Goal: Task Accomplishment & Management: Manage account settings

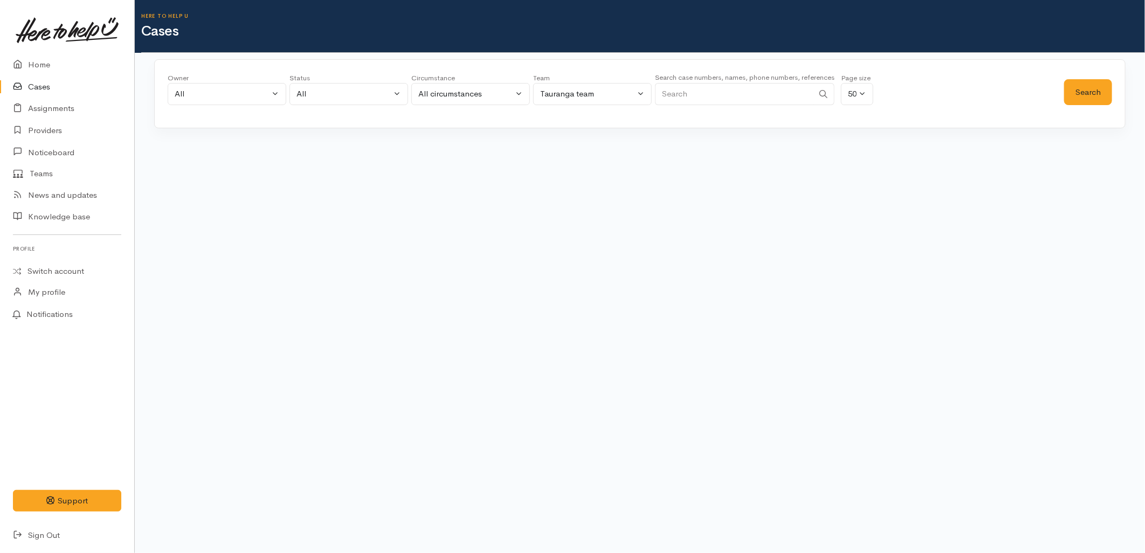
click at [693, 101] on input "Search" at bounding box center [734, 94] width 158 height 22
paste input "212661948"
type input "212661948"
click at [1105, 96] on button "Search" at bounding box center [1088, 92] width 48 height 26
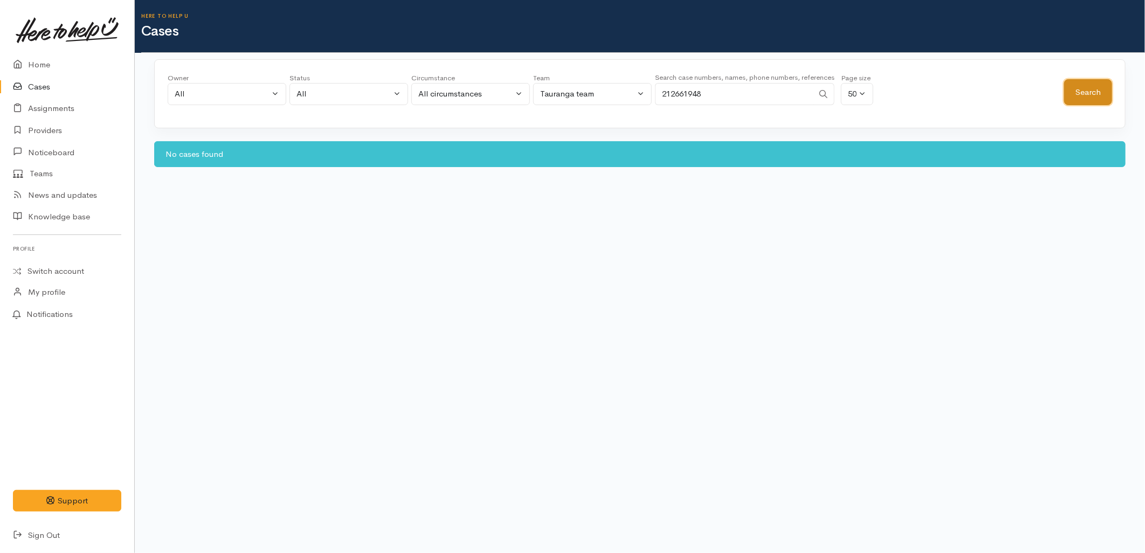
click at [1105, 94] on button "Search" at bounding box center [1088, 92] width 48 height 26
click at [41, 65] on link "Home" at bounding box center [67, 65] width 134 height 22
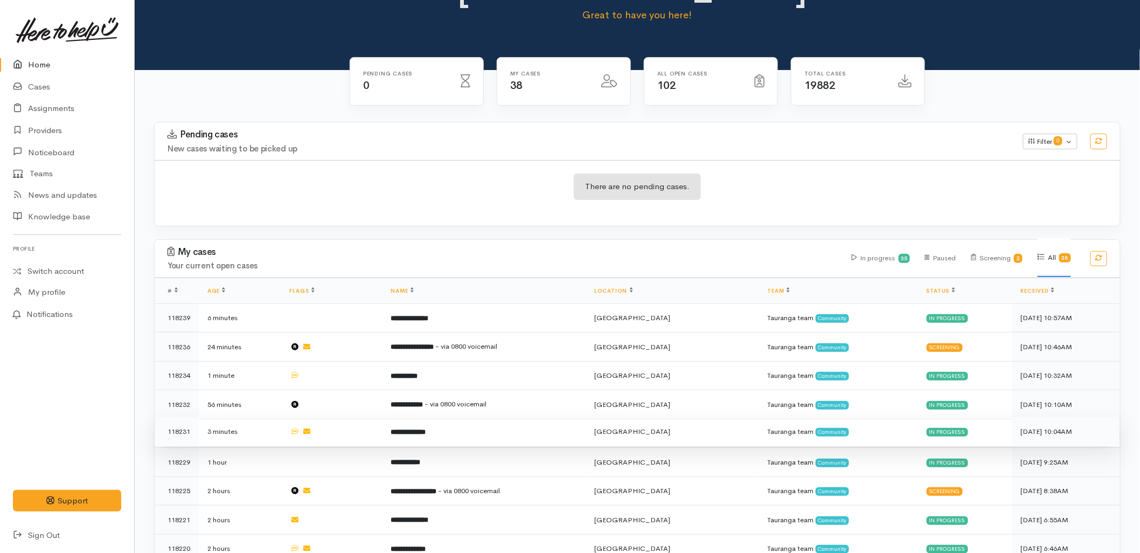
scroll to position [120, 0]
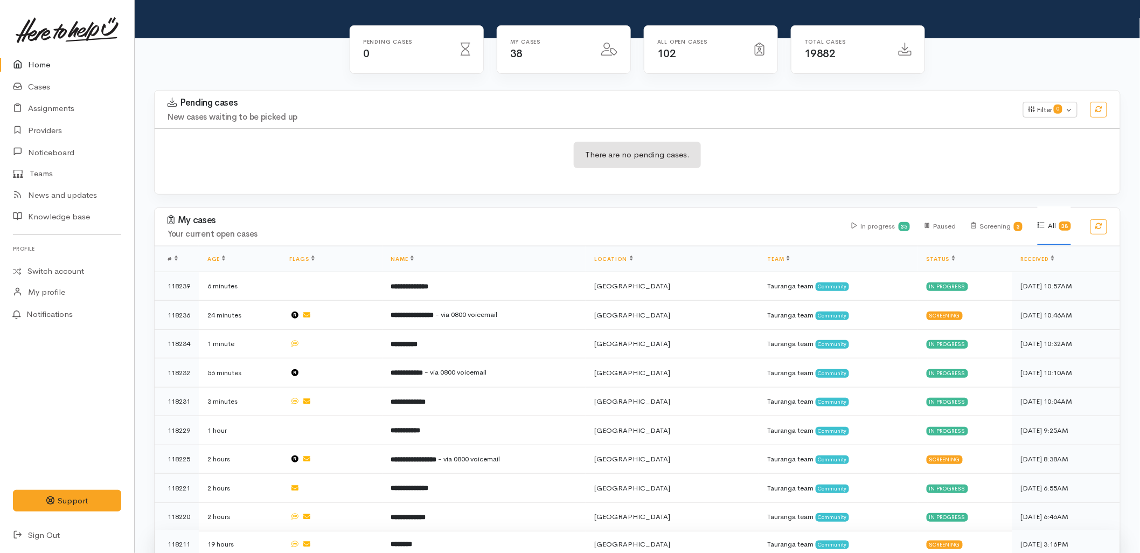
click at [446, 530] on td "********" at bounding box center [485, 544] width 204 height 29
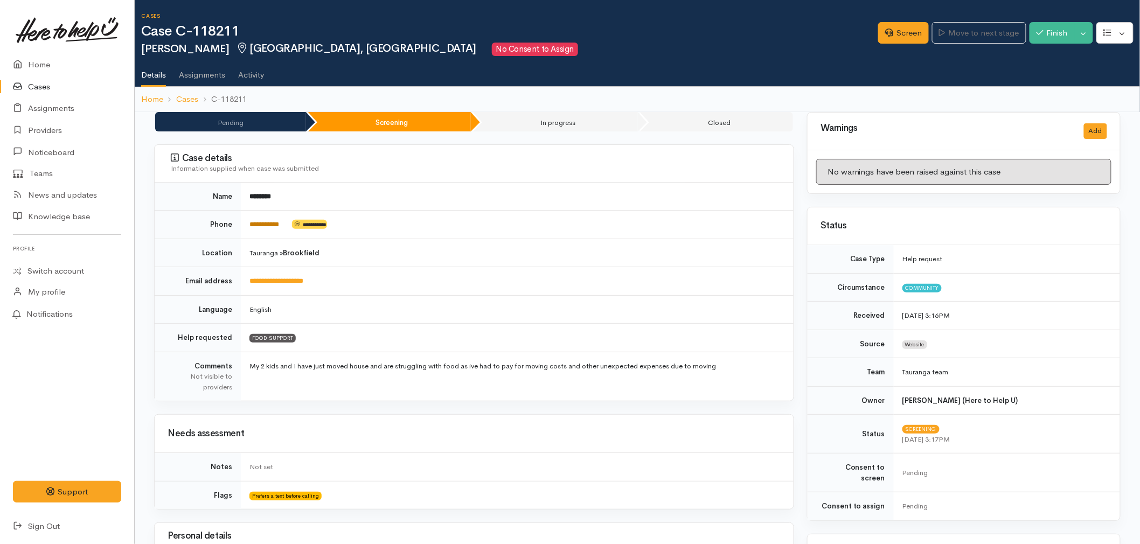
click at [252, 224] on link "**********" at bounding box center [265, 224] width 30 height 7
click at [885, 34] on icon at bounding box center [889, 33] width 8 height 8
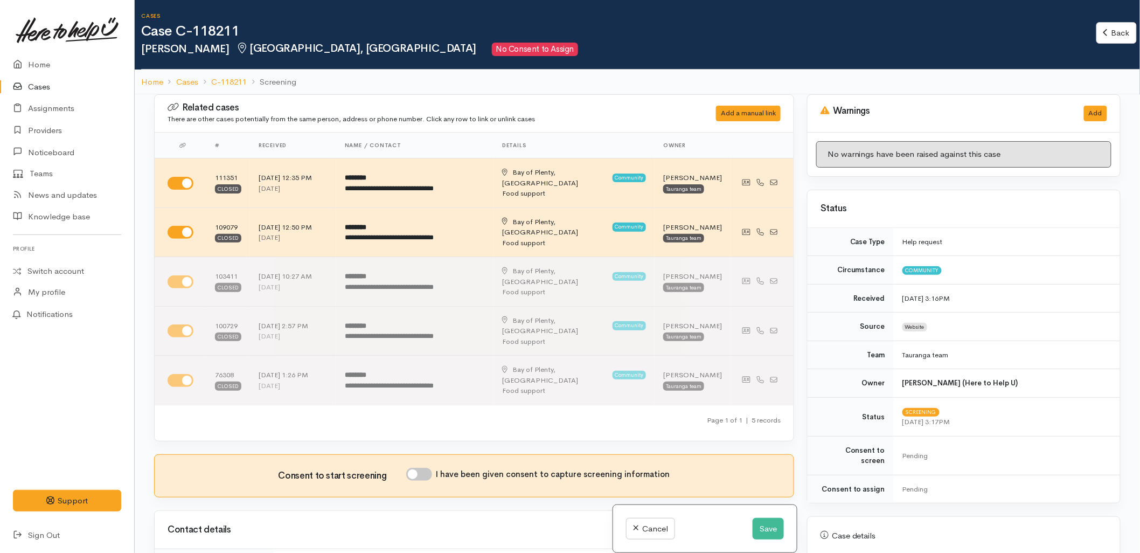
click at [421, 468] on input "I have been given consent to capture screening information" at bounding box center [419, 474] width 26 height 13
checkbox input "true"
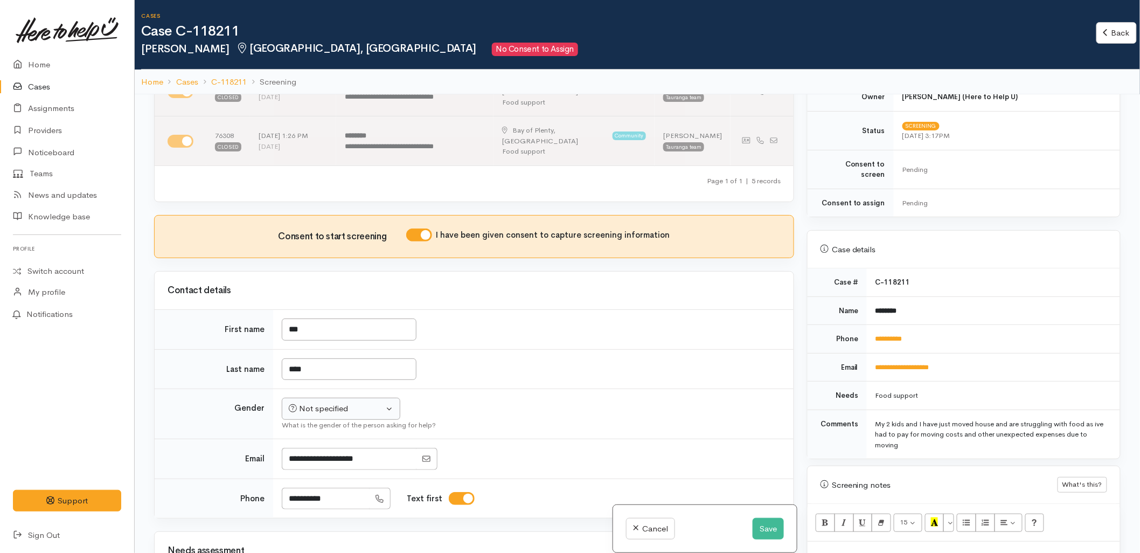
scroll to position [299, 0]
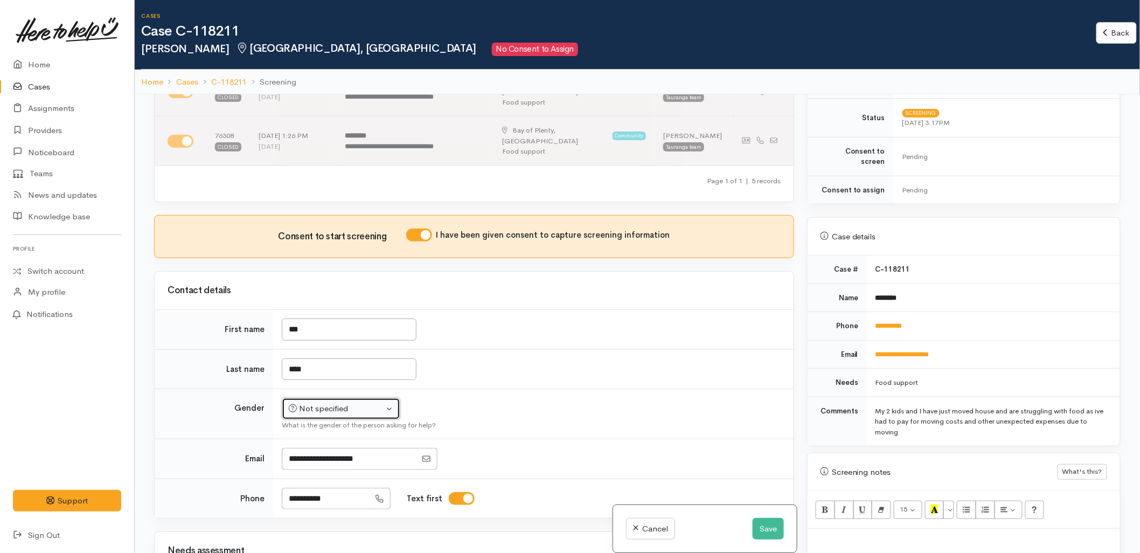
click at [342, 403] on div "Not specified" at bounding box center [336, 409] width 95 height 12
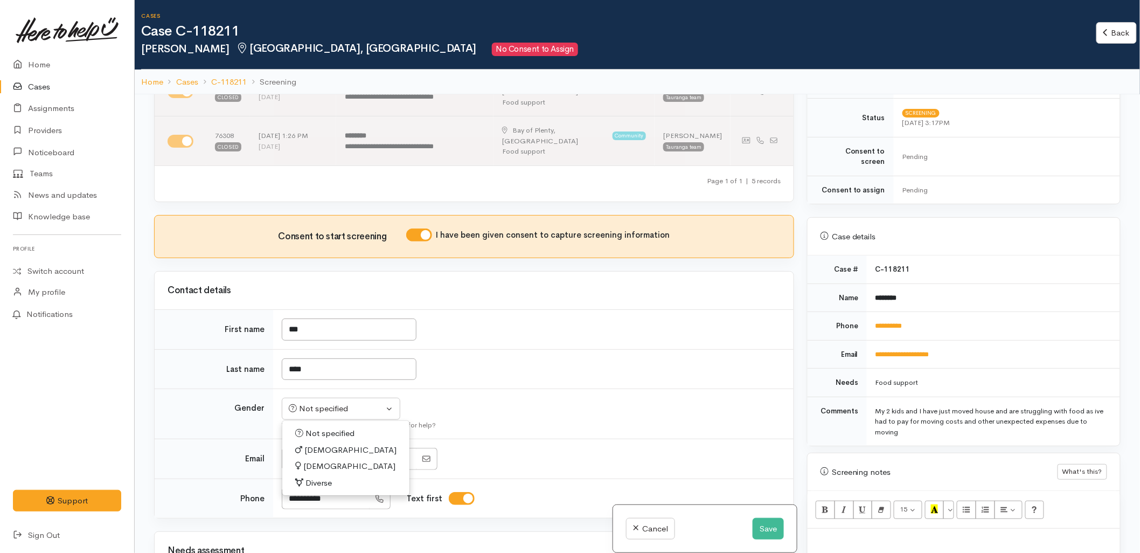
click at [323, 460] on span "[DEMOGRAPHIC_DATA]" at bounding box center [349, 466] width 92 height 12
select select "[DEMOGRAPHIC_DATA]"
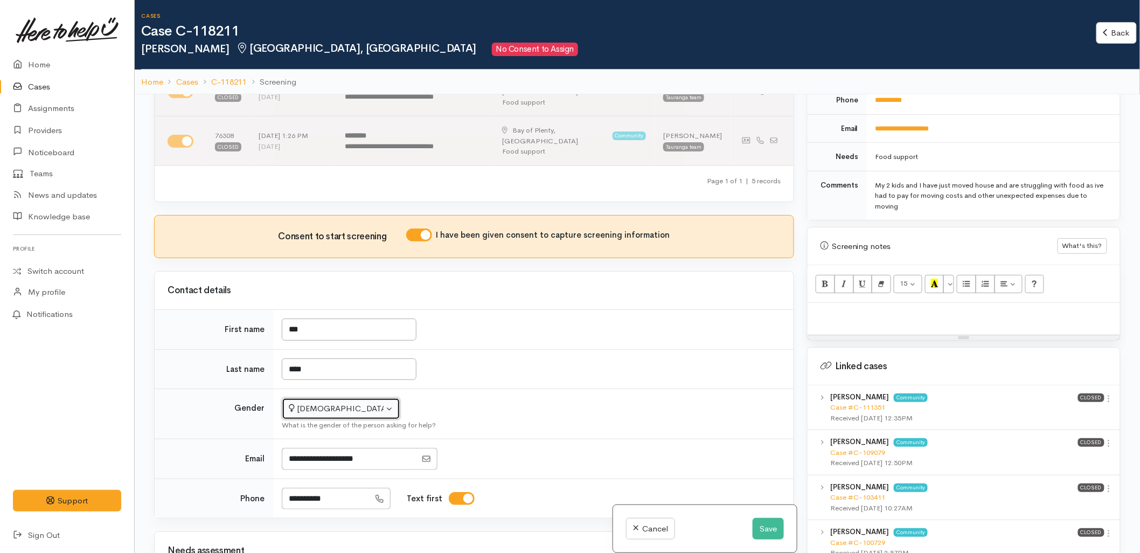
scroll to position [539, 0]
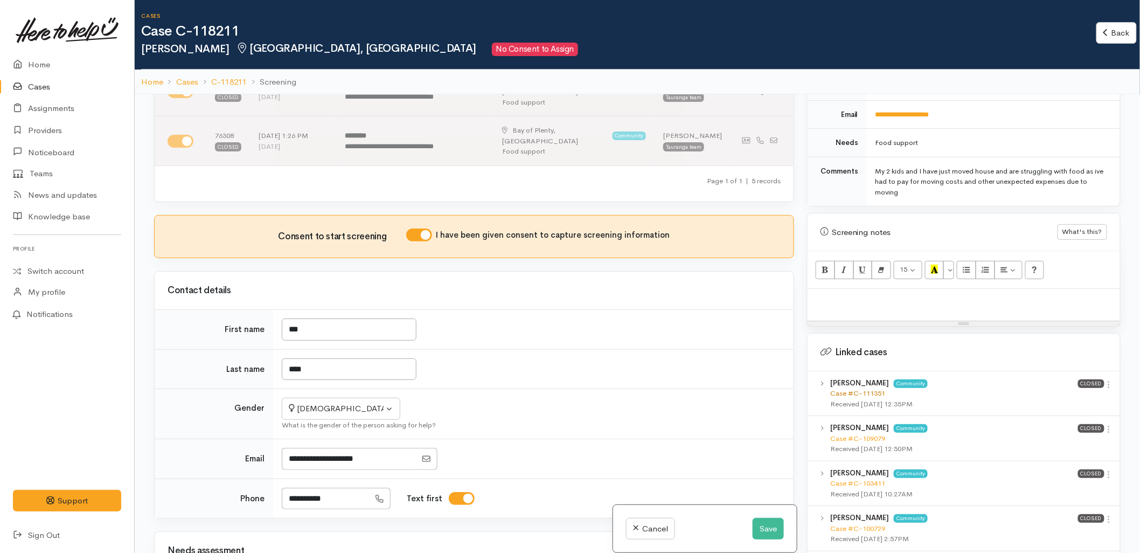
click at [855, 389] on link "Case #C-111351" at bounding box center [857, 393] width 55 height 9
click at [839, 294] on p at bounding box center [964, 300] width 302 height 12
paste div
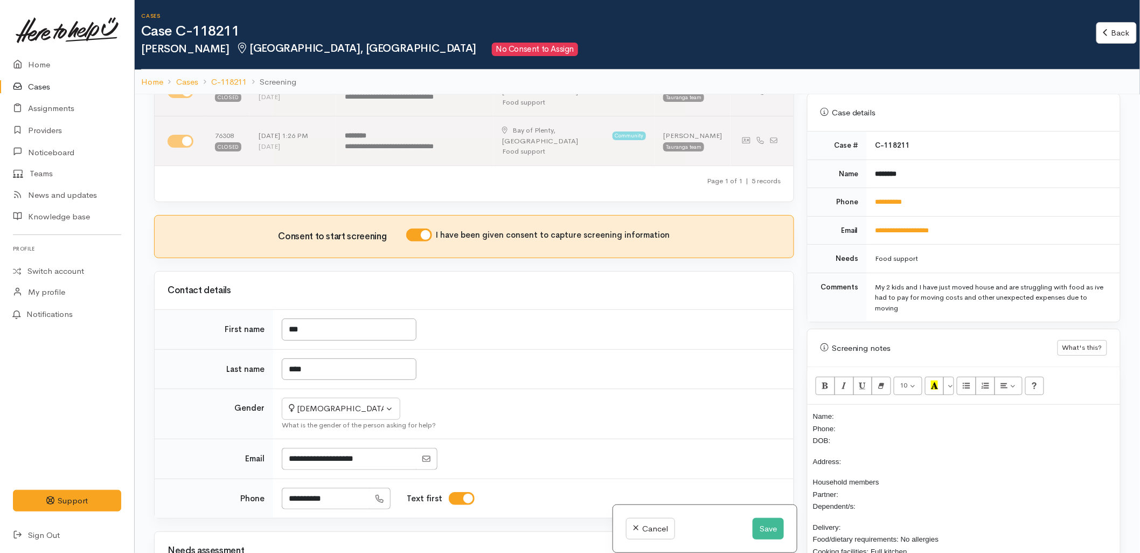
scroll to position [419, 0]
drag, startPoint x: 920, startPoint y: 176, endPoint x: 870, endPoint y: 178, distance: 50.2
click at [870, 178] on td "********" at bounding box center [993, 178] width 253 height 29
copy b "********"
click at [866, 414] on p "Name: Phone: DOB:" at bounding box center [964, 432] width 302 height 37
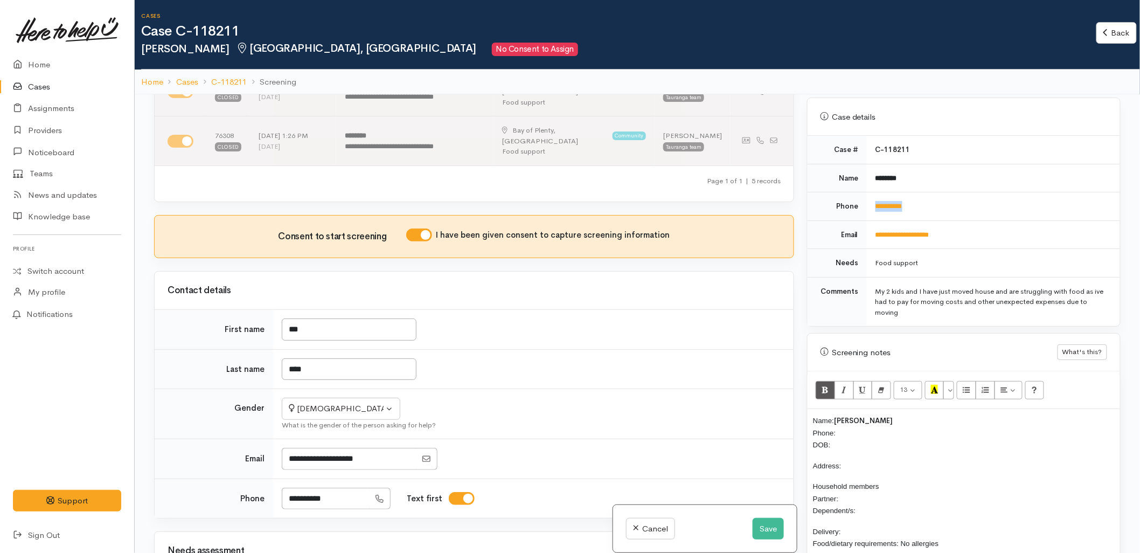
drag, startPoint x: 933, startPoint y: 198, endPoint x: 872, endPoint y: 205, distance: 61.8
click at [872, 205] on td "**********" at bounding box center [993, 206] width 253 height 29
copy link "**********"
click at [856, 422] on p "Name: Tia Izod Phone: DOB:" at bounding box center [964, 432] width 302 height 37
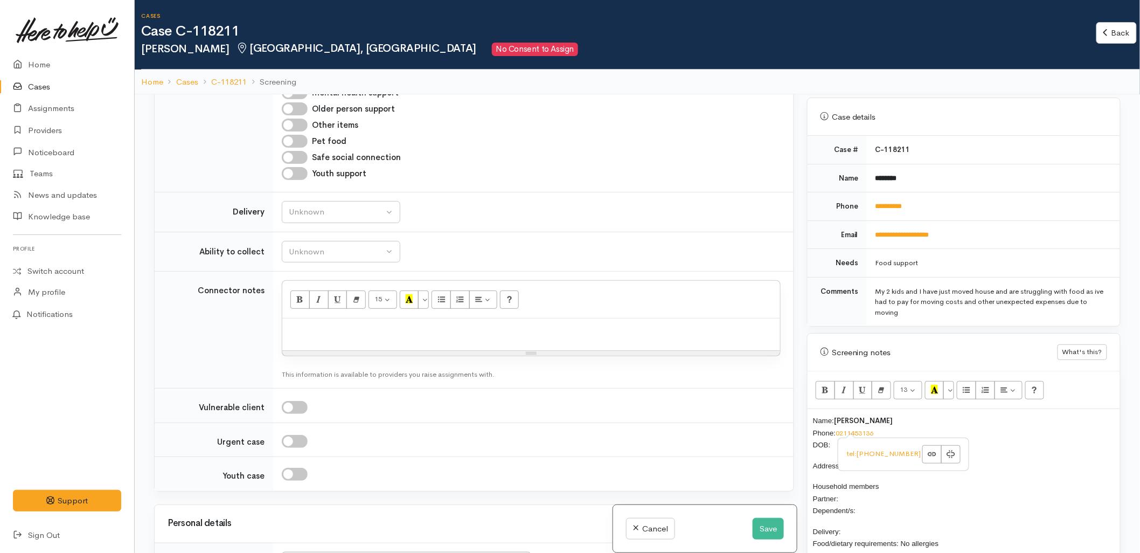
scroll to position [1017, 0]
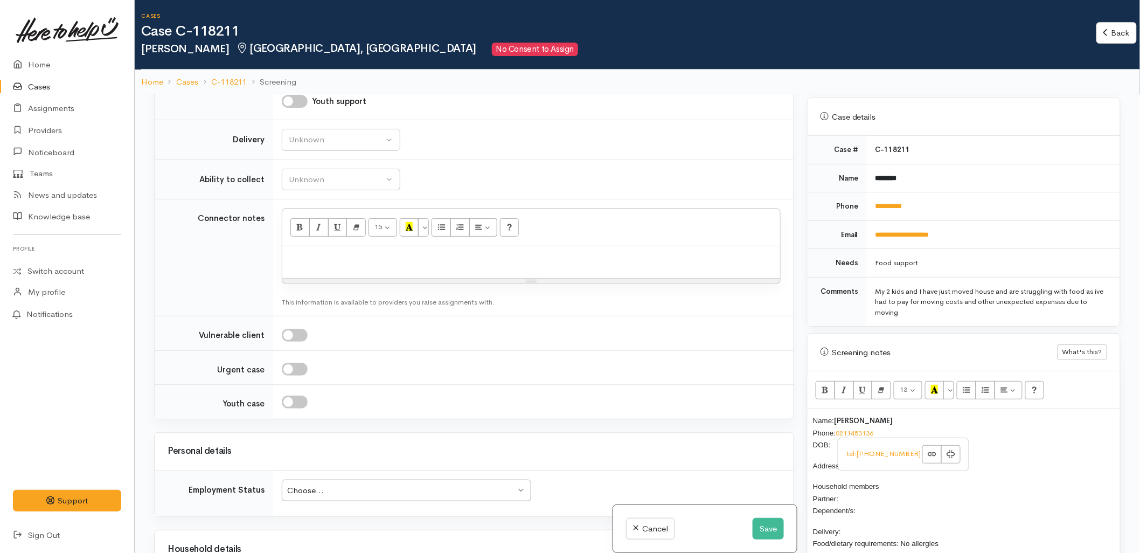
click at [832, 440] on p "Name: Tia Izod Phone: 0211453136 DOB:" at bounding box center [964, 432] width 302 height 37
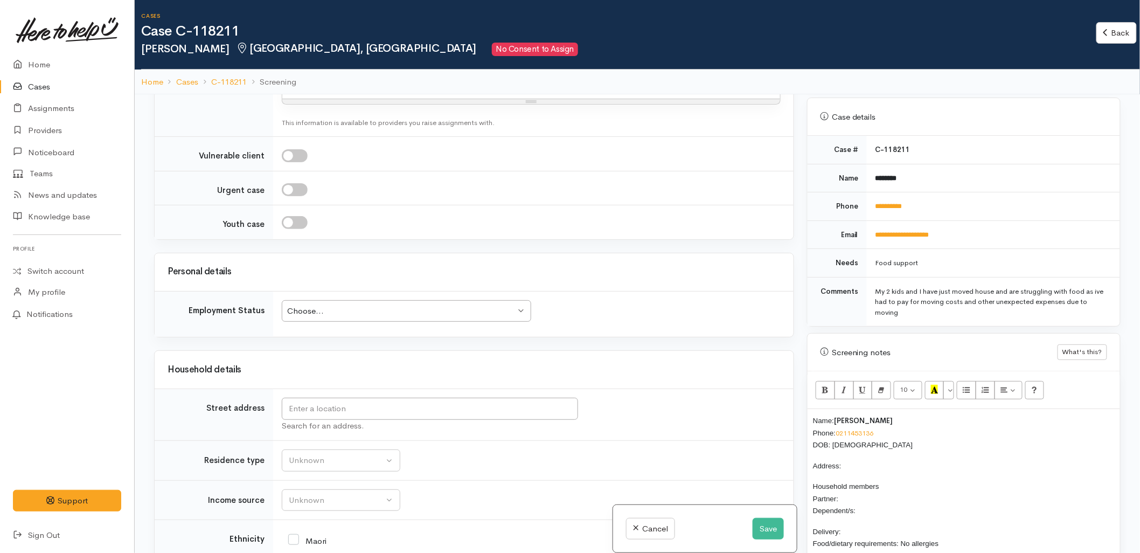
scroll to position [1197, 0]
click at [352, 397] on input "text" at bounding box center [430, 408] width 296 height 22
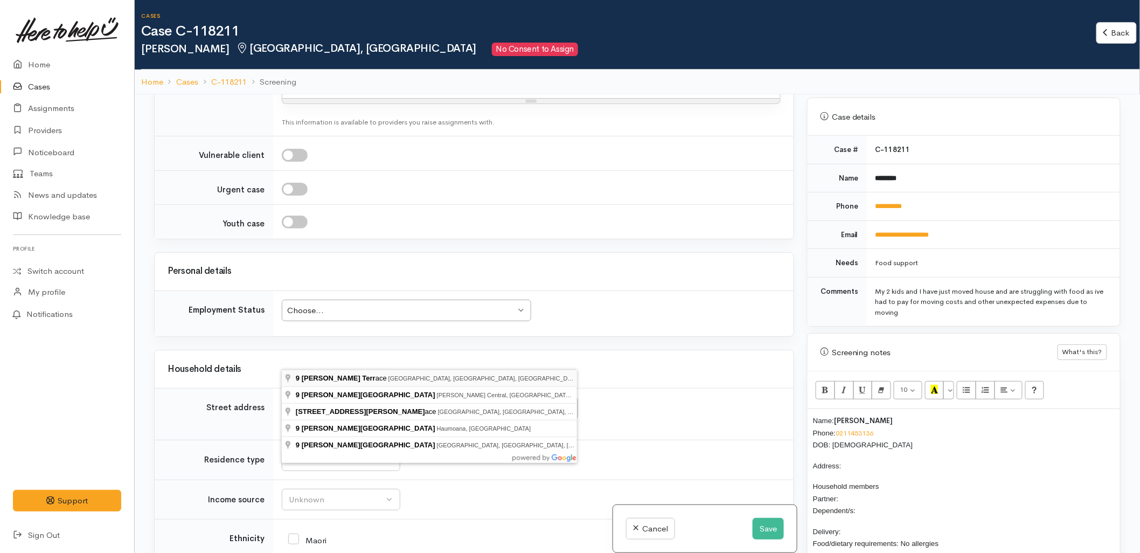
type input "9 Clifton Terrace, Brookfield, Tauranga, New Zealand"
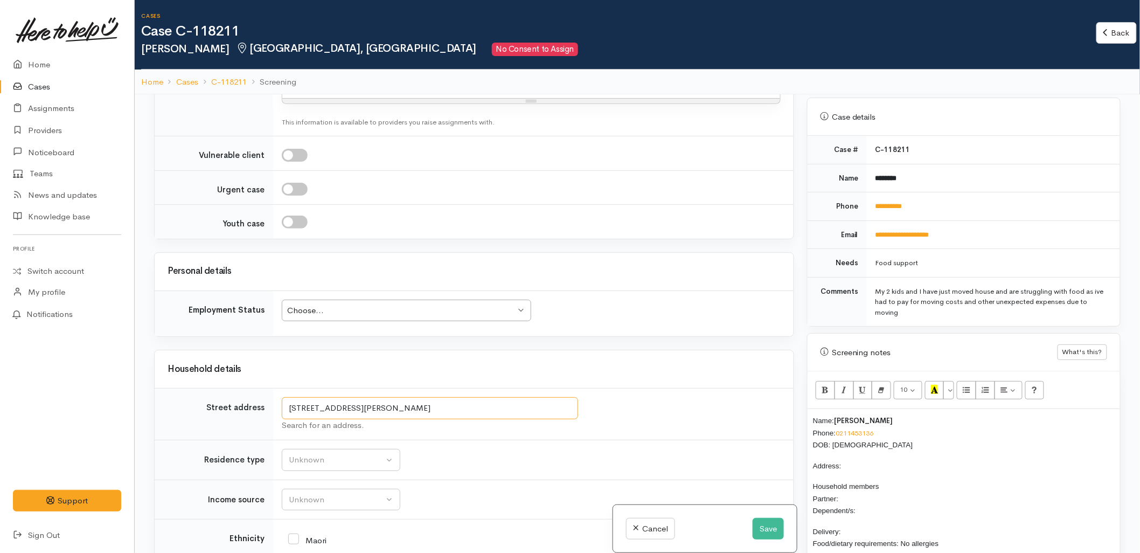
drag, startPoint x: 390, startPoint y: 357, endPoint x: 281, endPoint y: 354, distance: 108.9
click at [280, 389] on td "9 Clifton Terrace, Brookfield, Tauranga, New Zealand Search for an address." at bounding box center [533, 415] width 521 height 52
click at [884, 460] on p "Address:" at bounding box center [964, 466] width 302 height 12
click at [869, 490] on p "Household members Partner: Dependent/s:" at bounding box center [964, 498] width 302 height 37
click at [813, 544] on p "Salem White - 21/03/2023" at bounding box center [964, 549] width 302 height 11
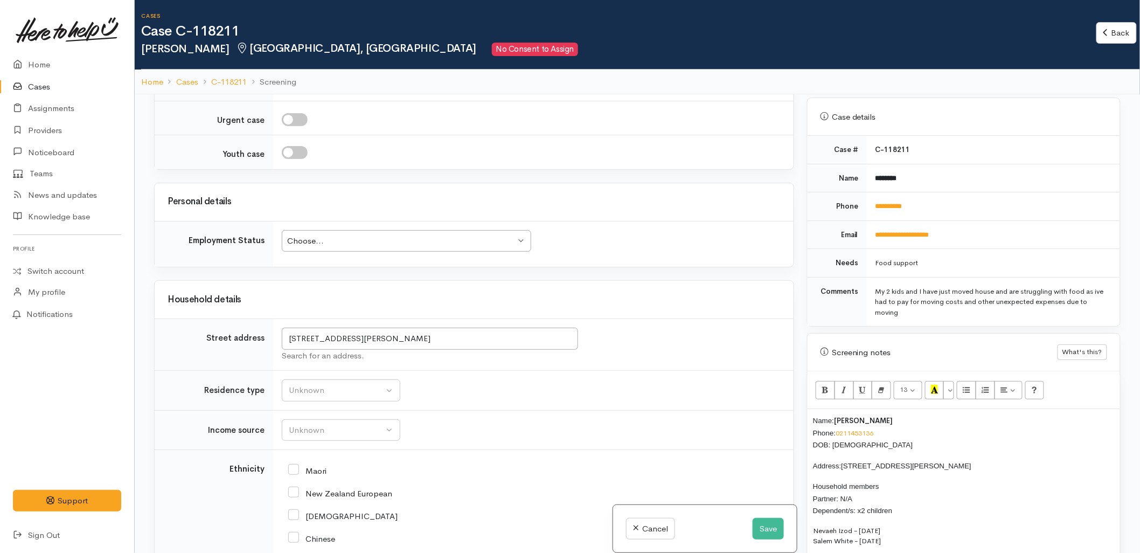
scroll to position [1437, 0]
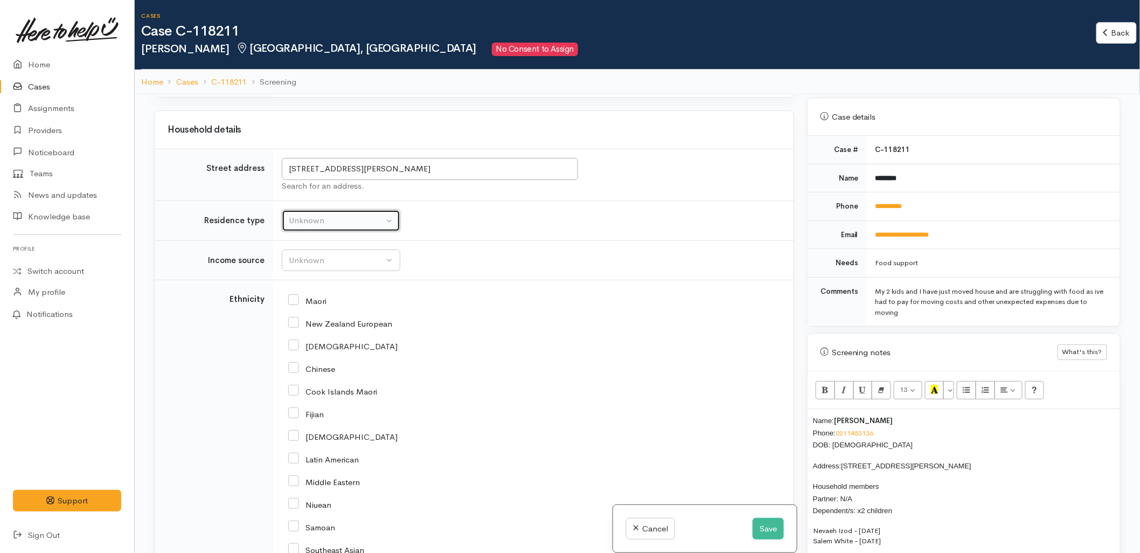
click at [325, 214] on div "Unknown" at bounding box center [336, 220] width 95 height 12
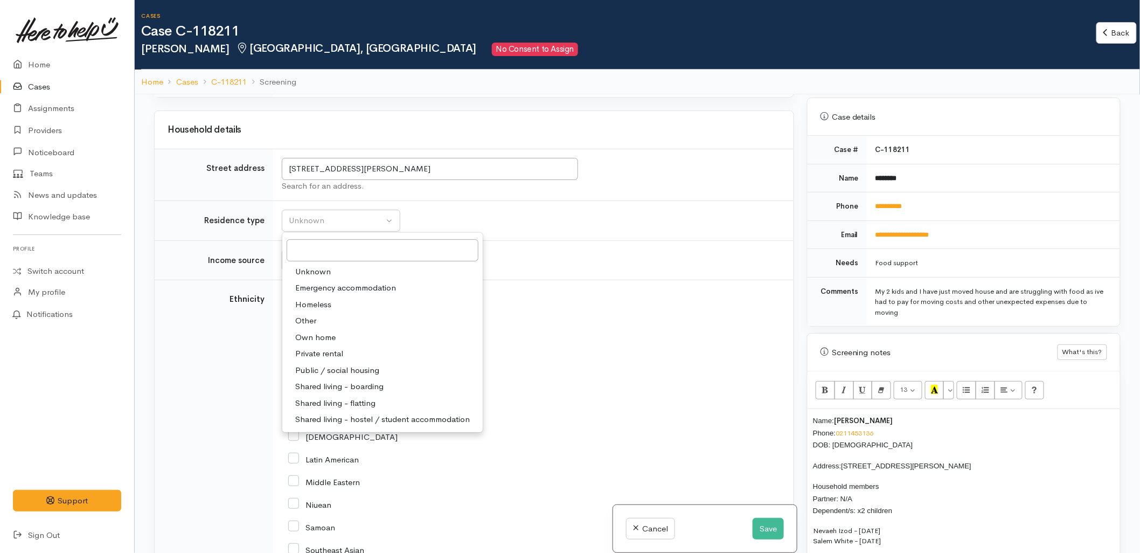
click at [316, 348] on span "Private rental" at bounding box center [319, 354] width 48 height 12
select select "2"
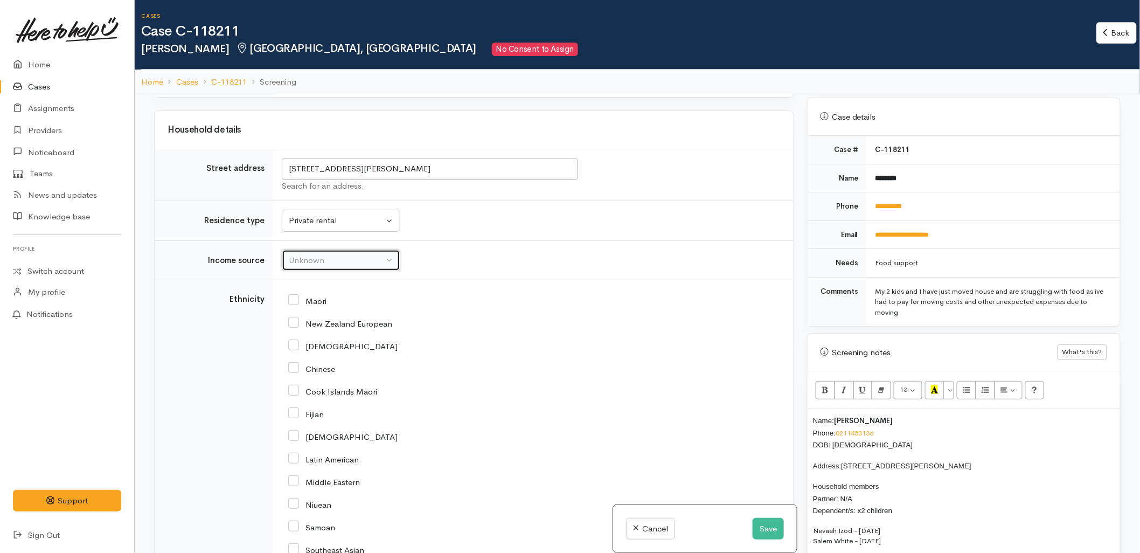
click at [317, 254] on div "Unknown" at bounding box center [336, 260] width 95 height 12
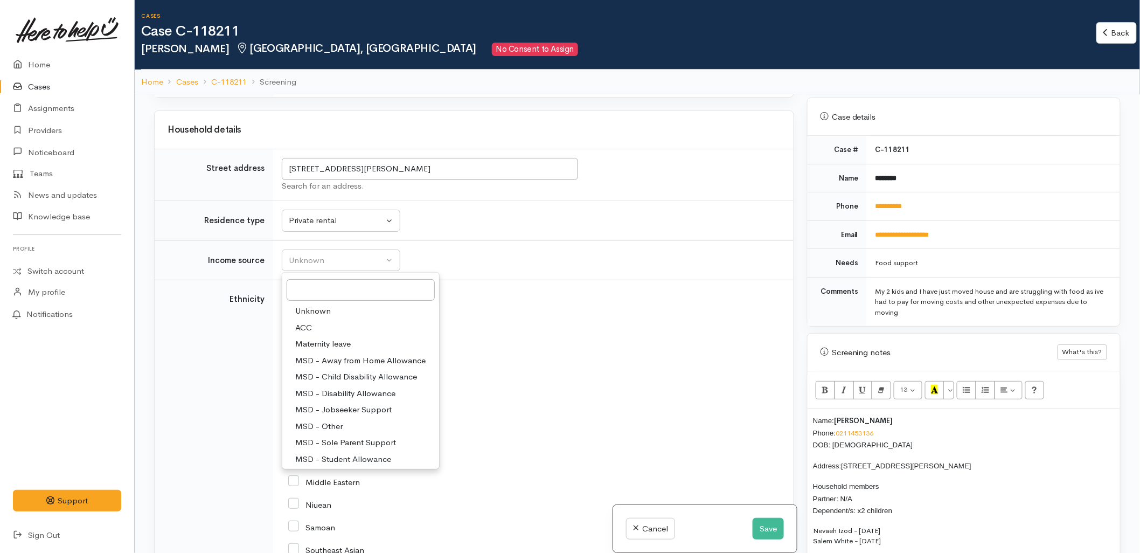
click at [314, 437] on span "MSD - Sole Parent Support" at bounding box center [345, 443] width 101 height 12
select select "7"
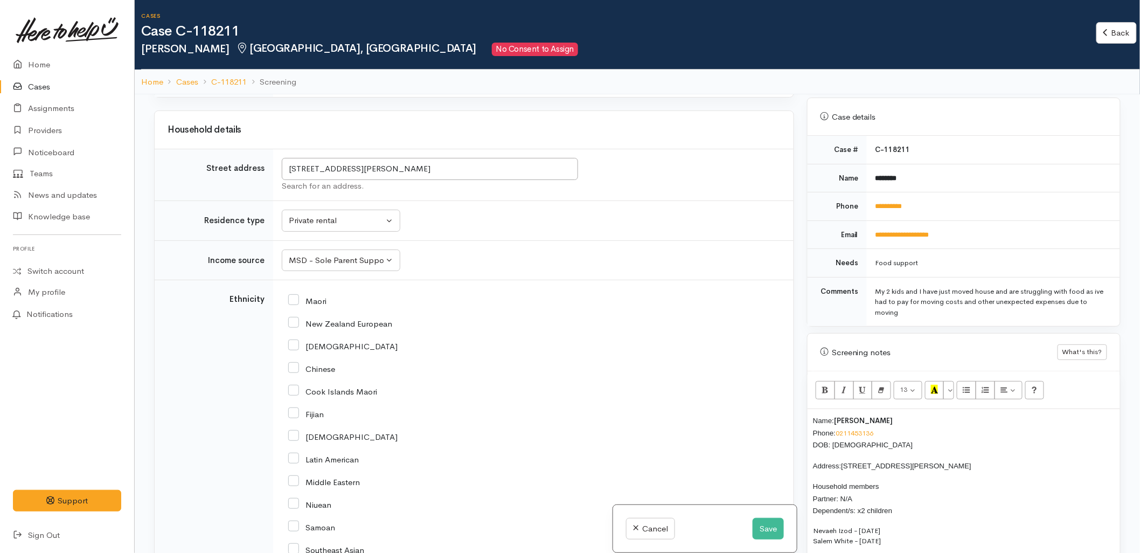
click at [310, 295] on input "Maori" at bounding box center [307, 300] width 38 height 10
checkbox input "true"
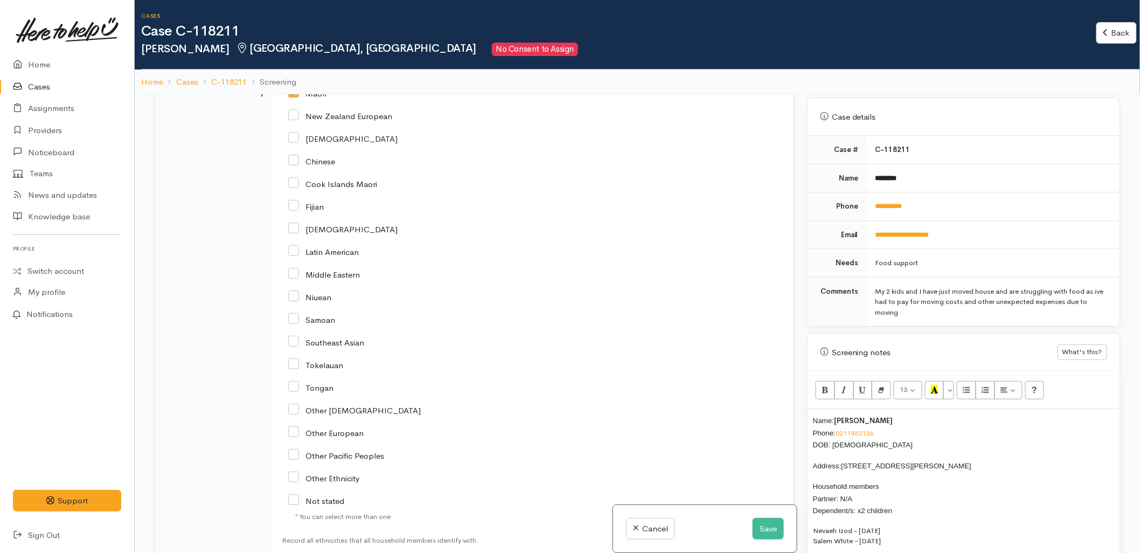
scroll to position [1736, 0]
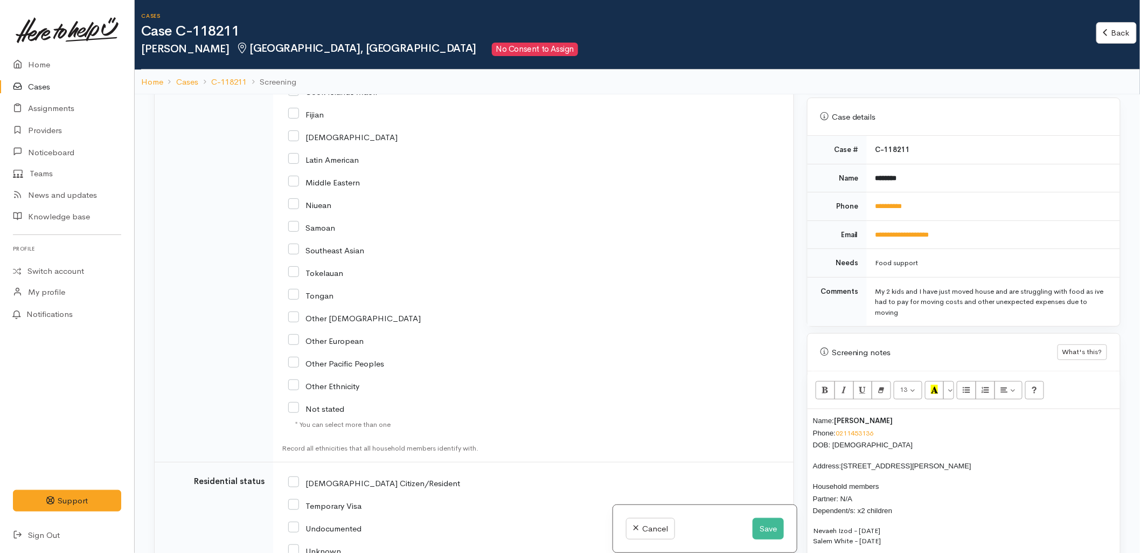
click at [335, 477] on input "[DEMOGRAPHIC_DATA] Citizen/Resident" at bounding box center [374, 482] width 172 height 10
checkbox input "true"
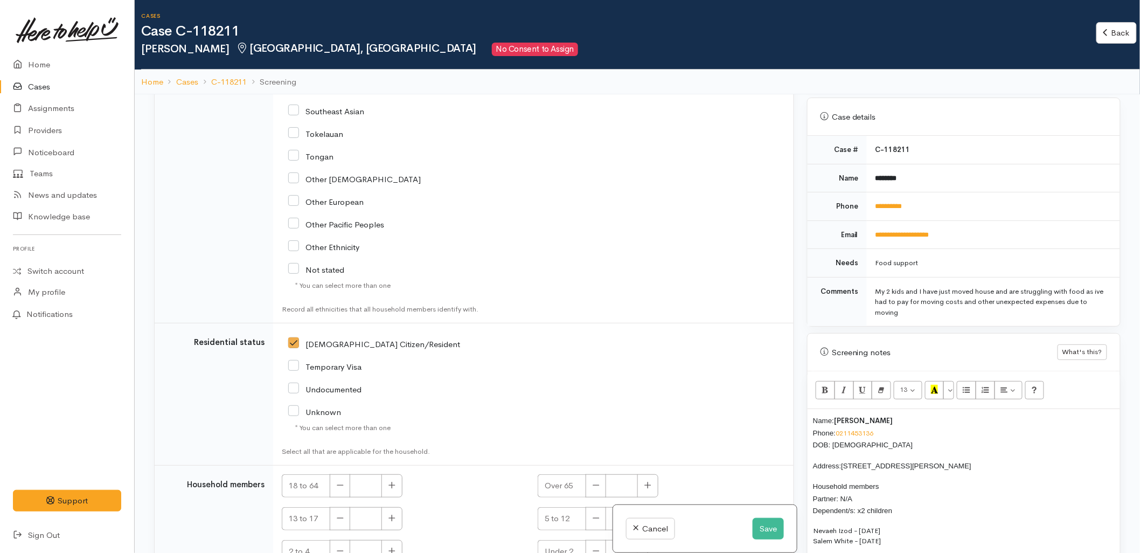
scroll to position [1882, 0]
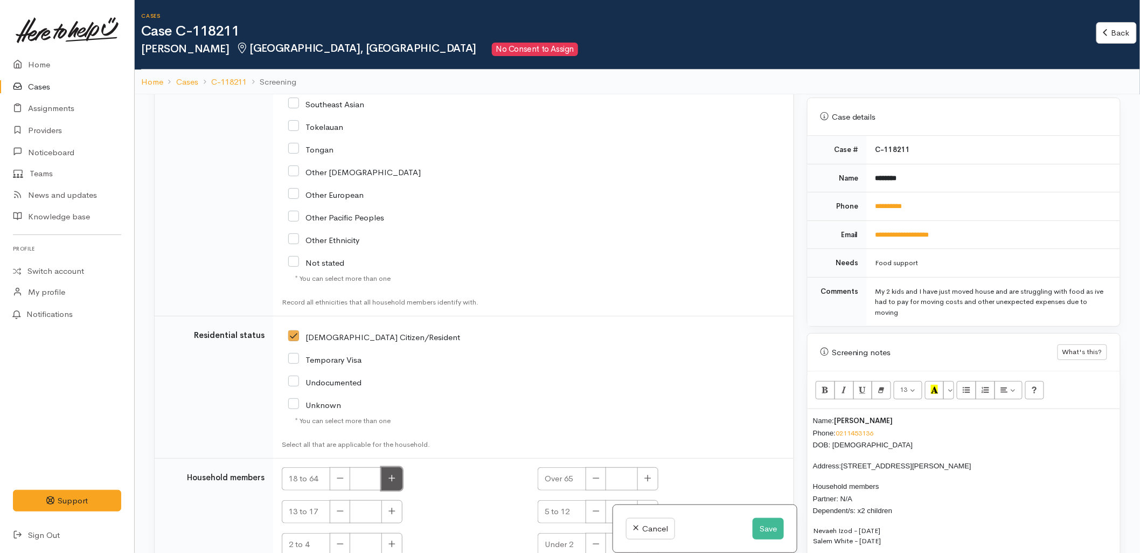
click at [392, 474] on icon "button" at bounding box center [392, 478] width 7 height 8
click at [338, 474] on icon "button" at bounding box center [340, 478] width 7 height 8
type input "1"
click at [644, 500] on button "button" at bounding box center [648, 511] width 21 height 23
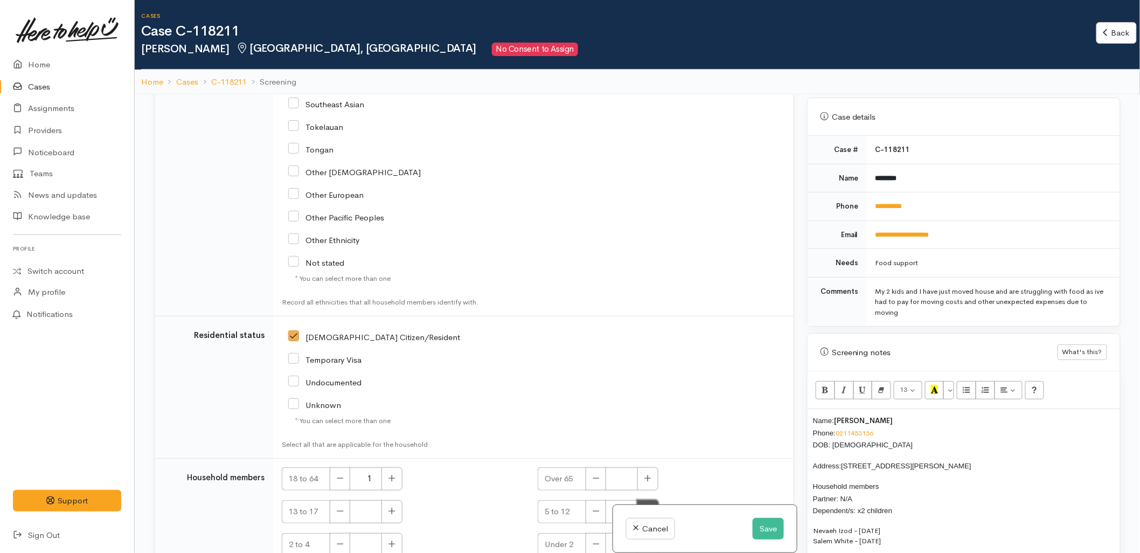
type input "1"
click at [388, 533] on button "button" at bounding box center [392, 544] width 21 height 23
type input "1"
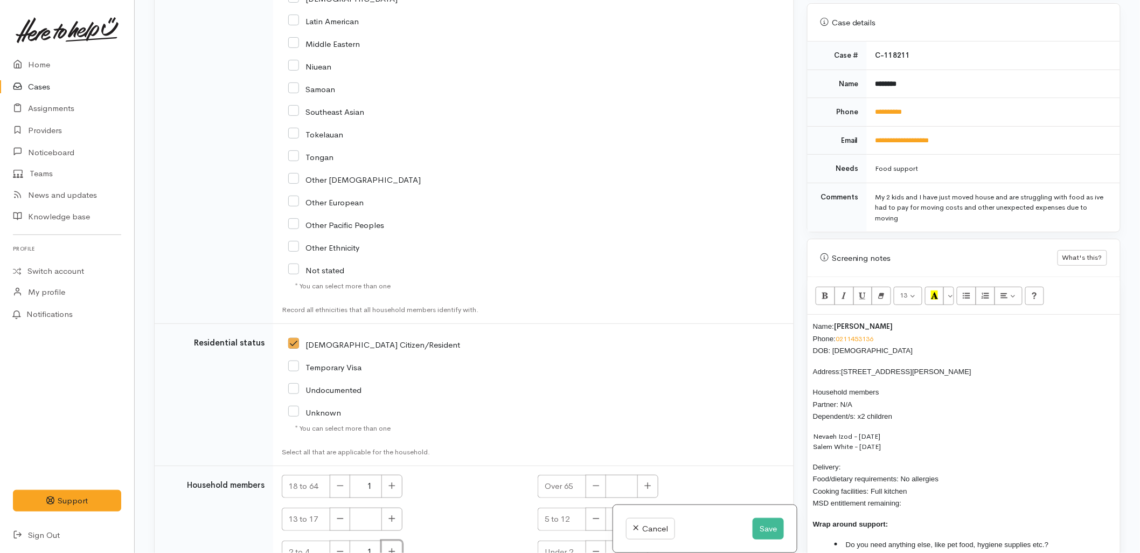
scroll to position [1823, 0]
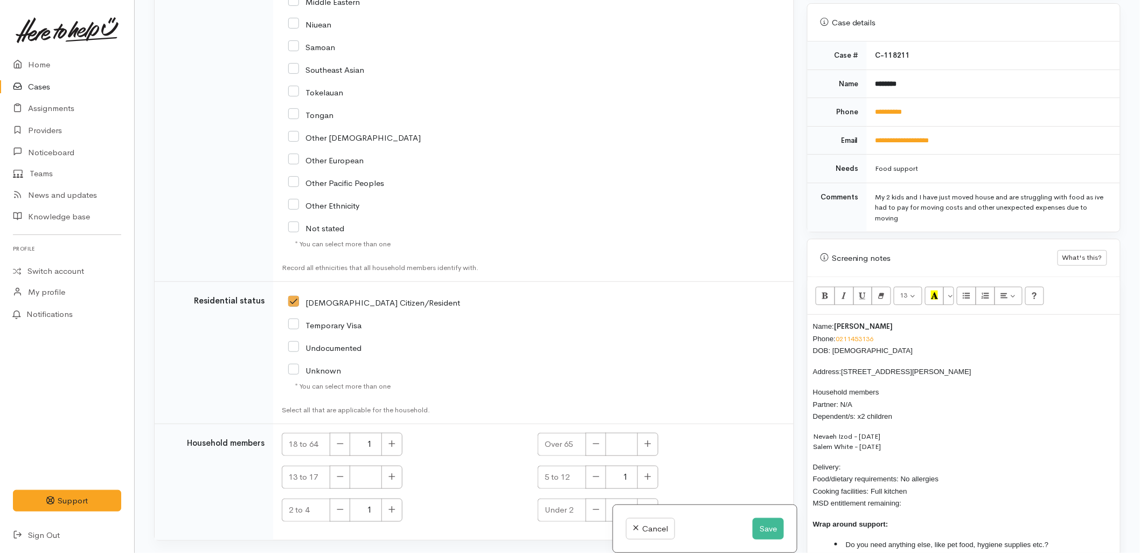
checkbox input "true"
click at [861, 461] on p "Delivery: Food/dietary requirements: No allergies Cooking facilities: Full kitc…" at bounding box center [964, 485] width 302 height 49
click at [941, 493] on p "Delivery: No Food/dietary requirements: No allergies Cooking facilities: Full k…" at bounding box center [964, 485] width 302 height 49
click at [1081, 538] on li "Do you need anything else, like pet food, hygiene supplies etc.?" at bounding box center [975, 544] width 280 height 12
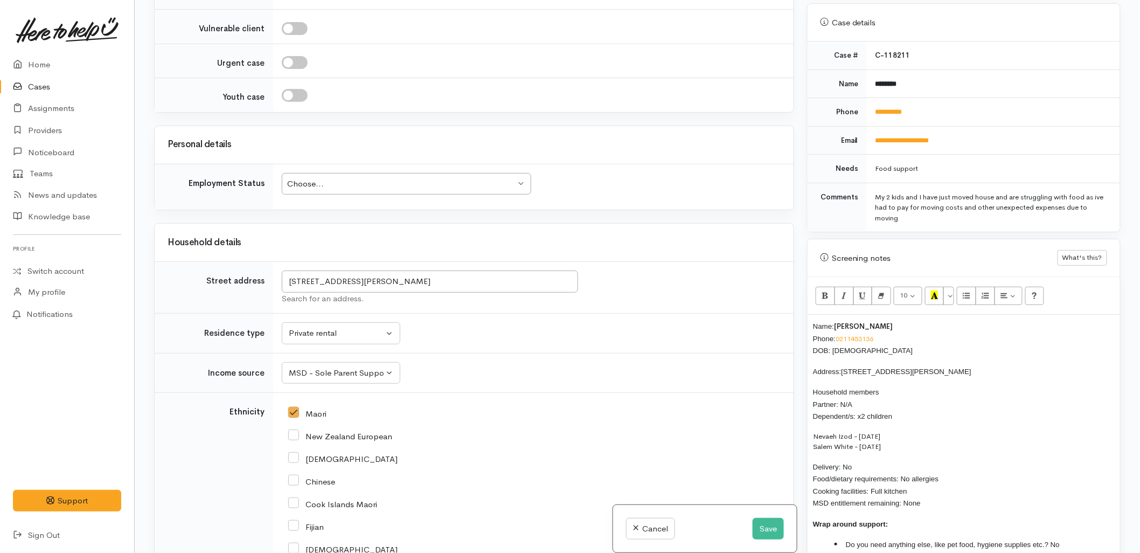
scroll to position [1164, 0]
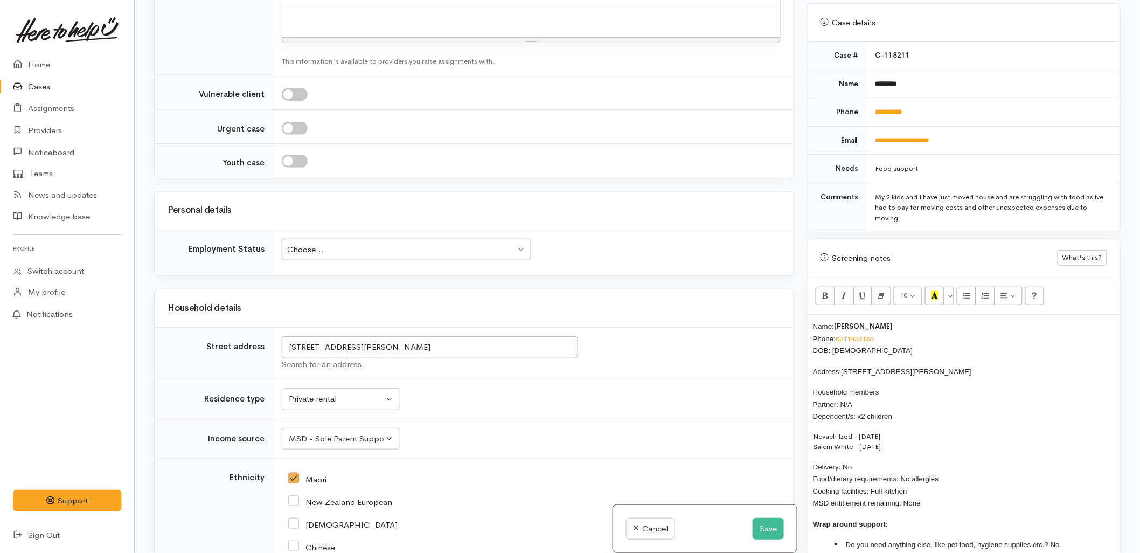
click at [352, 244] on div "Choose..." at bounding box center [401, 250] width 229 height 12
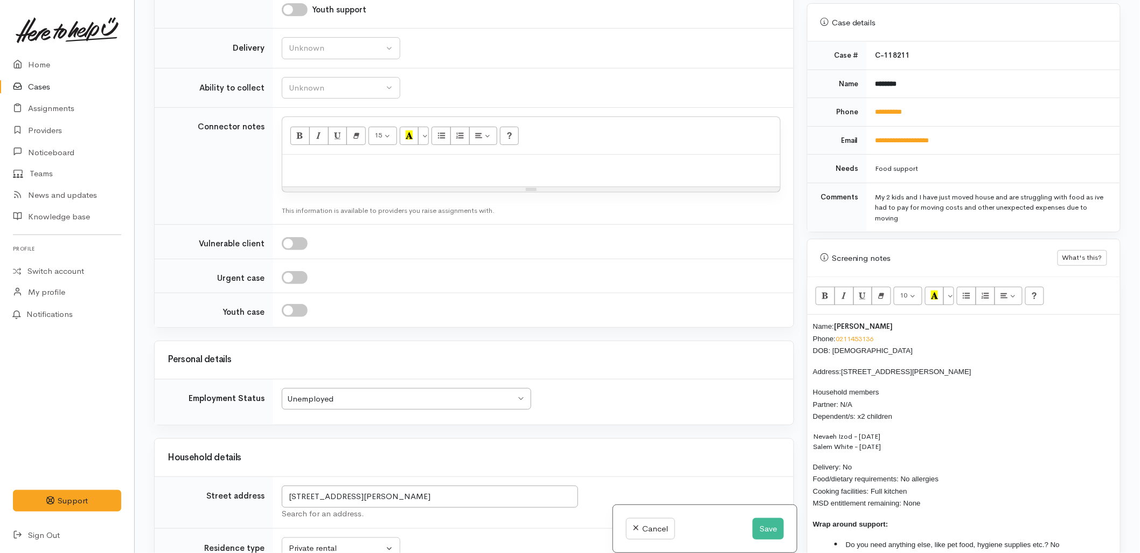
scroll to position [924, 0]
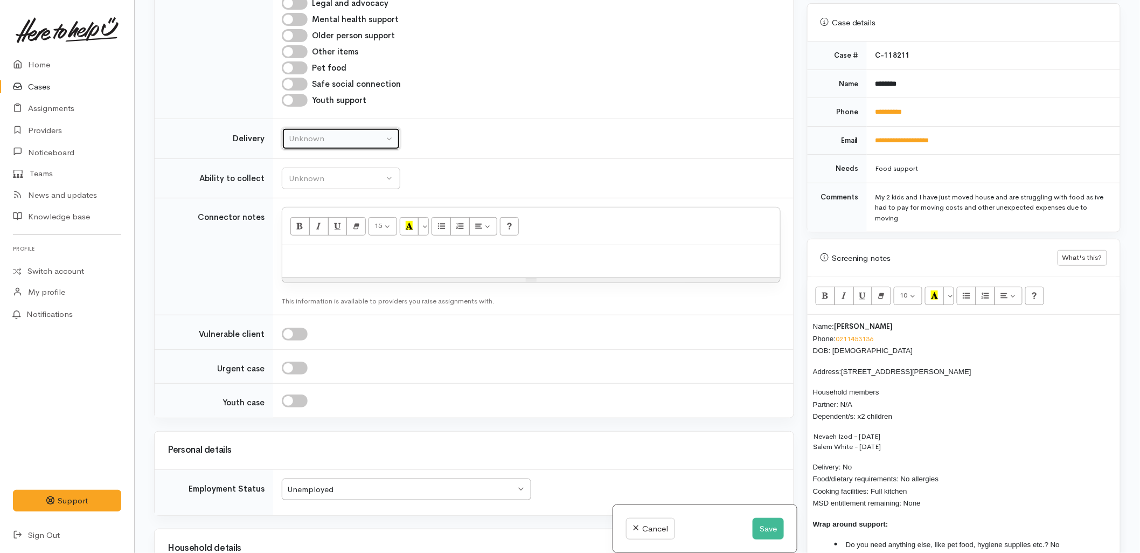
click at [302, 133] on div "Unknown" at bounding box center [336, 139] width 95 height 12
click at [306, 231] on link "No" at bounding box center [340, 239] width 117 height 17
select select "1"
click at [329, 168] on button "Unknown" at bounding box center [341, 179] width 119 height 22
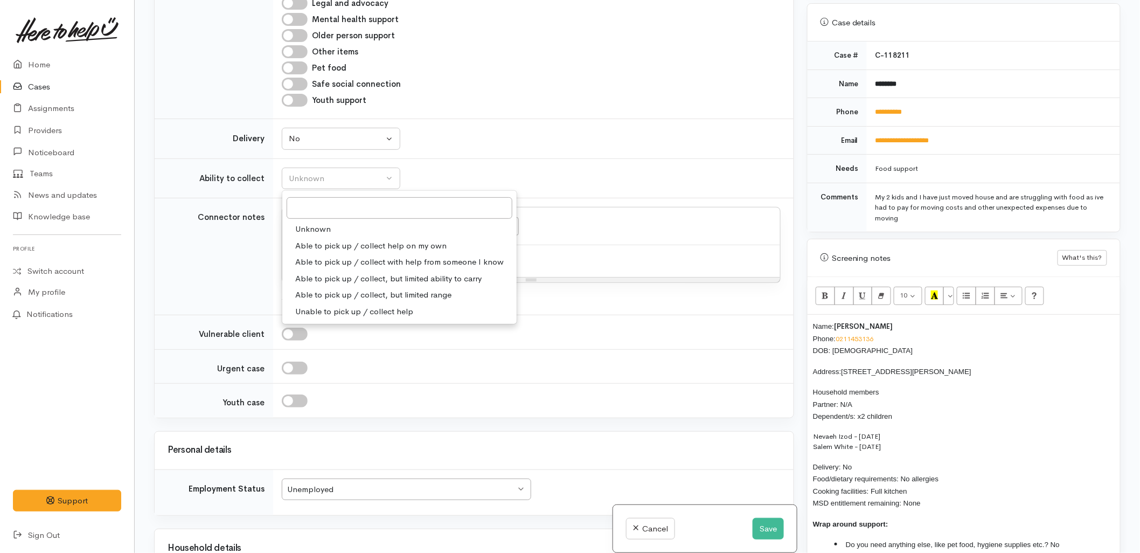
click at [325, 240] on span "Able to pick up / collect help on my own" at bounding box center [370, 246] width 151 height 12
select select "2"
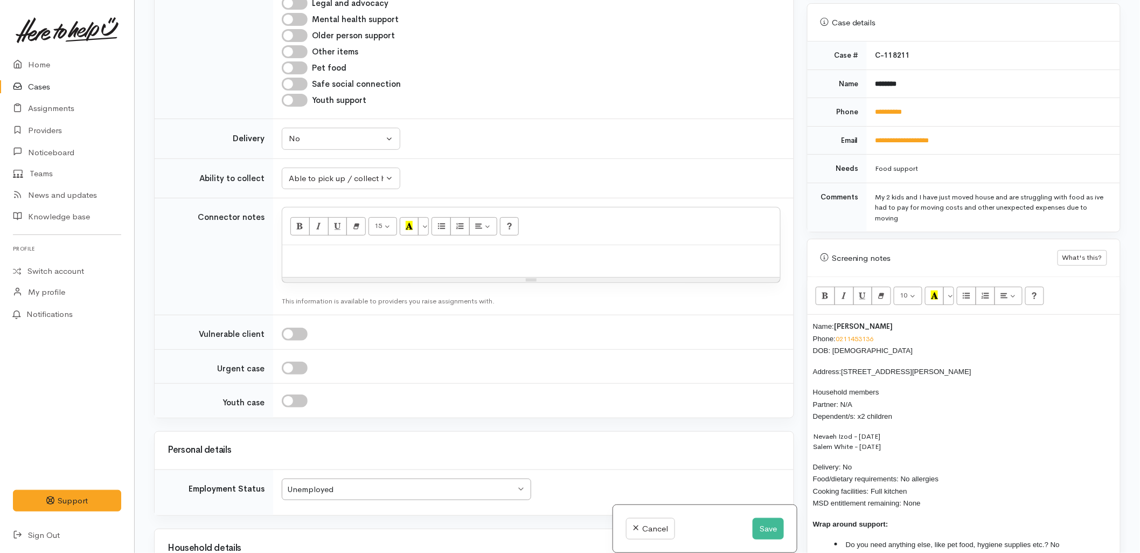
drag, startPoint x: 932, startPoint y: 489, endPoint x: 798, endPoint y: 311, distance: 222.8
click at [798, 311] on div "Related cases There are other cases potentially from the same person, address o…" at bounding box center [638, 276] width 980 height 553
copy div "Name: Tia Izod Phone: 0211453136 DOB: 08/08/1998 Address: 9 Clifton Terrace, Br…"
click at [393, 245] on div at bounding box center [531, 261] width 498 height 32
paste div
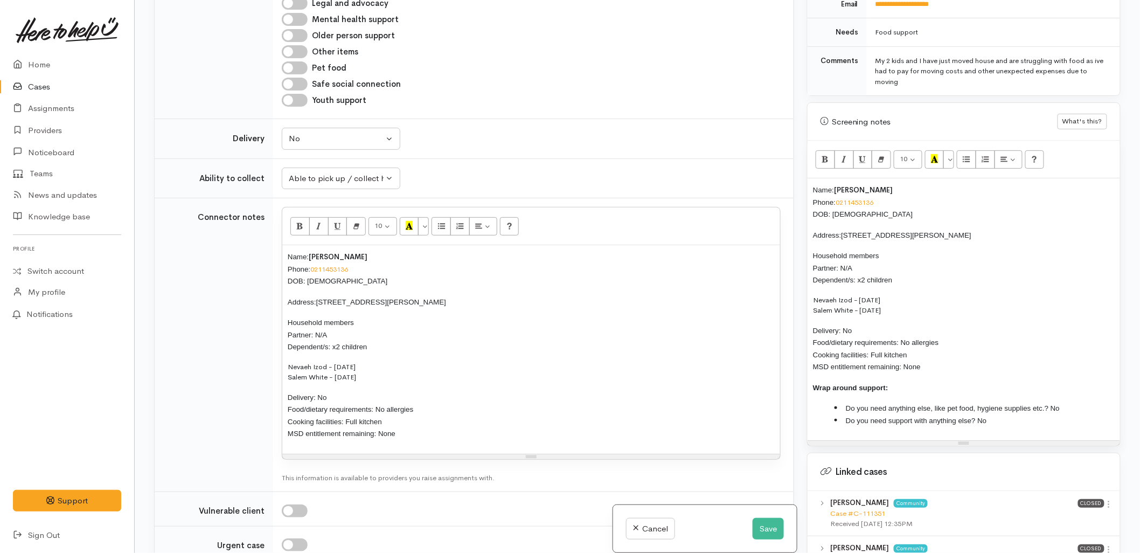
scroll to position [599, 0]
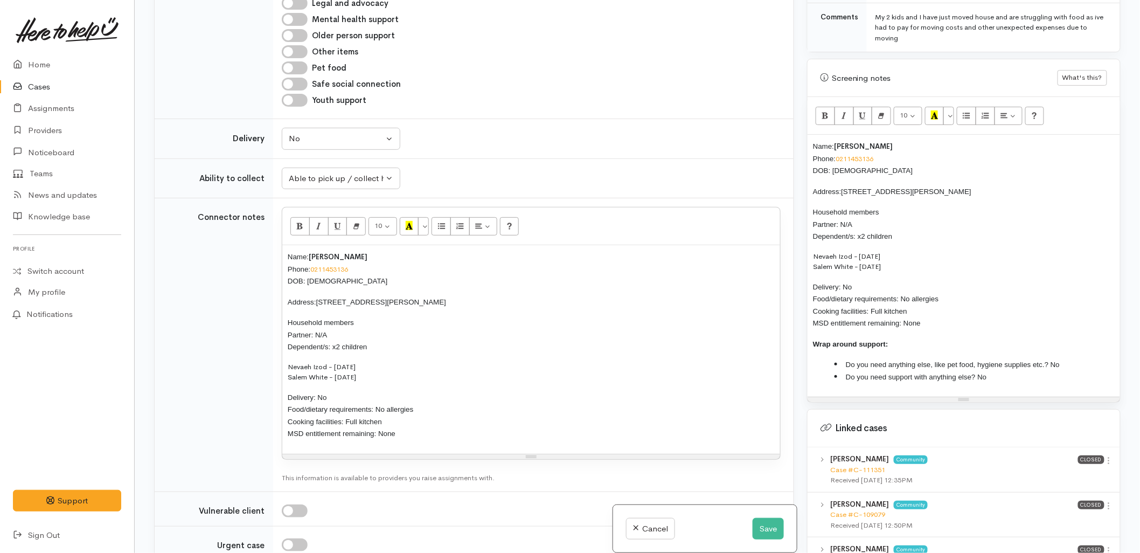
click at [811, 138] on div "Name: Tia Izod Phone: 0211453136 DOB: 08/08/1998 Address: 9 Clifton Terrace, Br…" at bounding box center [964, 266] width 313 height 262
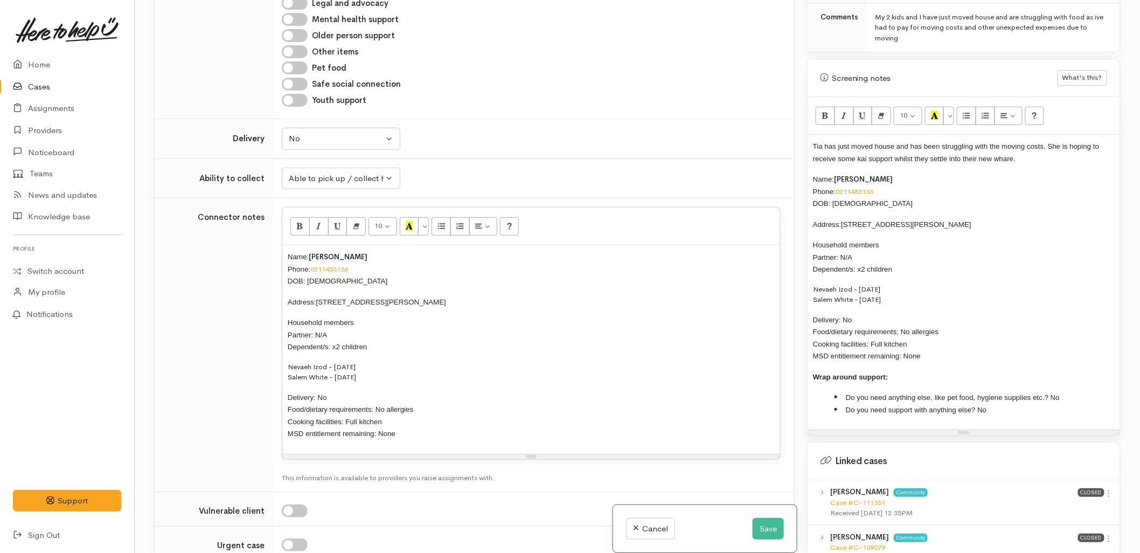
click at [925, 349] on p "Delivery: No Food/dietary requirements: No allergies Cooking facilities: Full k…" at bounding box center [964, 338] width 302 height 49
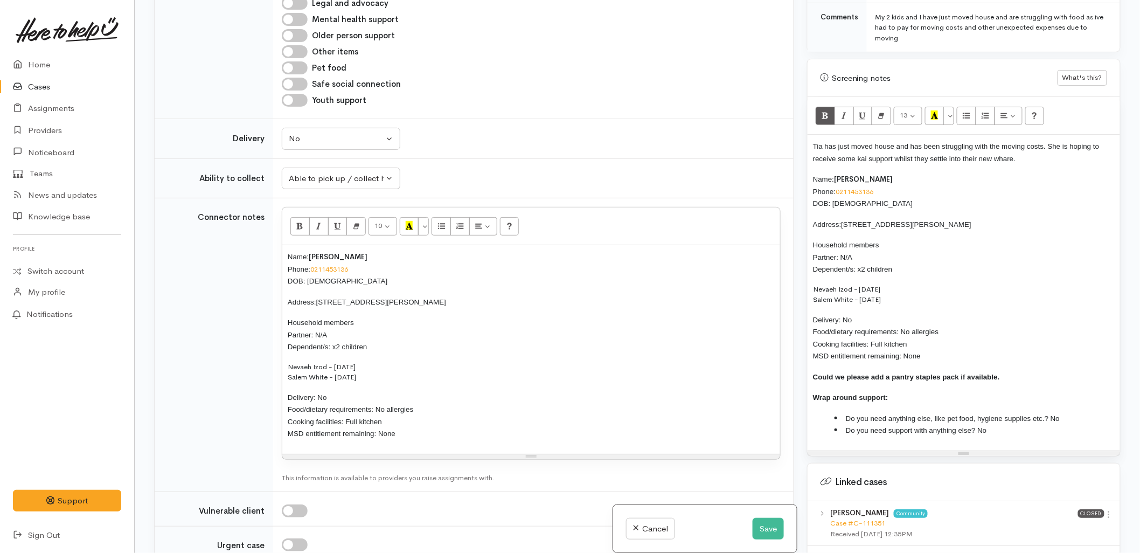
click at [1058, 414] on span "Do you need anything else, like pet food, hygiene supplies etc.? No" at bounding box center [953, 418] width 214 height 8
drag, startPoint x: 1012, startPoint y: 366, endPoint x: 804, endPoint y: 171, distance: 285.2
click at [804, 171] on div "Warnings Add No warnings have been raised against this case Add Warning Title ●…" at bounding box center [964, 276] width 327 height 553
copy div "Name: Tia Izod Phone: 0211453136 DOB: 08/08/1998 Address: 9 Clifton Terrace, Br…"
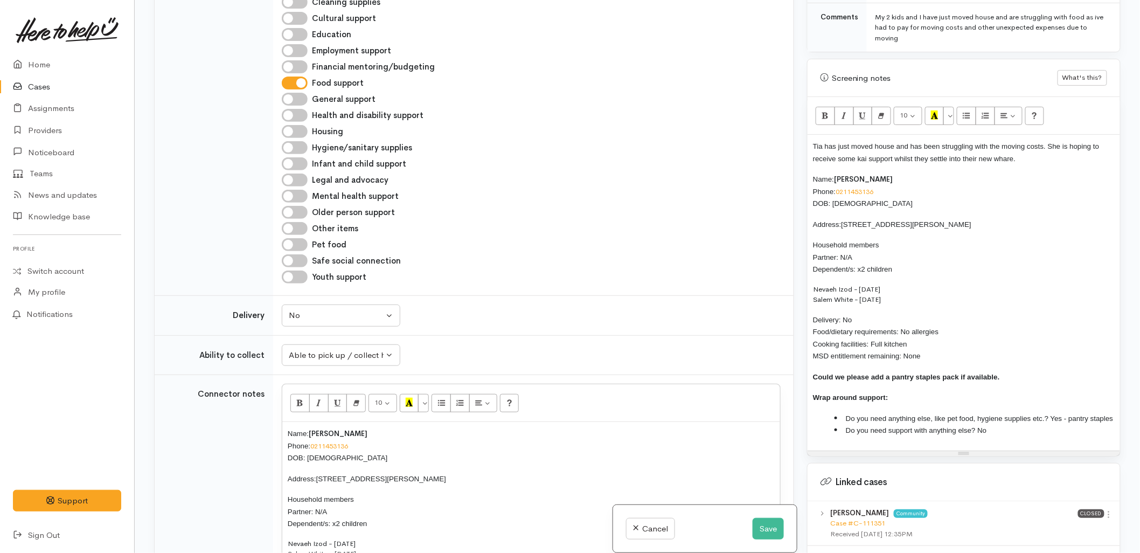
scroll to position [864, 0]
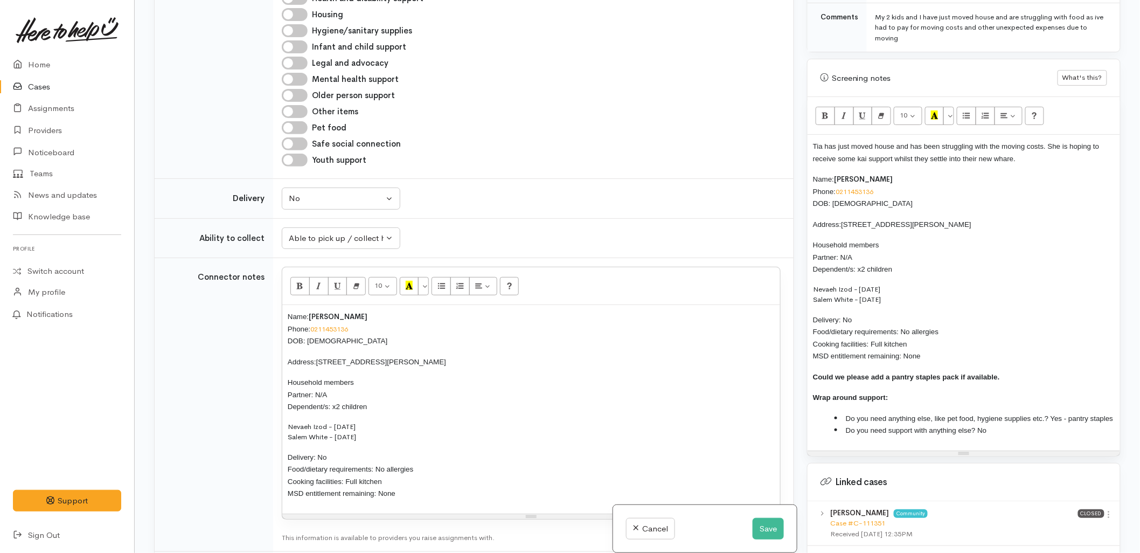
click at [453, 376] on p "Household members Partner: N/A Dependent/s: x2 children" at bounding box center [531, 394] width 487 height 37
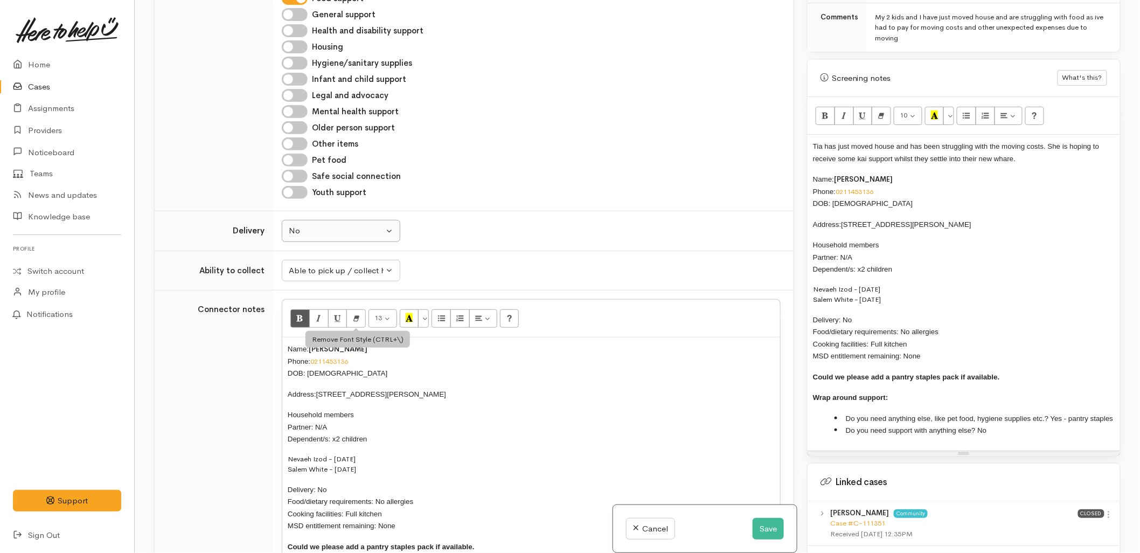
scroll to position [805, 0]
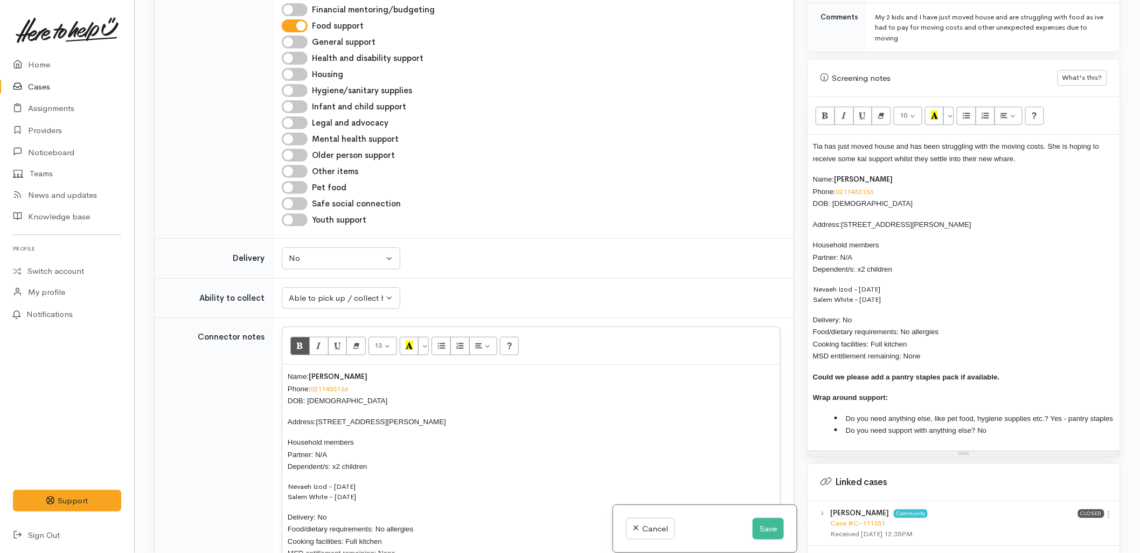
click at [289, 165] on input "Other items" at bounding box center [295, 171] width 26 height 13
click at [287, 165] on input "Other items" at bounding box center [295, 171] width 26 height 13
checkbox input "false"
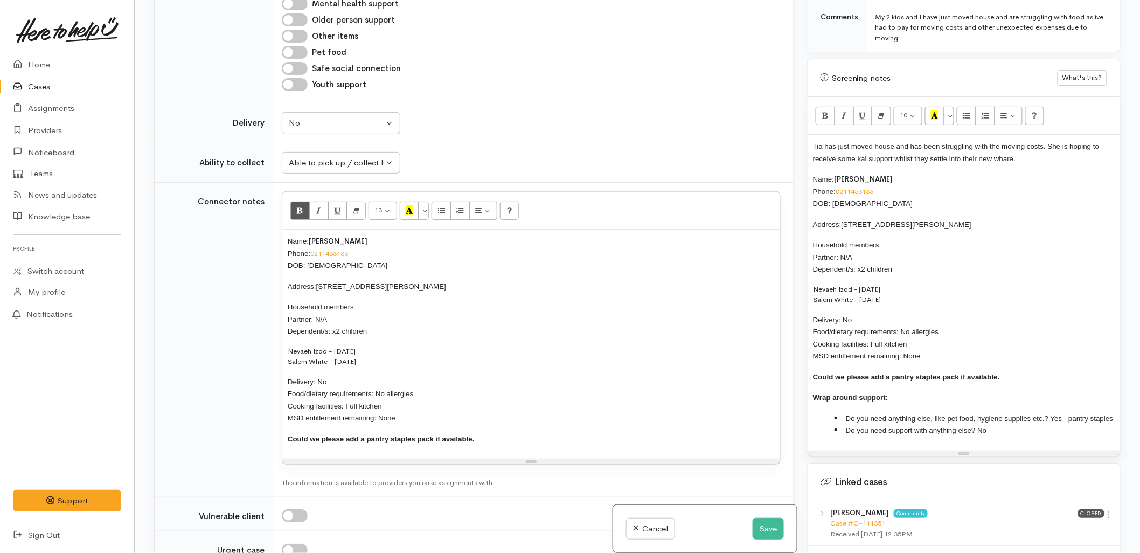
scroll to position [984, 0]
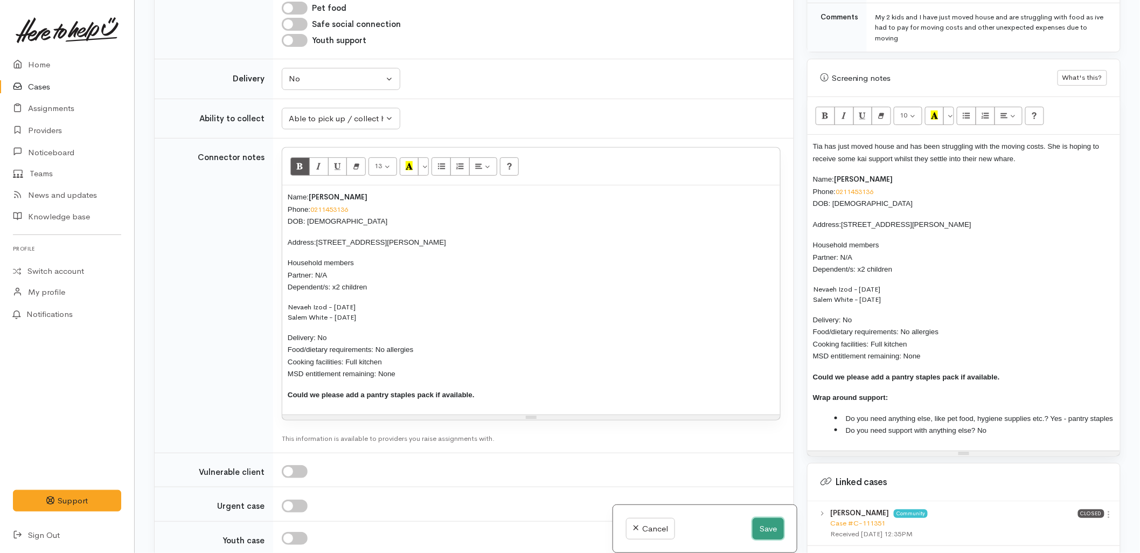
click at [753, 523] on button "Save" at bounding box center [768, 529] width 31 height 22
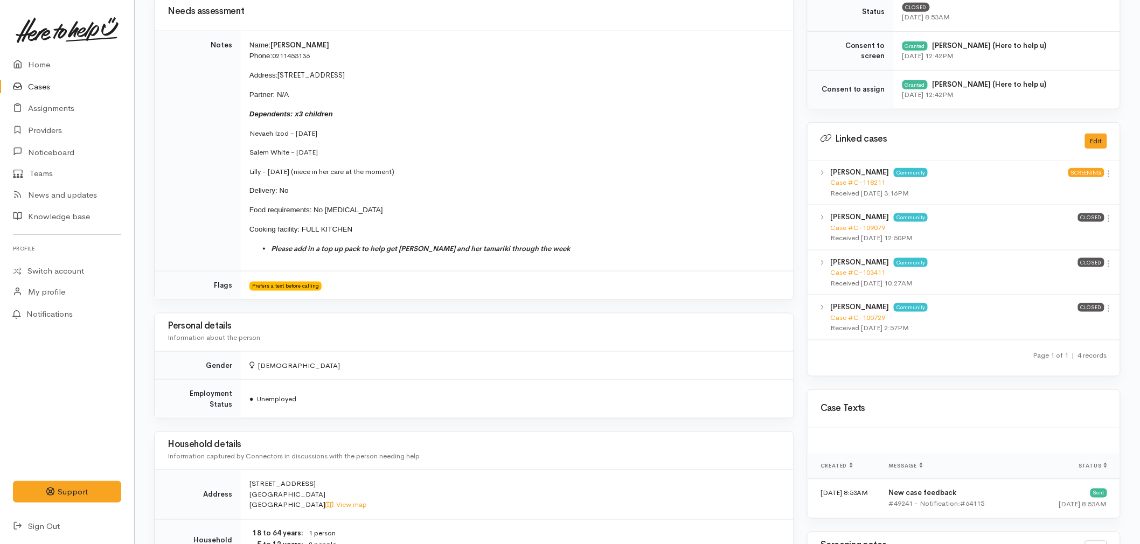
scroll to position [419, 0]
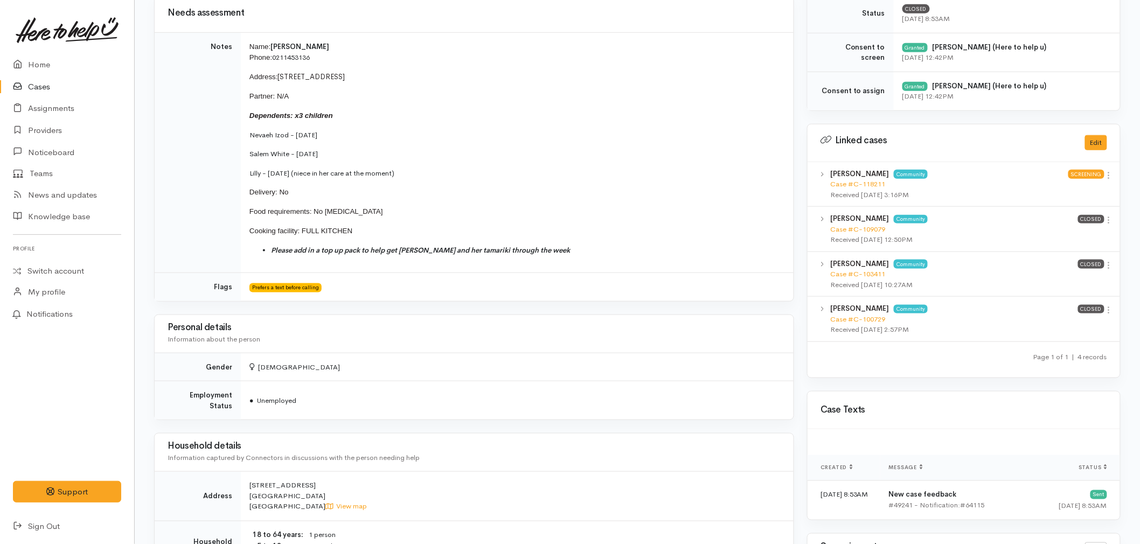
drag, startPoint x: 342, startPoint y: 154, endPoint x: 245, endPoint y: 134, distance: 99.1
click at [245, 134] on td "Name: Tia Izod Phone: 0211453136 Address: 151 Te Maunga Lane, Mount Maunganui P…" at bounding box center [517, 152] width 553 height 241
copy td "Nevaeh Izod - 10/12/2018 Salem White - 21/03/2023"
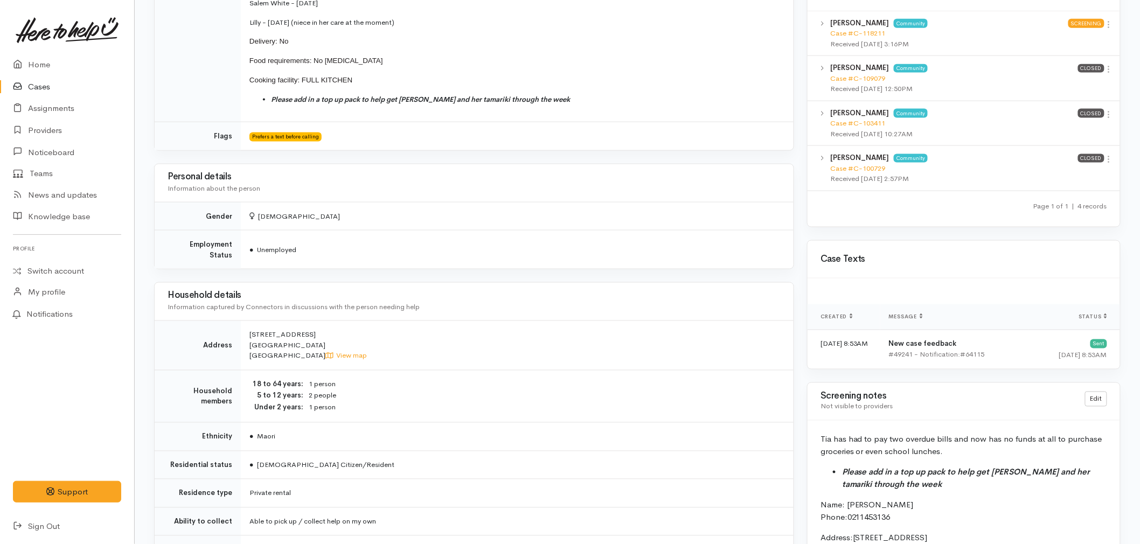
scroll to position [719, 0]
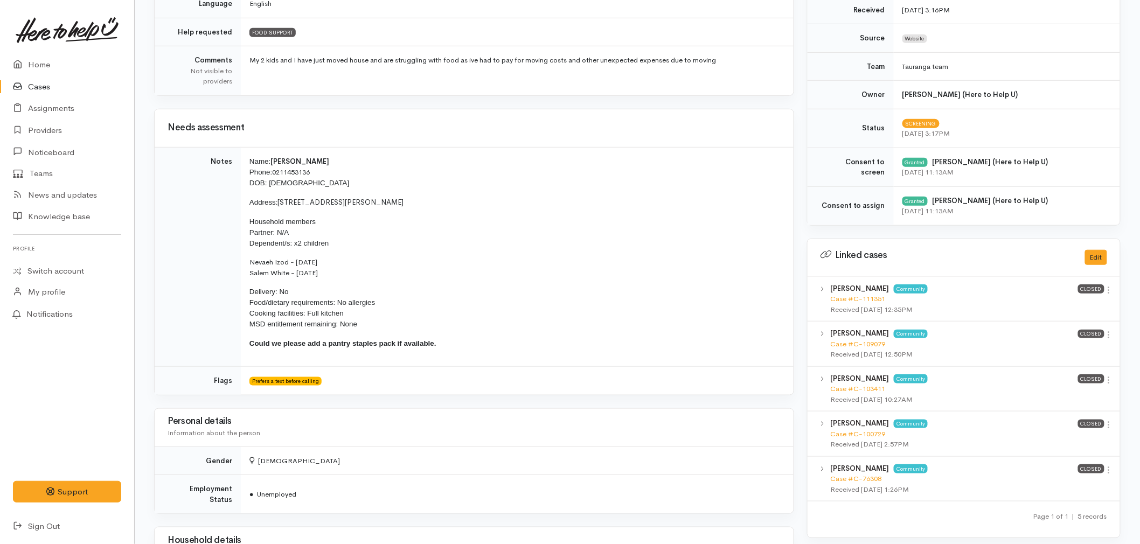
scroll to position [299, 0]
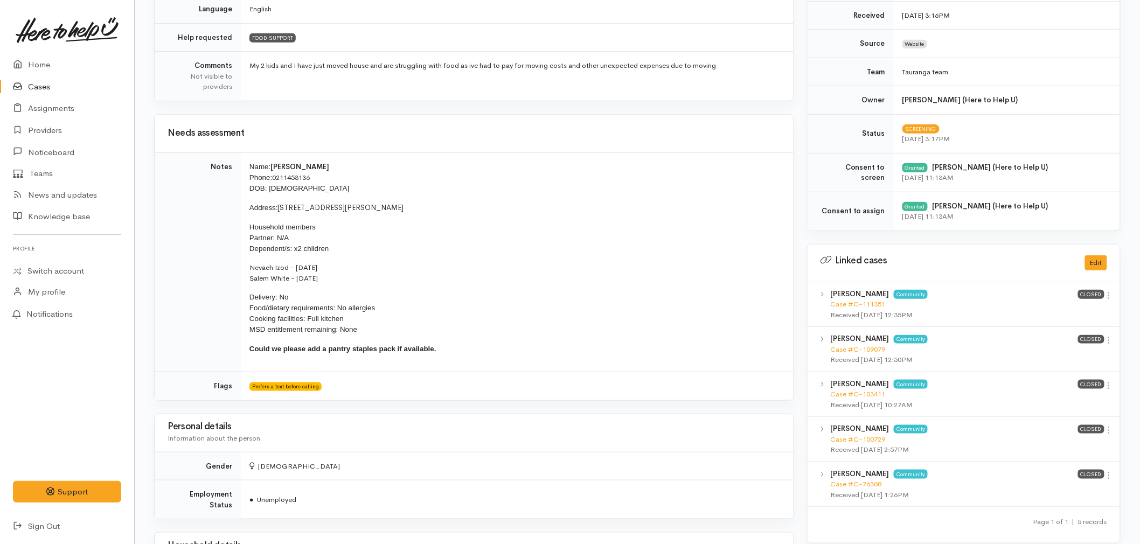
drag, startPoint x: 439, startPoint y: 349, endPoint x: 243, endPoint y: 167, distance: 268.1
click at [243, 167] on td "Name: [PERSON_NAME] Phone: [PHONE_NUMBER] DOB: [DEMOGRAPHIC_DATA] Address: [STR…" at bounding box center [517, 263] width 553 height 220
copy td "Name: Tia Izod Phone: 0211453136 DOB: 08/08/1998 Address: 9 Clifton Terrace, Br…"
click at [40, 63] on link "Home" at bounding box center [67, 65] width 134 height 22
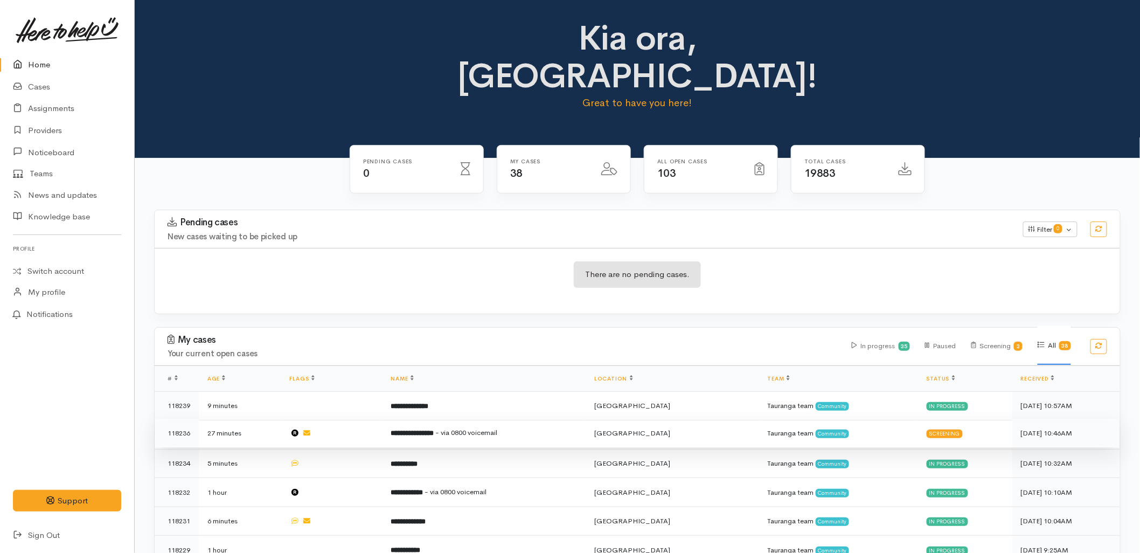
click at [550, 419] on td "**********" at bounding box center [485, 433] width 204 height 29
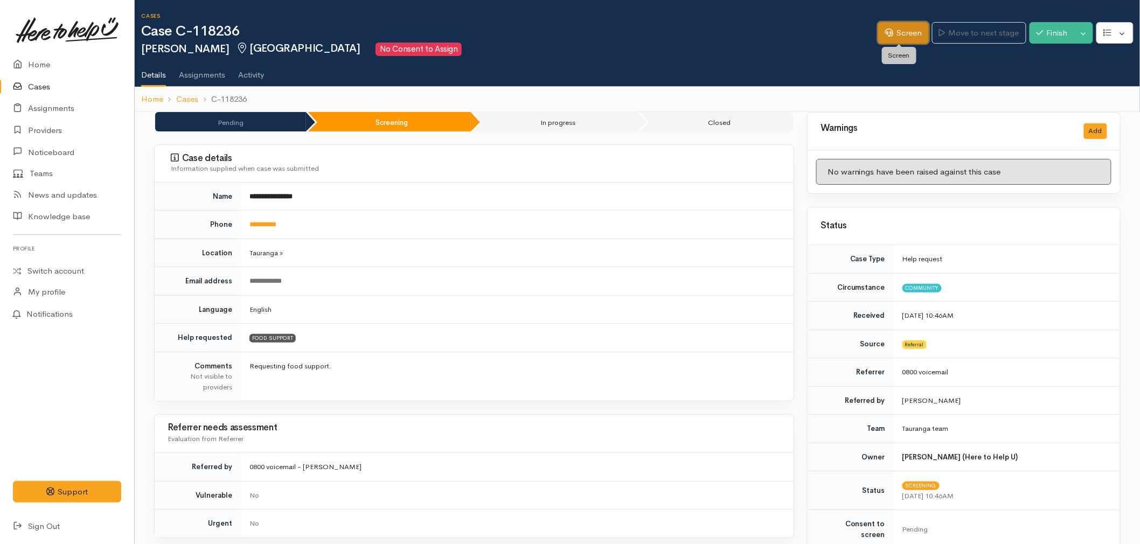
click at [885, 33] on icon at bounding box center [889, 33] width 8 height 8
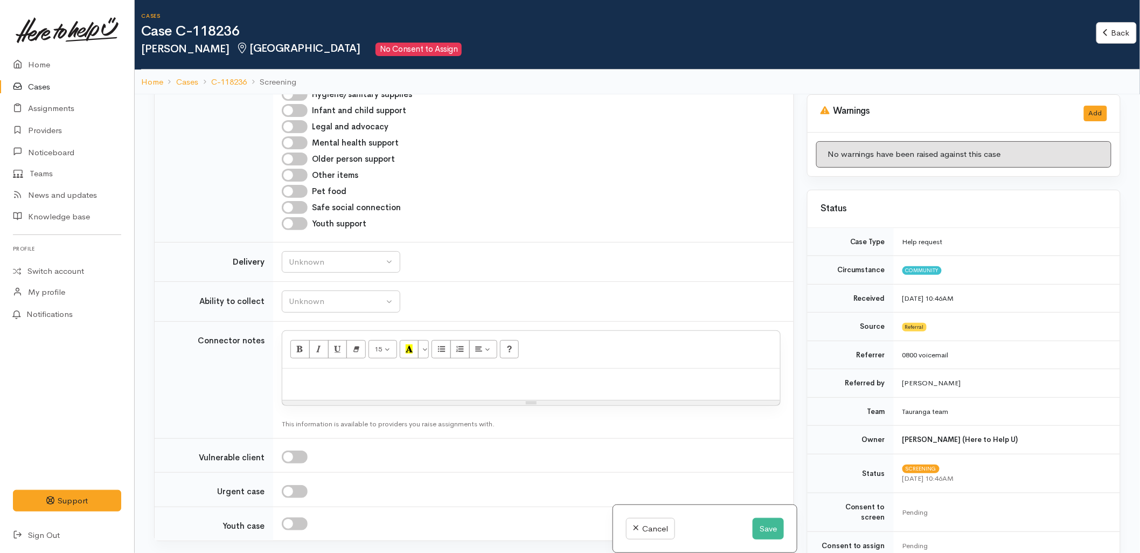
scroll to position [838, 0]
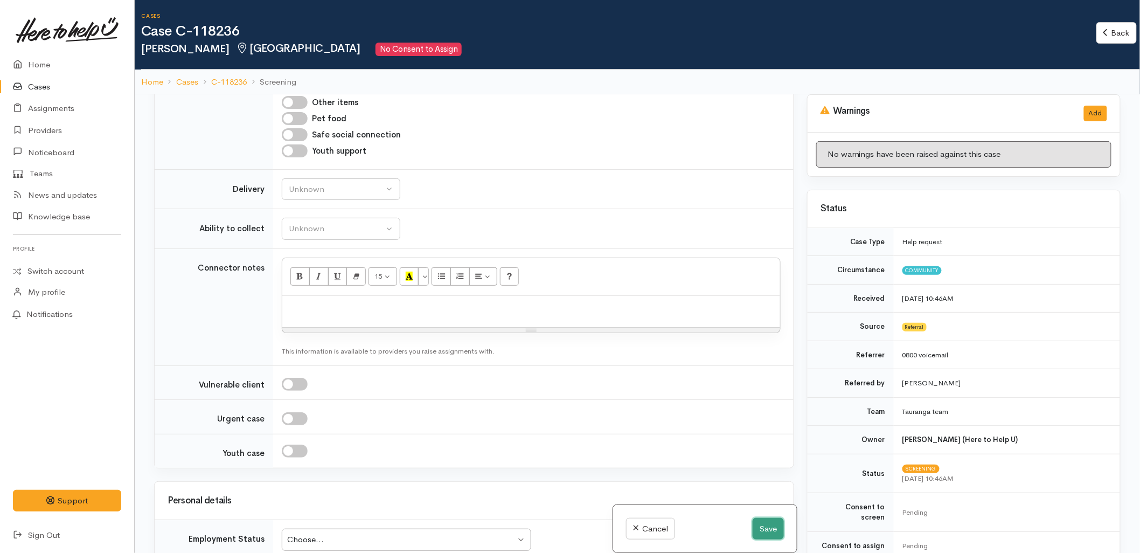
click at [774, 535] on button "Save" at bounding box center [768, 529] width 31 height 22
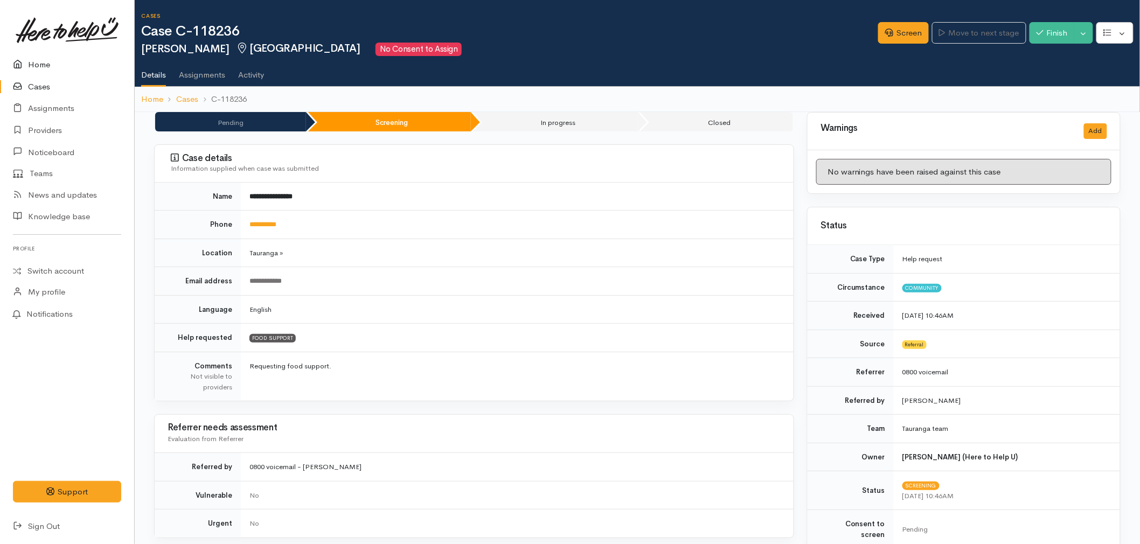
click at [44, 58] on link "Home" at bounding box center [67, 65] width 134 height 22
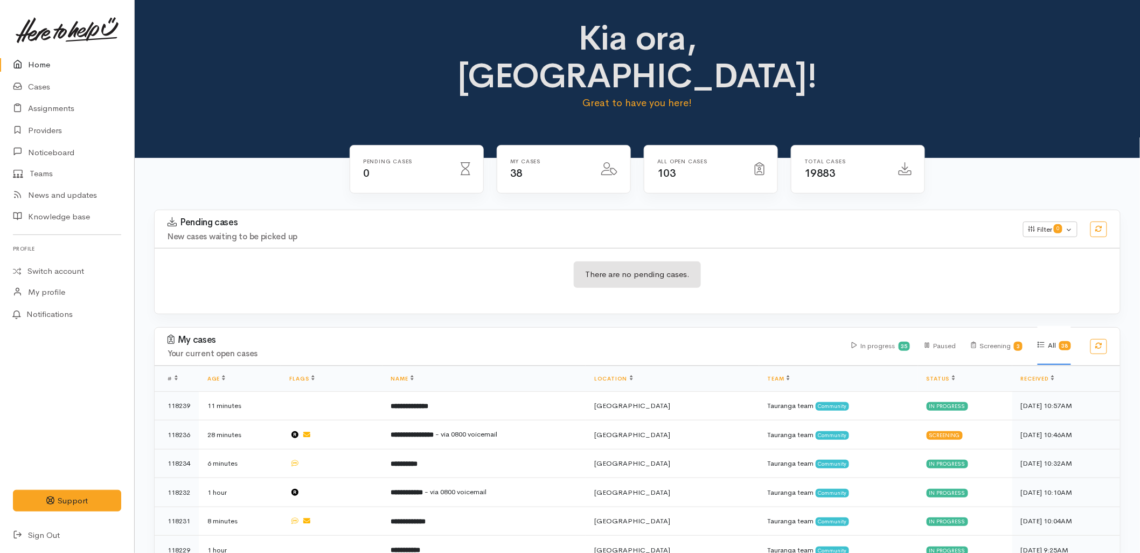
click at [821, 248] on div "There are no pending cases." at bounding box center [638, 281] width 966 height 66
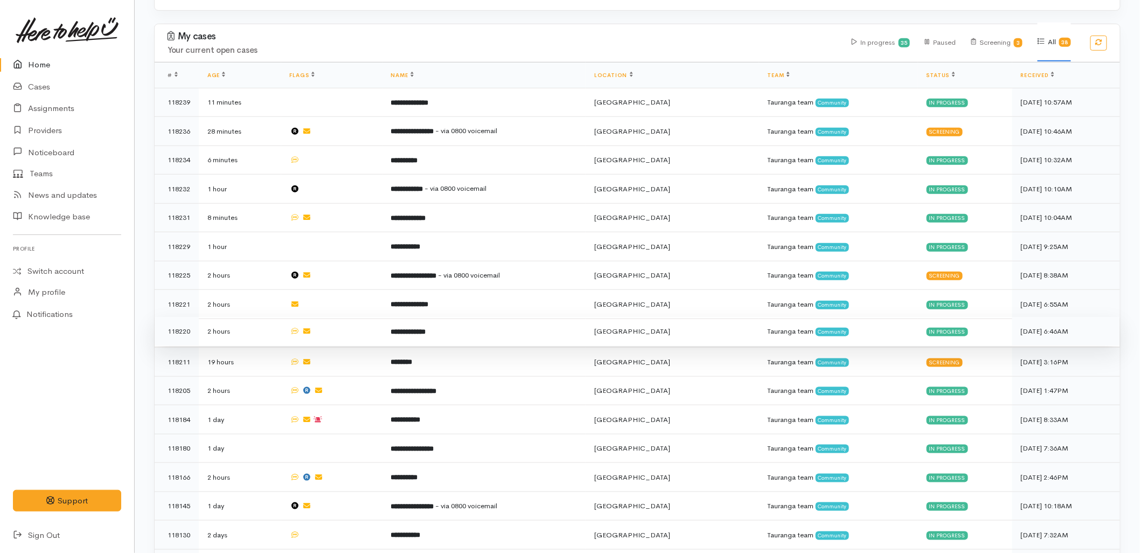
scroll to position [299, 0]
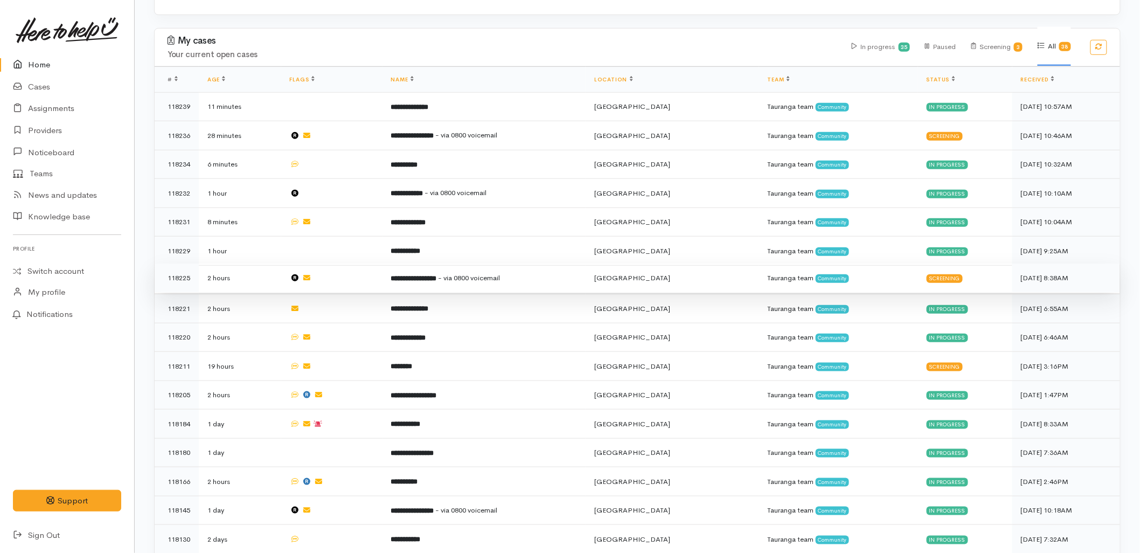
click at [433, 264] on td "**********" at bounding box center [485, 278] width 204 height 29
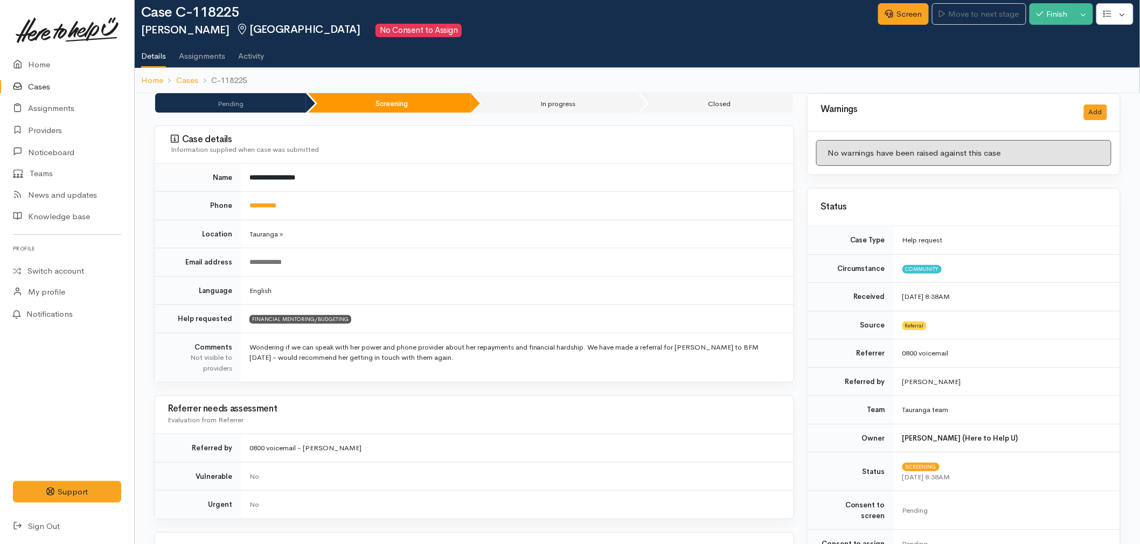
scroll to position [12, 0]
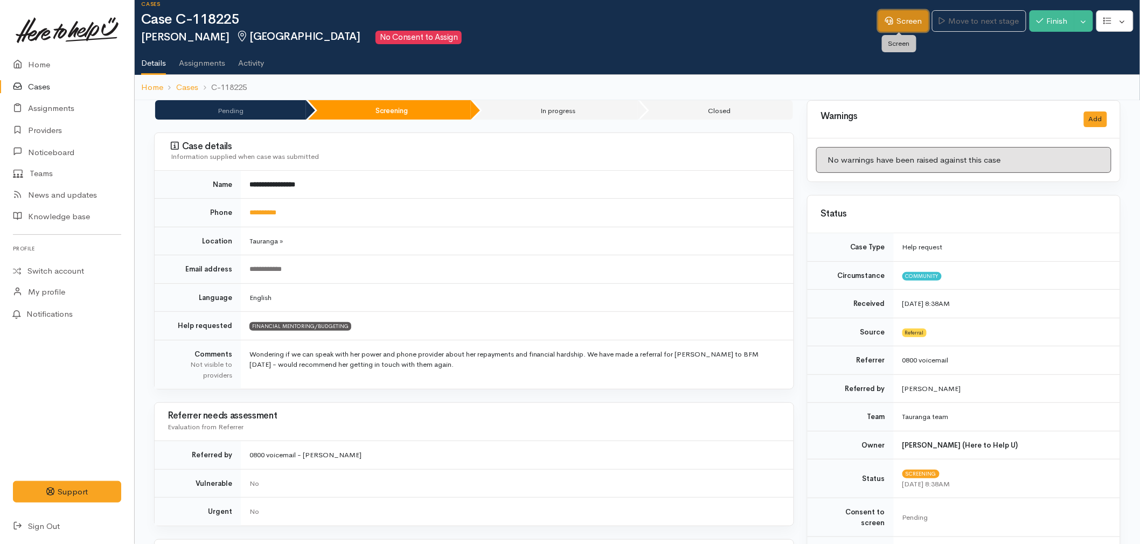
click at [894, 18] on link "Screen" at bounding box center [903, 21] width 51 height 22
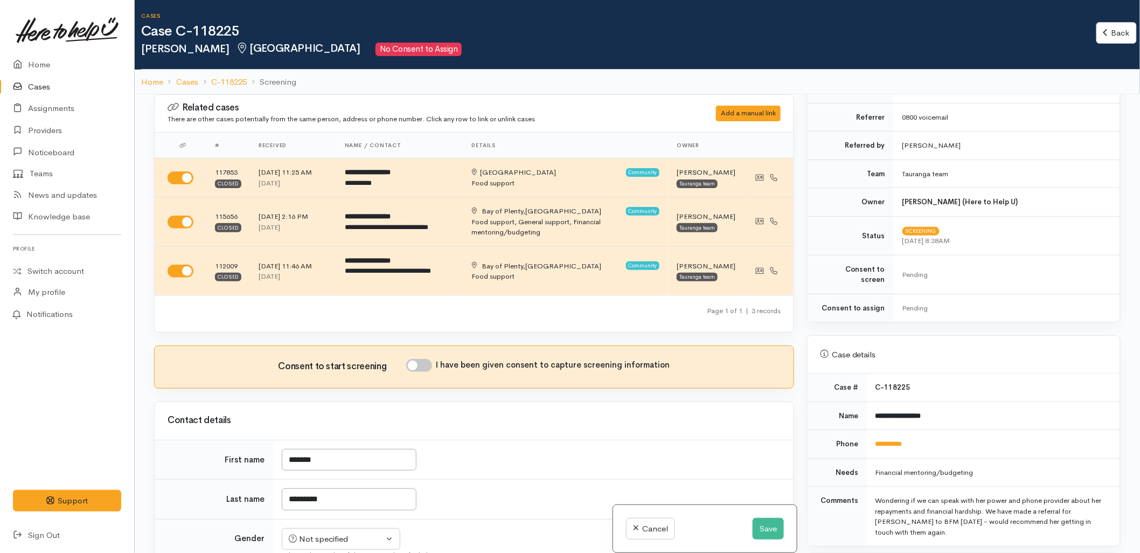
scroll to position [239, 0]
click at [892, 428] on td "**********" at bounding box center [993, 442] width 253 height 29
click at [892, 439] on link "**********" at bounding box center [889, 442] width 27 height 7
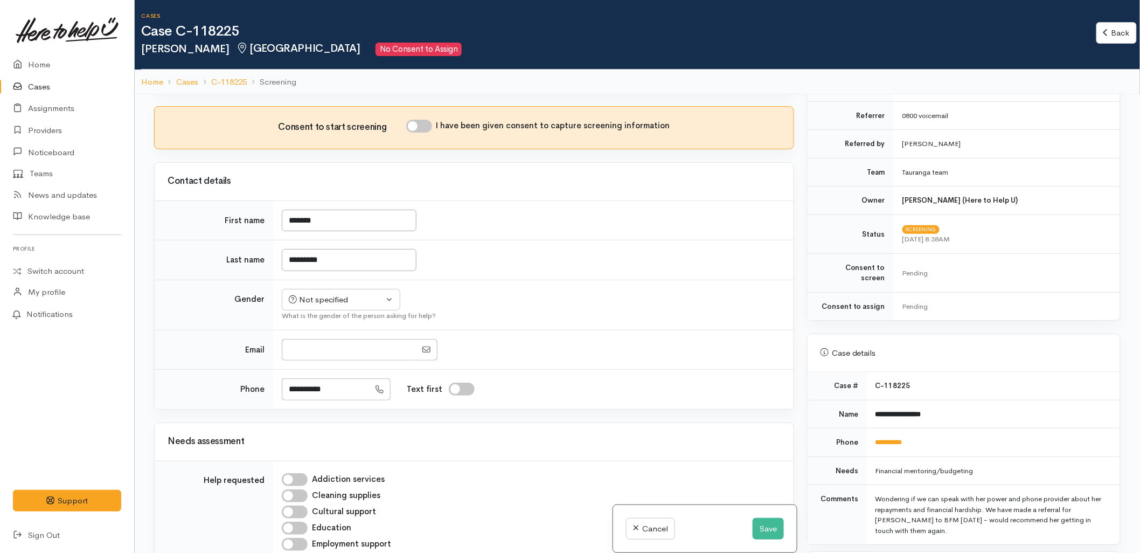
click at [654, 313] on td "Not specified [DEMOGRAPHIC_DATA] [DEMOGRAPHIC_DATA] Diverse Not specified What …" at bounding box center [533, 305] width 521 height 50
click at [776, 524] on button "Save" at bounding box center [768, 529] width 31 height 22
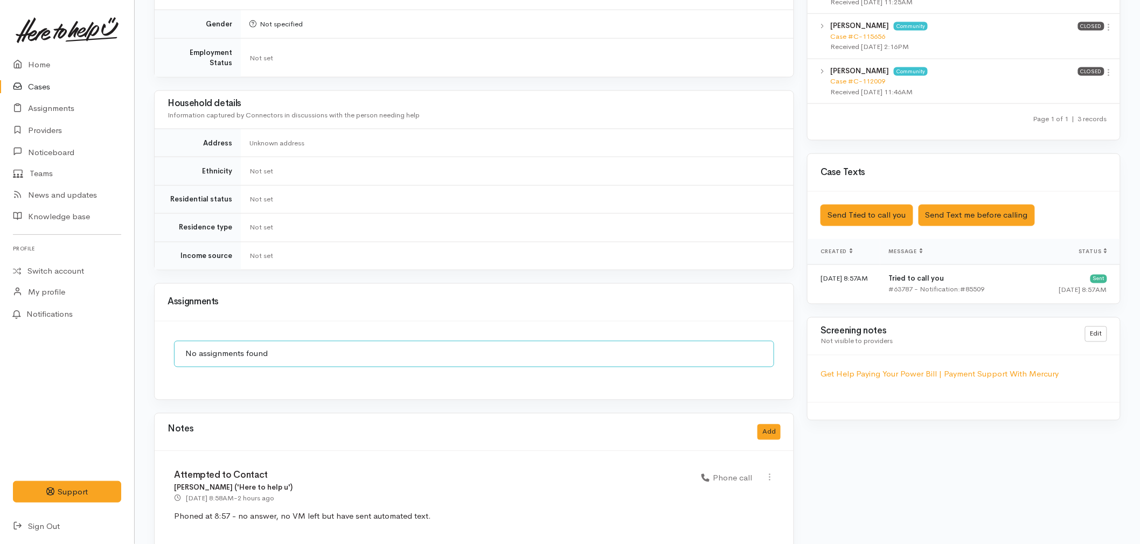
scroll to position [670, 0]
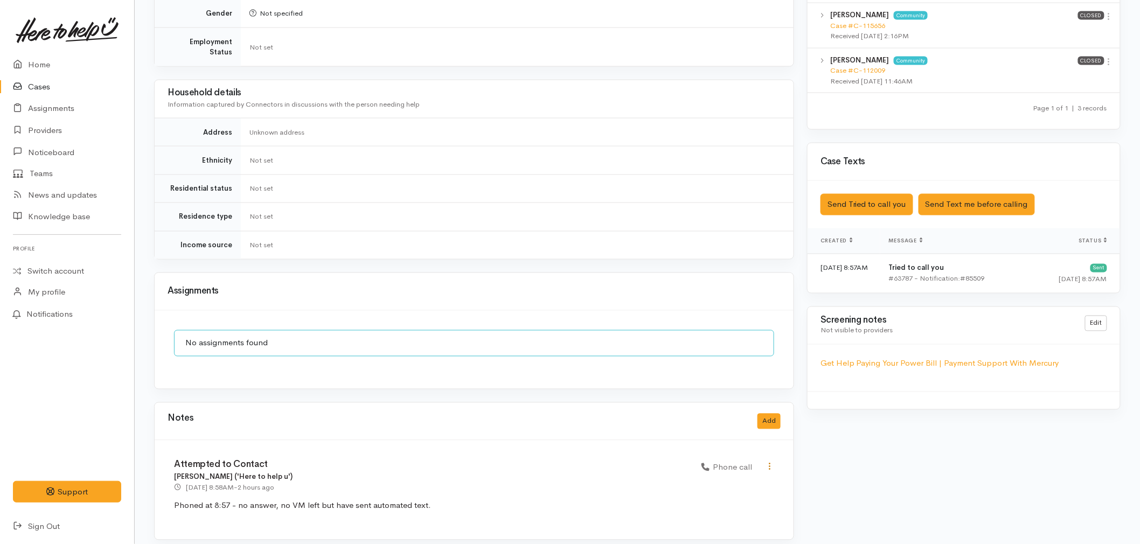
click at [766, 462] on link at bounding box center [769, 467] width 9 height 11
click at [731, 480] on link "Edit" at bounding box center [731, 488] width 85 height 17
select select "3"
type input "Attempted to Contact"
select select "3"
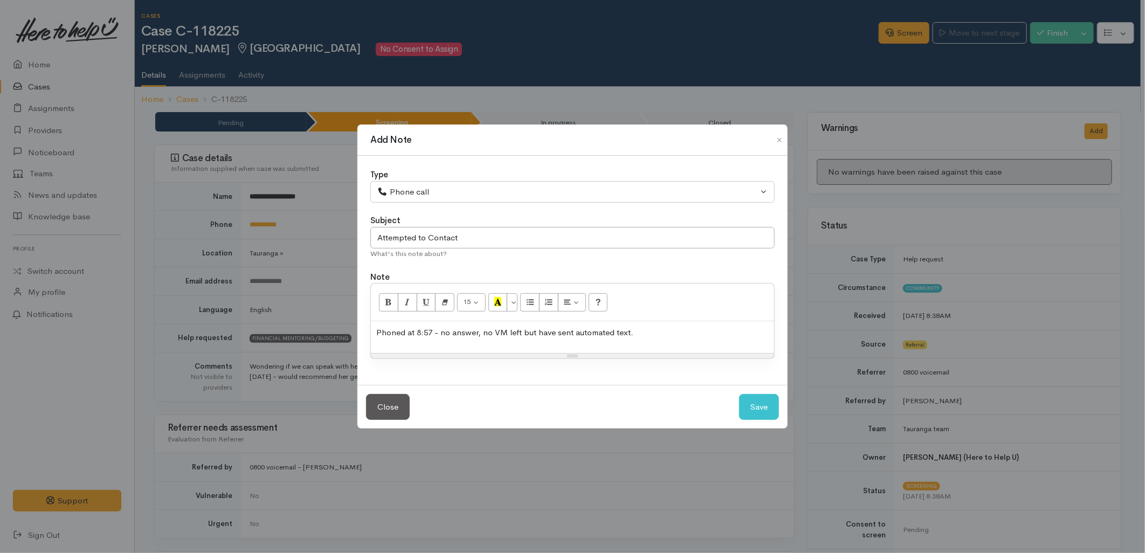
click at [686, 341] on div "Phoned at 8:57 - no answer, no VM left but have sent automated text." at bounding box center [572, 337] width 403 height 32
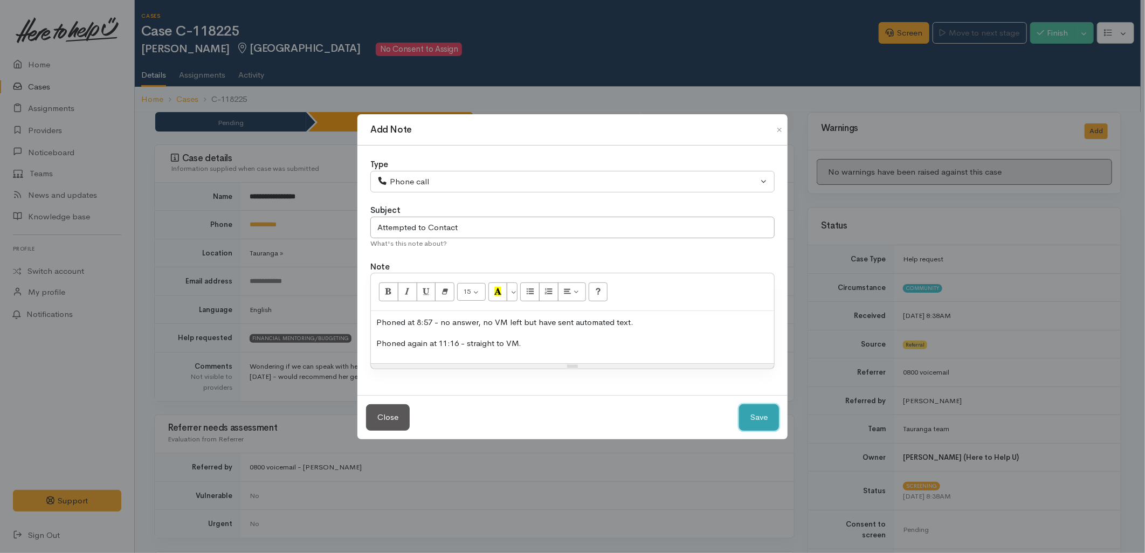
click at [751, 411] on button "Save" at bounding box center [759, 417] width 40 height 26
select select "1"
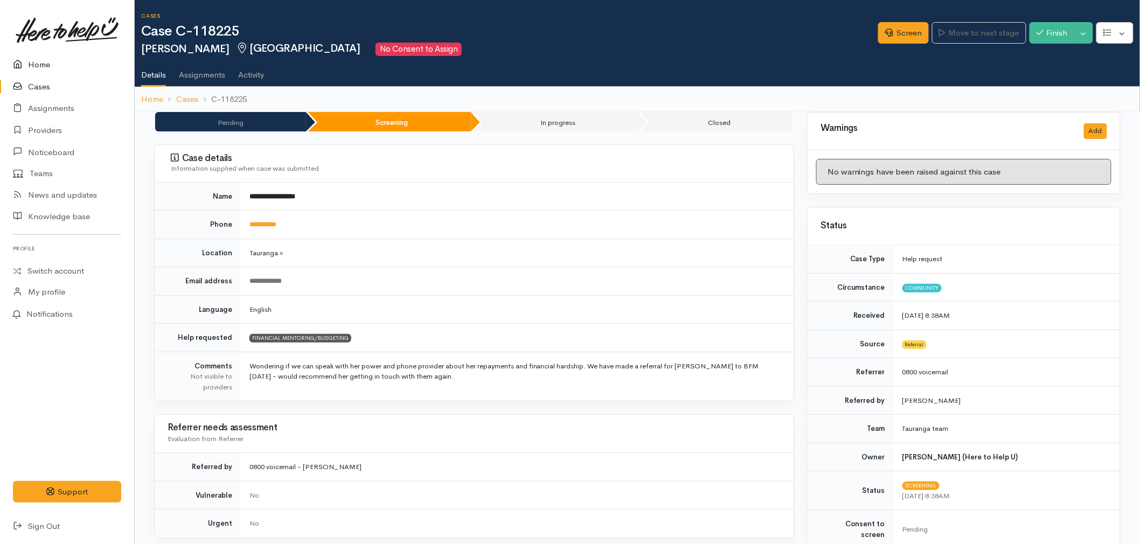
click at [46, 66] on link "Home" at bounding box center [67, 65] width 134 height 22
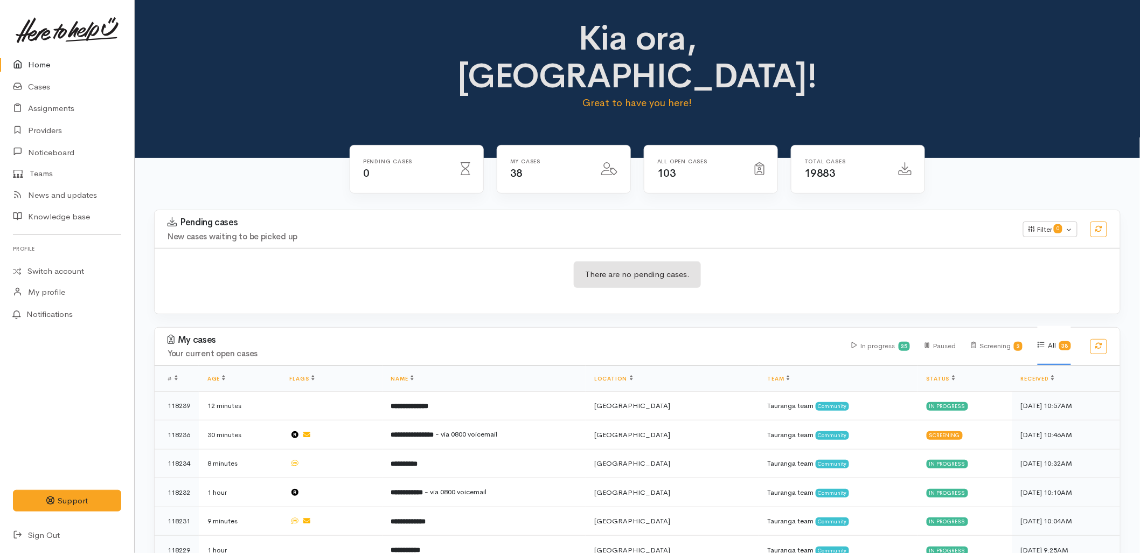
click at [485, 328] on div "My cases Your current open cases In progress 35 Paused Screening 3 All 38" at bounding box center [637, 347] width 979 height 38
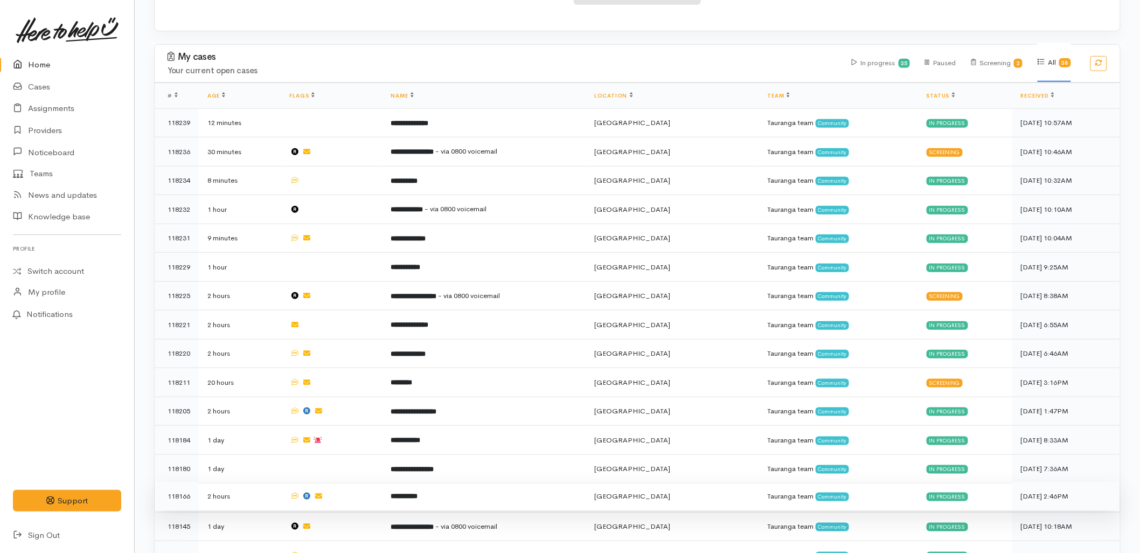
scroll to position [299, 0]
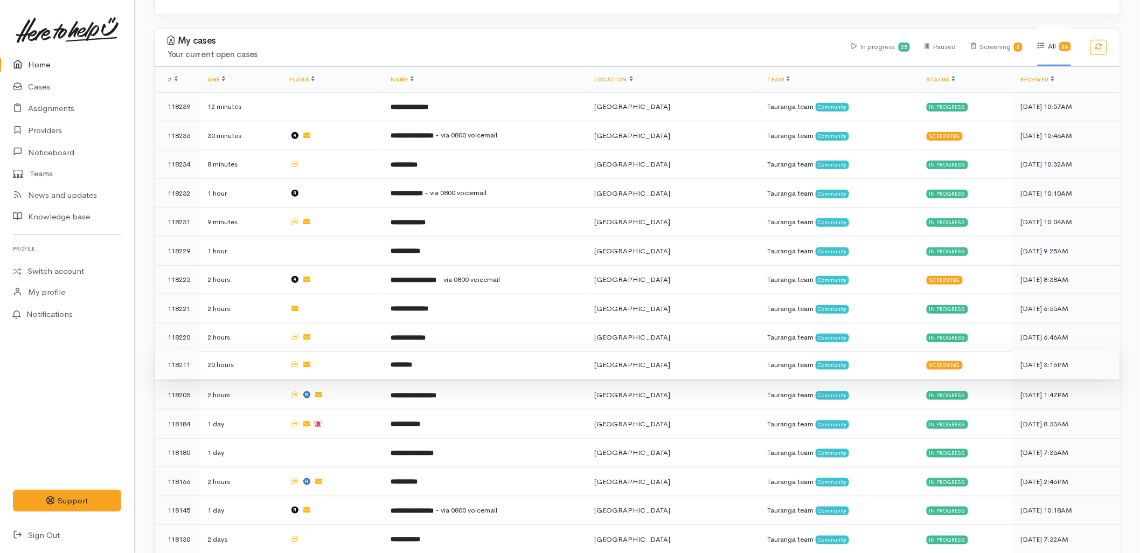
click at [439, 350] on td "********" at bounding box center [485, 364] width 204 height 29
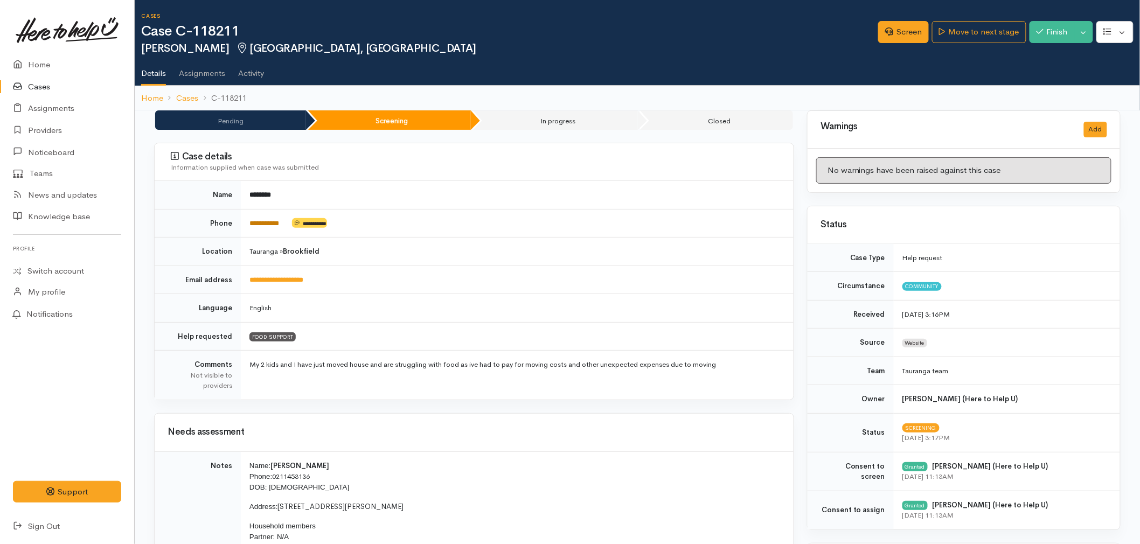
click at [276, 220] on link "**********" at bounding box center [265, 223] width 30 height 7
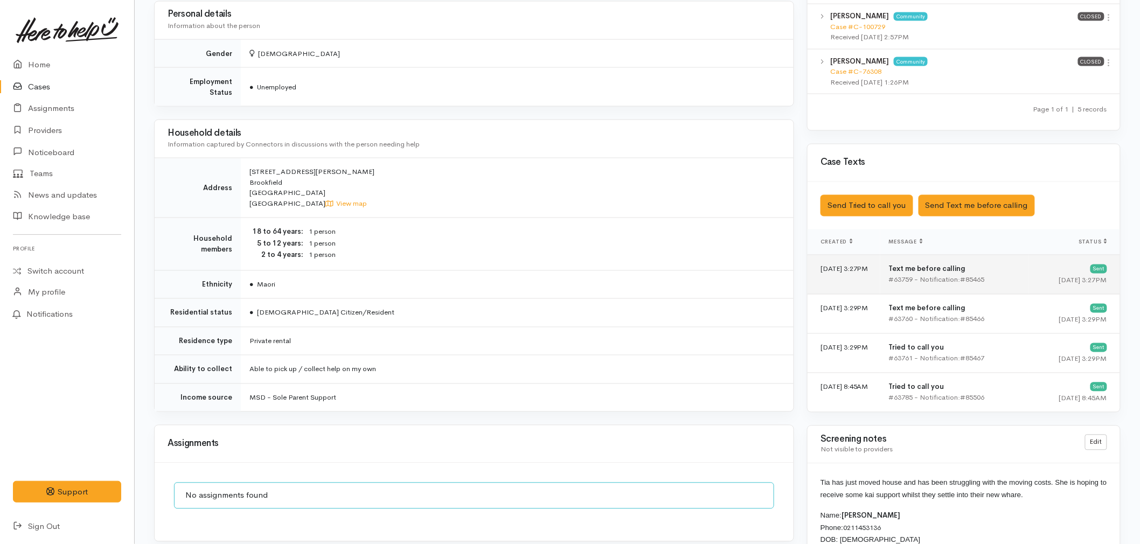
scroll to position [778, 0]
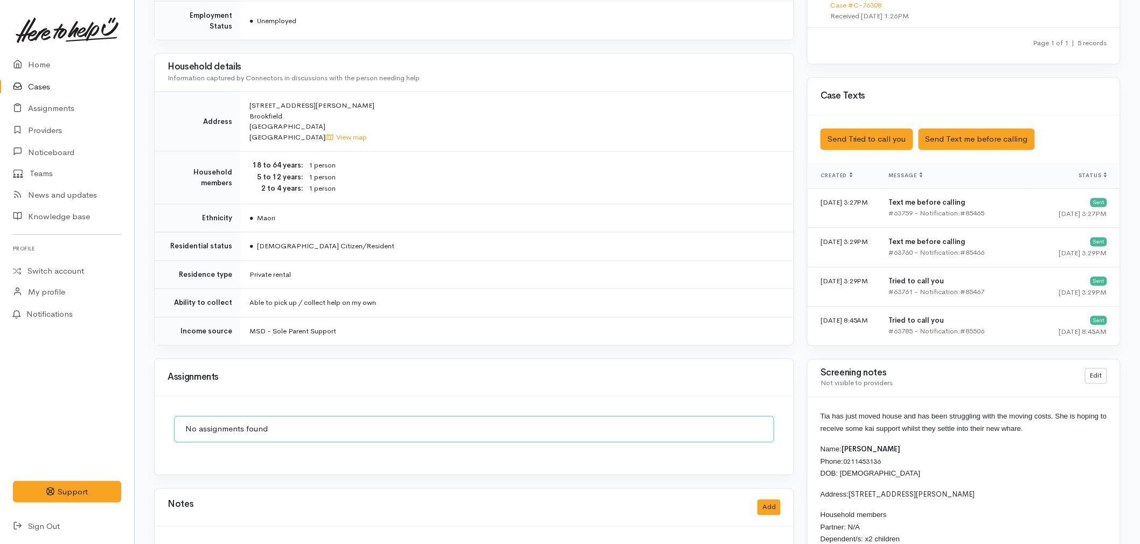
drag, startPoint x: 1042, startPoint y: 432, endPoint x: 812, endPoint y: 419, distance: 229.9
copy span "Tia has just moved house and has been struggling with the moving costs. She is …"
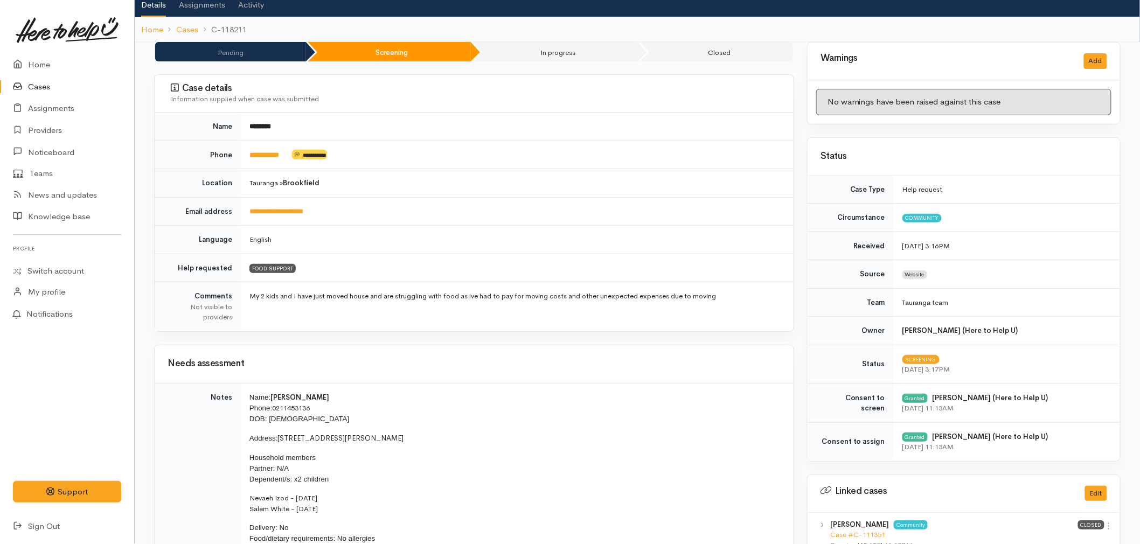
scroll to position [0, 0]
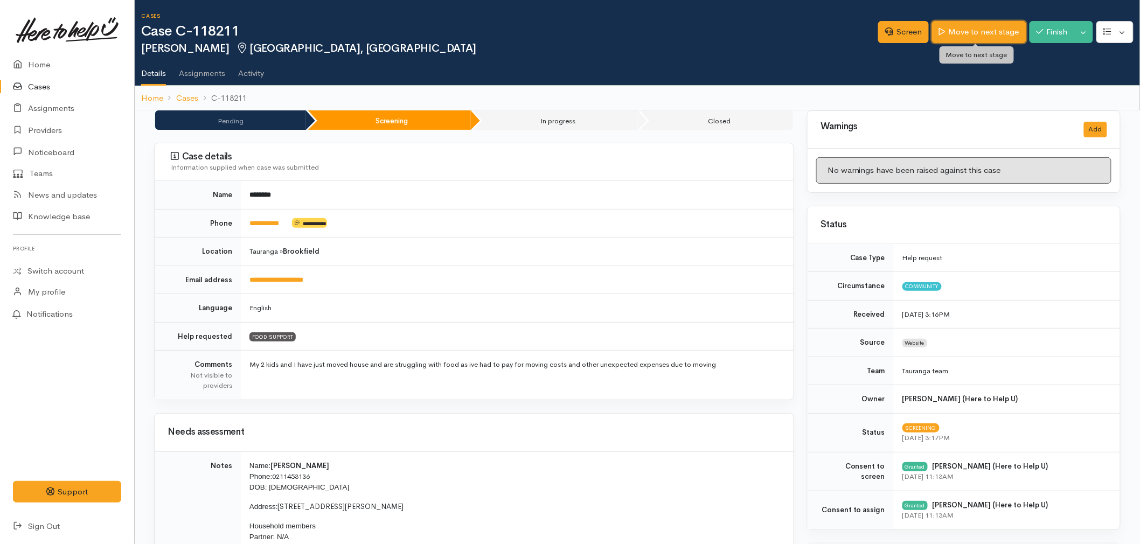
click at [970, 34] on link "Move to next stage" at bounding box center [979, 32] width 94 height 22
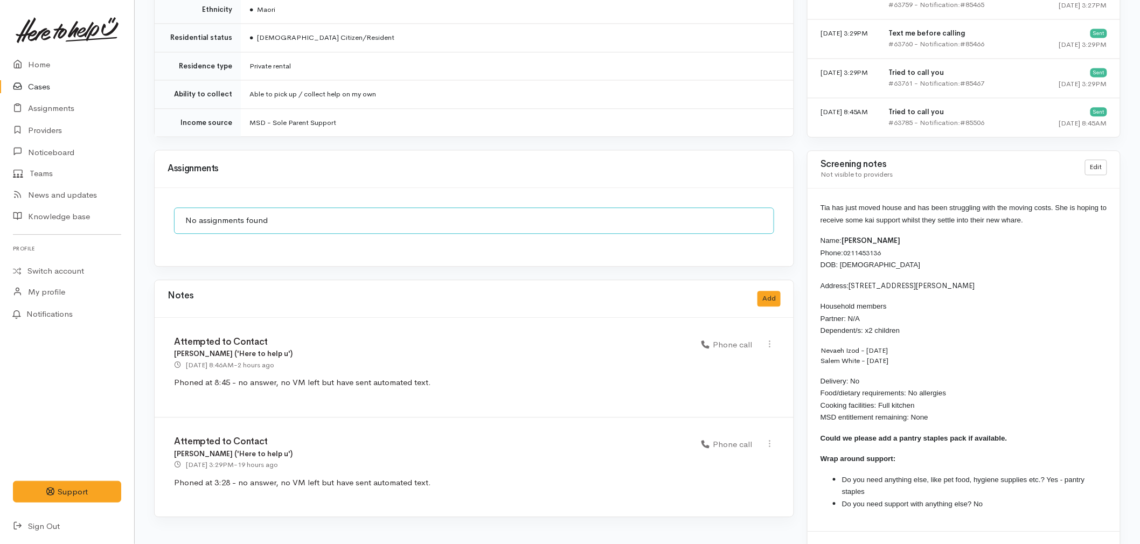
scroll to position [1005, 0]
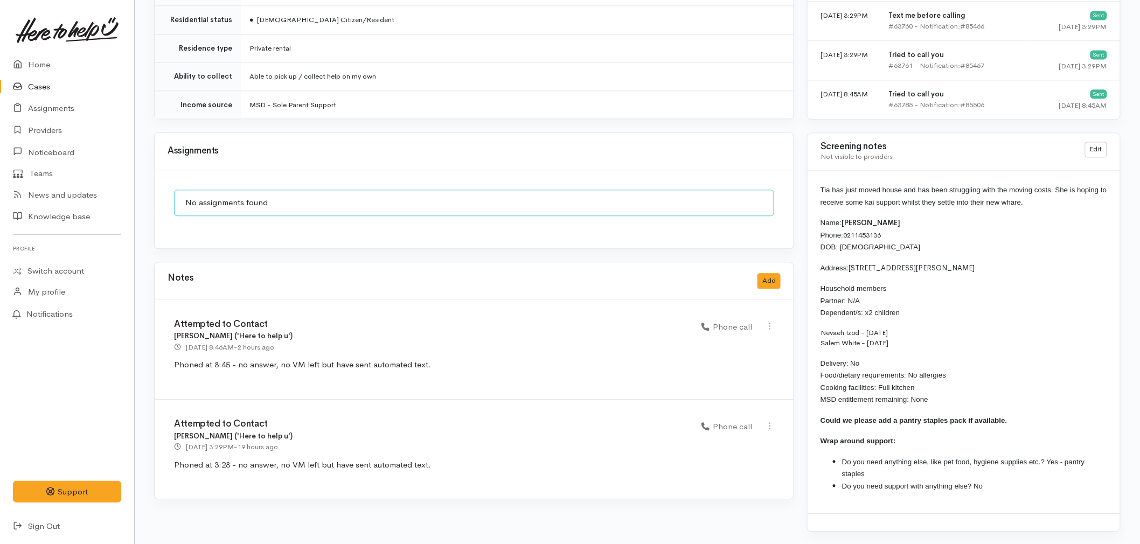
drag, startPoint x: 1016, startPoint y: 421, endPoint x: 814, endPoint y: 191, distance: 306.3
click at [814, 191] on div "Tia has just moved house and has been struggling with the moving costs. She is …" at bounding box center [964, 342] width 313 height 343
copy div "Tia has just moved house and has been struggling with the moving costs. She is …"
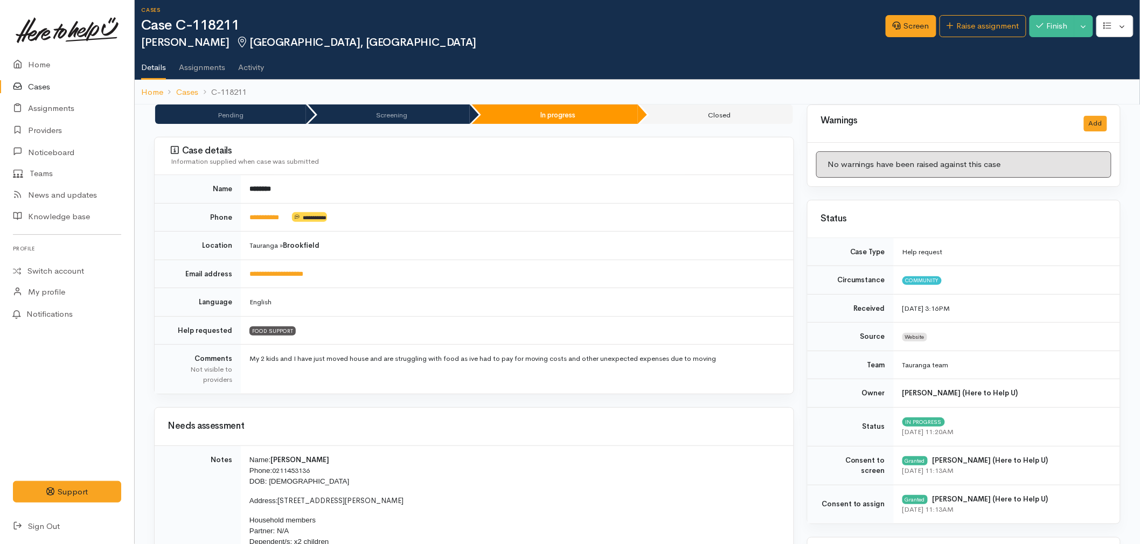
scroll to position [0, 0]
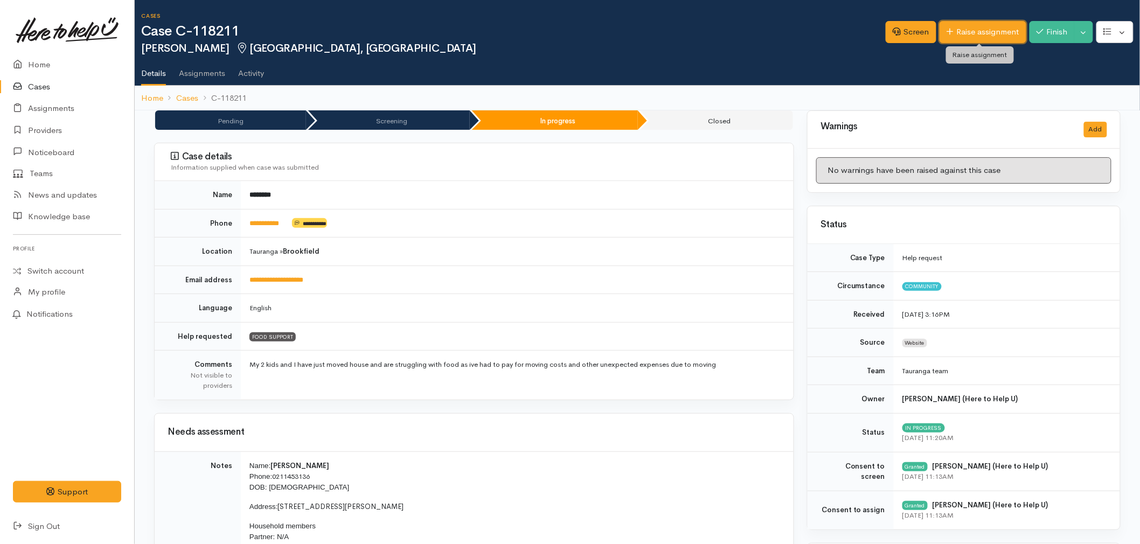
click at [963, 32] on link "Raise assignment" at bounding box center [983, 32] width 87 height 22
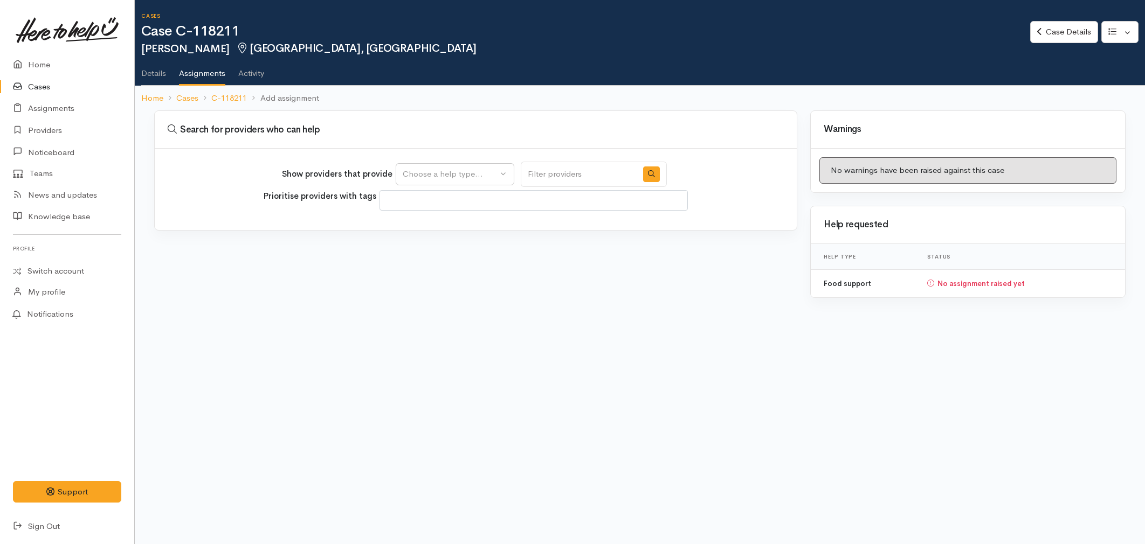
select select
click at [442, 181] on button "Choose a help type..." at bounding box center [455, 174] width 119 height 22
click at [427, 230] on span "Food support" at bounding box center [434, 225] width 50 height 12
select select "3"
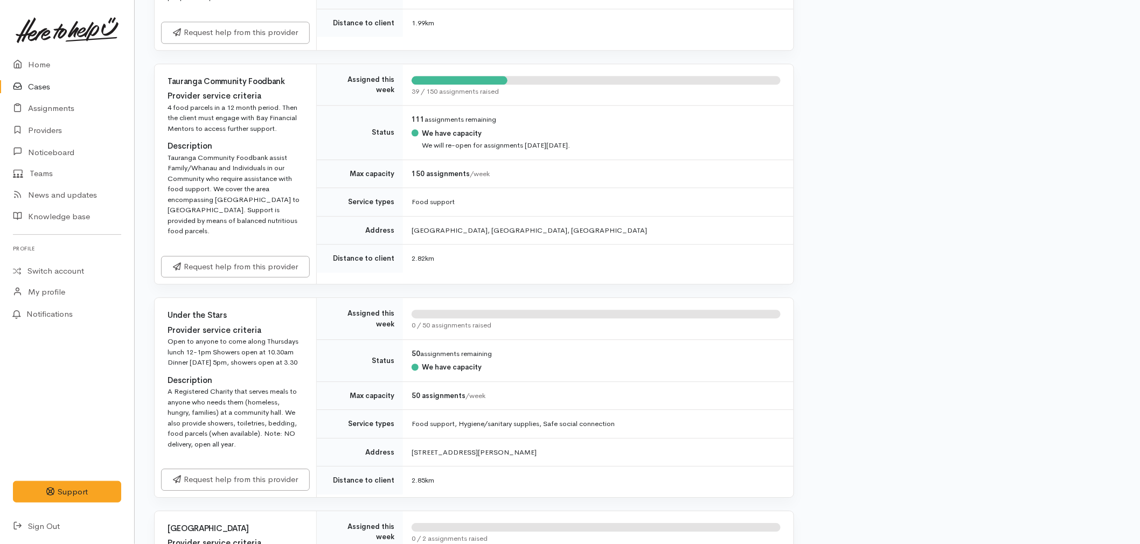
scroll to position [1078, 0]
click at [239, 253] on link "Request help from this provider" at bounding box center [235, 264] width 149 height 22
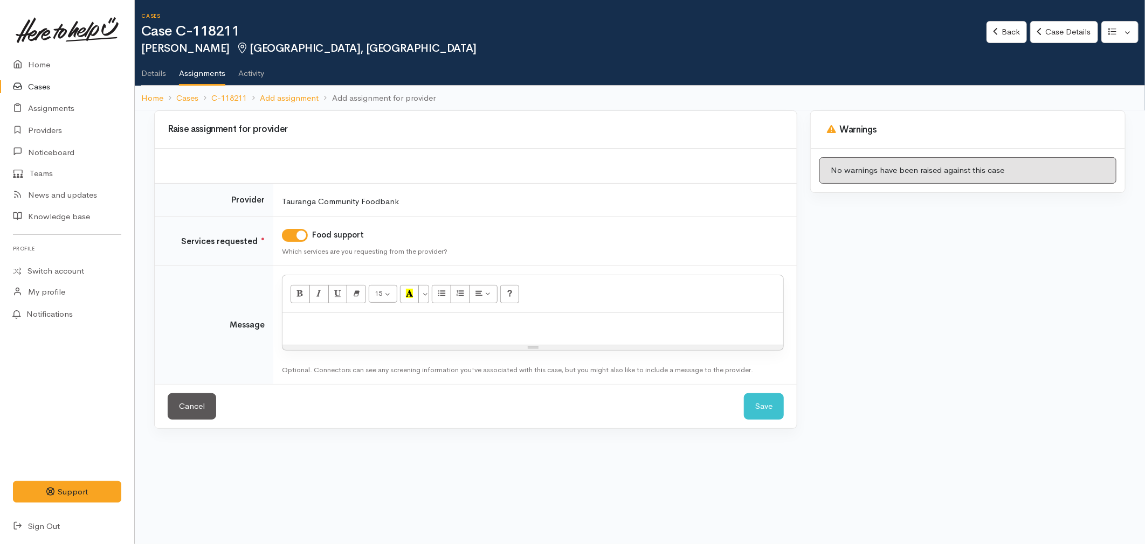
click at [434, 321] on p at bounding box center [533, 325] width 490 height 12
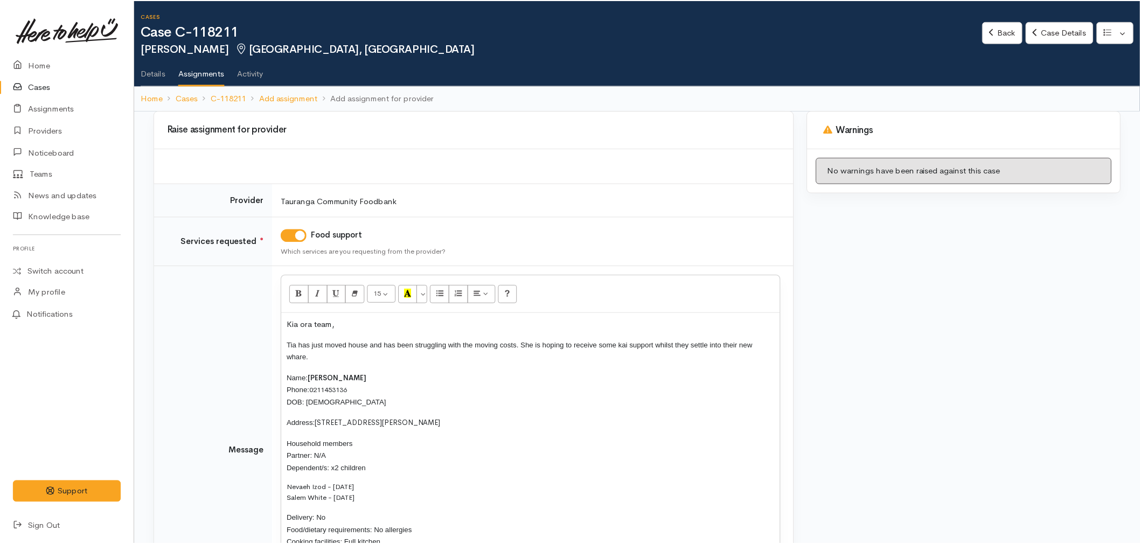
scroll to position [36, 0]
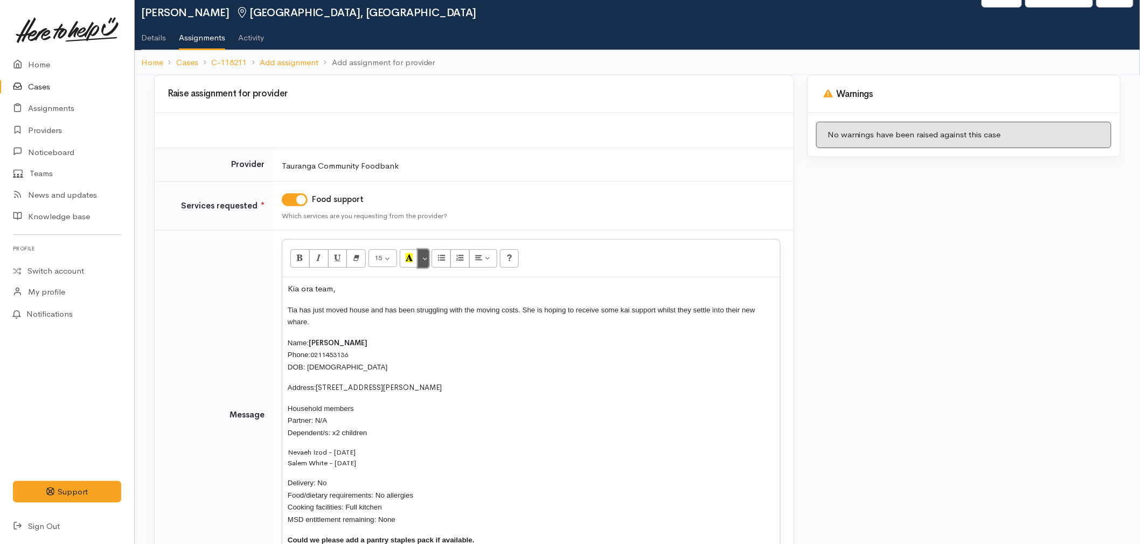
click at [428, 256] on button "More Color" at bounding box center [423, 259] width 11 height 18
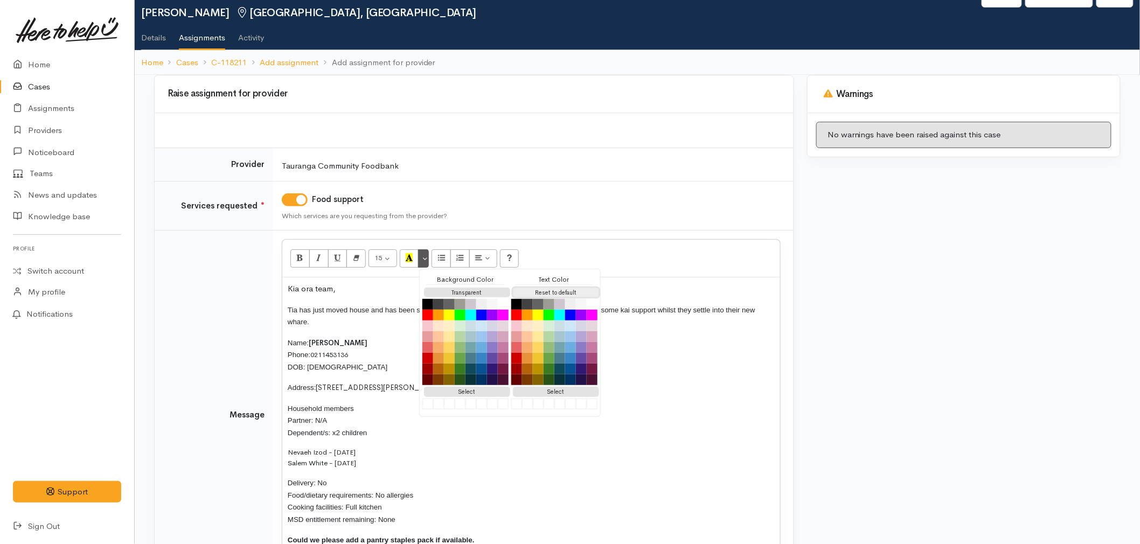
click at [562, 293] on button "Reset to default" at bounding box center [556, 293] width 86 height 10
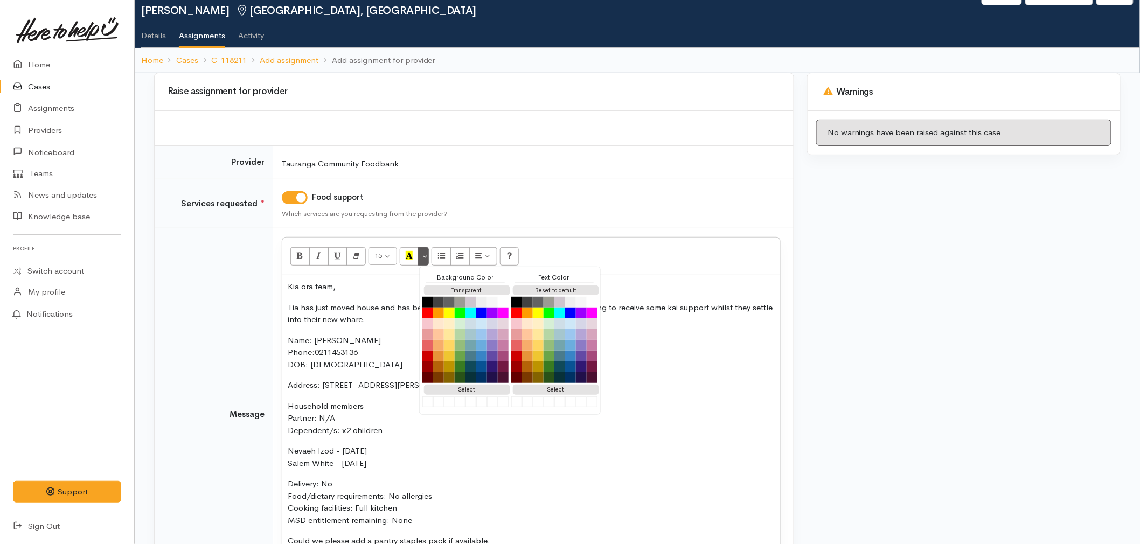
click at [359, 466] on p "Nevaeh Izod - 10/12/2018 Salem White - 21/03/2023" at bounding box center [531, 457] width 487 height 24
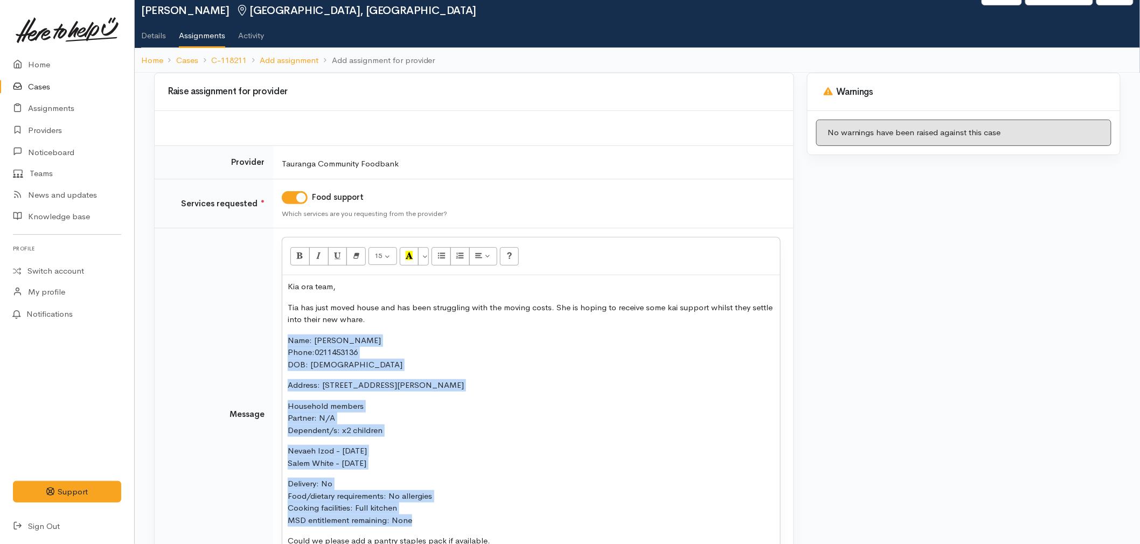
drag, startPoint x: 426, startPoint y: 520, endPoint x: 282, endPoint y: 336, distance: 233.0
click at [282, 335] on div "15 8 9 10 11 12 14 18 24 36 Background Color Transparent Select #ffff00 Text Co…" at bounding box center [531, 402] width 499 height 330
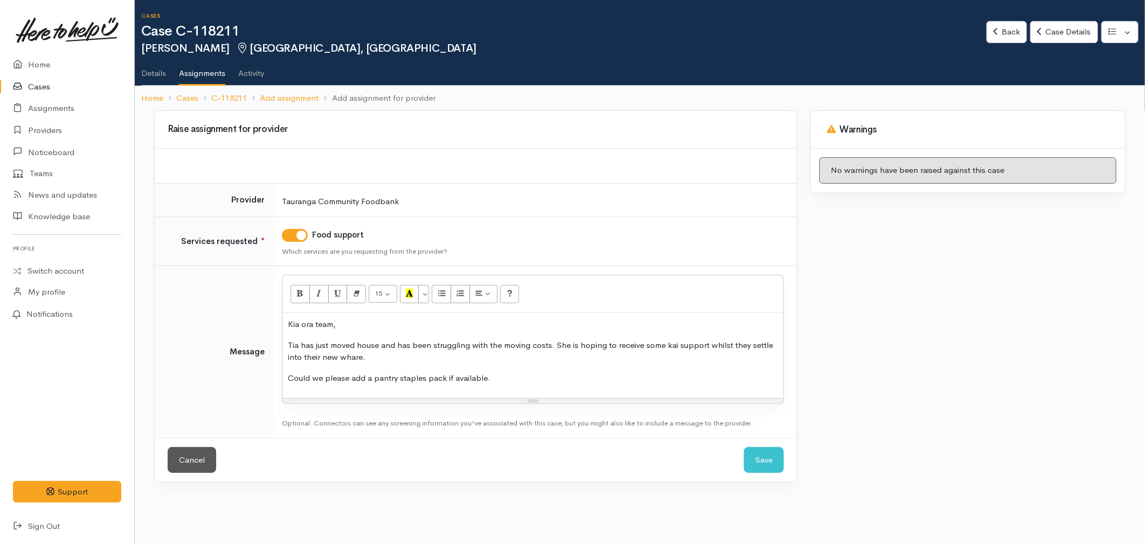
click at [588, 342] on p "Tia has just moved house and has been struggling with the moving costs. She is …" at bounding box center [533, 352] width 490 height 24
click at [439, 379] on p "Could we please add a pantry staples pack if available." at bounding box center [533, 378] width 490 height 12
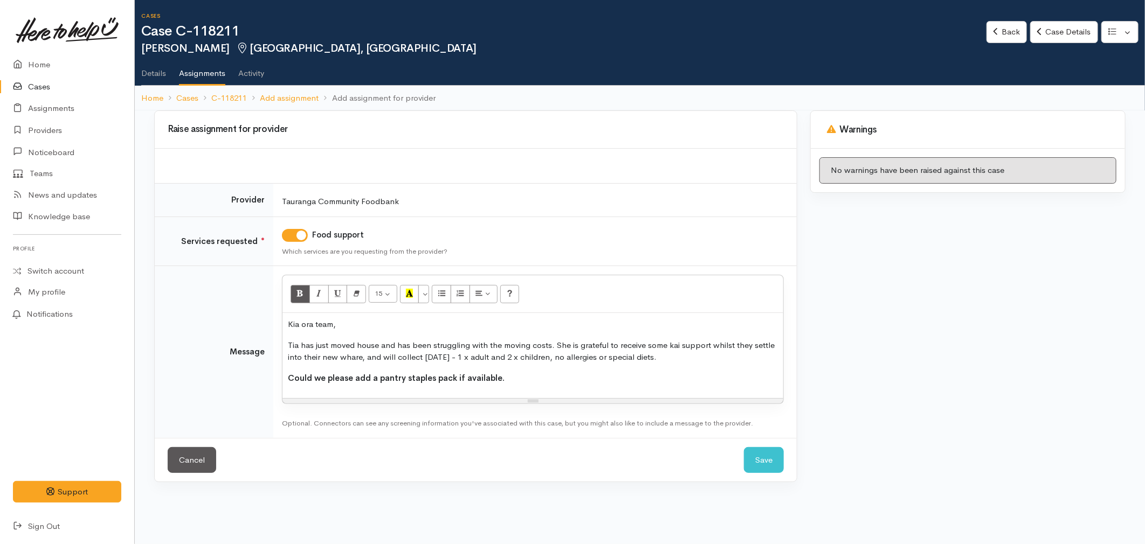
click at [571, 384] on p "Could we please add a pantry staples pack if available." at bounding box center [533, 378] width 490 height 12
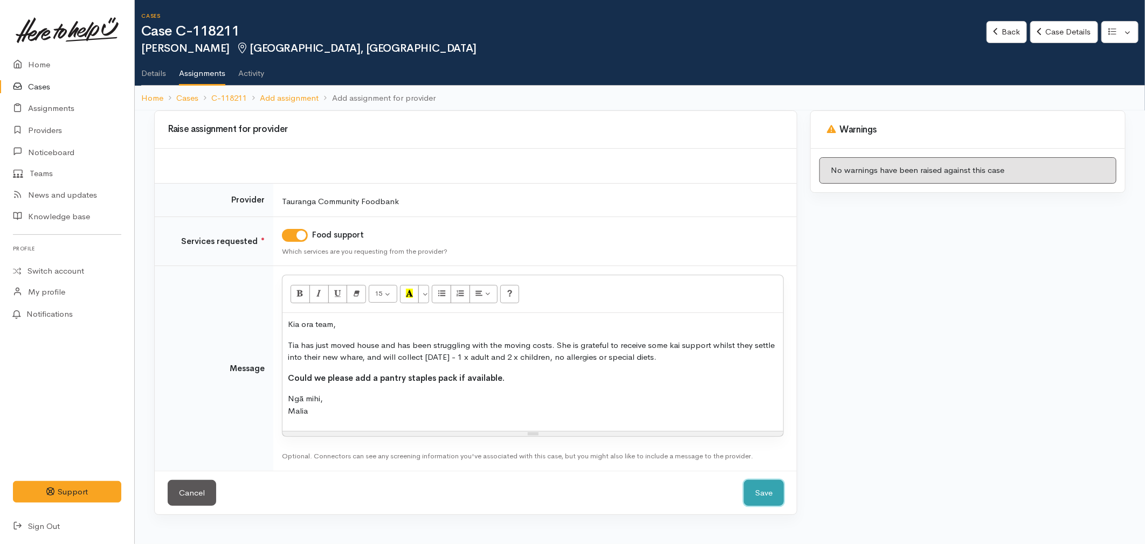
click at [775, 494] on button "Save" at bounding box center [764, 493] width 40 height 26
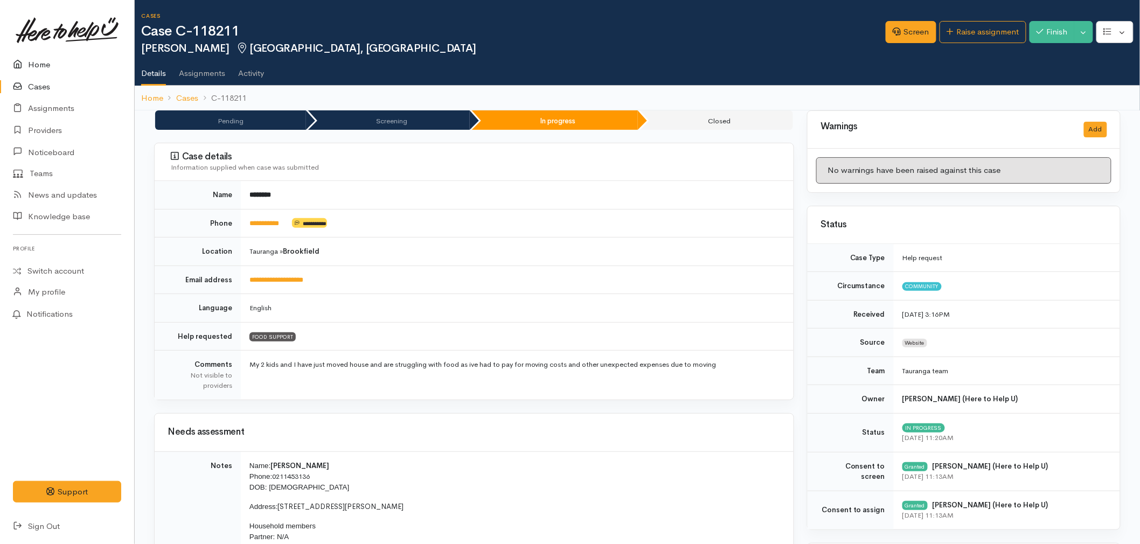
click at [46, 67] on link "Home" at bounding box center [67, 65] width 134 height 22
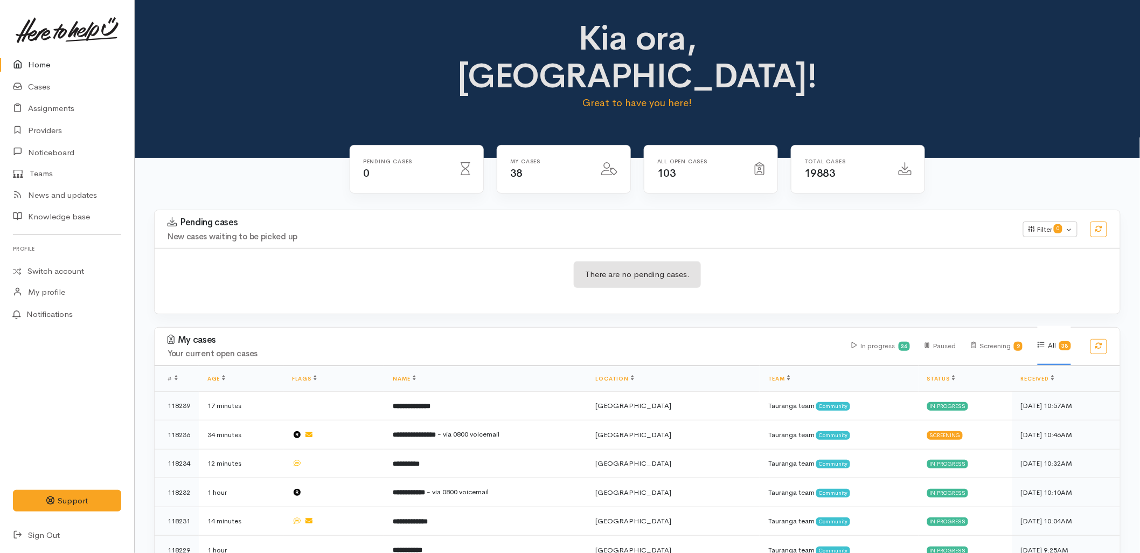
click at [783, 248] on div "There are no pending cases." at bounding box center [638, 281] width 966 height 66
click at [266, 217] on h3 "Pending cases" at bounding box center [589, 222] width 843 height 11
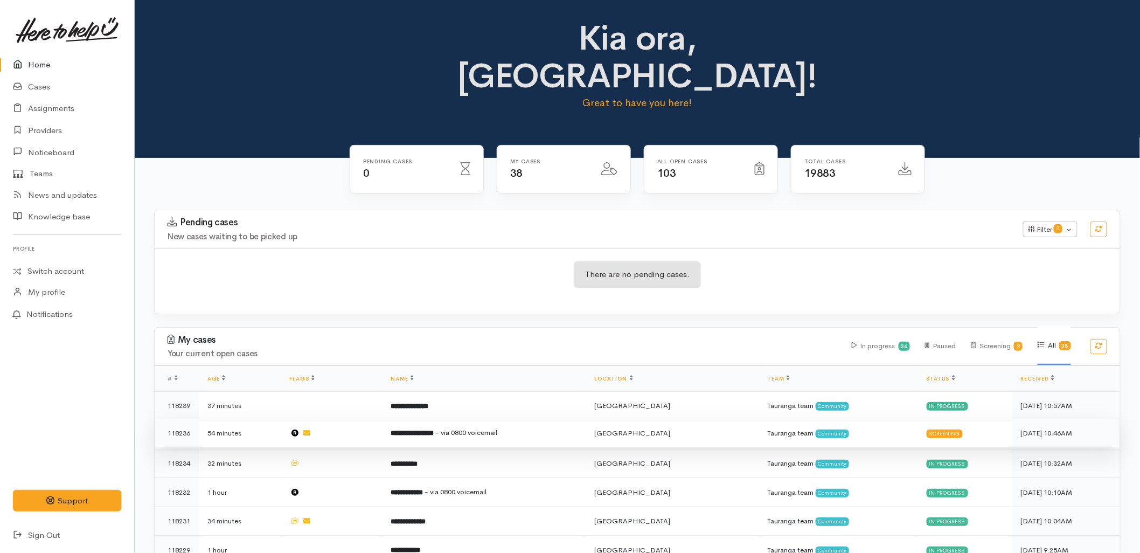
click at [434, 430] on b "**********" at bounding box center [412, 433] width 43 height 7
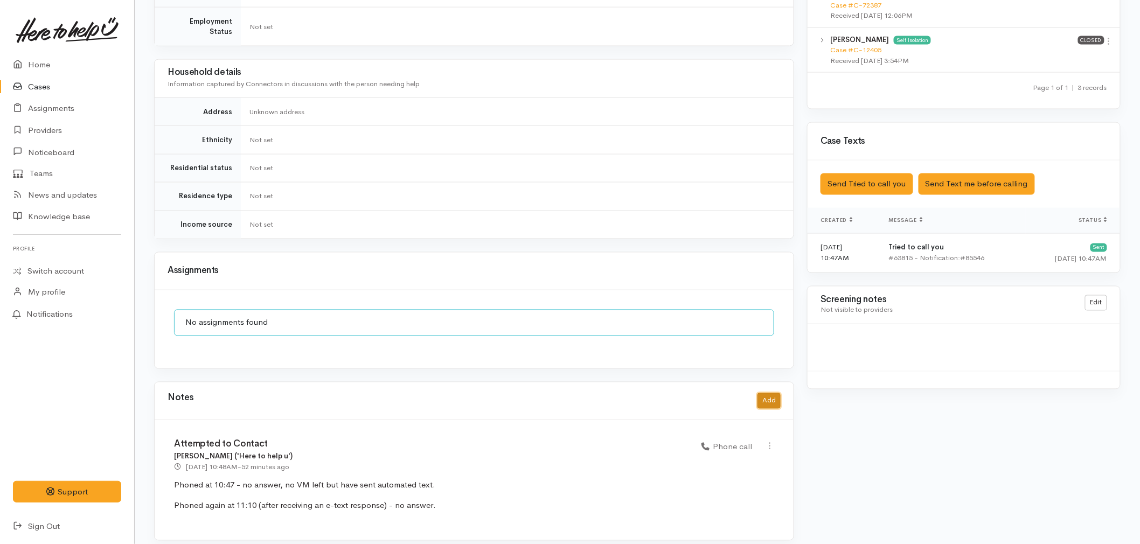
click at [770, 393] on button "Add" at bounding box center [769, 401] width 23 height 16
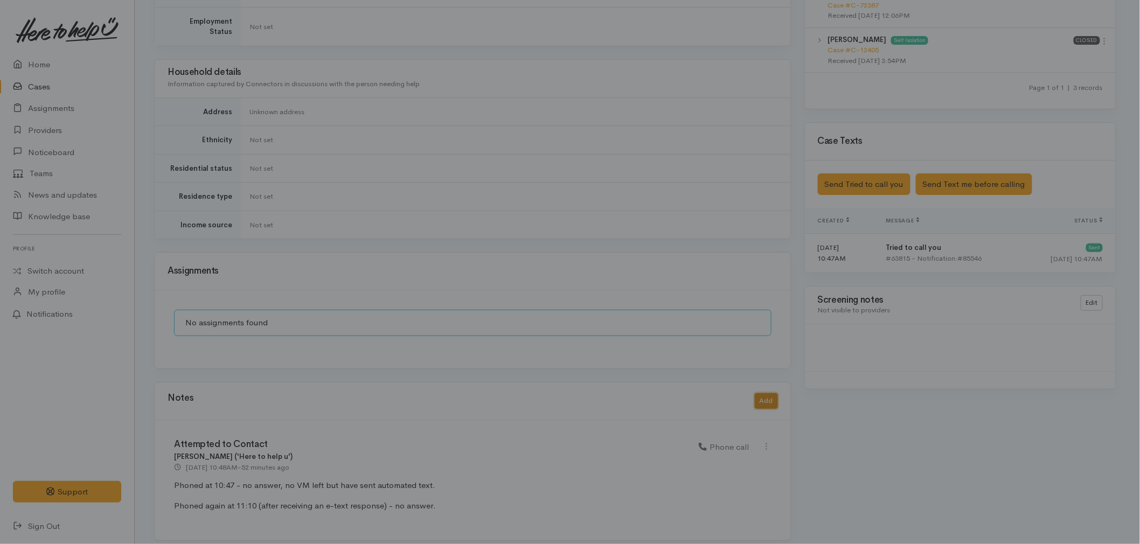
scroll to position [682, 0]
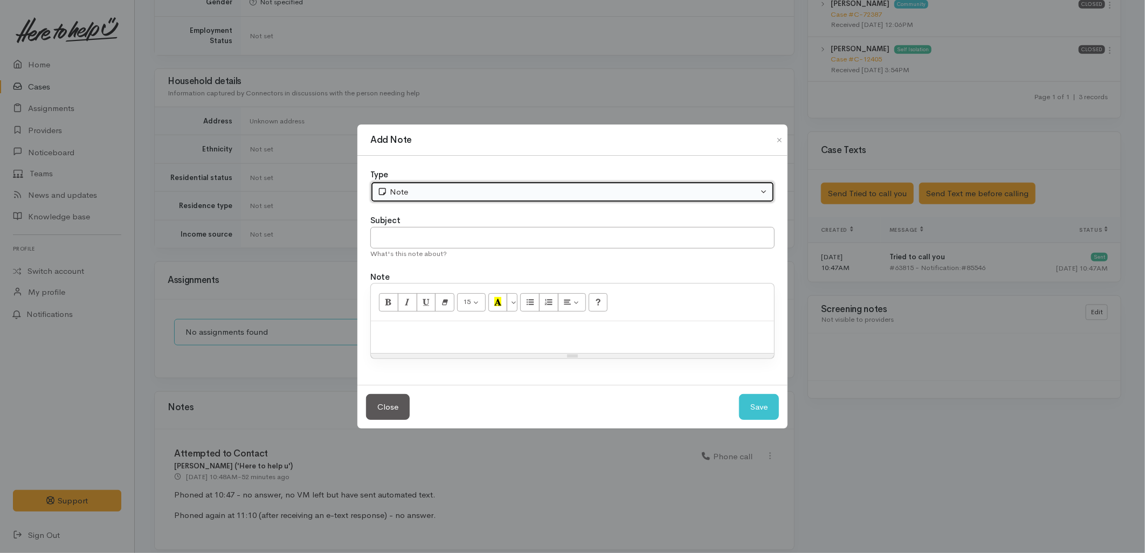
click at [404, 195] on div "Note" at bounding box center [567, 192] width 380 height 12
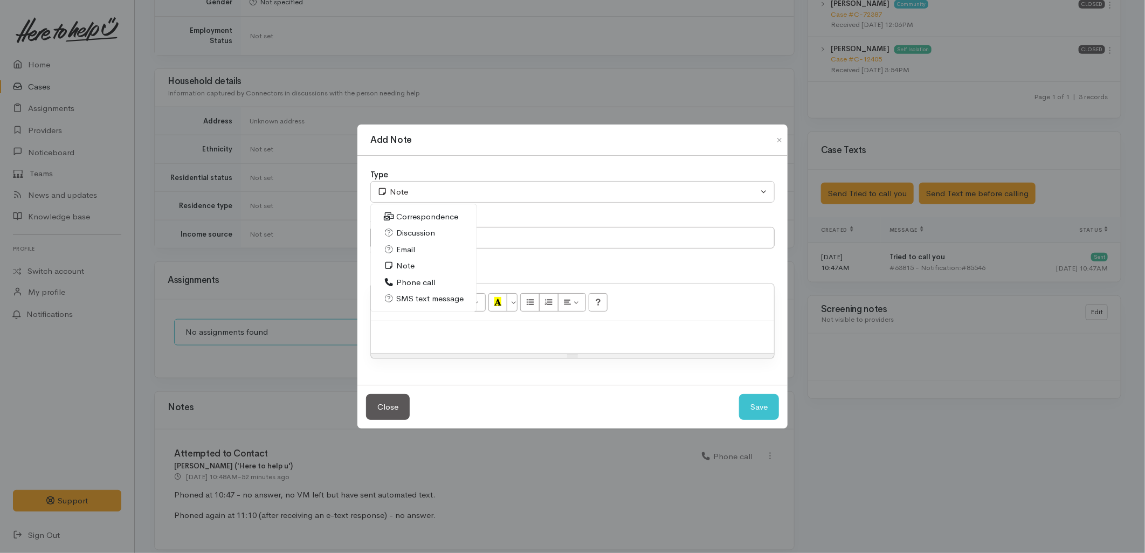
click at [406, 302] on span "SMS text message" at bounding box center [429, 299] width 67 height 12
select select "5"
click at [407, 240] on input "text" at bounding box center [572, 238] width 404 height 22
type input "E-Text"
type input "E-Text Thread"
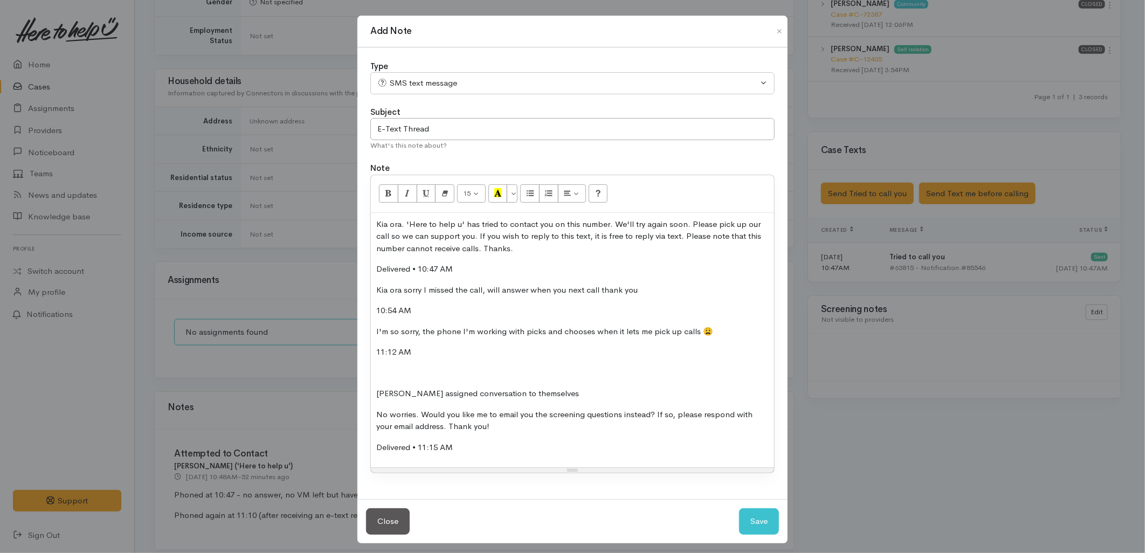
click at [371, 287] on div "Kia ora. 'Here to help u' has tried to contact you on this number. We'll try ag…" at bounding box center [572, 340] width 403 height 255
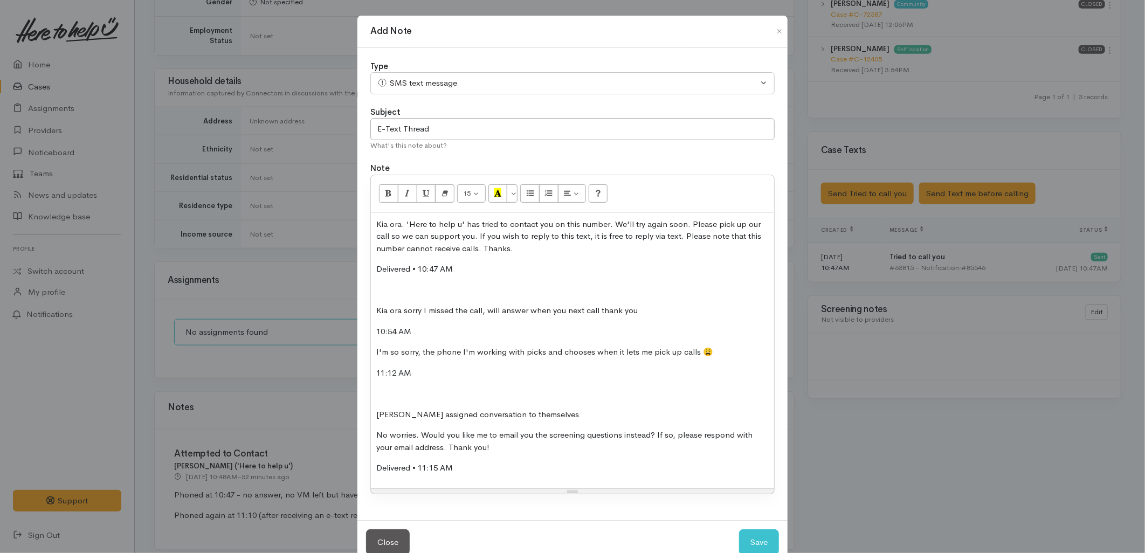
click at [371, 356] on div "Kia ora. 'Here to help u' has tried to contact you on this number. We'll try ag…" at bounding box center [572, 350] width 403 height 275
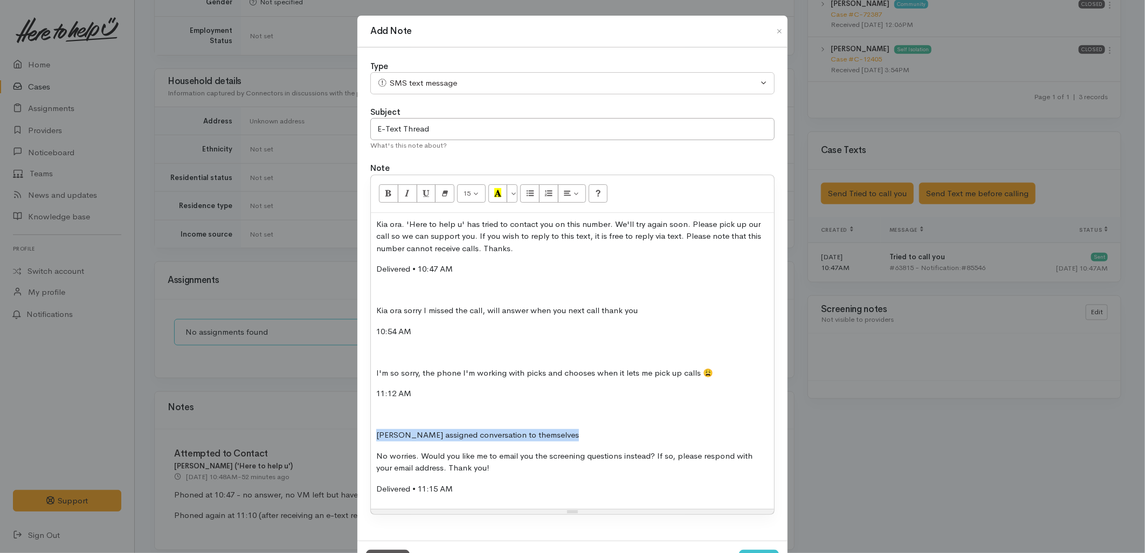
drag, startPoint x: 597, startPoint y: 432, endPoint x: 356, endPoint y: 437, distance: 241.0
click at [357, 437] on div "Type Correspondence Discussion Email Note Phone call SMS text message SMS text …" at bounding box center [572, 294] width 430 height 494
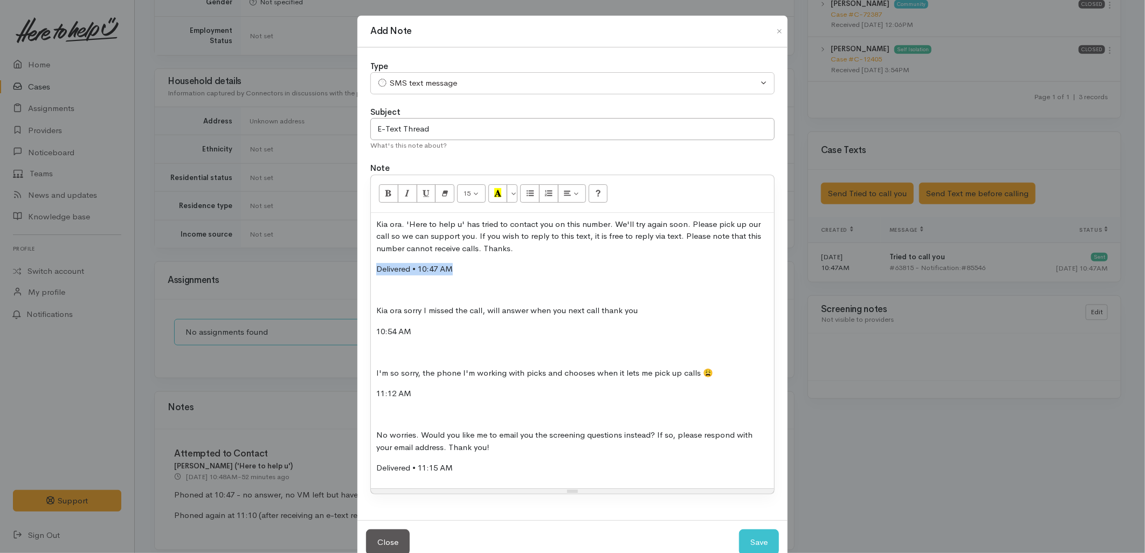
drag, startPoint x: 455, startPoint y: 268, endPoint x: 365, endPoint y: 275, distance: 90.8
click at [366, 274] on div "Type Correspondence Discussion Email Note Phone call SMS text message SMS text …" at bounding box center [572, 283] width 430 height 473
drag, startPoint x: 413, startPoint y: 329, endPoint x: 354, endPoint y: 331, distance: 59.3
click at [357, 331] on div "Add Note Type Correspondence Discussion Email Note Phone call SMS text message …" at bounding box center [572, 289] width 431 height 549
drag, startPoint x: 416, startPoint y: 397, endPoint x: 354, endPoint y: 397, distance: 61.4
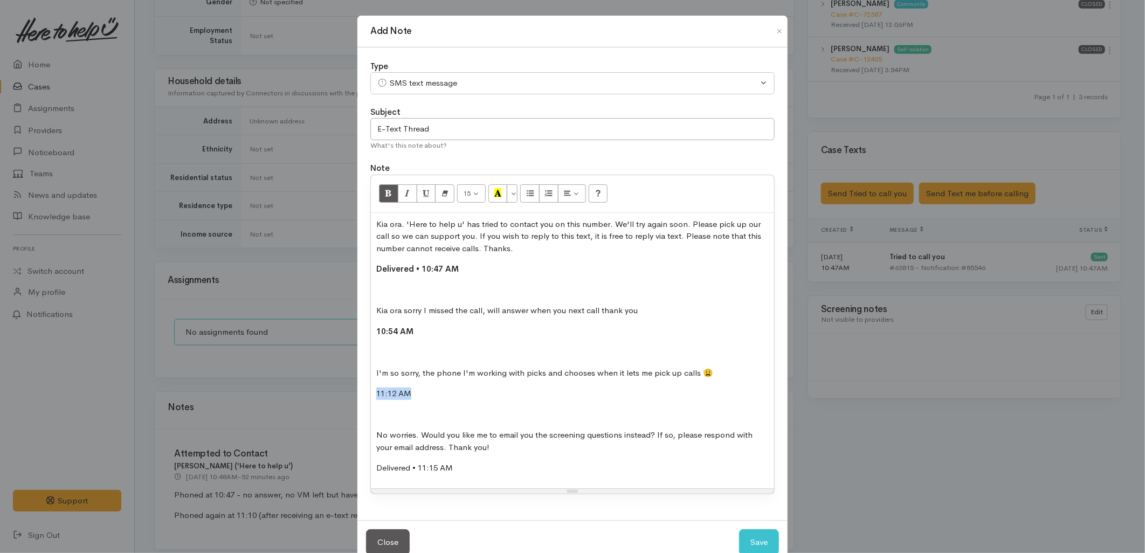
click at [354, 396] on div "Add Note Type Correspondence Discussion Email Note Phone call SMS text message …" at bounding box center [572, 276] width 1145 height 553
drag, startPoint x: 466, startPoint y: 470, endPoint x: 356, endPoint y: 470, distance: 109.4
click at [357, 470] on div "Type Correspondence Discussion Email Note Phone call SMS text message SMS text …" at bounding box center [572, 283] width 430 height 473
drag, startPoint x: 500, startPoint y: 403, endPoint x: 493, endPoint y: 403, distance: 7.0
click at [493, 403] on div "Kia ora. 'Here to help u' has tried to contact you on this number. We'll try ag…" at bounding box center [572, 350] width 403 height 275
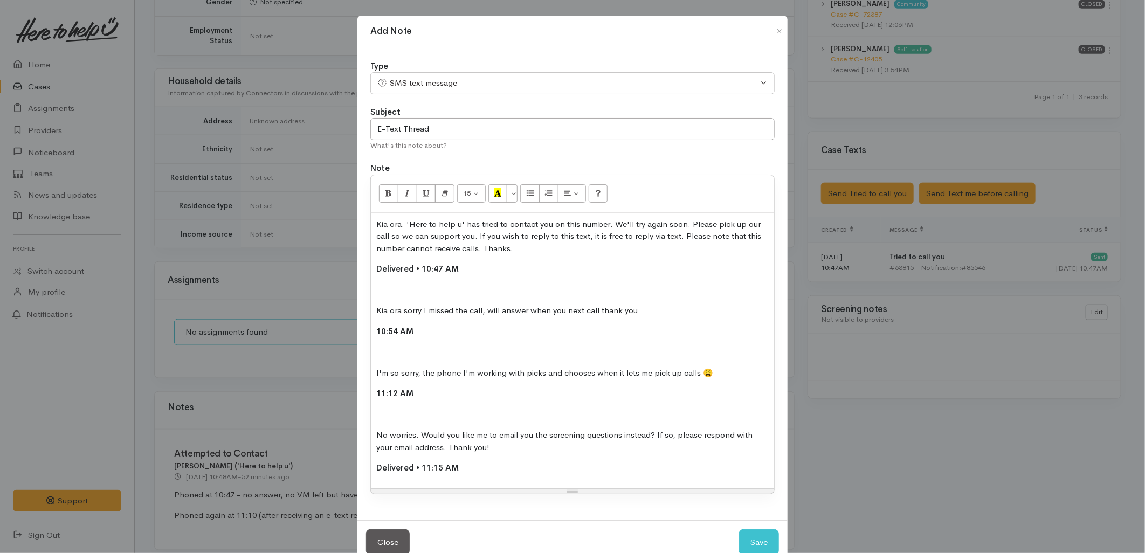
click at [372, 375] on div "Kia ora. 'Here to help u' has tried to contact you on this number. We'll try ag…" at bounding box center [572, 350] width 403 height 275
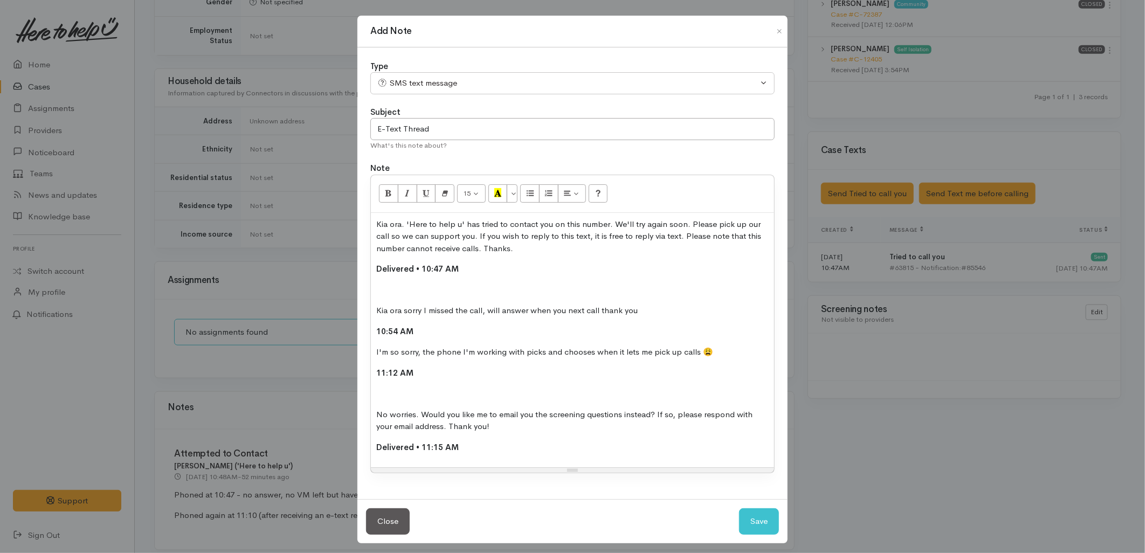
click at [475, 432] on p "No worries. Would you like me to email you the screening questions instead? If …" at bounding box center [572, 421] width 392 height 24
click at [744, 510] on button "Save" at bounding box center [759, 521] width 40 height 26
select select "1"
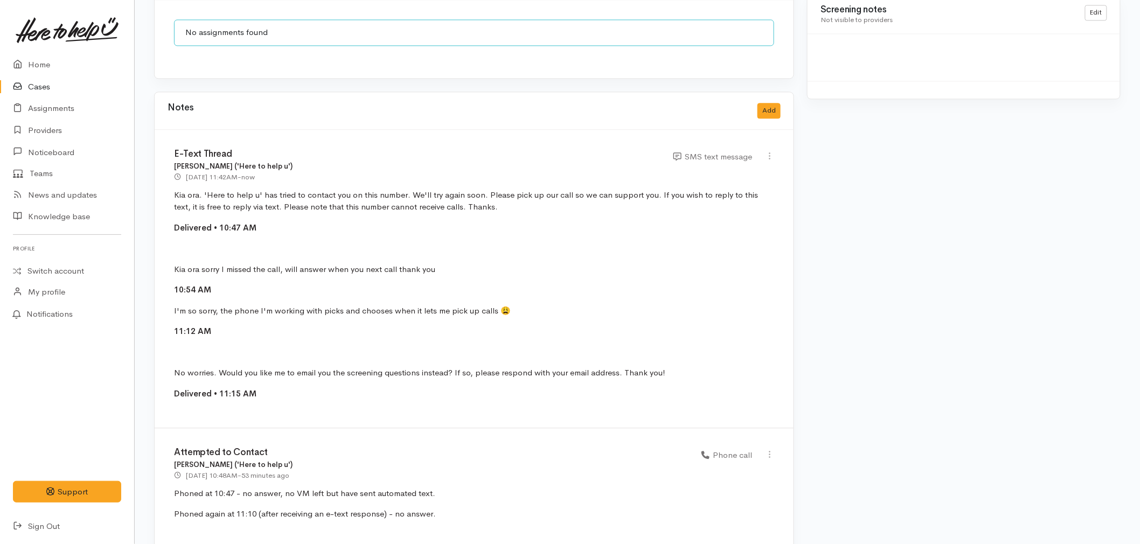
scroll to position [922, 0]
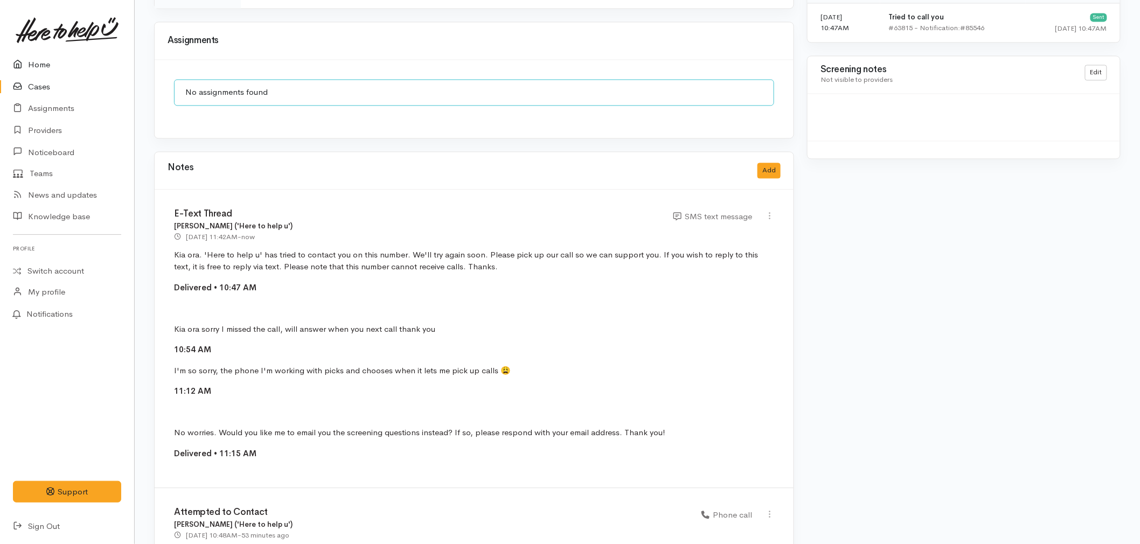
click at [34, 55] on link "Home" at bounding box center [67, 65] width 134 height 22
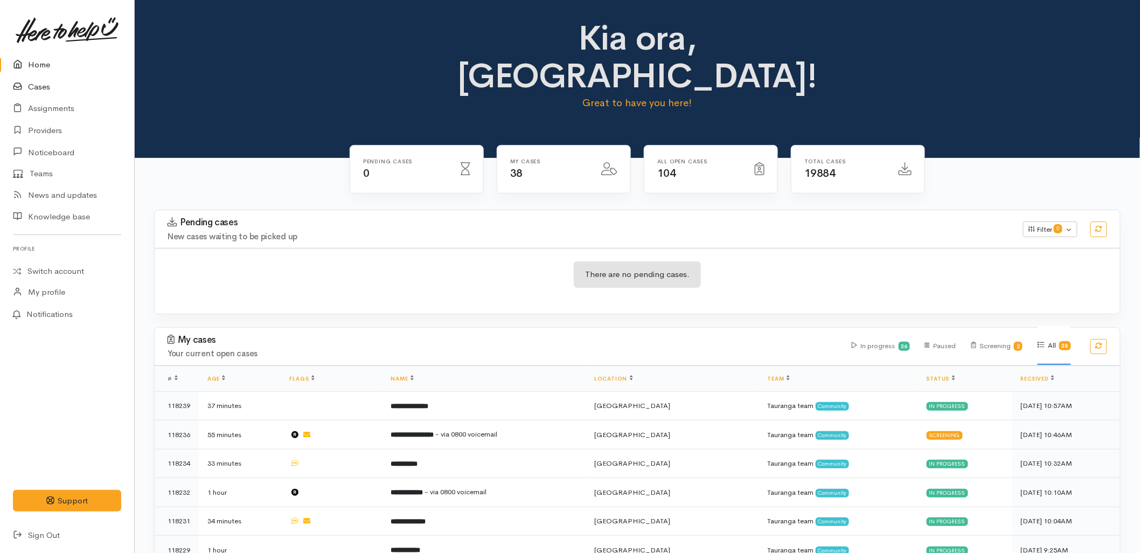
click at [45, 85] on link "Cases" at bounding box center [67, 87] width 134 height 22
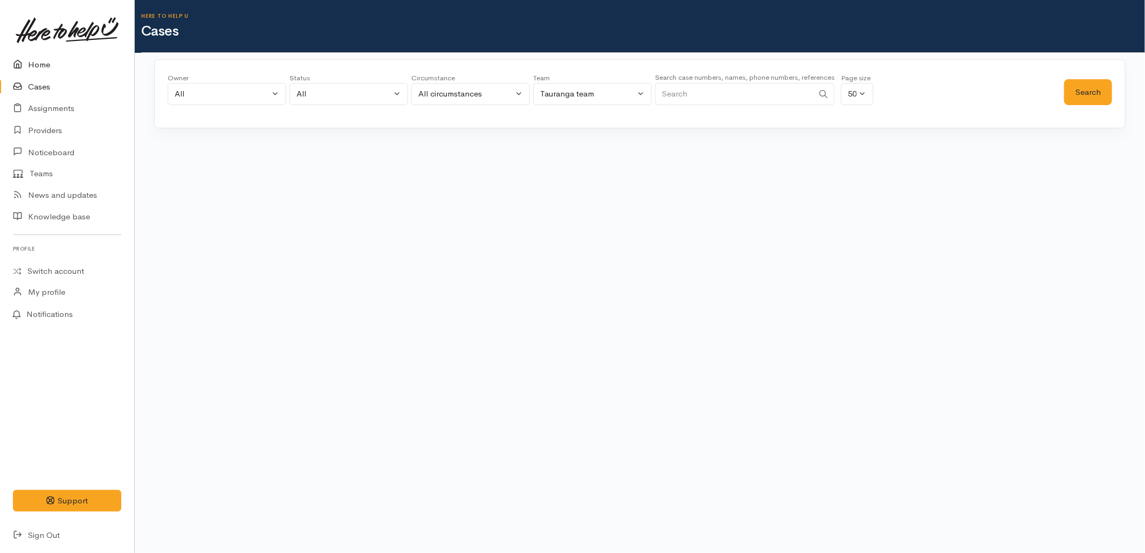
click at [33, 63] on link "Home" at bounding box center [67, 65] width 134 height 22
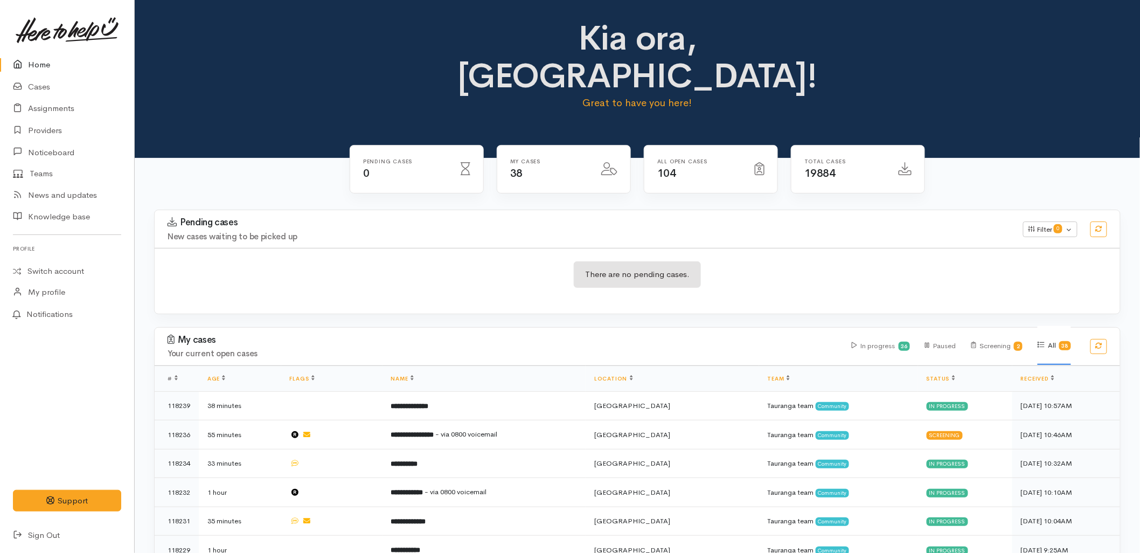
click at [252, 217] on div "Pending cases New cases waiting to be picked up" at bounding box center [589, 229] width 856 height 24
click at [31, 87] on link "Cases" at bounding box center [67, 87] width 134 height 22
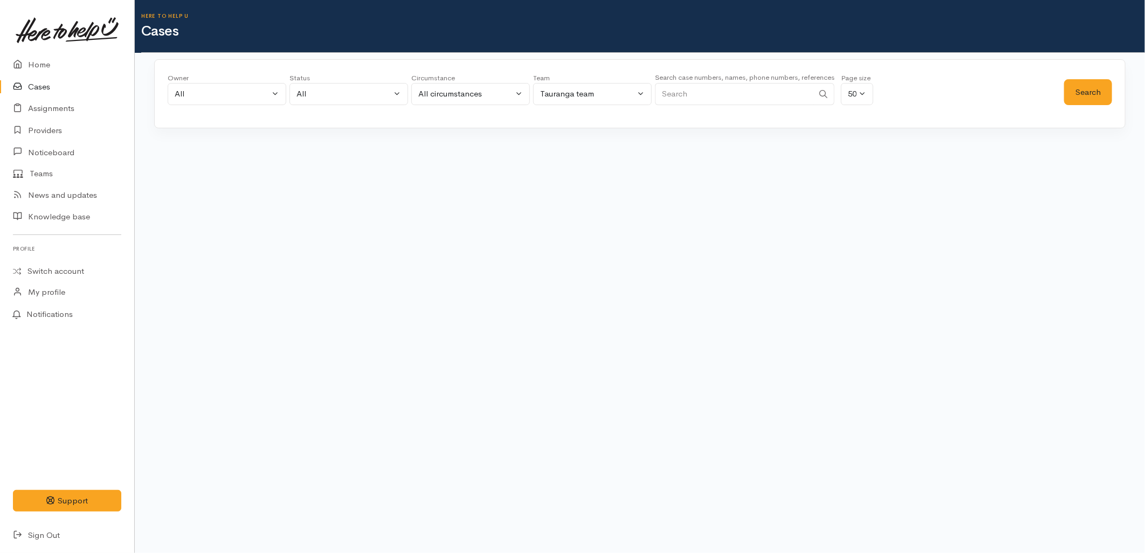
click at [738, 84] on input "Search" at bounding box center [734, 94] width 158 height 22
type input "[PERSON_NAME]"
click at [1078, 82] on button "Search" at bounding box center [1088, 92] width 48 height 26
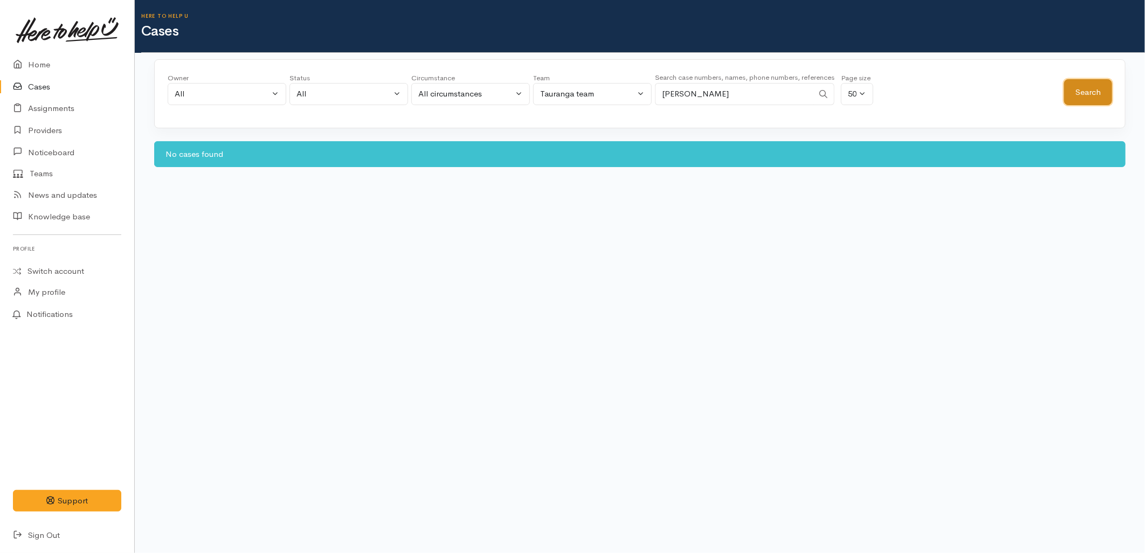
click at [1078, 82] on button "Search" at bounding box center [1088, 92] width 48 height 26
click at [26, 47] on link at bounding box center [67, 29] width 108 height 47
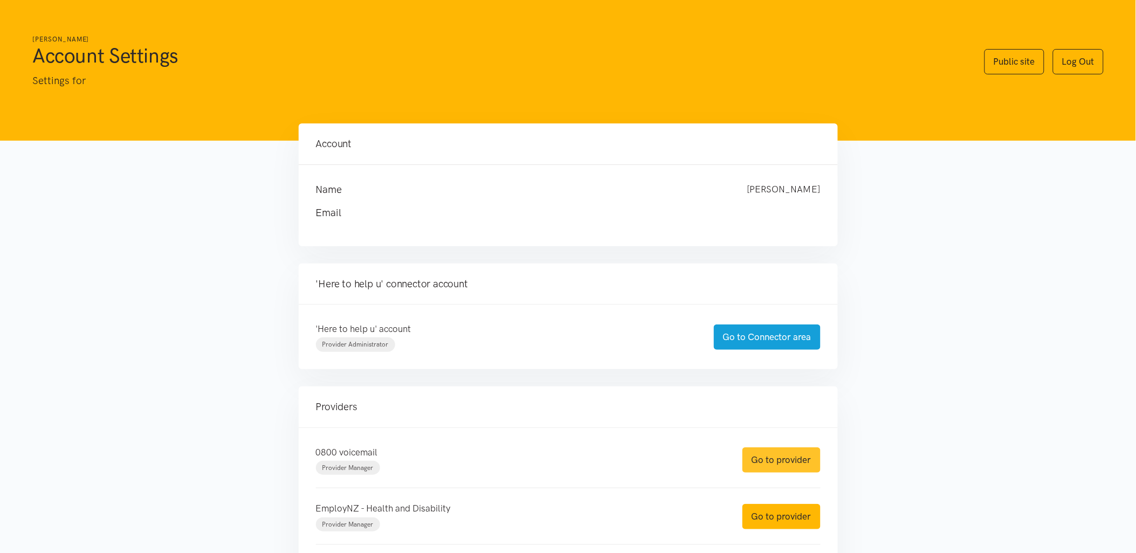
click at [760, 460] on link "Go to provider" at bounding box center [781, 459] width 78 height 25
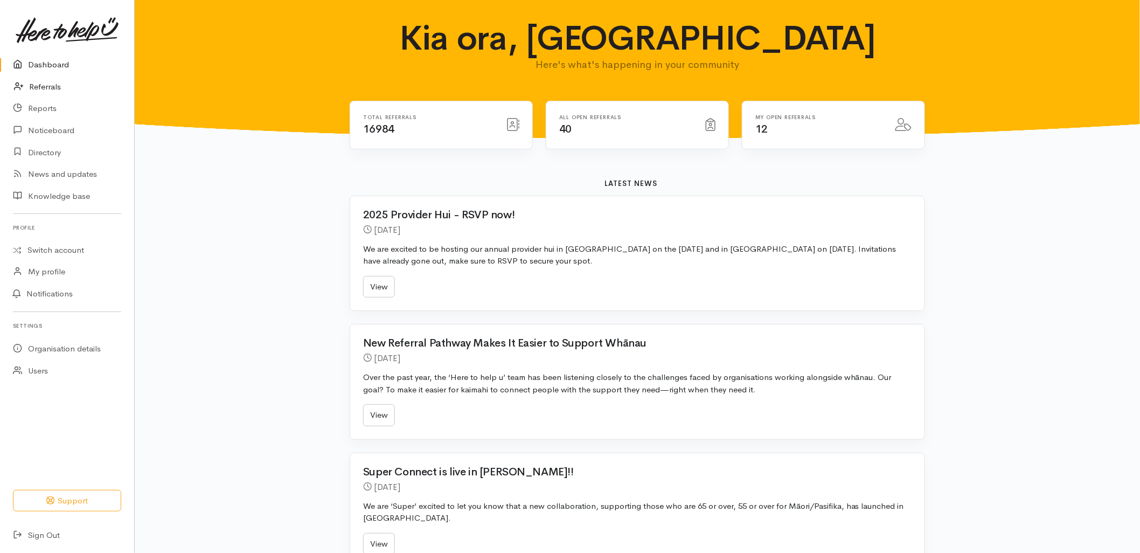
click at [46, 80] on link "Referrals" at bounding box center [67, 87] width 134 height 22
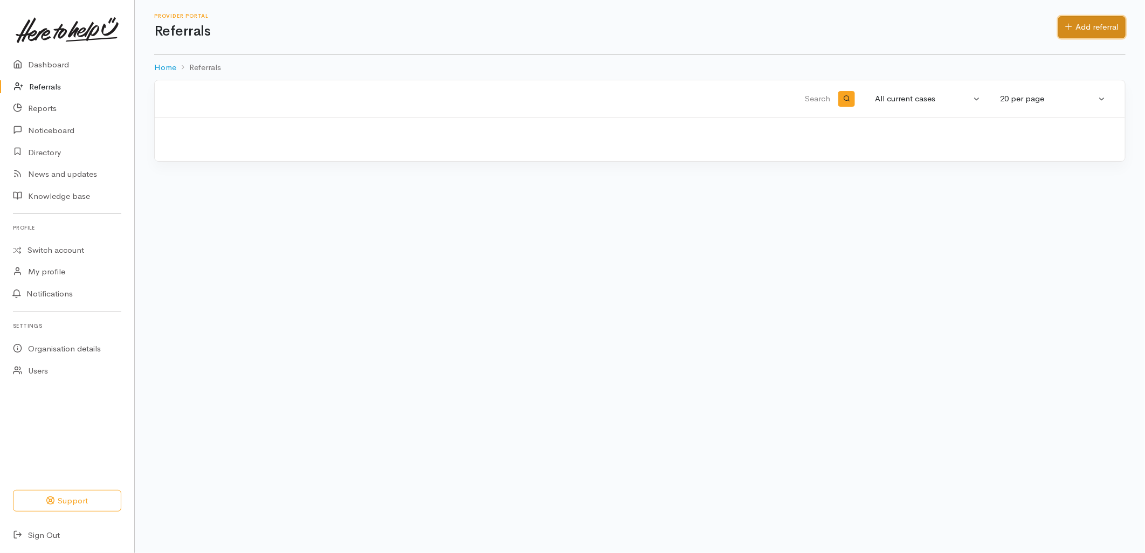
click at [1101, 28] on link "Add referral" at bounding box center [1091, 27] width 67 height 22
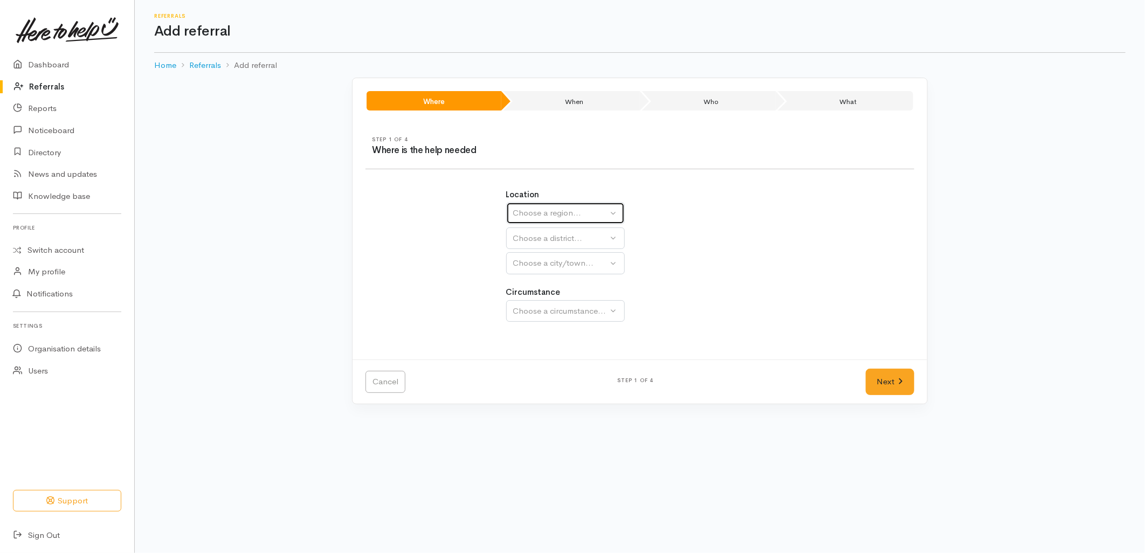
click at [544, 203] on button "Choose a region..." at bounding box center [565, 213] width 119 height 22
click at [543, 295] on span "Bay of Plenty" at bounding box center [544, 297] width 49 height 12
select select "4"
select select
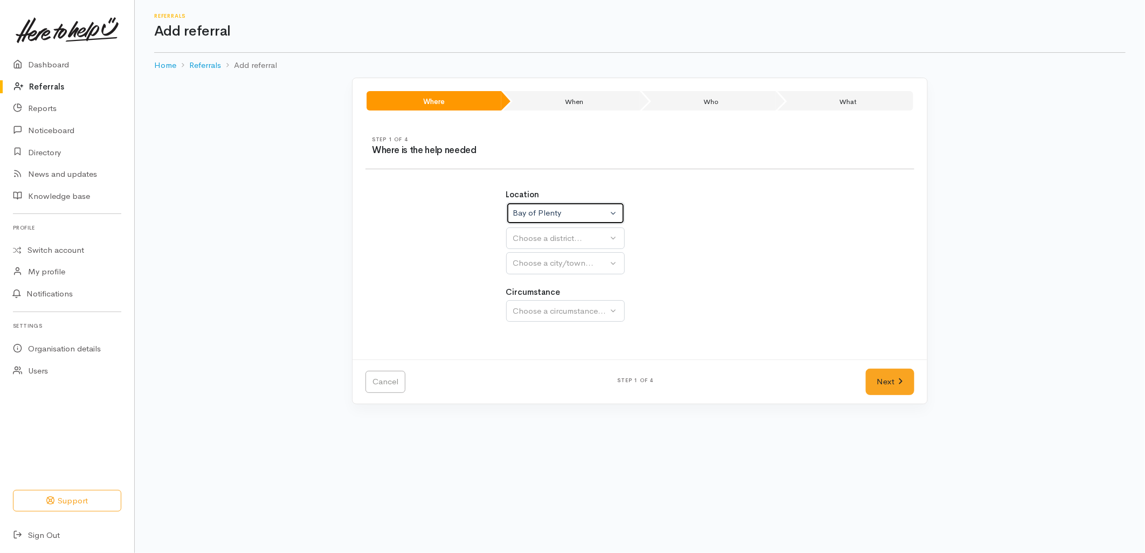
select select
click at [542, 244] on div "Choose a district..." at bounding box center [588, 238] width 151 height 12
click at [540, 284] on span "[GEOGRAPHIC_DATA]" at bounding box center [562, 289] width 85 height 12
select select "6"
select select
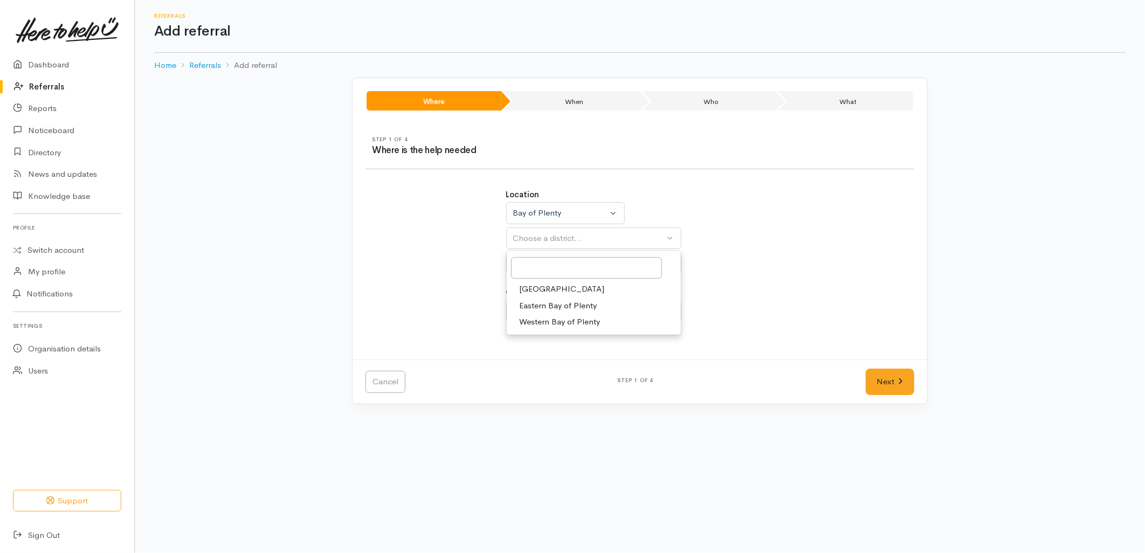
select select
click at [537, 265] on div "Choose a city/town..." at bounding box center [588, 263] width 151 height 12
click at [537, 314] on span "[GEOGRAPHIC_DATA]" at bounding box center [562, 314] width 85 height 12
select select "4"
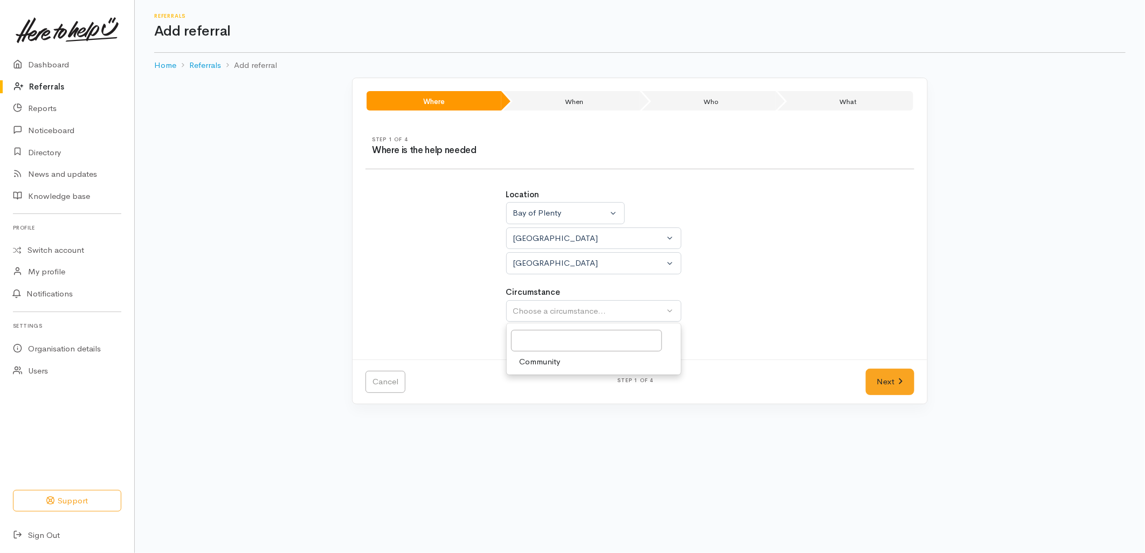
click at [541, 364] on span "Community" at bounding box center [540, 362] width 41 height 12
select select "2"
click at [891, 379] on link "Next" at bounding box center [890, 382] width 49 height 26
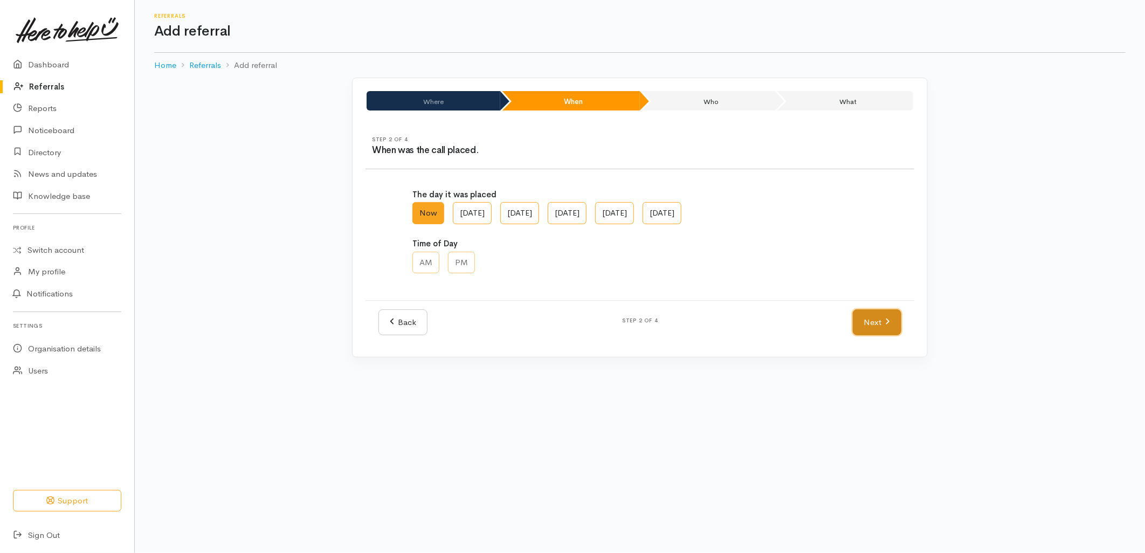
click at [872, 321] on link "Next" at bounding box center [877, 322] width 49 height 26
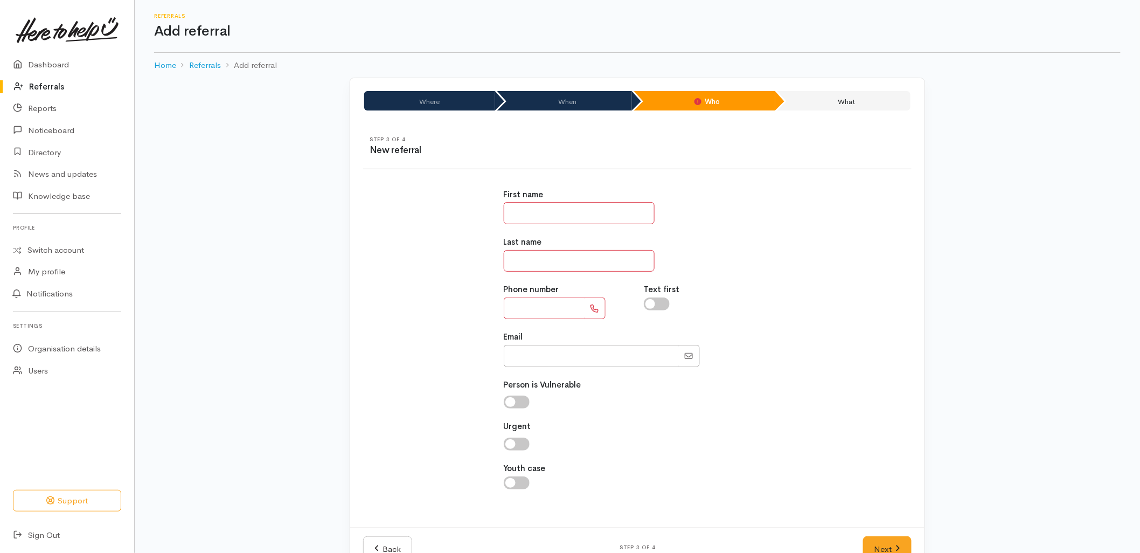
click at [545, 216] on input "text" at bounding box center [579, 213] width 151 height 22
type input "****"
type input "**********"
click at [530, 255] on input "text" at bounding box center [579, 261] width 151 height 22
type input "*****"
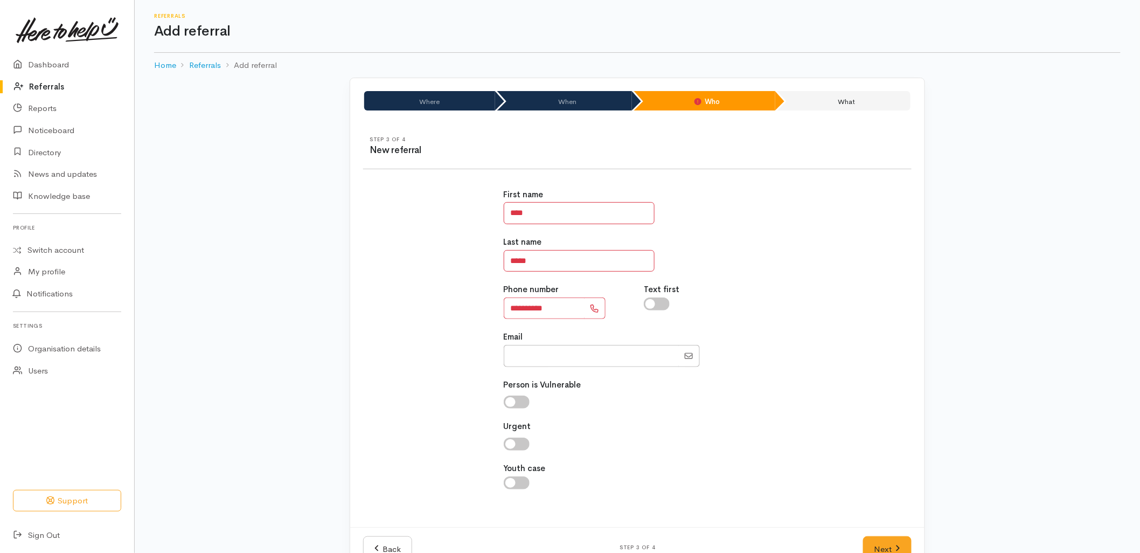
click at [888, 394] on div "**********" at bounding box center [638, 345] width 562 height 338
click at [888, 542] on link "Next" at bounding box center [887, 549] width 49 height 26
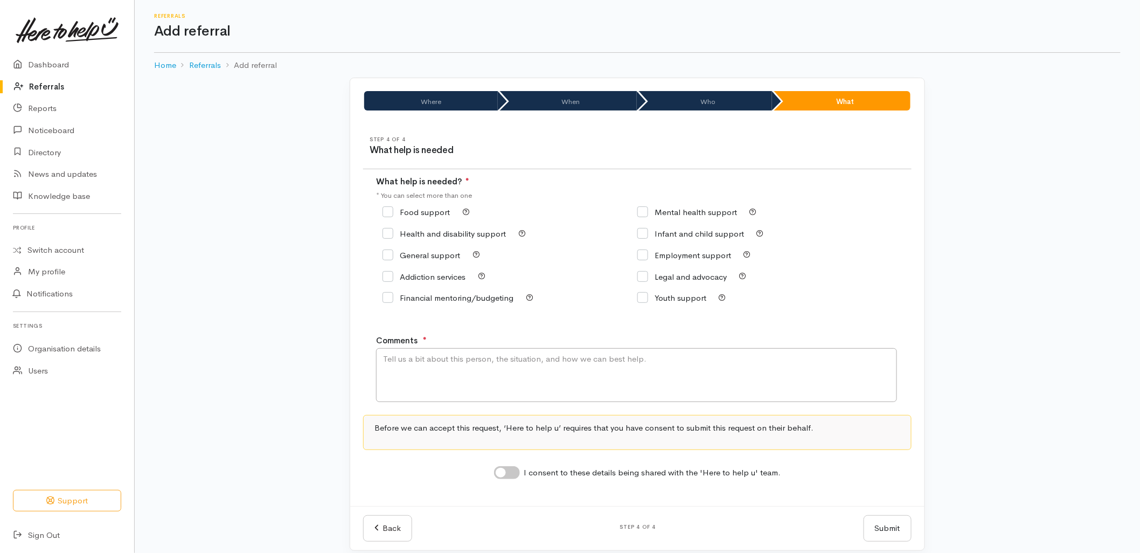
click at [403, 208] on label "Food support" at bounding box center [416, 212] width 67 height 8
click at [403, 208] on input "Food support" at bounding box center [416, 212] width 67 height 8
checkbox input "true"
click at [412, 400] on textarea "Comments" at bounding box center [636, 375] width 521 height 54
type textarea "Requesting food support."
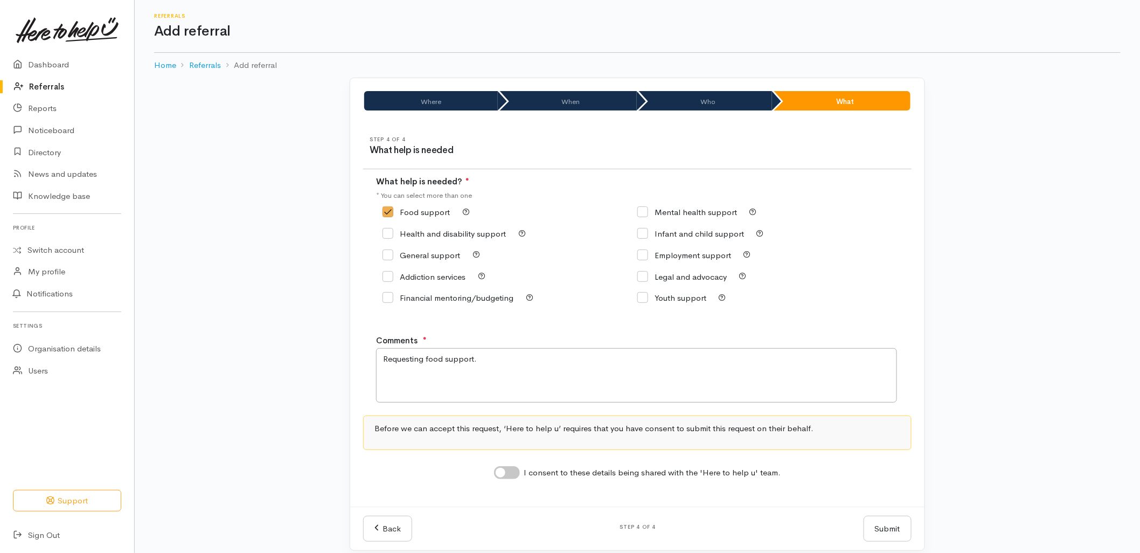
click at [505, 477] on input "I consent to these details being shared with the 'Here to help u' team." at bounding box center [507, 472] width 26 height 13
checkbox input "true"
click at [911, 527] on button "Submit" at bounding box center [888, 529] width 48 height 26
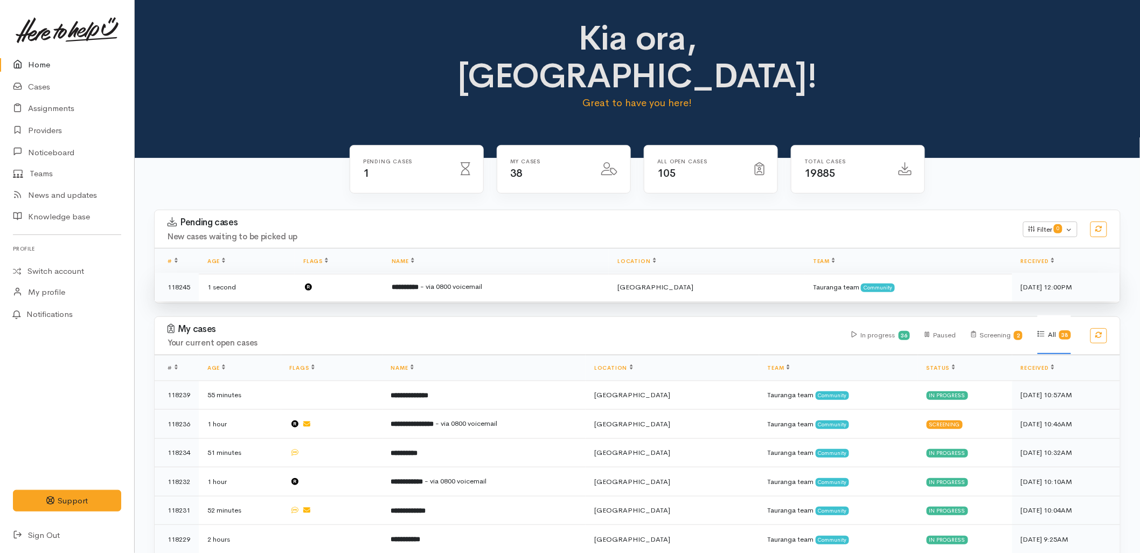
click at [400, 273] on td "**********" at bounding box center [496, 287] width 226 height 29
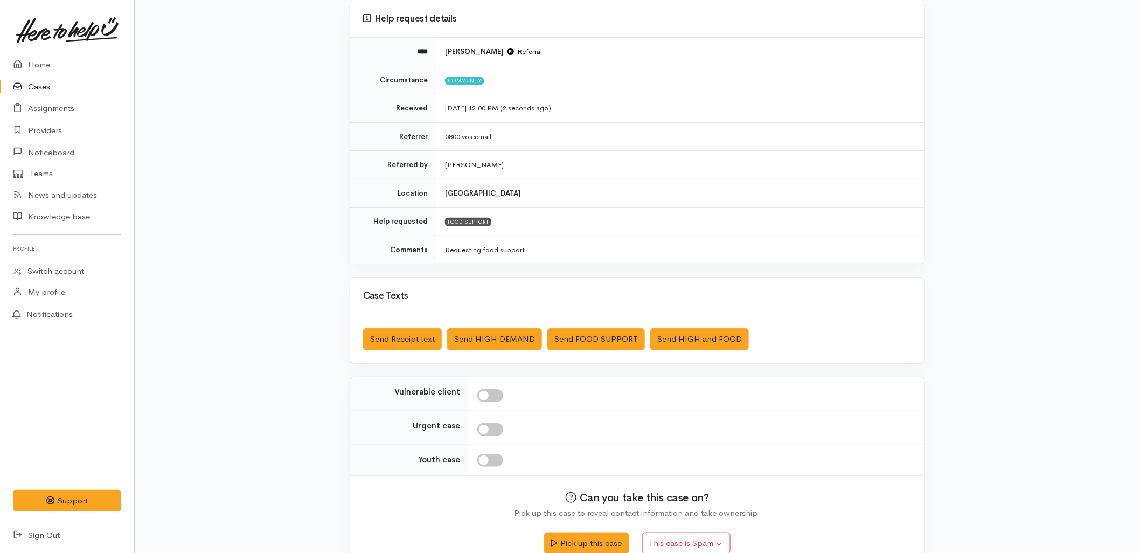
scroll to position [116, 0]
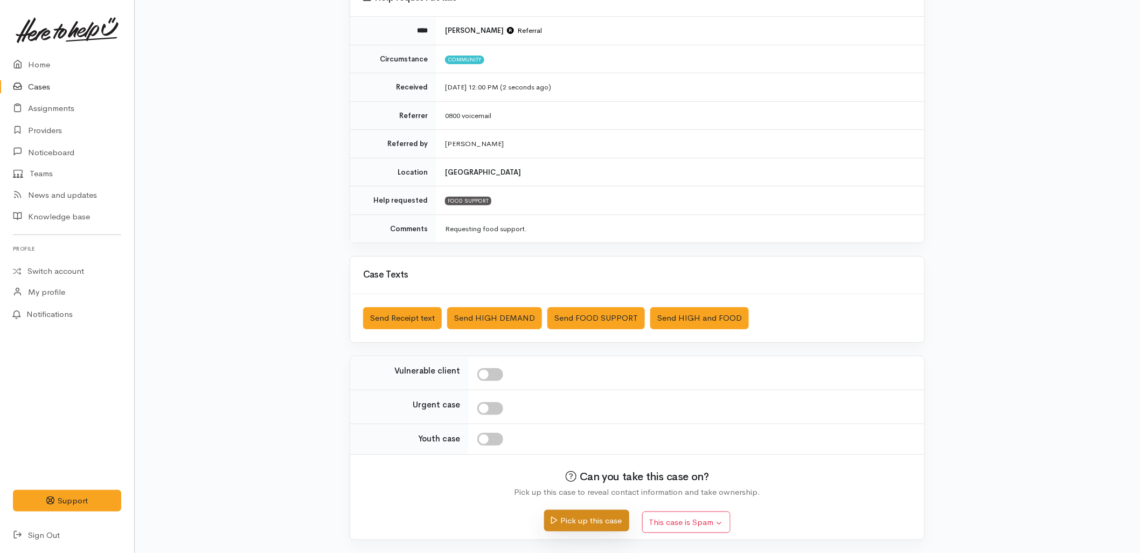
click at [584, 519] on button "Pick up this case" at bounding box center [586, 521] width 85 height 22
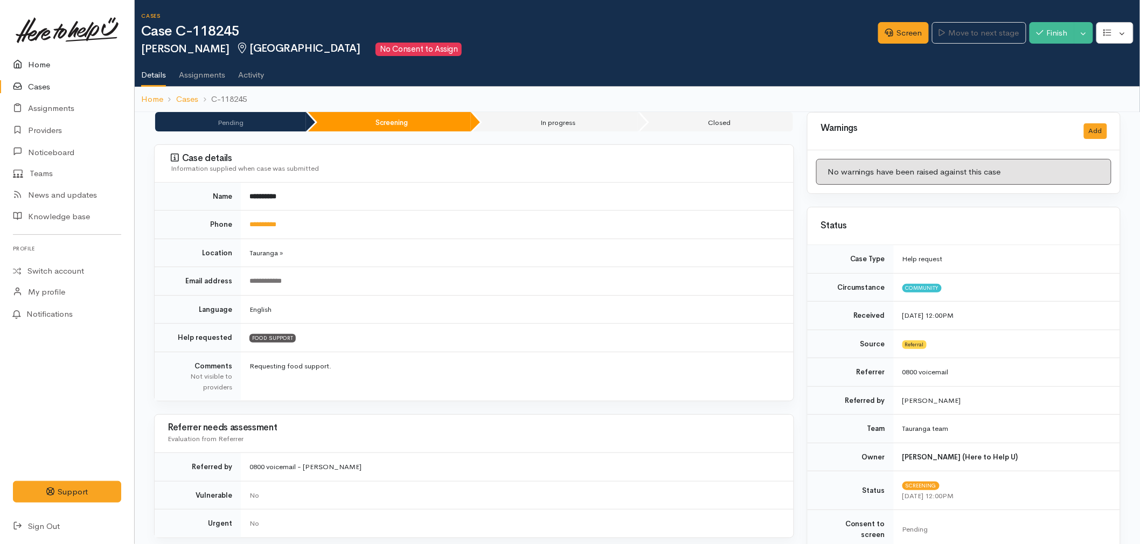
click at [41, 61] on link "Home" at bounding box center [67, 65] width 134 height 22
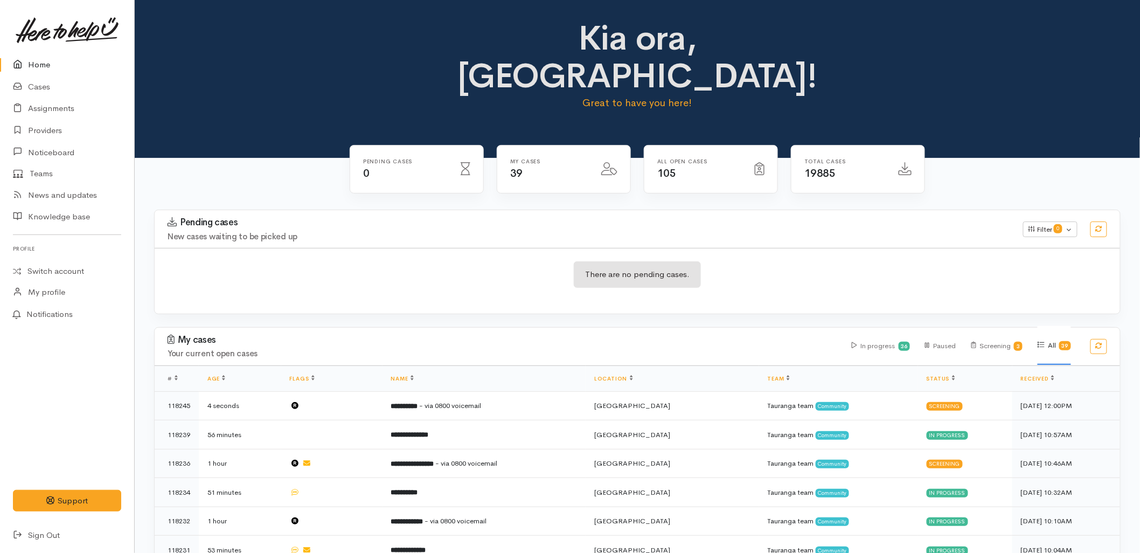
click at [259, 210] on div "Pending cases New cases waiting to be picked up Filter 0 Filters Clear filters …" at bounding box center [637, 229] width 979 height 38
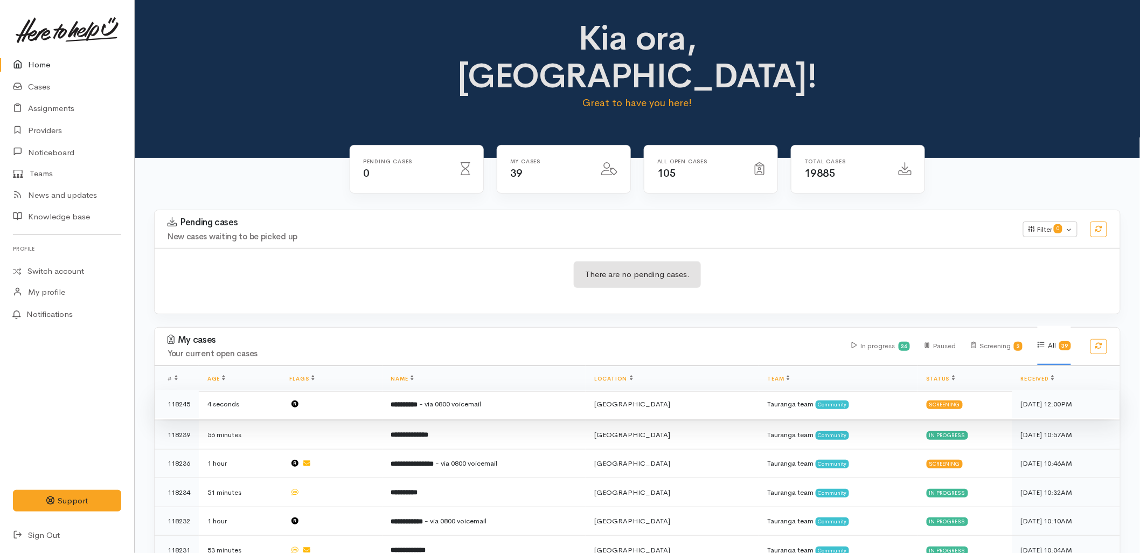
click at [532, 390] on td "**********" at bounding box center [485, 404] width 204 height 29
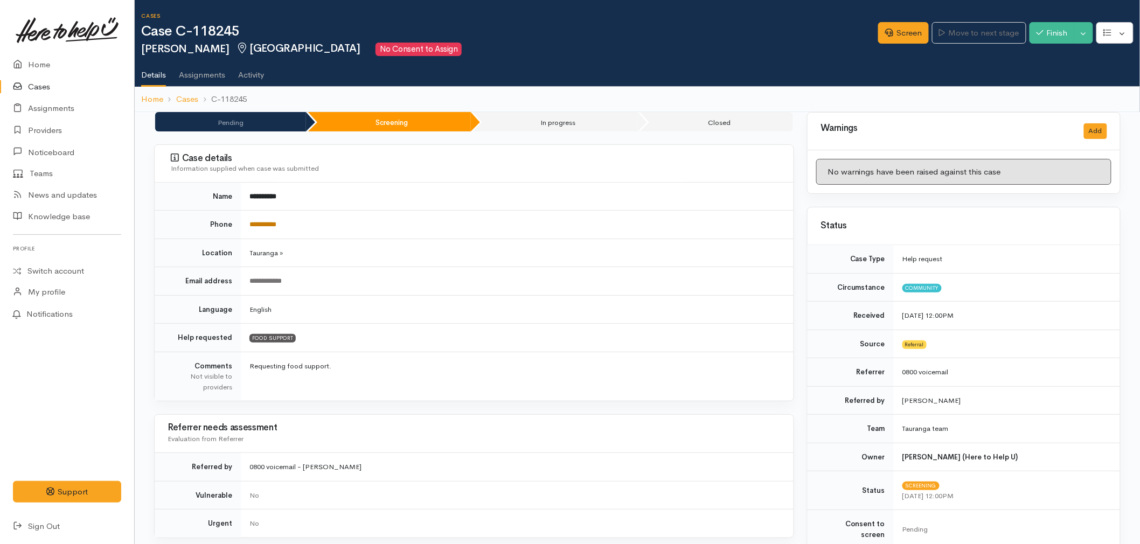
click at [267, 222] on link "**********" at bounding box center [263, 224] width 27 height 7
click at [884, 36] on link "Screen" at bounding box center [903, 33] width 51 height 22
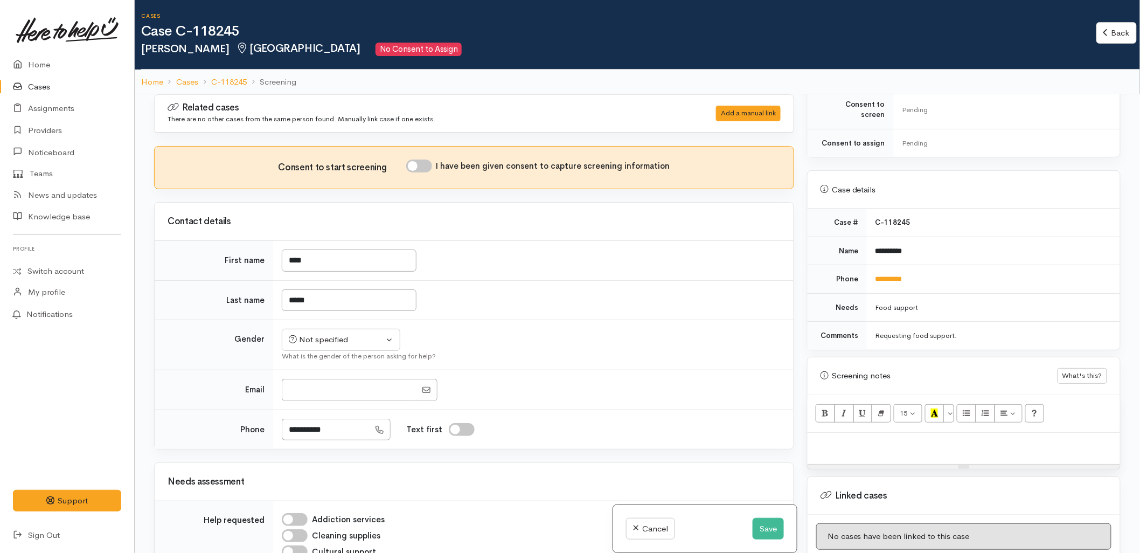
scroll to position [419, 0]
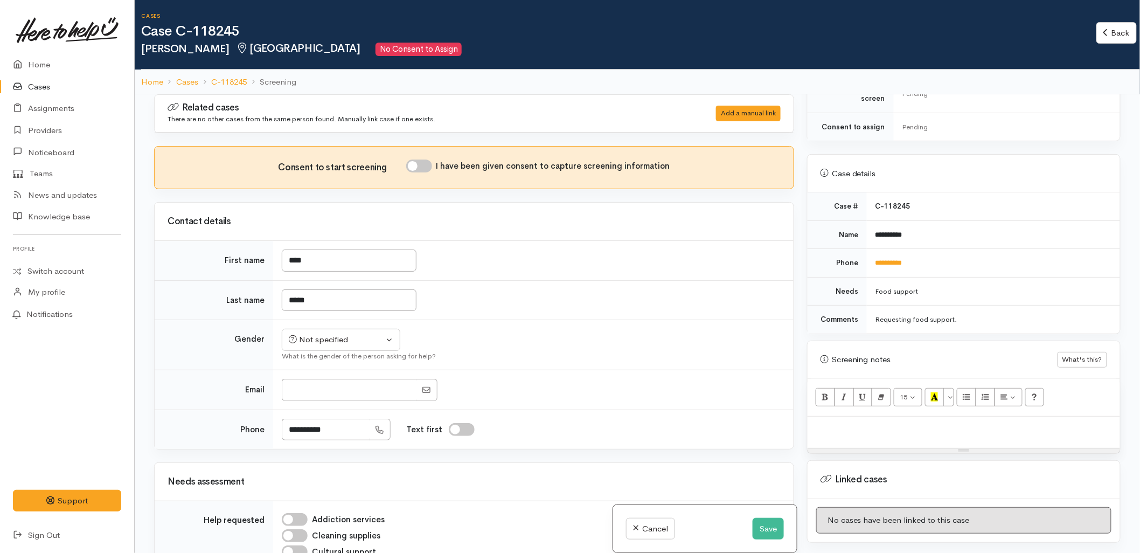
click at [854, 432] on div at bounding box center [964, 433] width 313 height 32
paste div
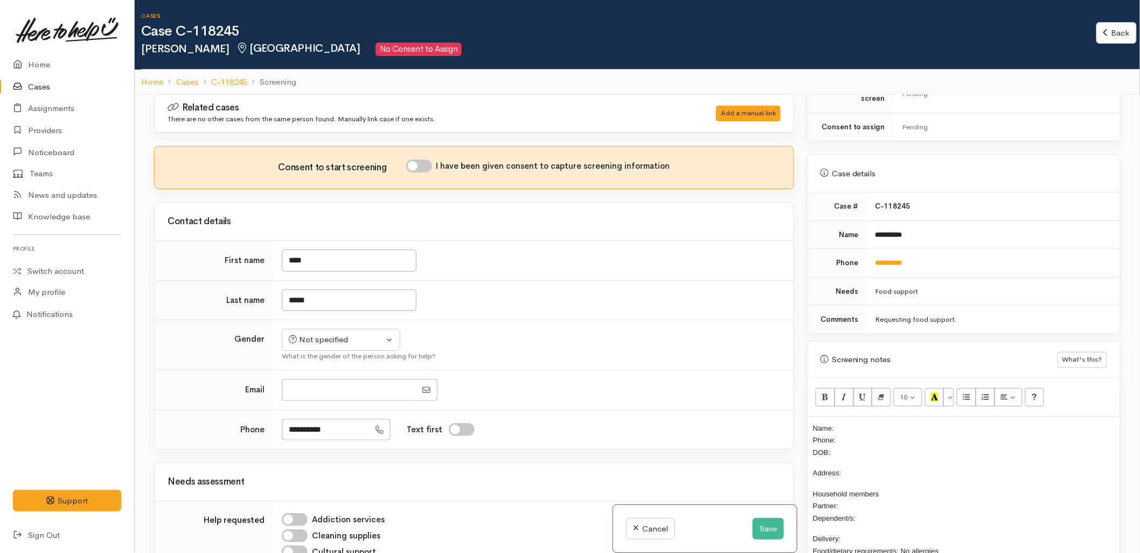
scroll to position [70, 0]
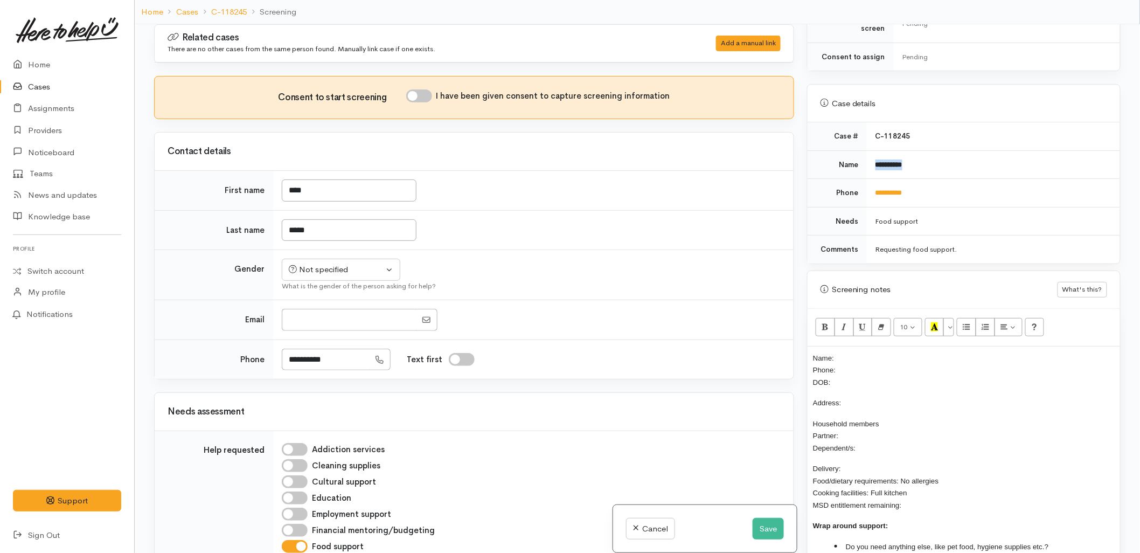
drag, startPoint x: 927, startPoint y: 155, endPoint x: 871, endPoint y: 165, distance: 57.0
click at [871, 165] on td "**********" at bounding box center [993, 164] width 253 height 29
copy b "**********"
click at [848, 347] on div "Name: Phone: DOB: Address: Household members Partner: Dependent/s: Delivery: Fo…" at bounding box center [964, 463] width 313 height 232
drag, startPoint x: 912, startPoint y: 190, endPoint x: 870, endPoint y: 190, distance: 42.6
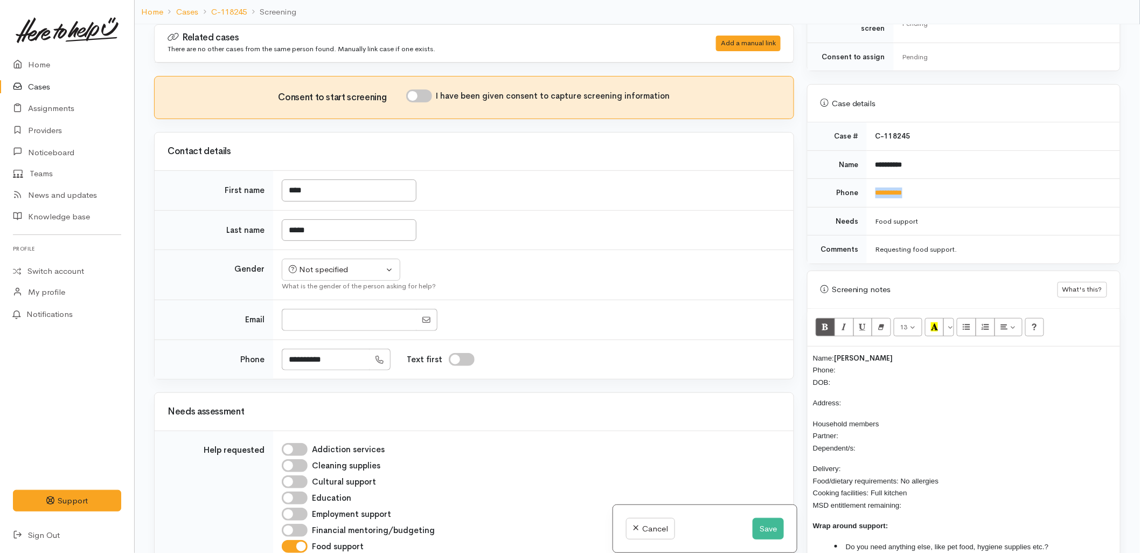
click at [870, 190] on td "**********" at bounding box center [993, 193] width 253 height 29
copy link "**********"
click at [852, 357] on p "Name: Hone Quinn Phone: DOB:" at bounding box center [964, 370] width 302 height 37
click at [352, 262] on button "Not specified" at bounding box center [341, 270] width 119 height 22
click at [329, 309] on link "[DEMOGRAPHIC_DATA]" at bounding box center [345, 311] width 127 height 17
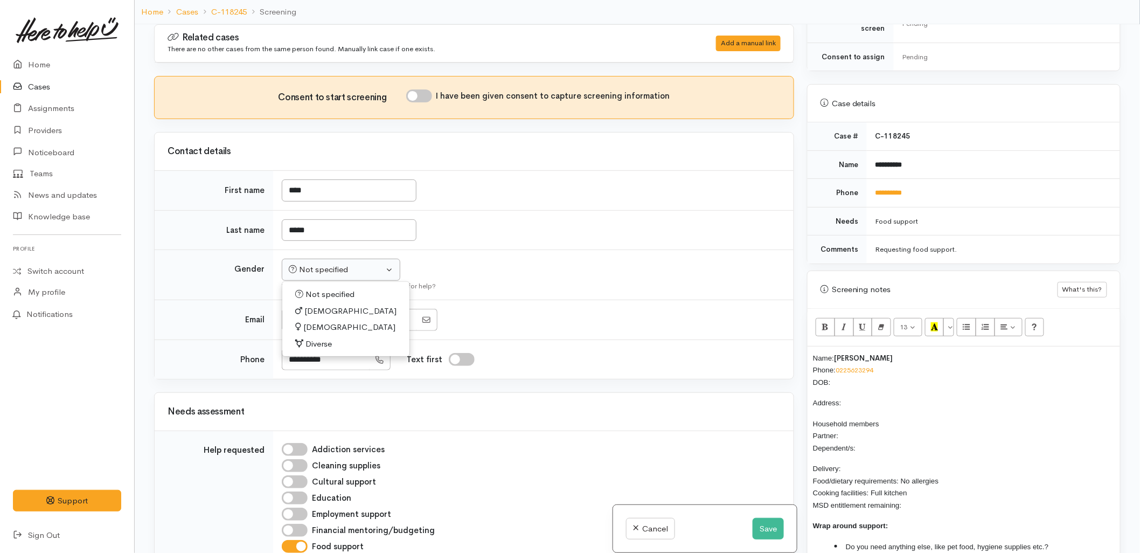
select select "[DEMOGRAPHIC_DATA]"
click at [456, 202] on td "****" at bounding box center [533, 191] width 521 height 40
click at [423, 97] on input "I have been given consent to capture screening information" at bounding box center [419, 95] width 26 height 13
checkbox input "true"
click at [596, 349] on div "**********" at bounding box center [531, 360] width 499 height 22
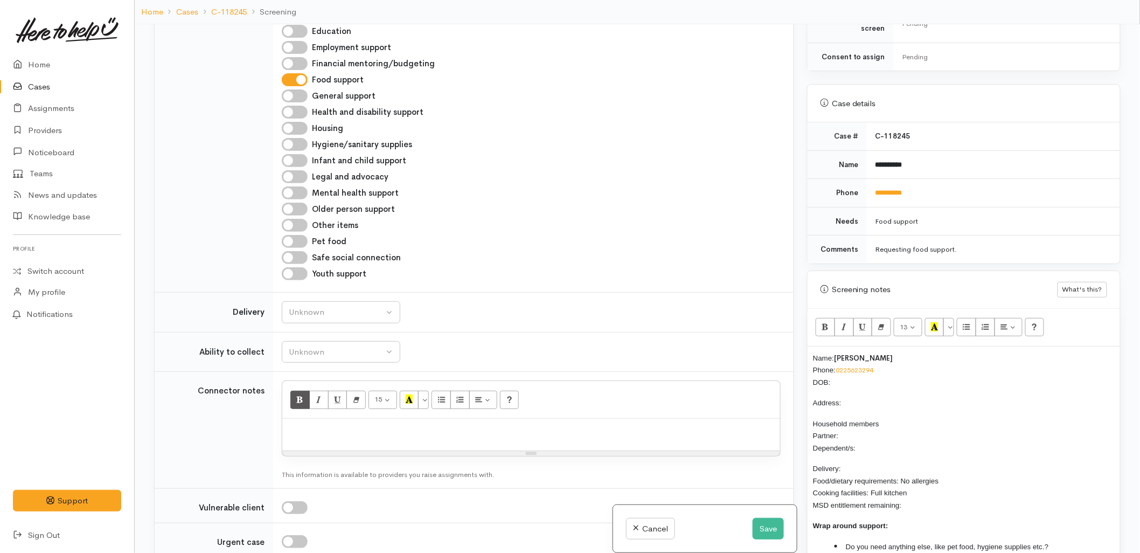
scroll to position [479, 0]
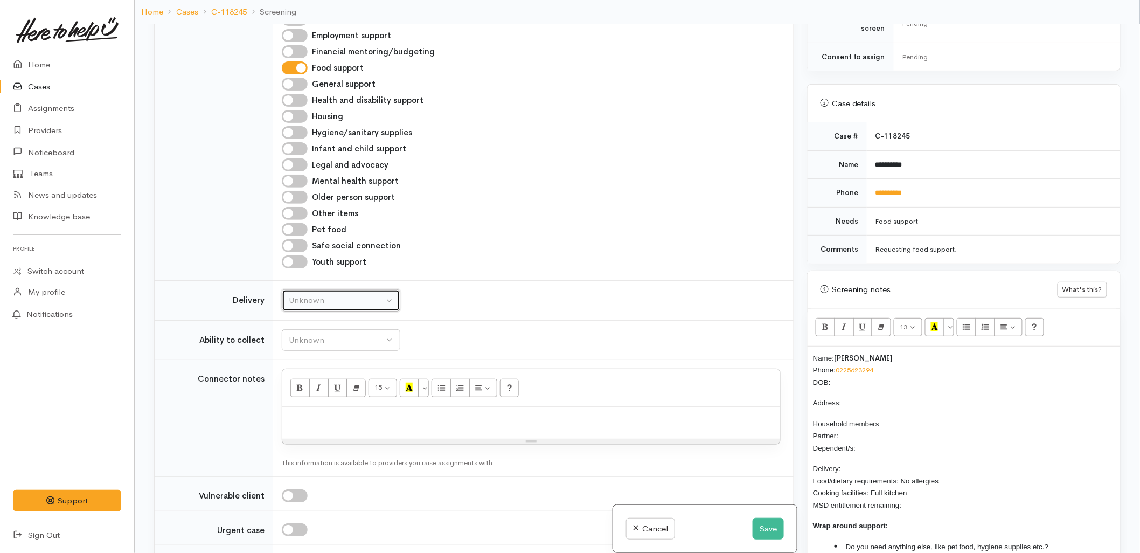
click at [310, 309] on button "Unknown" at bounding box center [341, 300] width 119 height 22
click at [309, 404] on link "No" at bounding box center [340, 400] width 117 height 17
select select "1"
click at [319, 340] on div "Unknown" at bounding box center [336, 340] width 95 height 12
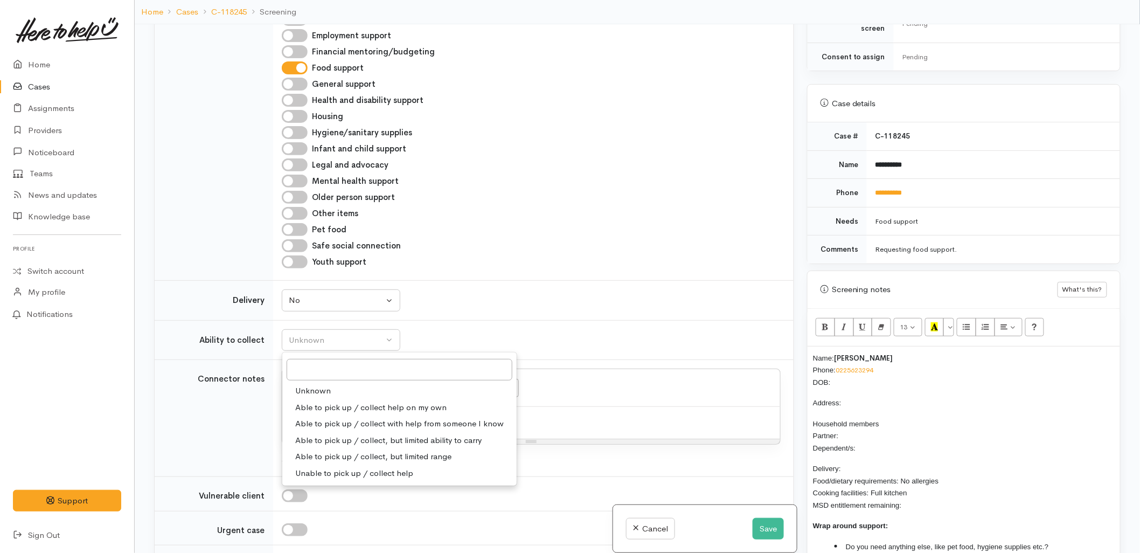
click at [321, 407] on span "Able to pick up / collect help on my own" at bounding box center [370, 407] width 151 height 12
select select "2"
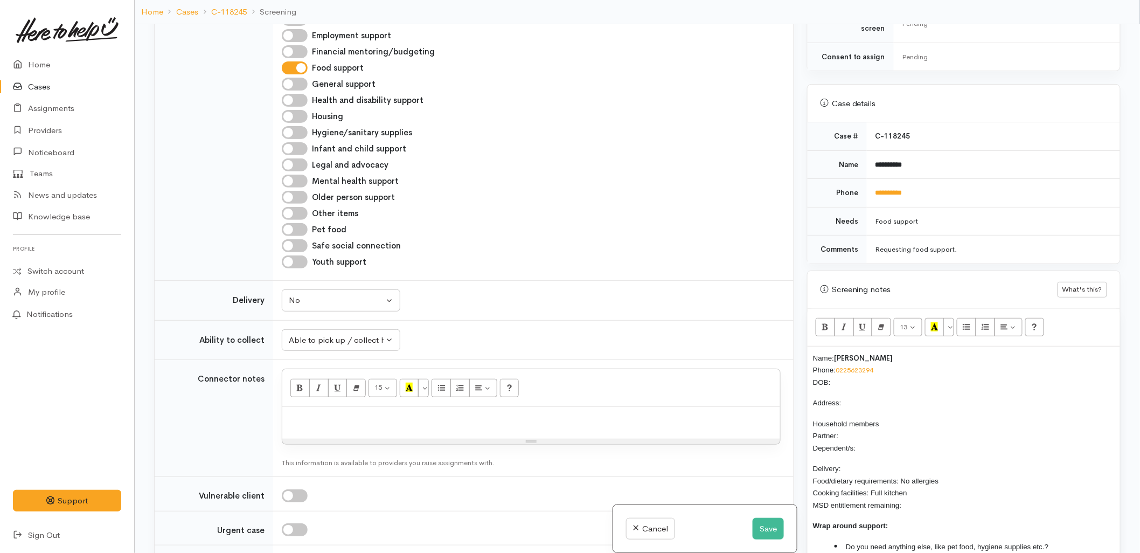
click at [524, 294] on div "Unknown Delivery needed Delivery preferred No No Unknown Delivery needed Delive…" at bounding box center [531, 300] width 499 height 22
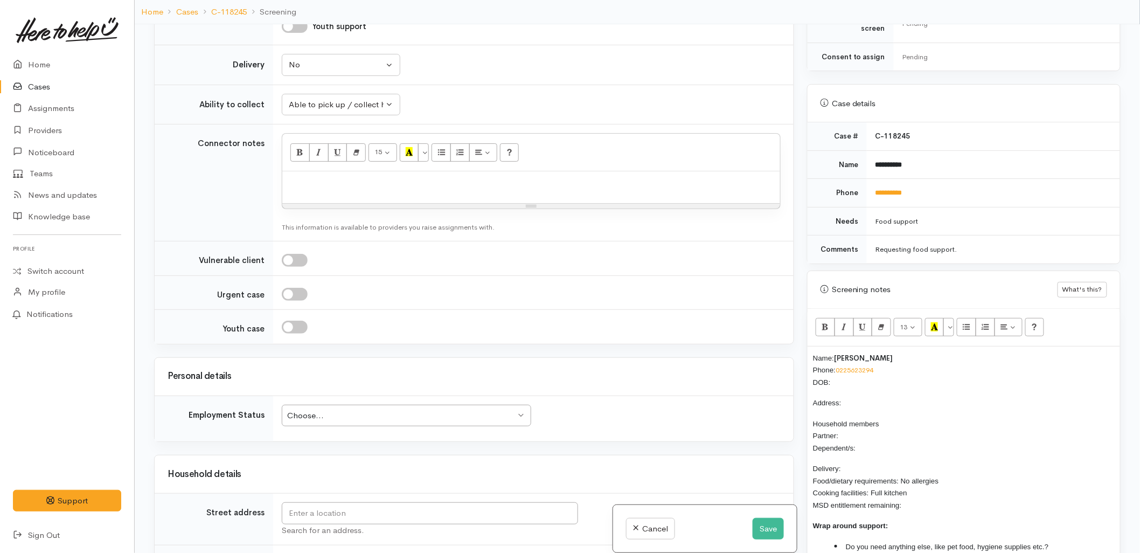
scroll to position [718, 0]
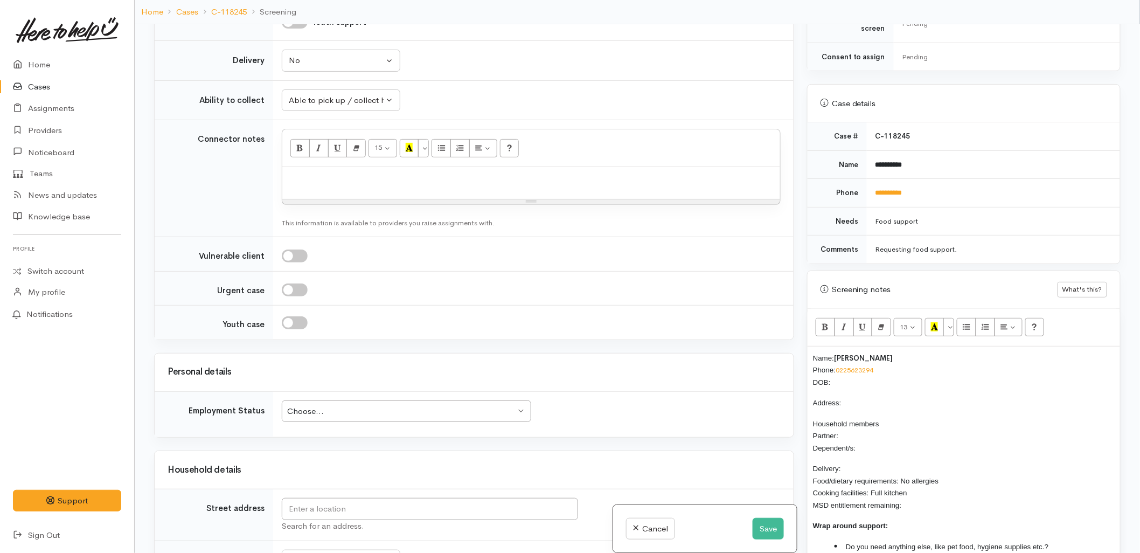
click at [869, 371] on p "Name: Hone Quinn Phone: 0225623294 DOB:" at bounding box center [964, 370] width 302 height 37
click at [421, 363] on div "Personal details" at bounding box center [474, 373] width 639 height 38
click at [434, 503] on input "text" at bounding box center [430, 509] width 296 height 22
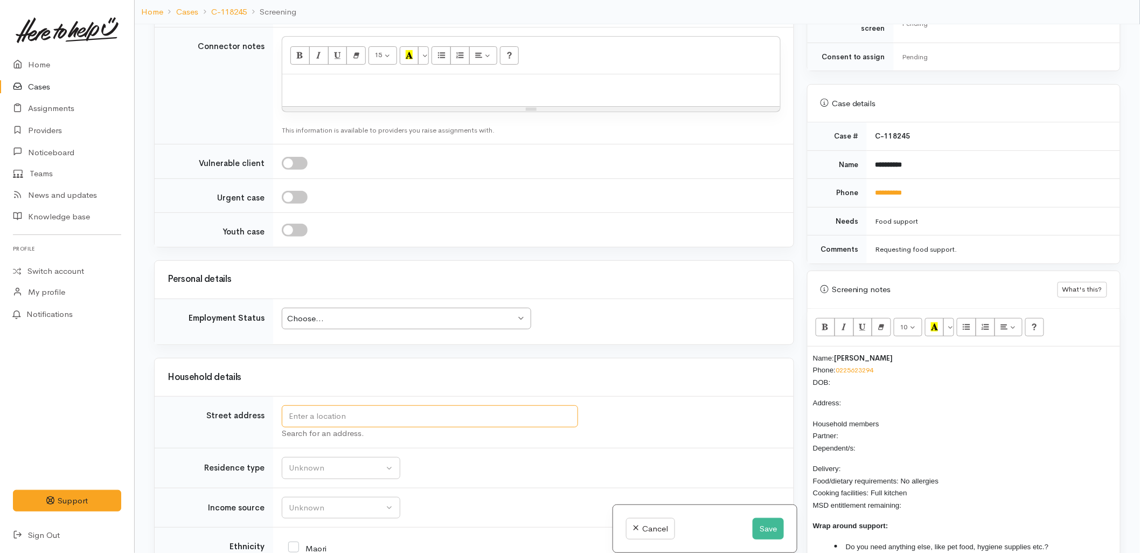
scroll to position [838, 0]
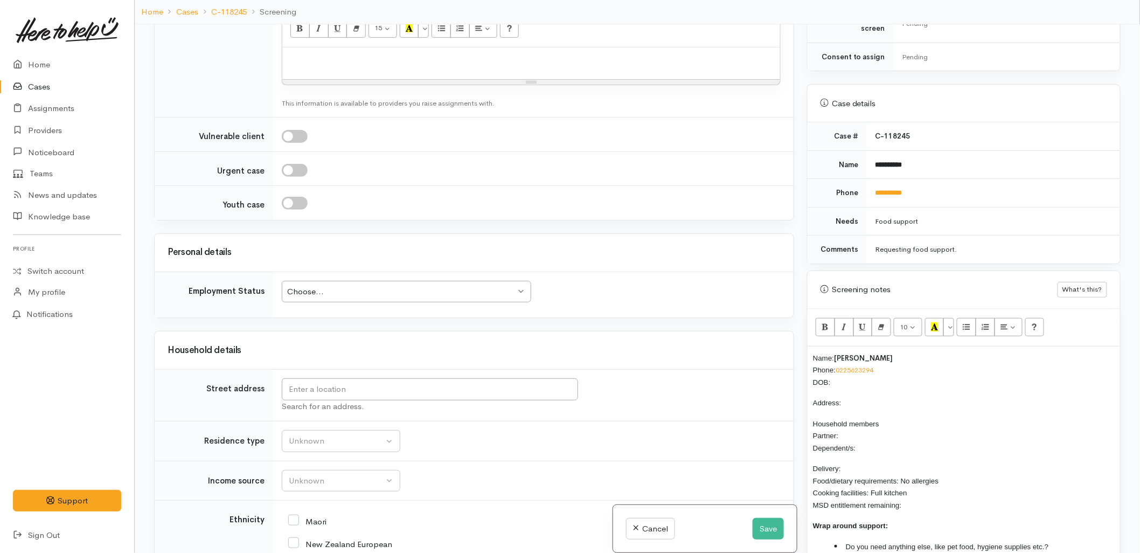
click at [642, 378] on td "Search for an address." at bounding box center [533, 396] width 521 height 52
click at [852, 368] on p "Name: Hone Quinn Phone: 0225623294 DOB:" at bounding box center [964, 370] width 302 height 37
click at [482, 402] on div "Search for an address." at bounding box center [531, 406] width 499 height 12
click at [483, 396] on input "text" at bounding box center [430, 389] width 296 height 22
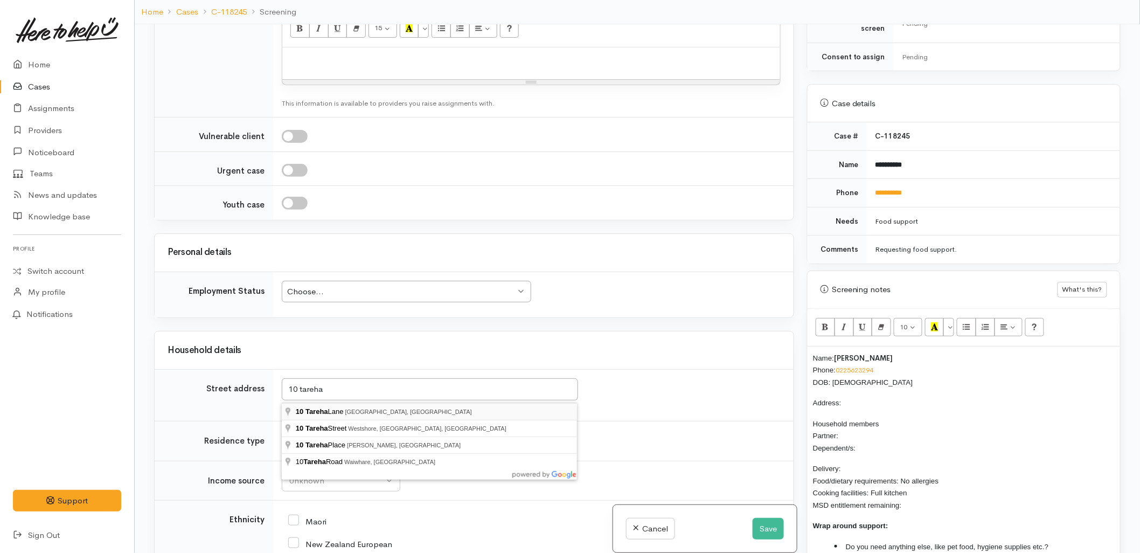
type input "10 Tareha Lane, Papamoa, New Zealand"
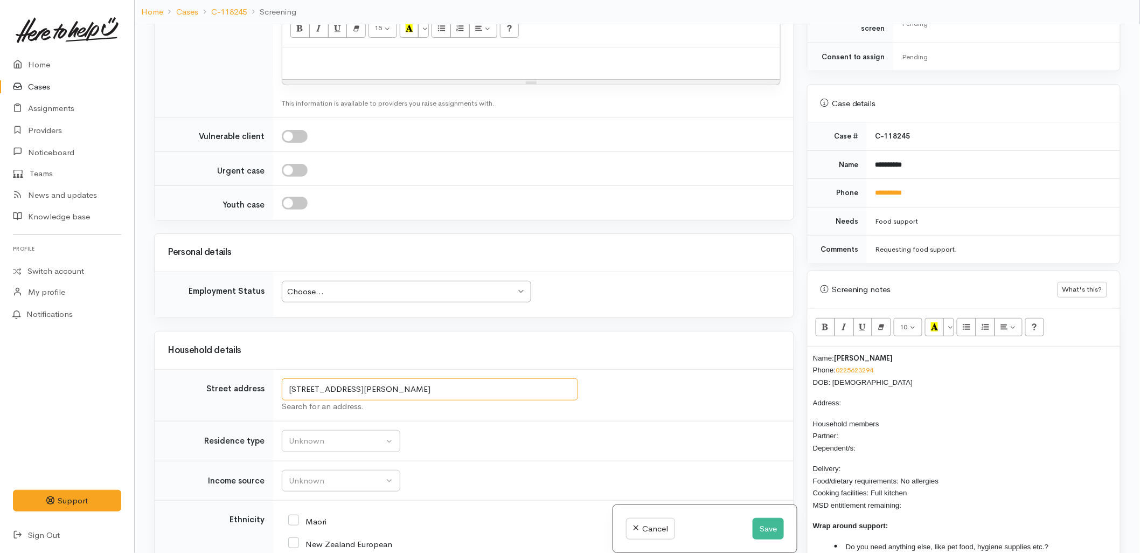
drag, startPoint x: 379, startPoint y: 390, endPoint x: 285, endPoint y: 390, distance: 94.8
click at [286, 390] on input "10 Tareha Lane, Papamoa, New Zealand" at bounding box center [430, 389] width 296 height 22
click at [894, 397] on p "Address:" at bounding box center [964, 403] width 302 height 12
click at [861, 429] on p "Household members Partner: Dependent/s:" at bounding box center [964, 436] width 302 height 37
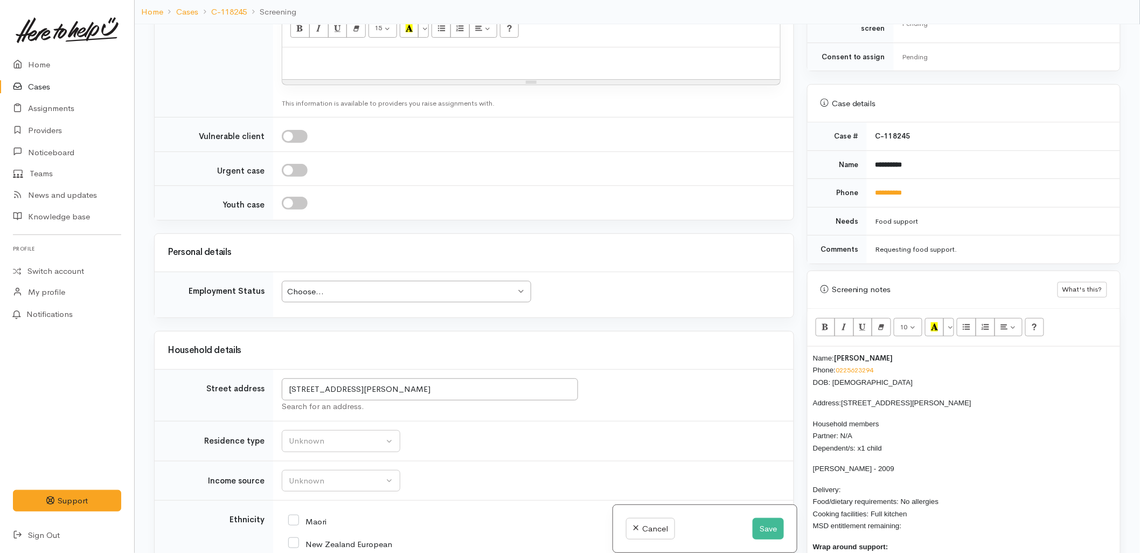
click at [870, 465] on span "Kingston Quinn - 2009" at bounding box center [853, 469] width 81 height 8
click at [870, 483] on p "Delivery: Food/dietary requirements: No allergies Cooking facilities: Full kitc…" at bounding box center [964, 507] width 302 height 49
click at [926, 516] on p "Delivery: No Food/dietary requirements: No allergies Cooking facilities: Full k…" at bounding box center [964, 507] width 302 height 49
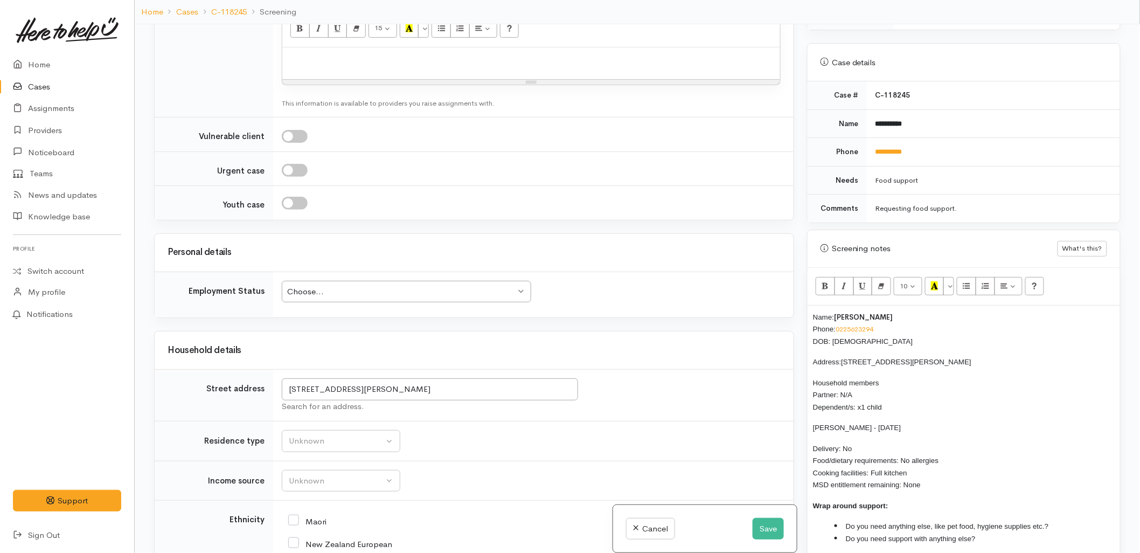
scroll to position [539, 0]
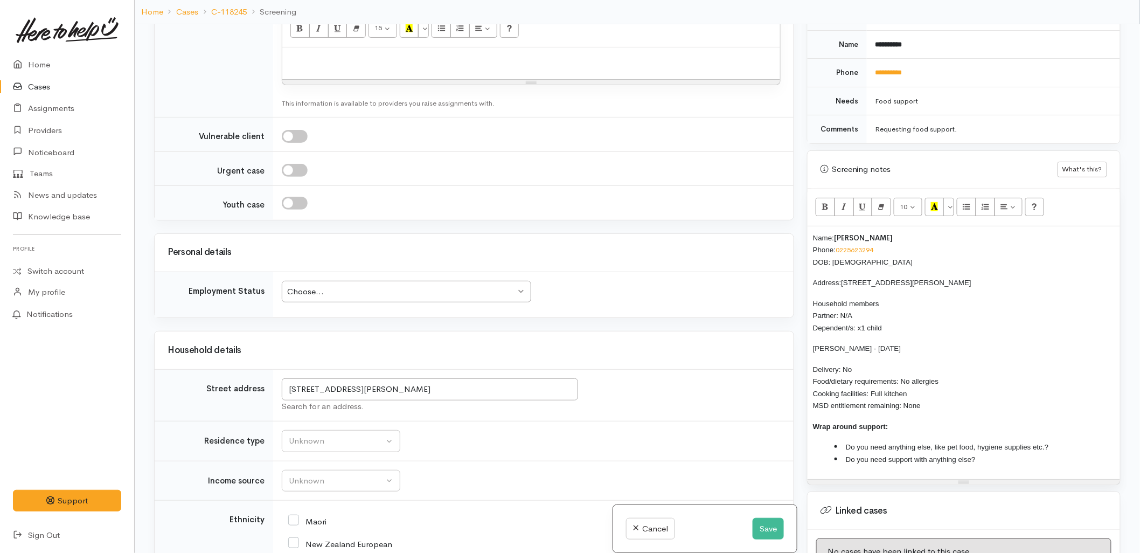
click at [1069, 441] on li "Do you need anything else, like pet food, hygiene supplies etc.?" at bounding box center [975, 447] width 280 height 12
click at [1015, 454] on li "Do you need support with anything else?" at bounding box center [975, 459] width 280 height 12
drag, startPoint x: 937, startPoint y: 397, endPoint x: 806, endPoint y: 225, distance: 216.1
click at [806, 225] on div "Warnings Add No warnings have been raised against this case Add Warning Title ●…" at bounding box center [964, 300] width 327 height 553
copy div "Name: Hone Quinn Phone: 0225623294 DOB: 15/12/1973 Address: 10 Tareha Lane, Pap…"
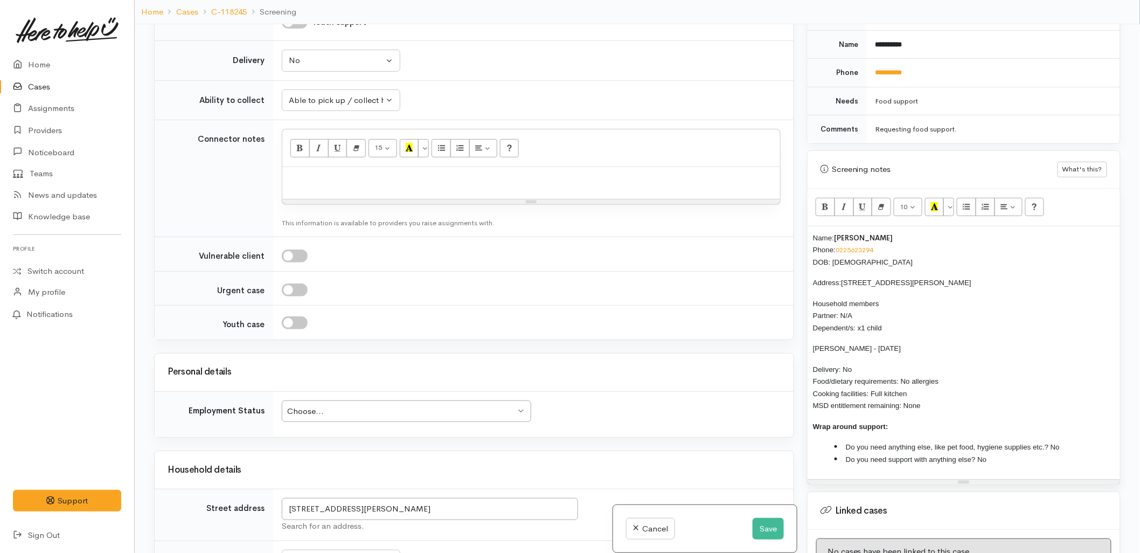
click at [323, 180] on p at bounding box center [531, 178] width 487 height 12
paste div
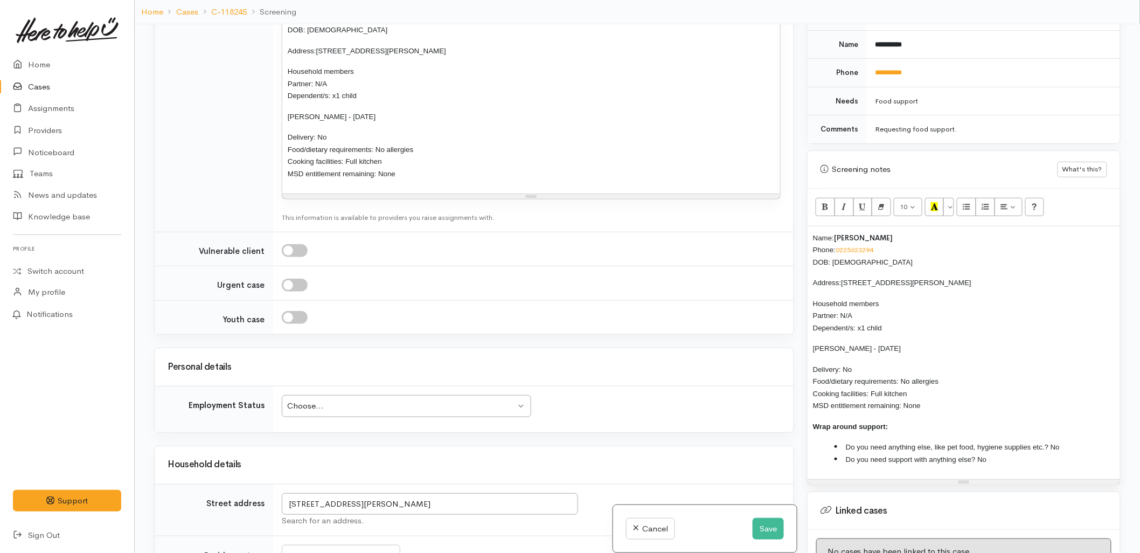
scroll to position [898, 0]
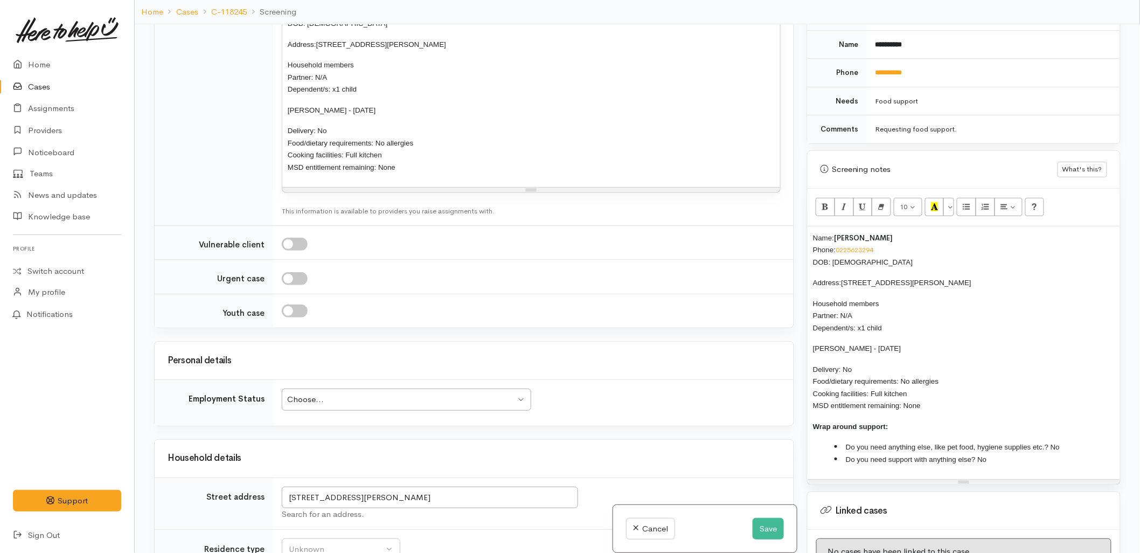
click at [379, 400] on div "Choose..." at bounding box center [401, 399] width 229 height 12
click at [589, 350] on div "Personal details" at bounding box center [474, 361] width 639 height 38
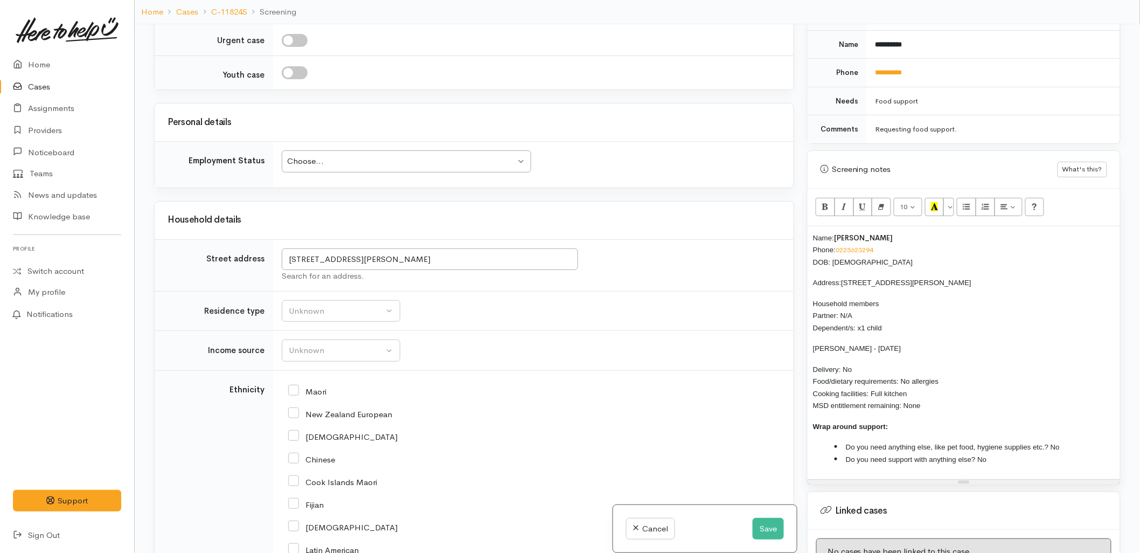
scroll to position [1138, 0]
click at [384, 164] on div "Choose..." at bounding box center [401, 160] width 229 height 12
click at [324, 315] on div "Unknown" at bounding box center [336, 309] width 95 height 12
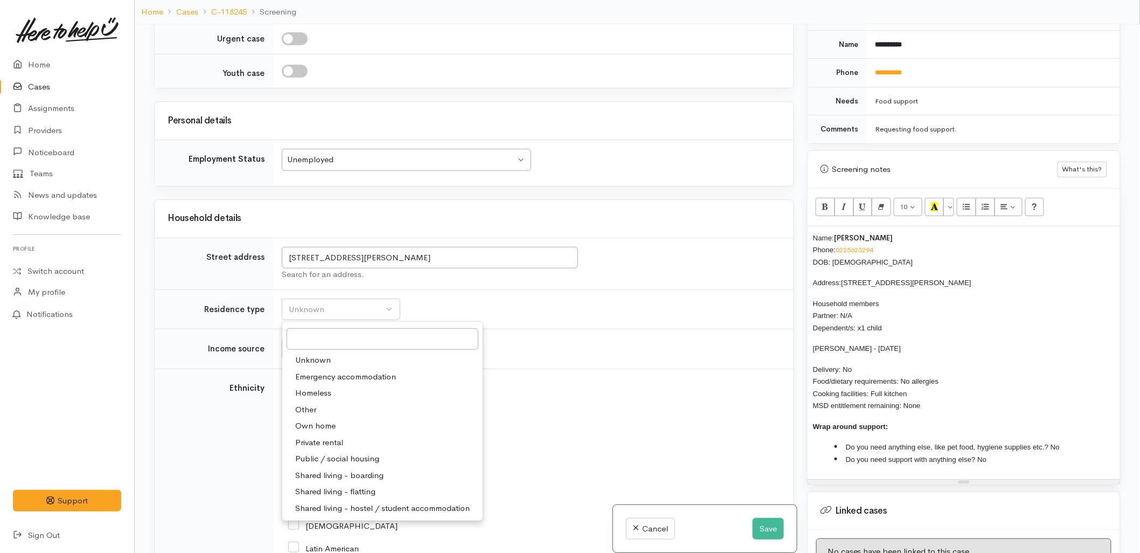
click at [311, 443] on span "Private rental" at bounding box center [319, 443] width 48 height 12
select select "2"
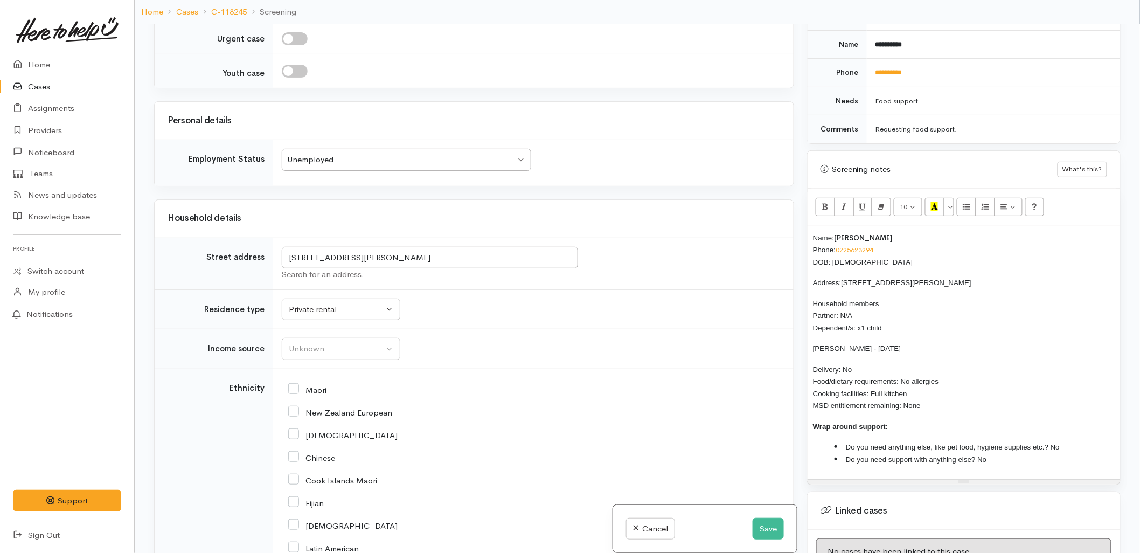
click at [314, 365] on td "Unknown ACC Maternity leave MSD - Away from Home Allowance MSD - Child Disabili…" at bounding box center [533, 349] width 521 height 40
click at [310, 351] on div "Unknown" at bounding box center [336, 349] width 95 height 12
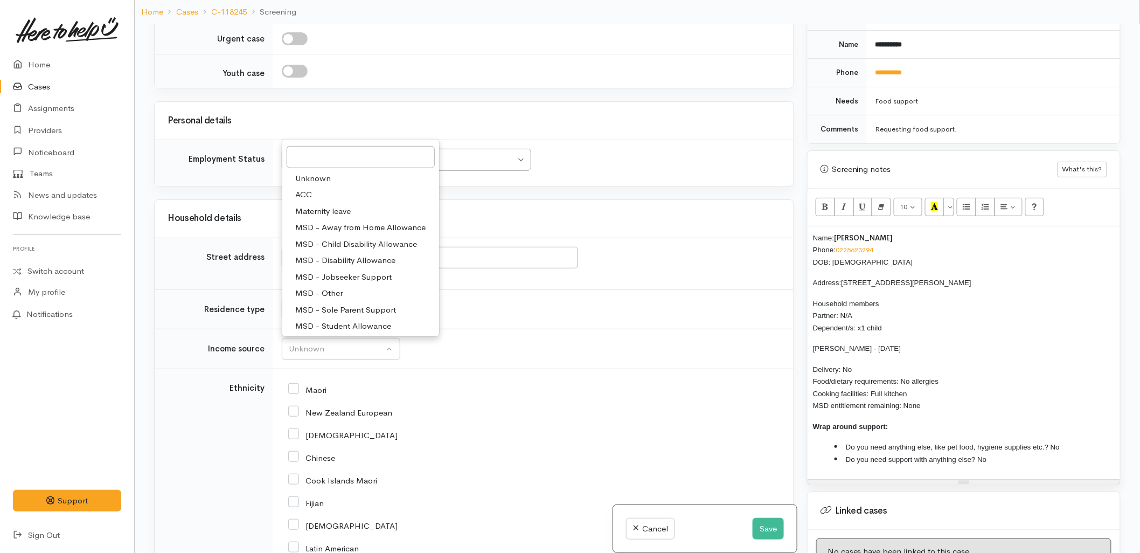
click at [333, 276] on span "MSD - Jobseeker Support" at bounding box center [343, 277] width 96 height 12
select select "4"
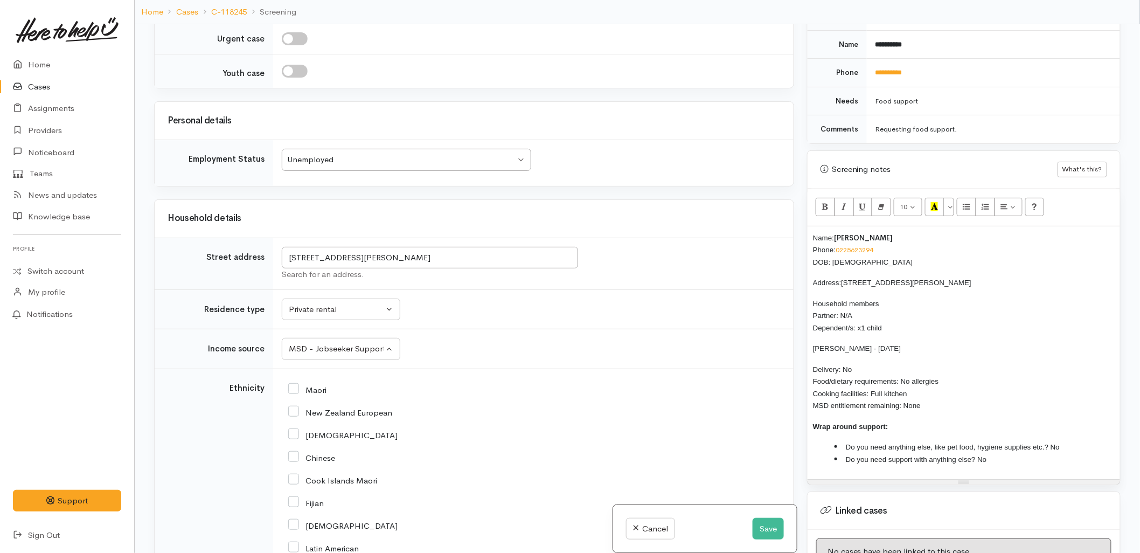
click at [314, 389] on input "Maori" at bounding box center [307, 389] width 38 height 10
checkbox input "true"
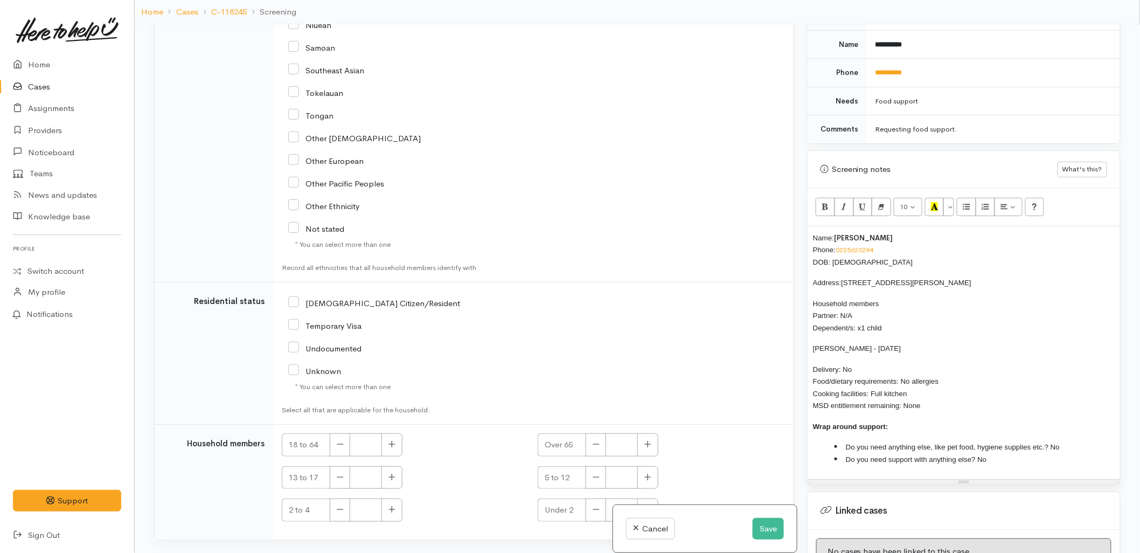
scroll to position [1736, 0]
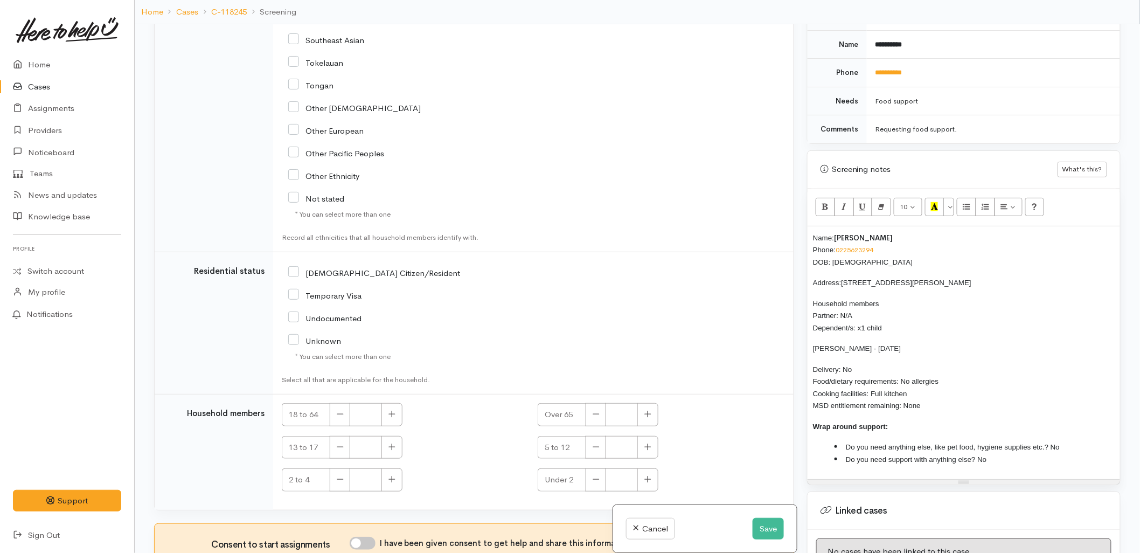
click at [321, 274] on input "NZ Citizen/Resident" at bounding box center [374, 272] width 172 height 10
checkbox input "true"
click at [393, 414] on icon "button" at bounding box center [392, 414] width 7 height 8
type input "1"
click at [395, 451] on icon "button" at bounding box center [392, 447] width 7 height 8
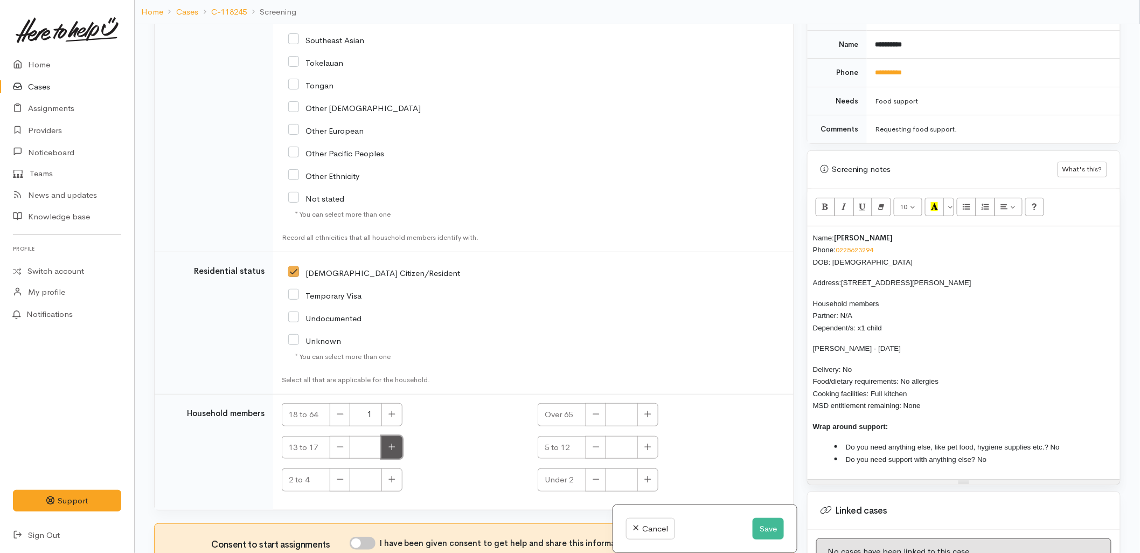
type input "1"
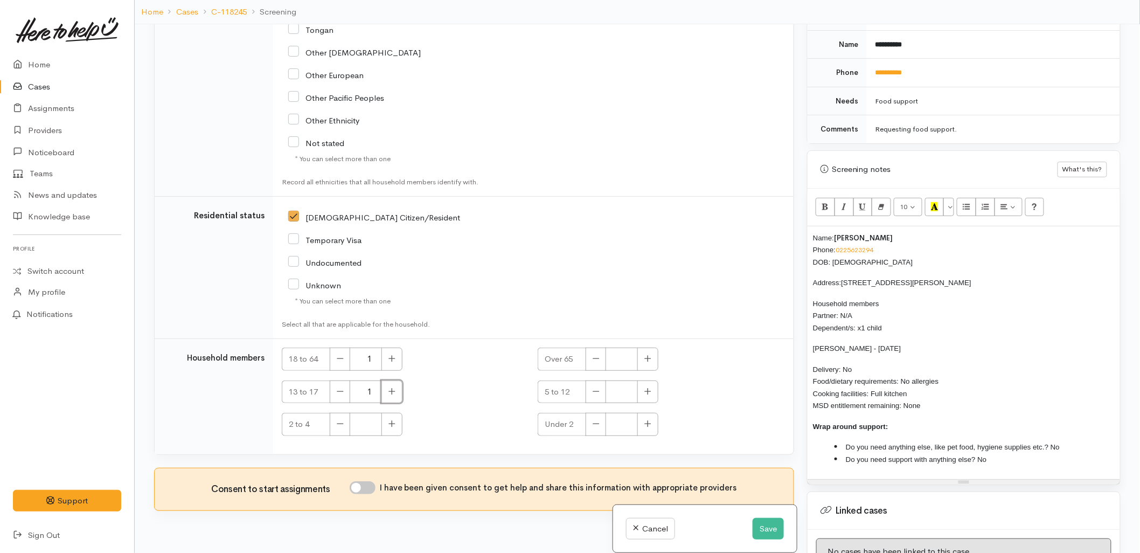
scroll to position [1795, 0]
click at [365, 487] on input "I have been given consent to get help and share this information with appropria…" at bounding box center [363, 487] width 26 height 13
checkbox input "true"
click at [809, 228] on div "Name: Hone Quinn Phone: 0225623294 DOB: 15/12/1973 Address: 10 Tareha Lane, Pap…" at bounding box center [964, 352] width 313 height 253
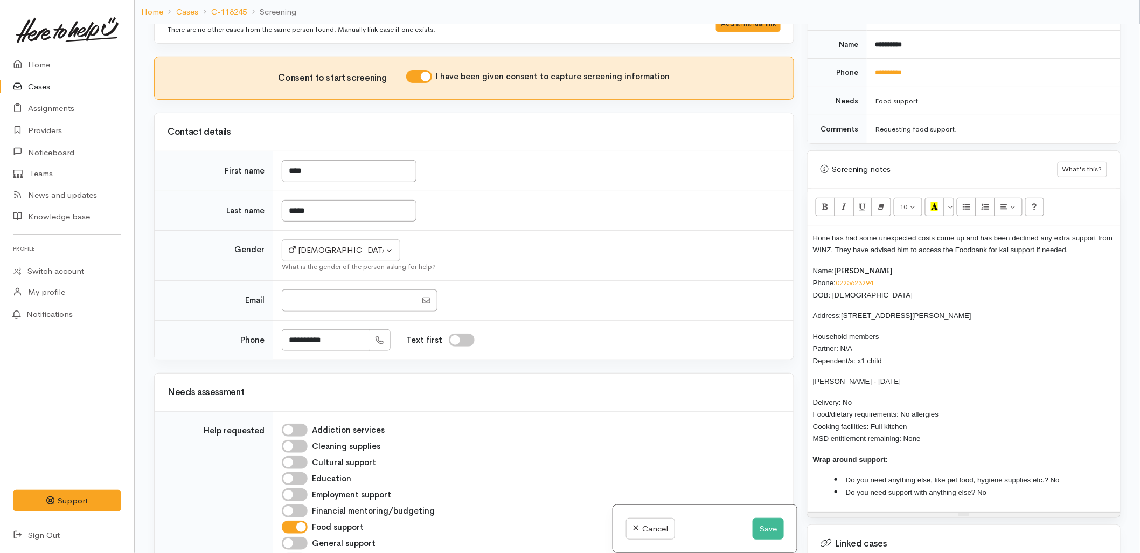
scroll to position [0, 0]
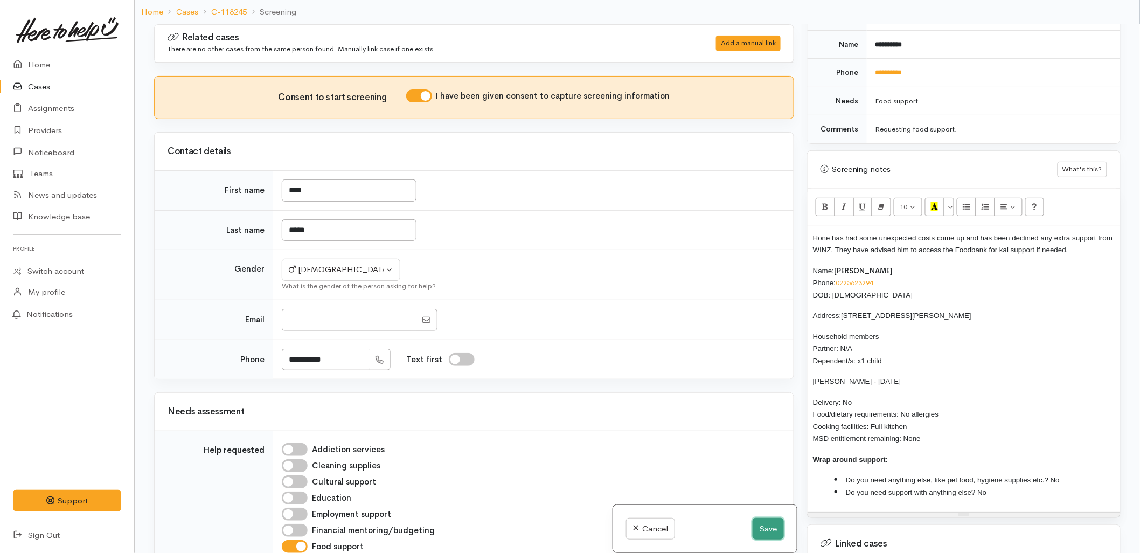
click at [764, 530] on button "Save" at bounding box center [768, 529] width 31 height 22
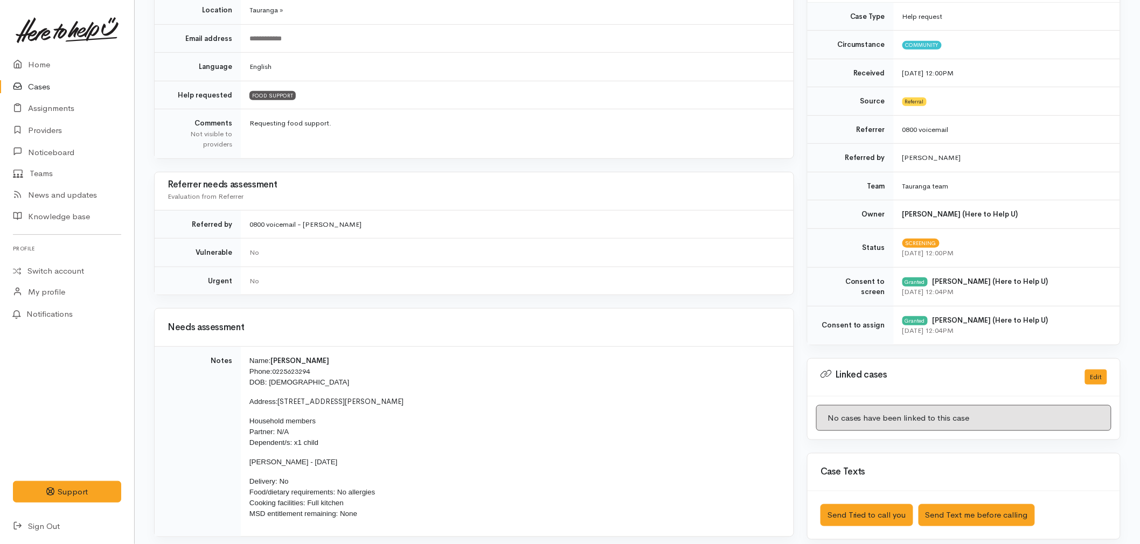
scroll to position [299, 0]
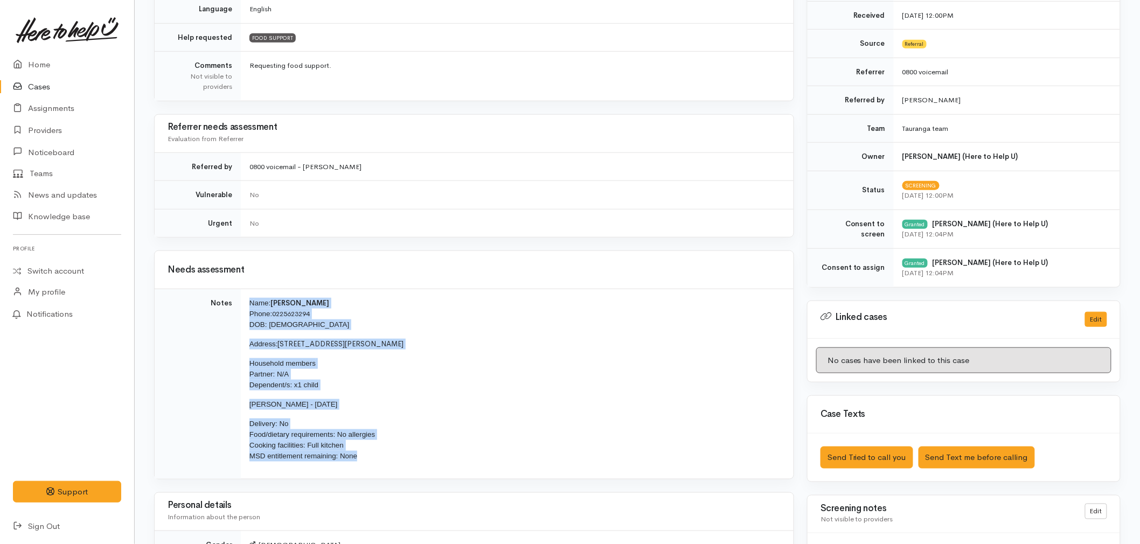
drag, startPoint x: 371, startPoint y: 462, endPoint x: 249, endPoint y: 304, distance: 199.4
click at [249, 304] on td "Name: [PERSON_NAME] Phone: [PHONE_NUMBER] DOB: [DEMOGRAPHIC_DATA] Address: [STR…" at bounding box center [517, 384] width 553 height 190
copy td "Name: [PERSON_NAME] Phone: [PHONE_NUMBER] DOB: [DEMOGRAPHIC_DATA] Address: [STR…"
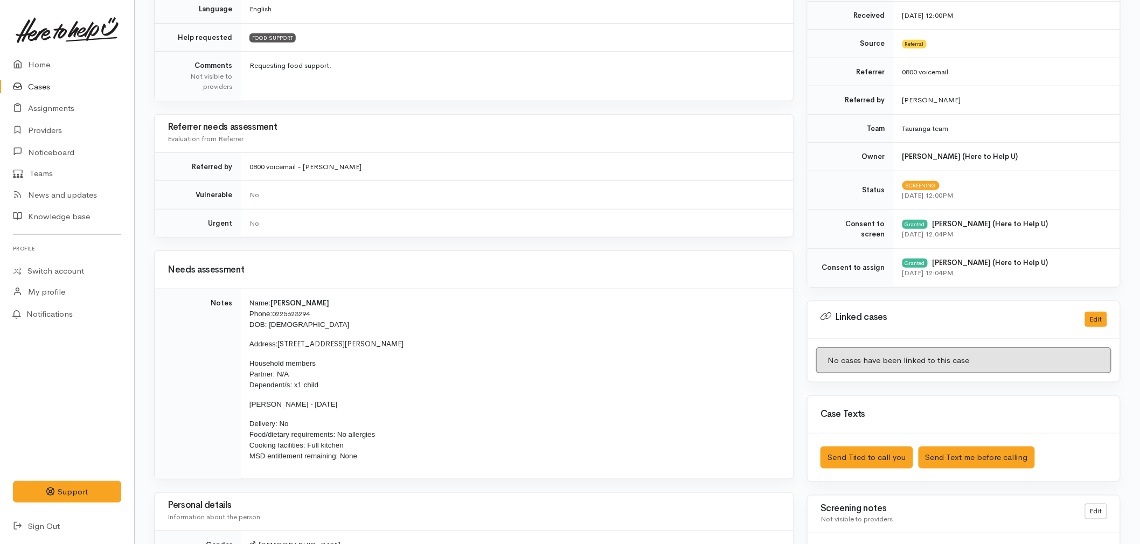
click at [289, 257] on div "Needs assessment" at bounding box center [474, 270] width 639 height 38
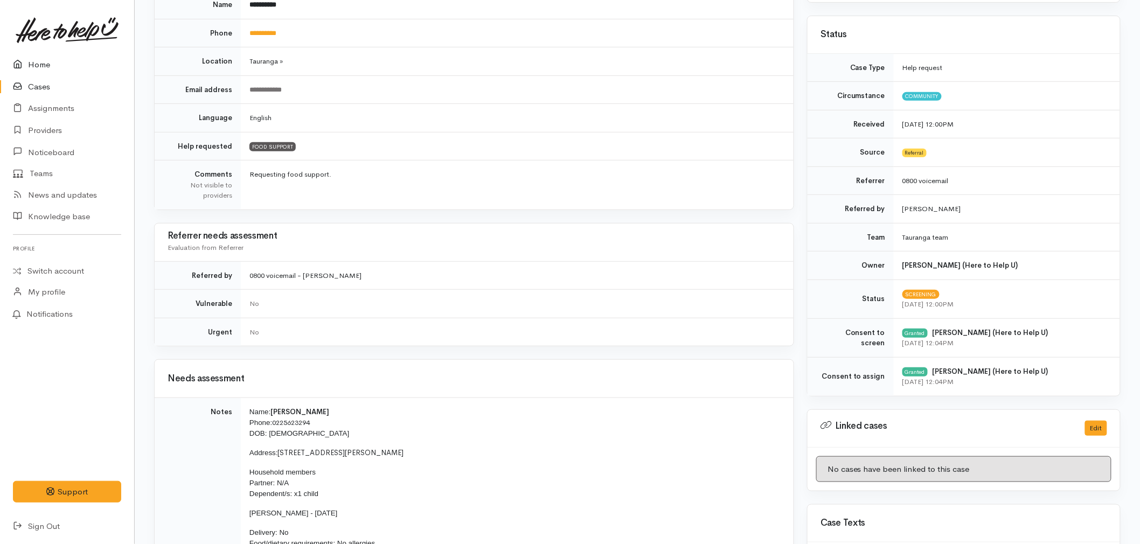
scroll to position [179, 0]
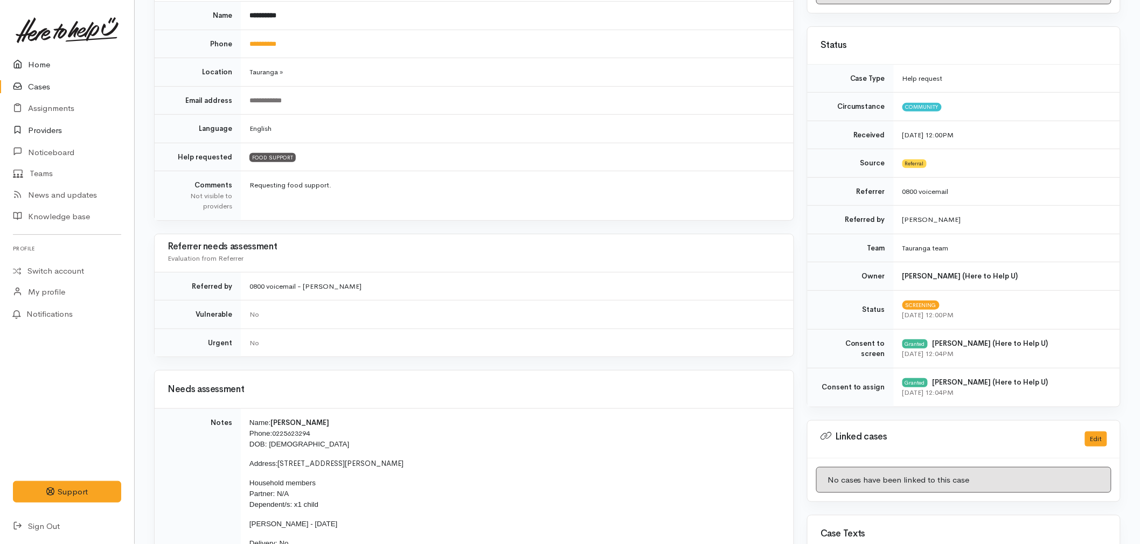
drag, startPoint x: 41, startPoint y: 64, endPoint x: 102, endPoint y: 130, distance: 90.8
click at [41, 64] on link "Home" at bounding box center [67, 65] width 134 height 22
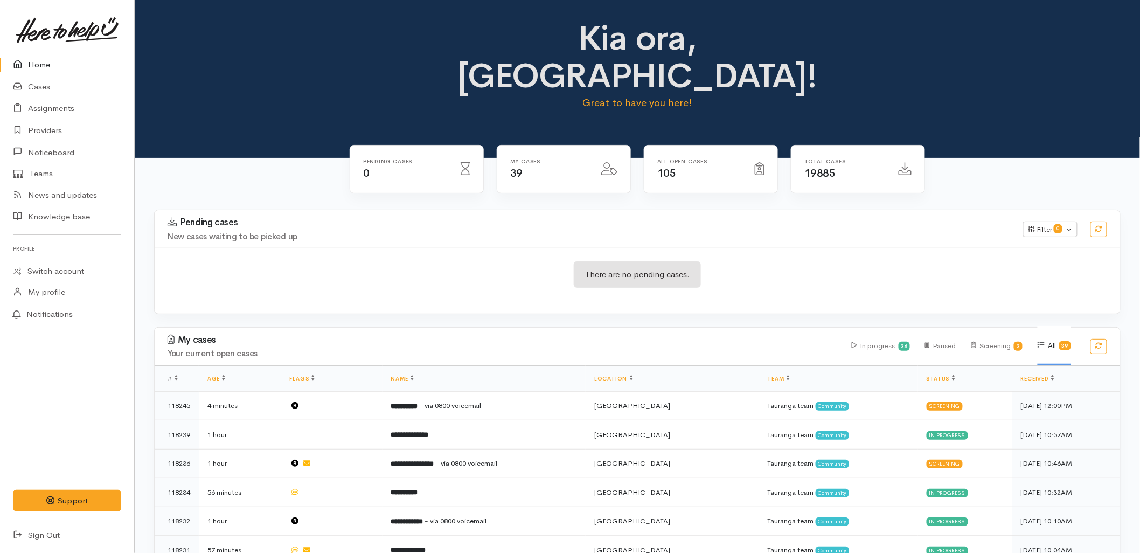
click at [683, 210] on div "Pending cases New cases waiting to be picked up Filter 0 Filters Clear filters …" at bounding box center [637, 229] width 979 height 38
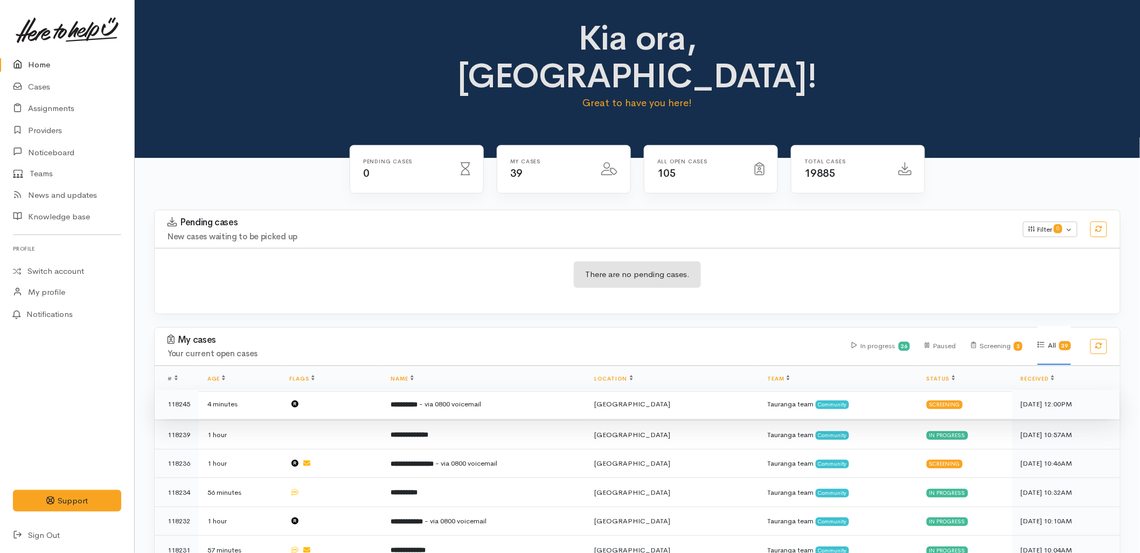
click at [504, 390] on td "**********" at bounding box center [485, 404] width 204 height 29
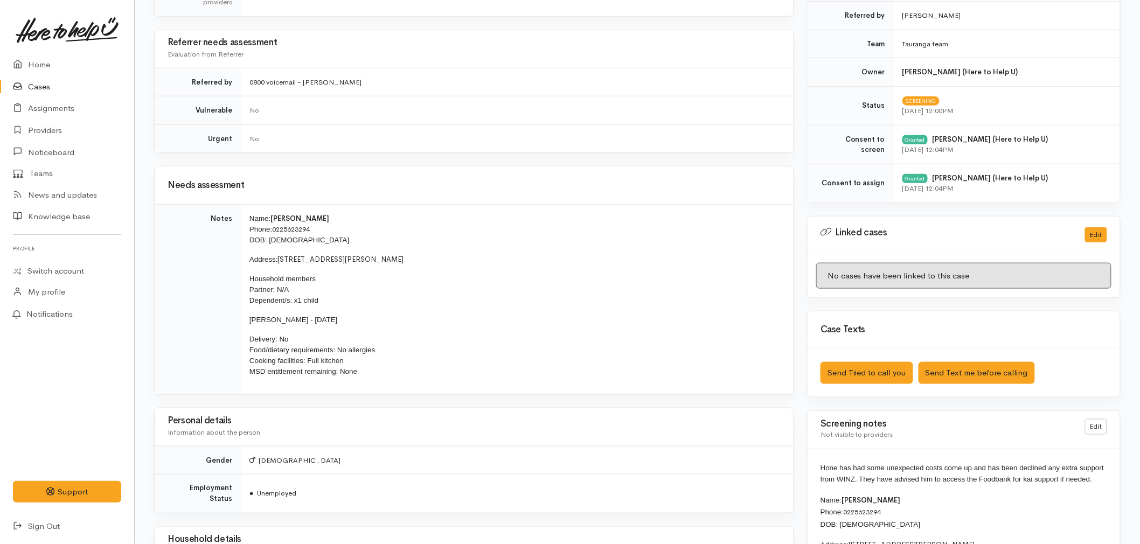
scroll to position [419, 0]
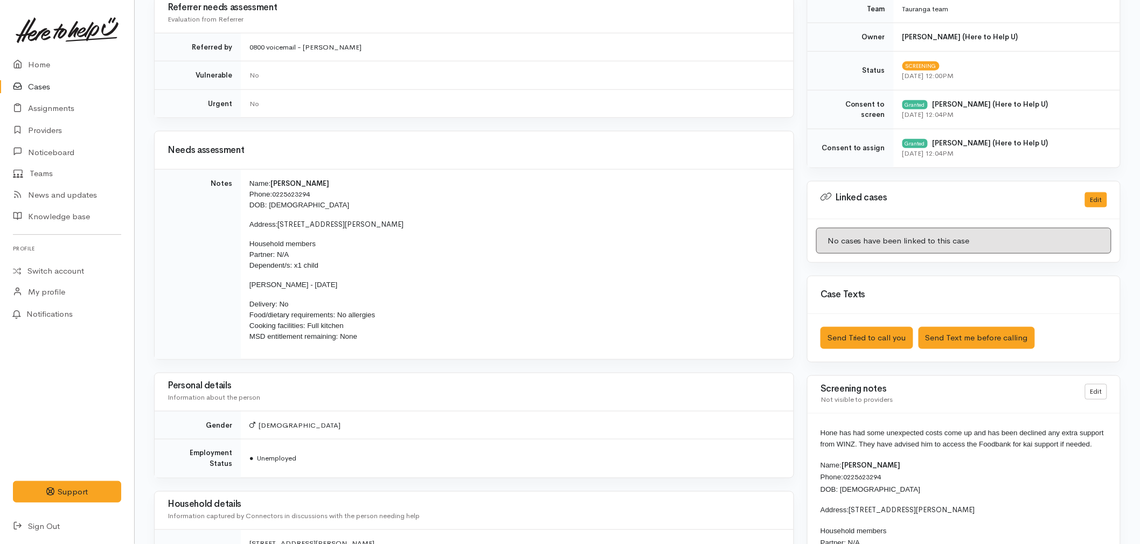
click at [39, 89] on link "Cases" at bounding box center [67, 87] width 134 height 22
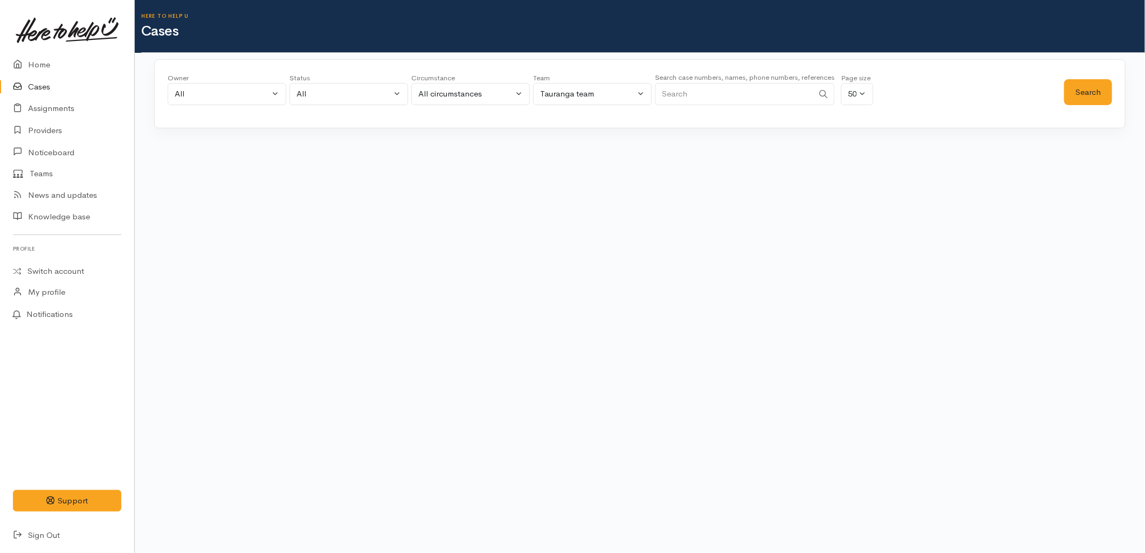
click at [693, 86] on input "Search" at bounding box center [734, 94] width 158 height 22
paste input "0225266197"
type input "0225266197"
click at [1074, 99] on button "Search" at bounding box center [1088, 92] width 48 height 26
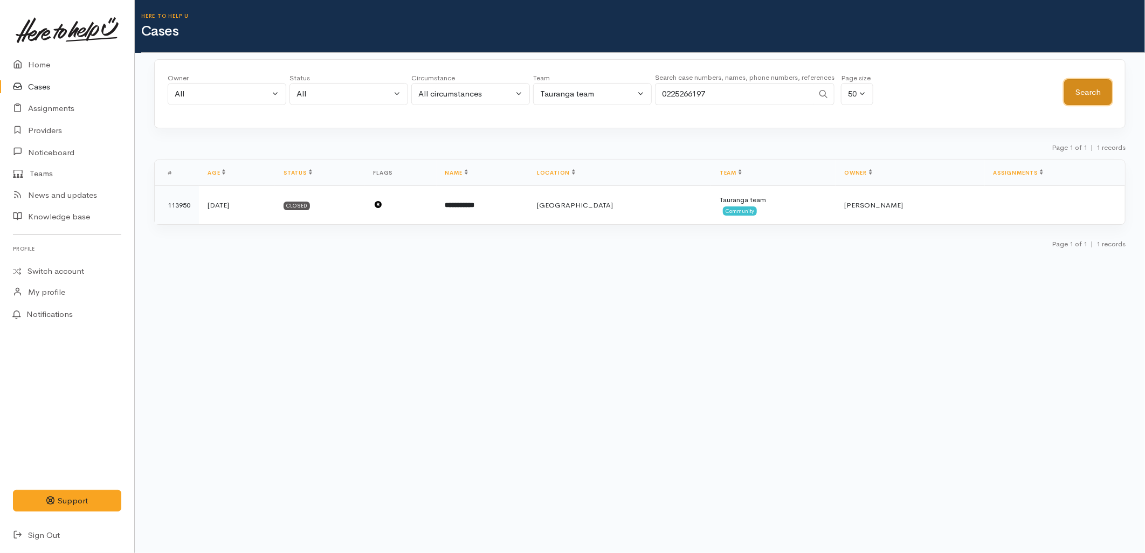
click at [1088, 85] on button "Search" at bounding box center [1088, 92] width 48 height 26
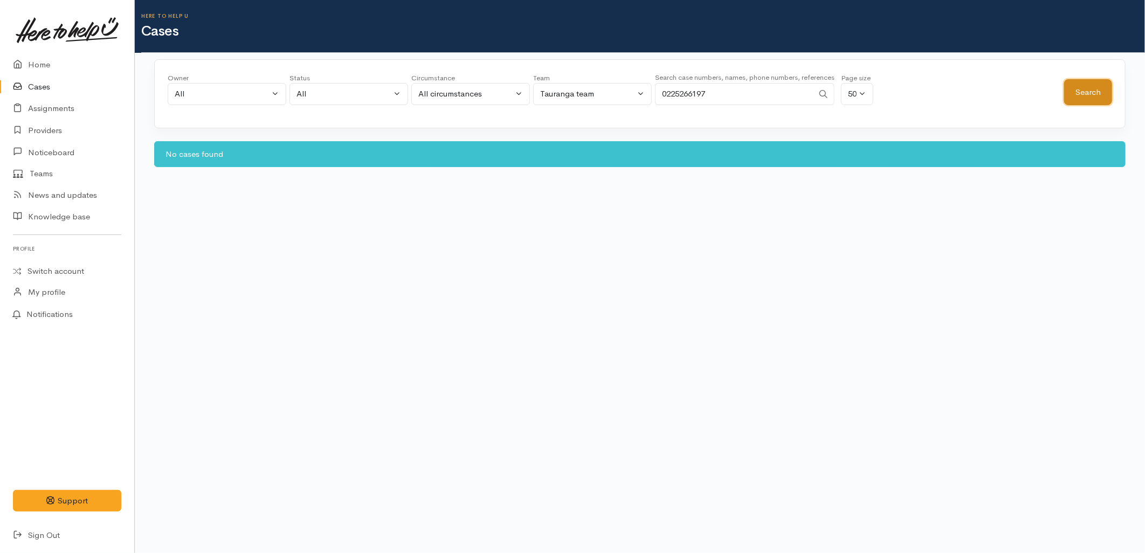
click at [1088, 97] on button "Search" at bounding box center [1088, 92] width 48 height 26
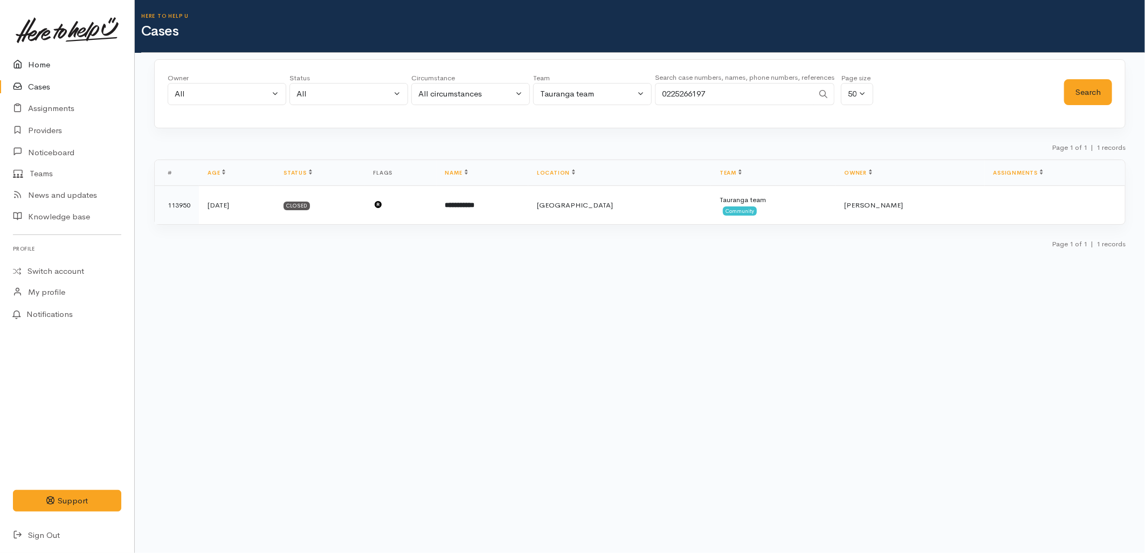
click at [45, 58] on link "Home" at bounding box center [67, 65] width 134 height 22
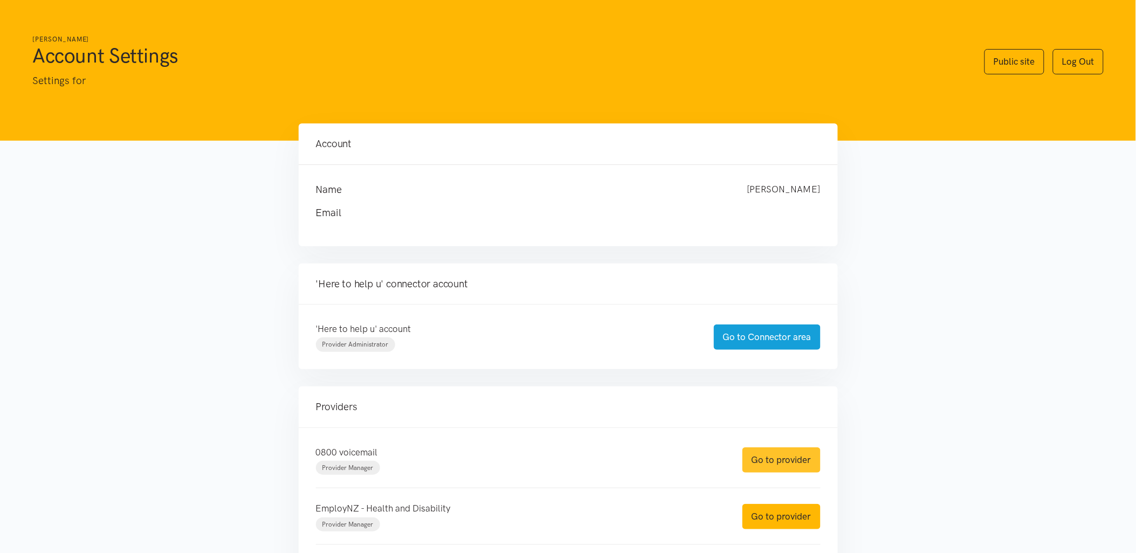
drag, startPoint x: 788, startPoint y: 466, endPoint x: 758, endPoint y: 459, distance: 31.0
click at [788, 466] on link "Go to provider" at bounding box center [781, 459] width 78 height 25
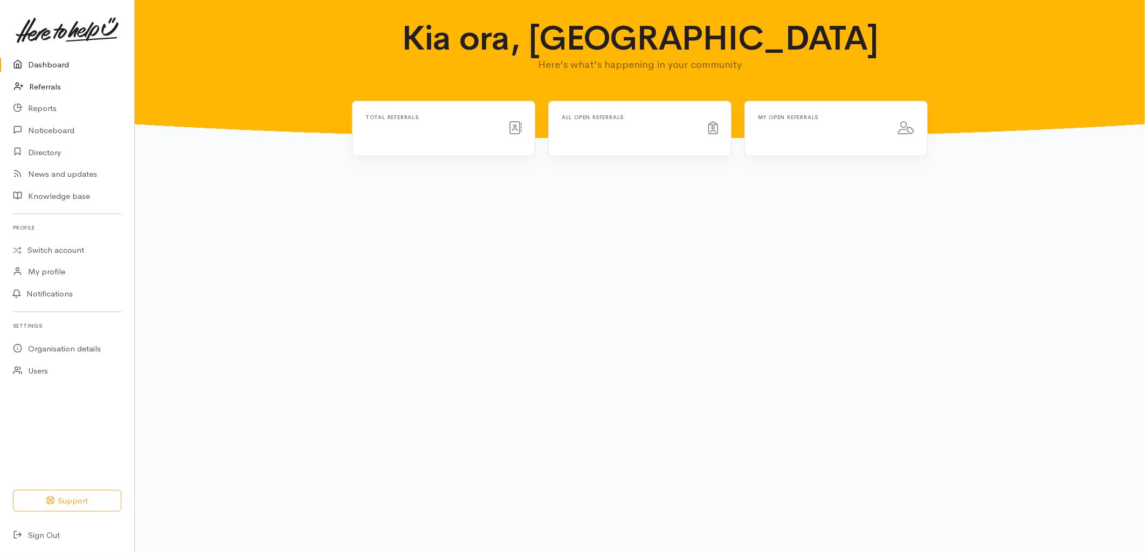
click at [42, 79] on link "Referrals" at bounding box center [67, 87] width 134 height 22
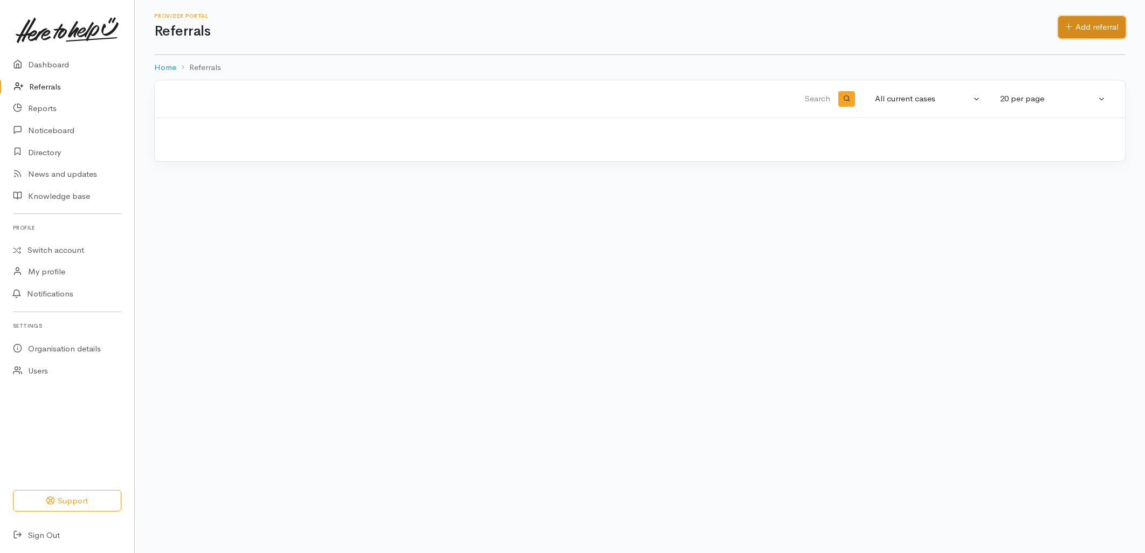
click at [1092, 32] on link "Add referral" at bounding box center [1091, 27] width 67 height 22
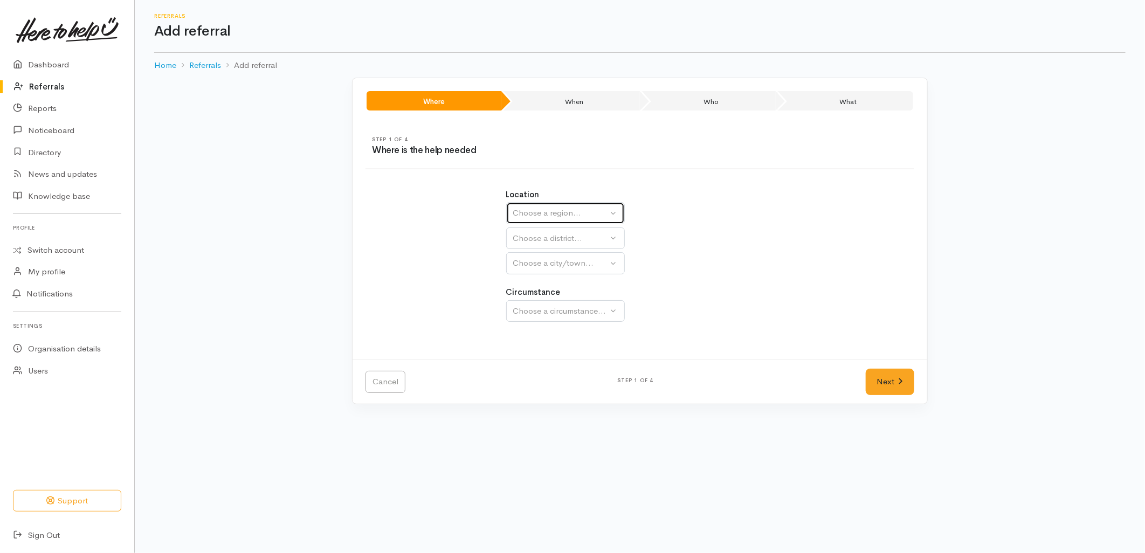
click at [535, 213] on div "Choose a region..." at bounding box center [560, 213] width 95 height 12
click at [542, 299] on span "Bay of Plenty" at bounding box center [544, 297] width 49 height 12
select select "4"
select select
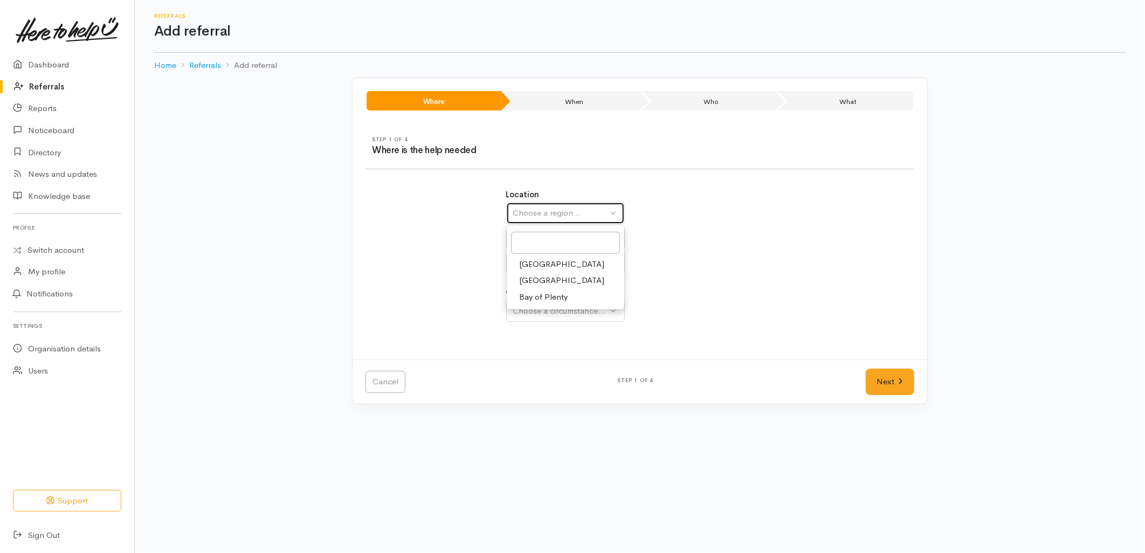
select select
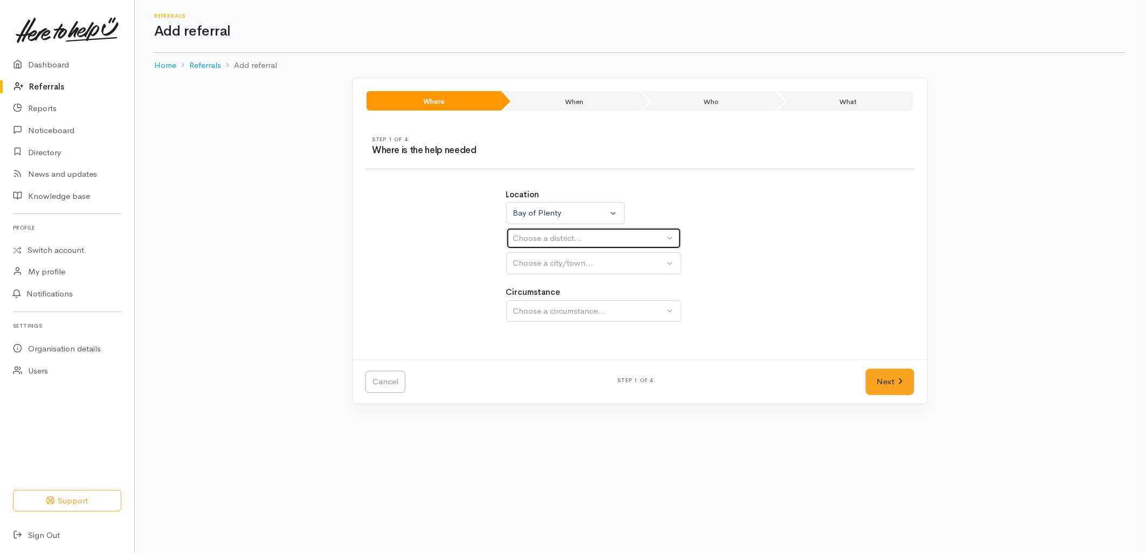
click at [547, 236] on div "Choose a district..." at bounding box center [588, 238] width 151 height 12
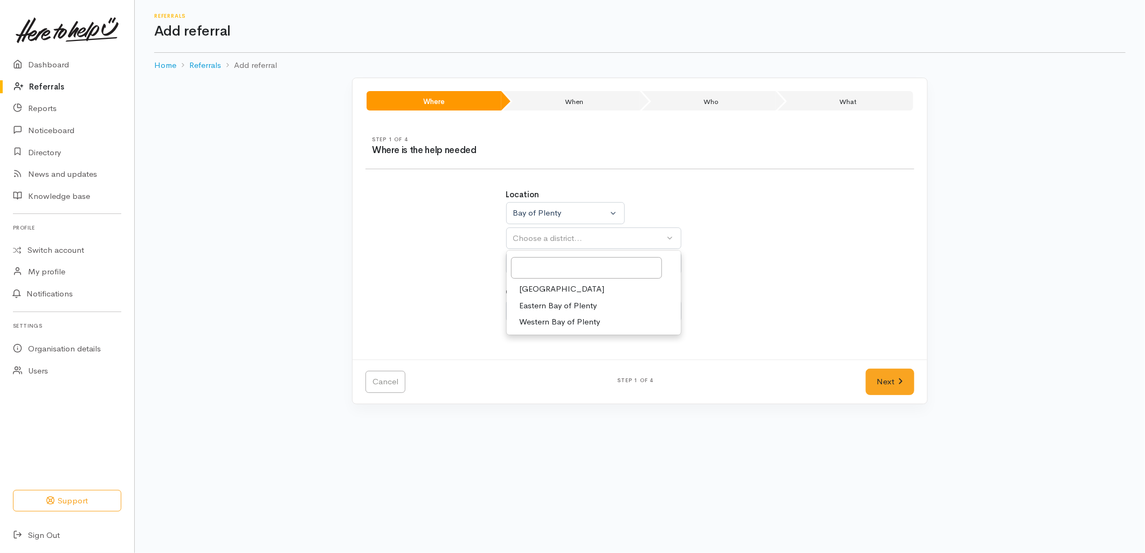
click at [548, 294] on span "[GEOGRAPHIC_DATA]" at bounding box center [562, 289] width 85 height 12
select select "6"
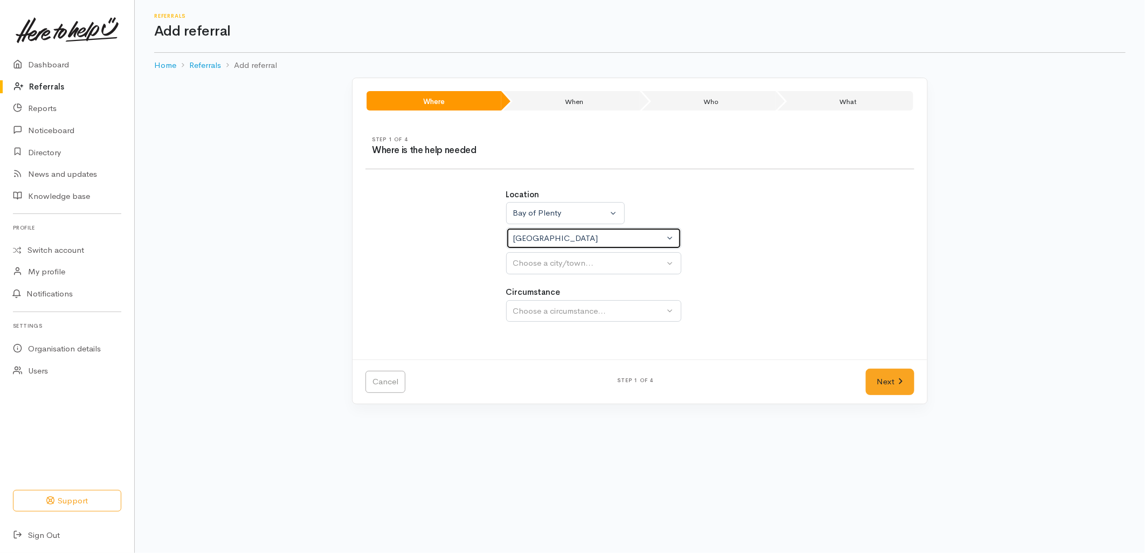
select select
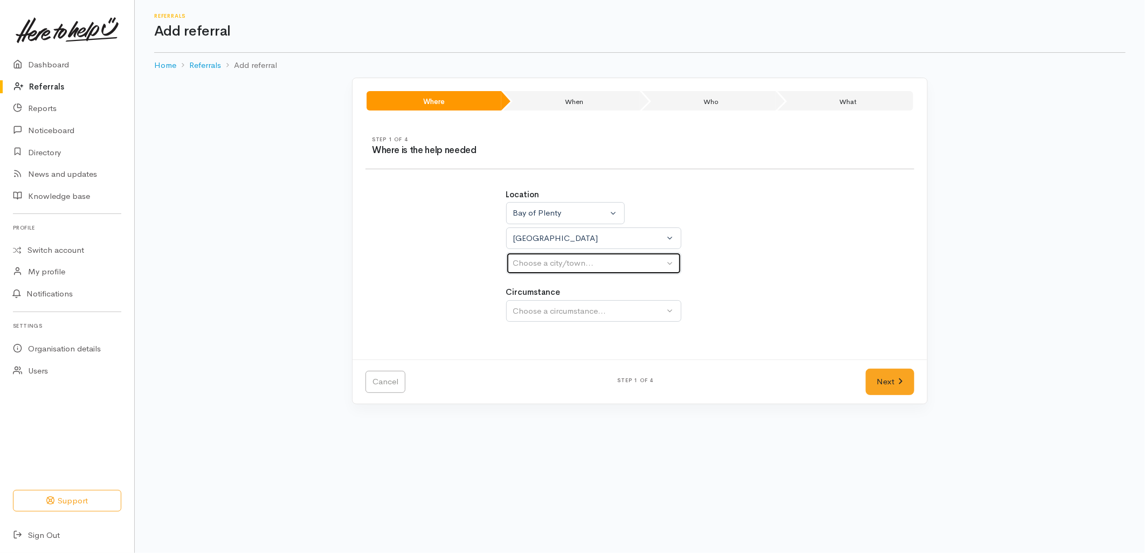
click at [549, 274] on button "Choose a city/town..." at bounding box center [593, 263] width 175 height 22
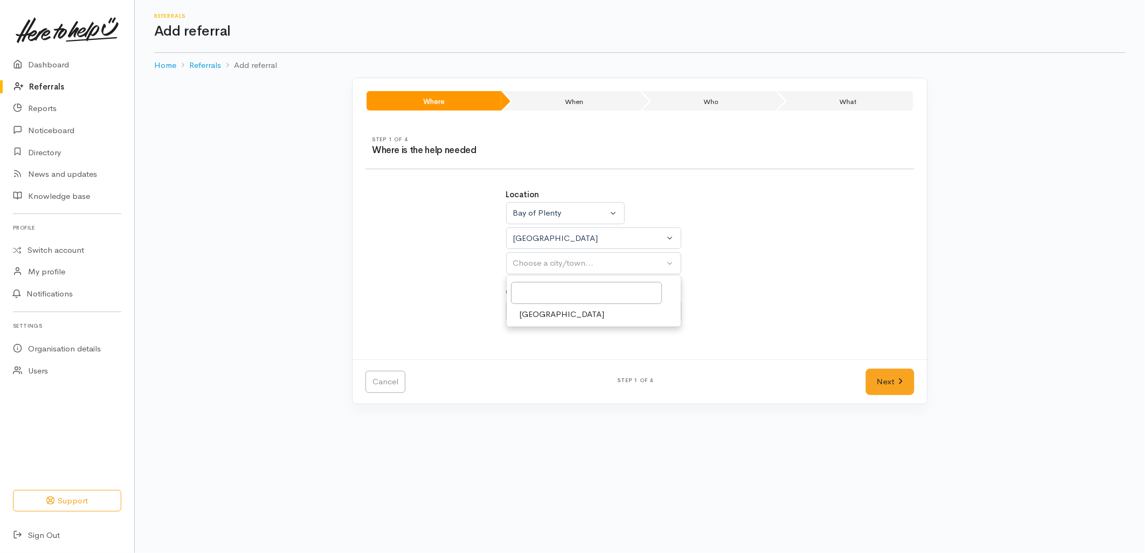
click at [549, 322] on link "[GEOGRAPHIC_DATA]" at bounding box center [594, 314] width 174 height 17
select select "4"
click at [552, 364] on span "Community" at bounding box center [540, 362] width 41 height 12
select select "2"
click at [911, 370] on link "Next" at bounding box center [890, 382] width 49 height 26
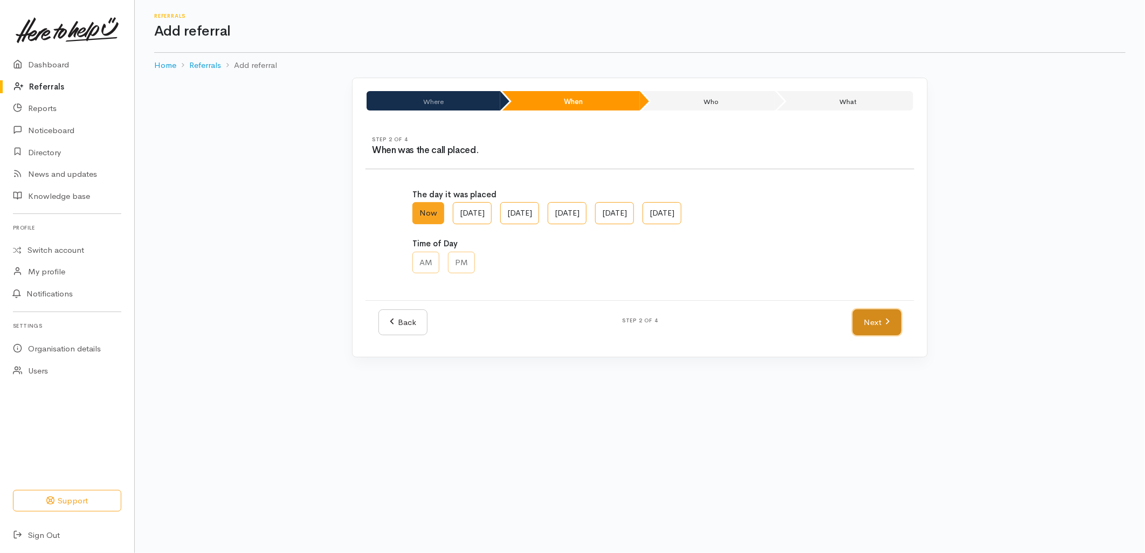
click at [873, 329] on link "Next" at bounding box center [877, 322] width 49 height 26
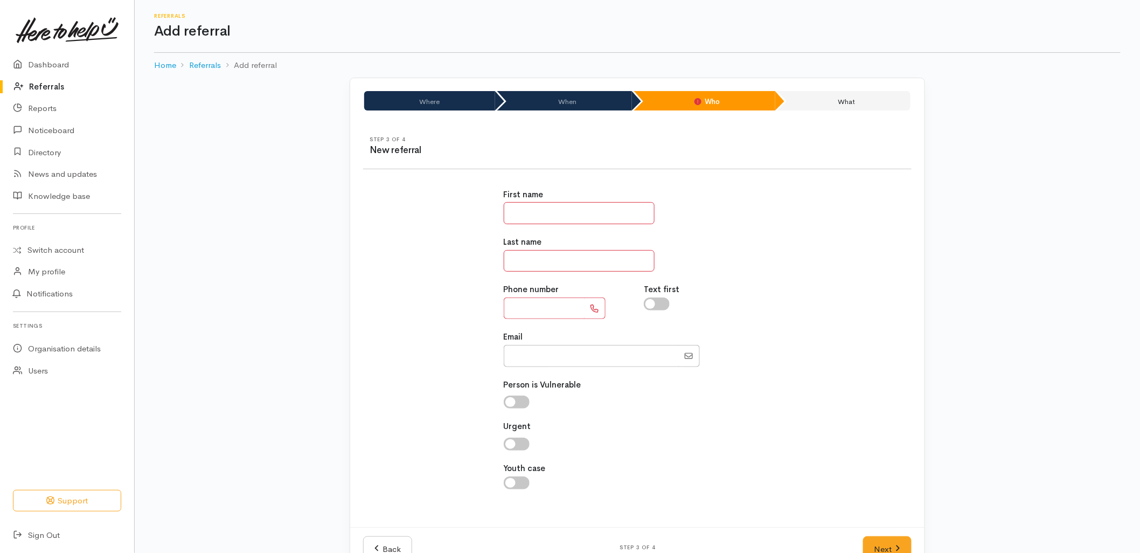
drag, startPoint x: 521, startPoint y: 212, endPoint x: 525, endPoint y: 214, distance: 5.5
click at [521, 212] on input "text" at bounding box center [579, 213] width 151 height 22
type input "*******"
type input "******"
type input "**********"
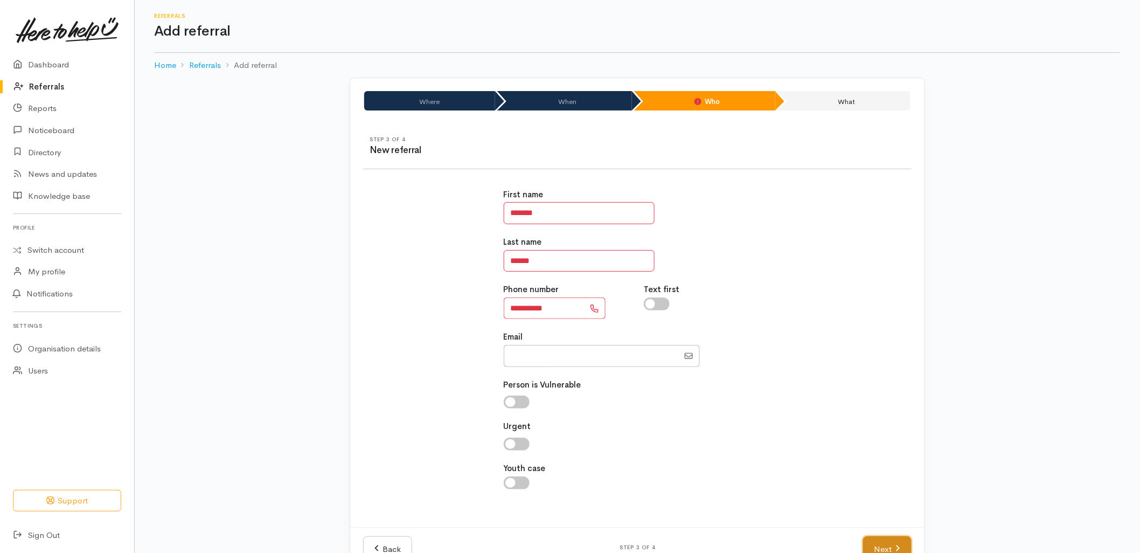
drag, startPoint x: 905, startPoint y: 542, endPoint x: 899, endPoint y: 537, distance: 7.8
click at [905, 542] on link "Next" at bounding box center [887, 549] width 49 height 26
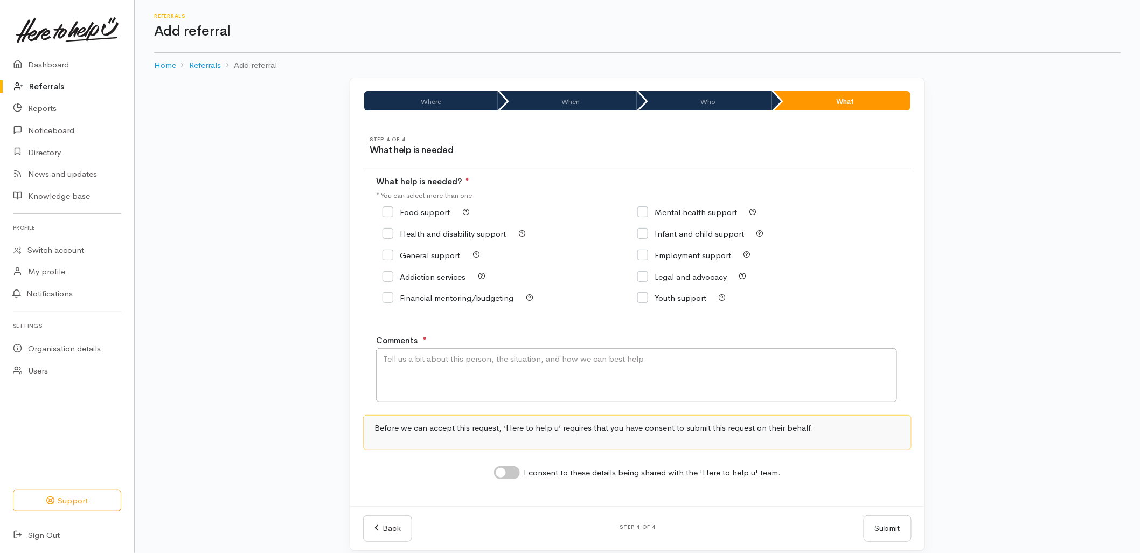
click at [421, 214] on input "Food support" at bounding box center [416, 212] width 67 height 8
checkbox input "true"
click at [448, 385] on textarea "Comments" at bounding box center [636, 375] width 521 height 54
type textarea "Requesting food support - same number as Sade Ngatai."
click at [505, 473] on input "I consent to these details being shared with the 'Here to help u' team." at bounding box center [507, 472] width 26 height 13
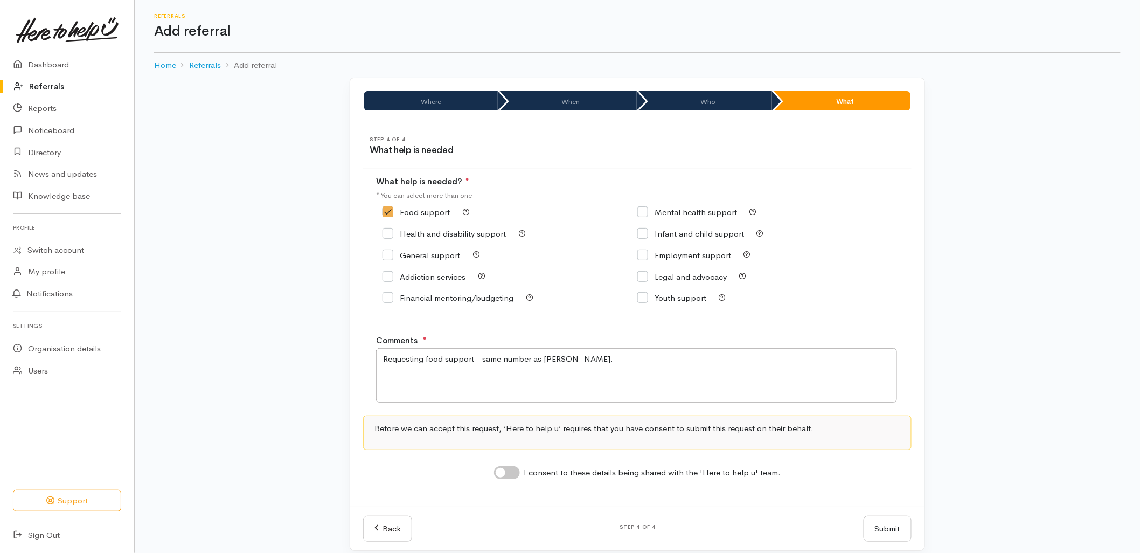
checkbox input "true"
click at [896, 524] on button "Submit" at bounding box center [888, 529] width 48 height 26
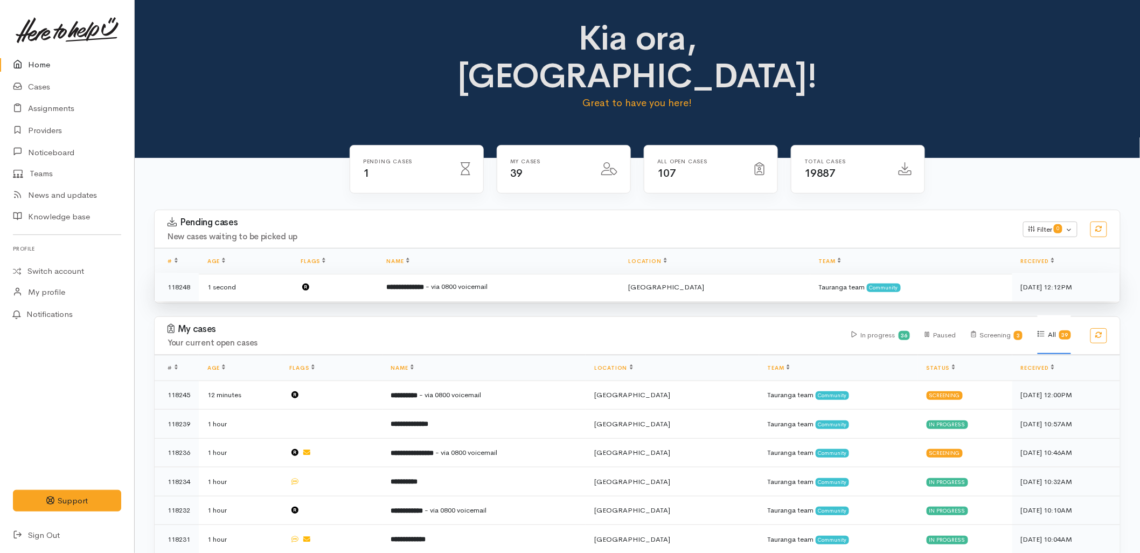
click at [462, 273] on td "**********" at bounding box center [499, 287] width 242 height 29
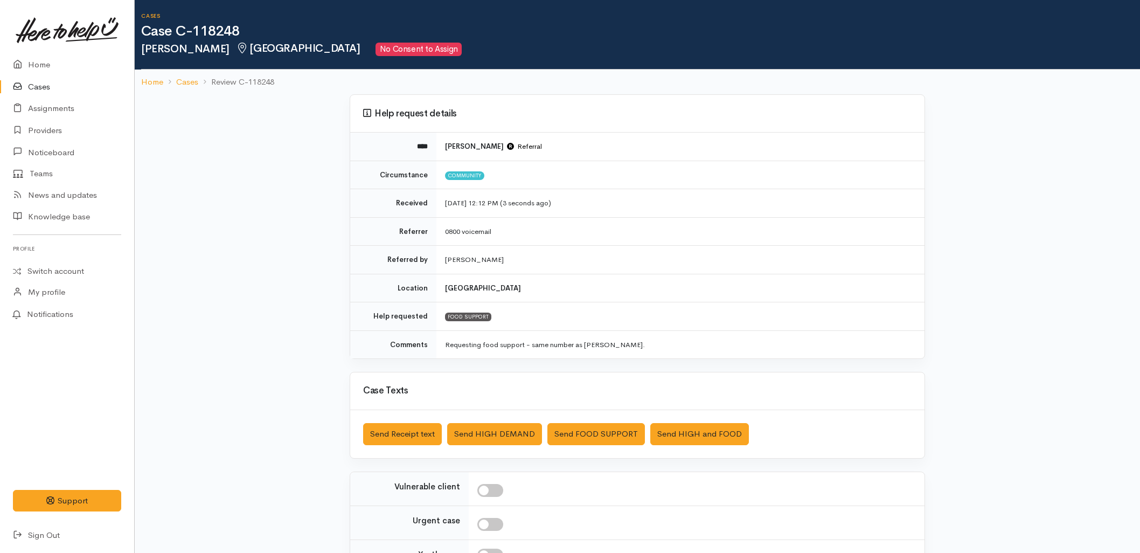
scroll to position [116, 0]
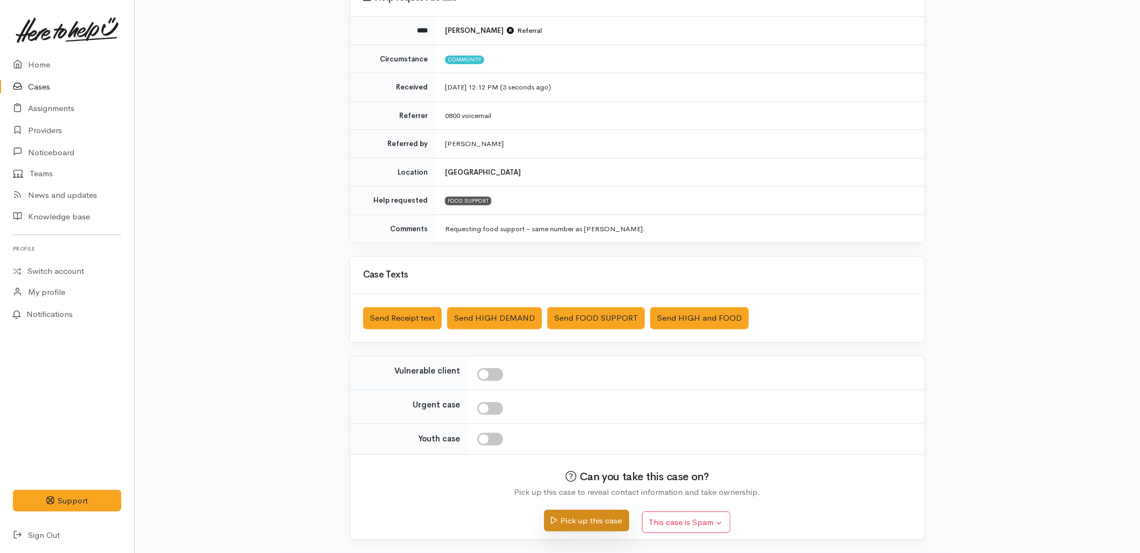
click at [585, 522] on button "Pick up this case" at bounding box center [586, 521] width 85 height 22
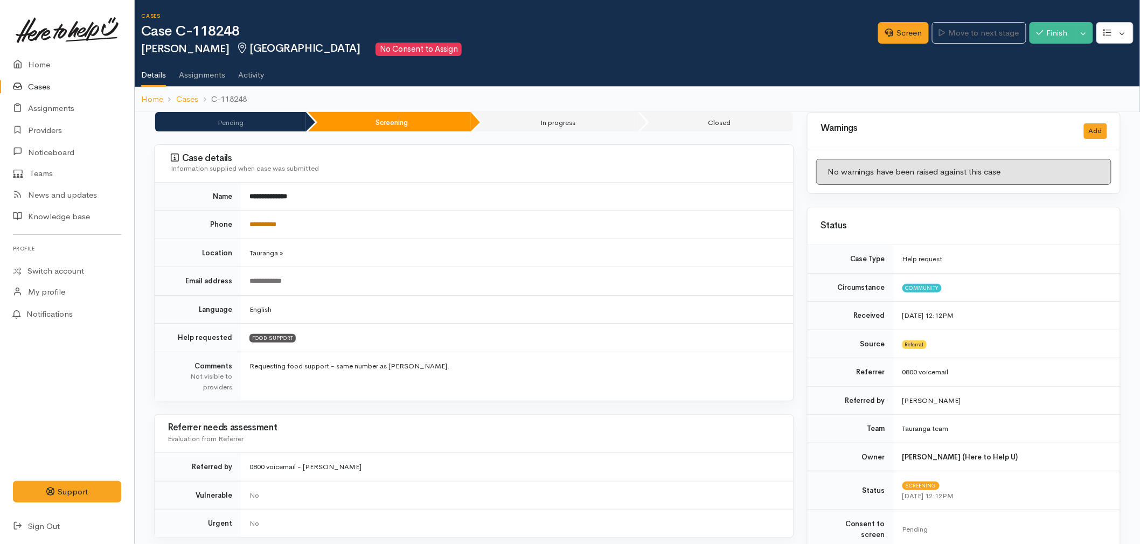
click at [260, 227] on link "**********" at bounding box center [263, 224] width 27 height 7
click at [888, 37] on link "Screen" at bounding box center [903, 33] width 51 height 22
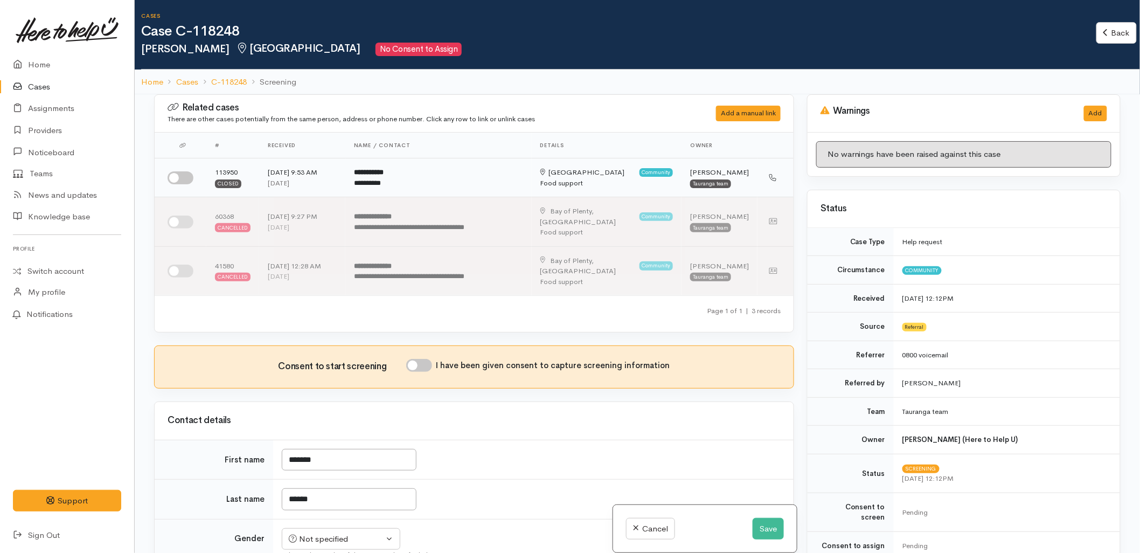
click at [169, 178] on input "checkbox" at bounding box center [181, 177] width 26 height 13
checkbox input "true"
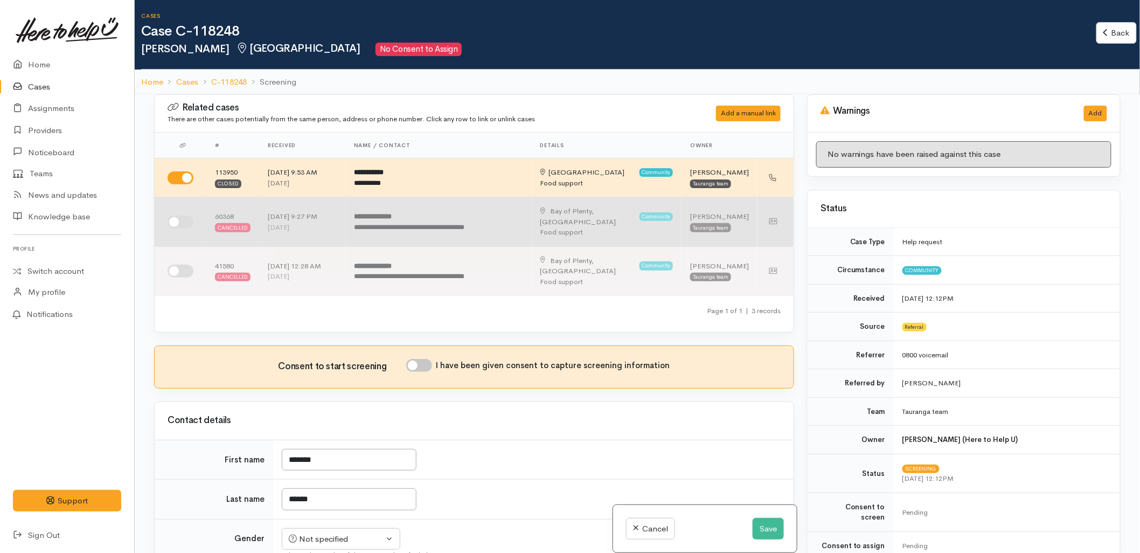
click at [179, 221] on input "checkbox" at bounding box center [181, 222] width 26 height 13
checkbox input "true"
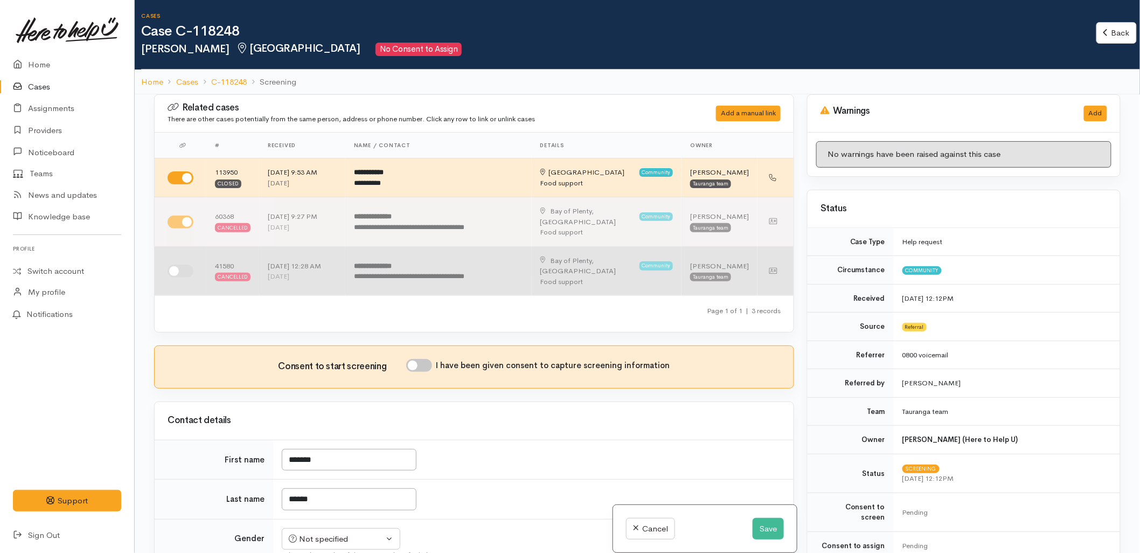
click at [179, 265] on input "checkbox" at bounding box center [181, 271] width 26 height 13
checkbox input "true"
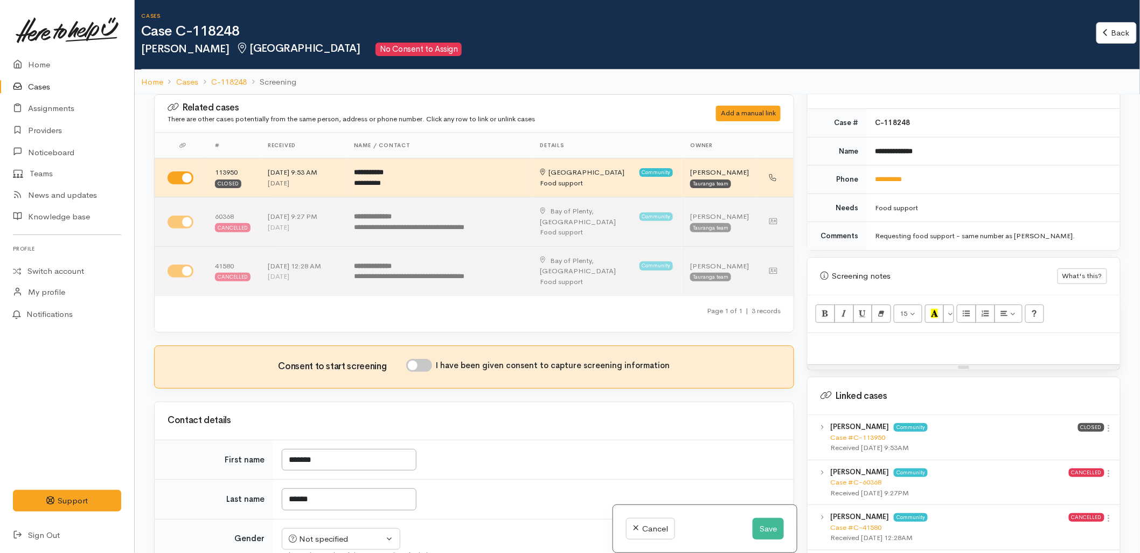
scroll to position [599, 0]
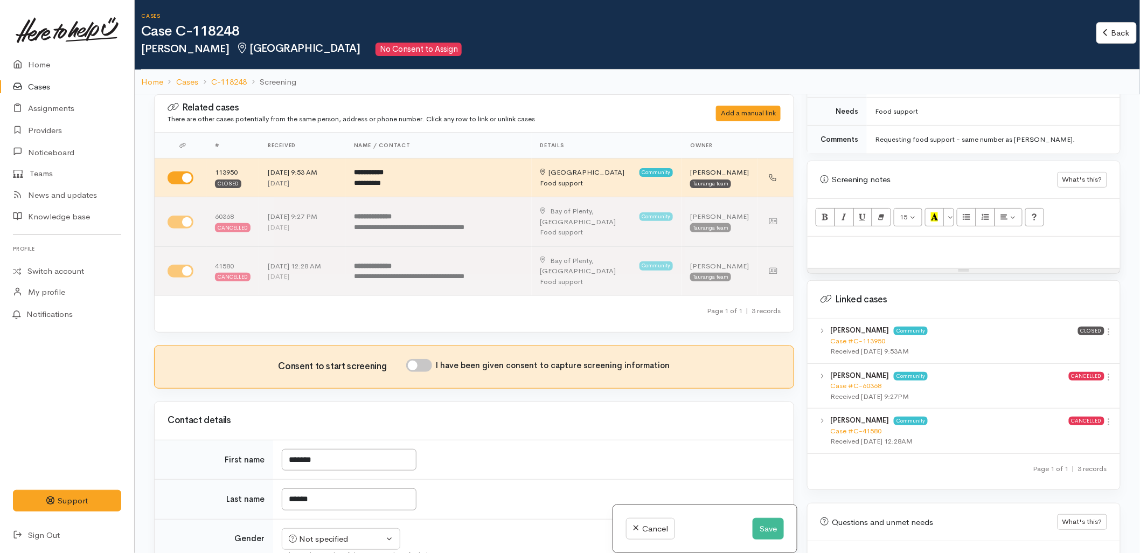
click at [853, 244] on p at bounding box center [964, 248] width 302 height 12
paste div
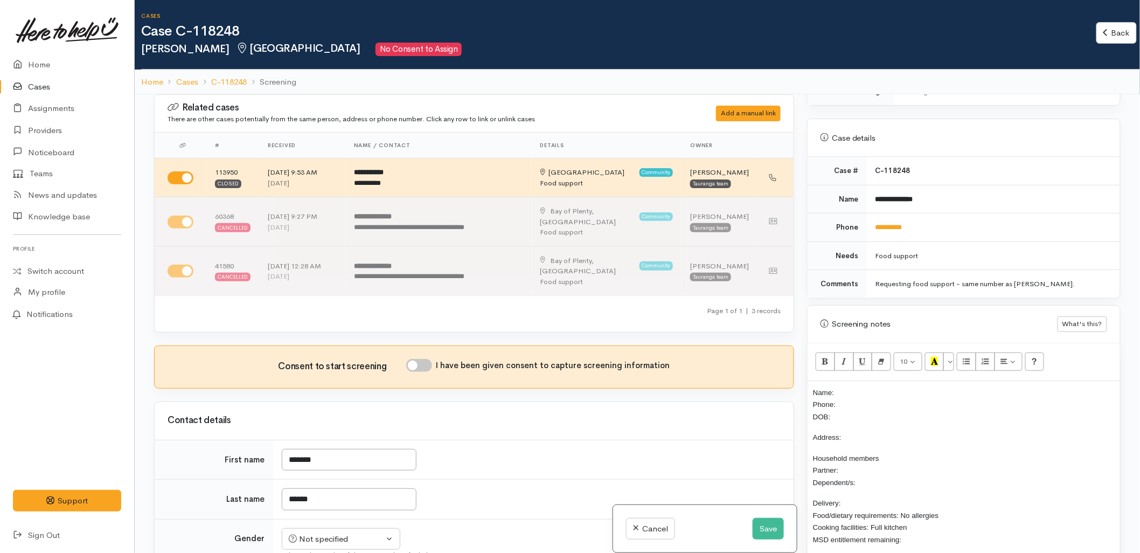
scroll to position [419, 0]
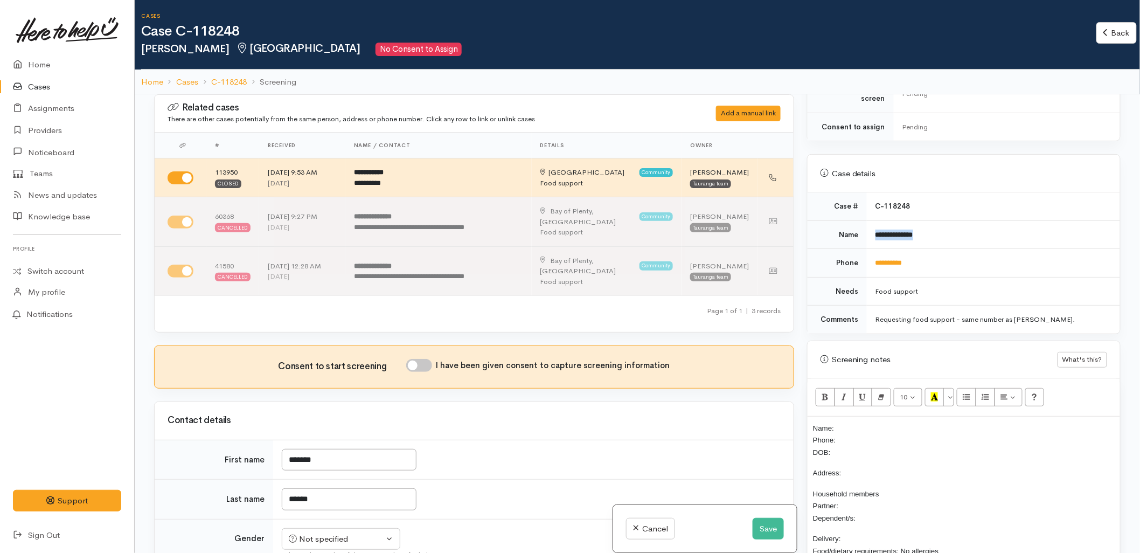
drag, startPoint x: 929, startPoint y: 236, endPoint x: 874, endPoint y: 234, distance: 55.5
click at [874, 234] on td "**********" at bounding box center [993, 234] width 253 height 29
copy b "**********"
click at [866, 422] on p "Name: Phone: DOB:" at bounding box center [964, 440] width 302 height 37
drag, startPoint x: 929, startPoint y: 267, endPoint x: 880, endPoint y: 264, distance: 49.1
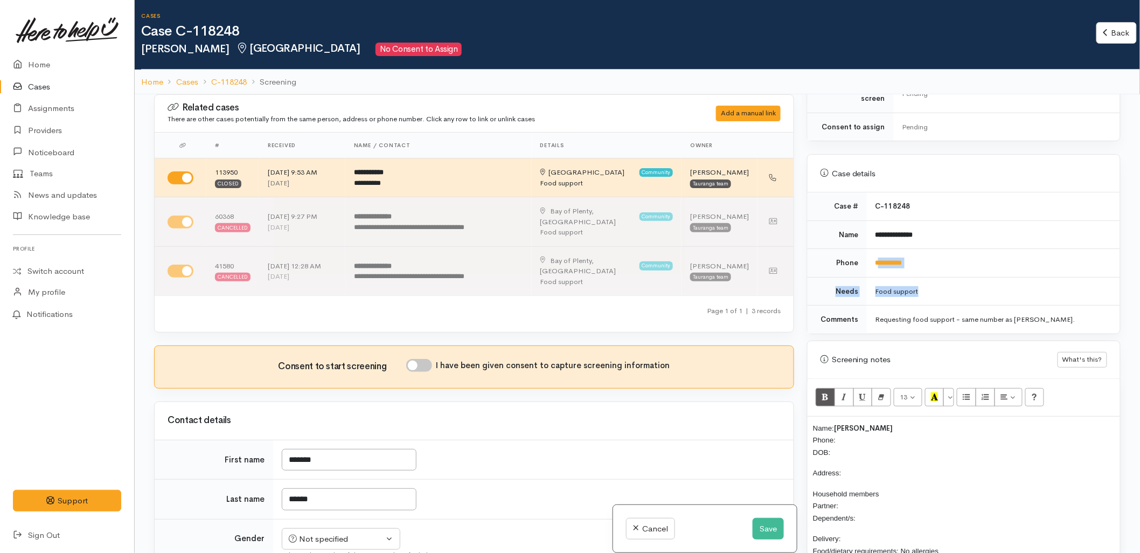
click at [880, 264] on tbody "**********" at bounding box center [964, 262] width 313 height 141
drag, startPoint x: 880, startPoint y: 264, endPoint x: 969, endPoint y: 272, distance: 89.8
click at [969, 277] on td "Food support" at bounding box center [993, 291] width 253 height 29
drag, startPoint x: 933, startPoint y: 260, endPoint x: 868, endPoint y: 261, distance: 64.7
click at [868, 261] on td "**********" at bounding box center [993, 263] width 253 height 29
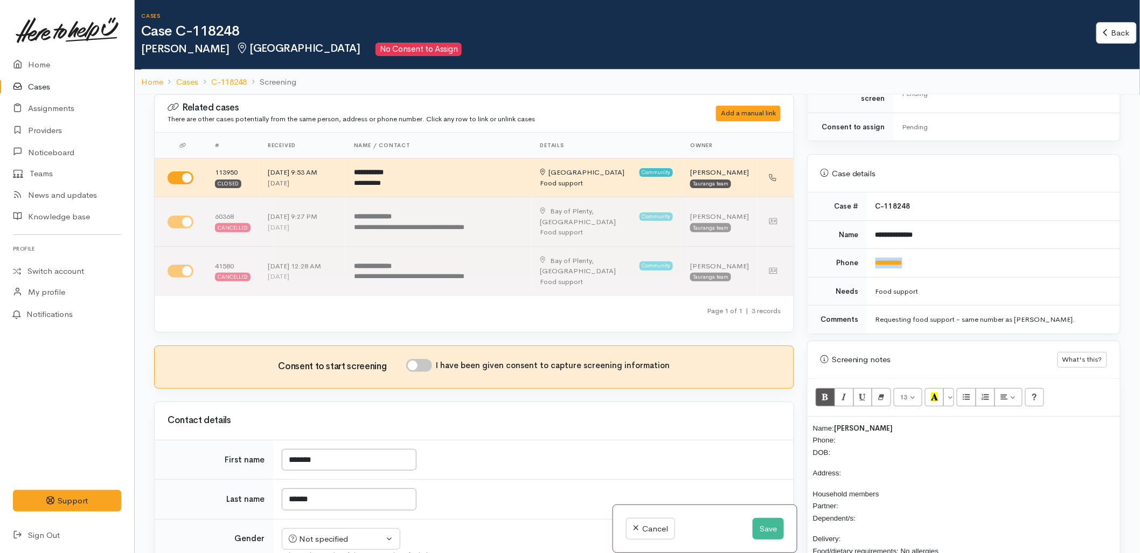
copy link "**********"
click at [866, 434] on p "Name: Shannon Aubrey Phone: DOB:" at bounding box center [964, 440] width 302 height 37
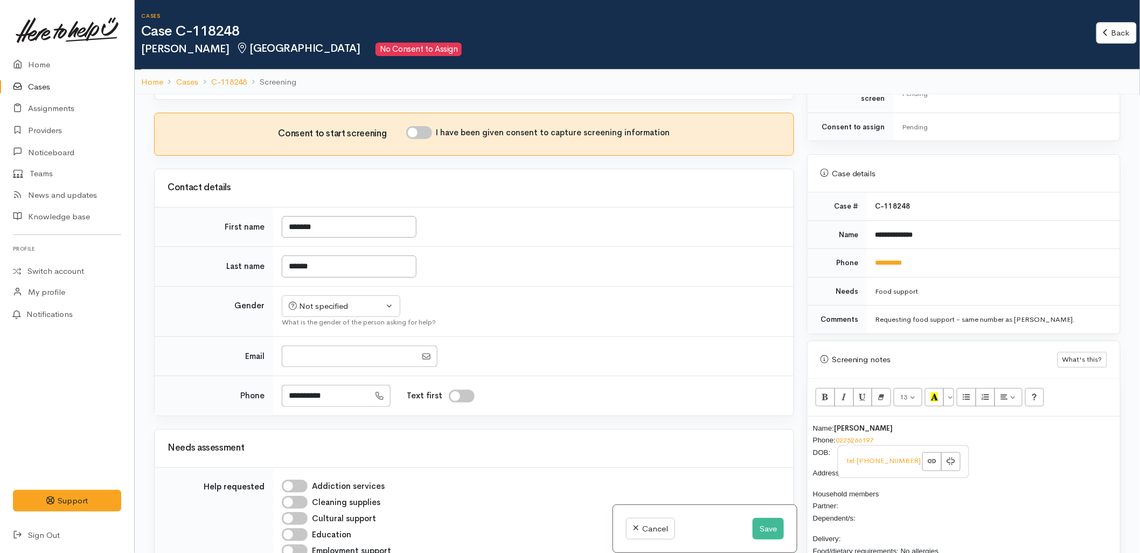
scroll to position [239, 0]
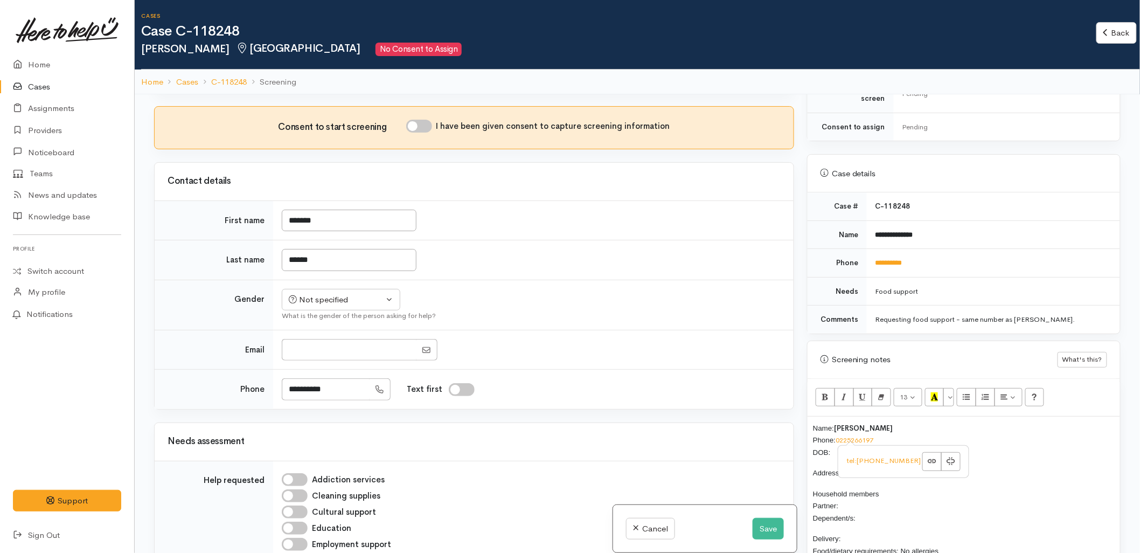
click at [333, 280] on td "Not specified Male Female Diverse Not specified What is the gender of the perso…" at bounding box center [533, 305] width 521 height 50
click at [333, 289] on button "Not specified" at bounding box center [341, 300] width 119 height 22
click at [330, 349] on link "[DEMOGRAPHIC_DATA]" at bounding box center [345, 357] width 127 height 17
select select "[DEMOGRAPHIC_DATA]"
click at [430, 120] on div "I have been given consent to capture screening information" at bounding box center [538, 126] width 264 height 13
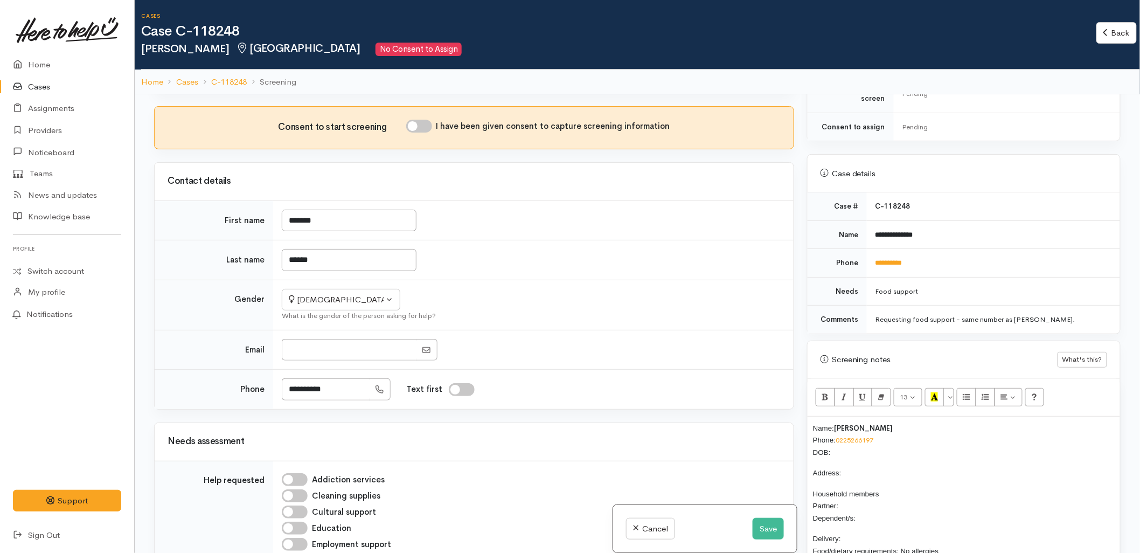
click at [428, 120] on input "I have been given consent to capture screening information" at bounding box center [419, 126] width 26 height 13
checkbox input "true"
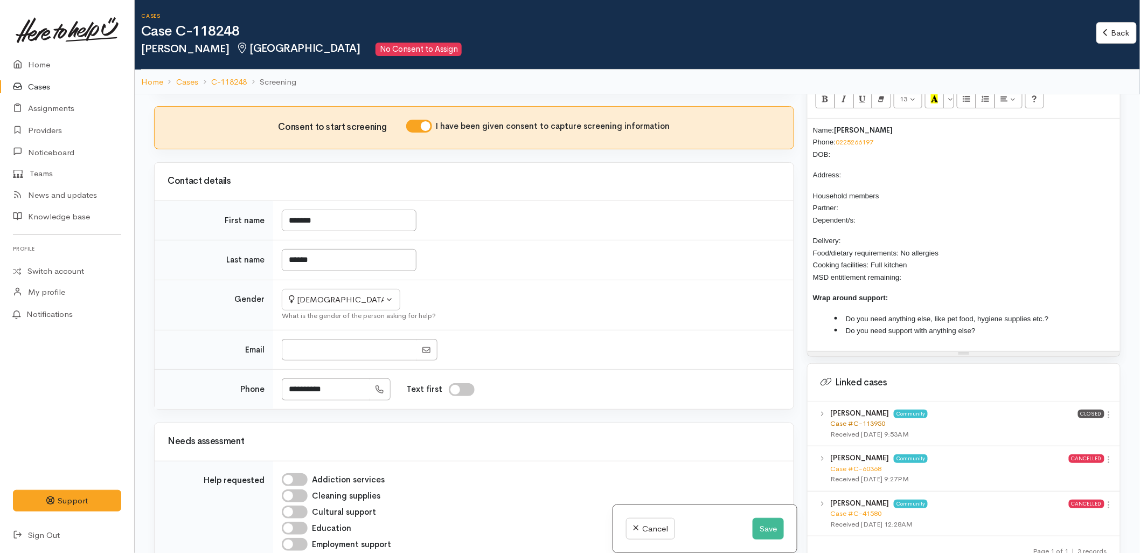
scroll to position [718, 0]
click at [852, 417] on link "Case #C-113950" at bounding box center [857, 421] width 55 height 9
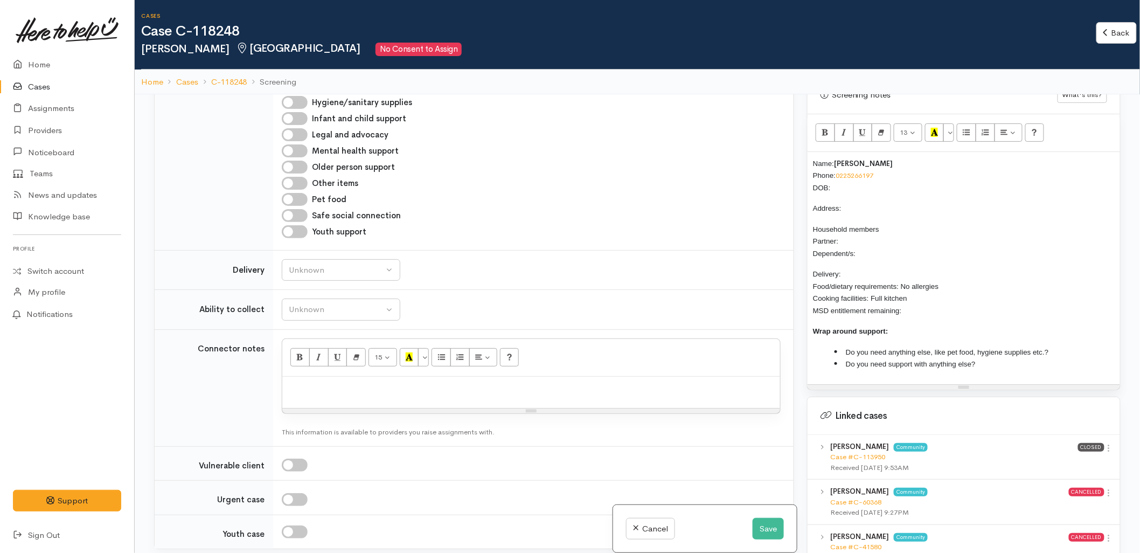
scroll to position [599, 0]
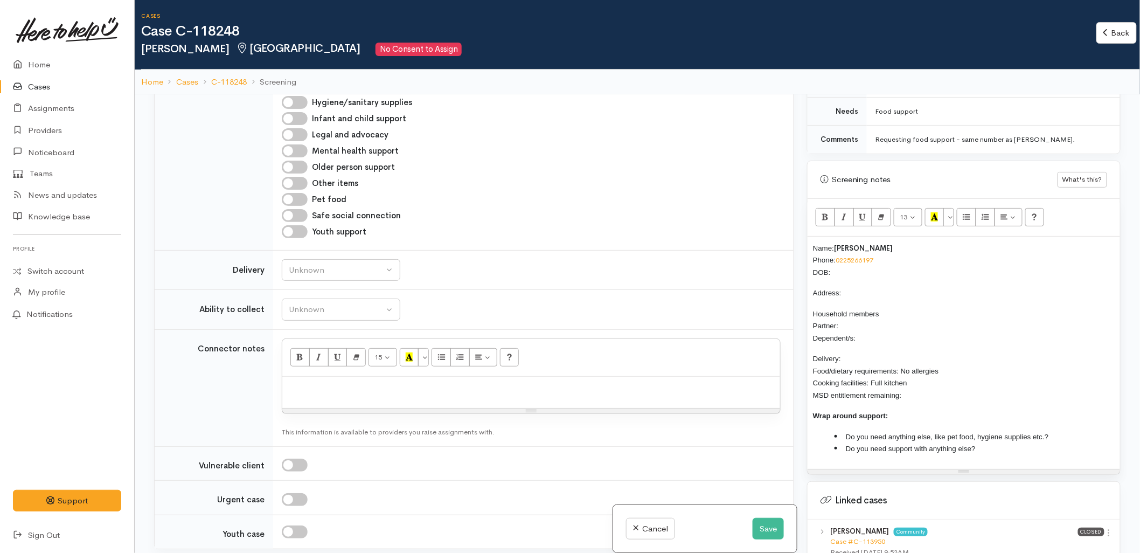
click at [863, 264] on p "Name: Shannon Aubrey Phone: 0225266197 DOB:" at bounding box center [964, 260] width 302 height 37
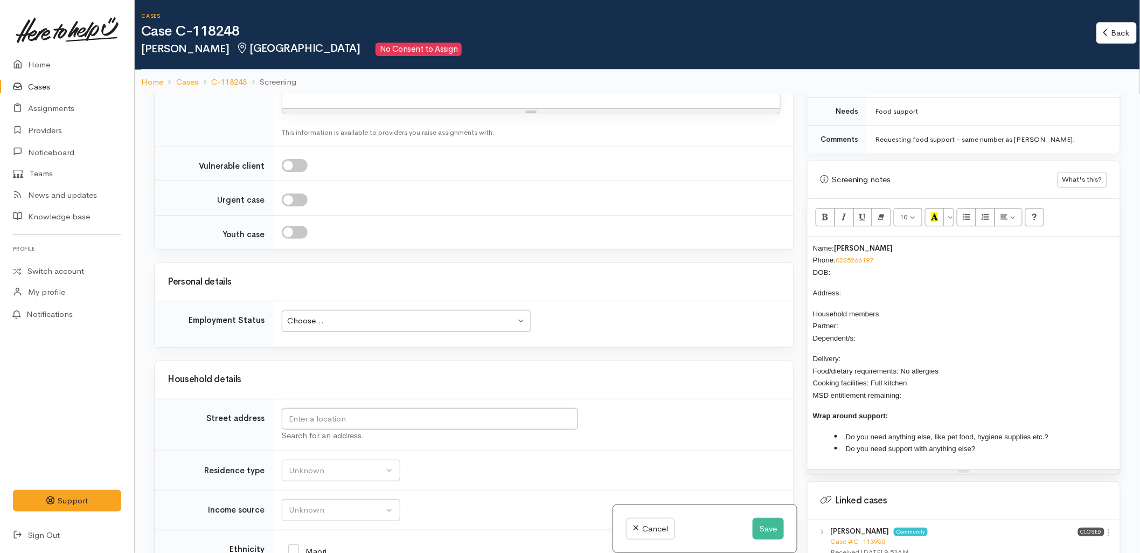
scroll to position [1317, 0]
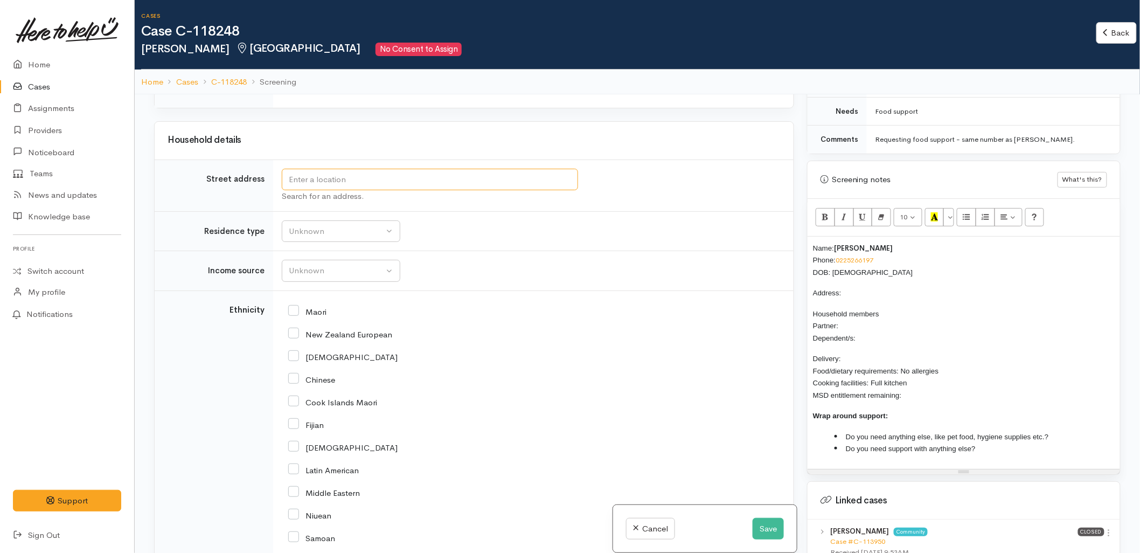
click at [336, 169] on input "text" at bounding box center [430, 180] width 296 height 22
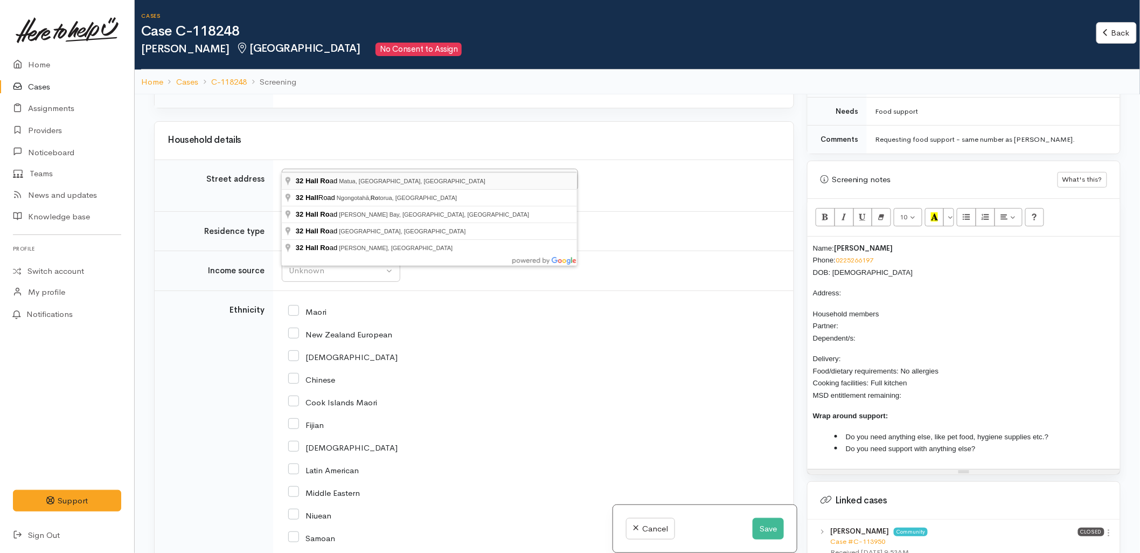
type input "32 Hall Road, Matua, Tauranga, New Zealand"
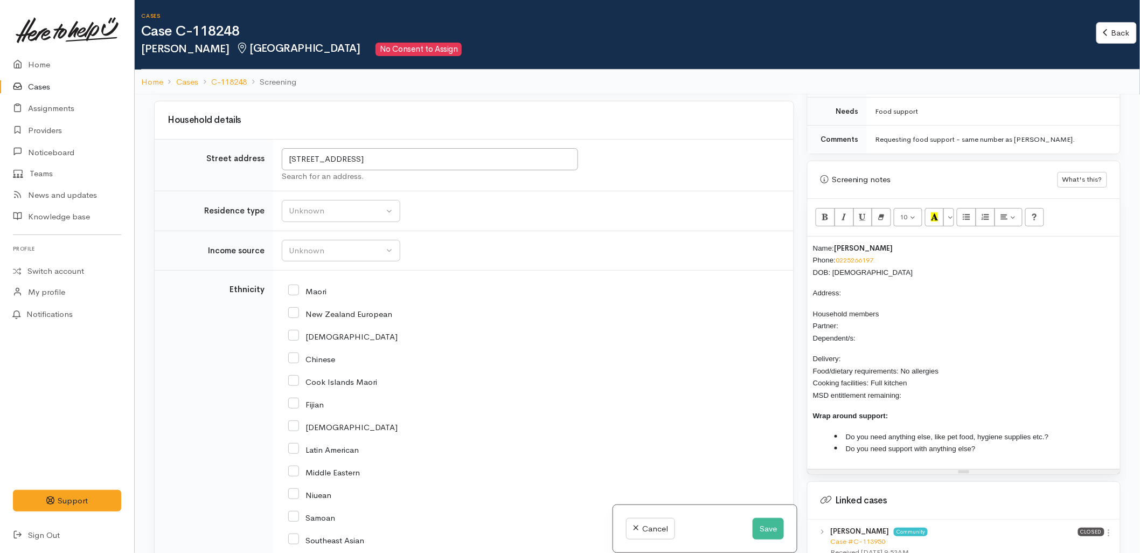
scroll to position [1356, 0]
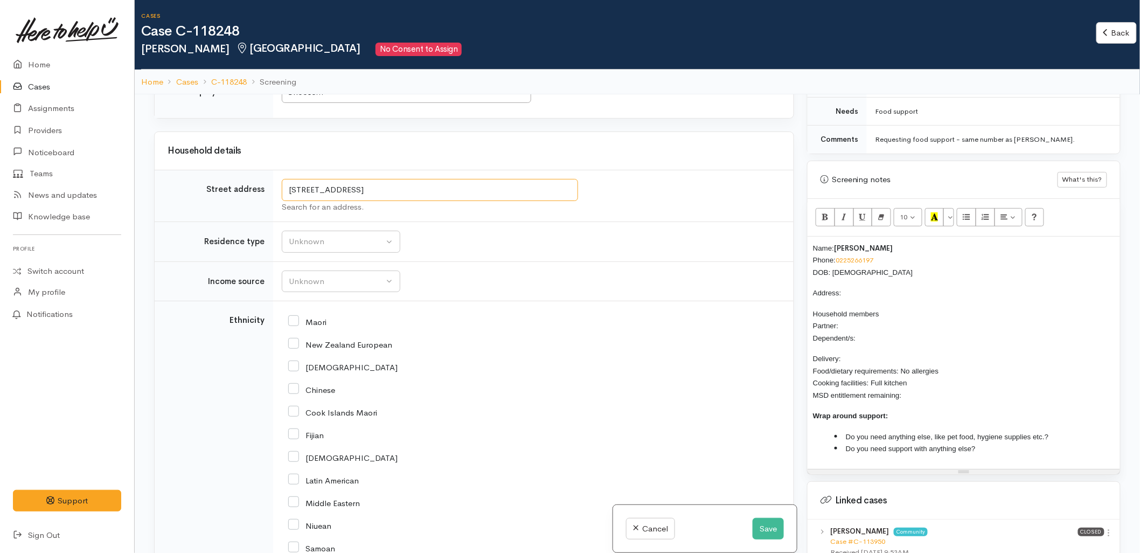
drag, startPoint x: 364, startPoint y: 162, endPoint x: 279, endPoint y: 162, distance: 85.2
click at [279, 170] on td "32 Hall Road, Matua, Tauranga, New Zealand Search for an address." at bounding box center [533, 196] width 521 height 52
click at [858, 287] on p "Address:" at bounding box center [964, 293] width 302 height 12
click at [853, 319] on p "Household members Partner: Dependent/s:" at bounding box center [964, 326] width 302 height 37
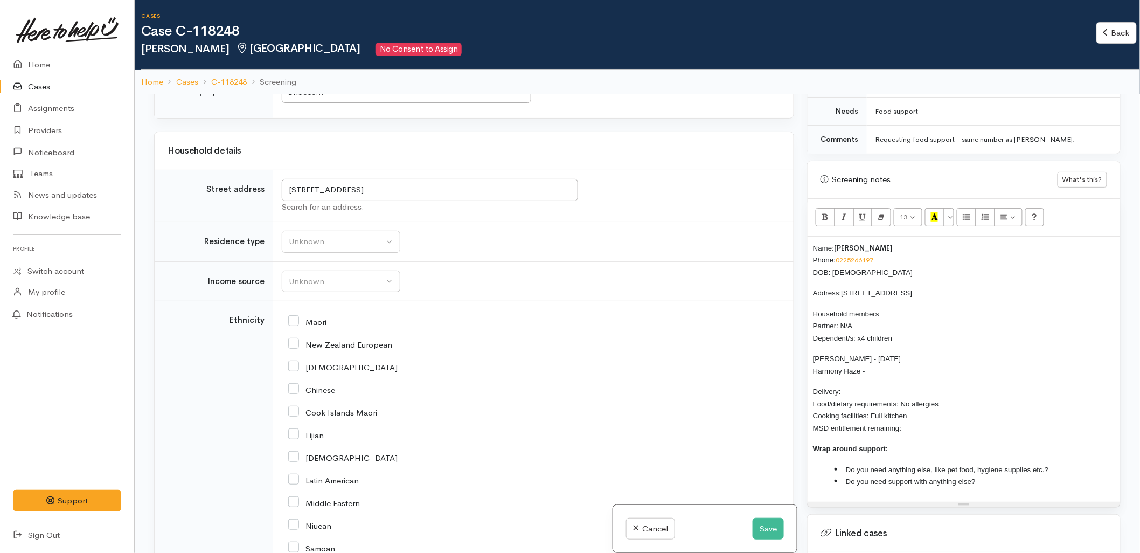
click at [877, 362] on p "Payton Lee - 28/09/2018 Harmony Haze -" at bounding box center [964, 364] width 302 height 24
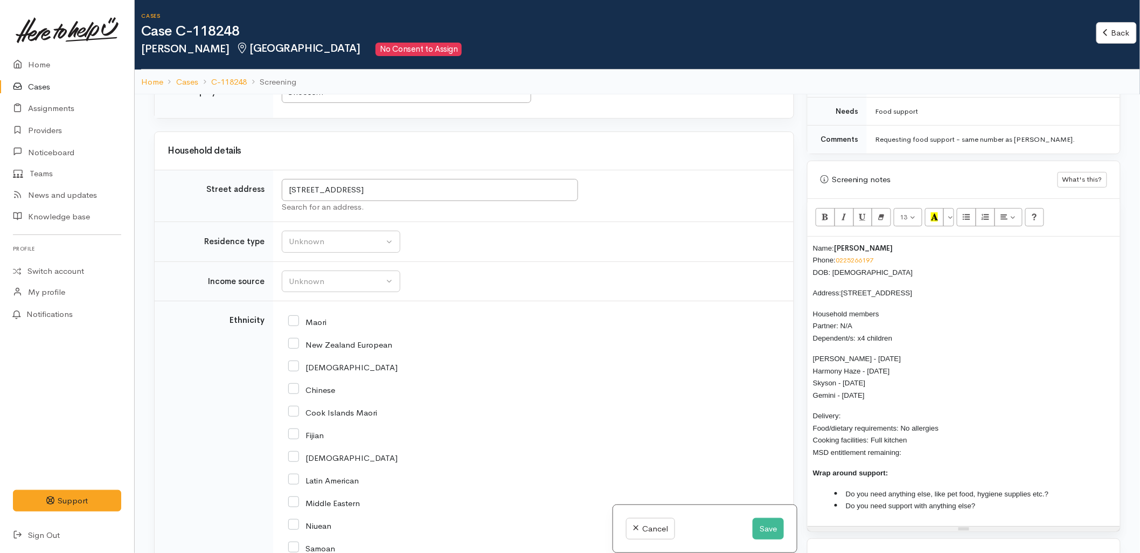
click at [853, 410] on p "Delivery: Food/dietary requirements: No allergies Cooking facilities: Full kitc…" at bounding box center [964, 434] width 302 height 49
click at [924, 442] on p "Delivery: No Food/dietary requirements: No allergies Cooking facilities: Full k…" at bounding box center [964, 434] width 302 height 49
click at [301, 236] on div "Unknown" at bounding box center [336, 242] width 95 height 12
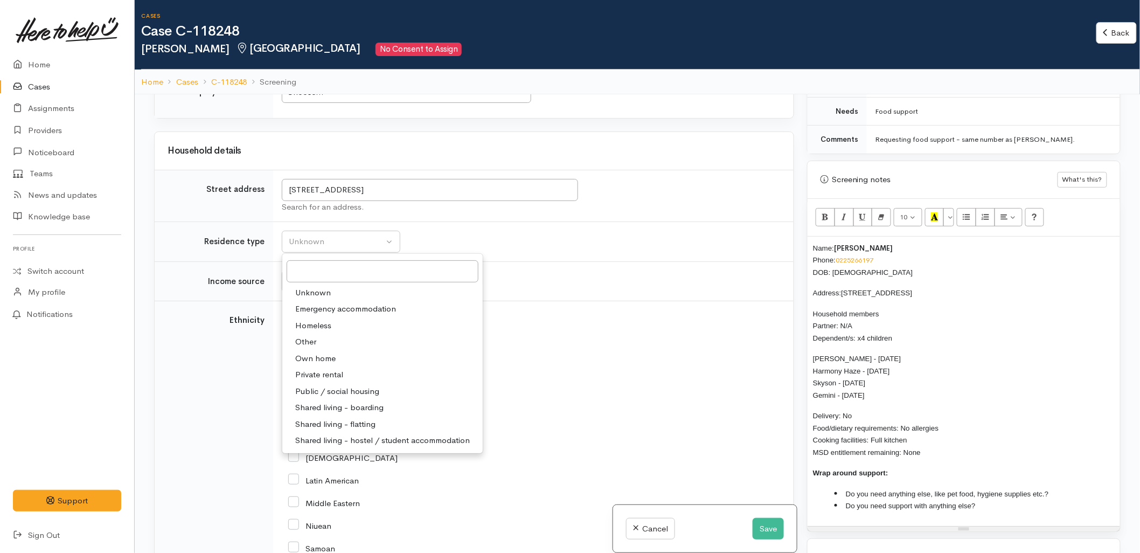
click at [317, 369] on span "Private rental" at bounding box center [319, 375] width 48 height 12
select select "2"
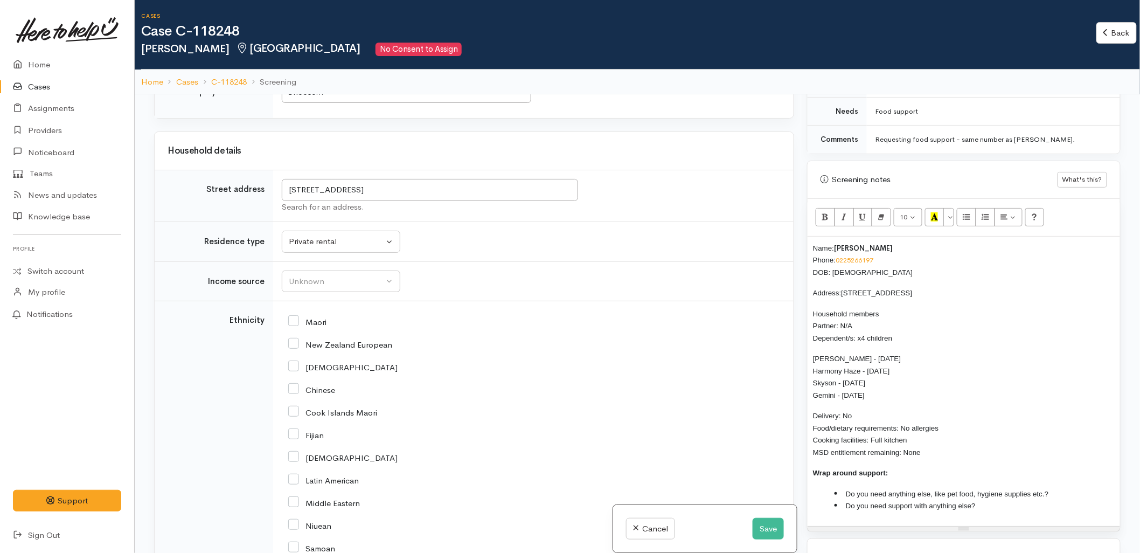
click at [497, 310] on div "Maori" at bounding box center [531, 321] width 486 height 23
click at [318, 275] on div "Unknown" at bounding box center [336, 281] width 95 height 12
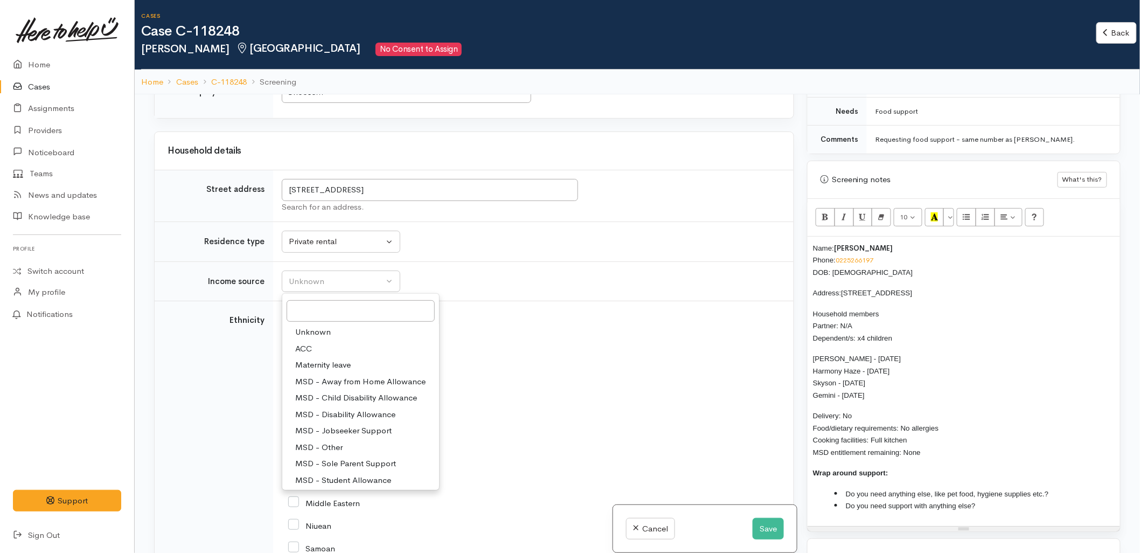
click at [326, 458] on span "MSD - Sole Parent Support" at bounding box center [345, 464] width 101 height 12
select select "7"
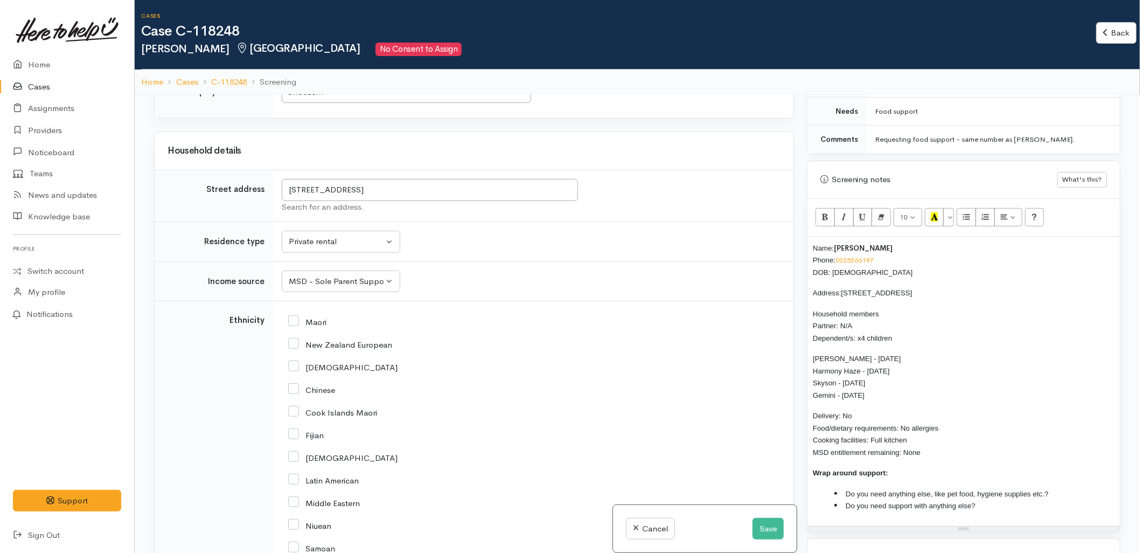
click at [303, 316] on input "Maori" at bounding box center [307, 321] width 38 height 10
checkbox input "true"
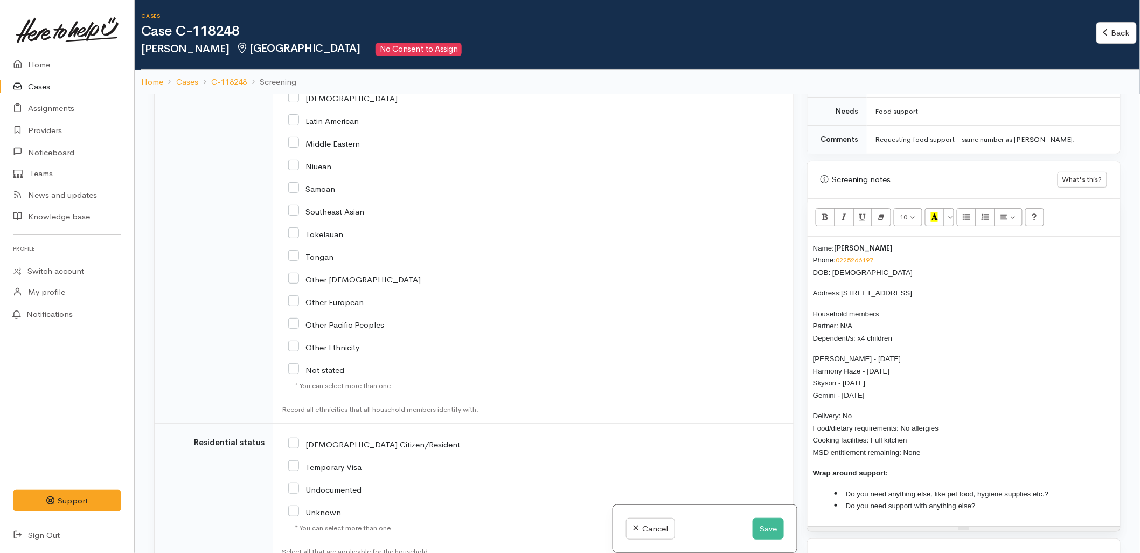
click at [348, 439] on input "NZ Citizen/Resident" at bounding box center [374, 444] width 172 height 10
checkbox input "true"
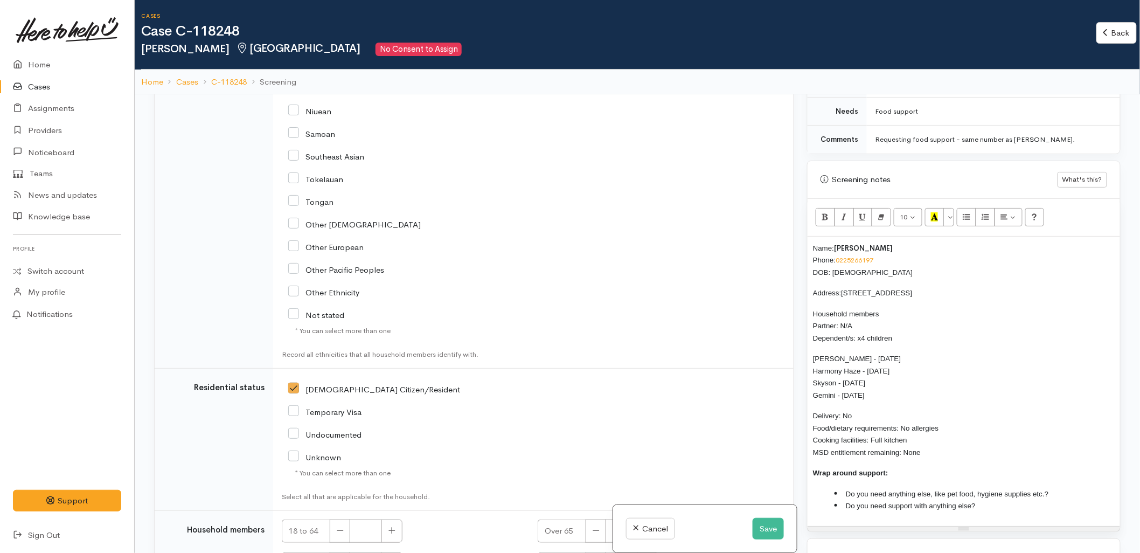
scroll to position [1844, 0]
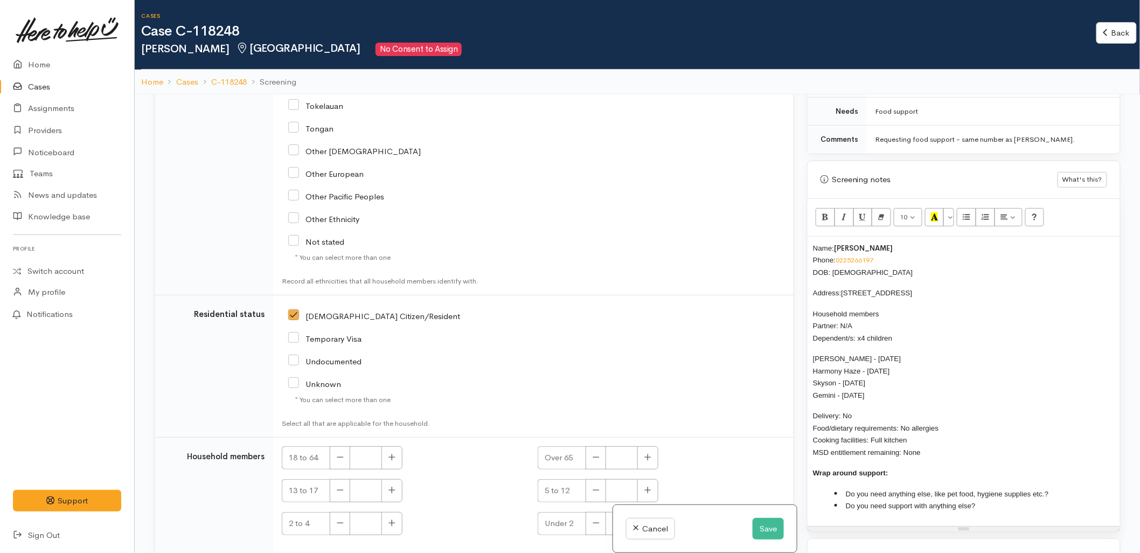
click at [1079, 488] on li "Do you need anything else, like pet food, hygiene supplies etc.?" at bounding box center [975, 494] width 280 height 12
click at [1003, 500] on li "Do you need support with anything else?" at bounding box center [975, 506] width 280 height 12
click at [394, 453] on icon "button" at bounding box center [392, 457] width 7 height 8
type input "1"
click at [647, 479] on button "button" at bounding box center [648, 490] width 21 height 23
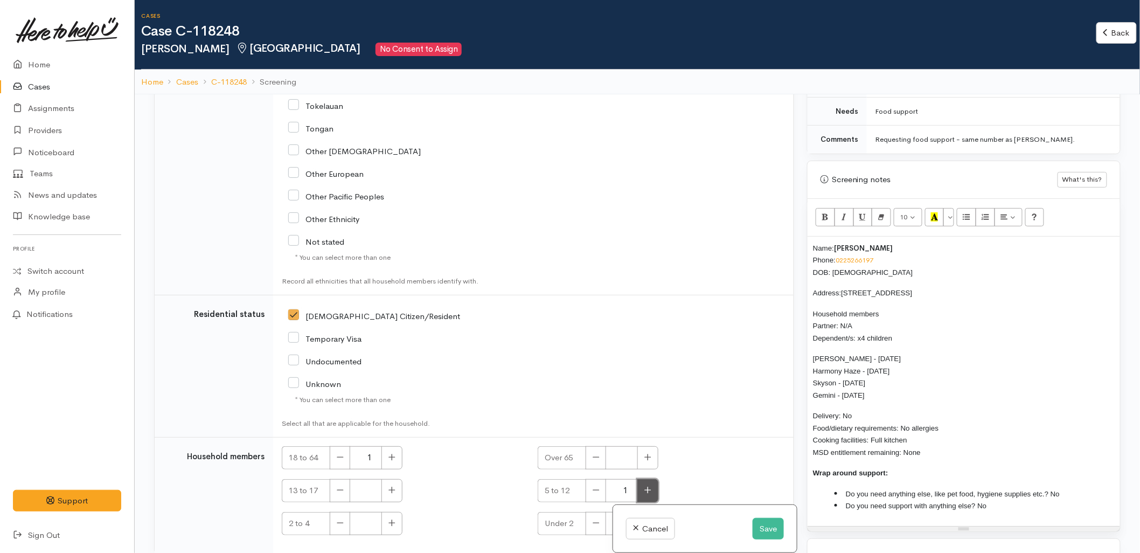
click at [647, 479] on button "button" at bounding box center [648, 490] width 21 height 23
type input "3"
click at [389, 512] on button "button" at bounding box center [392, 523] width 21 height 23
type input "1"
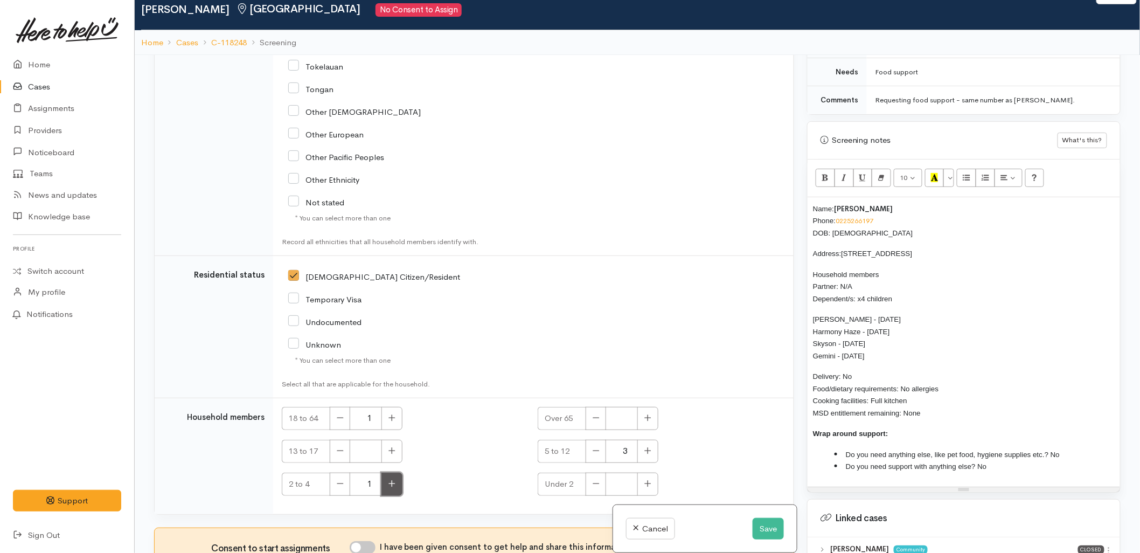
scroll to position [94, 0]
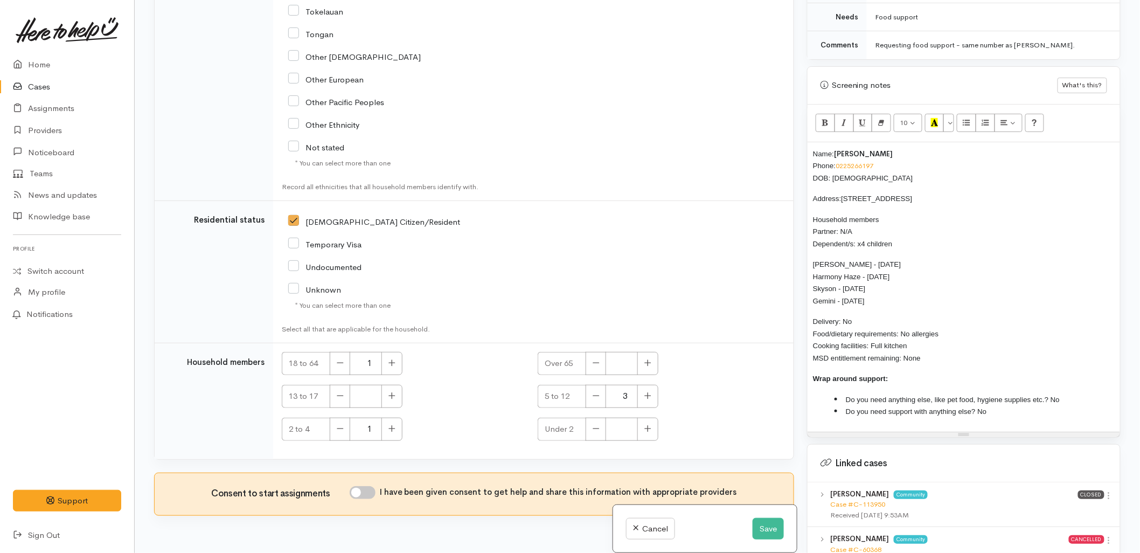
click at [370, 486] on input "I have been given consent to get help and share this information with appropria…" at bounding box center [363, 492] width 26 height 13
checkbox input "true"
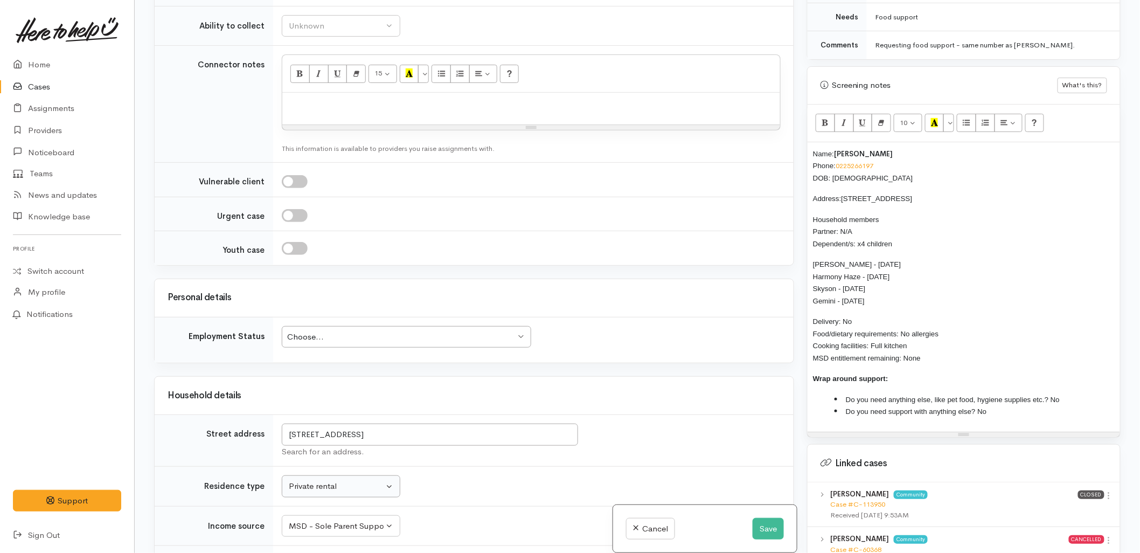
scroll to position [1005, 0]
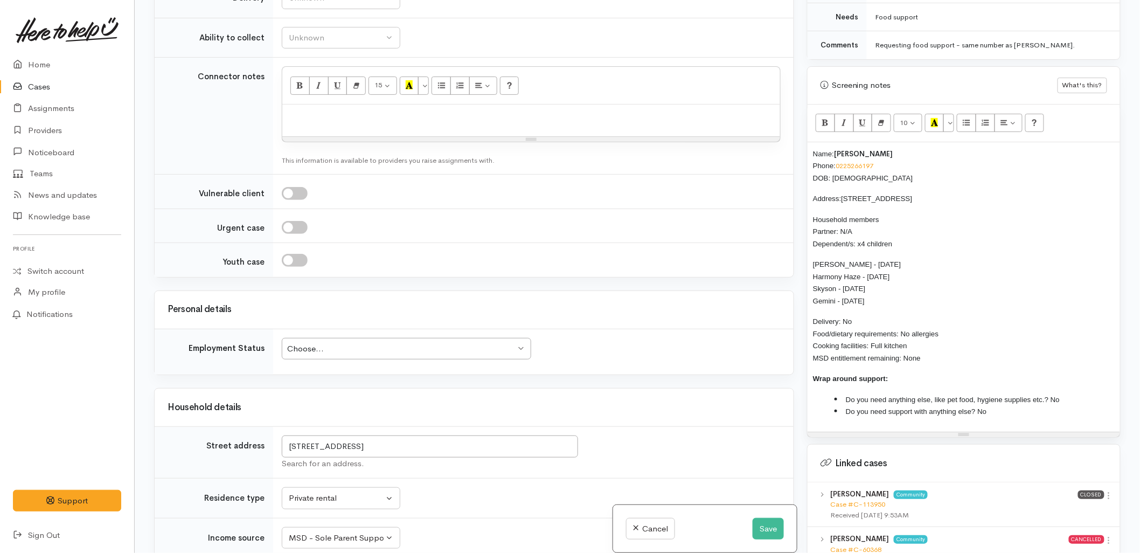
click at [340, 343] on div "Choose..." at bounding box center [401, 349] width 229 height 12
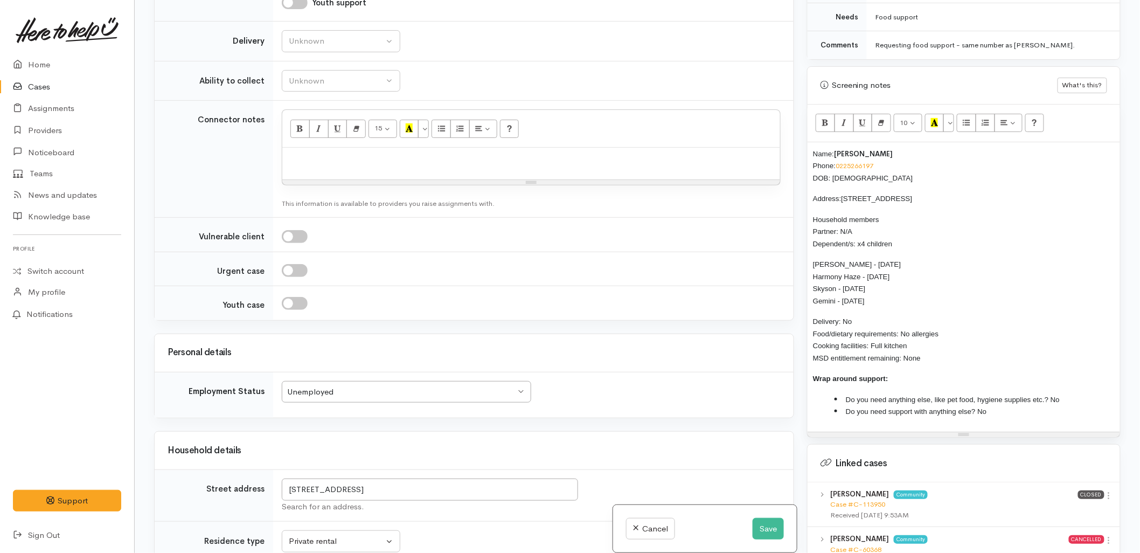
scroll to position [766, 0]
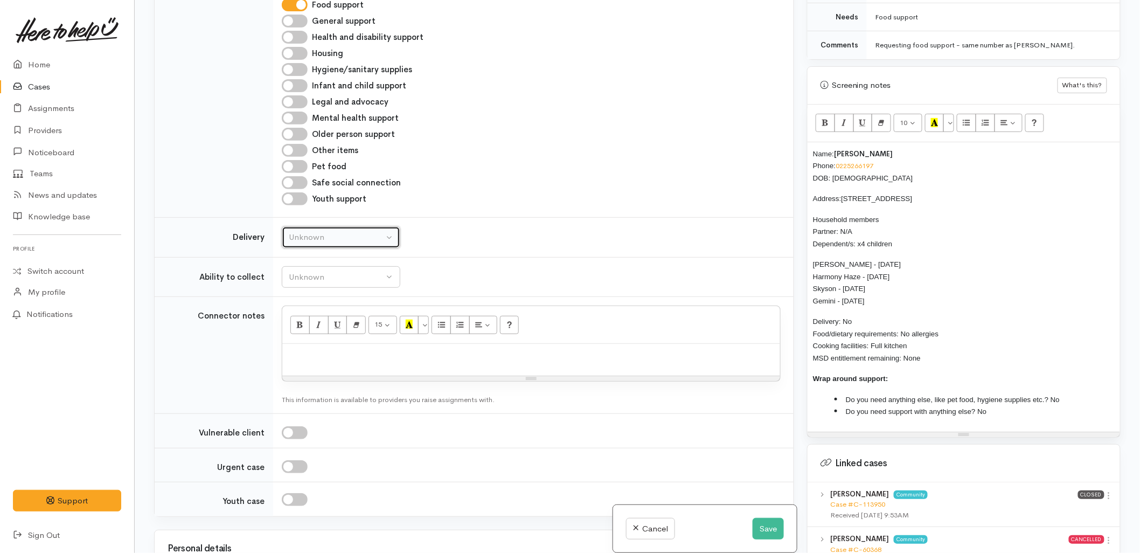
click at [327, 231] on div "Unknown" at bounding box center [336, 237] width 95 height 12
click at [323, 329] on link "No" at bounding box center [340, 337] width 117 height 17
select select "1"
click at [320, 271] on div "Unknown" at bounding box center [336, 277] width 95 height 12
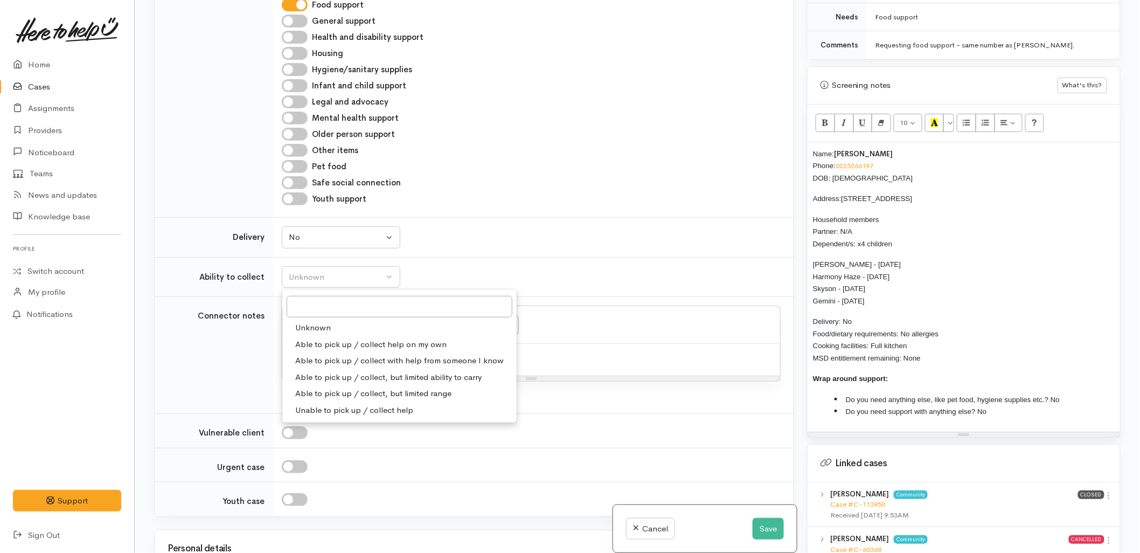
click at [319, 338] on span "Able to pick up / collect help on my own" at bounding box center [370, 344] width 151 height 12
select select "2"
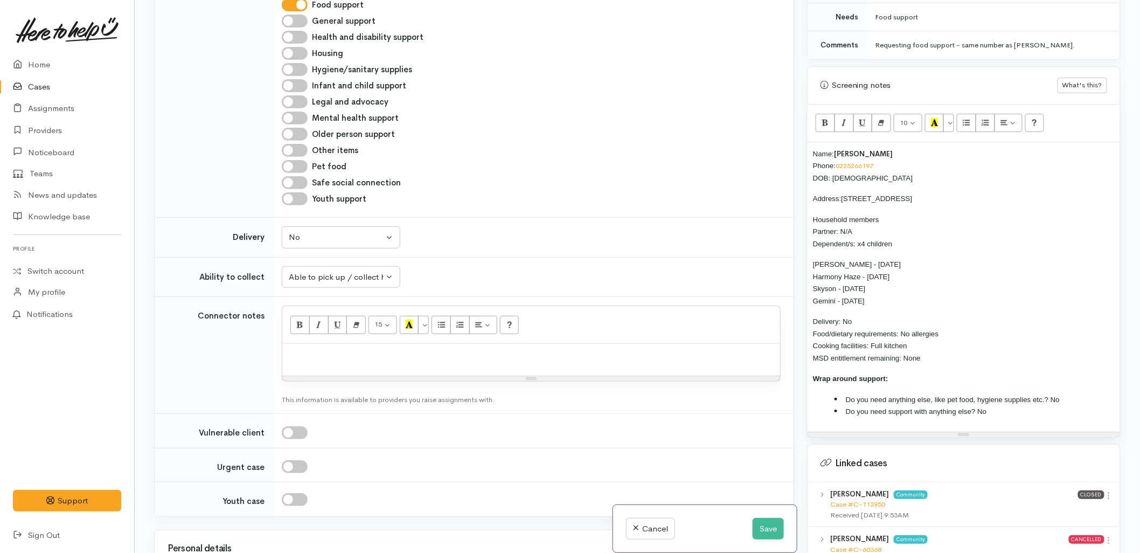
drag, startPoint x: 926, startPoint y: 347, endPoint x: 791, endPoint y: 141, distance: 245.9
click at [791, 141] on div "Related cases There are other cases potentially from the same person, address o…" at bounding box center [638, 276] width 980 height 553
copy div "Name: Shannon Aubrey Phone: 0225266197 DOB: 07/07/1987 Address: 32 Hall Road, M…"
click at [464, 344] on div at bounding box center [531, 360] width 498 height 32
paste div
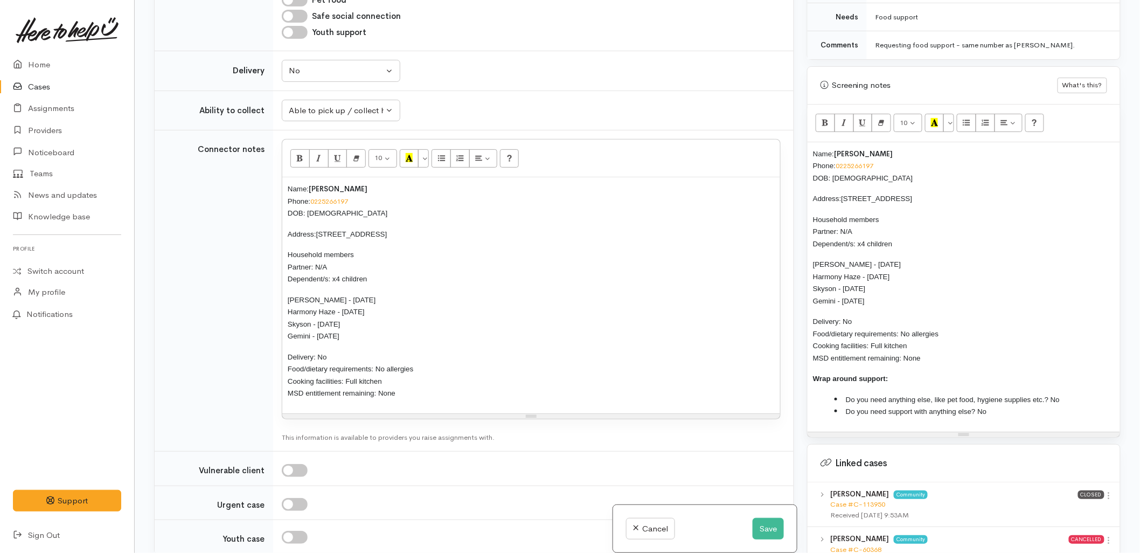
scroll to position [945, 0]
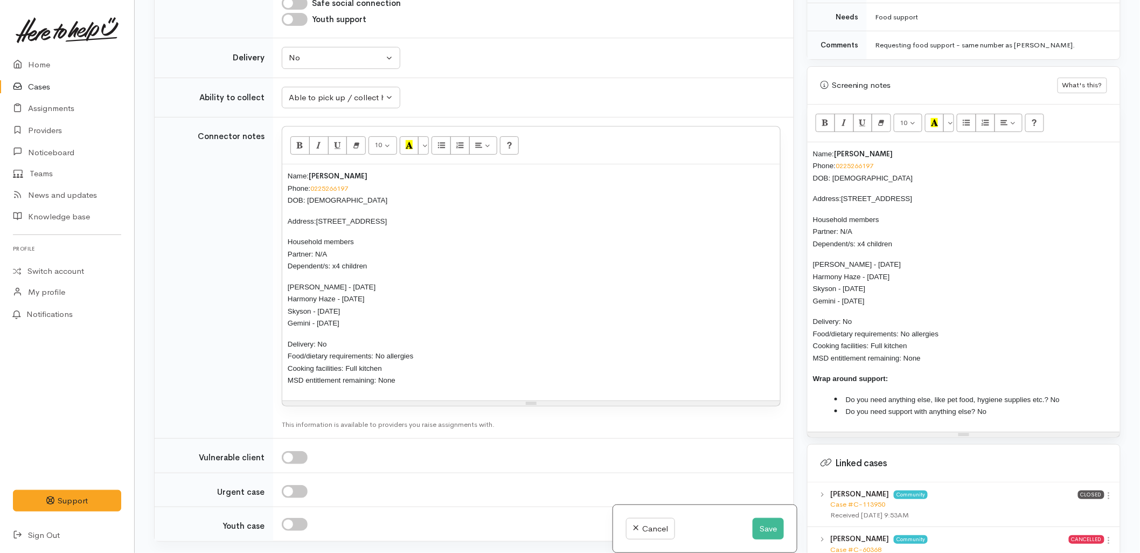
click at [812, 146] on div "Name: Shannon Aubrey Phone: 0225266197 DOB: 07/07/1987 Address: 32 Hall Road, M…" at bounding box center [964, 286] width 313 height 289
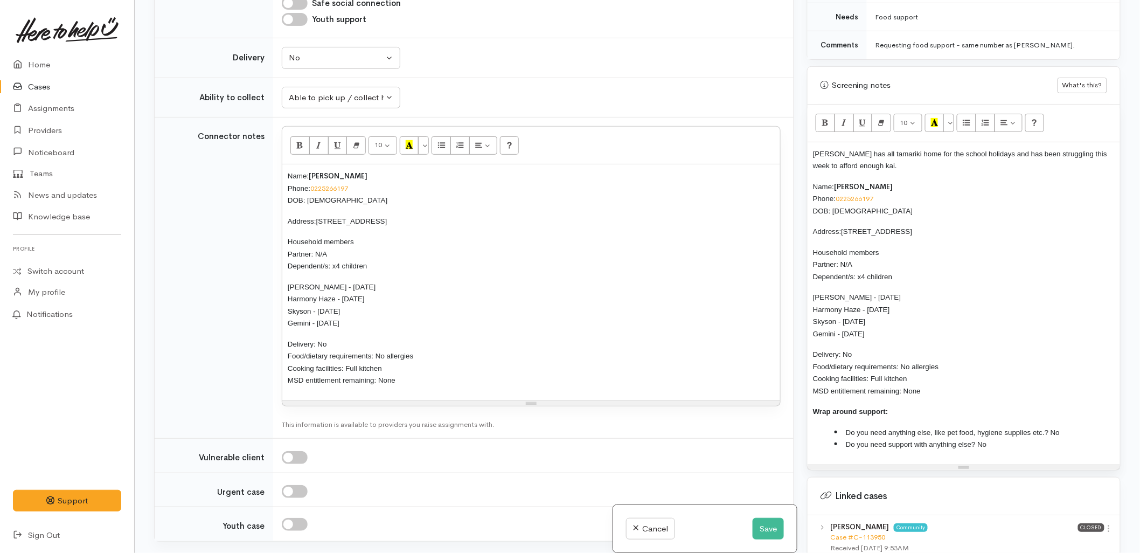
drag, startPoint x: 940, startPoint y: 376, endPoint x: 810, endPoint y: 172, distance: 241.9
click at [810, 172] on div "Shannon has all tamariki home for the school holidays and has been struggling t…" at bounding box center [964, 303] width 313 height 322
copy div "Name: Shannon Aubrey Phone: 0225266197 DOB: 07/07/1987 Address: 32 Hall Road, M…"
click at [763, 527] on button "Save" at bounding box center [768, 529] width 31 height 22
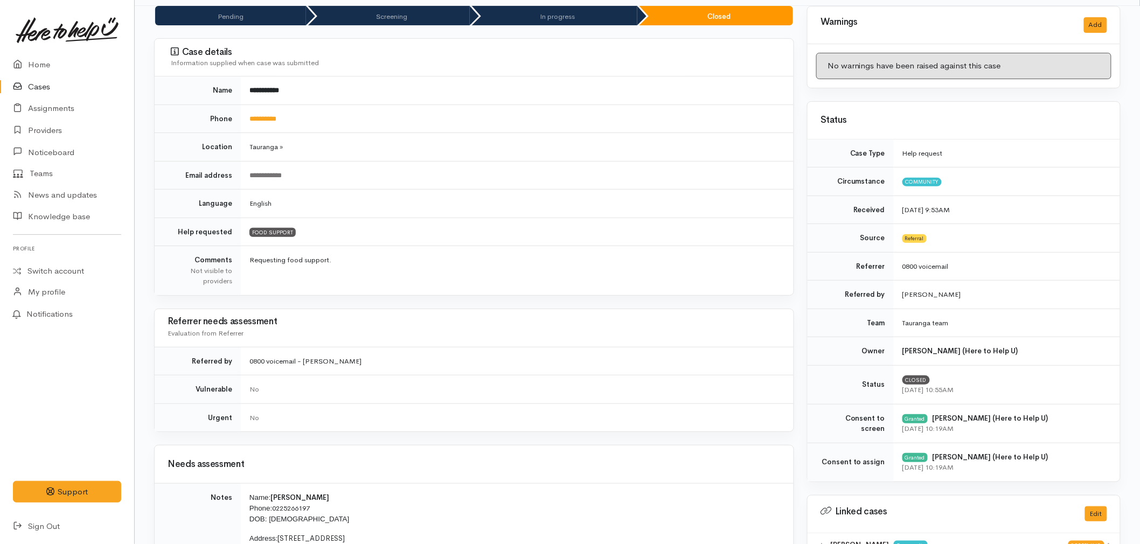
scroll to position [419, 0]
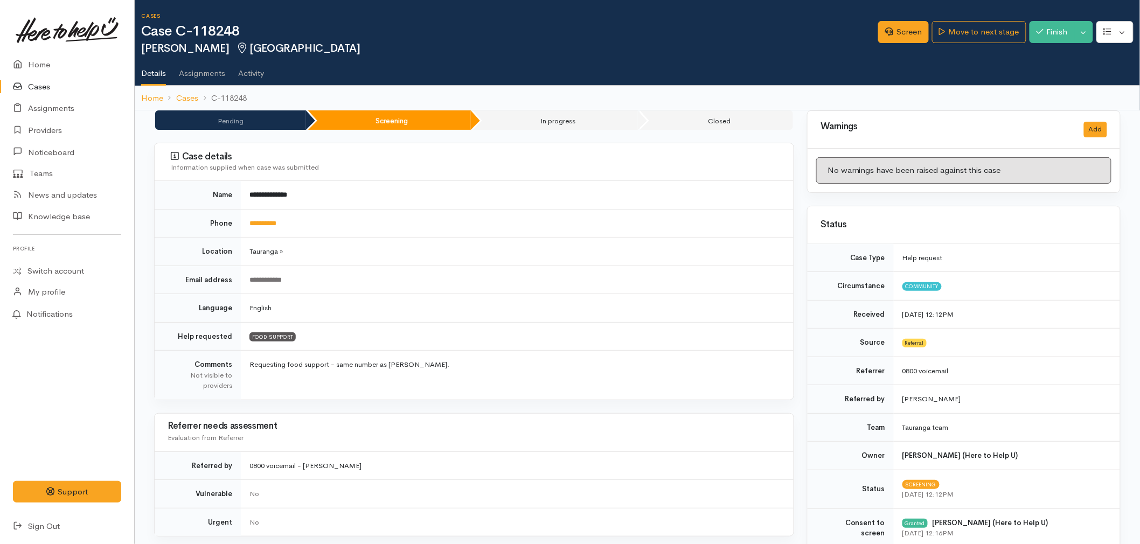
click at [39, 82] on link "Cases" at bounding box center [67, 87] width 134 height 22
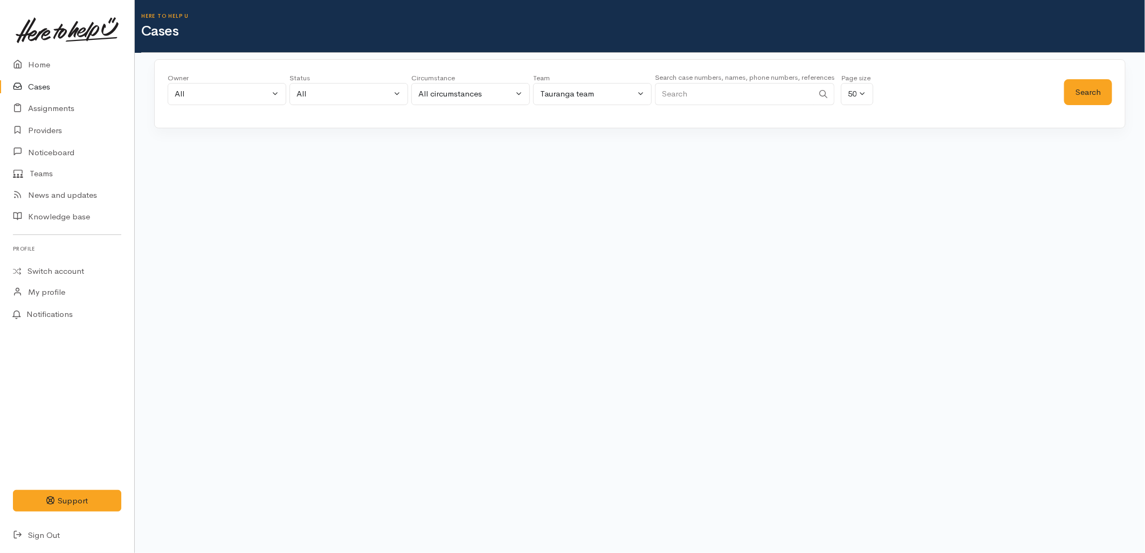
click at [760, 83] on input "Search" at bounding box center [734, 94] width 158 height 22
click at [756, 92] on input "Search" at bounding box center [734, 94] width 158 height 22
paste input "226562759"
type input "226562759"
click at [1101, 85] on button "Search" at bounding box center [1088, 92] width 48 height 26
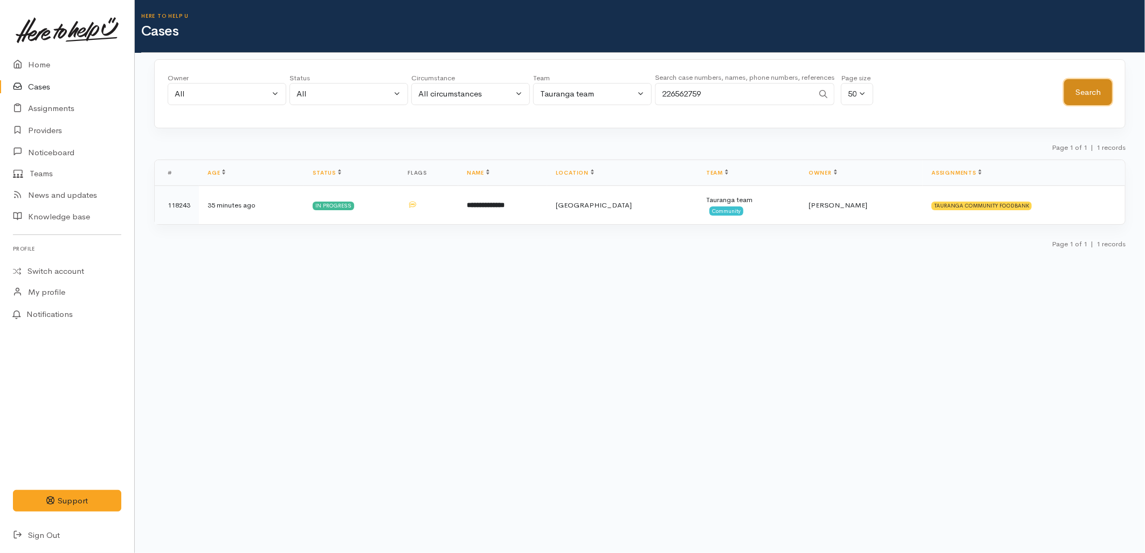
click at [1101, 85] on button "Search" at bounding box center [1088, 92] width 48 height 26
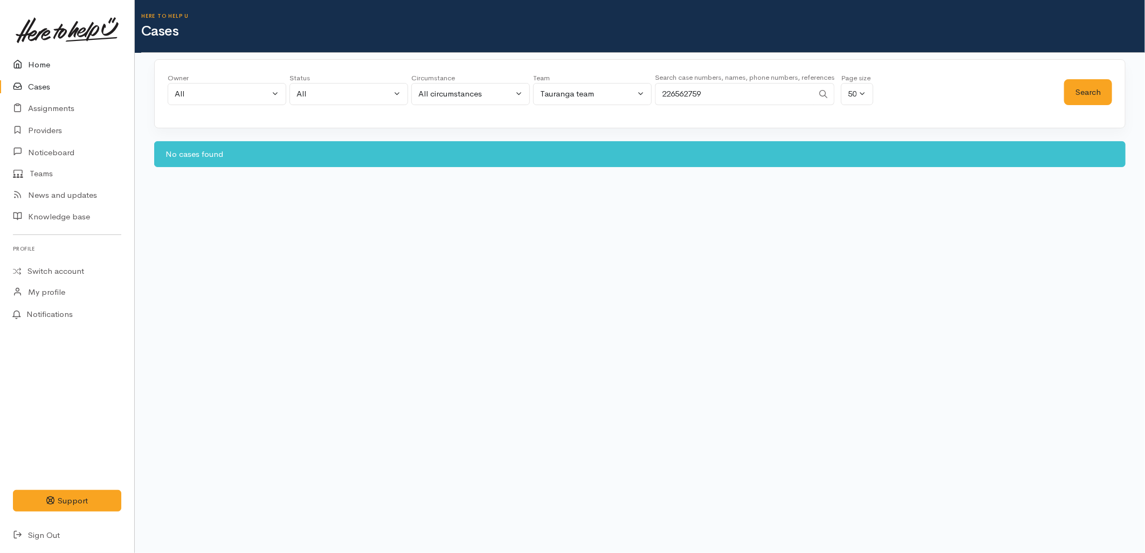
drag, startPoint x: 33, startPoint y: 67, endPoint x: 36, endPoint y: 72, distance: 5.8
click at [33, 67] on link "Home" at bounding box center [67, 65] width 134 height 22
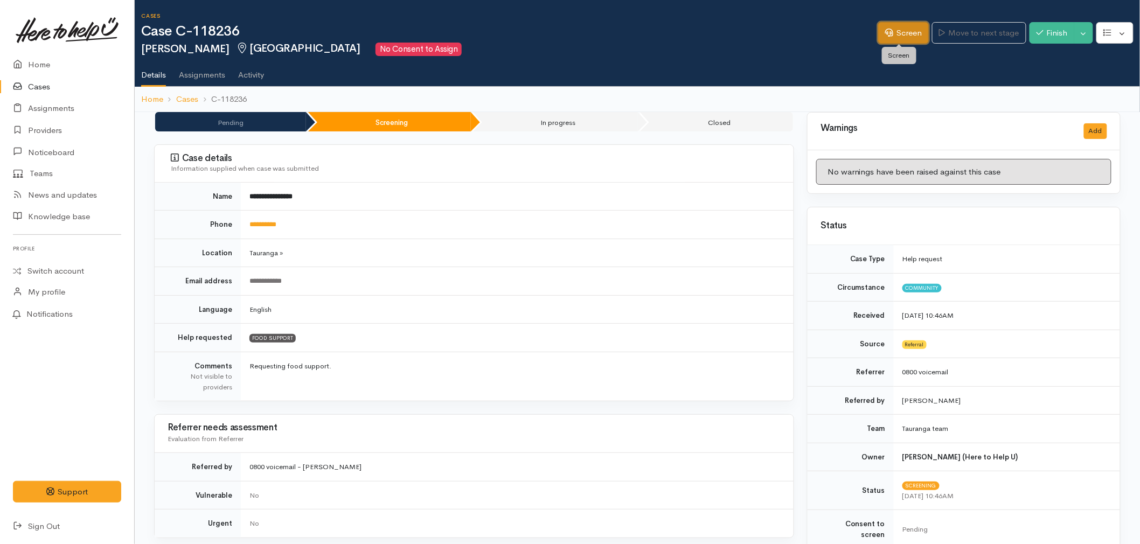
click at [895, 38] on link "Screen" at bounding box center [903, 33] width 51 height 22
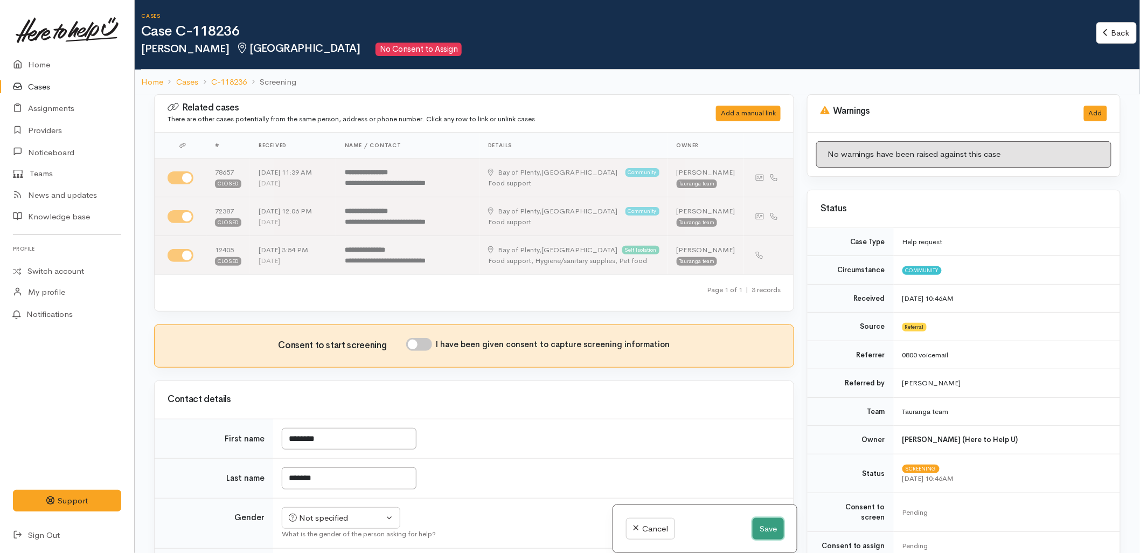
click at [762, 534] on button "Save" at bounding box center [768, 529] width 31 height 22
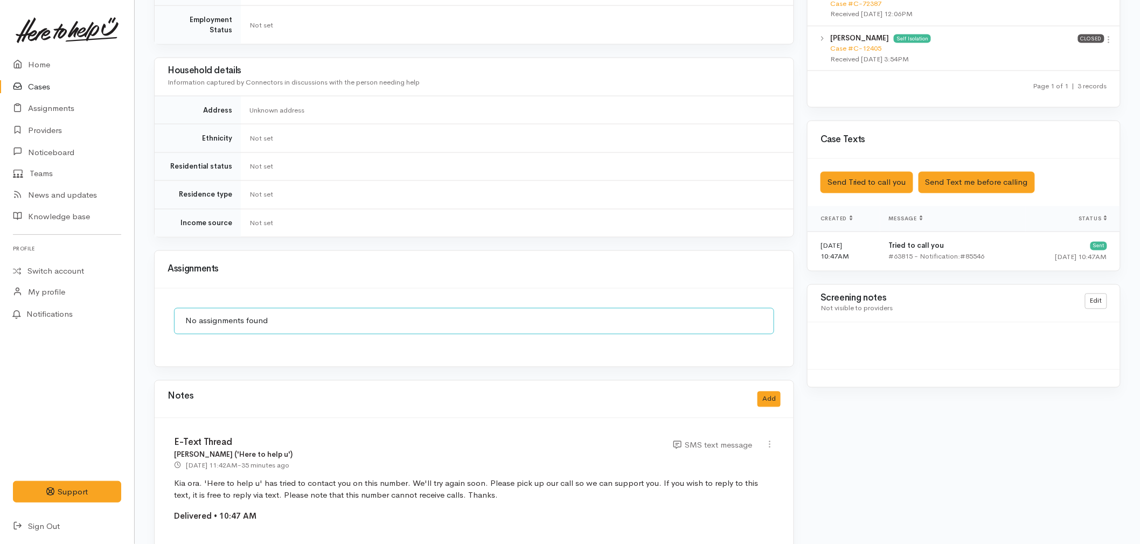
scroll to position [778, 0]
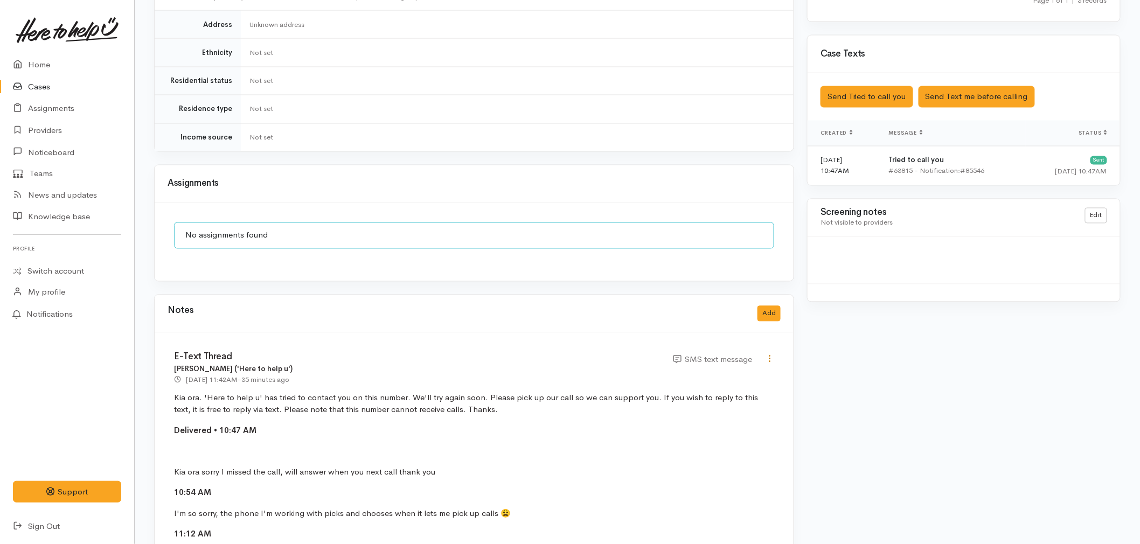
click at [768, 355] on icon at bounding box center [769, 359] width 9 height 9
click at [720, 372] on link "Edit" at bounding box center [731, 380] width 85 height 17
select select "5"
type input "E-Text Thread"
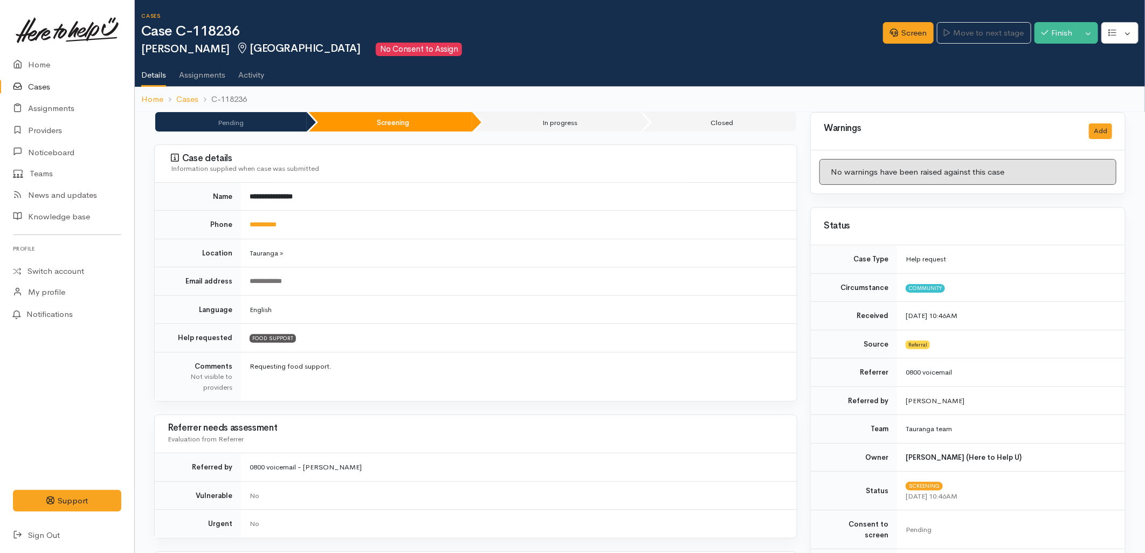
select select "5"
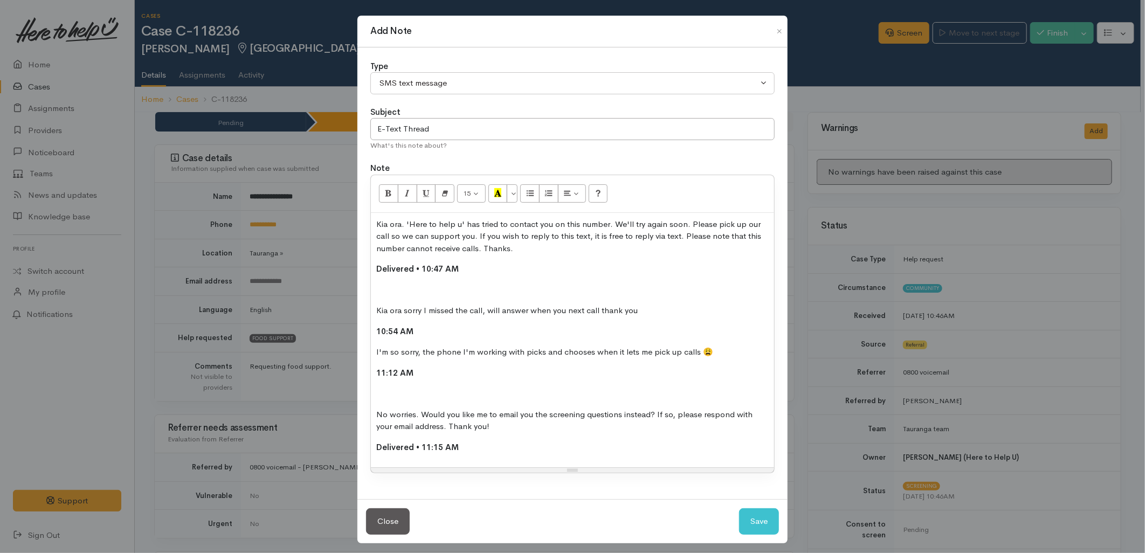
click at [564, 453] on p "Delivered • 11:15 AM" at bounding box center [572, 447] width 392 height 12
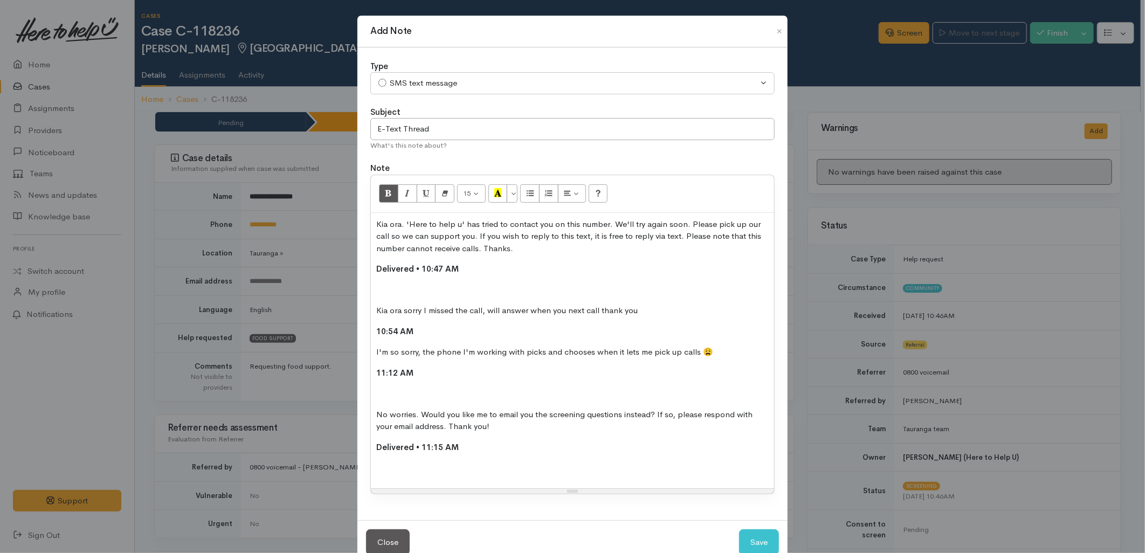
paste div
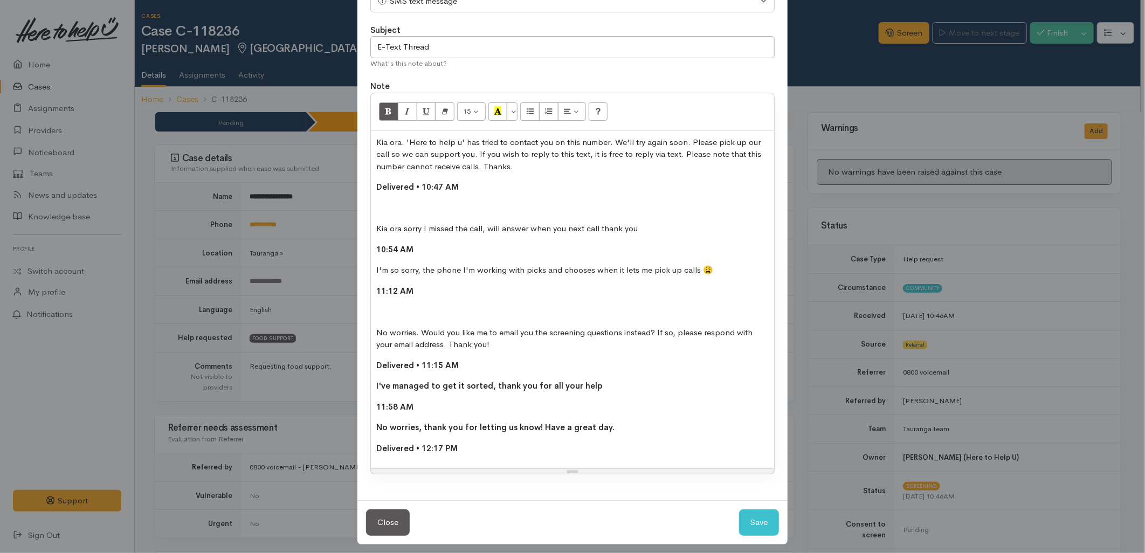
scroll to position [88, 0]
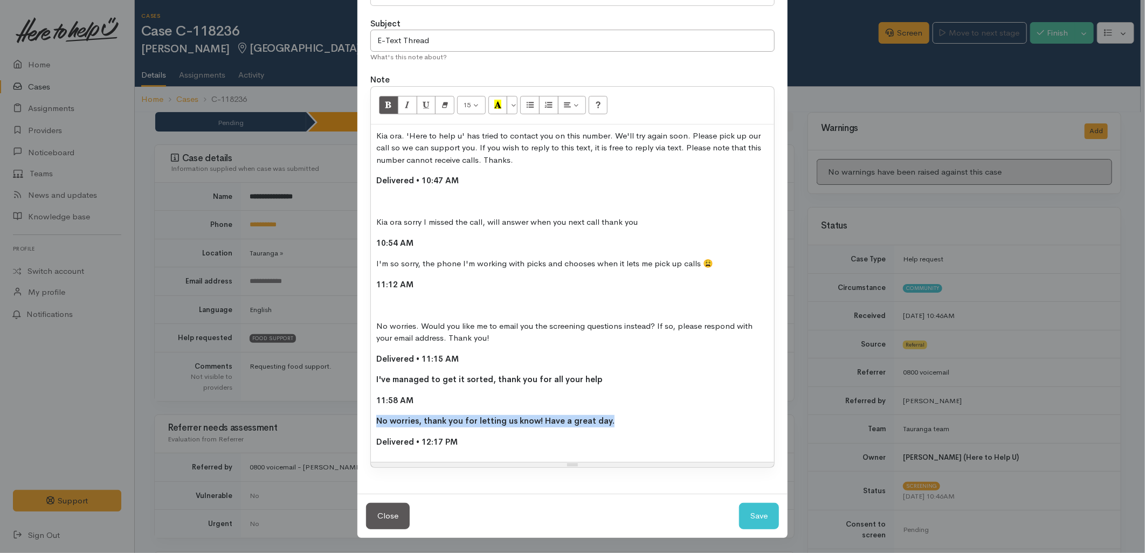
drag, startPoint x: 577, startPoint y: 420, endPoint x: 356, endPoint y: 423, distance: 221.0
click at [357, 423] on div "Type Correspondence Discussion Email Note Phone call SMS text message SMS text …" at bounding box center [572, 226] width 430 height 535
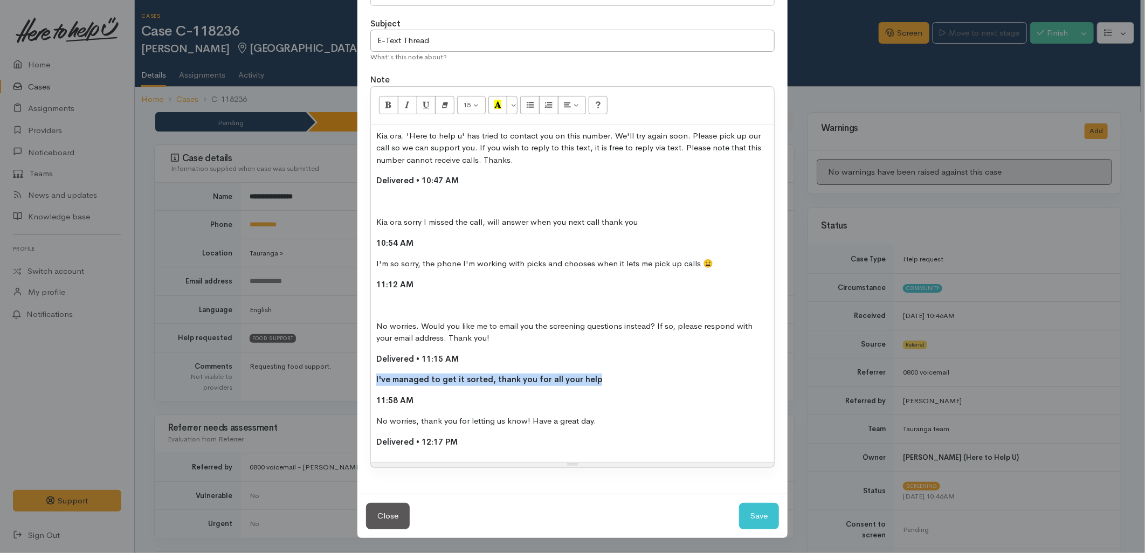
drag, startPoint x: 597, startPoint y: 376, endPoint x: 344, endPoint y: 380, distance: 253.3
click at [344, 380] on div "Add Note Type Correspondence Discussion Email Note Phone call SMS text message …" at bounding box center [572, 276] width 1145 height 553
click at [371, 384] on div "Kia ora. 'Here to help u' has tried to contact you on this number. We'll try ag…" at bounding box center [572, 293] width 403 height 338
click at [370, 381] on div "15 8 9 10 11 12 14 18 24 36 Background Color Transparent Select #ffff00 Text Co…" at bounding box center [572, 277] width 404 height 382
click at [373, 382] on div "Kia ora. 'Here to help u' has tried to contact you on this number. We'll try ag…" at bounding box center [572, 293] width 403 height 338
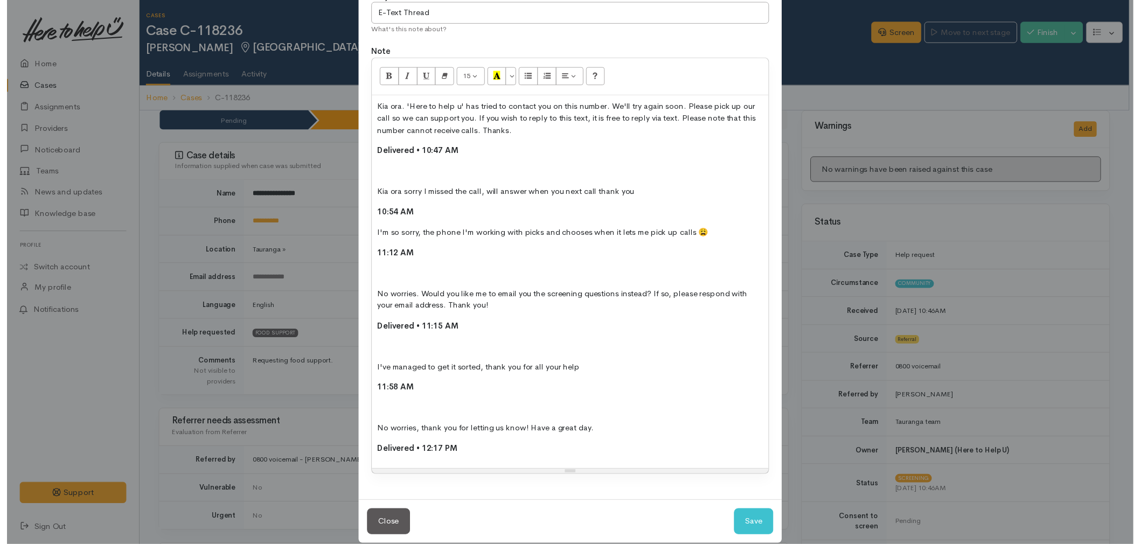
scroll to position [130, 0]
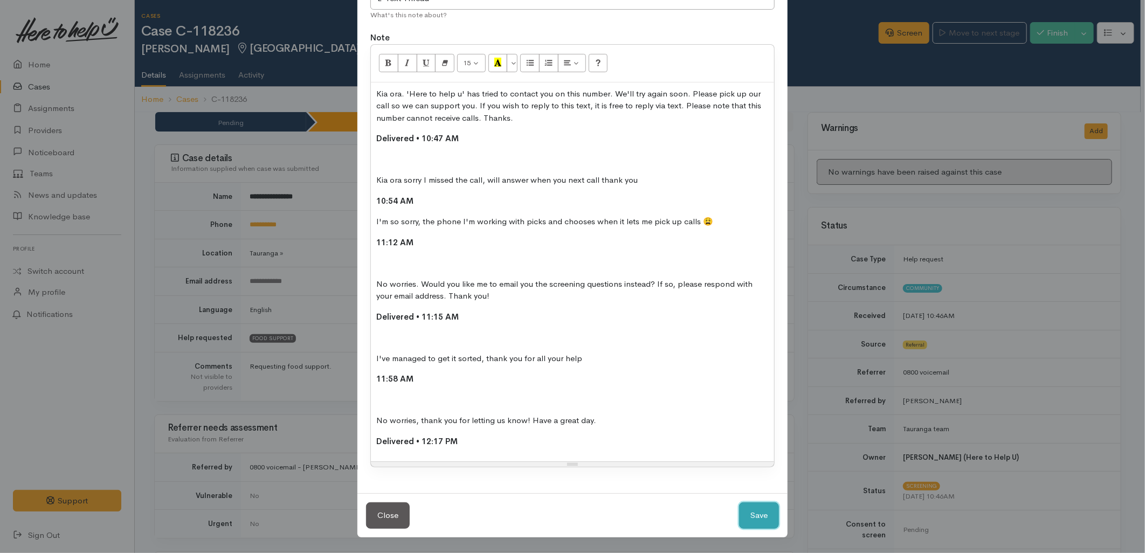
click at [750, 513] on button "Save" at bounding box center [759, 515] width 40 height 26
select select "1"
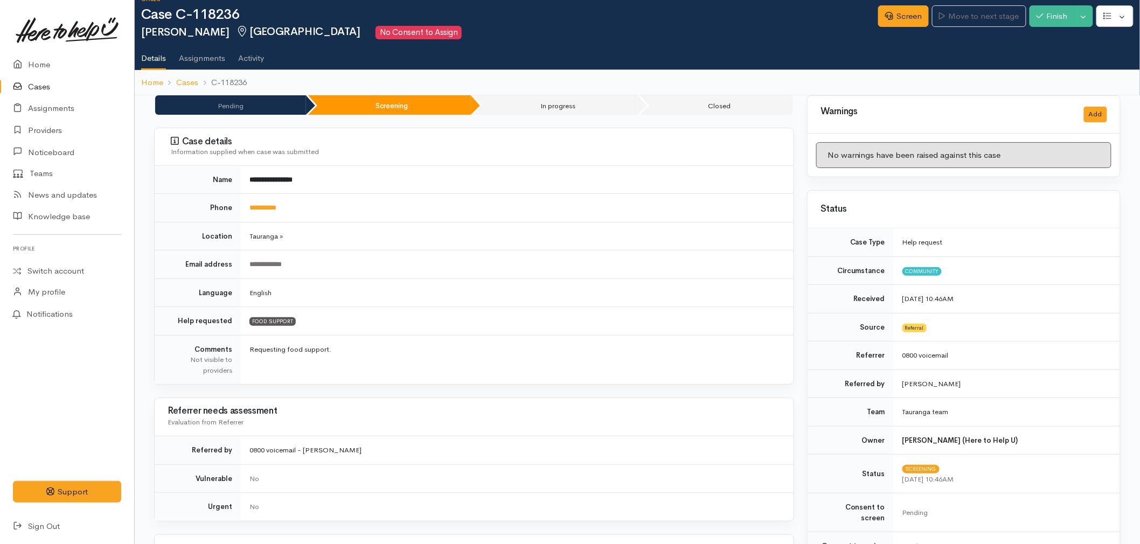
scroll to position [0, 0]
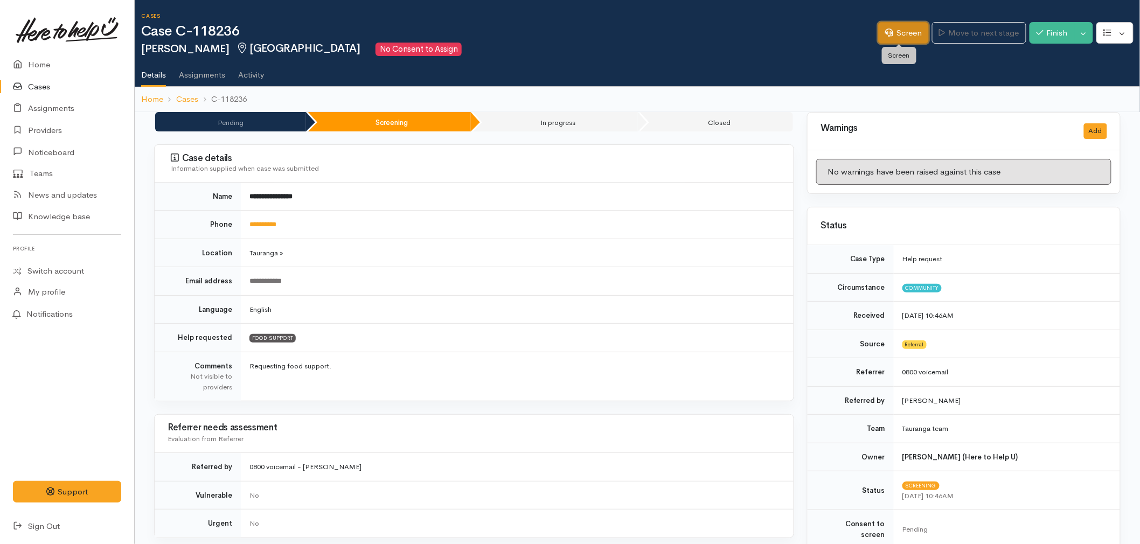
click at [891, 26] on link "Screen" at bounding box center [903, 33] width 51 height 22
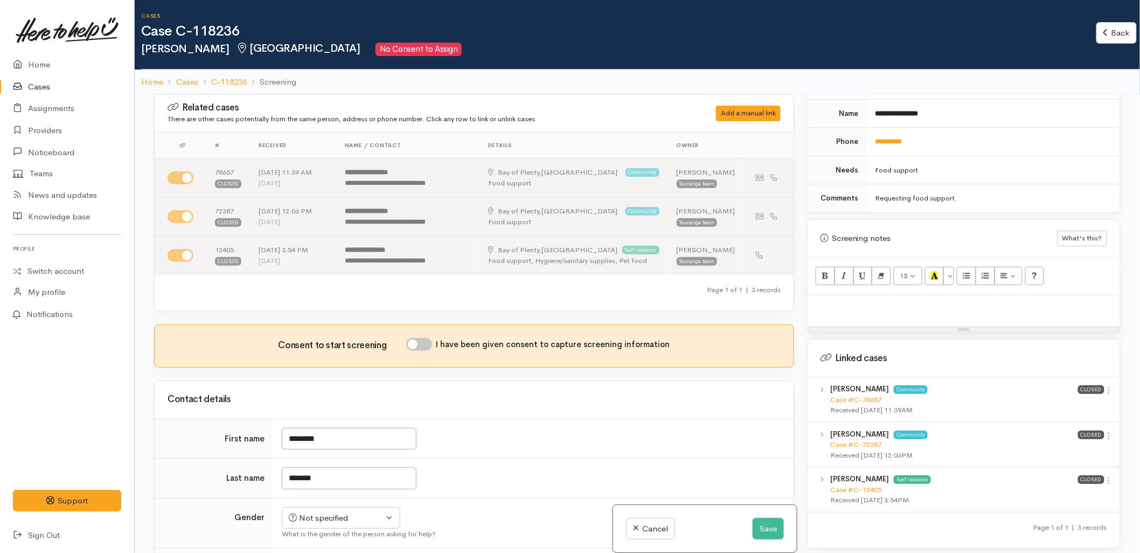
scroll to position [645, 0]
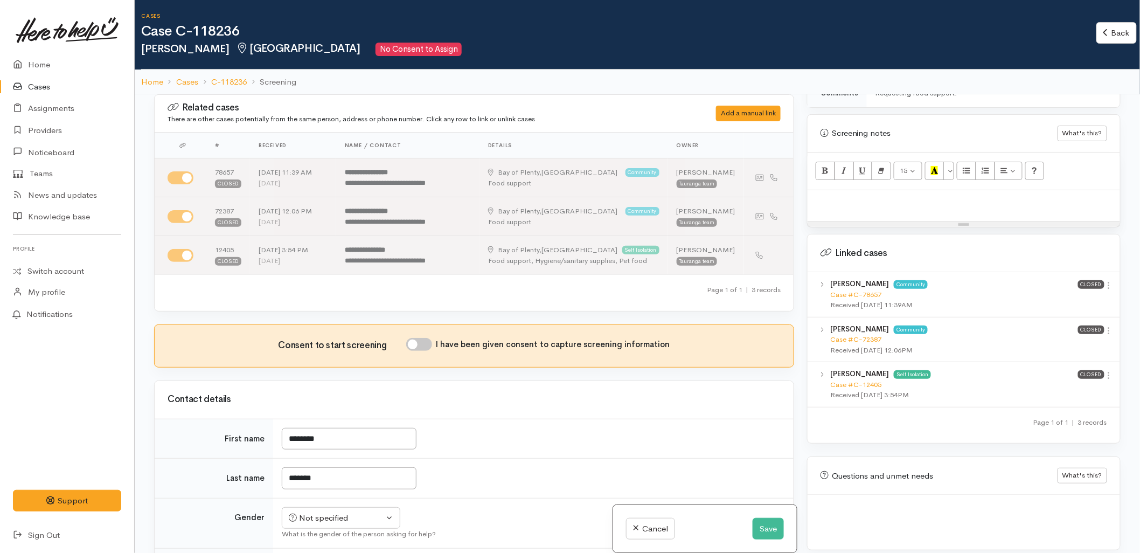
click at [850, 203] on div at bounding box center [964, 206] width 313 height 32
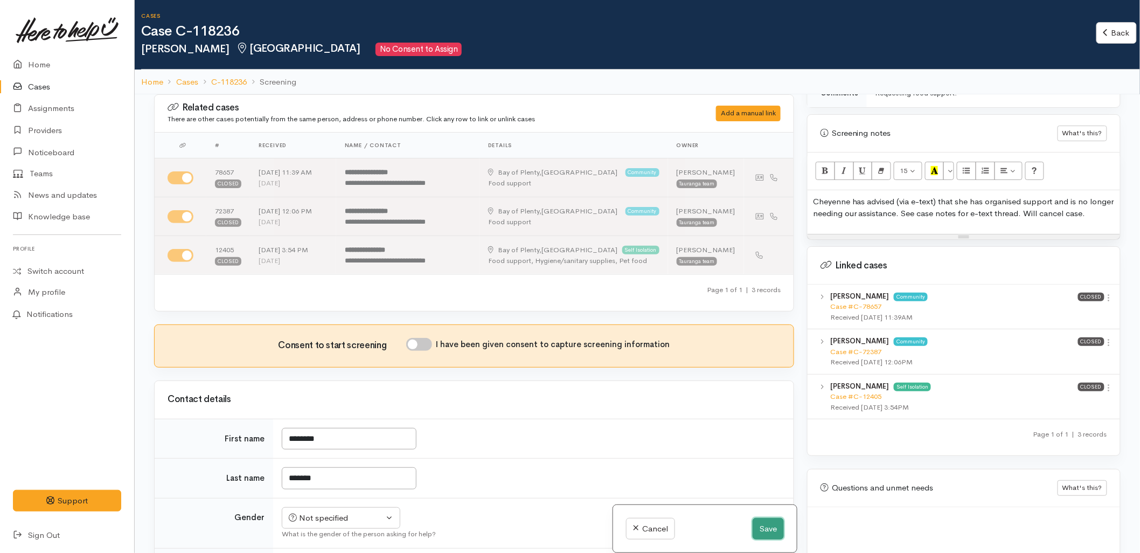
click at [755, 530] on button "Save" at bounding box center [768, 529] width 31 height 22
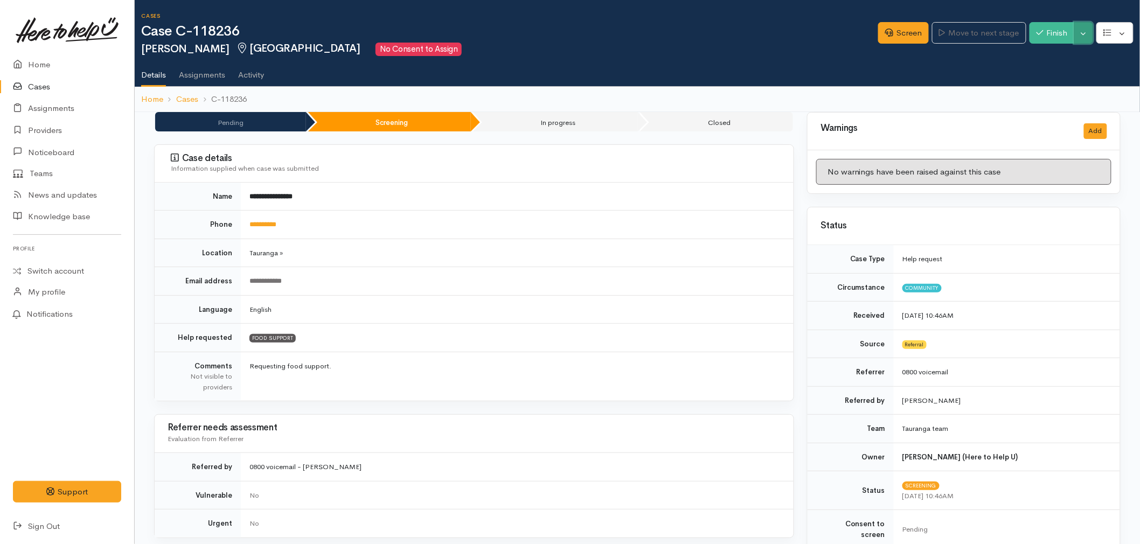
click at [1082, 37] on button "Toggle Dropdown" at bounding box center [1084, 33] width 19 height 22
click at [1047, 75] on link "Cancel" at bounding box center [1049, 74] width 85 height 17
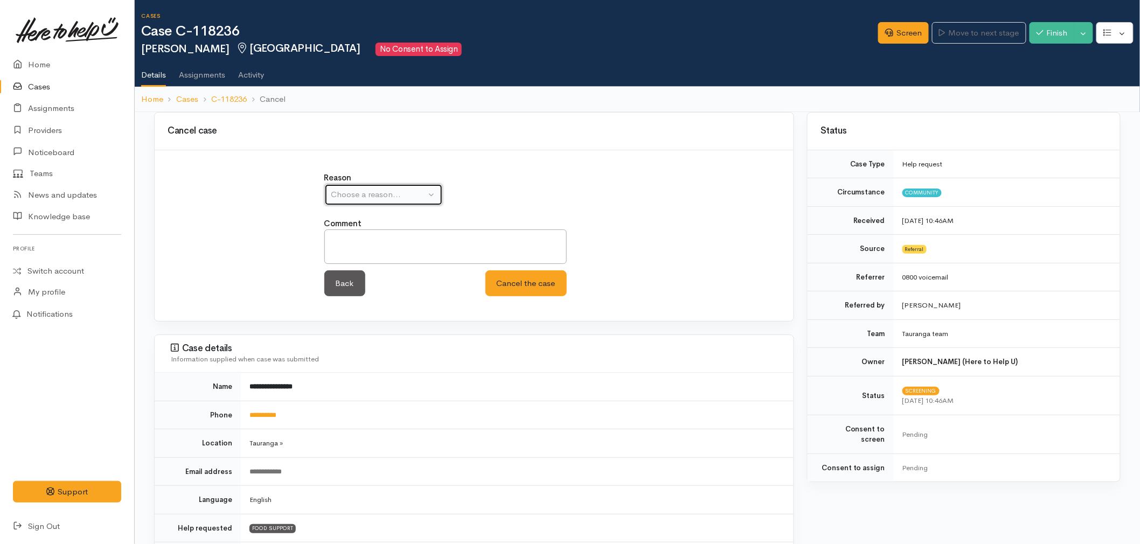
click at [403, 199] on div "Choose a reason..." at bounding box center [378, 195] width 95 height 12
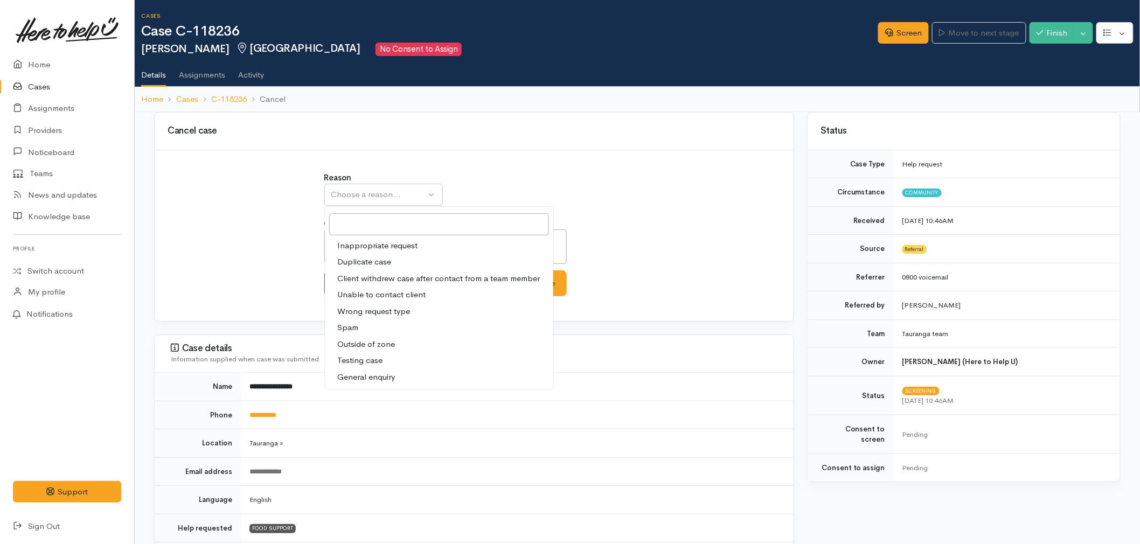
click at [373, 278] on span "Client withdrew case after contact from a team member" at bounding box center [439, 279] width 203 height 12
select select "3"
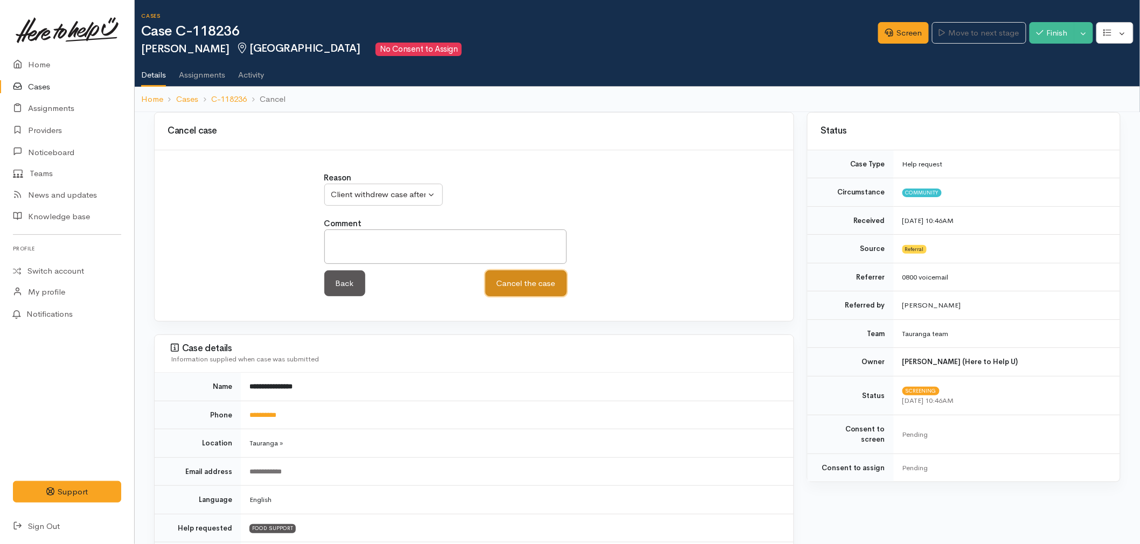
click at [499, 281] on button "Cancel the case" at bounding box center [526, 284] width 81 height 26
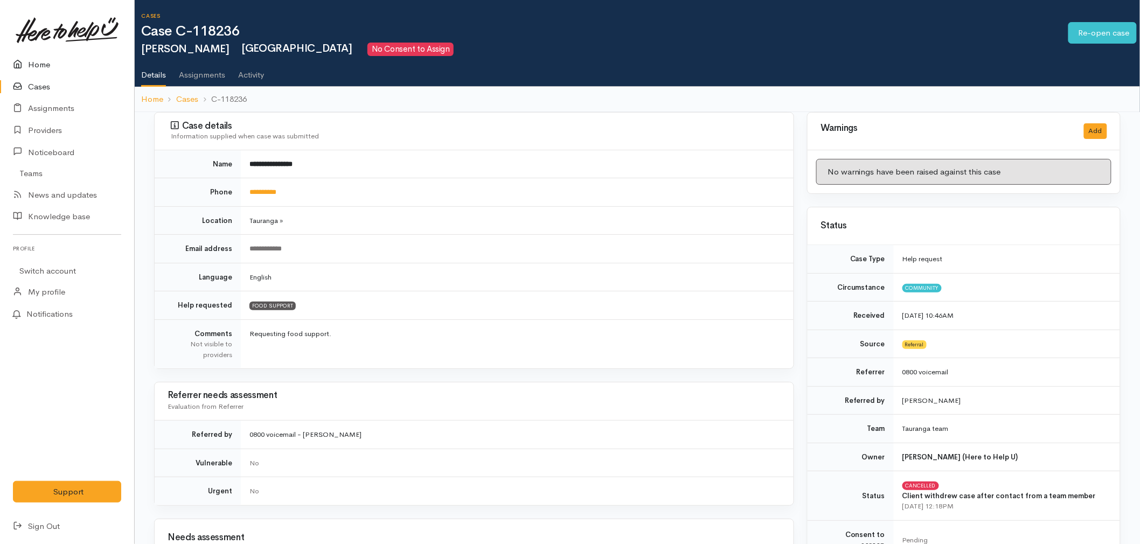
click at [55, 61] on link "Home" at bounding box center [67, 65] width 134 height 22
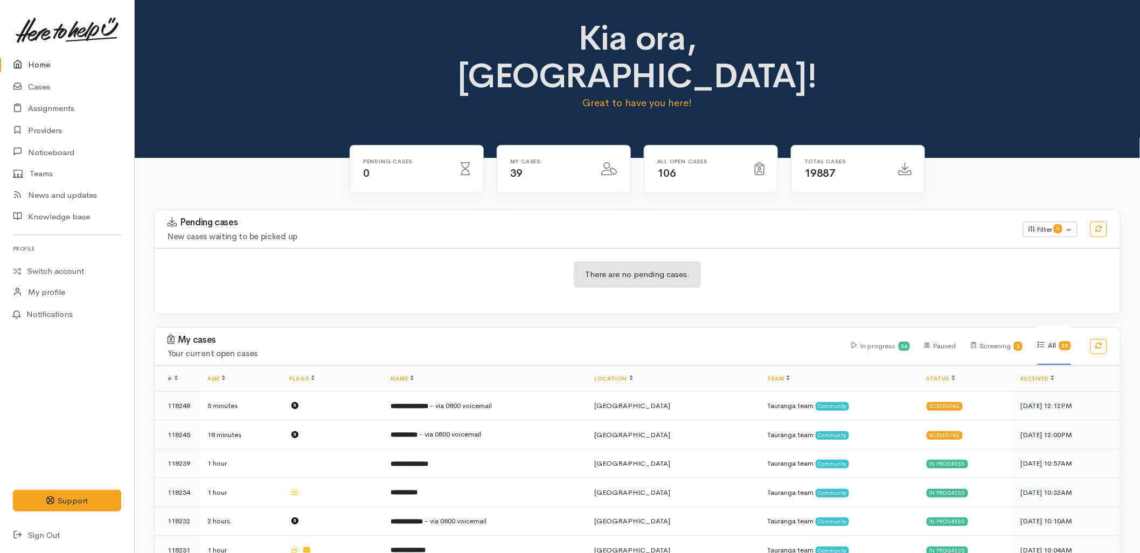
click at [49, 60] on link "Home" at bounding box center [67, 65] width 134 height 22
click at [410, 261] on div "There are no pending cases." at bounding box center [638, 280] width 966 height 39
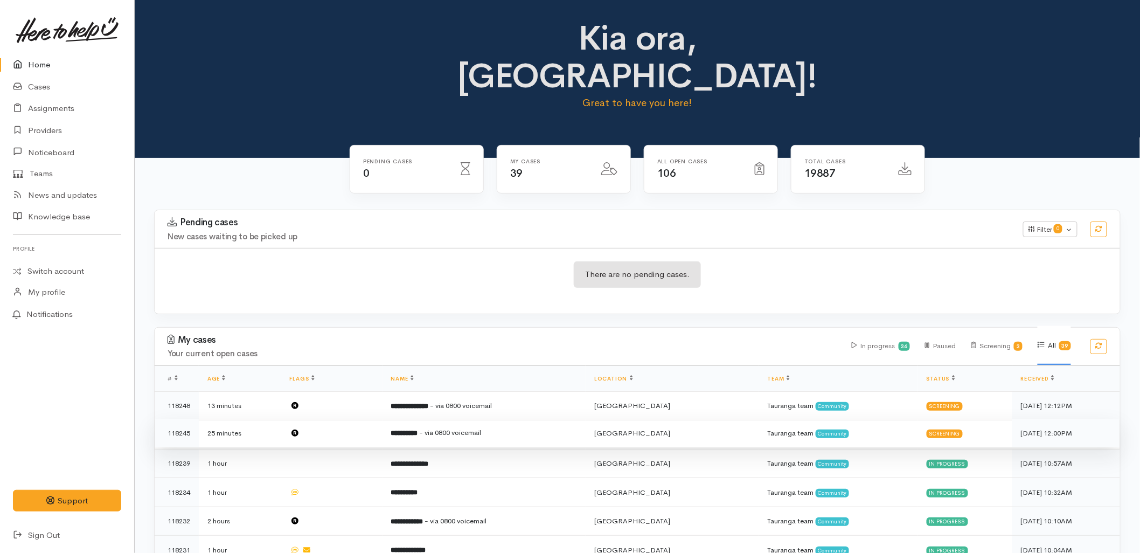
click at [459, 419] on td "**********" at bounding box center [485, 433] width 204 height 29
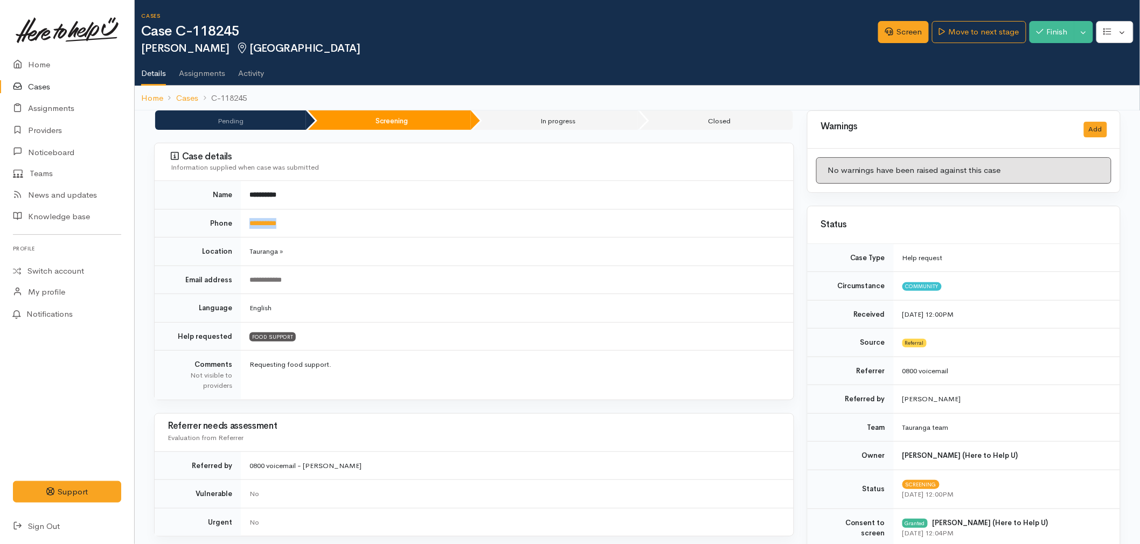
drag, startPoint x: 295, startPoint y: 230, endPoint x: 247, endPoint y: 227, distance: 48.6
click at [247, 227] on td "**********" at bounding box center [517, 223] width 553 height 29
copy link "**********"
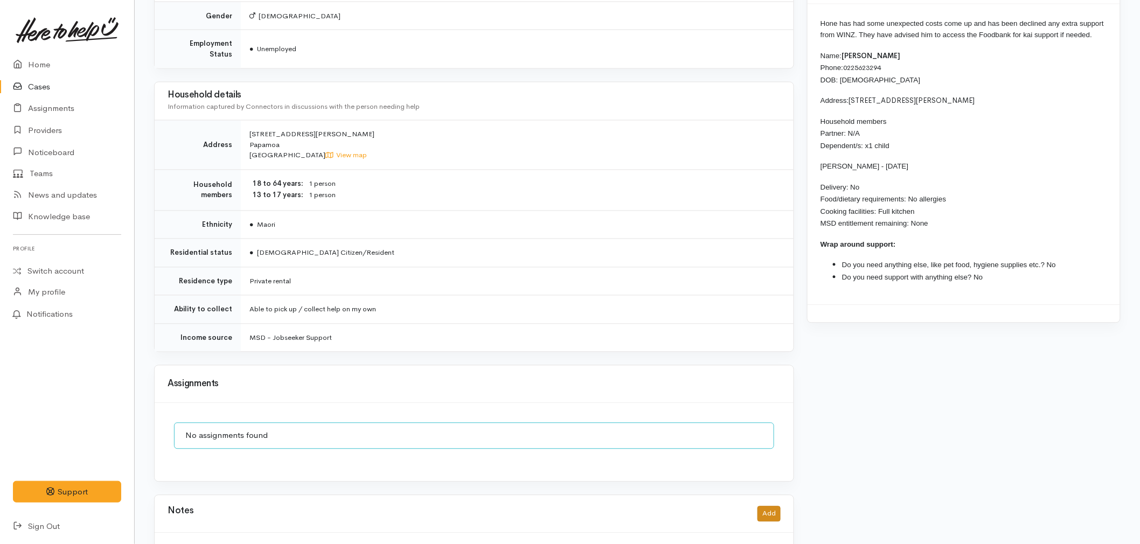
scroll to position [838, 0]
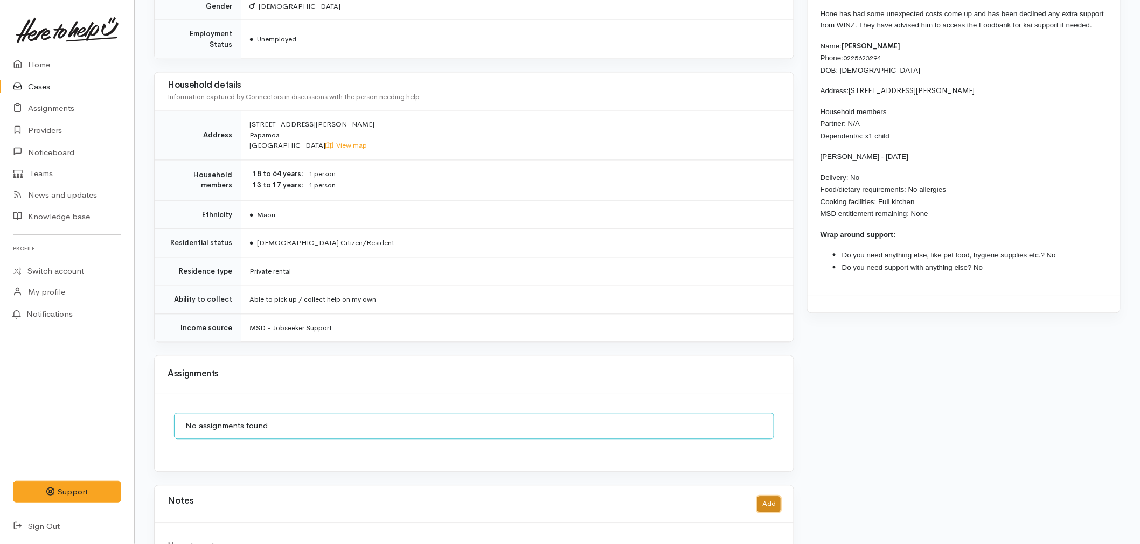
click at [768, 502] on button "Add" at bounding box center [769, 505] width 23 height 16
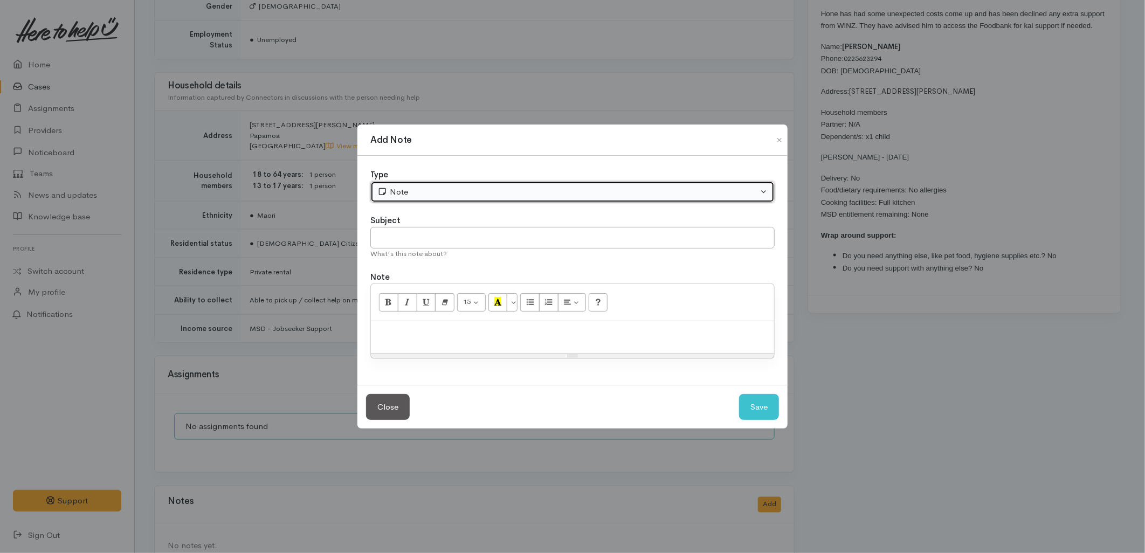
click at [404, 192] on div "Note" at bounding box center [567, 192] width 380 height 12
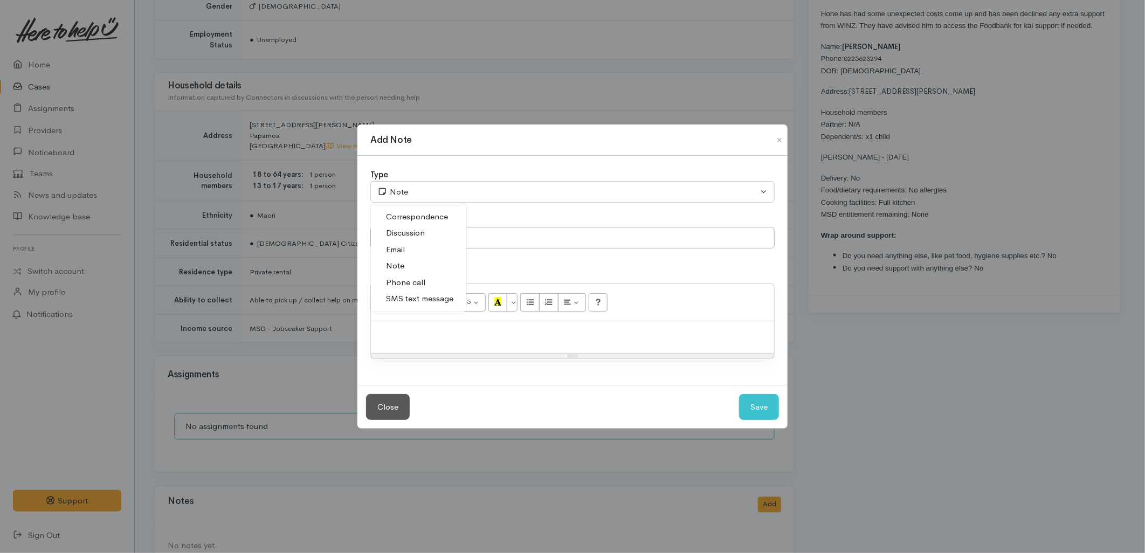
click at [401, 300] on span "SMS text message" at bounding box center [419, 299] width 67 height 12
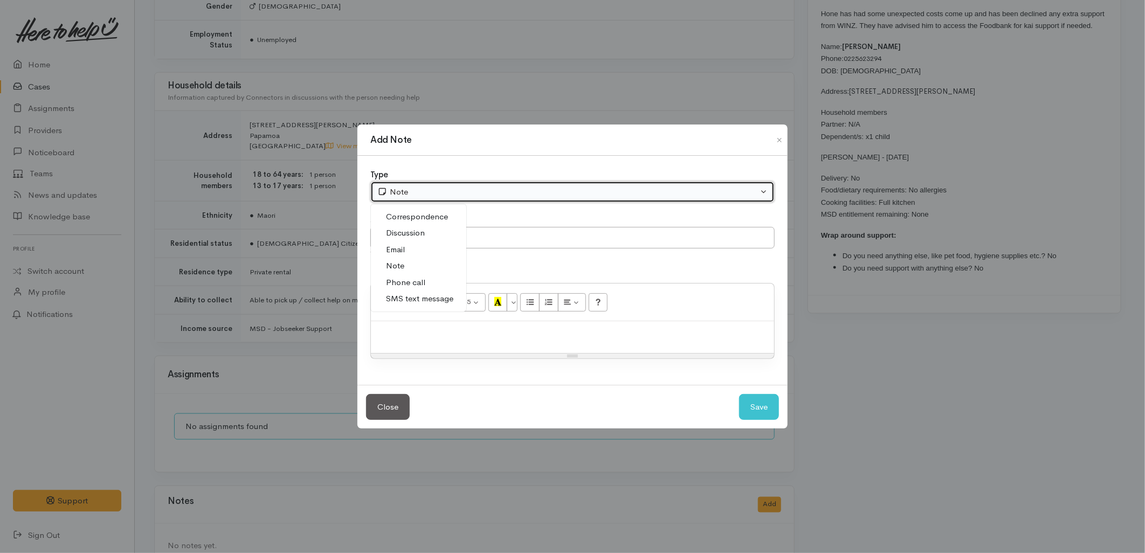
select select "5"
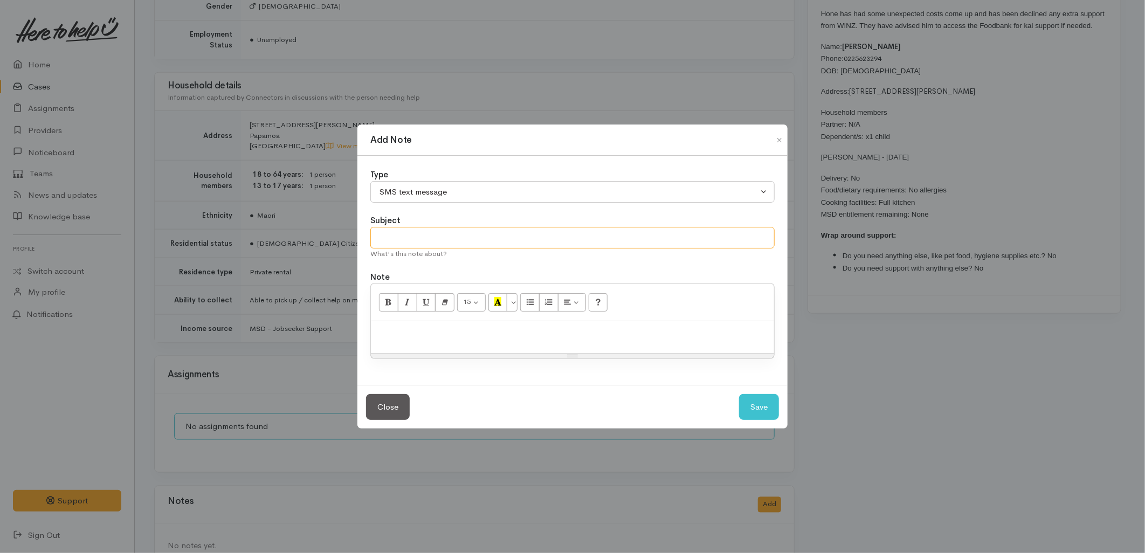
click at [396, 241] on input "text" at bounding box center [572, 238] width 404 height 22
type input "E-Text"
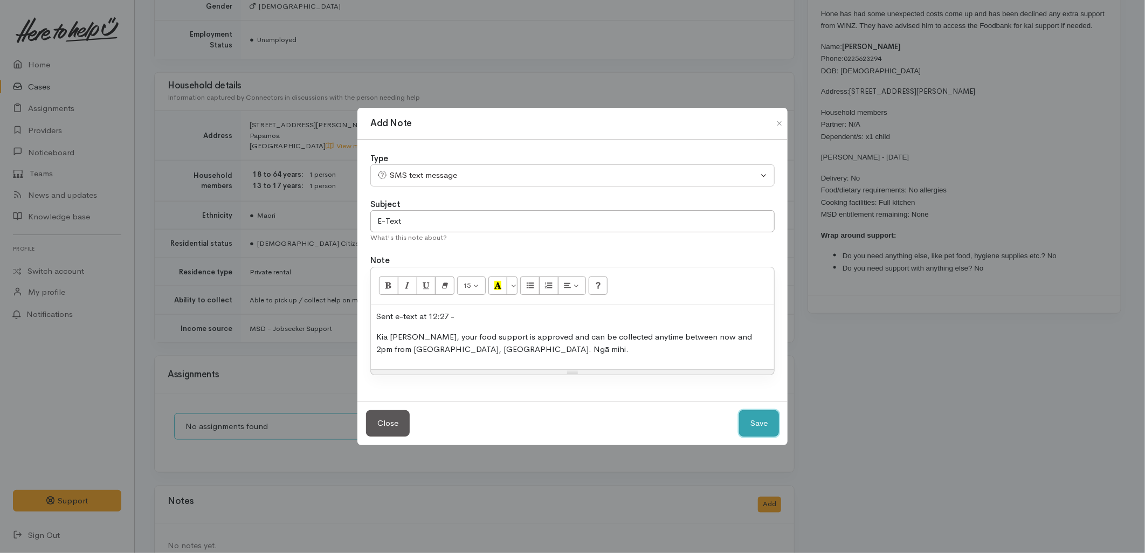
click at [757, 434] on button "Save" at bounding box center [759, 423] width 40 height 26
select select "1"
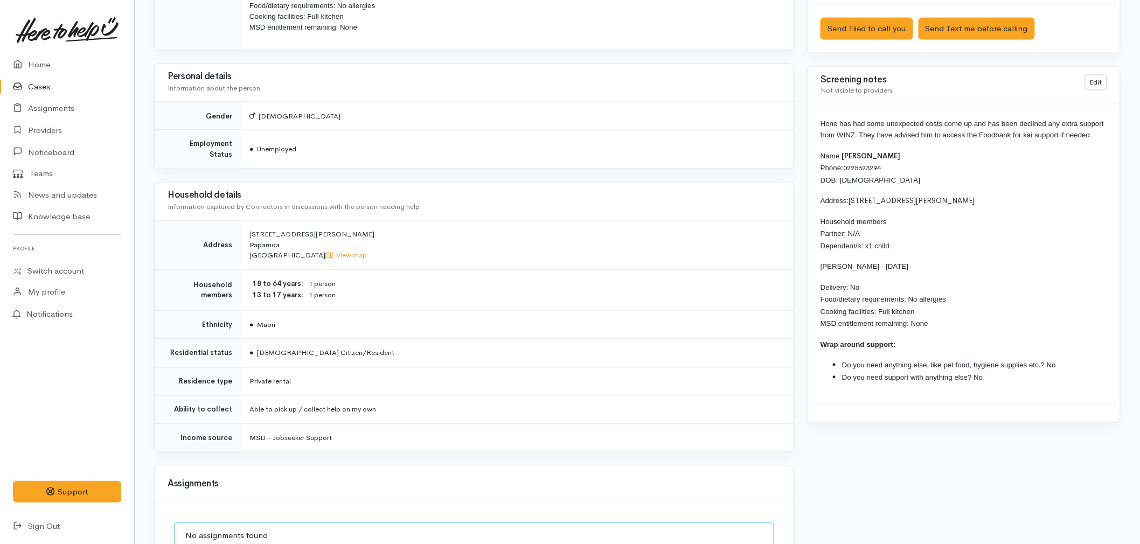
scroll to position [718, 0]
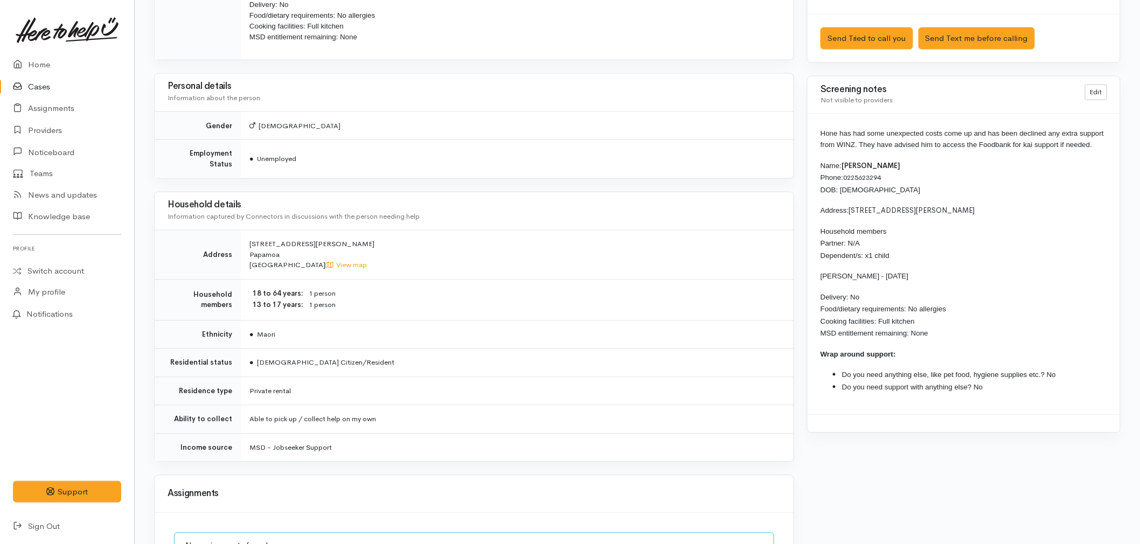
drag, startPoint x: 1111, startPoint y: 147, endPoint x: 816, endPoint y: 137, distance: 295.0
click at [816, 137] on div "Hone has had some unexpected costs come up and has been declined any extra supp…" at bounding box center [964, 264] width 313 height 301
copy span "Hone has had some unexpected costs come up and has been declined any extra supp…"
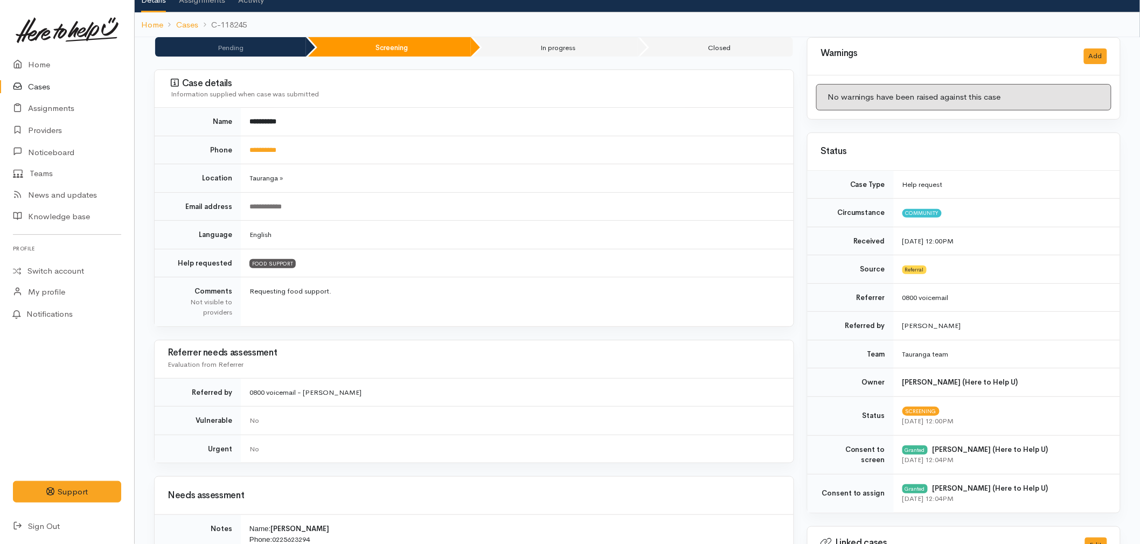
scroll to position [0, 0]
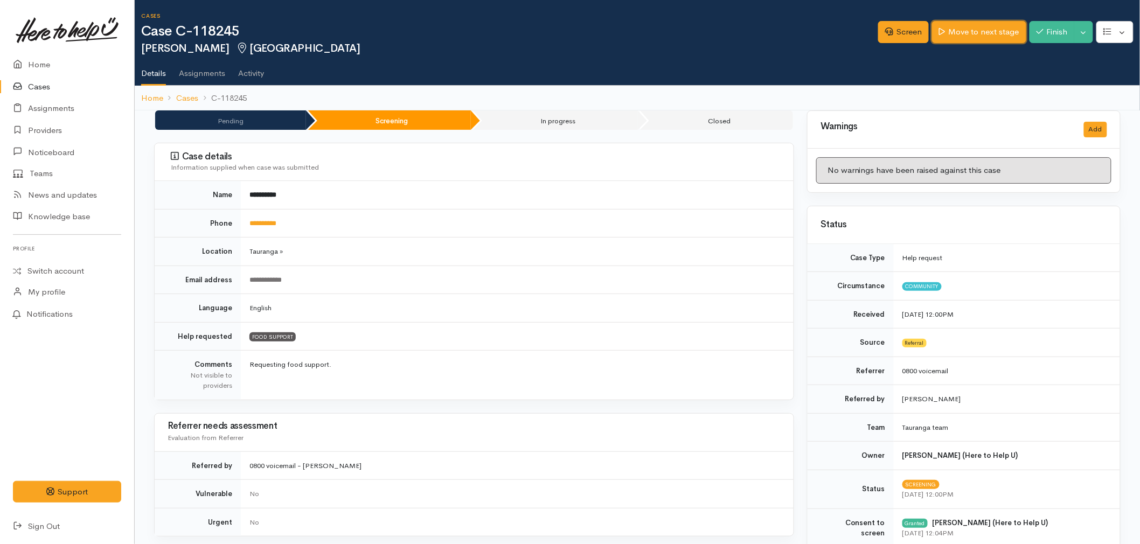
click at [993, 35] on link "Move to next stage" at bounding box center [979, 32] width 94 height 22
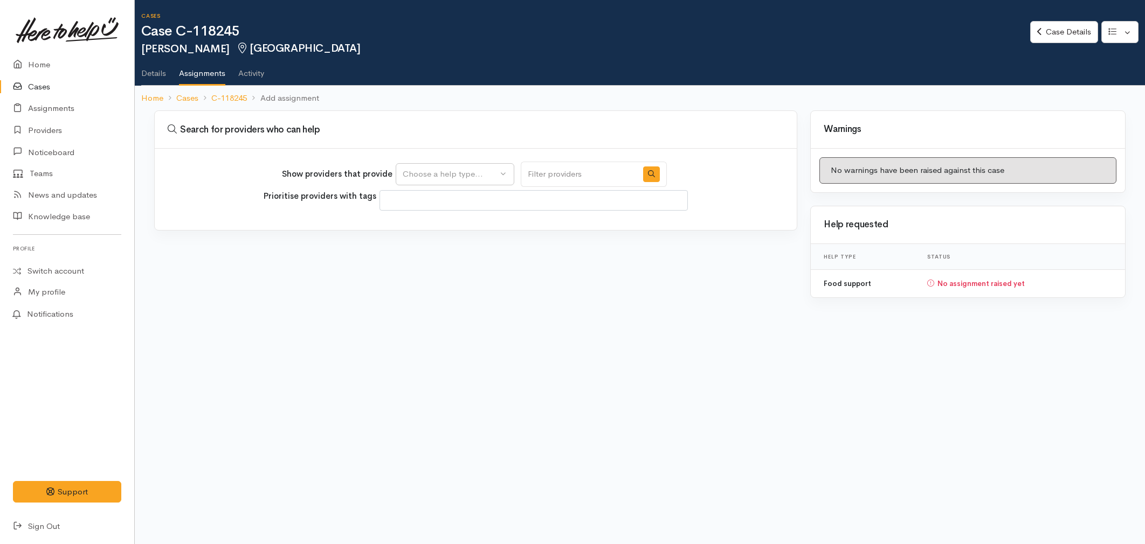
select select
click at [460, 169] on div "Choose a help type..." at bounding box center [450, 174] width 95 height 12
click at [435, 225] on span "Food support" at bounding box center [434, 225] width 50 height 12
select select "3"
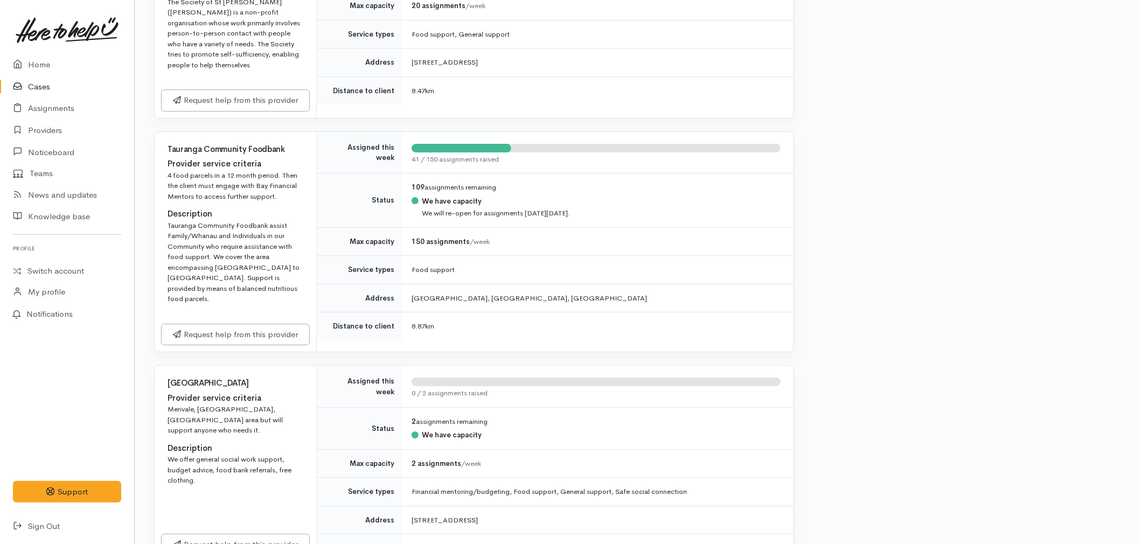
scroll to position [1497, 0]
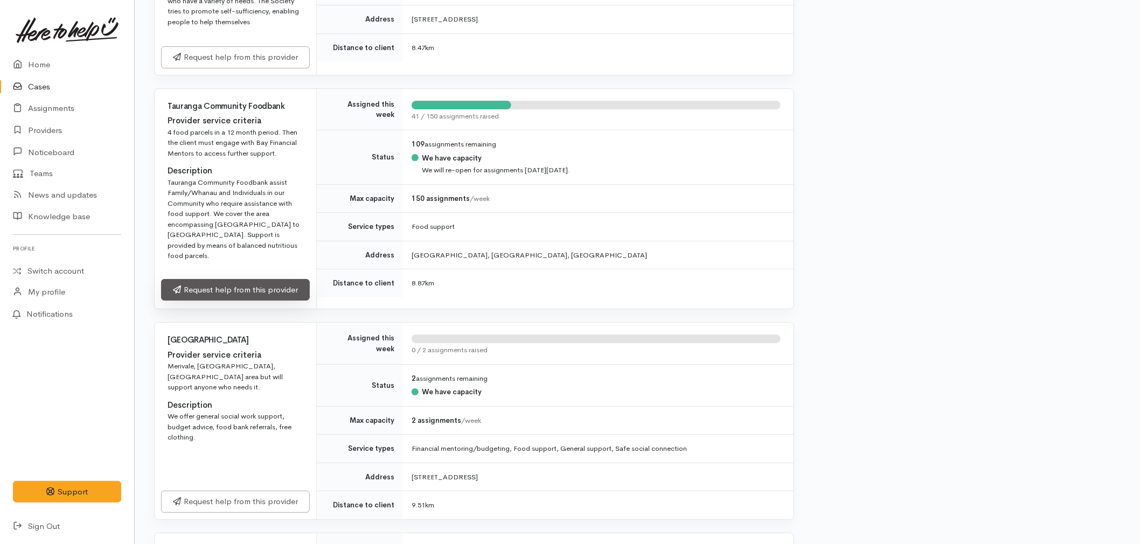
click at [246, 294] on link "Request help from this provider" at bounding box center [235, 290] width 149 height 22
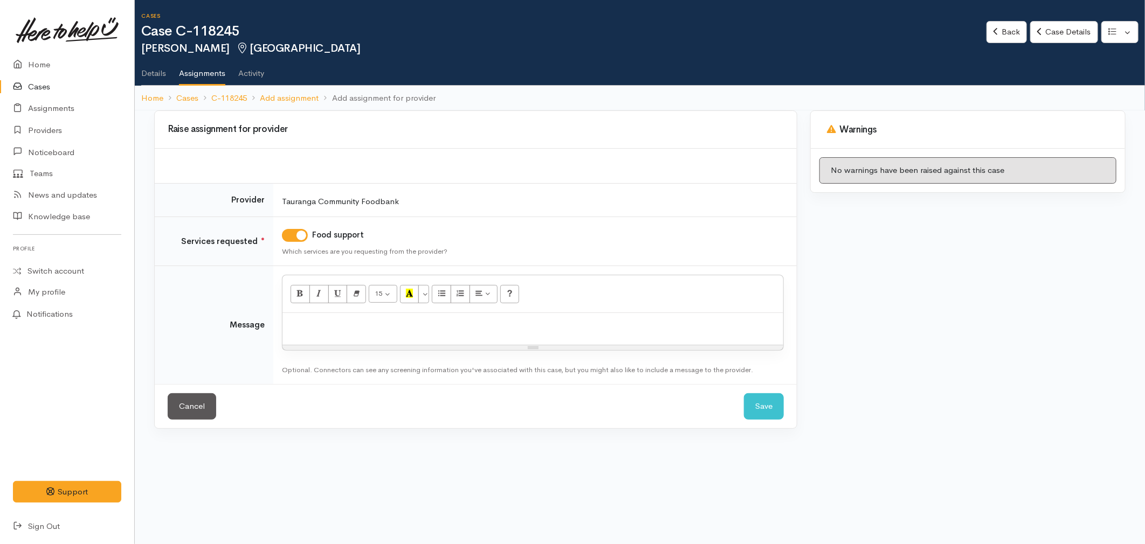
click at [348, 322] on p at bounding box center [533, 325] width 490 height 12
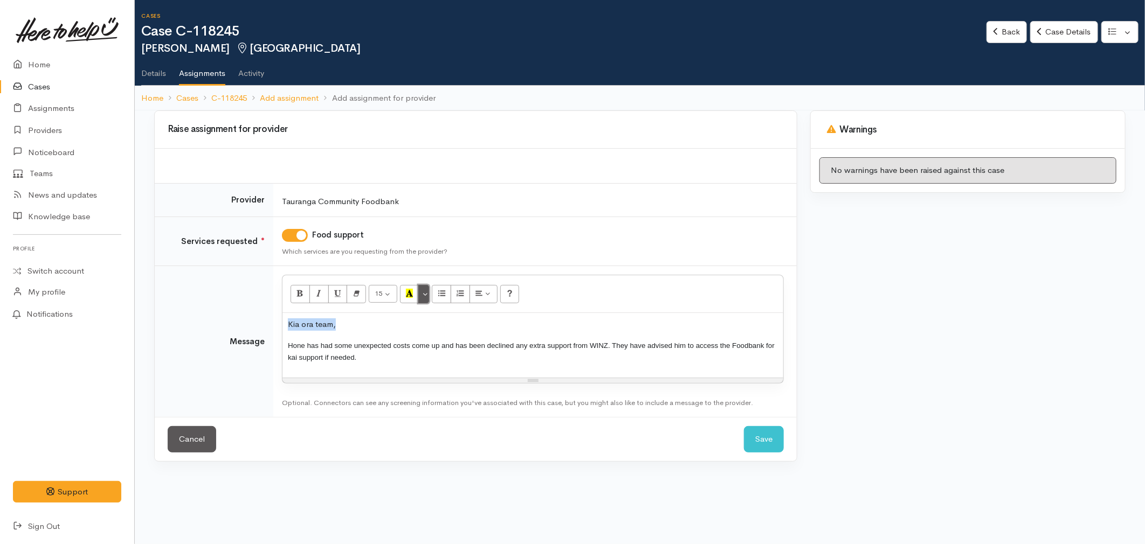
click at [422, 293] on button "More Color" at bounding box center [423, 294] width 11 height 18
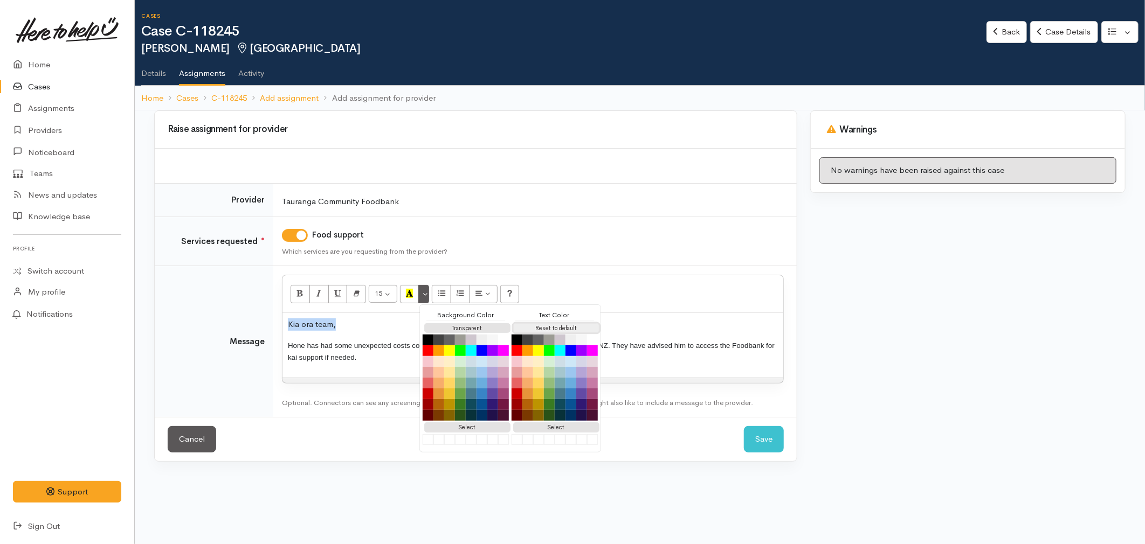
click at [557, 323] on button "Reset to default" at bounding box center [556, 328] width 86 height 10
click at [402, 347] on p "Hone has had some unexpected costs come up and has been declined any extra supp…" at bounding box center [533, 352] width 490 height 24
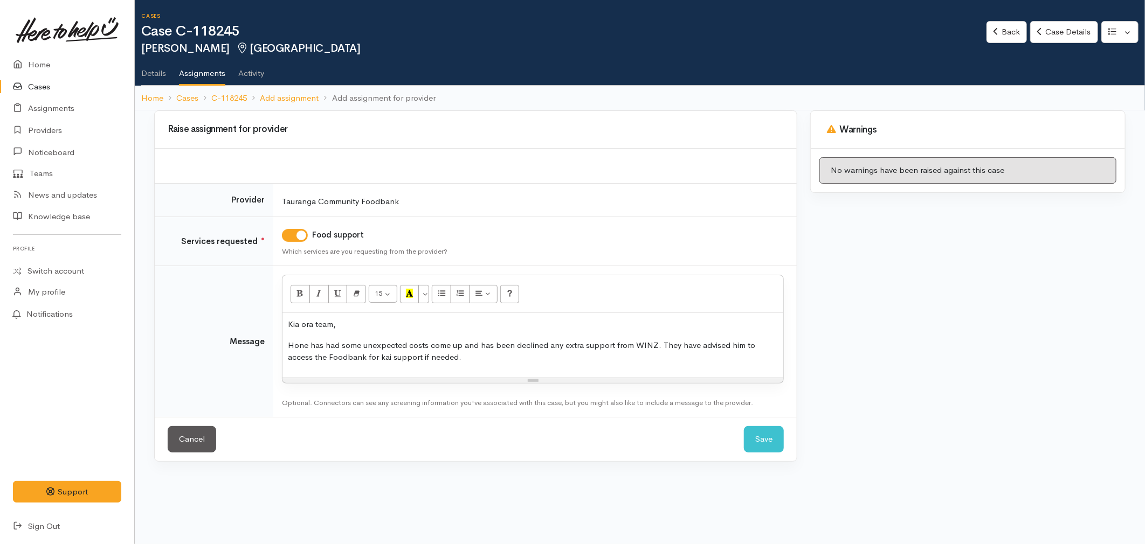
drag, startPoint x: 454, startPoint y: 364, endPoint x: 286, endPoint y: 356, distance: 168.3
click at [286, 356] on div "Kia ora team, Hone has had some unexpected costs come up and has been declined …" at bounding box center [532, 345] width 501 height 65
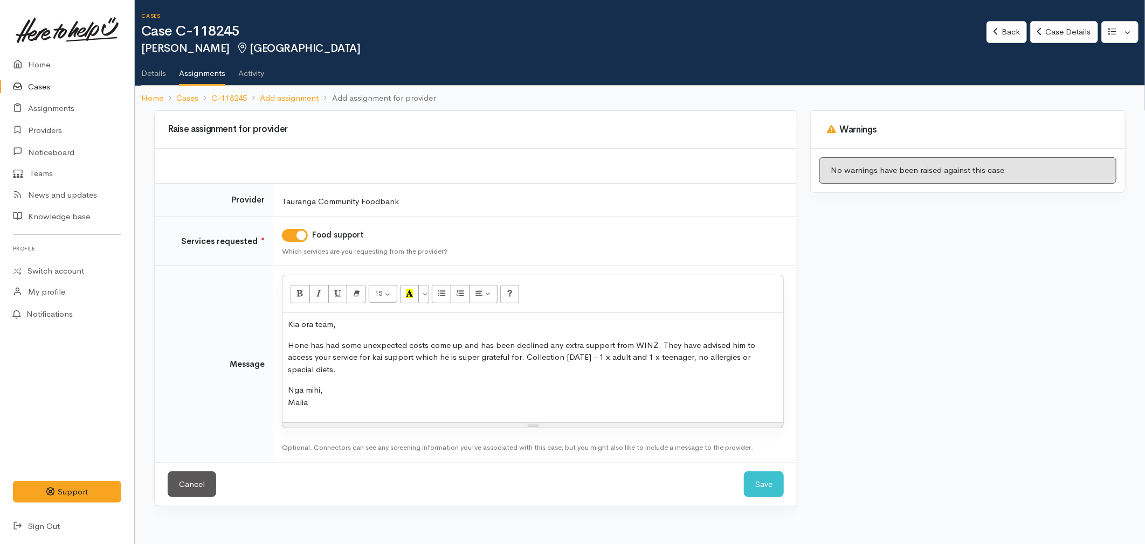
click at [598, 400] on div "Kia ora team, Hone has had some unexpected costs come up and has been declined …" at bounding box center [532, 367] width 501 height 109
click at [762, 473] on button "Save" at bounding box center [764, 485] width 40 height 26
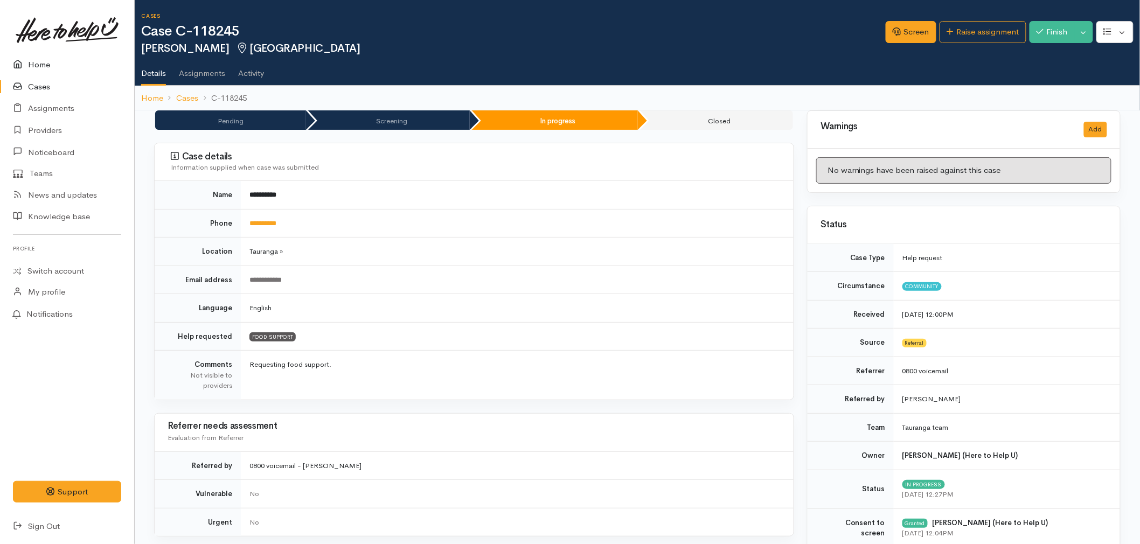
click at [28, 61] on link "Home" at bounding box center [67, 65] width 134 height 22
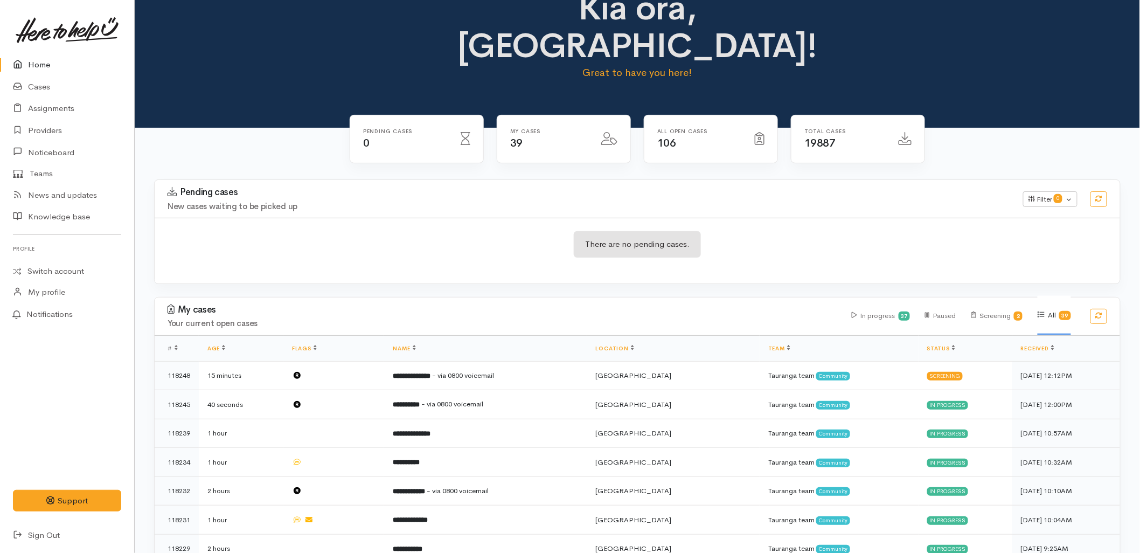
scroll to position [60, 0]
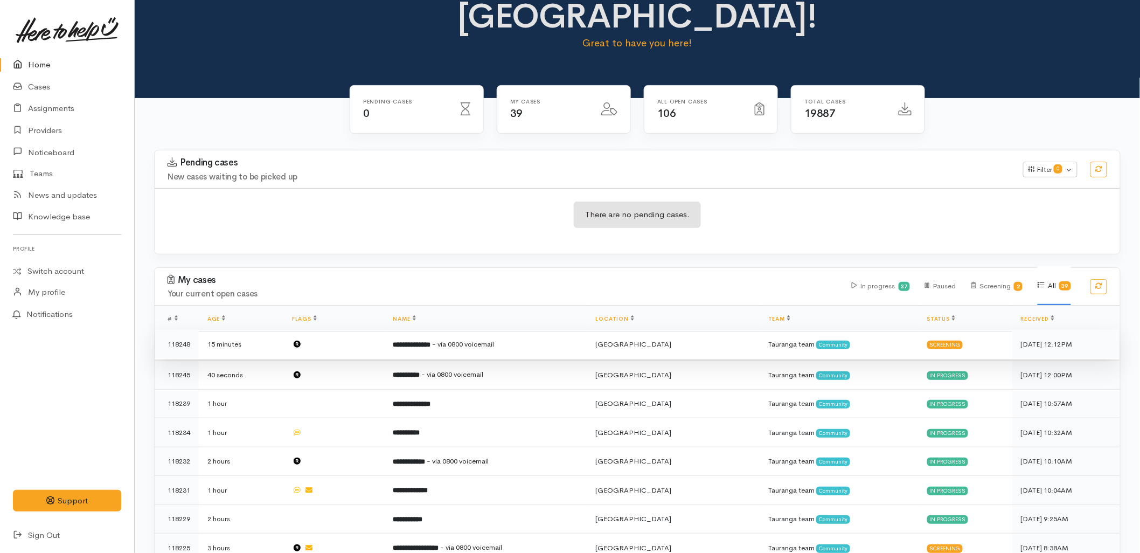
click at [437, 330] on td "**********" at bounding box center [485, 344] width 203 height 29
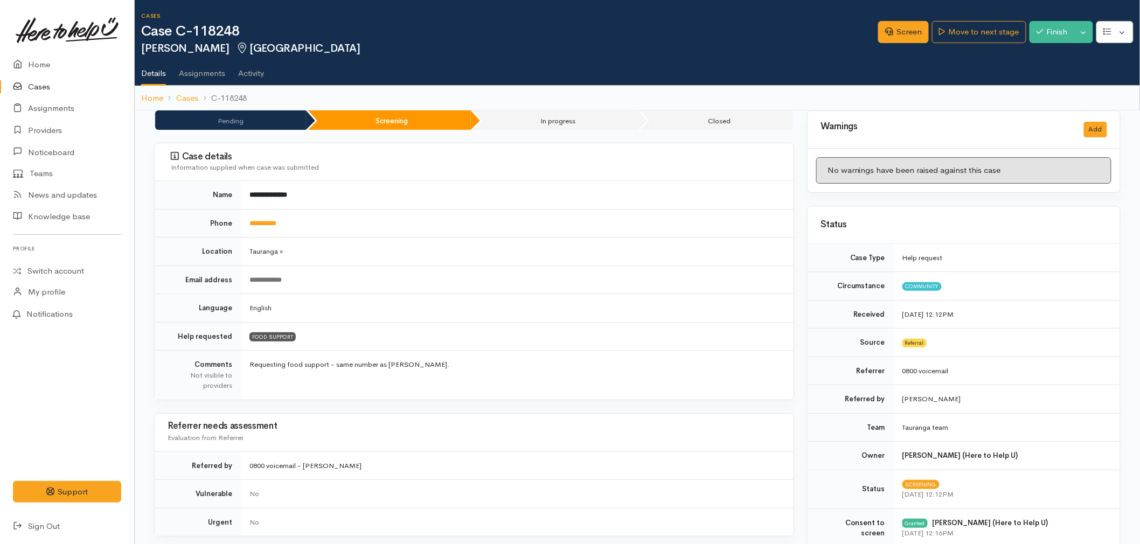
click at [418, 212] on td "**********" at bounding box center [517, 223] width 553 height 29
click at [257, 224] on link "**********" at bounding box center [263, 223] width 27 height 7
click at [892, 26] on link "Screen" at bounding box center [903, 32] width 51 height 22
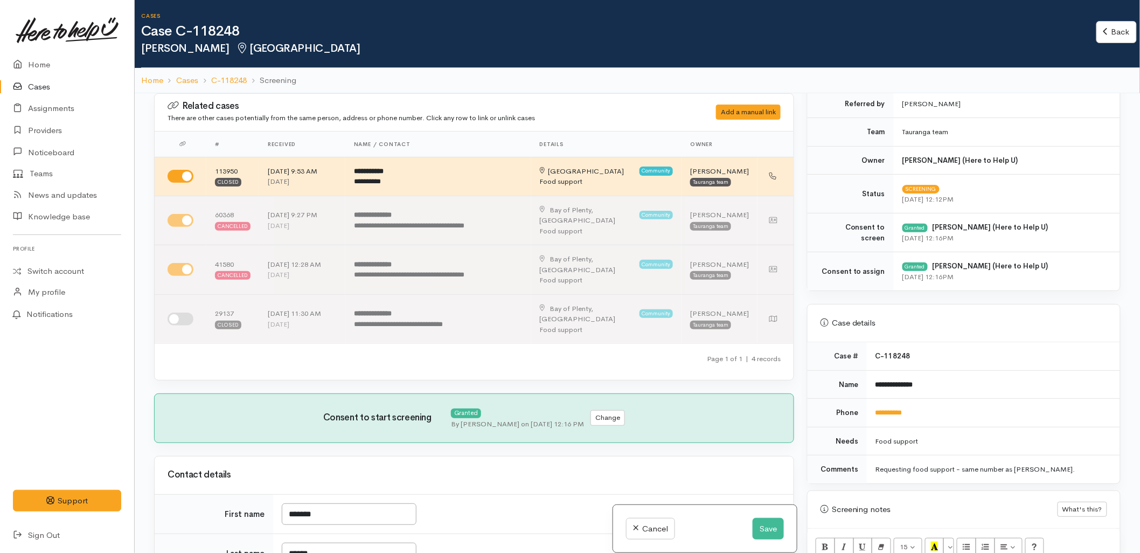
scroll to position [299, 0]
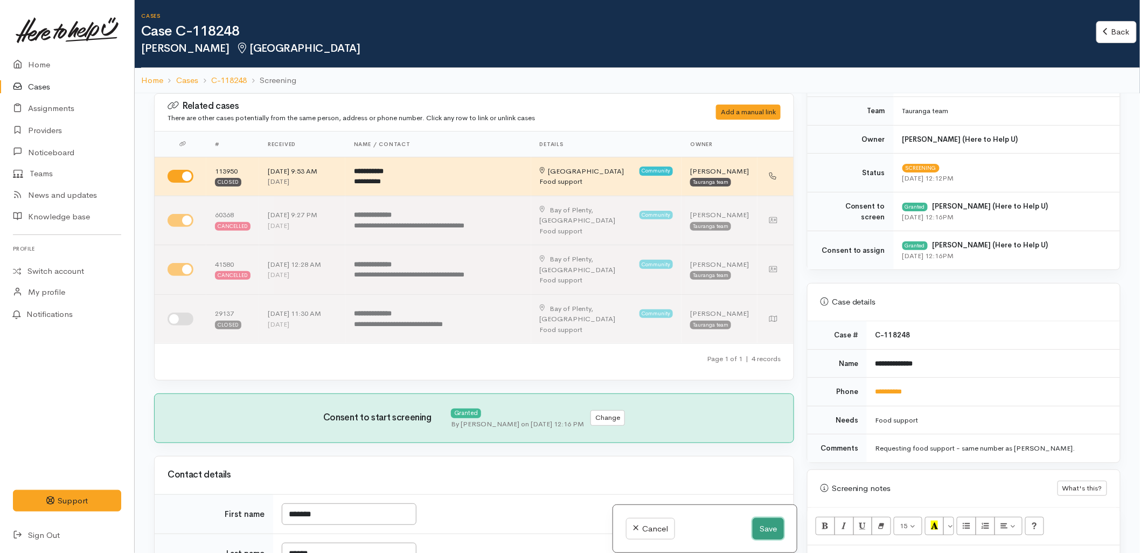
click at [756, 525] on button "Save" at bounding box center [768, 529] width 31 height 22
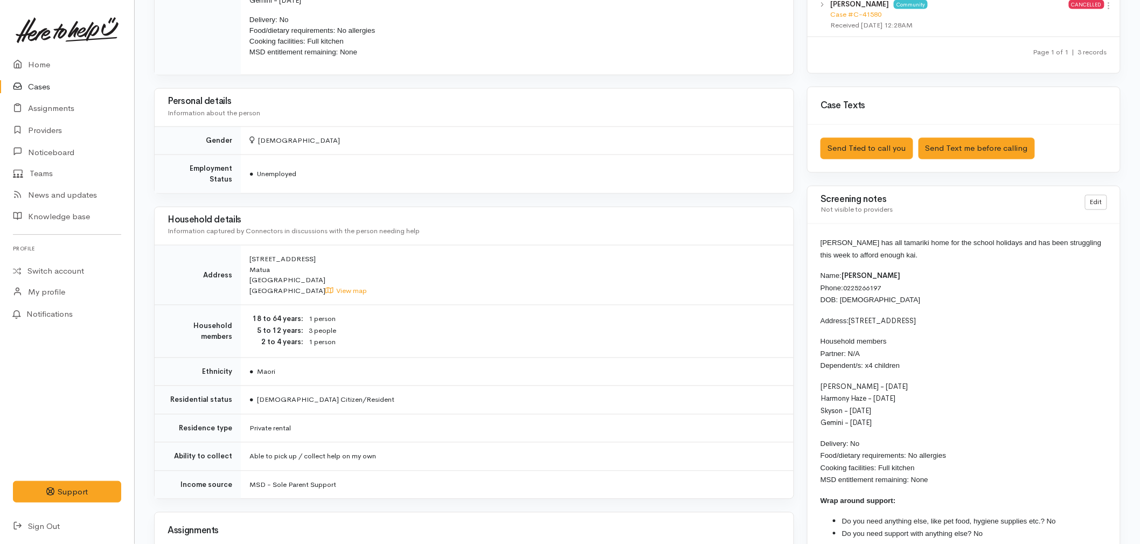
scroll to position [838, 0]
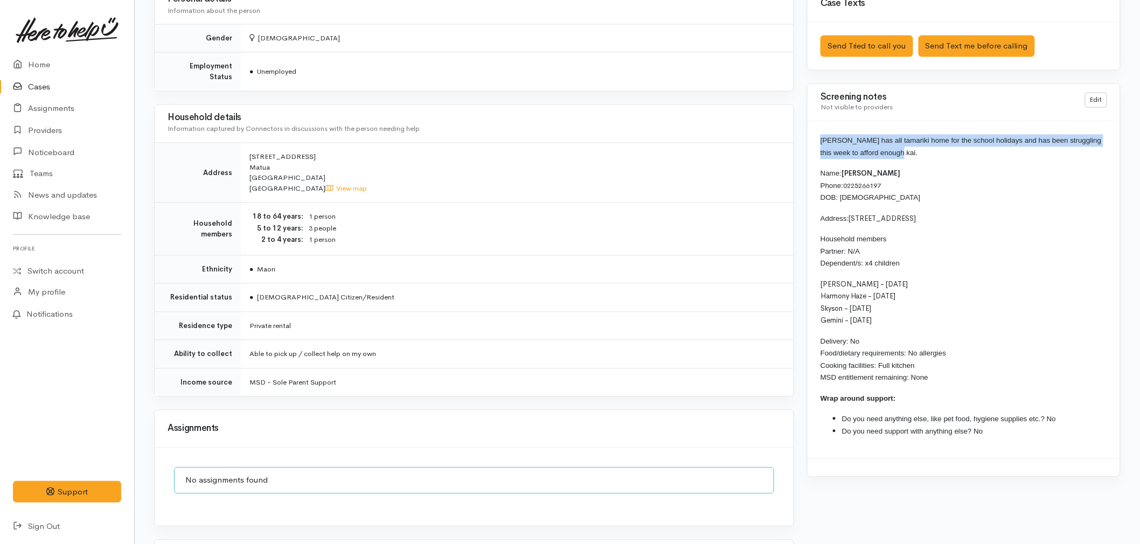
drag, startPoint x: 904, startPoint y: 153, endPoint x: 807, endPoint y: 130, distance: 99.5
click at [808, 130] on div "Shannon has all tamariki home for the school holidays and has been struggling t…" at bounding box center [964, 290] width 313 height 337
copy span "[PERSON_NAME] has all tamariki home for the school holidays and has been strugg…"
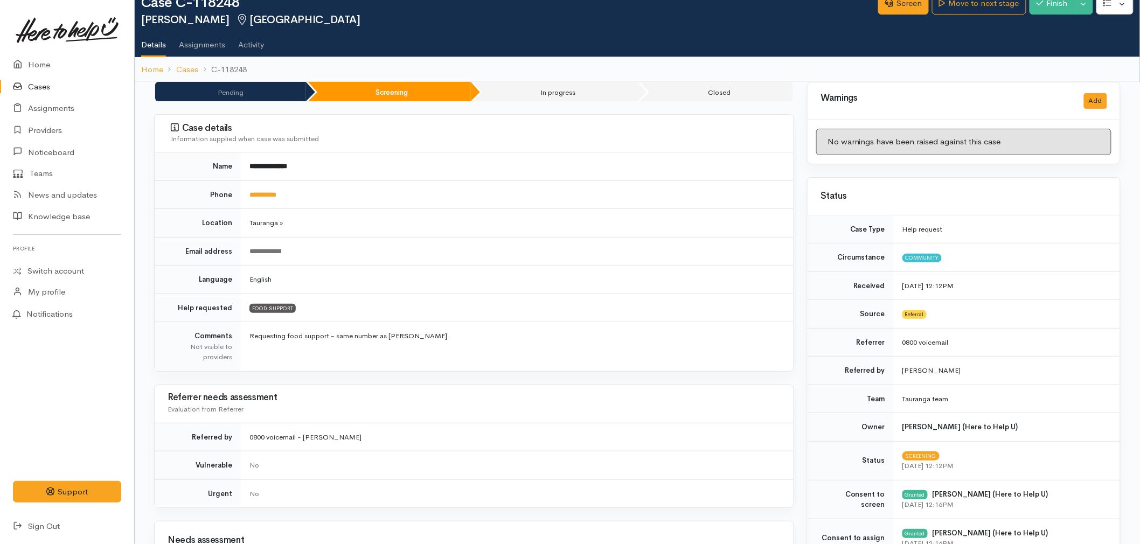
scroll to position [0, 0]
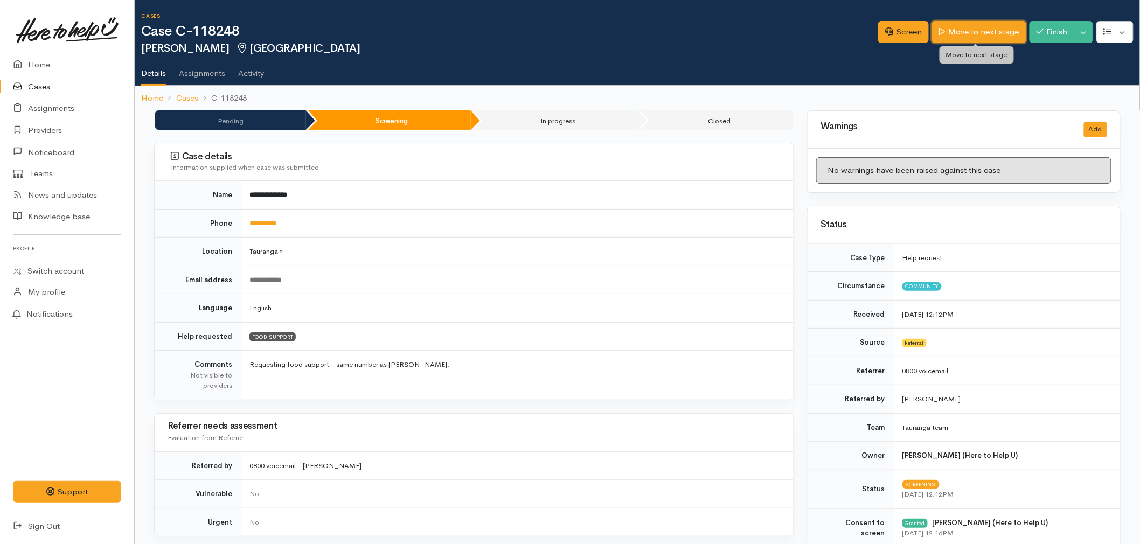
click at [977, 27] on link "Move to next stage" at bounding box center [979, 32] width 94 height 22
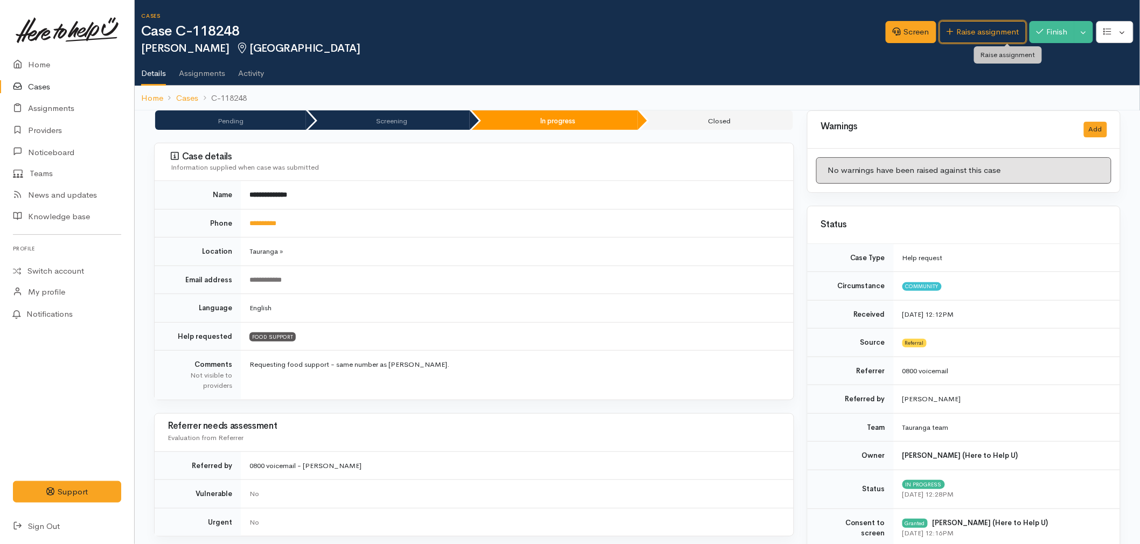
click at [979, 27] on link "Raise assignment" at bounding box center [983, 32] width 87 height 22
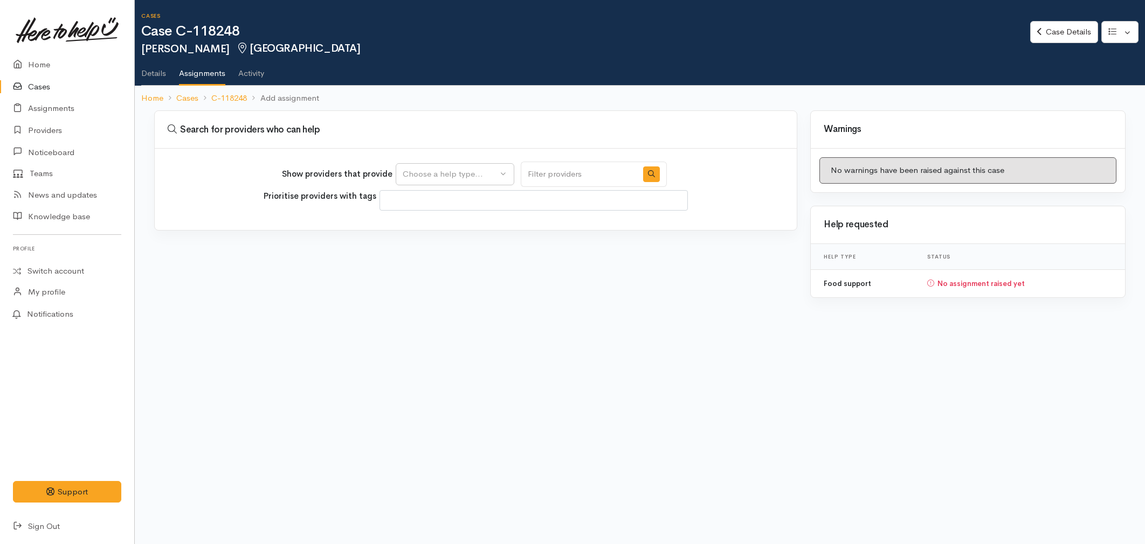
select select
click at [462, 181] on button "Choose a help type..." at bounding box center [455, 174] width 119 height 22
click at [439, 223] on span "Food support" at bounding box center [434, 225] width 50 height 12
select select "3"
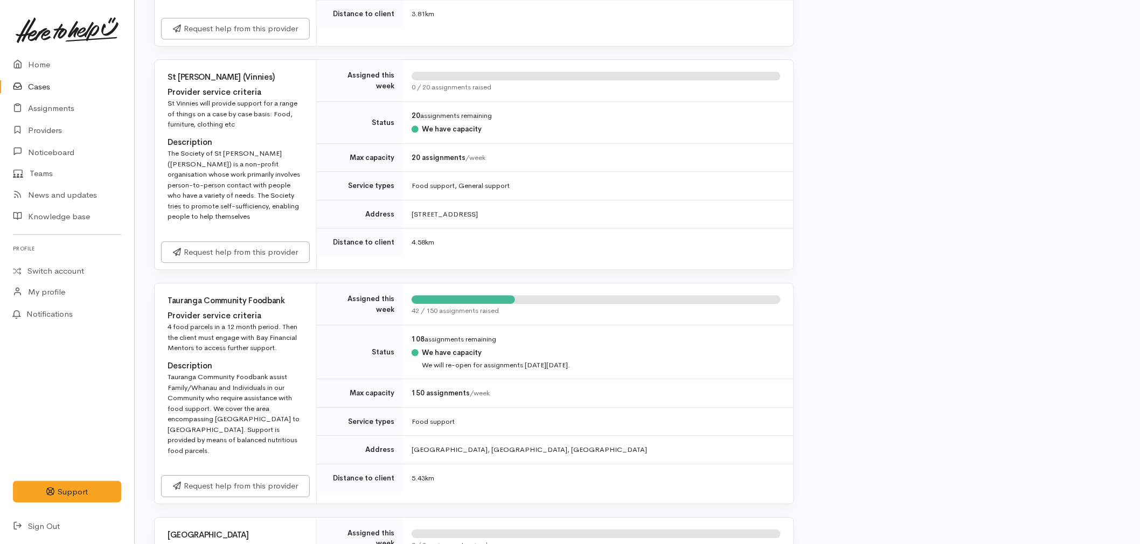
scroll to position [1078, 0]
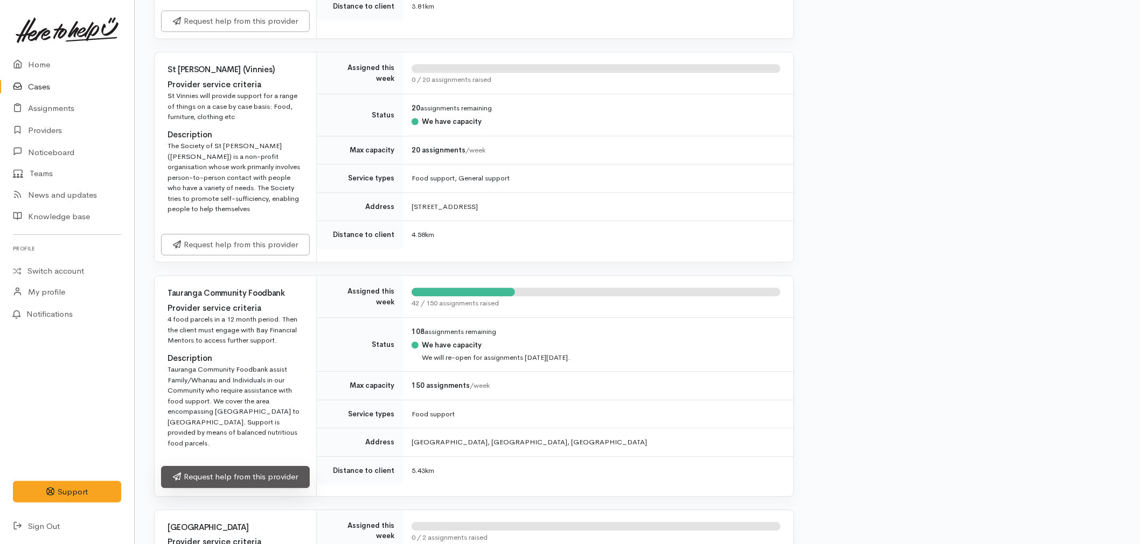
click at [237, 466] on link "Request help from this provider" at bounding box center [235, 477] width 149 height 22
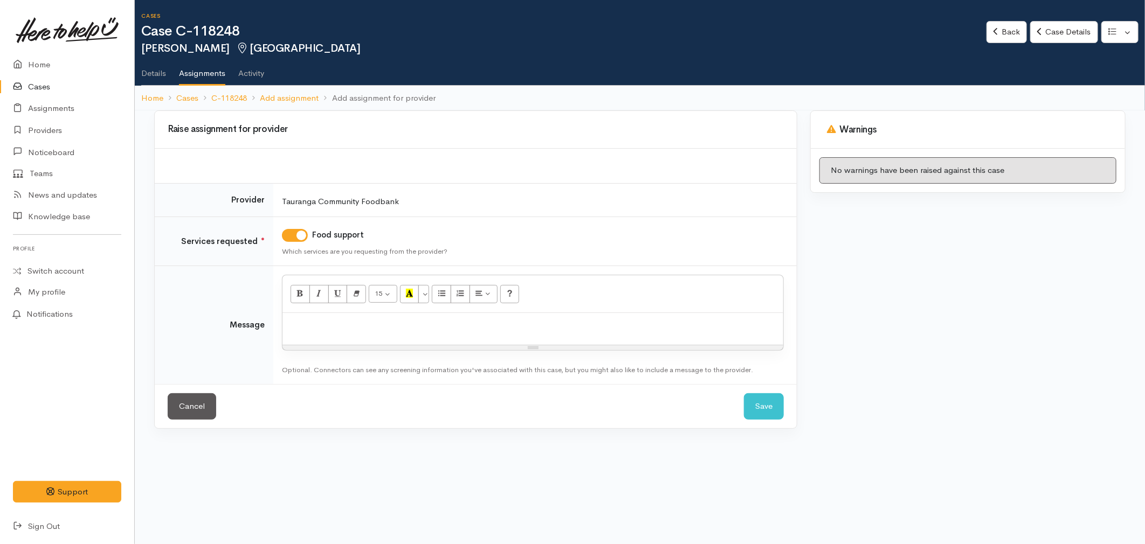
click at [364, 333] on div at bounding box center [532, 329] width 501 height 32
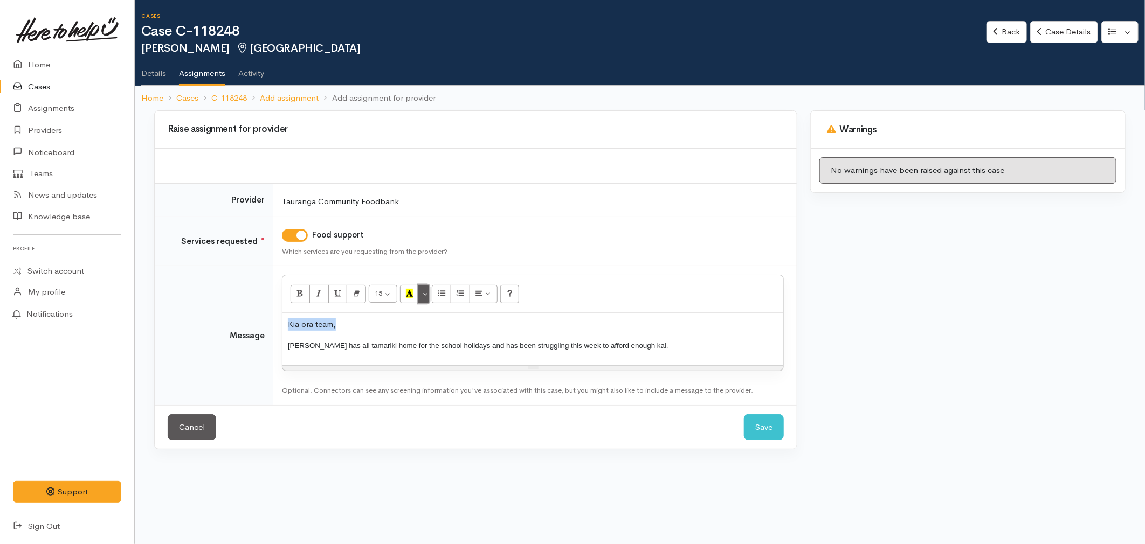
click at [421, 295] on button "More Color" at bounding box center [423, 294] width 11 height 18
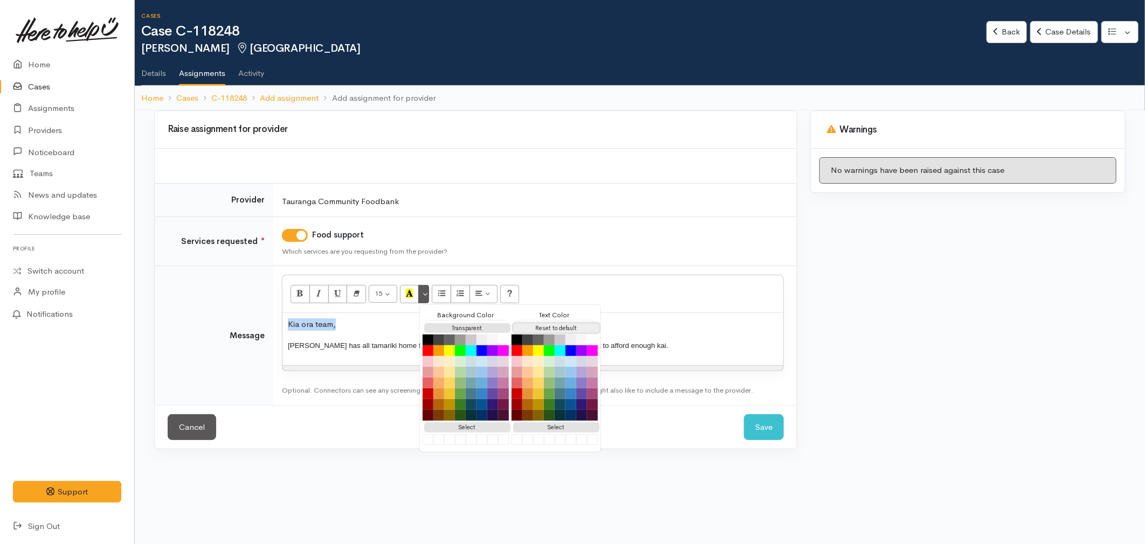
click at [536, 325] on button "Reset to default" at bounding box center [556, 328] width 86 height 10
click at [724, 344] on p "Shannon has all tamariki home for the school holidays and has been struggling t…" at bounding box center [533, 346] width 490 height 12
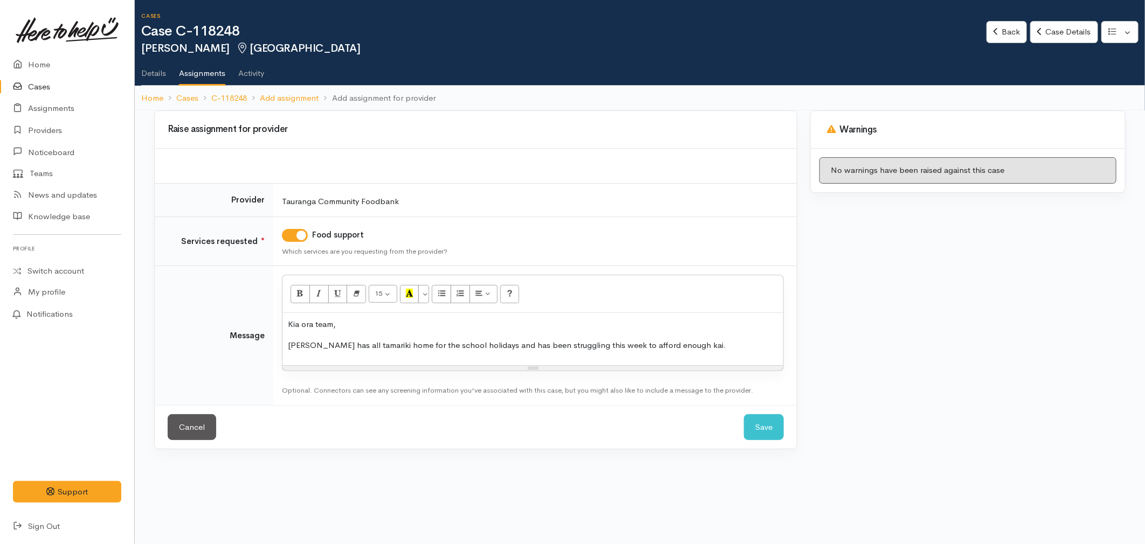
click at [726, 348] on p "Shannon has all tamariki home for the school holidays and has been struggling t…" at bounding box center [533, 346] width 490 height 12
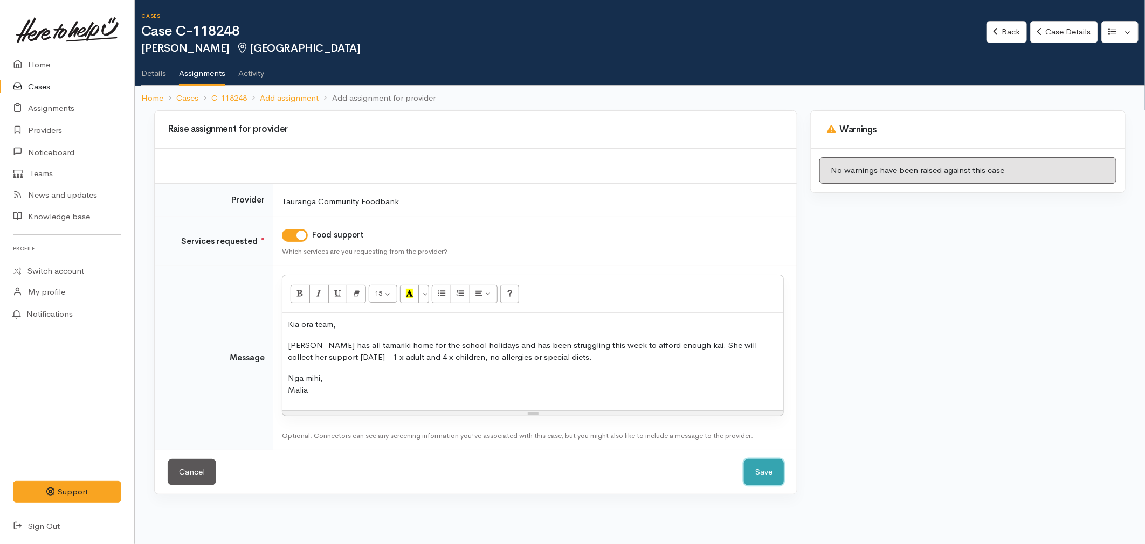
click at [749, 471] on button "Save" at bounding box center [764, 472] width 40 height 26
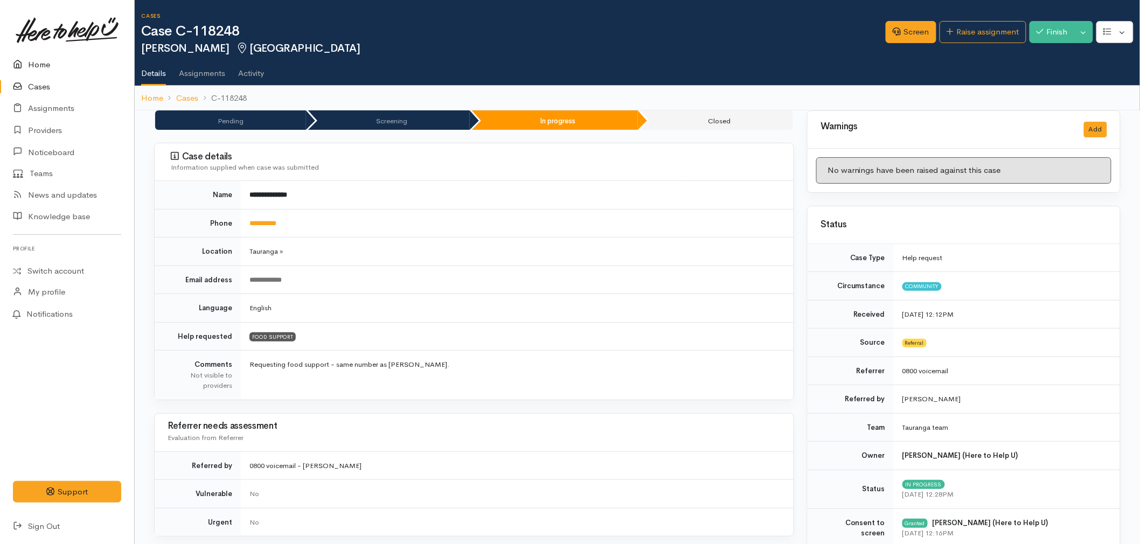
click at [90, 60] on link "Home" at bounding box center [67, 65] width 134 height 22
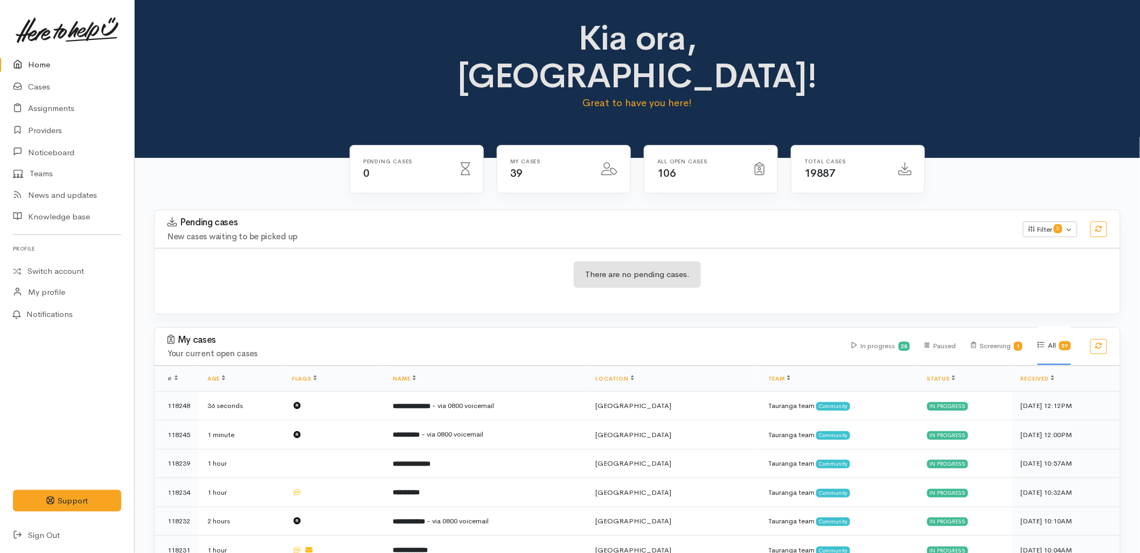
click at [662, 272] on div "There are no pending cases." at bounding box center [638, 281] width 966 height 66
click at [271, 59] on div "Kia ora, [GEOGRAPHIC_DATA]! Great to have you here!" at bounding box center [638, 69] width 980 height 100
click at [279, 117] on div "Kia ora, [GEOGRAPHIC_DATA]! Great to have you here!" at bounding box center [638, 79] width 1006 height 158
click at [828, 248] on div "There are no pending cases." at bounding box center [638, 281] width 966 height 66
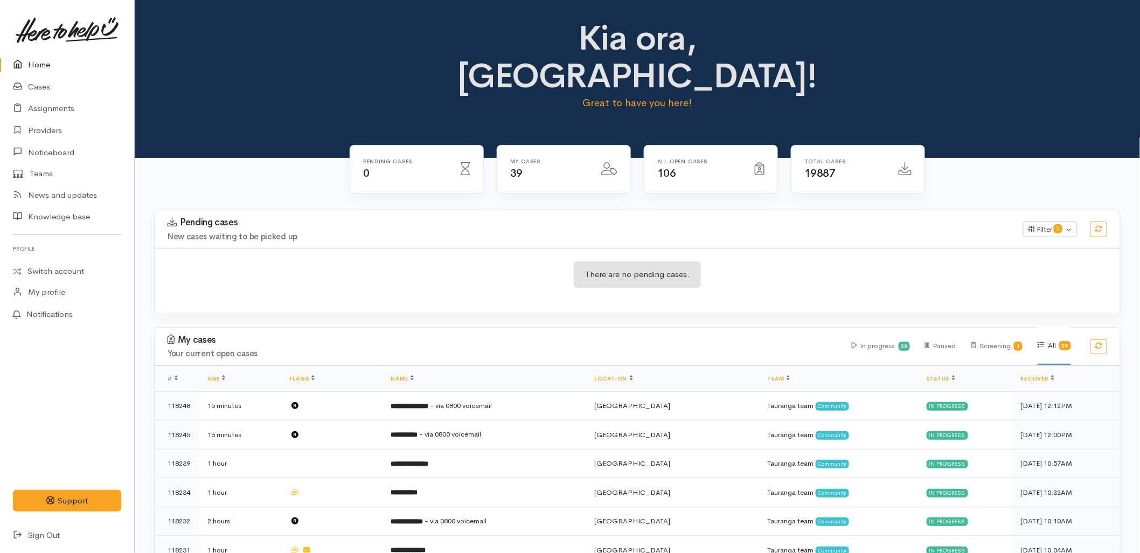
click at [783, 217] on h3 "Pending cases" at bounding box center [589, 222] width 843 height 11
click at [434, 210] on div "Pending cases New cases waiting to be picked up Filter 0 Filters Clear filters …" at bounding box center [637, 229] width 979 height 38
click at [29, 91] on link "Cases" at bounding box center [67, 87] width 134 height 22
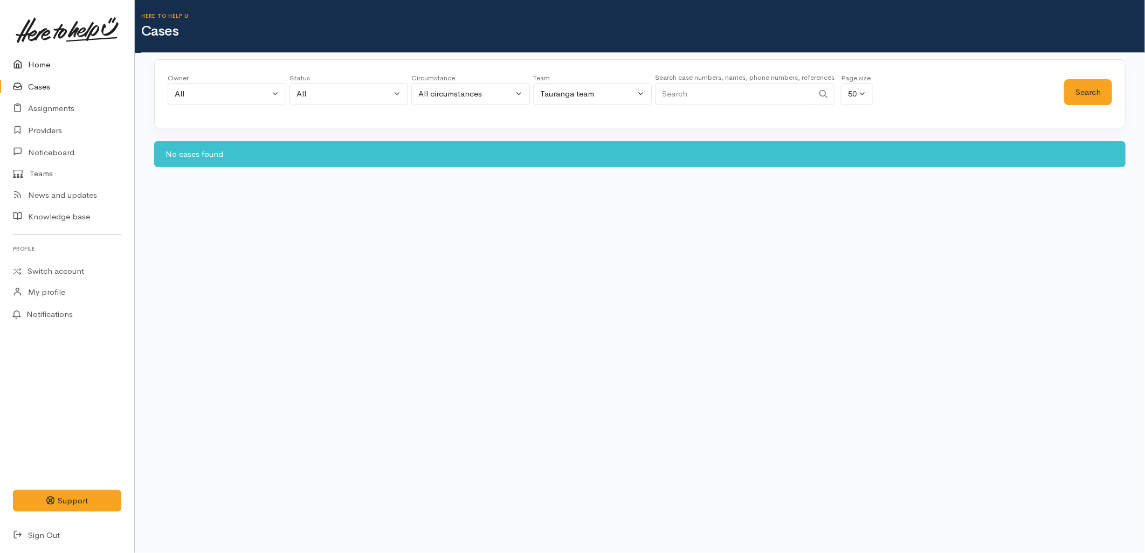
click at [36, 60] on link "Home" at bounding box center [67, 65] width 134 height 22
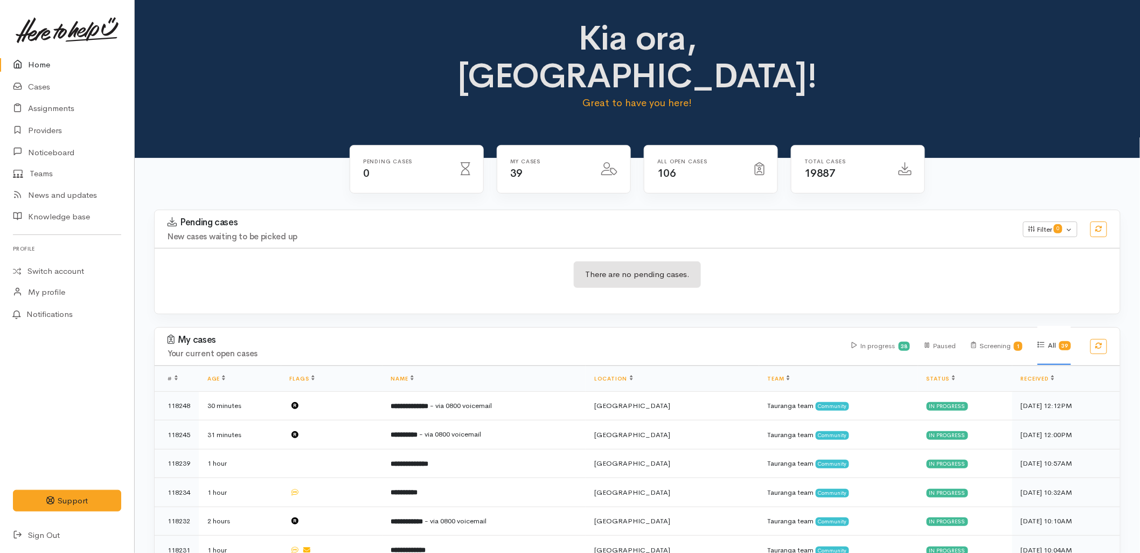
click at [438, 328] on div "My cases Your current open cases In progress 38 Paused Screening 1 All 39" at bounding box center [637, 347] width 979 height 38
click div "There are no pending cases."
click h3 "Pending cases"
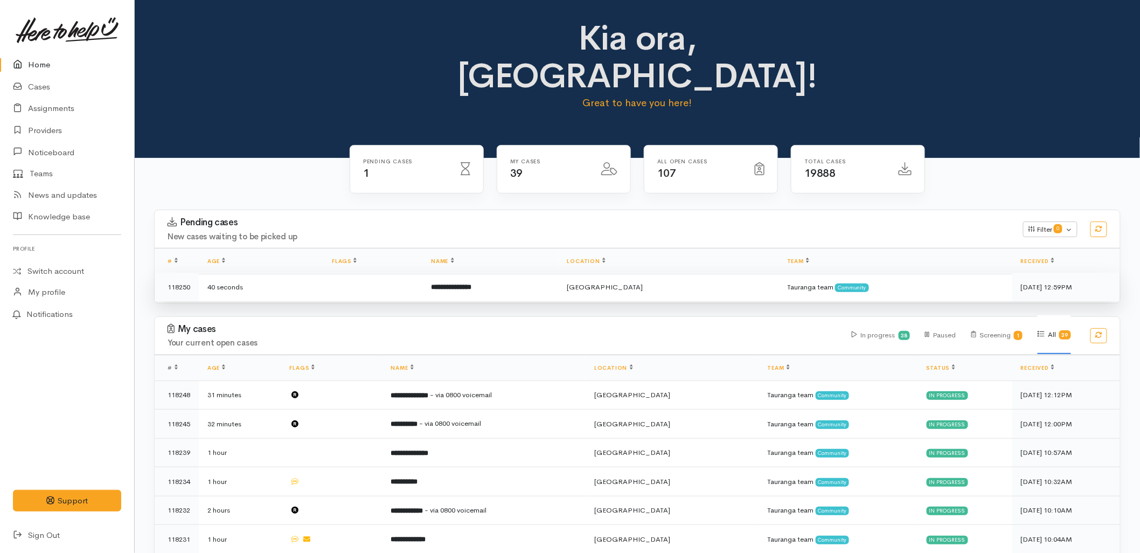
click at [456, 273] on td "**********" at bounding box center [491, 287] width 136 height 29
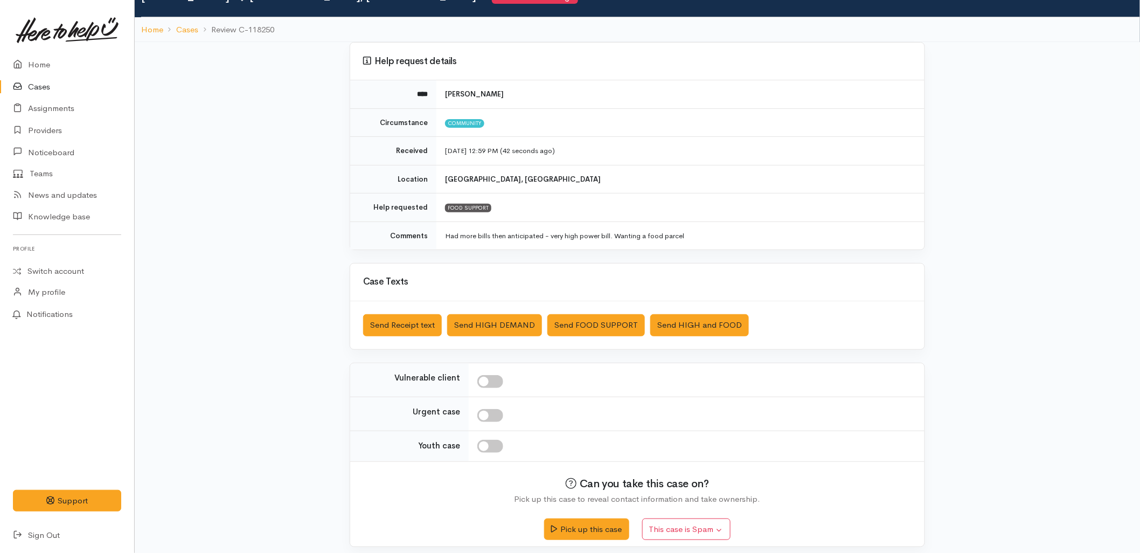
scroll to position [60, 0]
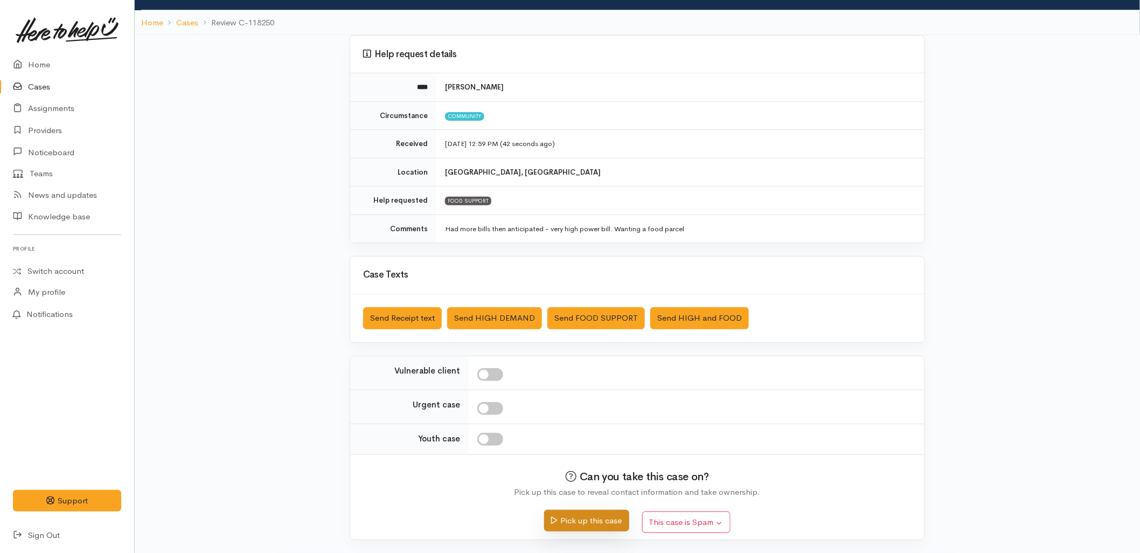
click at [584, 523] on button "Pick up this case" at bounding box center [586, 521] width 85 height 22
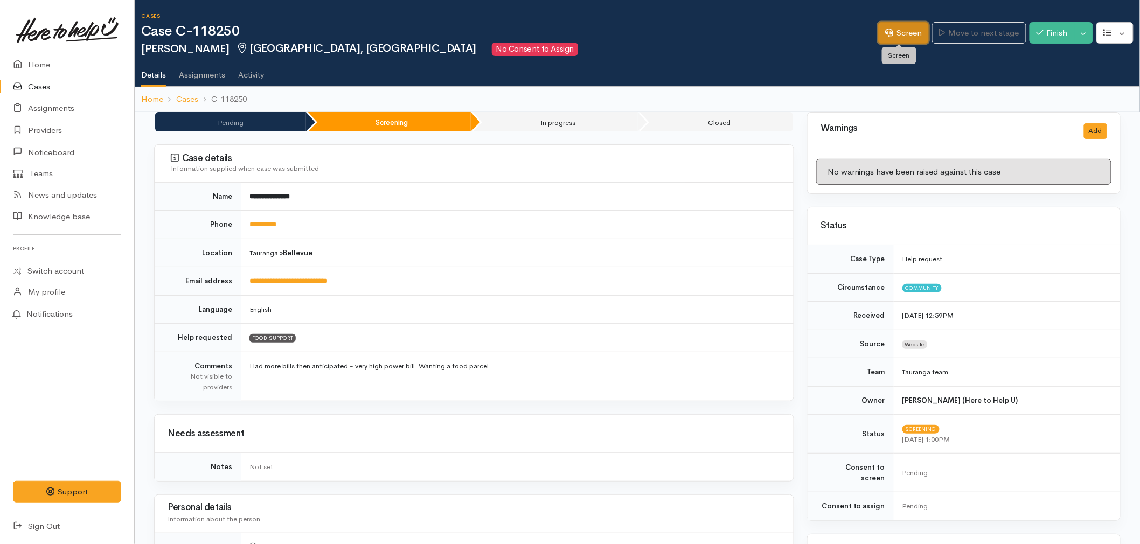
click at [903, 33] on link "Screen" at bounding box center [903, 33] width 51 height 22
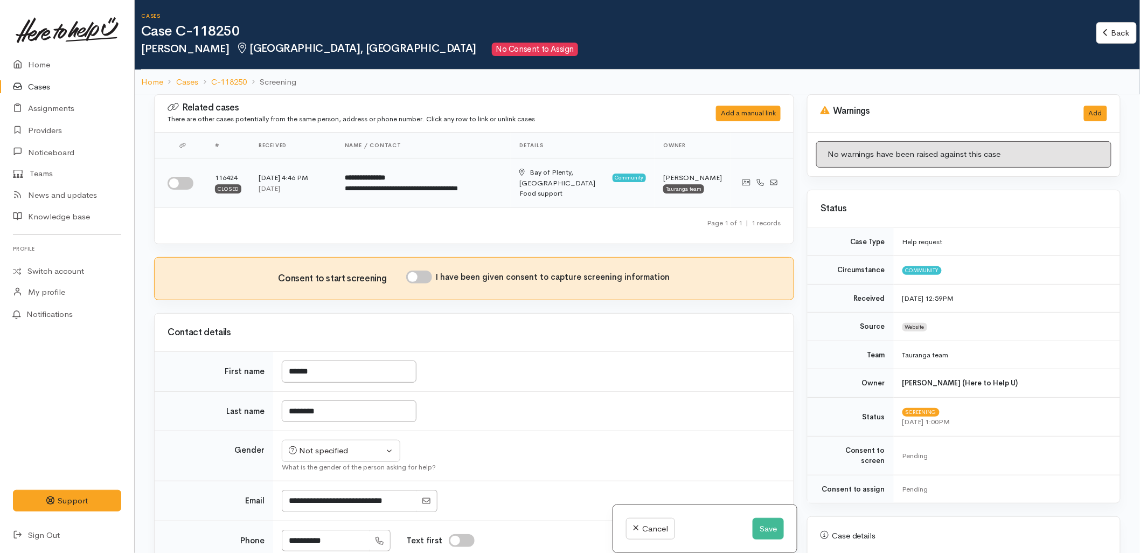
click at [182, 177] on input "checkbox" at bounding box center [181, 183] width 26 height 13
checkbox input "true"
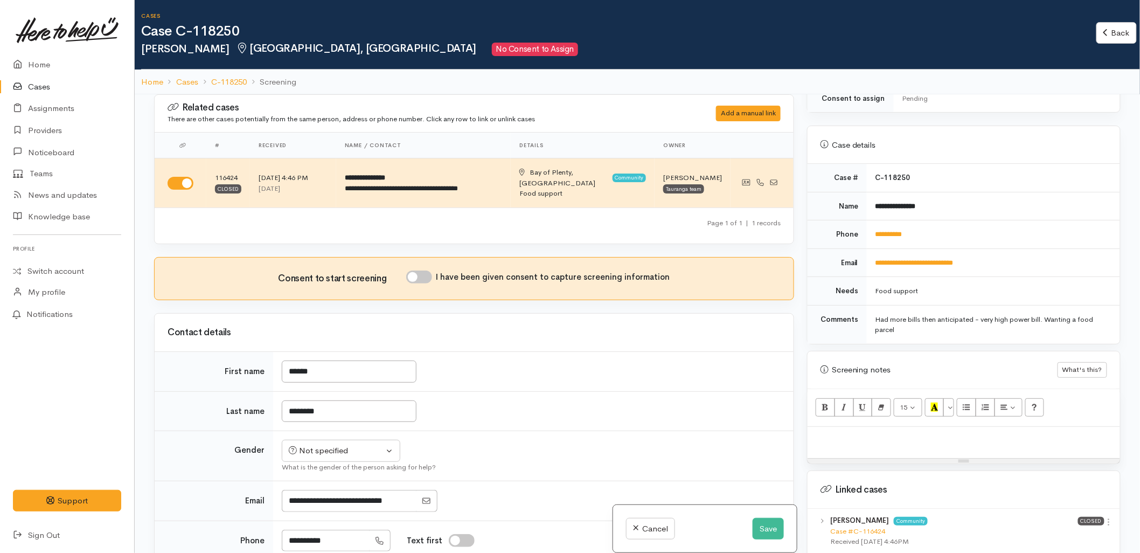
scroll to position [479, 0]
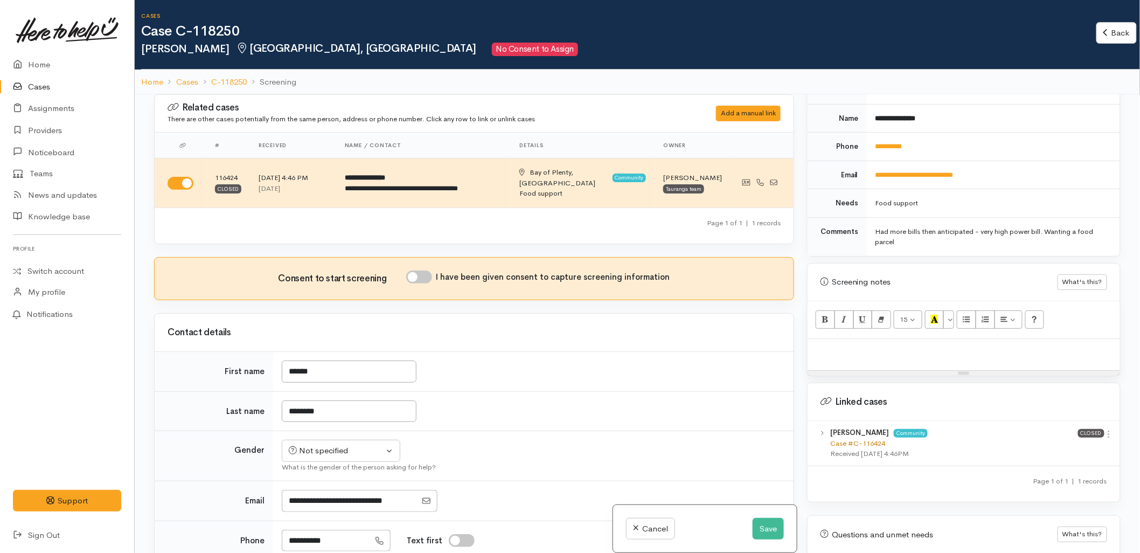
click at [860, 439] on link "Case #C-116424" at bounding box center [857, 443] width 55 height 9
click at [881, 344] on p at bounding box center [964, 350] width 302 height 12
paste div
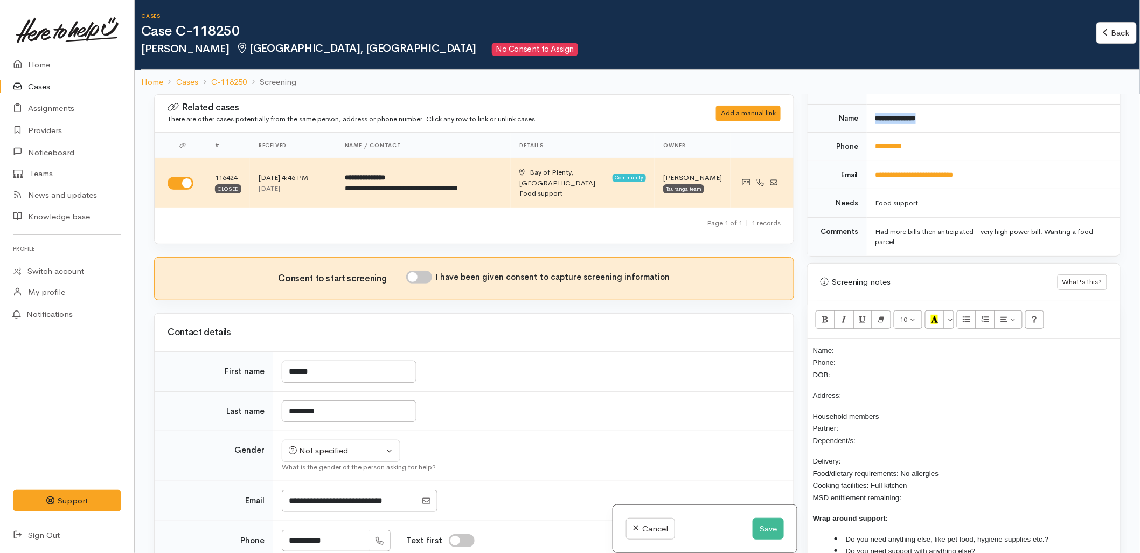
drag, startPoint x: 944, startPoint y: 115, endPoint x: 874, endPoint y: 115, distance: 70.1
click at [874, 115] on td "**********" at bounding box center [993, 118] width 253 height 29
copy b "**********"
click at [863, 344] on p "Name: Phone: DOB:" at bounding box center [964, 362] width 302 height 37
drag, startPoint x: 920, startPoint y: 141, endPoint x: 875, endPoint y: 147, distance: 45.7
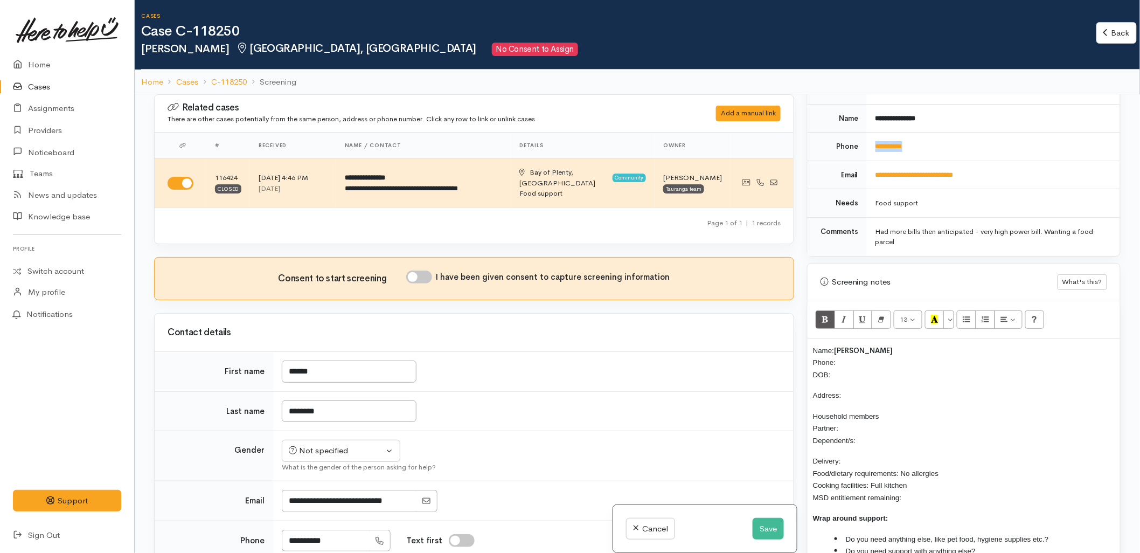
click at [875, 147] on td "**********" at bounding box center [993, 147] width 253 height 29
copy link "**********"
click at [868, 352] on p "Name: Liarna Peterman Phone: DOB:" at bounding box center [964, 362] width 302 height 37
click at [847, 359] on p "Name: Liarna Peterman Phone: 0272554118 DOB:" at bounding box center [964, 362] width 302 height 37
click at [855, 417] on p "Household members Partner: Dependent/s:" at bounding box center [964, 428] width 302 height 37
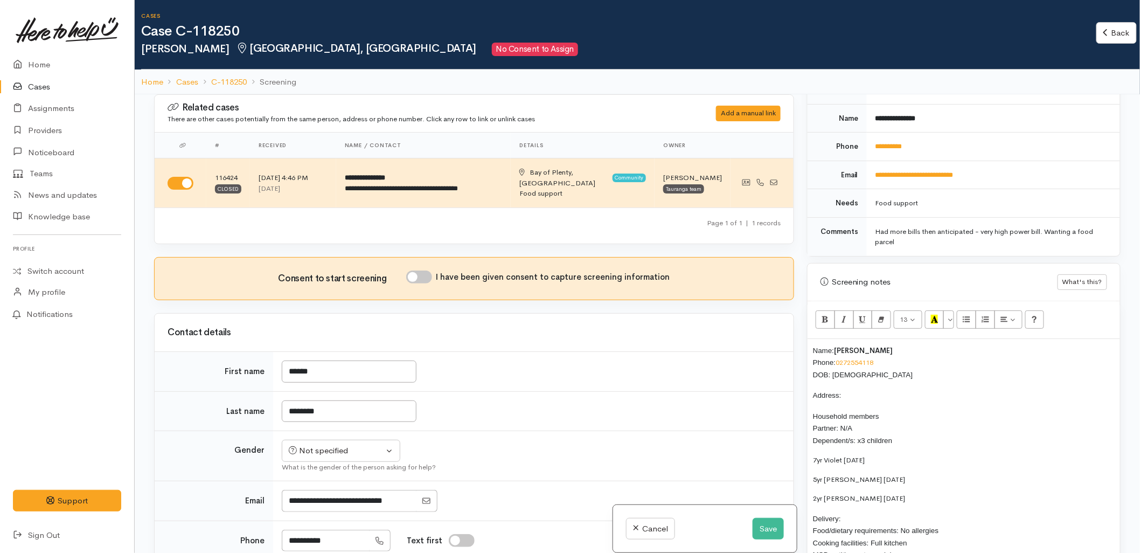
click at [815, 455] on p "7yr Violet 9/1/18" at bounding box center [964, 460] width 302 height 11
click at [816, 474] on p "5yr Sophia 21/9/19" at bounding box center [964, 479] width 302 height 11
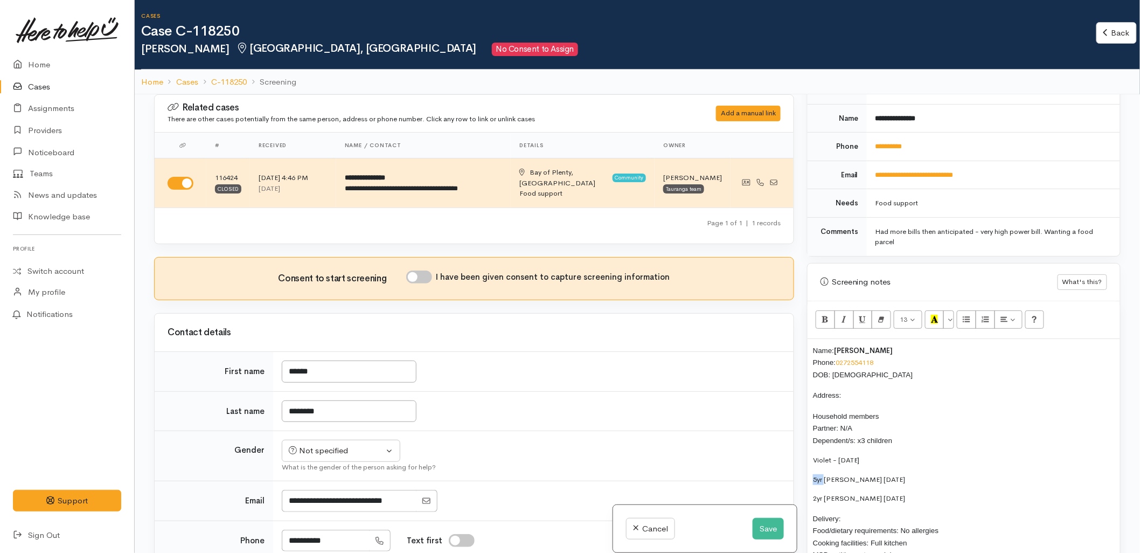
click at [816, 474] on p "5yr Sophia 21/9/19" at bounding box center [964, 479] width 302 height 11
click at [807, 480] on div "Screening notes What's this? 13 8 9 10 11 12 14 18 24 36 Background Color Trans…" at bounding box center [964, 444] width 314 height 363
click at [814, 484] on p "2yr Amelia 29/5/23" at bounding box center [964, 489] width 302 height 11
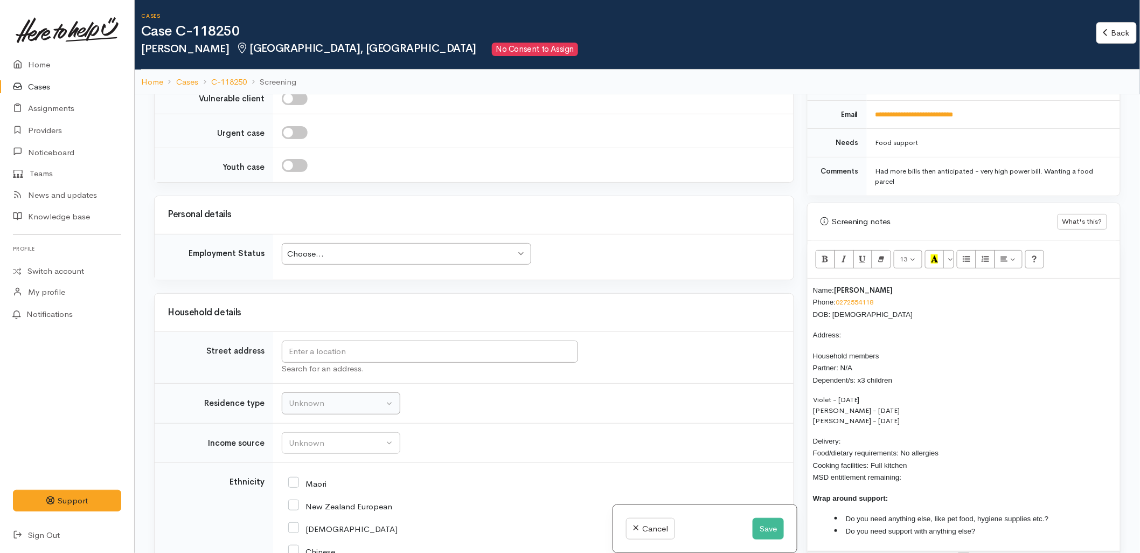
scroll to position [1078, 0]
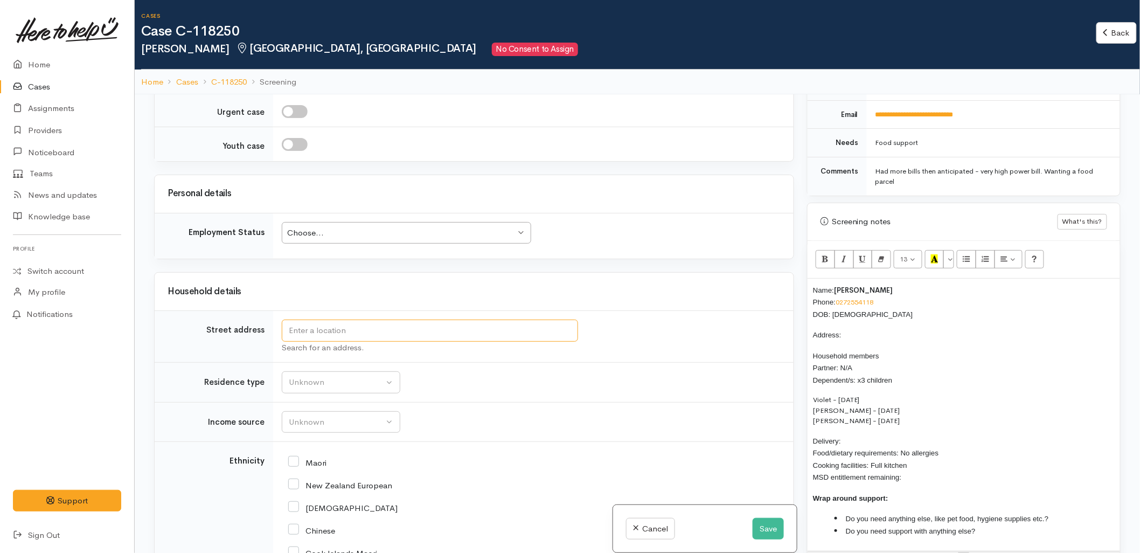
click at [323, 322] on input "text" at bounding box center [430, 331] width 296 height 22
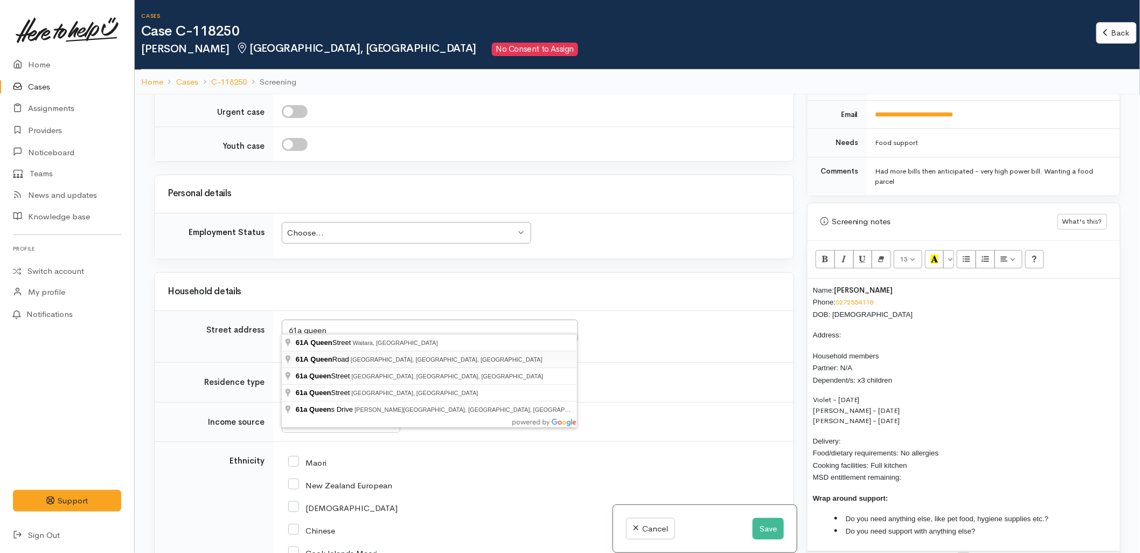
type input "61A Queen Road, Bellevue, Tauranga, New Zealand"
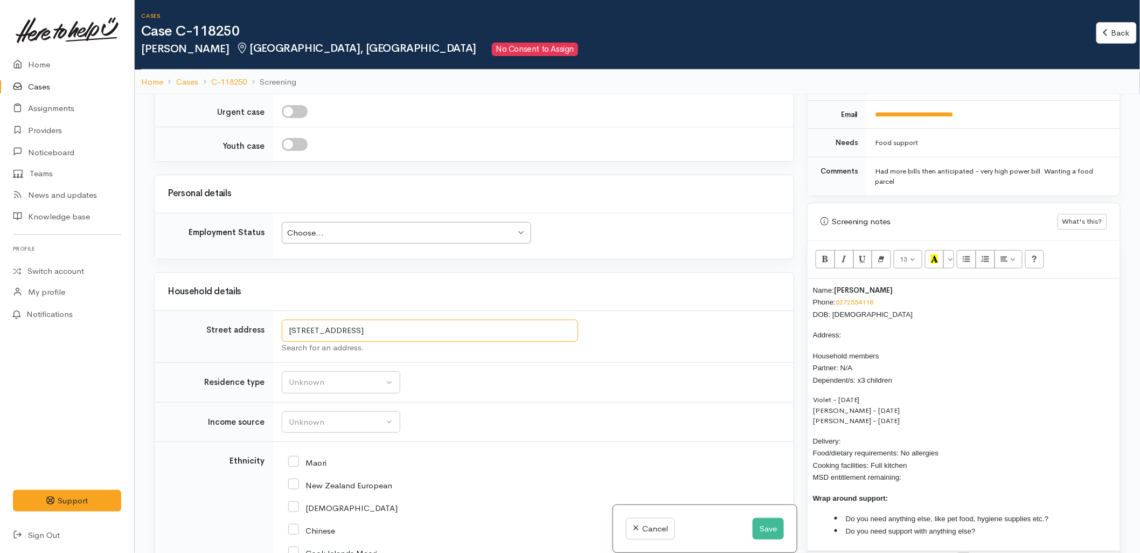
drag, startPoint x: 384, startPoint y: 321, endPoint x: 276, endPoint y: 320, distance: 107.8
click at [276, 320] on td "61A Queen Road, Bellevue, Tauranga, New Zealand Search for an address." at bounding box center [533, 337] width 521 height 52
click at [877, 329] on p "Address:" at bounding box center [964, 335] width 302 height 12
click at [889, 435] on p "Delivery: Food/dietary requirements: No allergies Cooking facilities: Full kitc…" at bounding box center [964, 459] width 302 height 49
click at [645, 343] on div "Search for an address." at bounding box center [531, 348] width 499 height 12
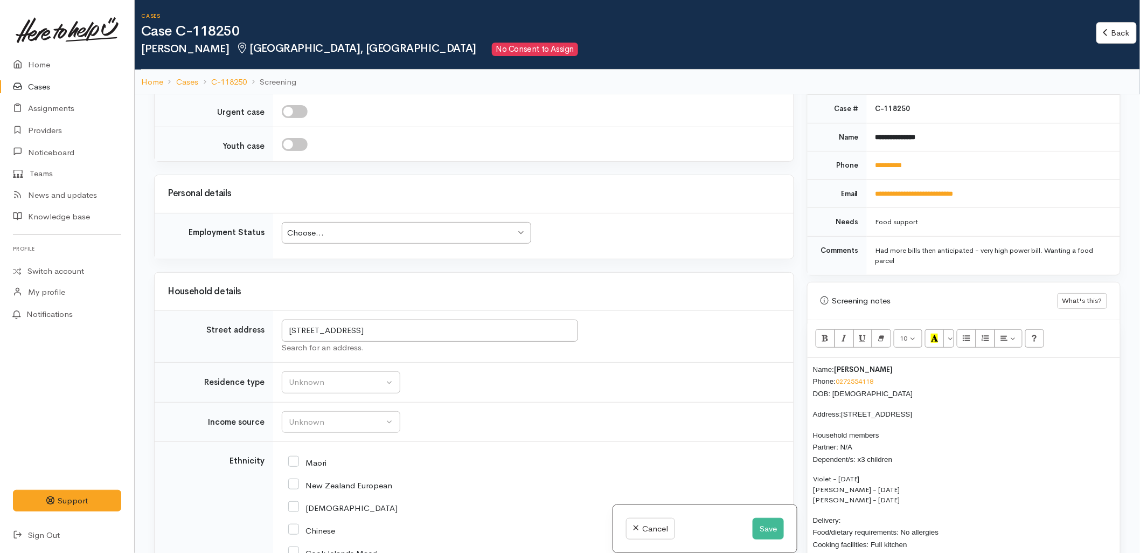
scroll to position [359, 0]
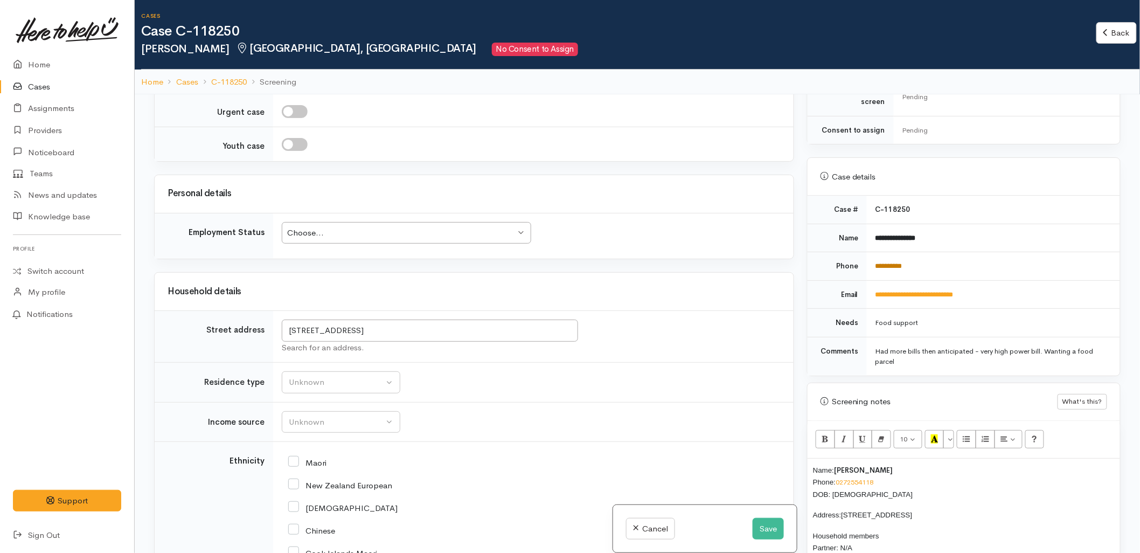
click at [892, 262] on link "**********" at bounding box center [889, 265] width 27 height 7
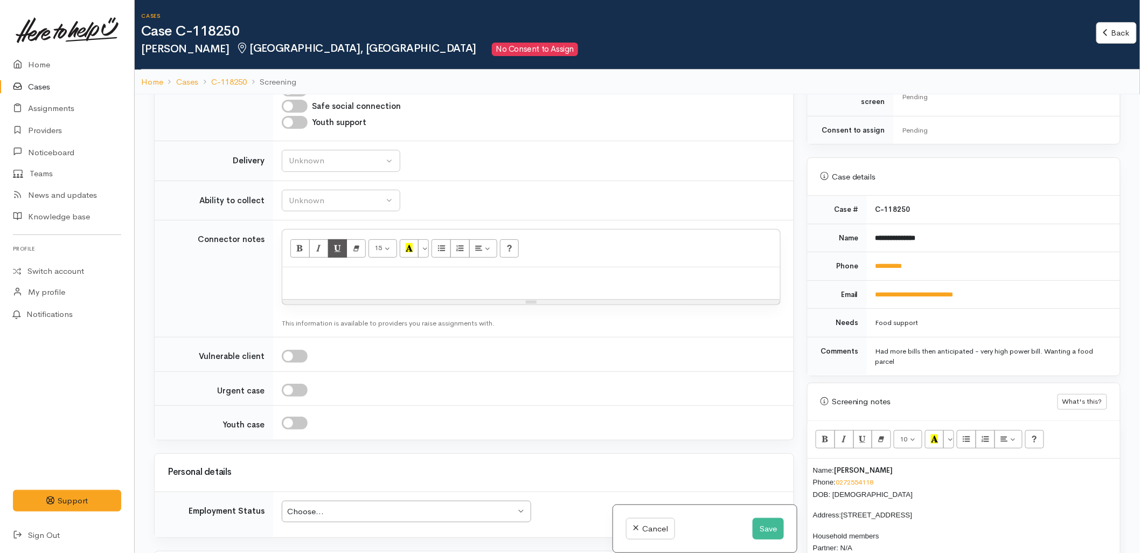
scroll to position [778, 0]
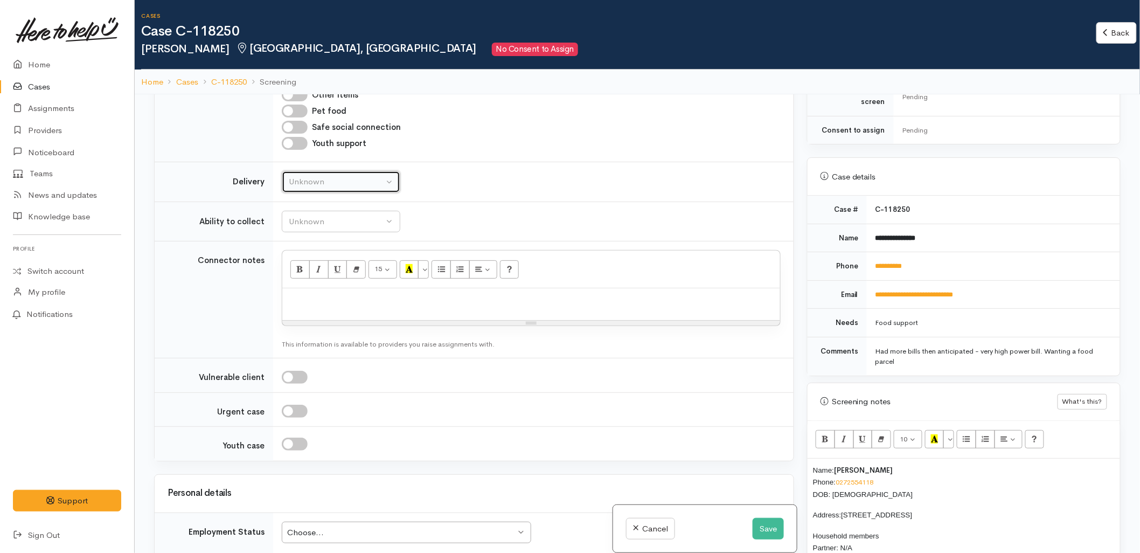
click at [320, 178] on div "Unknown" at bounding box center [336, 182] width 95 height 12
click at [299, 276] on span "No" at bounding box center [300, 282] width 11 height 12
select select "1"
click at [311, 216] on div "Unknown" at bounding box center [336, 222] width 95 height 12
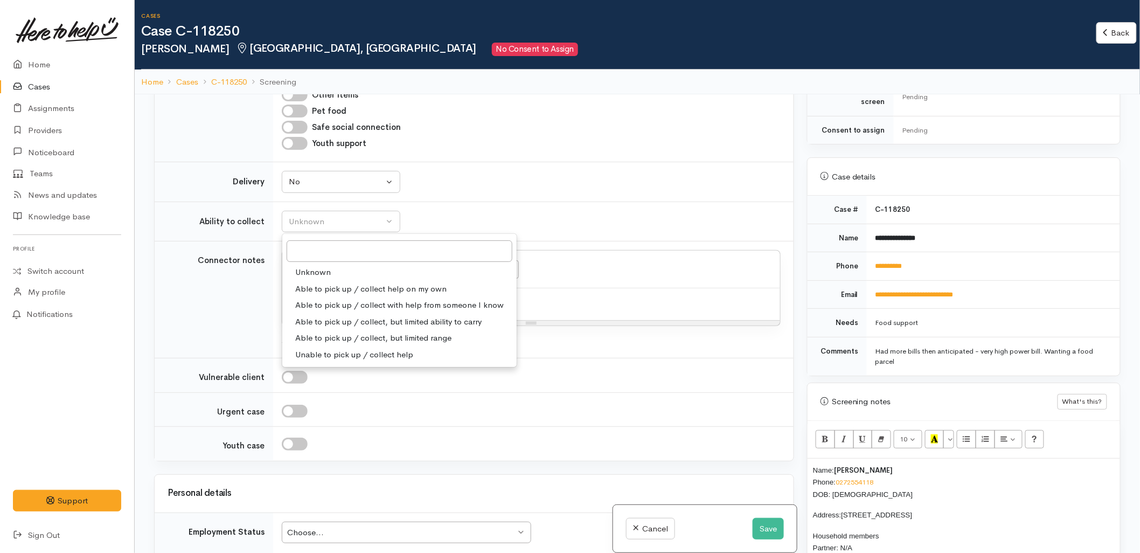
click at [337, 283] on span "Able to pick up / collect help on my own" at bounding box center [370, 289] width 151 height 12
select select "2"
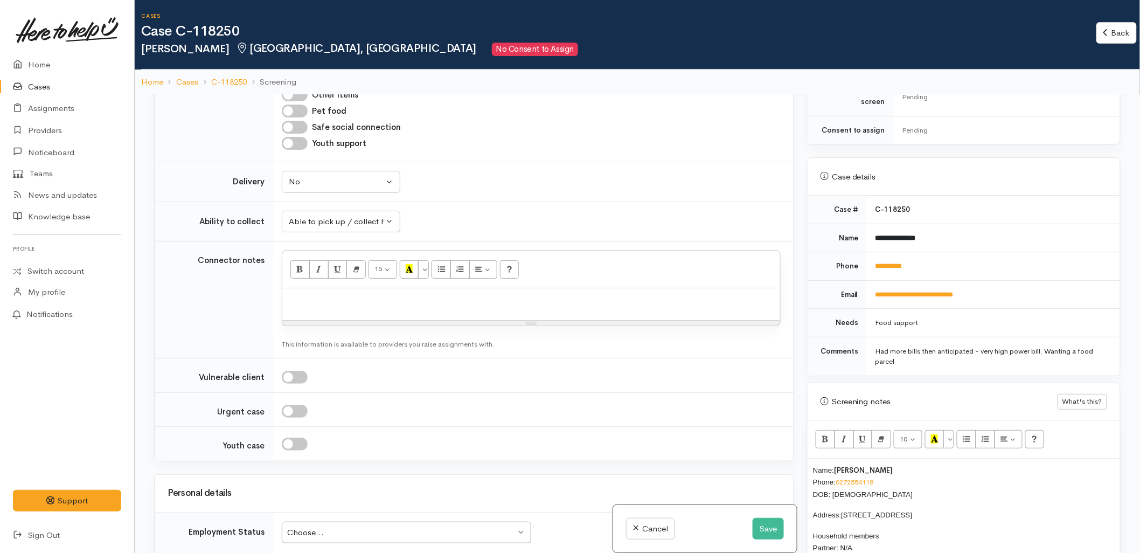
click at [526, 213] on td "Unknown Able to pick up / collect help on my own Able to pick up / collect with…" at bounding box center [533, 222] width 521 height 40
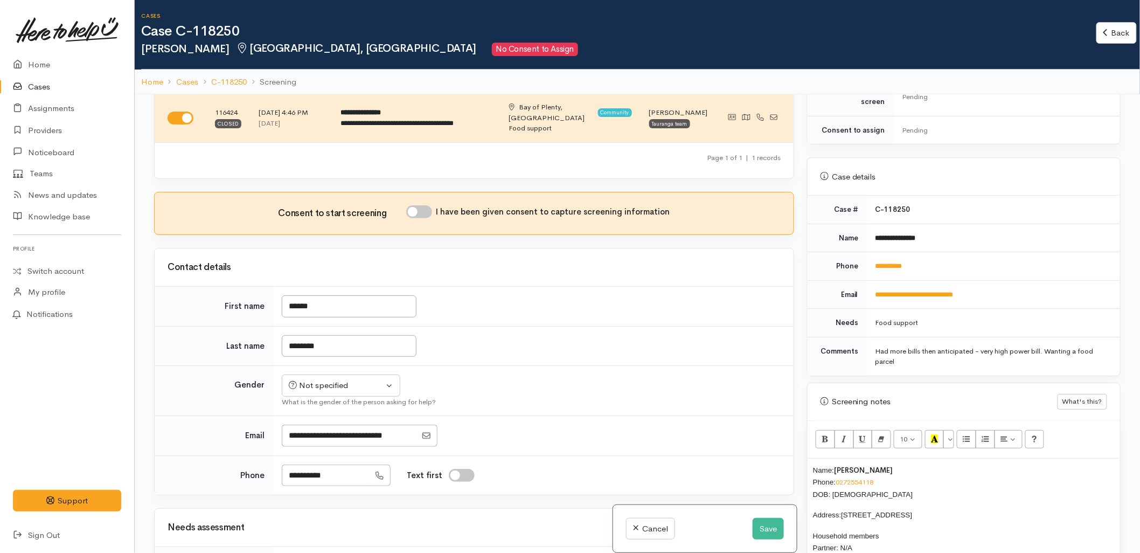
scroll to position [60, 0]
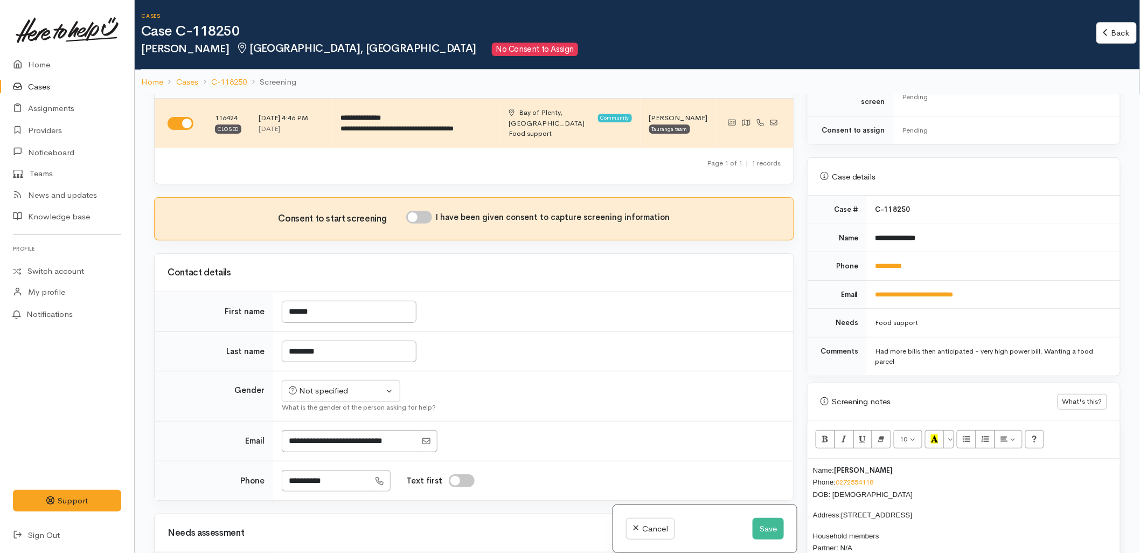
click at [417, 211] on input "I have been given consent to capture screening information" at bounding box center [419, 217] width 26 height 13
checkbox input "true"
click at [338, 386] on div "Not specified" at bounding box center [336, 391] width 95 height 12
click at [310, 442] on span "Female" at bounding box center [349, 448] width 92 height 12
select select "Female"
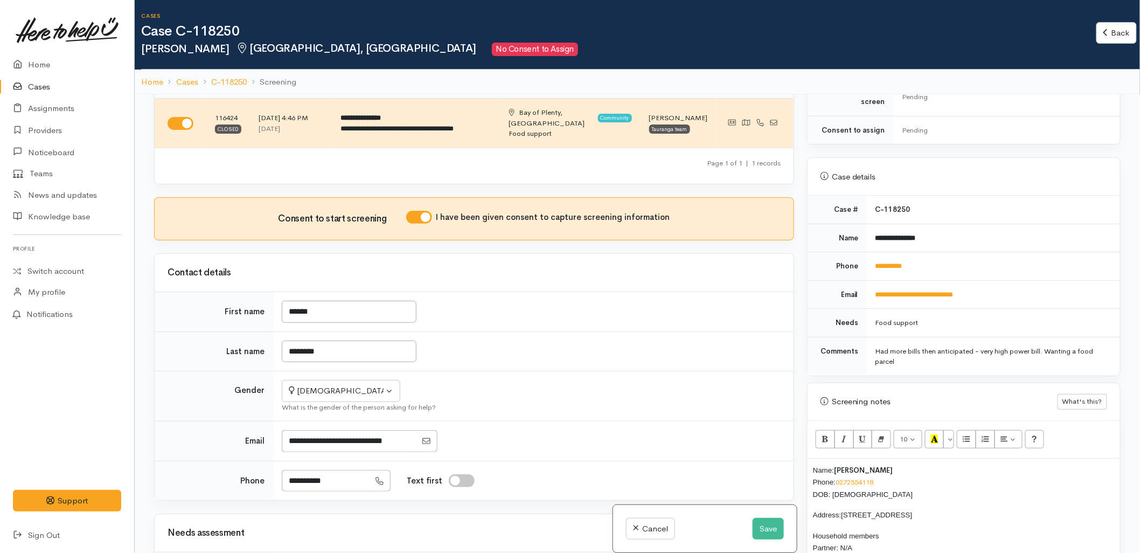
click at [651, 402] on div "What is the gender of the person asking for help?" at bounding box center [531, 407] width 499 height 11
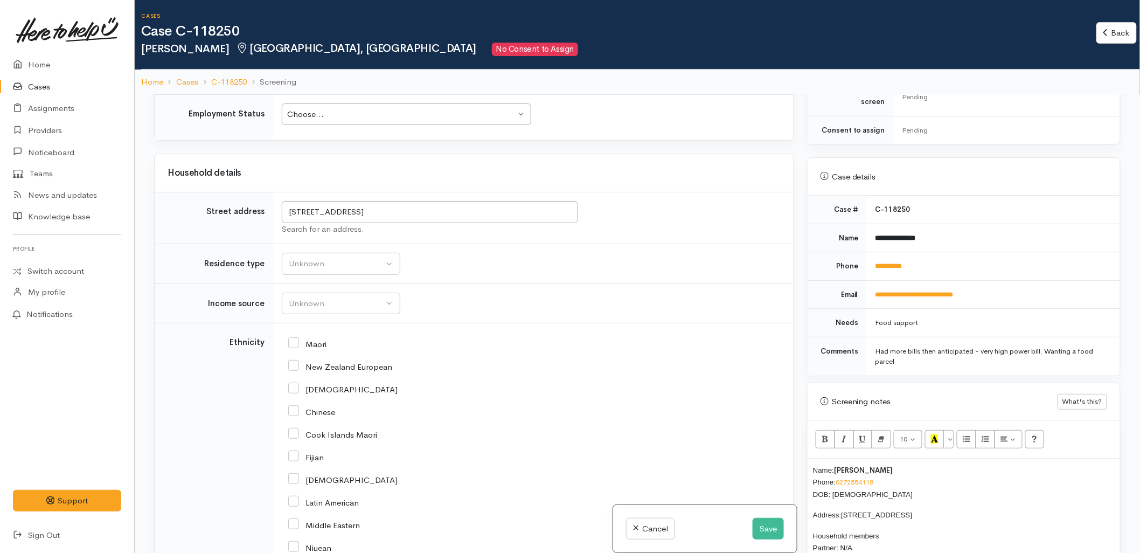
scroll to position [1197, 0]
click at [336, 261] on button "Unknown" at bounding box center [341, 263] width 119 height 22
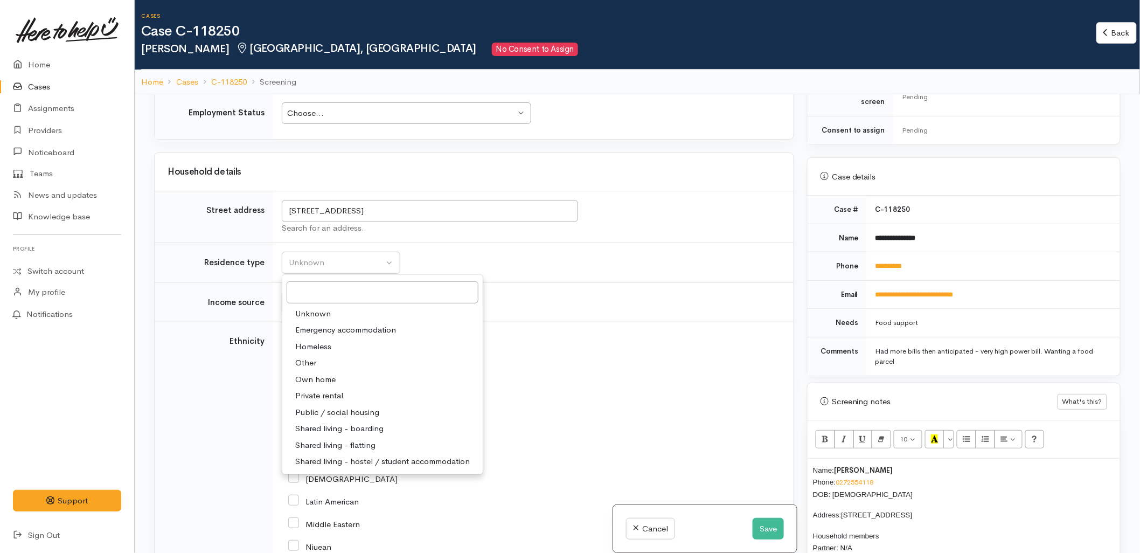
click at [314, 390] on span "Private rental" at bounding box center [319, 396] width 48 height 12
select select "2"
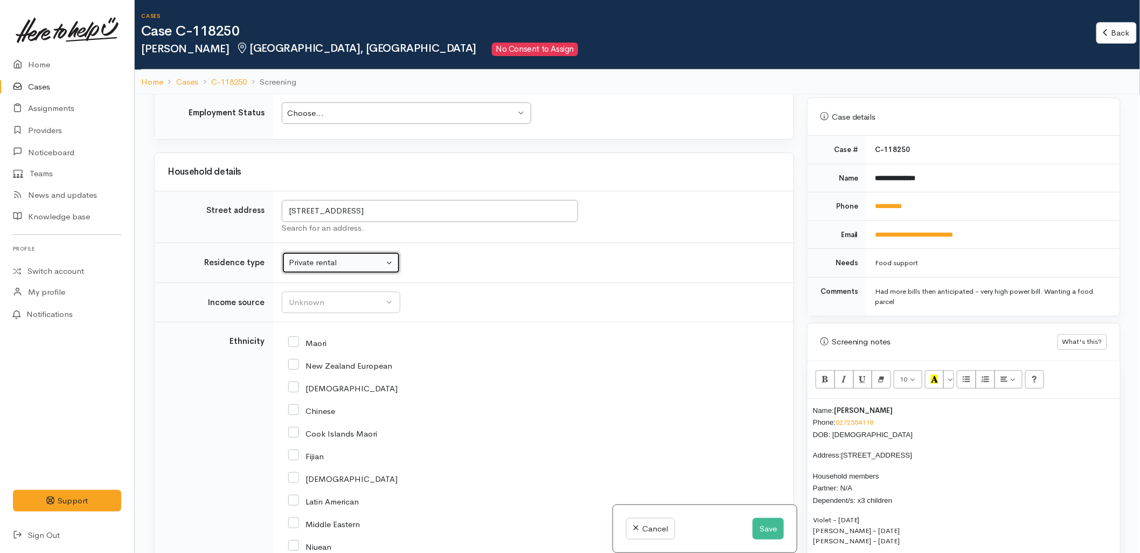
scroll to position [479, 0]
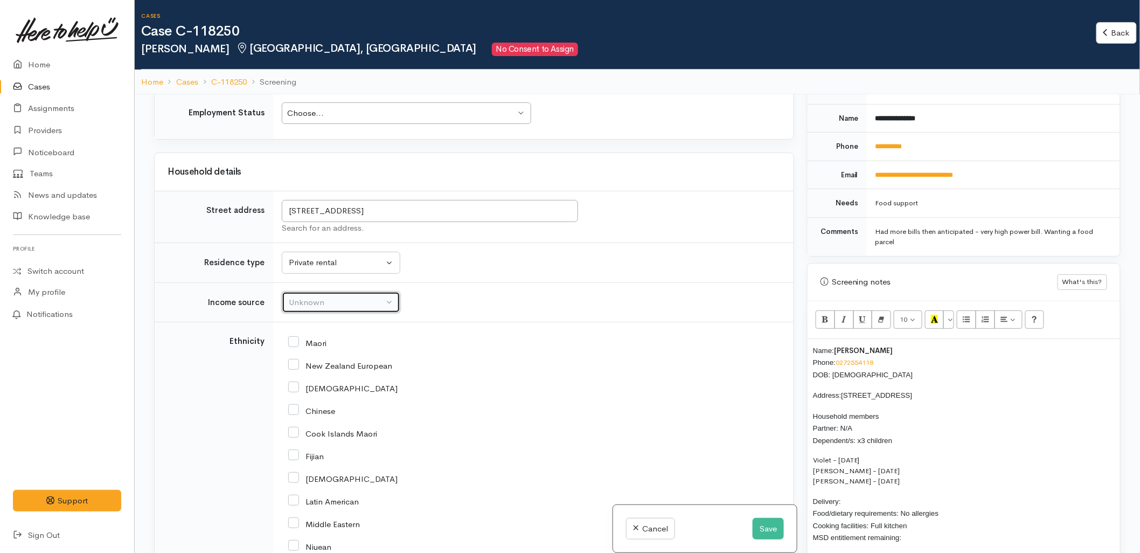
click at [303, 296] on div "Unknown" at bounding box center [336, 302] width 95 height 12
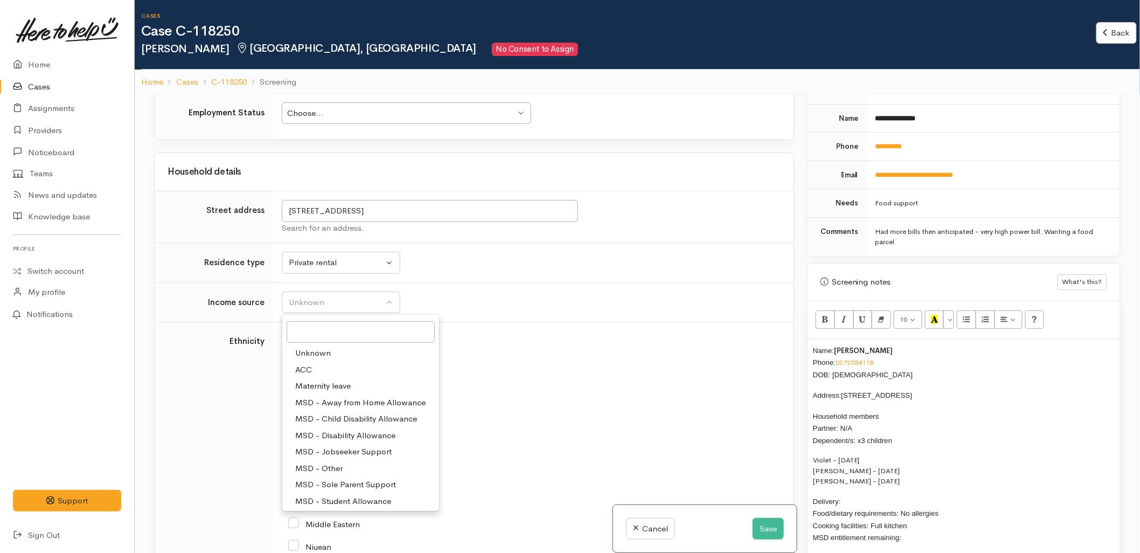
click at [321, 479] on span "MSD - Sole Parent Support" at bounding box center [345, 485] width 101 height 12
select select "7"
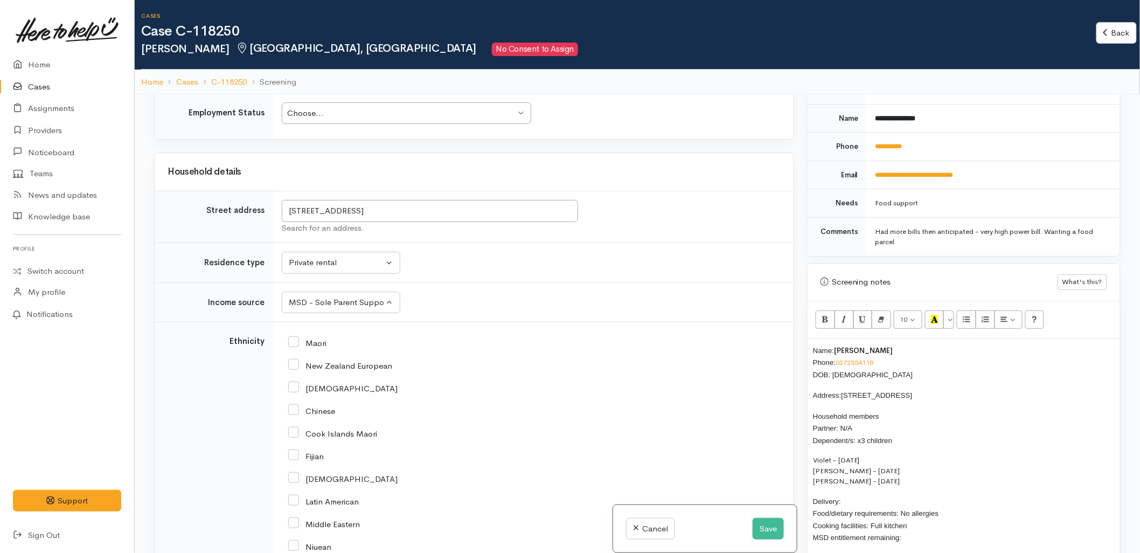
click at [535, 364] on div "New Zealand European" at bounding box center [531, 365] width 486 height 23
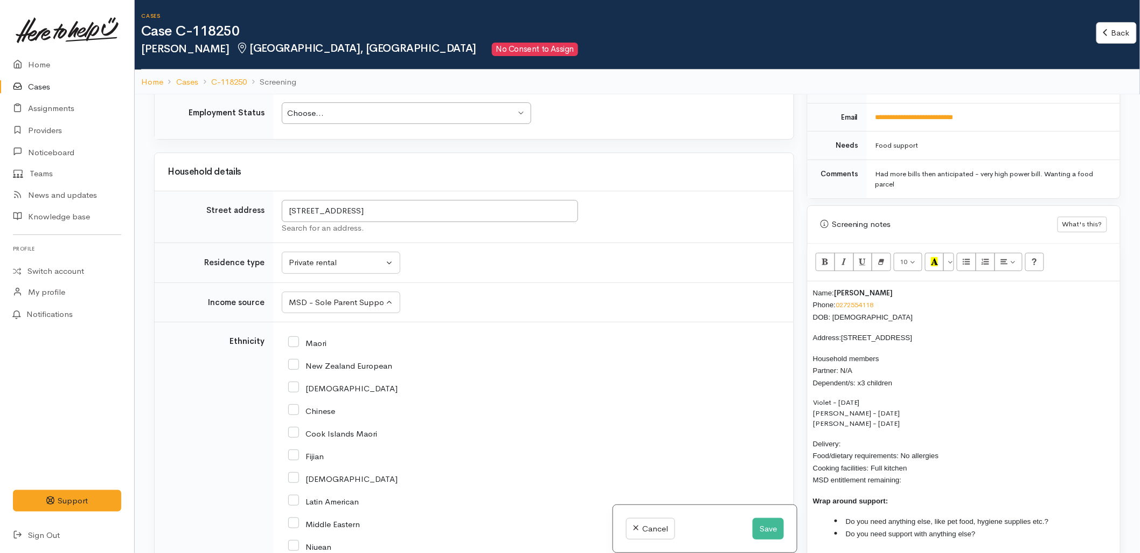
scroll to position [599, 0]
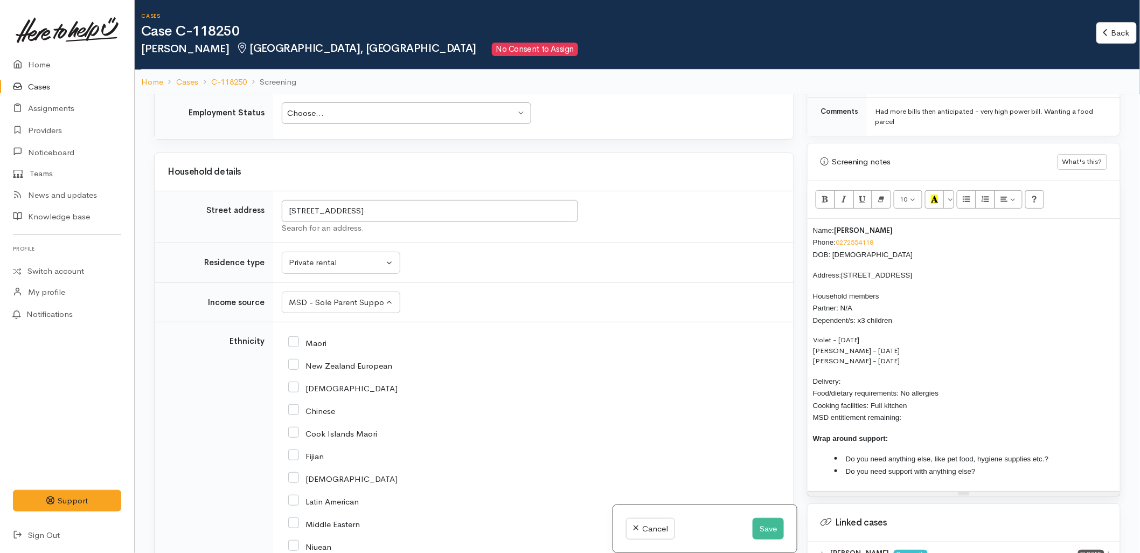
click at [865, 375] on p "Delivery: Food/dietary requirements: No allergies Cooking facilities: Full kitc…" at bounding box center [964, 399] width 302 height 49
click at [947, 401] on p "Delivery: No Food/dietary requirements: No allergies Cooking facilities: Full k…" at bounding box center [964, 399] width 302 height 49
click at [318, 360] on input "New Zealand European" at bounding box center [340, 365] width 104 height 10
checkbox input "true"
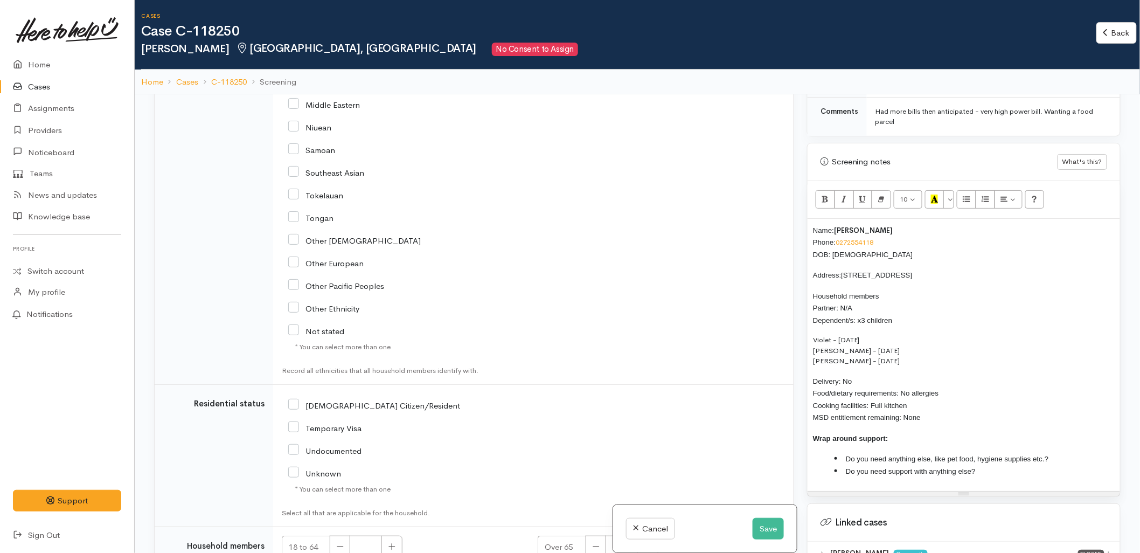
scroll to position [1727, 0]
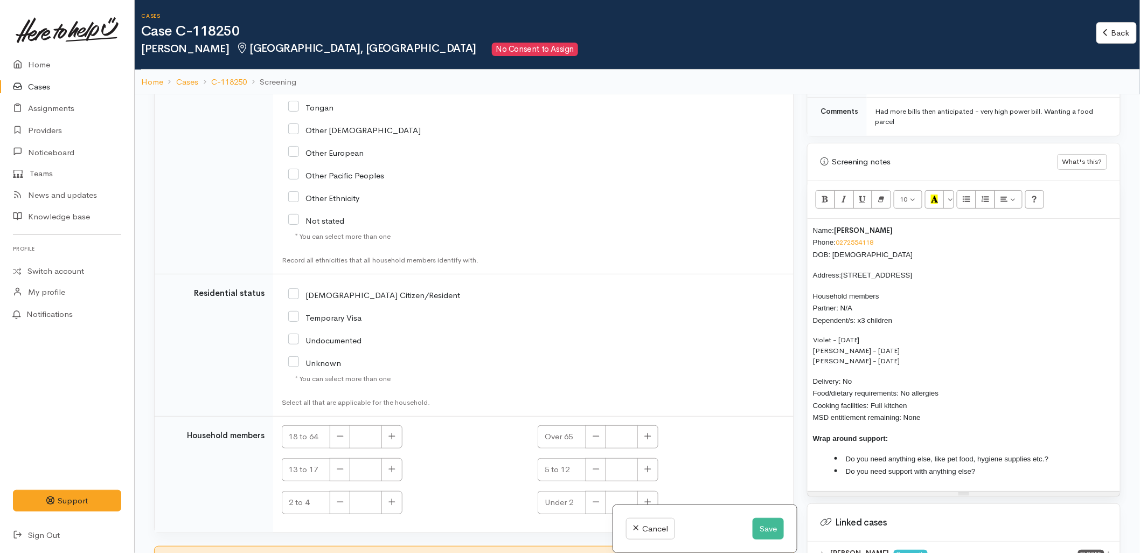
click at [338, 283] on div "NZ Citizen/Resident" at bounding box center [448, 294] width 320 height 23
click at [338, 289] on input "NZ Citizen/Resident" at bounding box center [374, 294] width 172 height 10
checkbox input "true"
click at [391, 434] on button "button" at bounding box center [392, 436] width 21 height 23
type input "1"
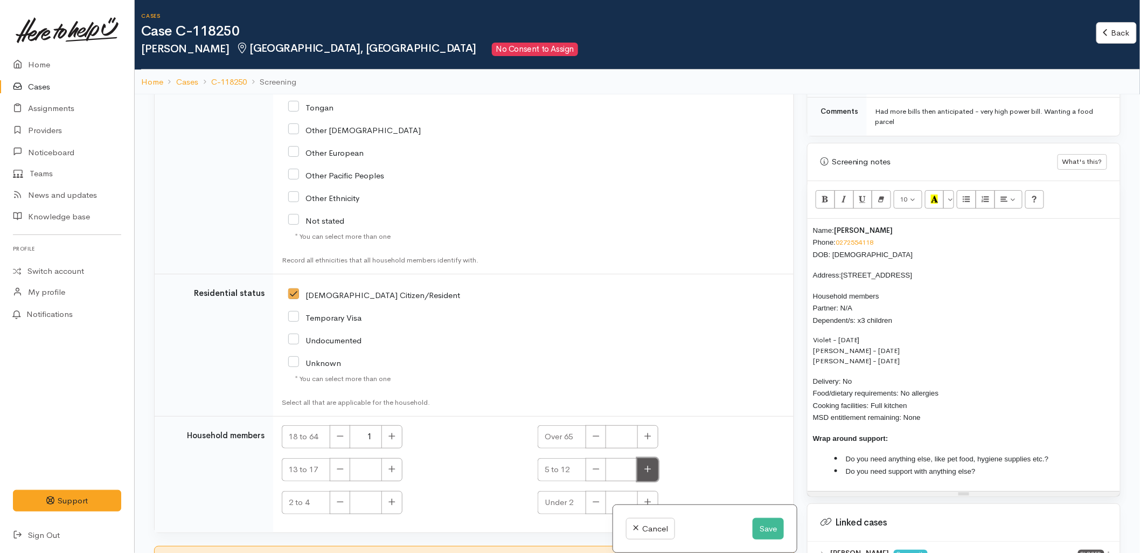
click at [649, 465] on icon "button" at bounding box center [648, 469] width 7 height 8
type input "2"
click at [392, 498] on icon "button" at bounding box center [392, 502] width 7 height 8
type input "1"
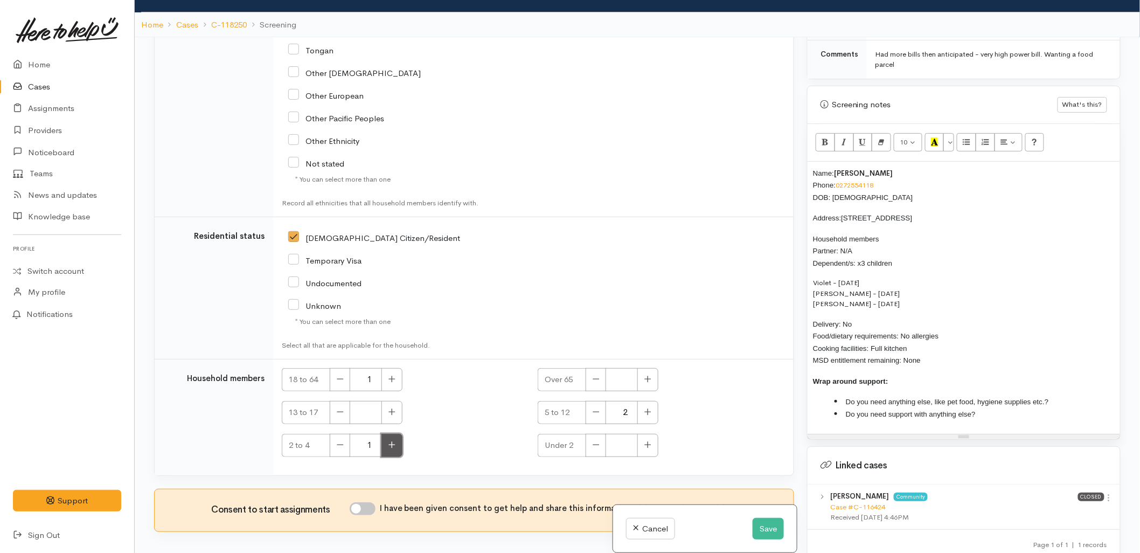
scroll to position [94, 0]
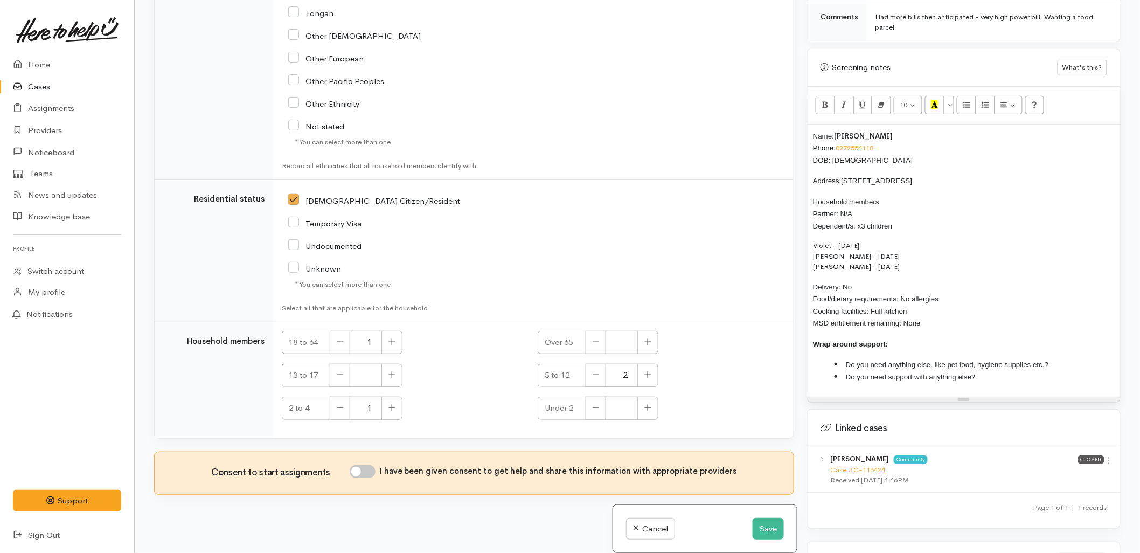
click at [364, 466] on input "I have been given consent to get help and share this information with appropria…" at bounding box center [363, 471] width 26 height 13
checkbox input "true"
click at [1078, 358] on li "Do you need anything else, like pet food, hygiene supplies etc.?" at bounding box center [975, 364] width 280 height 12
click at [1009, 371] on li "Do you need support with anything else?" at bounding box center [975, 377] width 280 height 12
drag, startPoint x: 927, startPoint y: 315, endPoint x: 798, endPoint y: 120, distance: 233.9
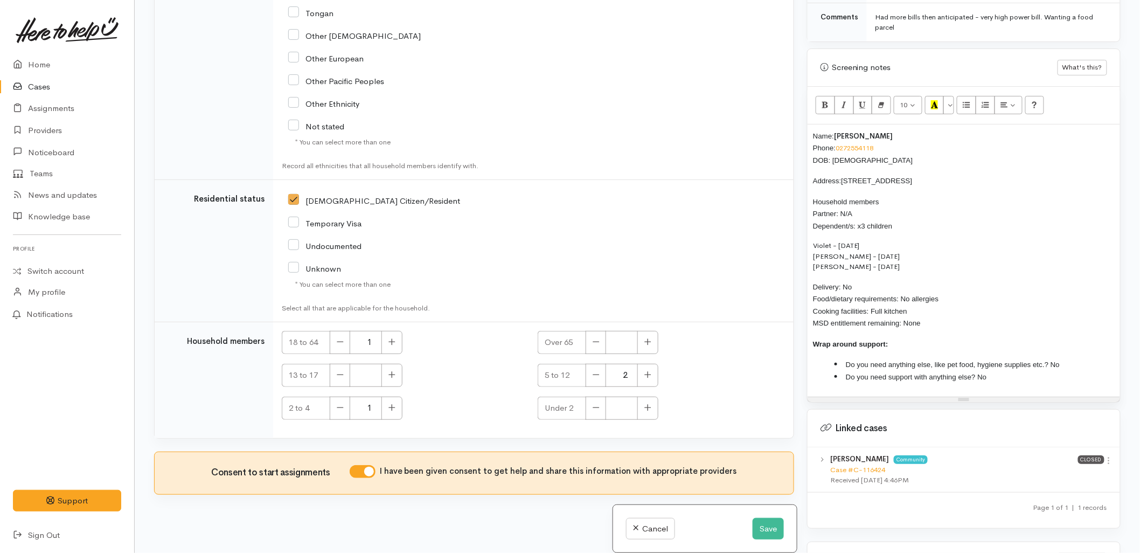
click at [798, 120] on div "Related cases There are other cases potentially from the same person, address o…" at bounding box center [638, 276] width 980 height 553
copy div "Name: Liarna Peterman Phone: 0272554118 DOB: 24/09/1996 Address: 61A Queen Road…"
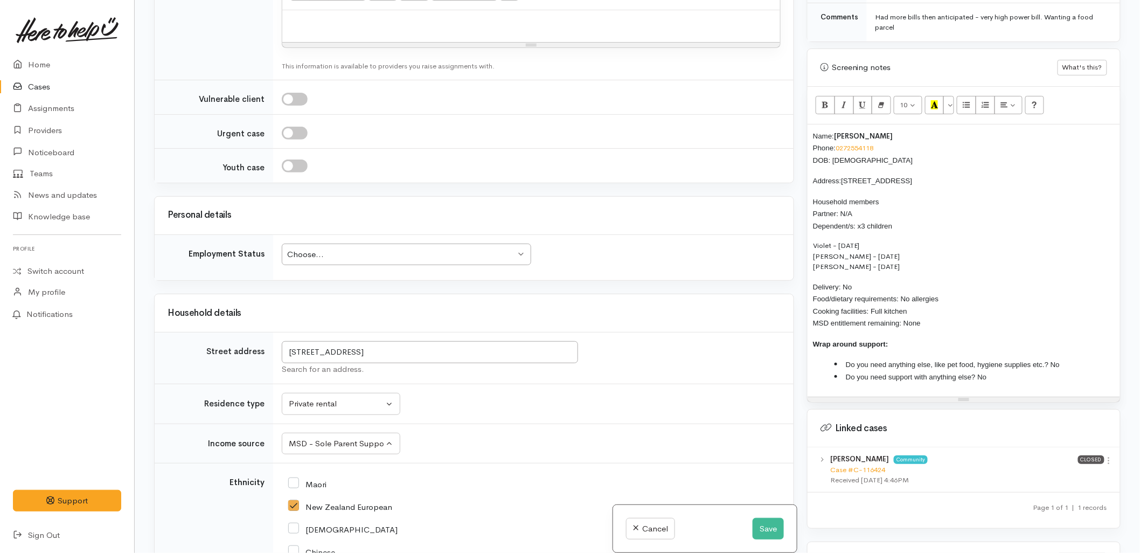
scroll to position [949, 0]
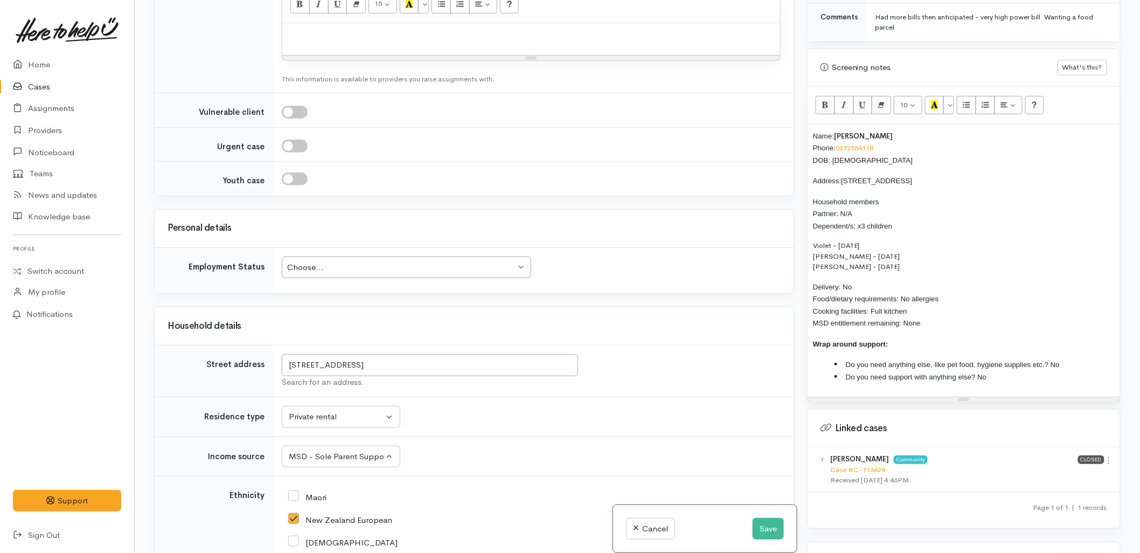
click at [359, 261] on div "Choose..." at bounding box center [401, 267] width 229 height 12
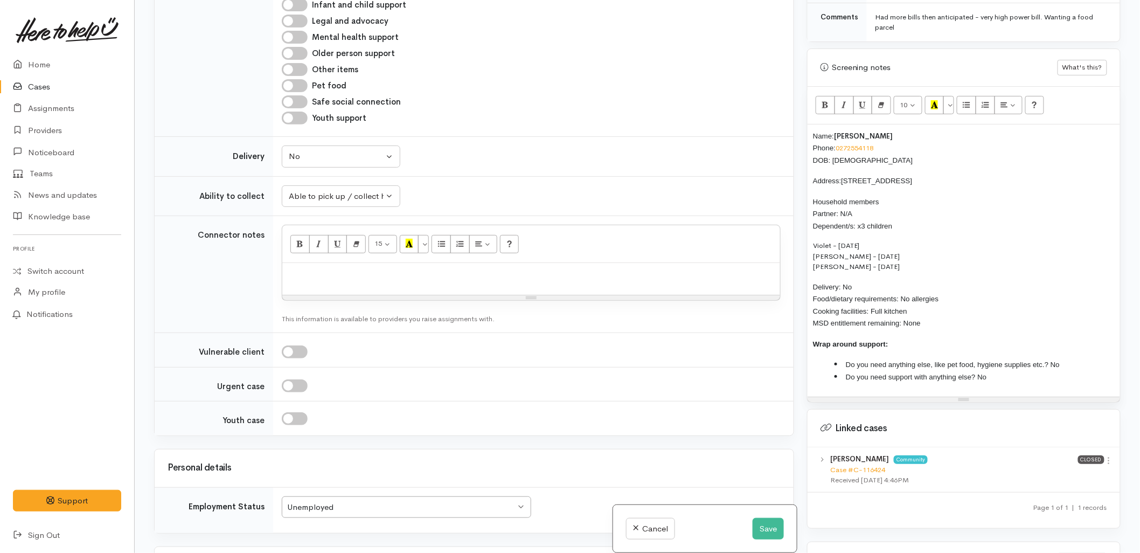
click at [324, 271] on p at bounding box center [531, 274] width 487 height 12
paste div
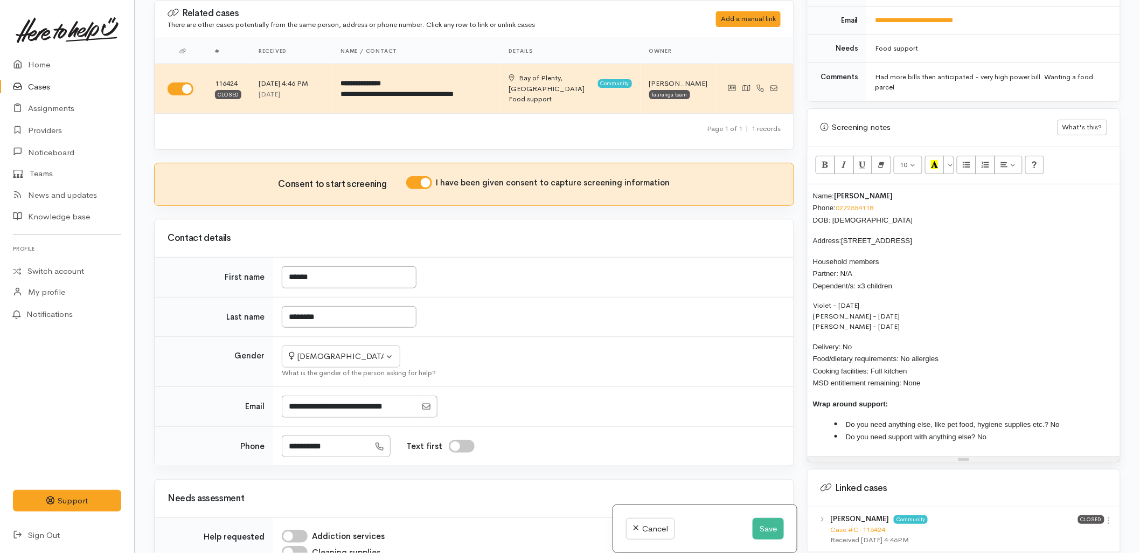
scroll to position [359, 0]
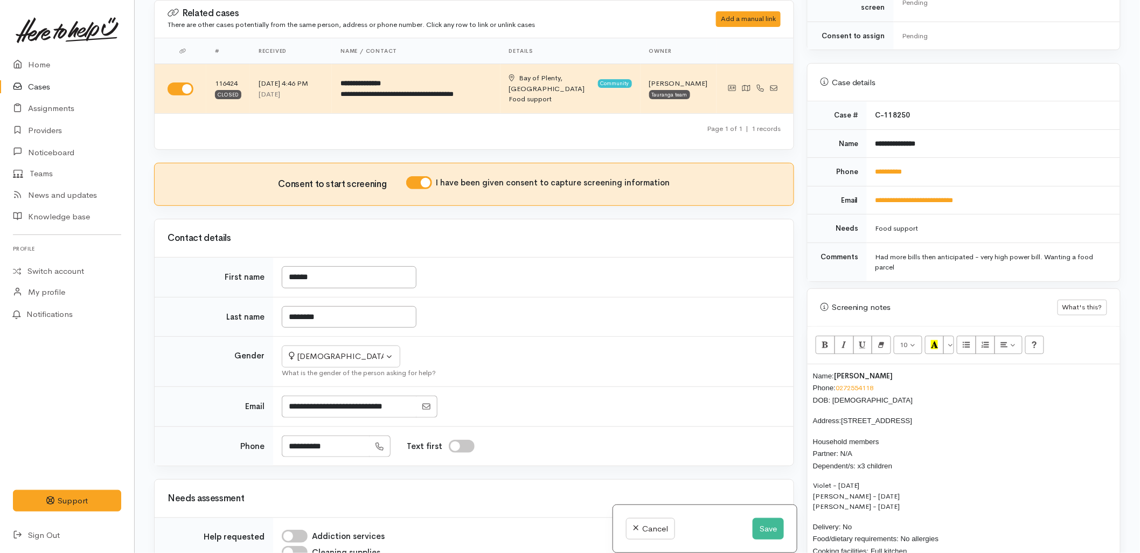
click at [811, 364] on div "Name: Liarna Peterman Phone: 0272554118 DOB: 24/09/1996 Address: 61A Queen Road…" at bounding box center [964, 500] width 313 height 273
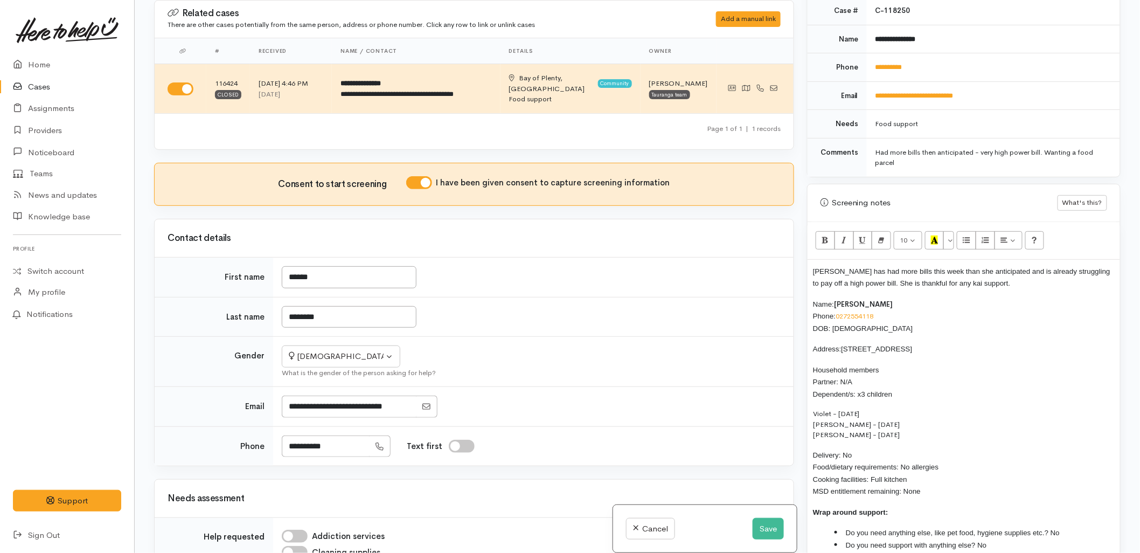
scroll to position [479, 0]
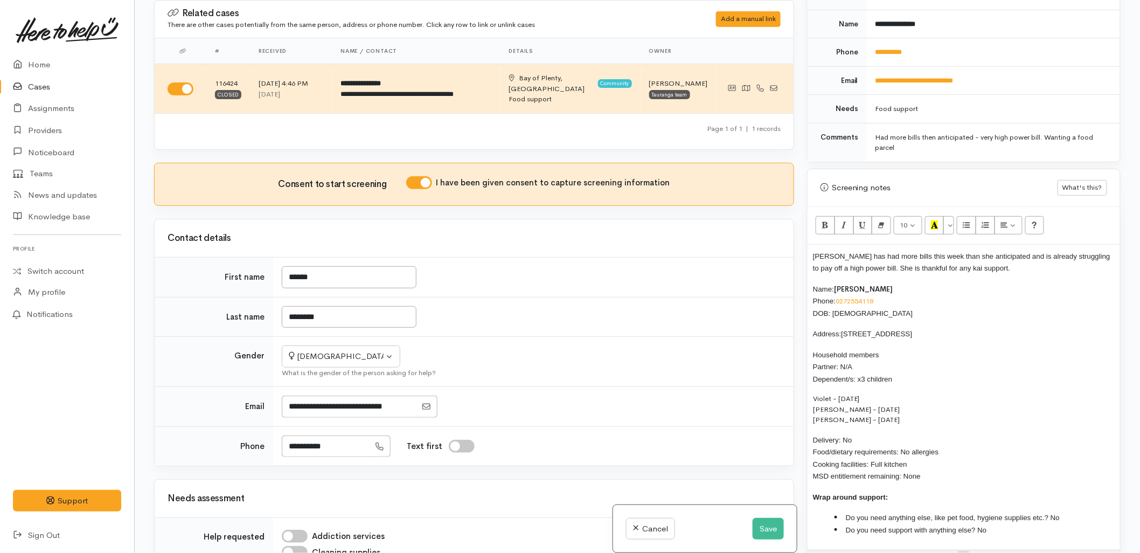
drag, startPoint x: 931, startPoint y: 470, endPoint x: 807, endPoint y: 281, distance: 225.7
click at [807, 281] on div "Screening notes What's this? 10 8 9 10 11 12 14 18 24 36 Background Color Trans…" at bounding box center [964, 362] width 314 height 387
copy div "Name: Liarna Peterman Phone: 0272554118 DOB: 24/09/1996 Address: 61A Queen Road…"
click at [772, 530] on button "Save" at bounding box center [768, 529] width 31 height 22
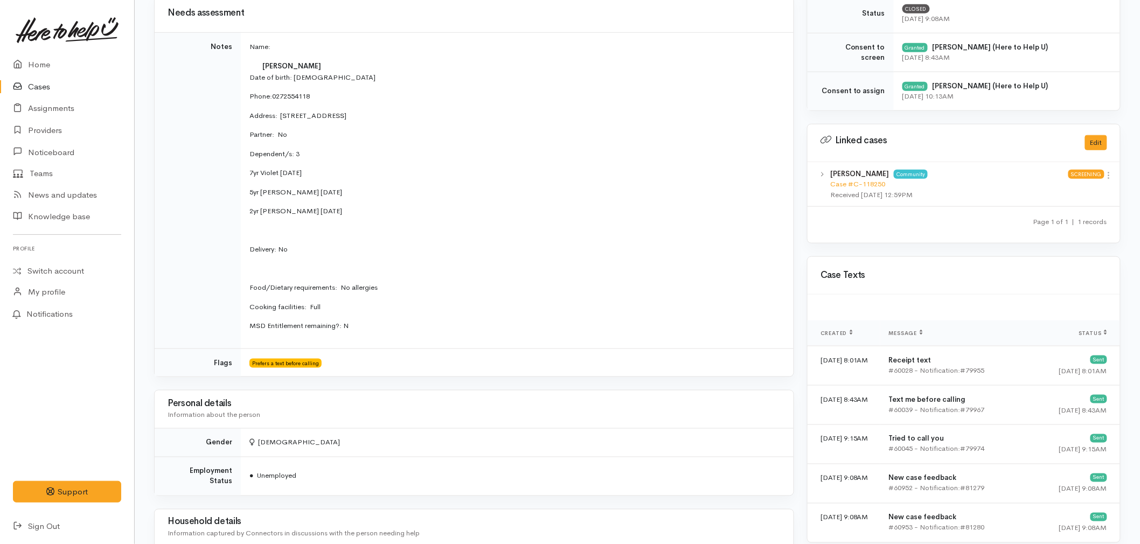
scroll to position [419, 0]
drag, startPoint x: 318, startPoint y: 209, endPoint x: 249, endPoint y: 172, distance: 78.1
click at [249, 172] on td "Name: [PERSON_NAME] Date of birth: [DEMOGRAPHIC_DATA] Phone:  0272554118 Addres…" at bounding box center [517, 191] width 553 height 316
copy td "7yr Violet [DATE] 5yr [PERSON_NAME] [DATE] 2yr [PERSON_NAME] [DATE]"
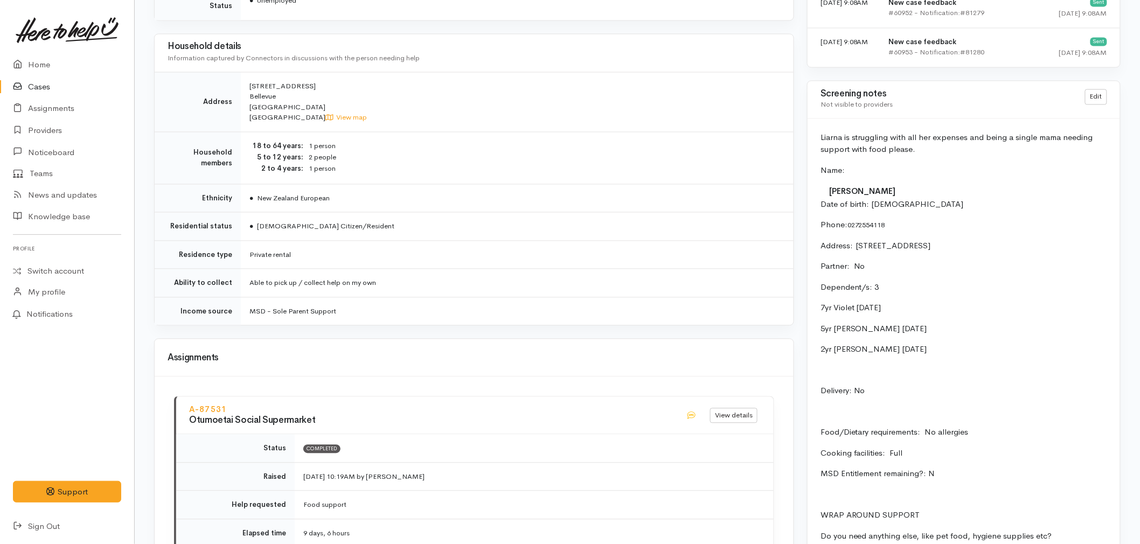
scroll to position [898, 0]
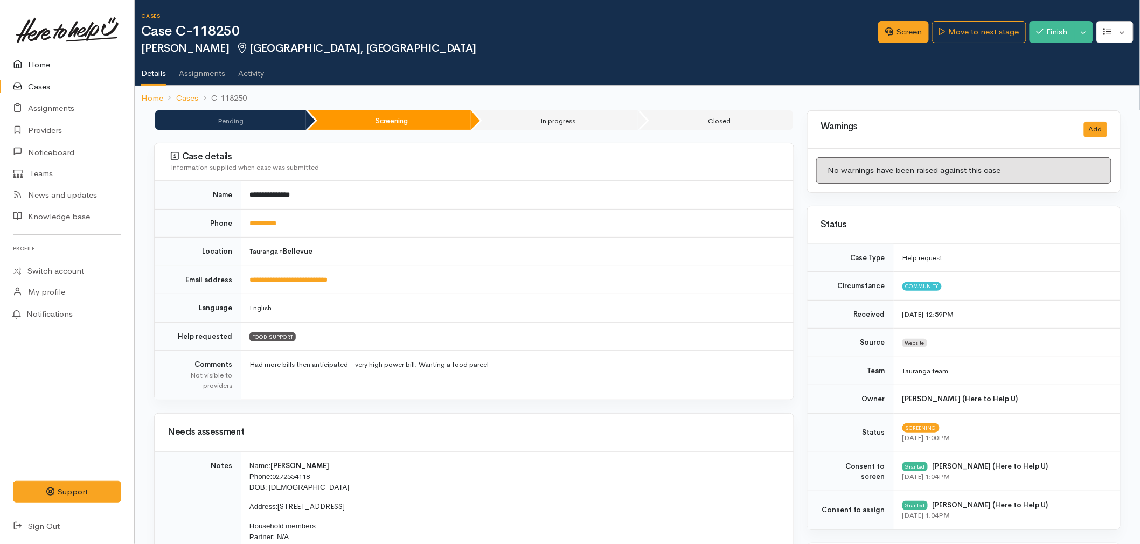
click at [71, 65] on link "Home" at bounding box center [67, 65] width 134 height 22
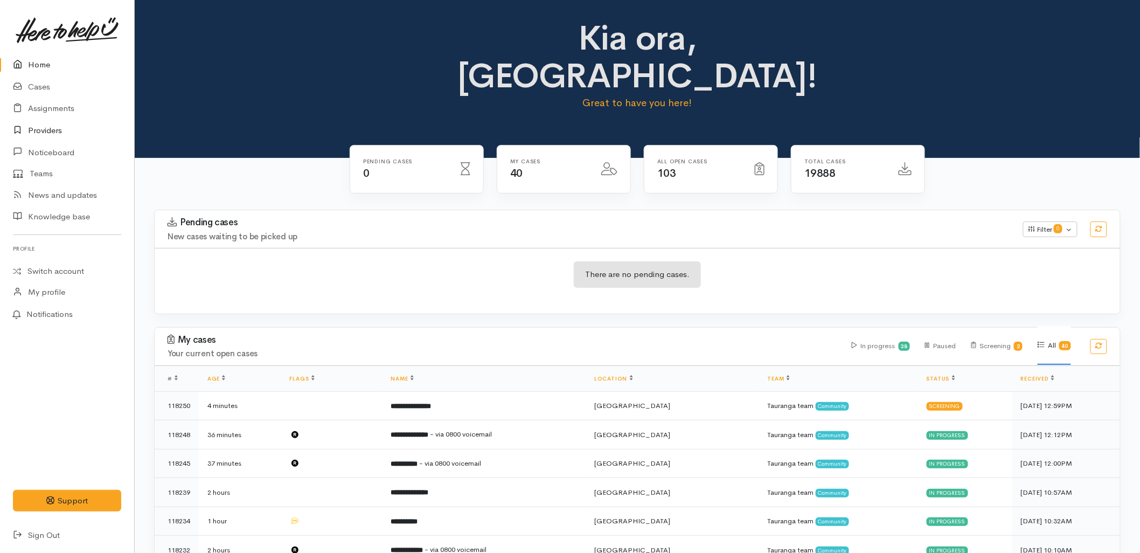
click at [34, 130] on link "Providers" at bounding box center [67, 131] width 134 height 22
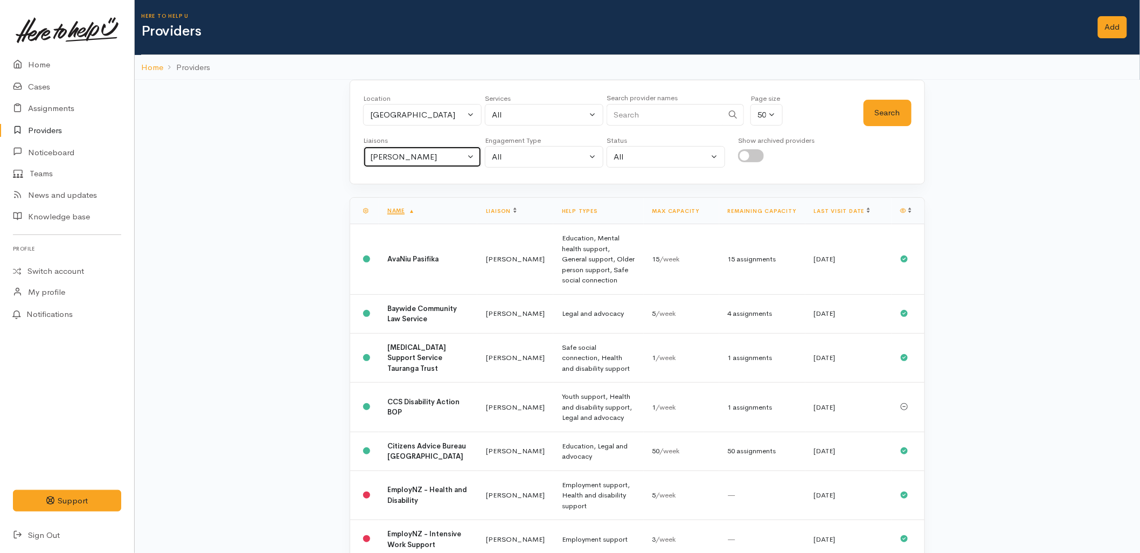
click at [427, 158] on div "[PERSON_NAME]" at bounding box center [417, 157] width 95 height 12
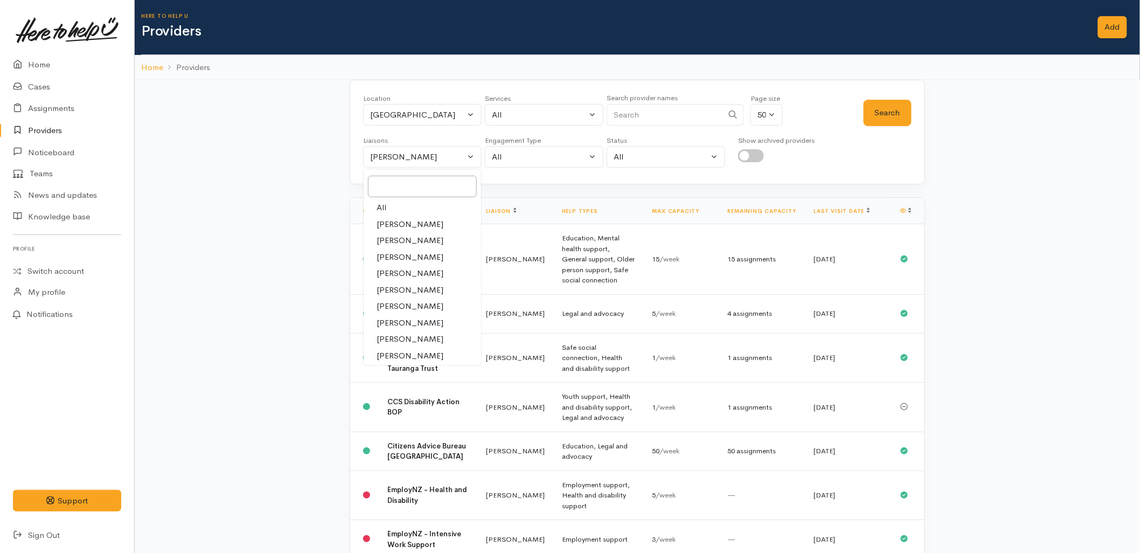
click at [416, 205] on link "All" at bounding box center [422, 207] width 117 height 17
select select "null"
click at [664, 124] on input "Search" at bounding box center [665, 115] width 116 height 22
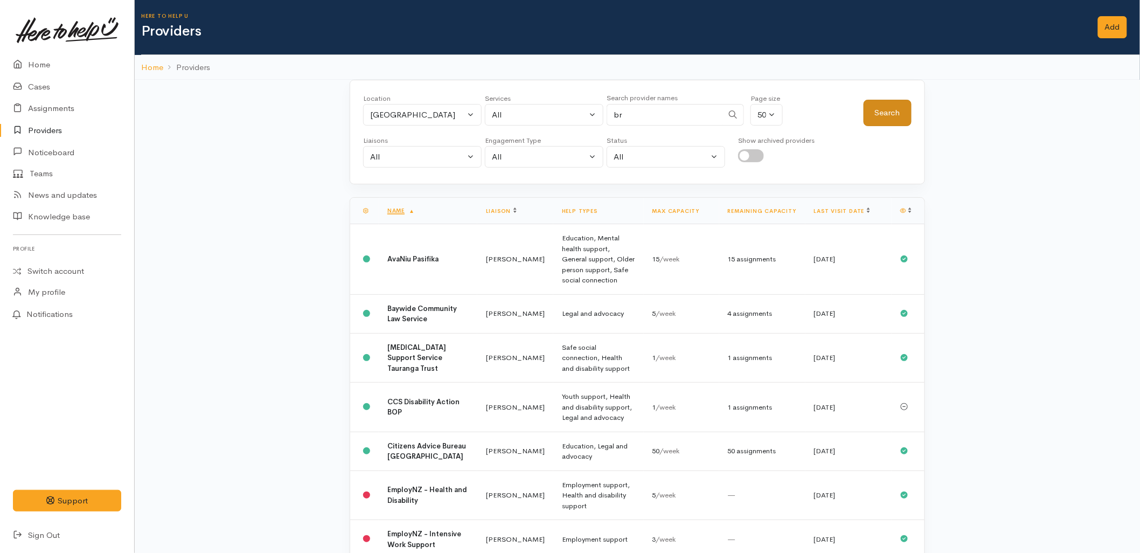
type input "br"
click at [885, 110] on button "Search" at bounding box center [888, 113] width 48 height 26
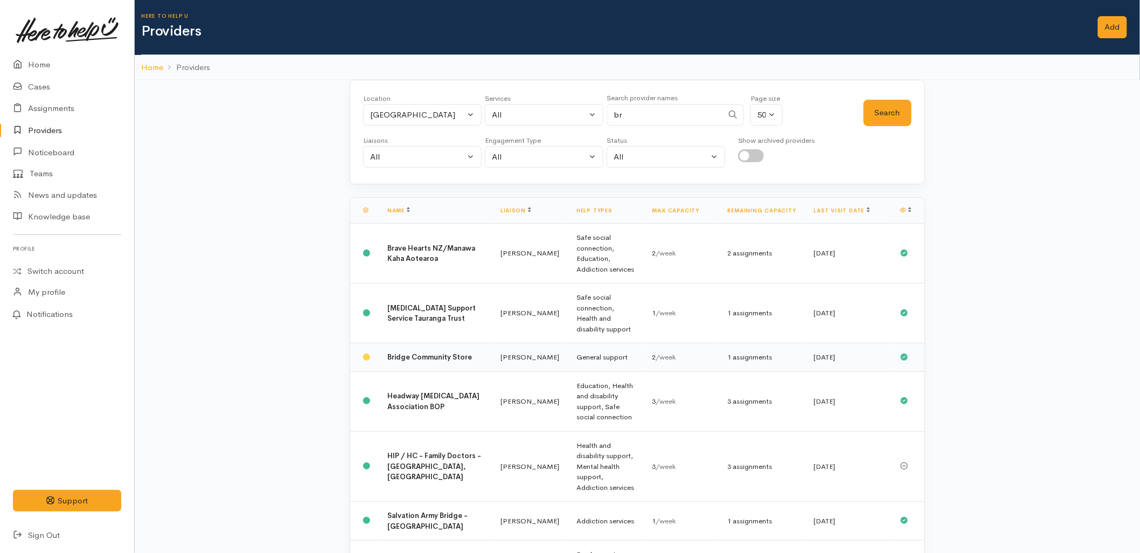
click at [427, 346] on td "Bridge Community Store" at bounding box center [435, 357] width 113 height 29
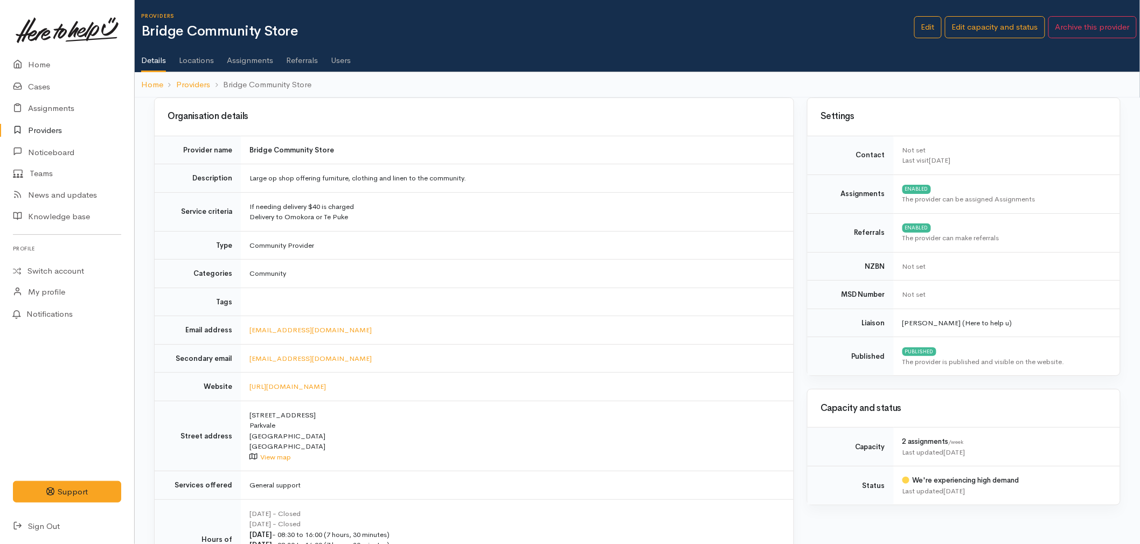
click at [252, 60] on link "Assignments" at bounding box center [250, 56] width 46 height 30
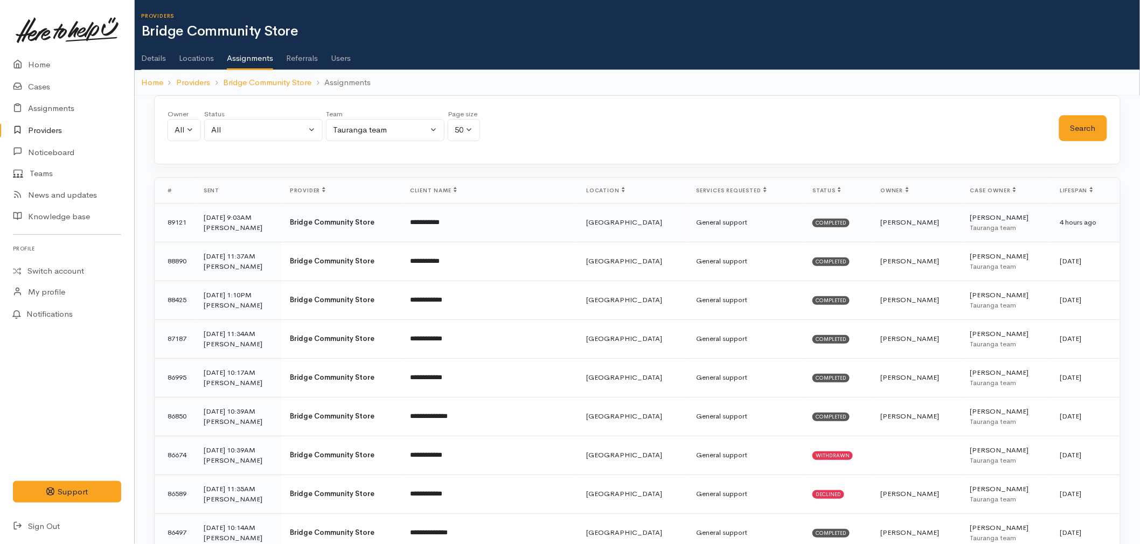
click at [374, 219] on td "Bridge Community Store" at bounding box center [341, 222] width 120 height 39
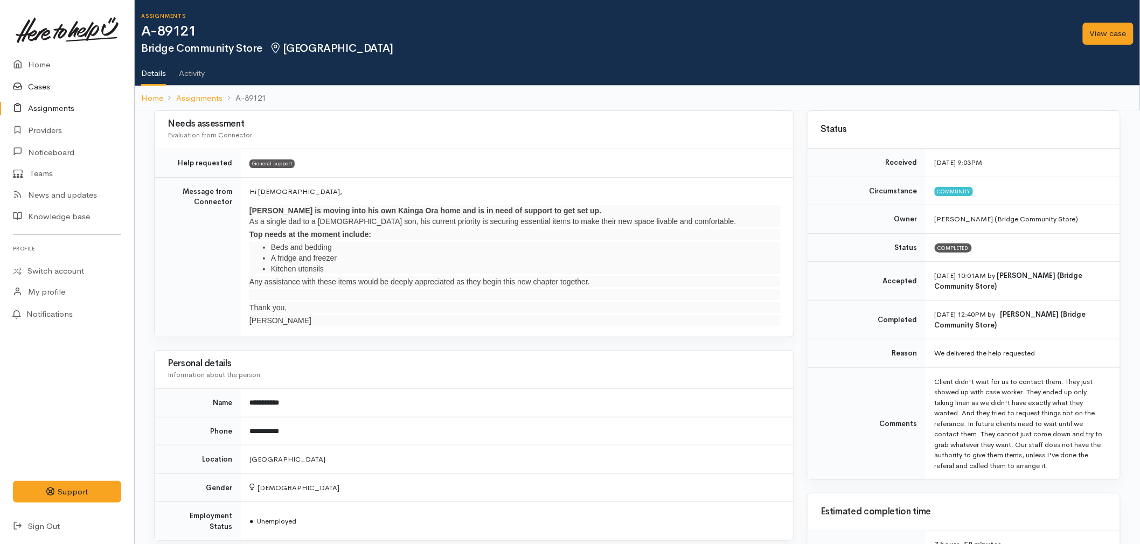
click at [38, 90] on link "Cases" at bounding box center [67, 87] width 134 height 22
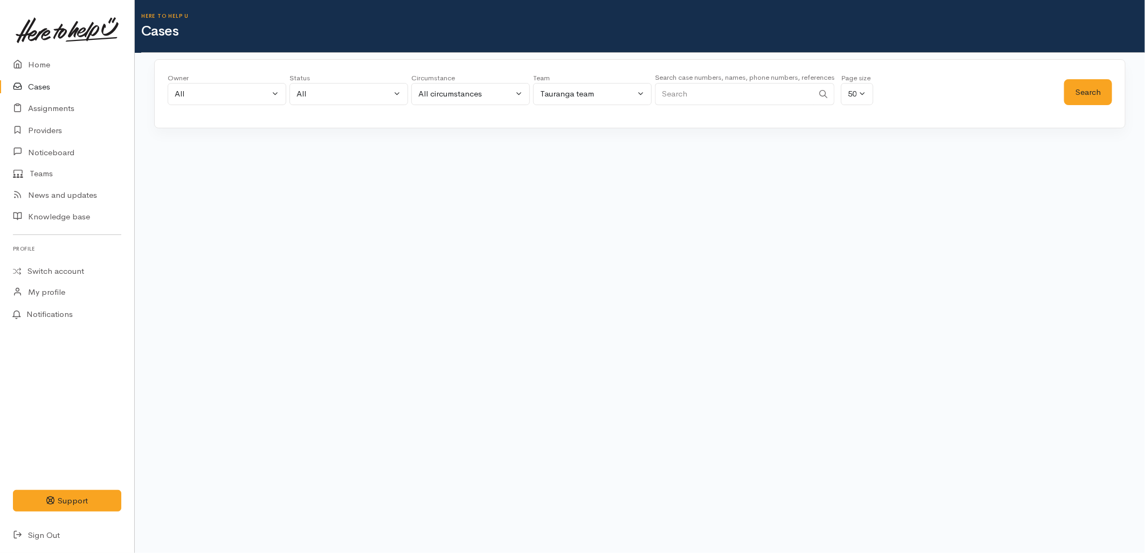
click at [772, 94] on input "Search" at bounding box center [734, 94] width 158 height 22
type input "[PERSON_NAME]"
click at [1098, 88] on button "Search" at bounding box center [1088, 92] width 48 height 26
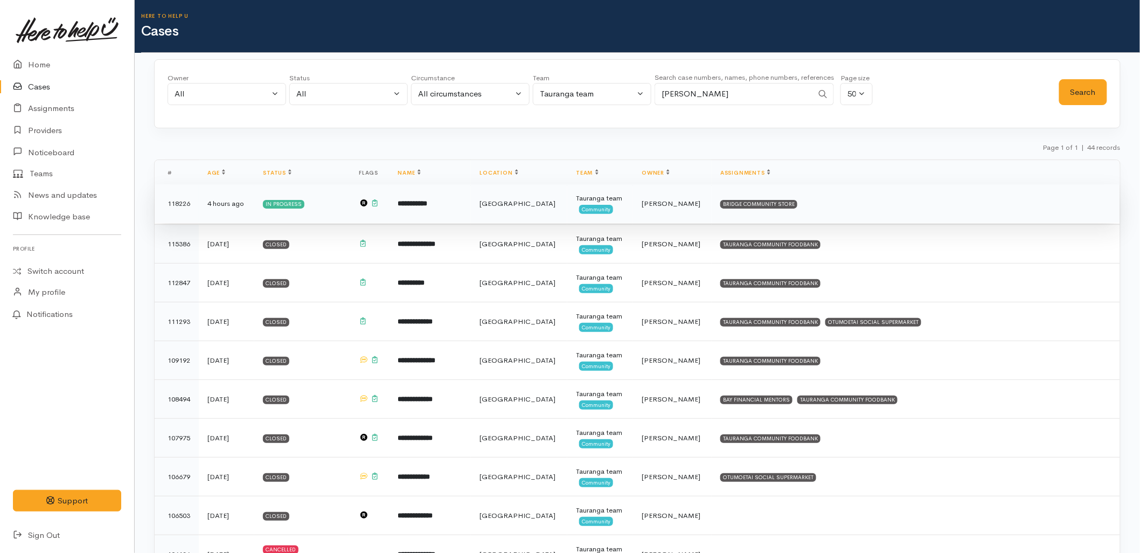
click at [471, 202] on td "**********" at bounding box center [430, 203] width 82 height 39
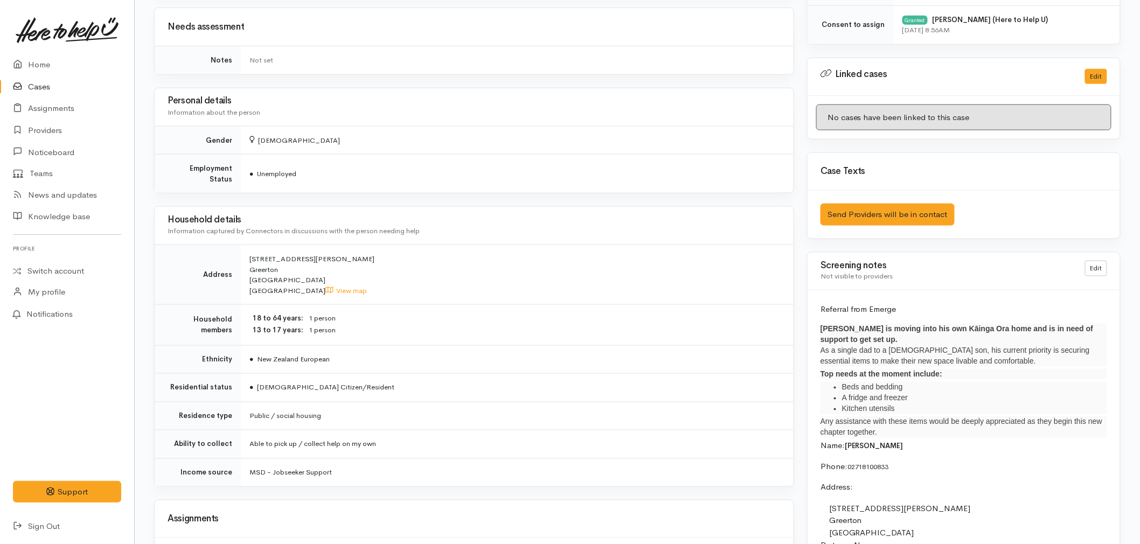
scroll to position [528, 0]
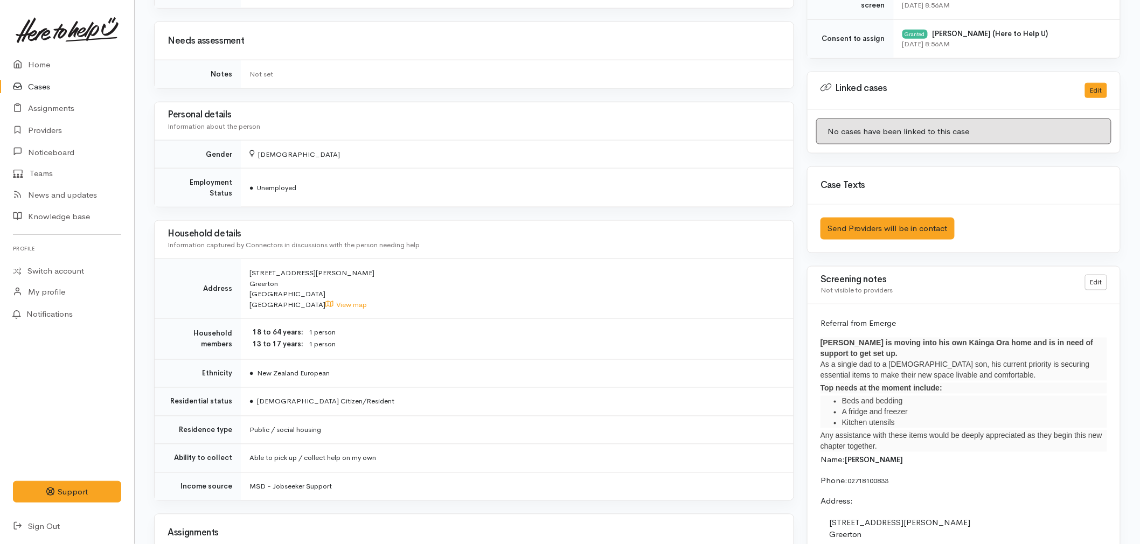
click at [444, 340] on dd "1 person" at bounding box center [545, 345] width 472 height 11
click at [304, 221] on div "Household details Information captured by Connectors in discussions with the pe…" at bounding box center [474, 240] width 639 height 38
click at [38, 66] on link "Home" at bounding box center [67, 65] width 134 height 22
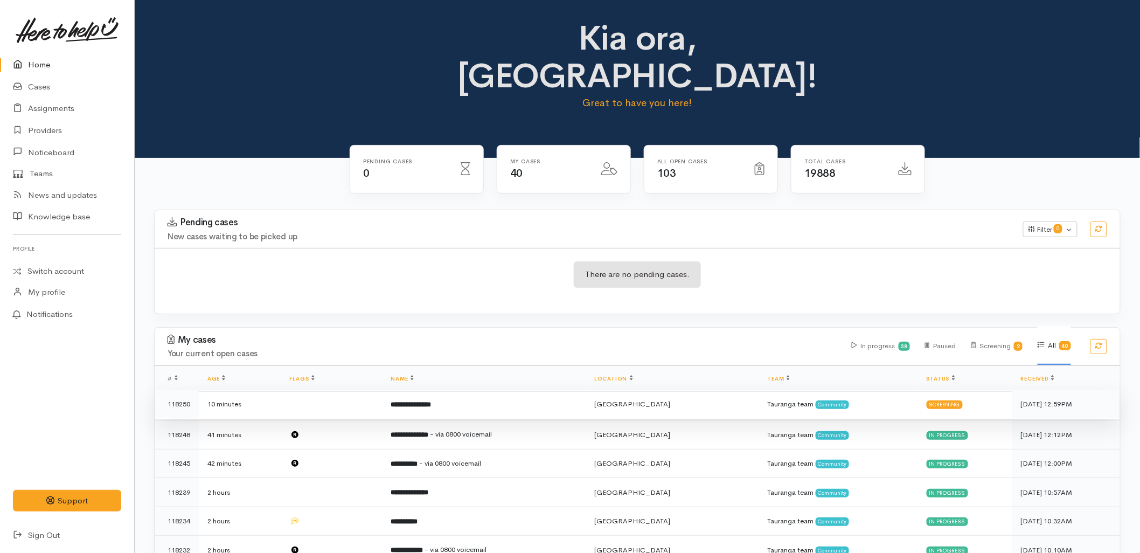
click at [378, 390] on td at bounding box center [331, 404] width 101 height 29
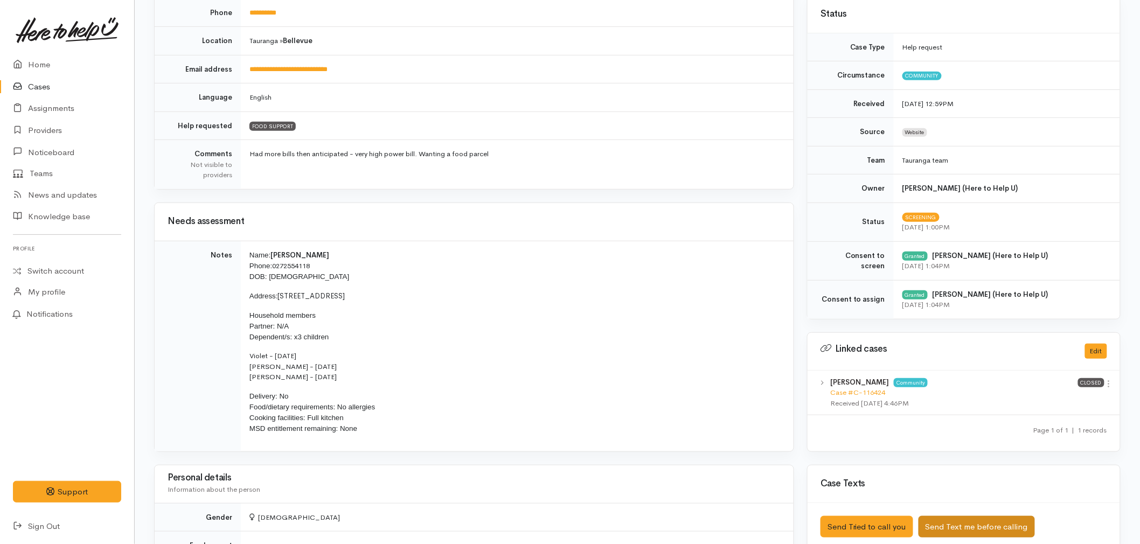
scroll to position [479, 0]
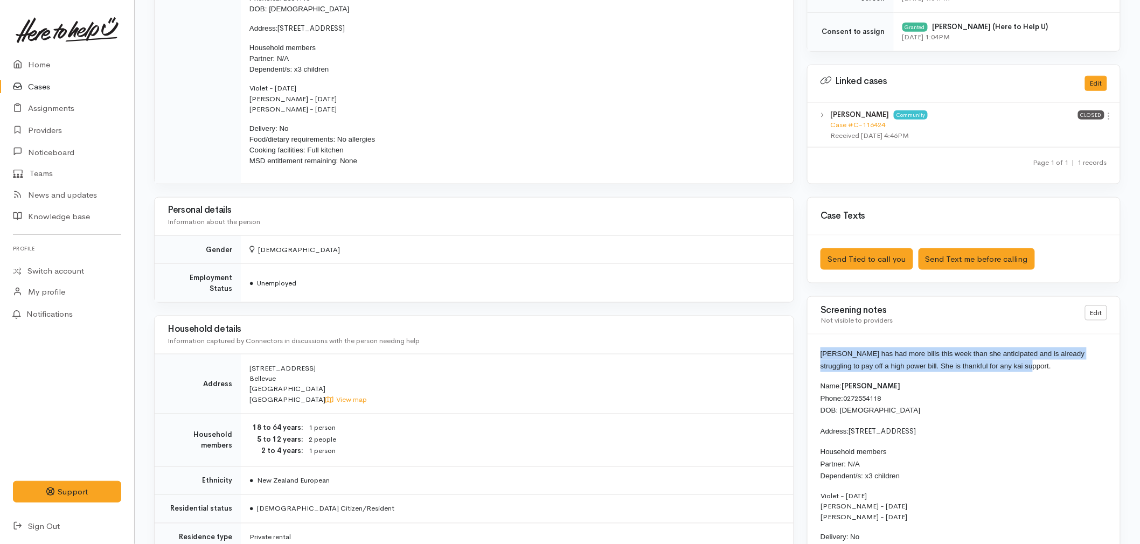
drag, startPoint x: 1012, startPoint y: 364, endPoint x: 816, endPoint y: 357, distance: 195.8
click at [816, 357] on div "[PERSON_NAME] has had more bills this week than she anticipated and is already …" at bounding box center [964, 495] width 313 height 321
copy span "[PERSON_NAME] has had more bills this week than she anticipated and is already …"
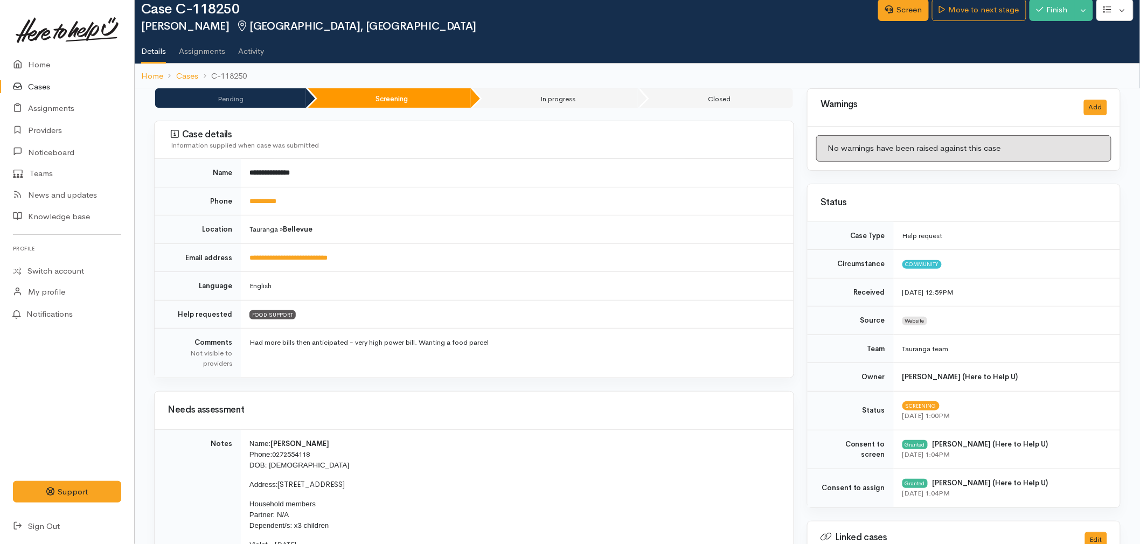
scroll to position [0, 0]
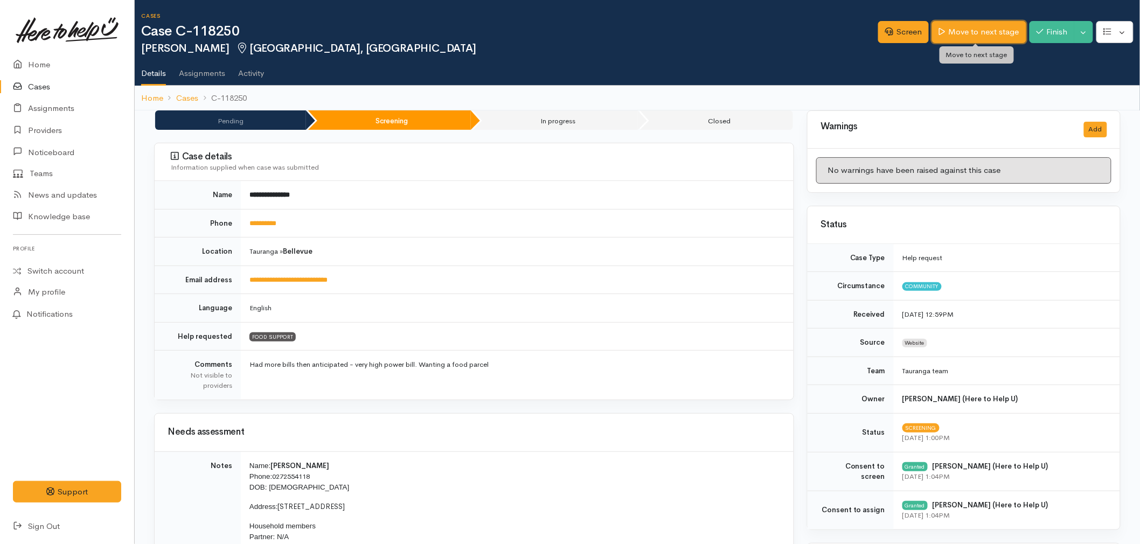
click at [963, 29] on link "Move to next stage" at bounding box center [979, 32] width 94 height 22
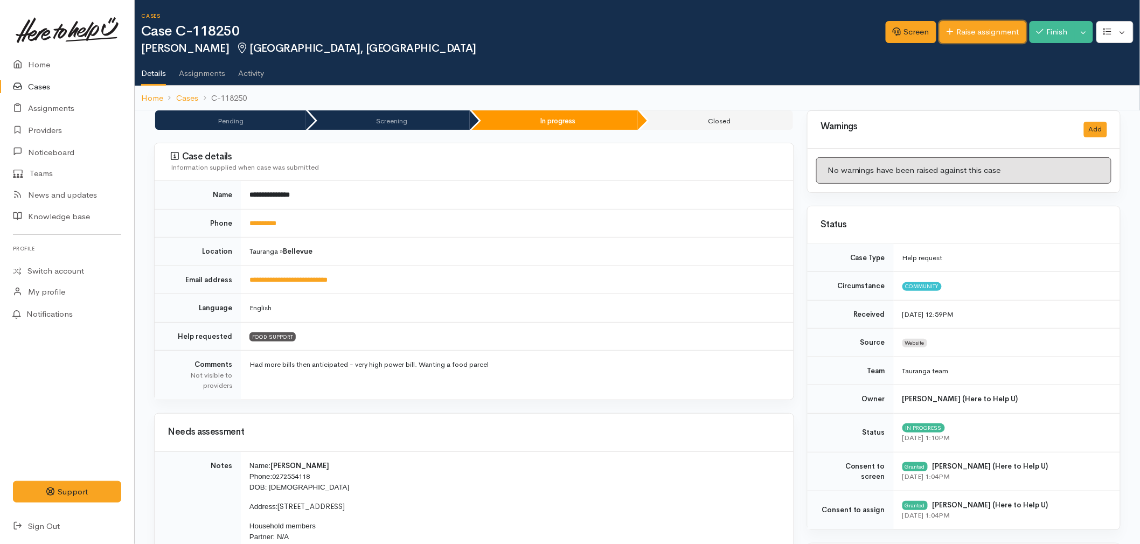
click at [1004, 31] on link "Raise assignment" at bounding box center [983, 32] width 87 height 22
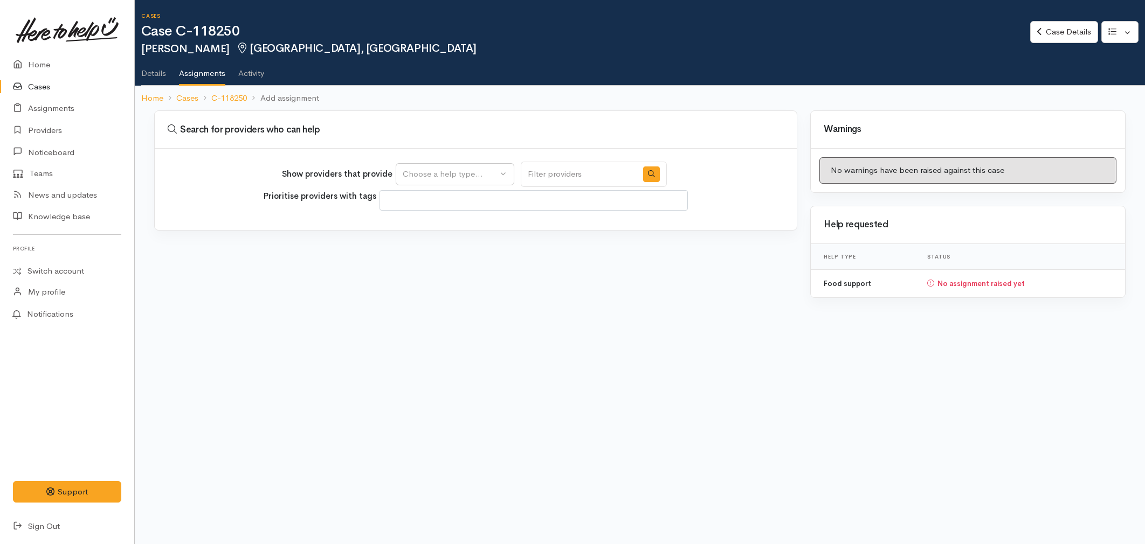
select select
click at [463, 177] on div "Choose a help type..." at bounding box center [450, 174] width 95 height 12
click at [446, 227] on span "Food support" at bounding box center [434, 225] width 50 height 12
select select "3"
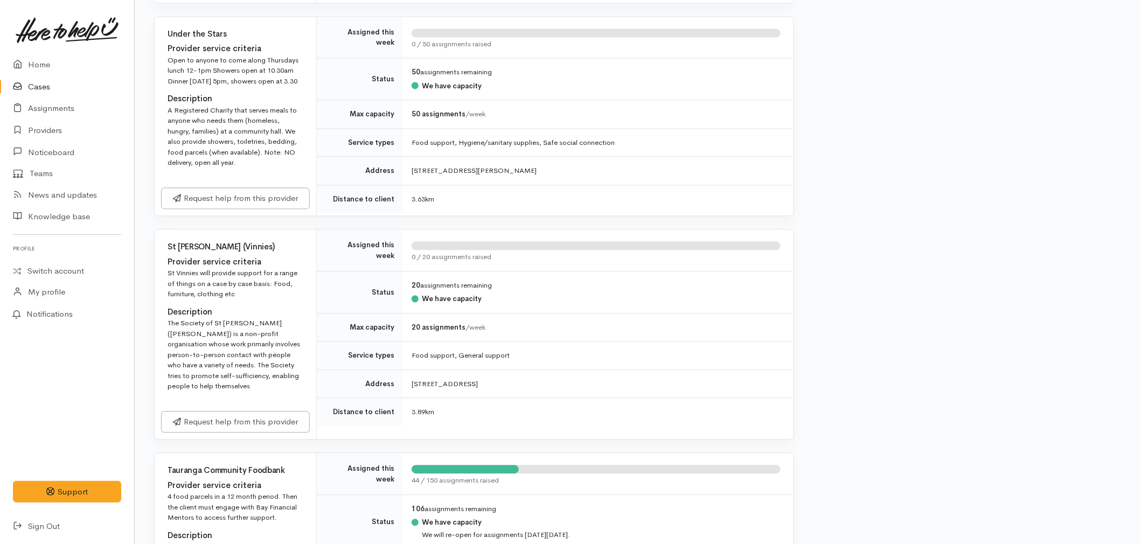
scroll to position [1138, 0]
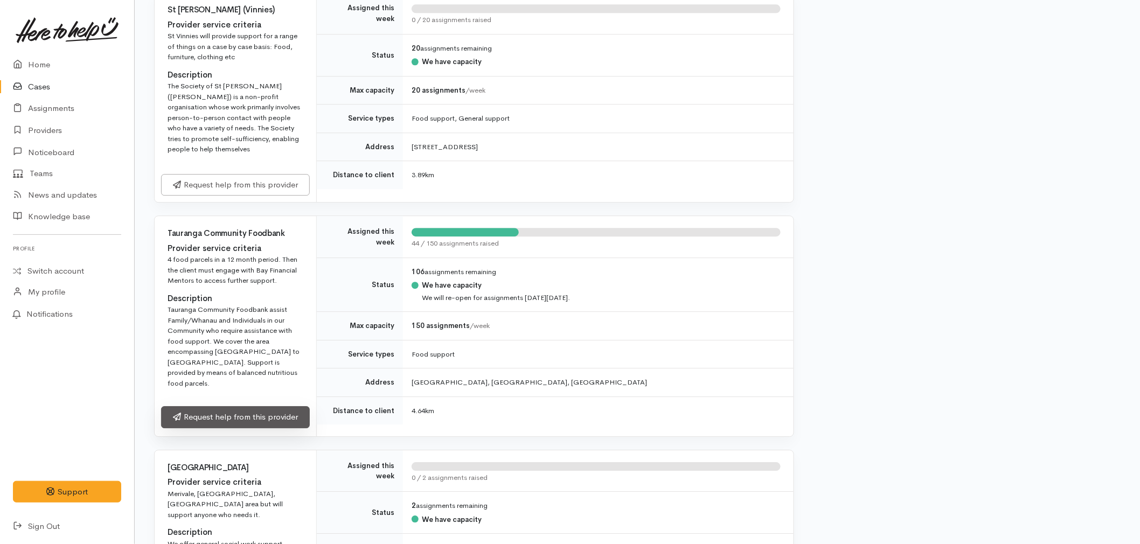
click at [259, 406] on link "Request help from this provider" at bounding box center [235, 417] width 149 height 22
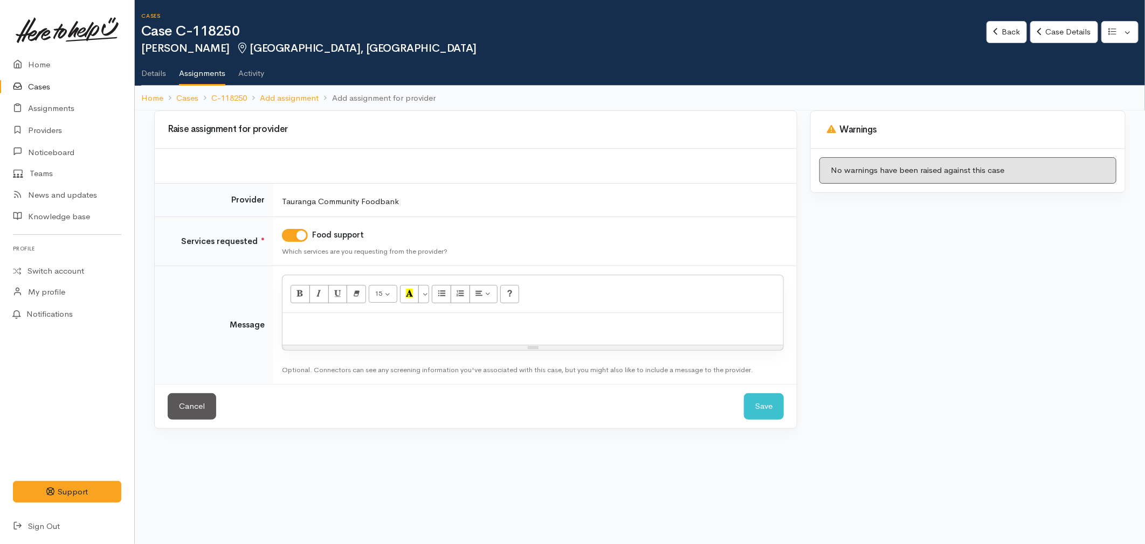
click at [379, 335] on div at bounding box center [532, 329] width 501 height 32
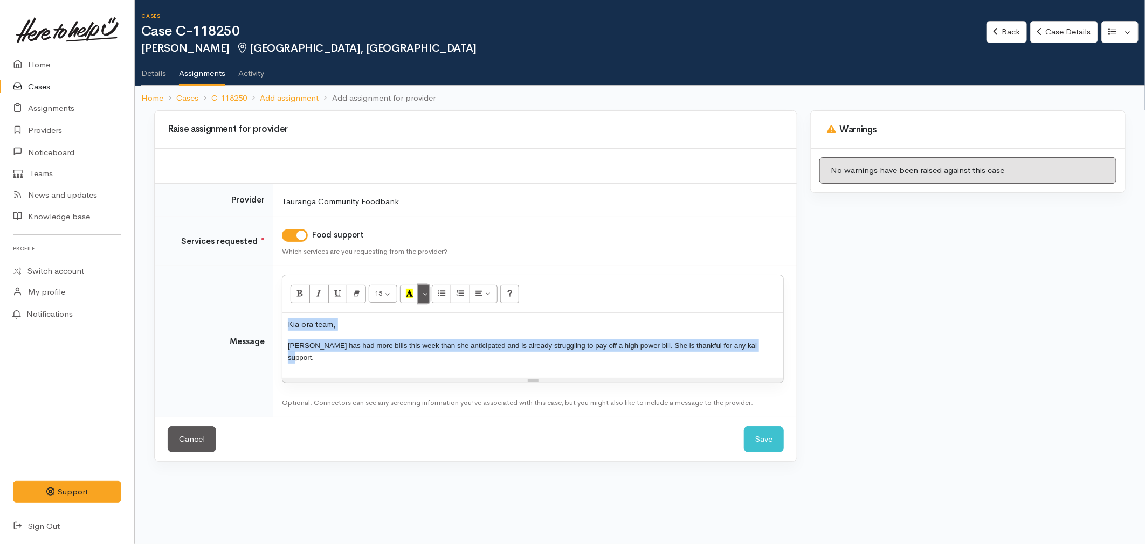
click at [424, 288] on button "More Color" at bounding box center [423, 294] width 11 height 18
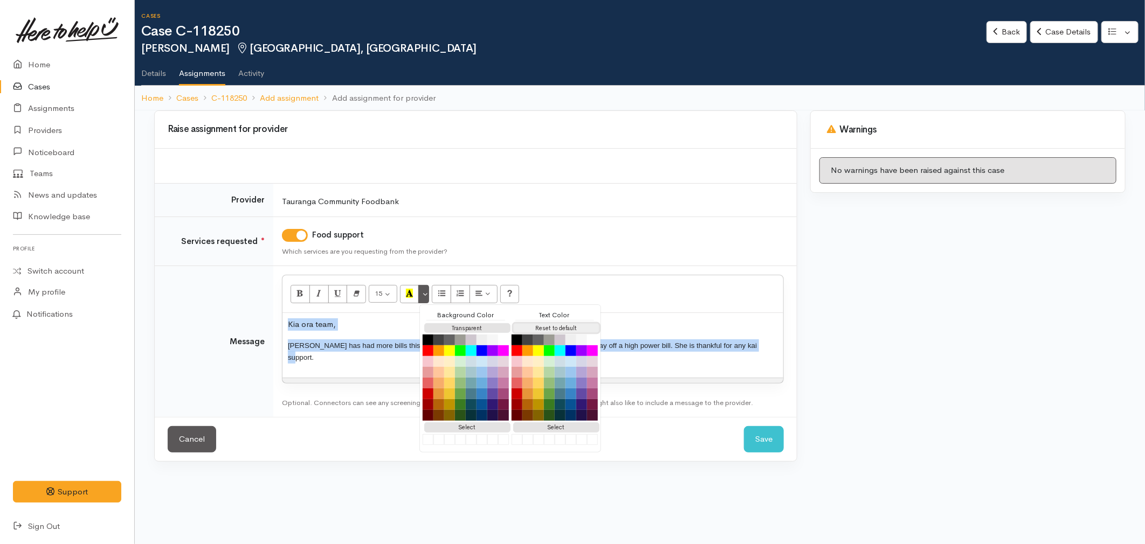
click at [582, 327] on button "Reset to default" at bounding box center [556, 328] width 86 height 10
click at [682, 368] on div "Kia ora team, Liarna has had more bills this week than she anticipated and is a…" at bounding box center [532, 345] width 501 height 65
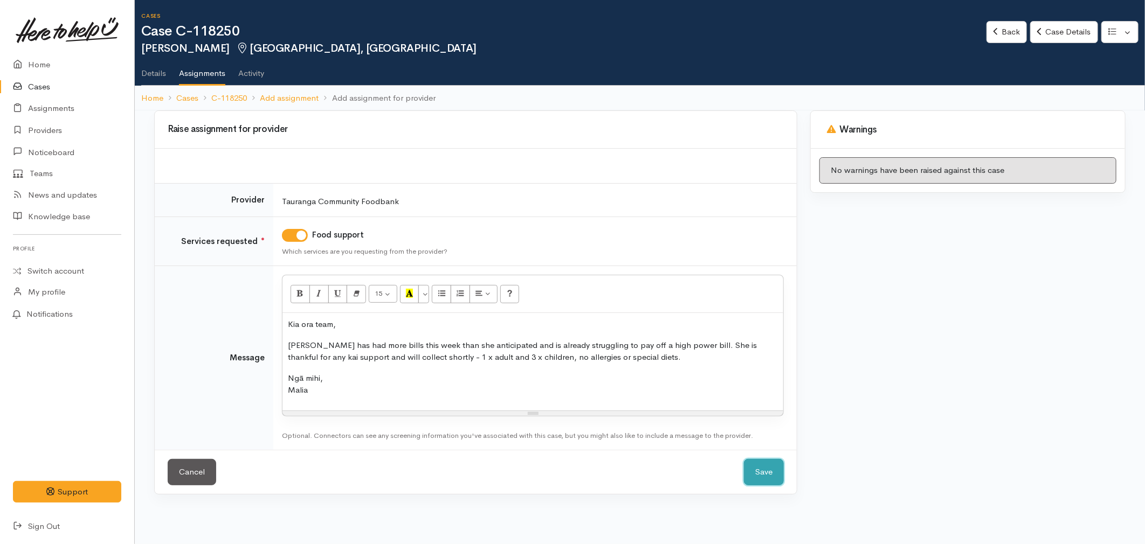
click at [765, 469] on button "Save" at bounding box center [764, 472] width 40 height 26
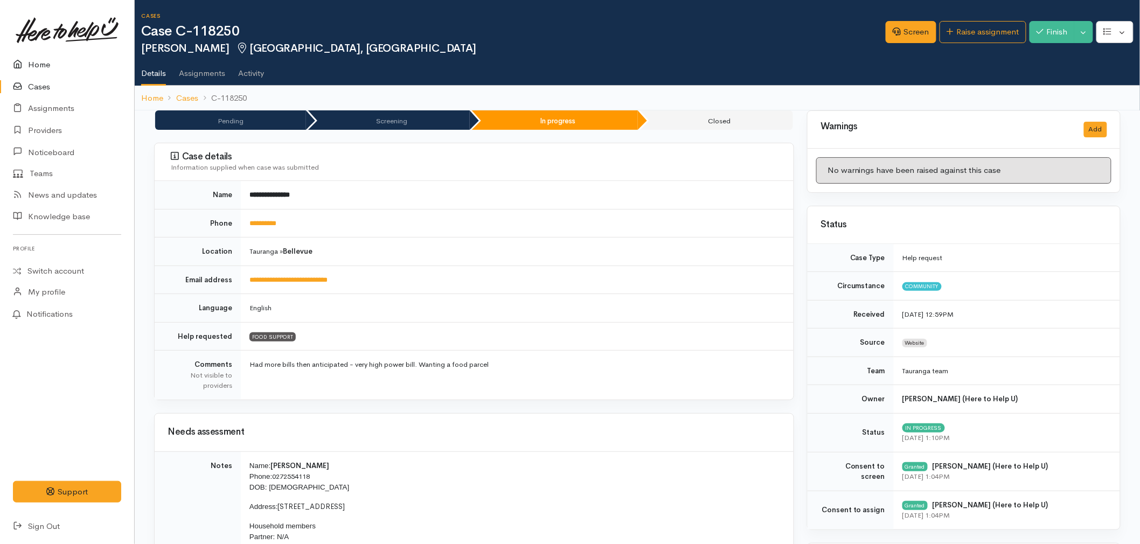
drag, startPoint x: 0, startPoint y: 0, endPoint x: 56, endPoint y: 63, distance: 83.6
click at [56, 63] on link "Home" at bounding box center [67, 65] width 134 height 22
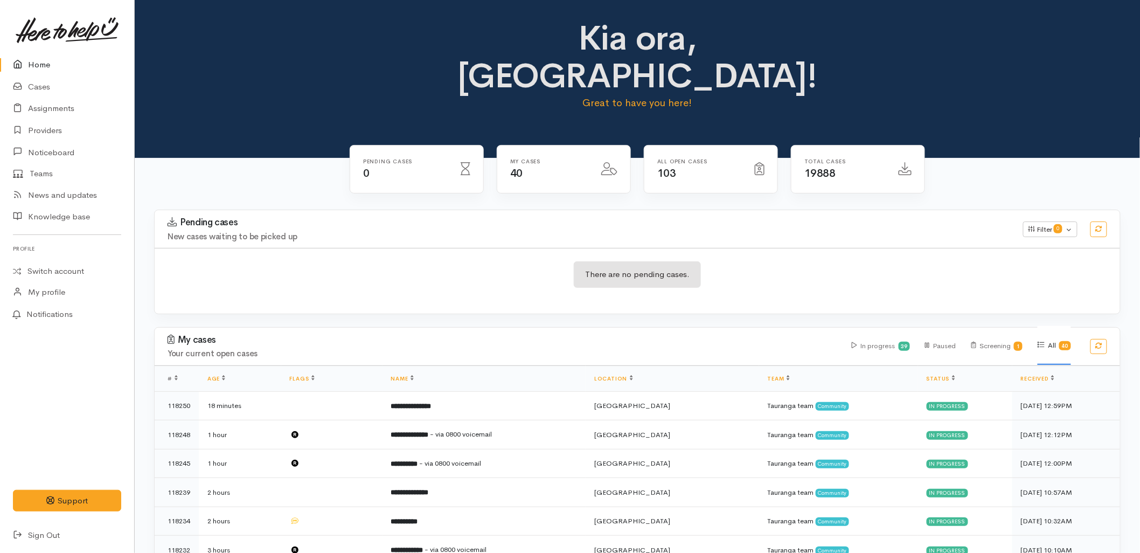
click at [793, 210] on div "Pending cases New cases waiting to be picked up Filter 0 Filters Clear filters …" at bounding box center [637, 229] width 979 height 38
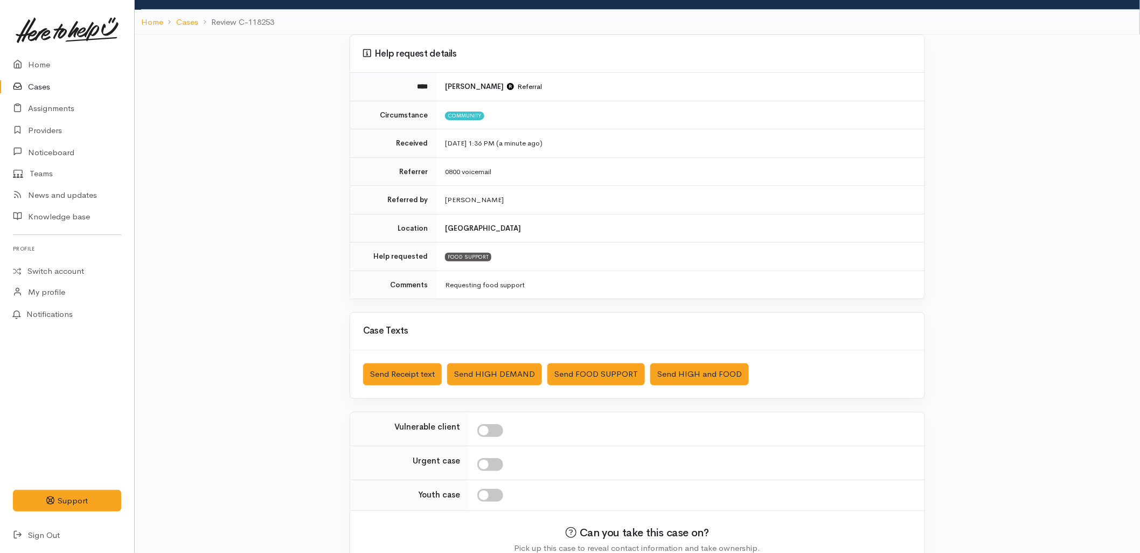
scroll to position [116, 0]
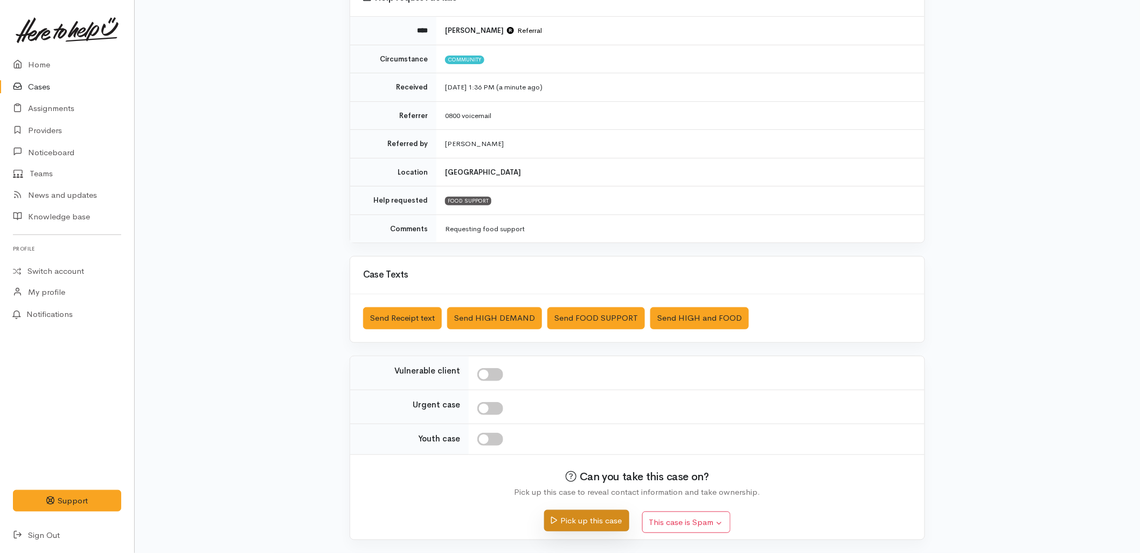
click at [595, 524] on button "Pick up this case" at bounding box center [586, 521] width 85 height 22
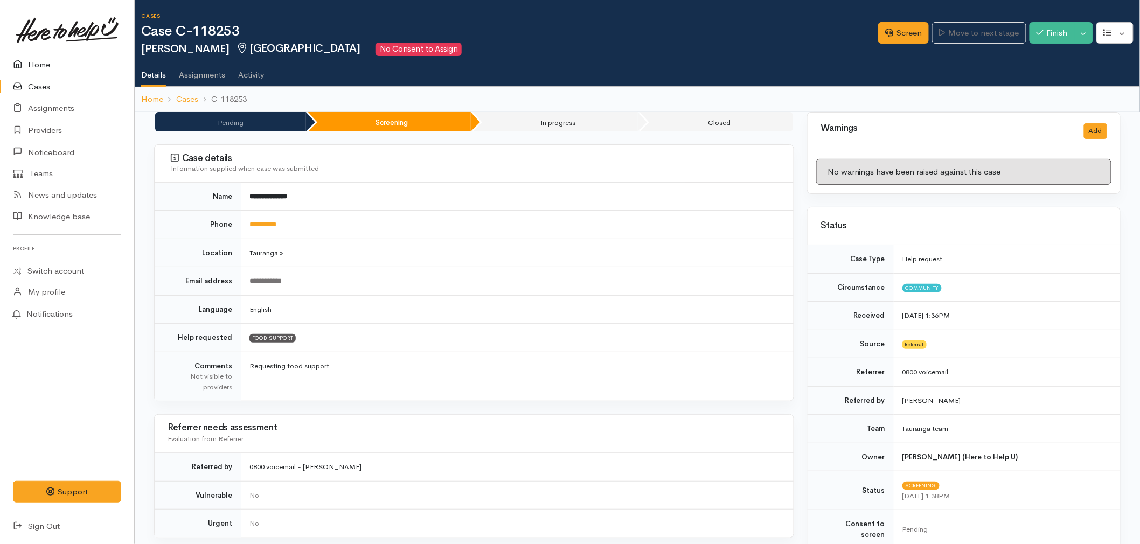
click at [61, 60] on link "Home" at bounding box center [67, 65] width 134 height 22
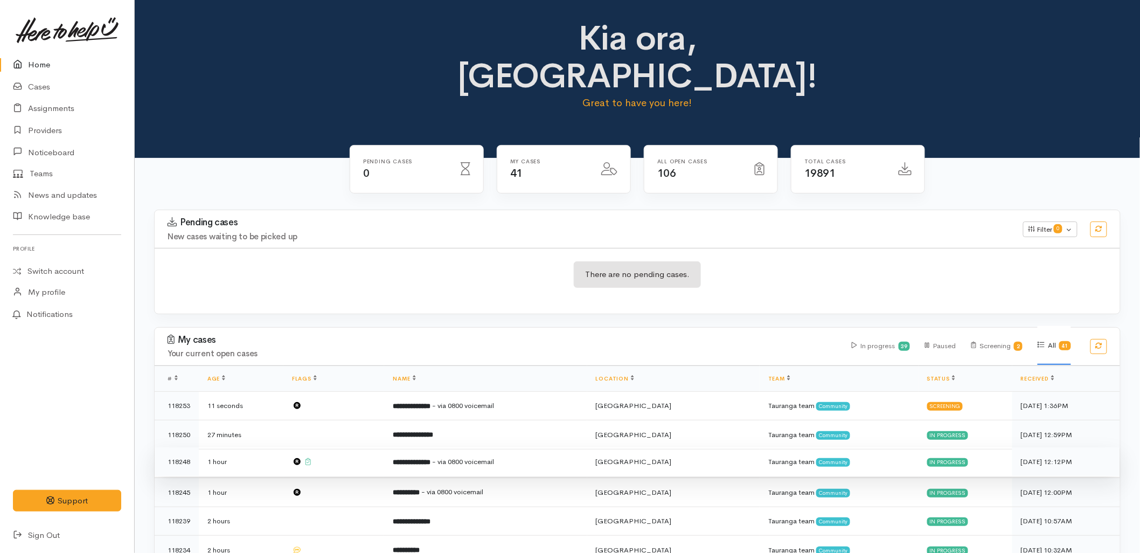
click at [459, 457] on span "- via 0800 voicemail" at bounding box center [463, 461] width 62 height 9
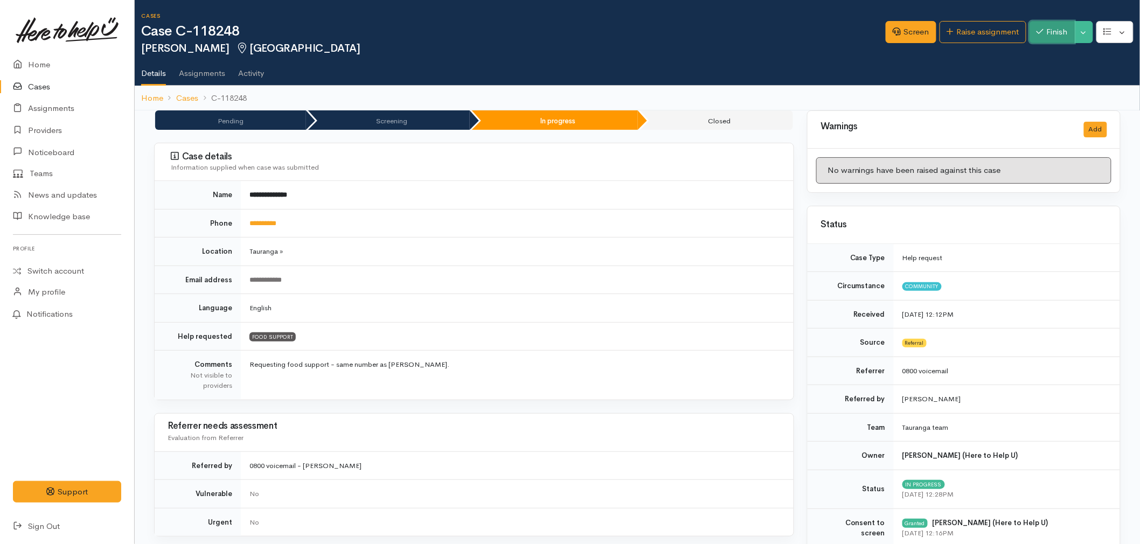
click at [1051, 31] on button "Finish" at bounding box center [1052, 32] width 45 height 22
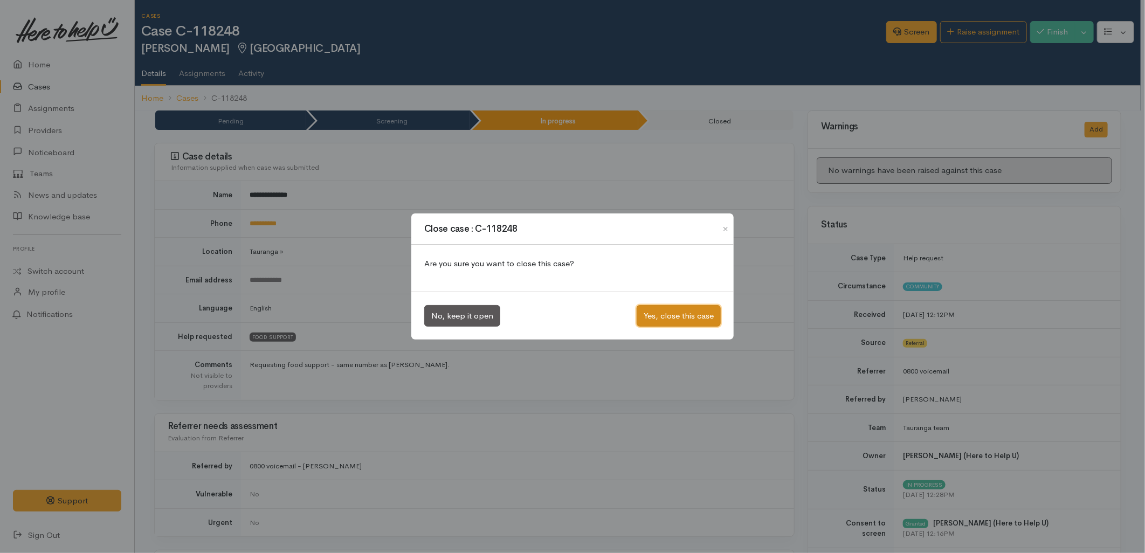
click at [684, 326] on button "Yes, close this case" at bounding box center [678, 316] width 84 height 22
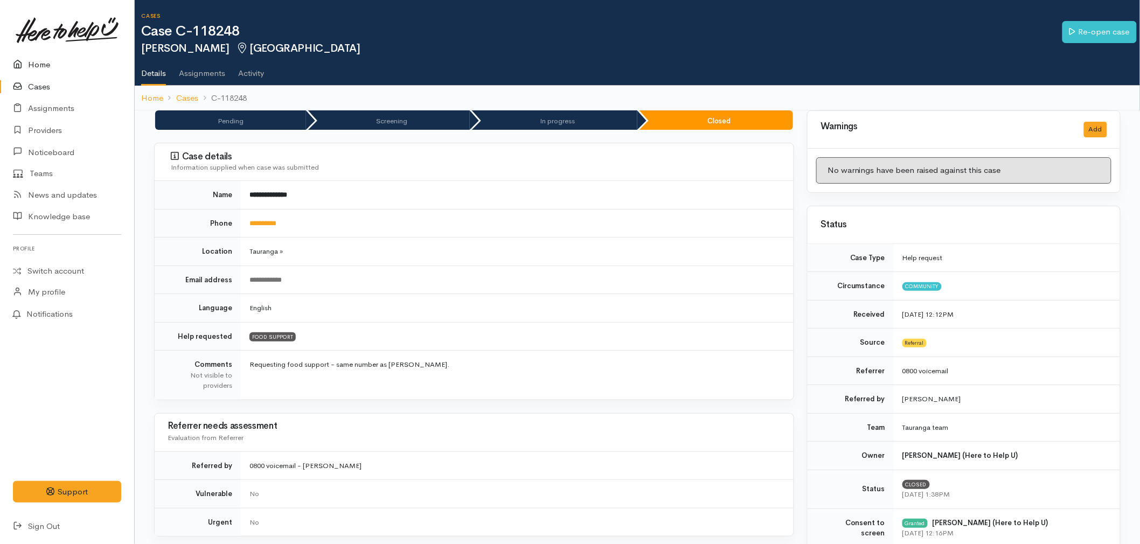
drag, startPoint x: 28, startPoint y: 60, endPoint x: 437, endPoint y: 388, distance: 523.7
click at [28, 60] on link "Home" at bounding box center [67, 65] width 134 height 22
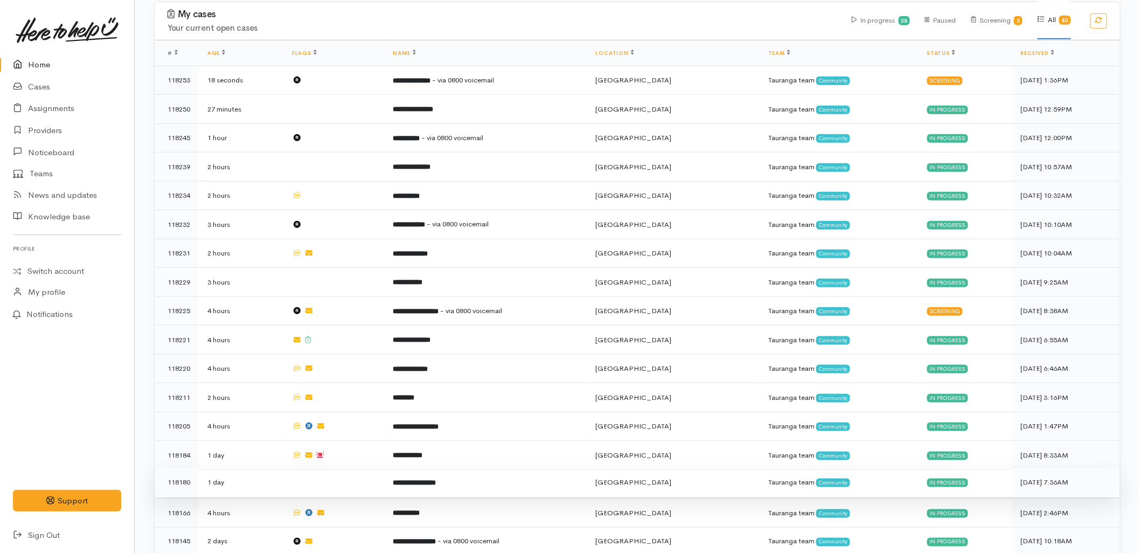
scroll to position [479, 0]
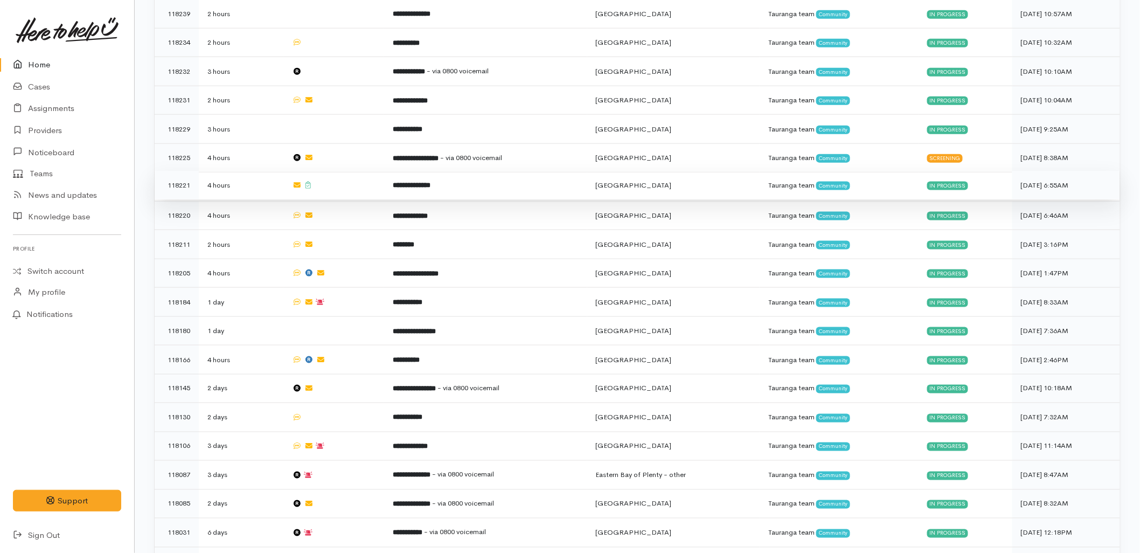
click at [387, 171] on td "**********" at bounding box center [485, 185] width 203 height 29
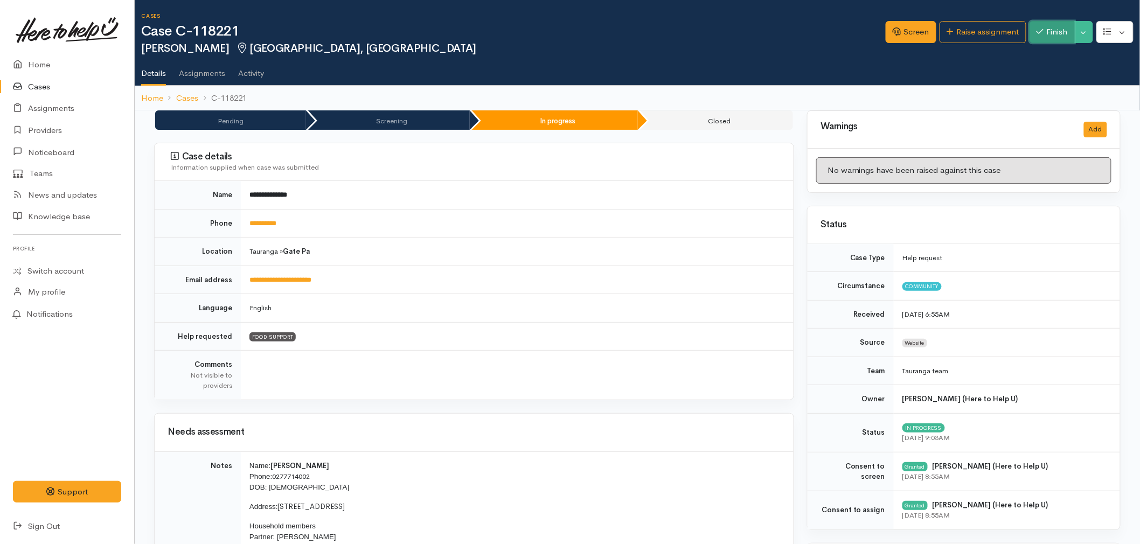
click at [1052, 34] on button "Finish" at bounding box center [1052, 32] width 45 height 22
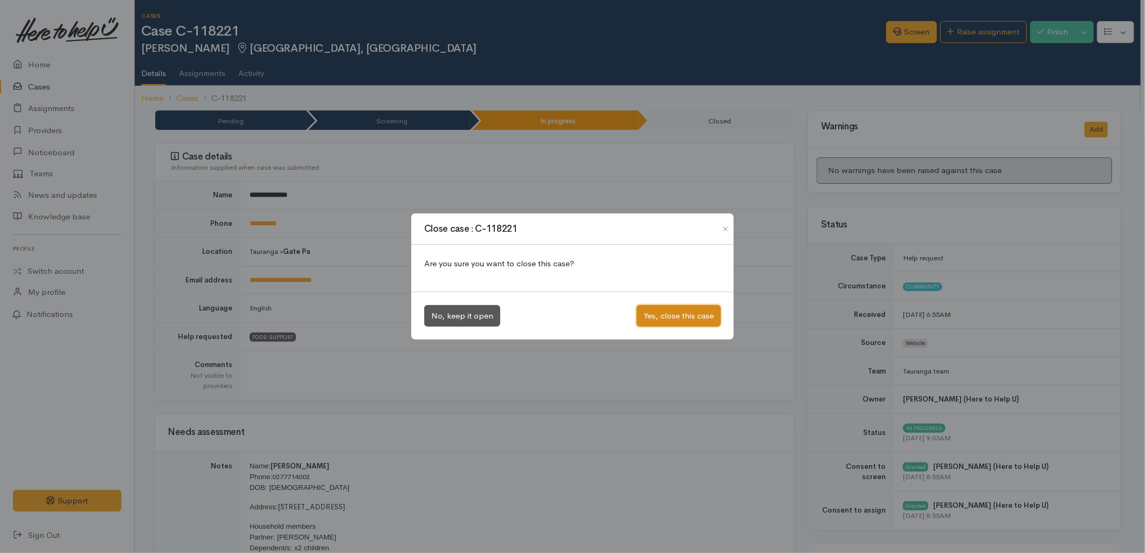
click at [687, 311] on button "Yes, close this case" at bounding box center [678, 316] width 84 height 22
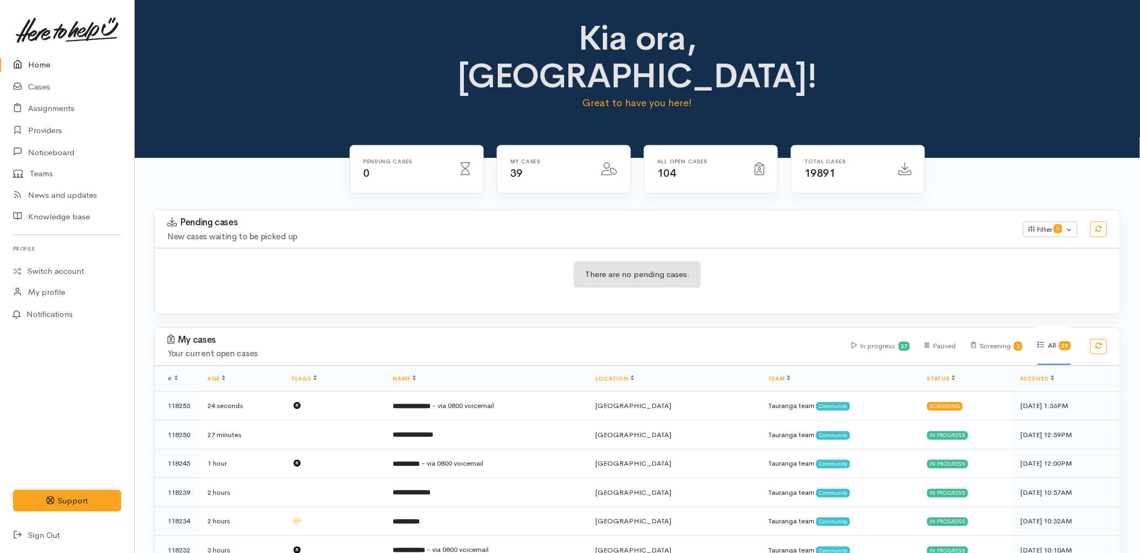
click at [445, 261] on div "There are no pending cases." at bounding box center [638, 280] width 966 height 39
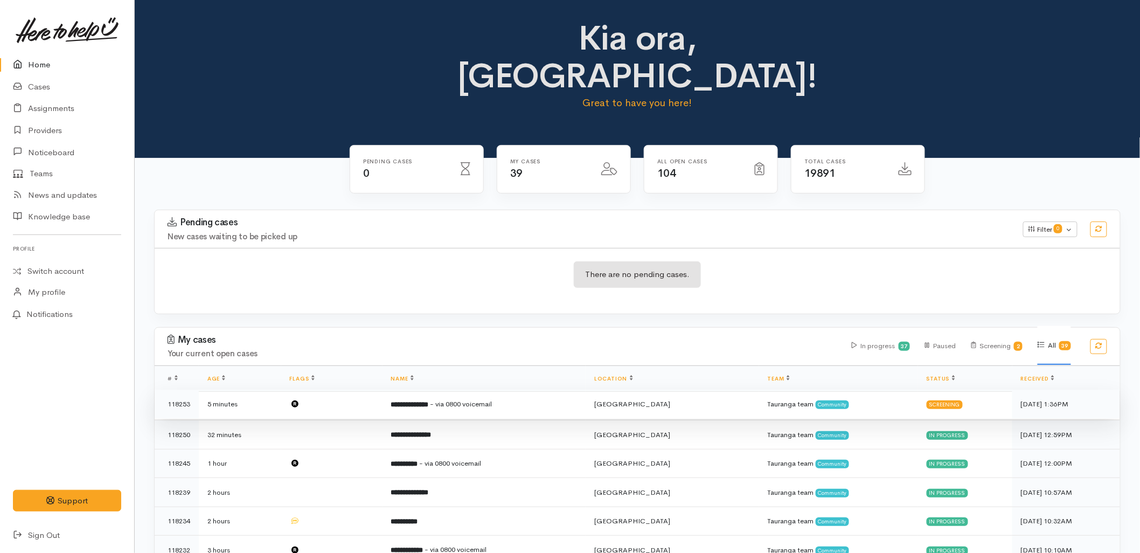
click at [425, 390] on td "**********" at bounding box center [485, 404] width 204 height 29
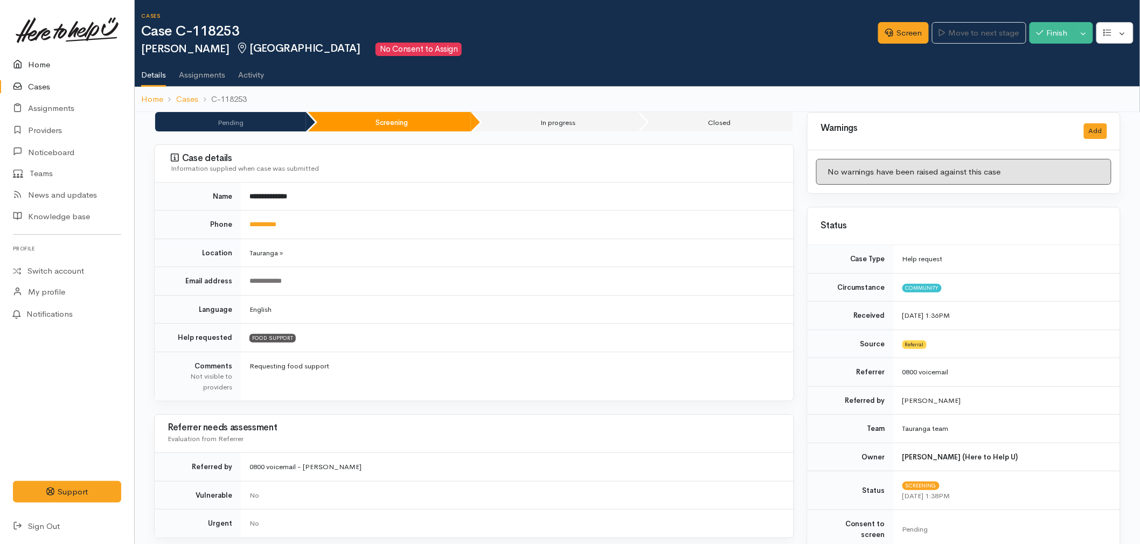
click at [51, 63] on link "Home" at bounding box center [67, 65] width 134 height 22
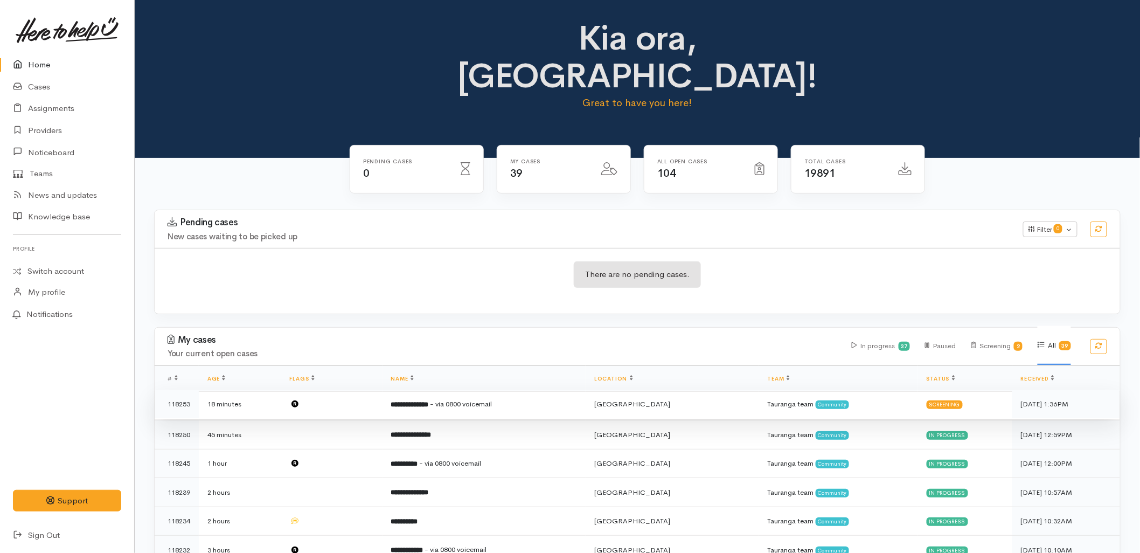
click at [400, 401] on b "**********" at bounding box center [410, 404] width 38 height 7
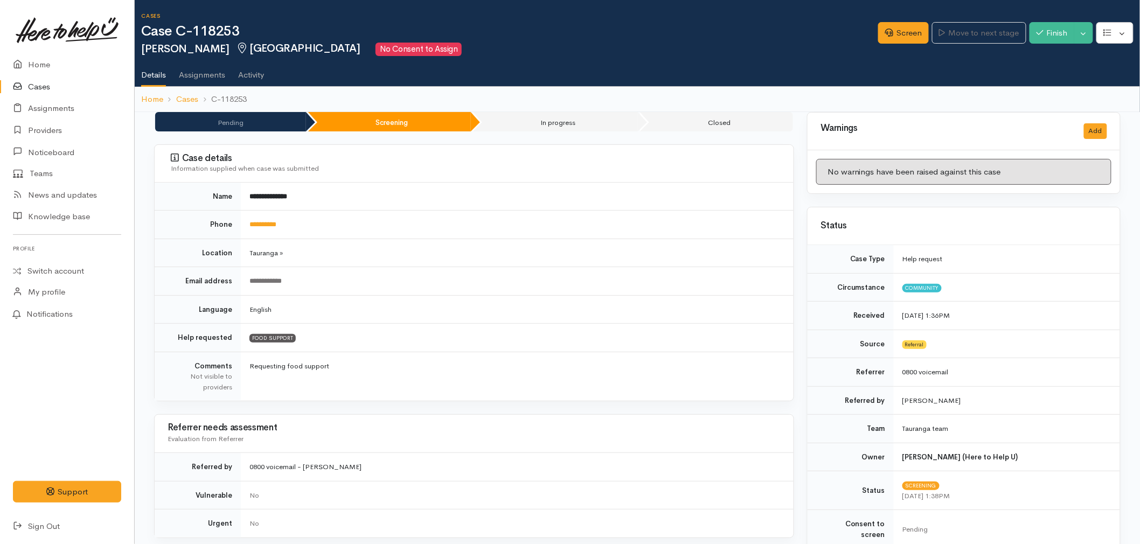
click at [394, 241] on td "Tauranga »" at bounding box center [517, 253] width 553 height 29
click at [900, 35] on link "Screen" at bounding box center [903, 33] width 51 height 22
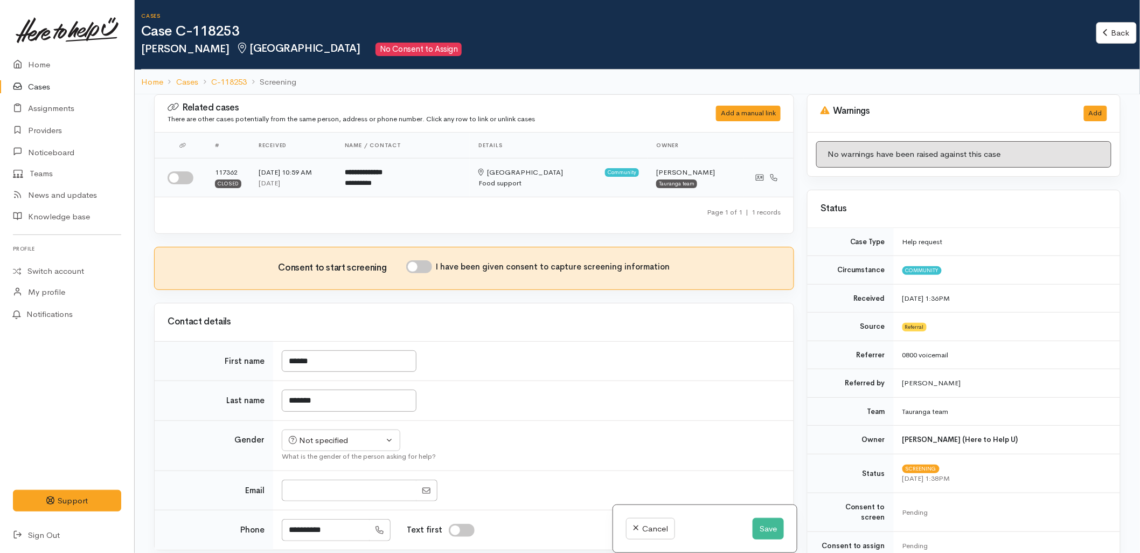
click at [184, 178] on input "checkbox" at bounding box center [181, 177] width 26 height 13
checkbox input "true"
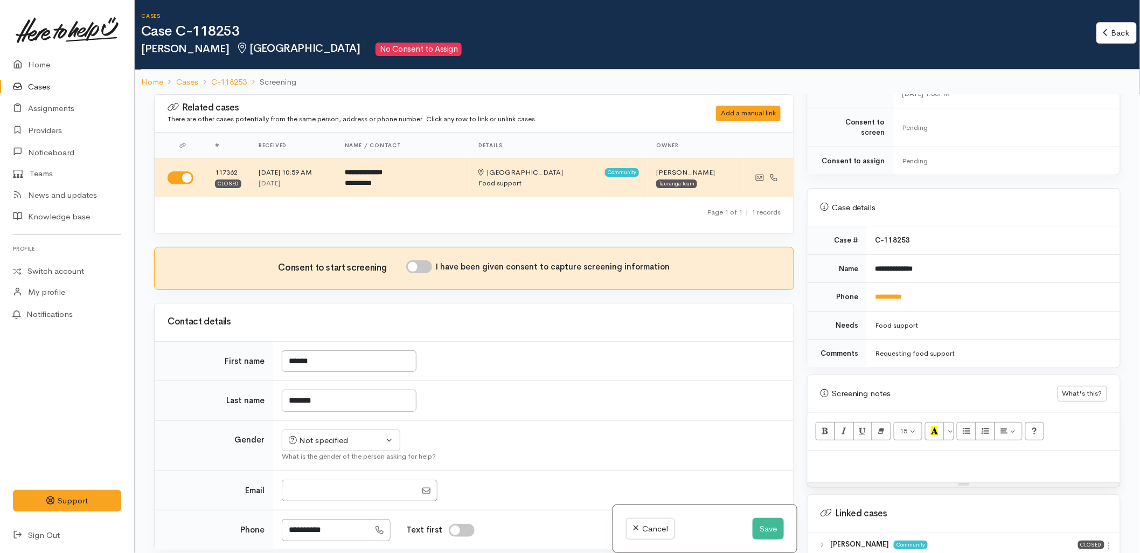
scroll to position [419, 0]
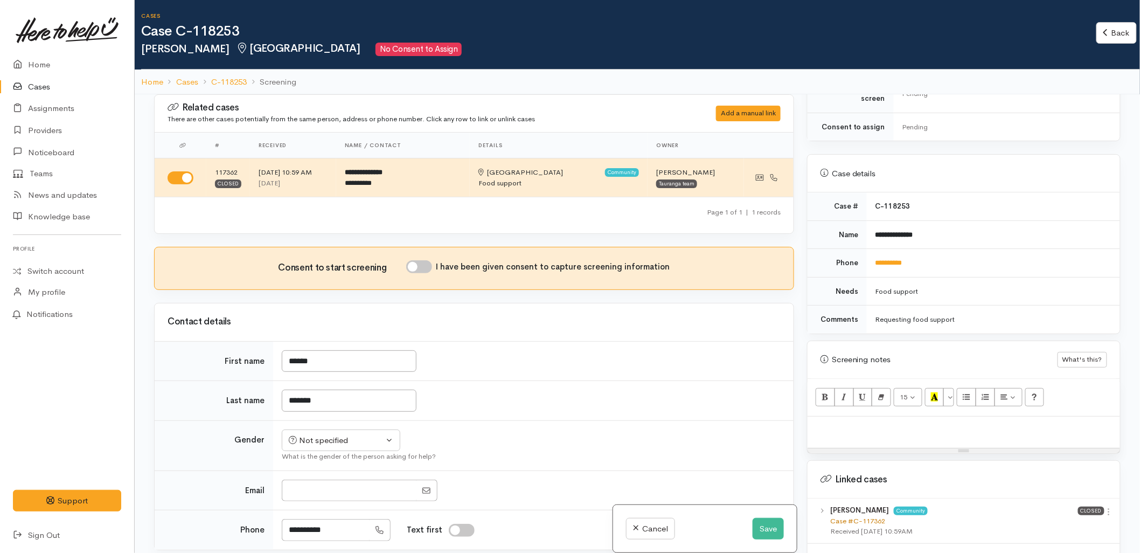
click at [875, 516] on link "Case #C-117362" at bounding box center [857, 520] width 55 height 9
click at [577, 394] on td "*******" at bounding box center [533, 401] width 521 height 40
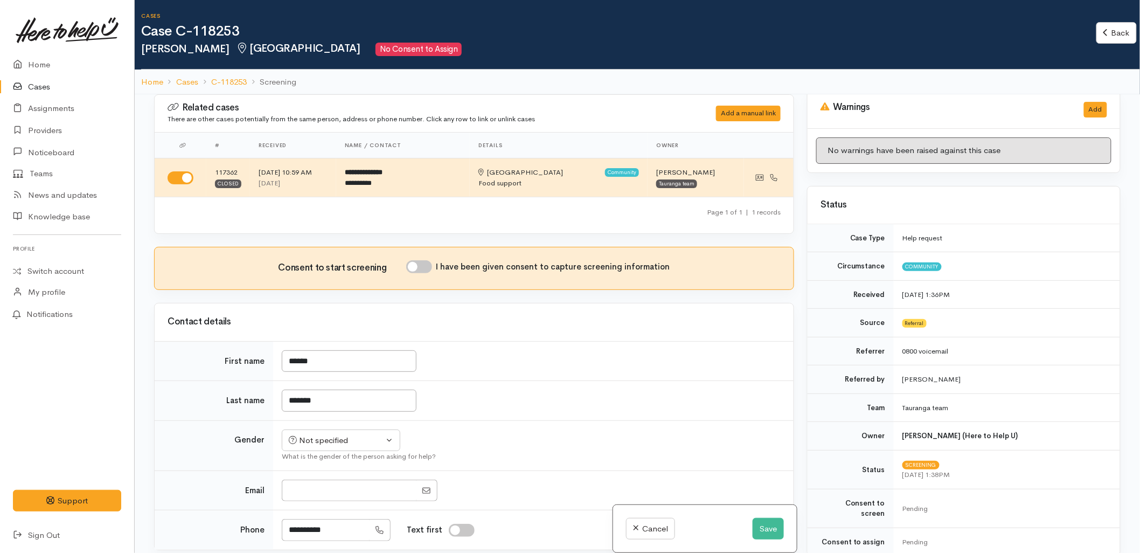
scroll to position [0, 0]
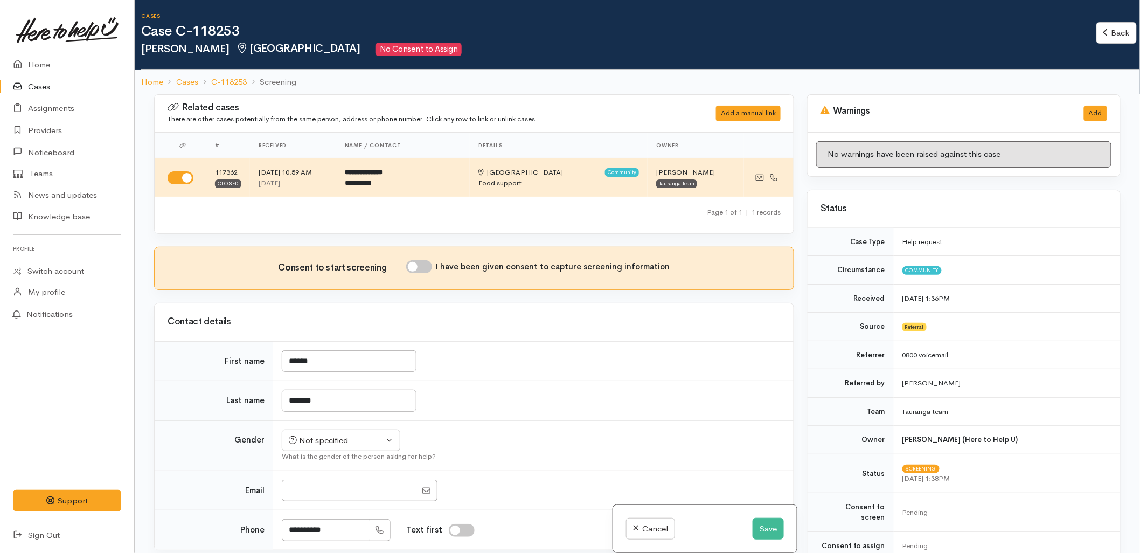
click at [677, 349] on td "******" at bounding box center [533, 361] width 521 height 40
click at [543, 396] on td "*******" at bounding box center [533, 401] width 521 height 40
click at [590, 437] on td "Not specified Male Female Diverse Not specified What is the gender of the perso…" at bounding box center [533, 445] width 521 height 50
click at [460, 307] on div "Contact details" at bounding box center [474, 322] width 639 height 38
click at [605, 437] on td "Not specified Male Female Diverse Not specified What is the gender of the perso…" at bounding box center [533, 445] width 521 height 50
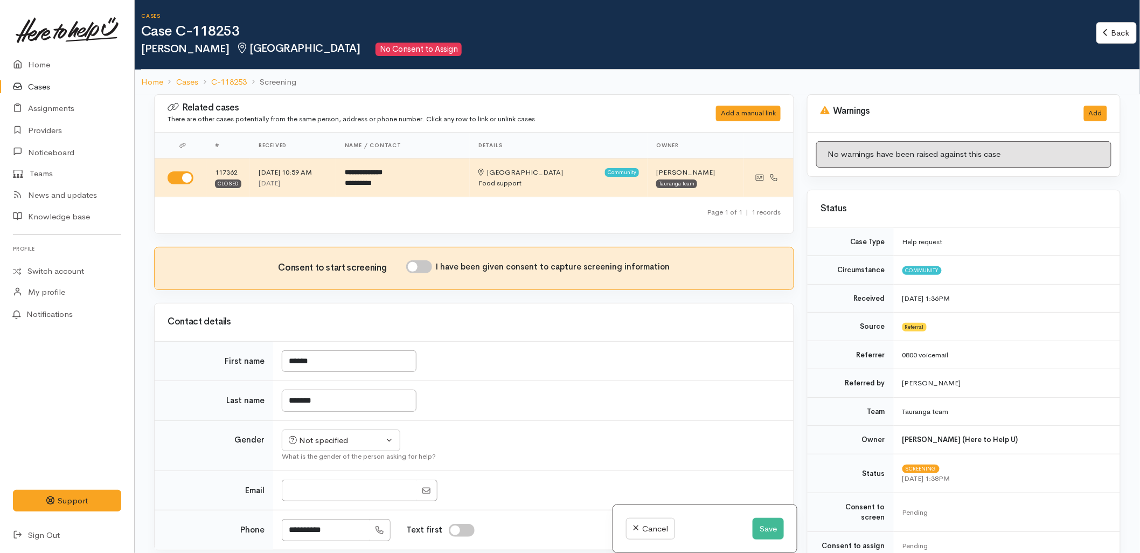
click at [591, 375] on td "******" at bounding box center [533, 361] width 521 height 40
click at [772, 530] on button "Save" at bounding box center [768, 529] width 31 height 22
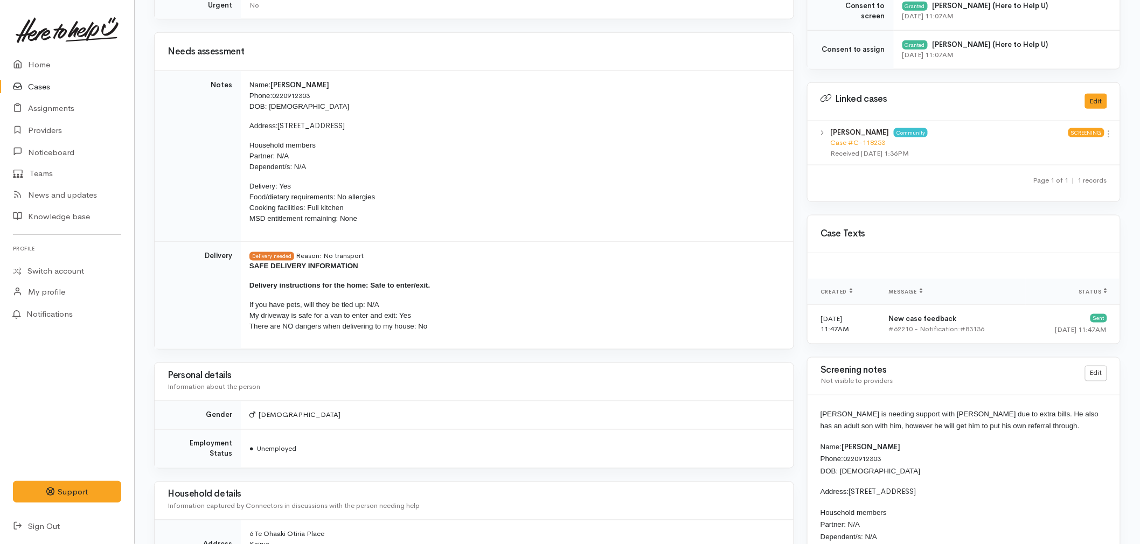
scroll to position [475, 0]
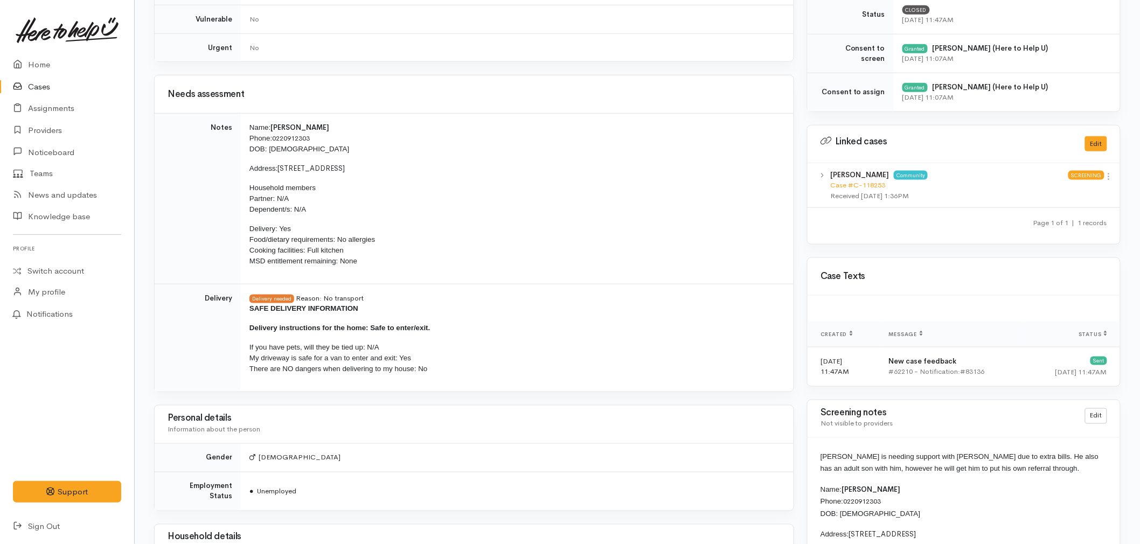
click at [647, 248] on p "Delivery: Yes Food/dietary requirements: No allergies Cooking facilities: Full …" at bounding box center [515, 245] width 531 height 43
click at [546, 353] on p "If you have pets, will they be tied up: N/A My driveway is safe for a van to en…" at bounding box center [515, 358] width 531 height 32
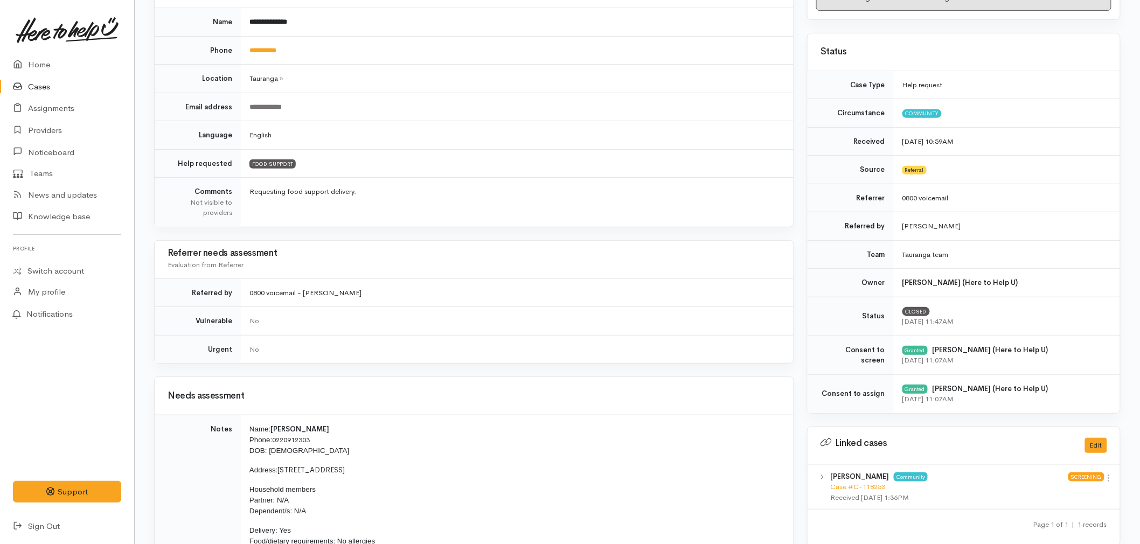
scroll to position [115, 0]
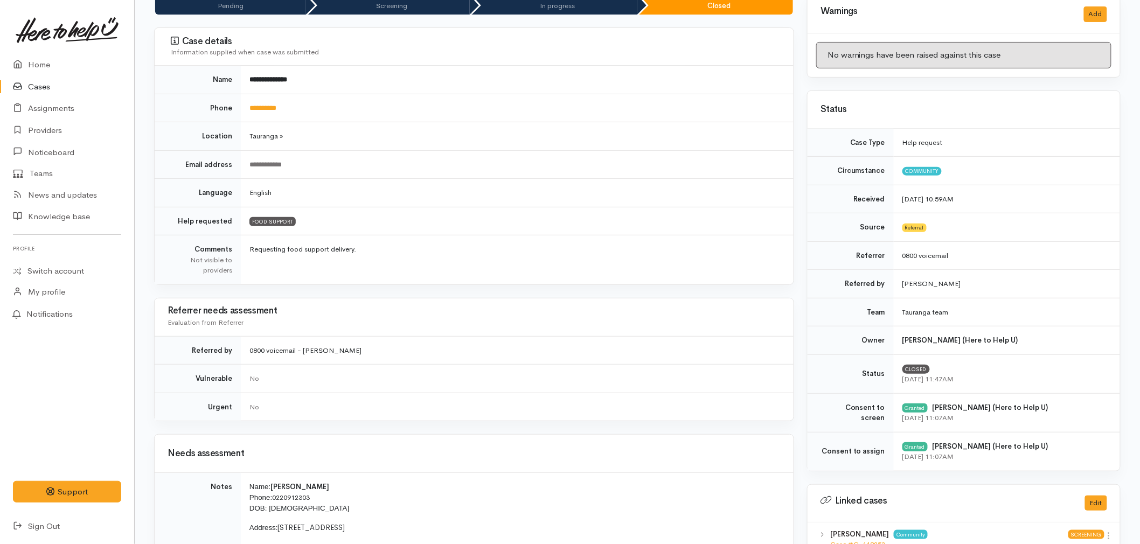
click at [359, 175] on td "**********" at bounding box center [517, 164] width 553 height 29
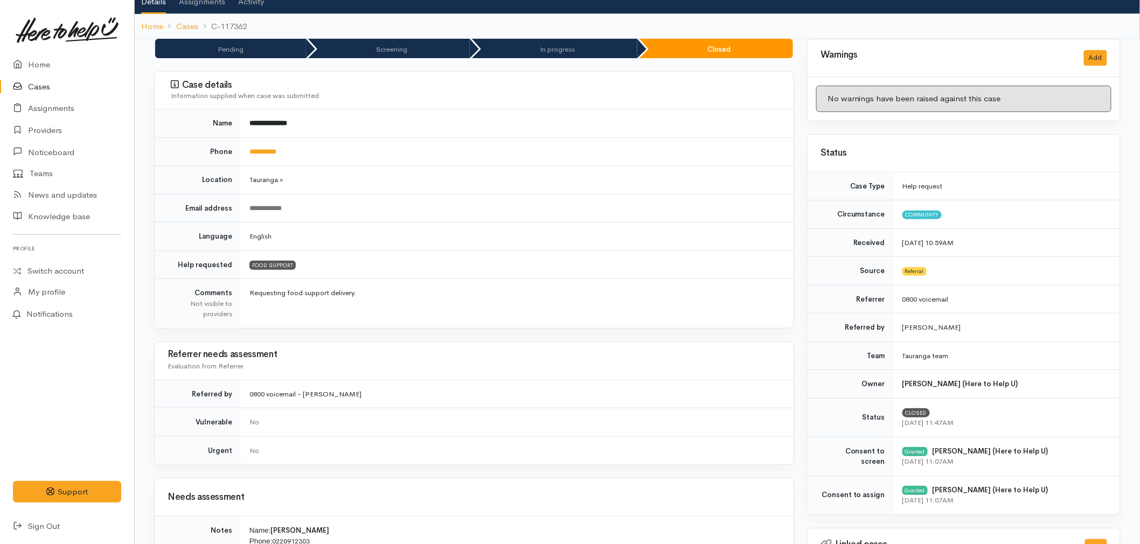
scroll to position [0, 0]
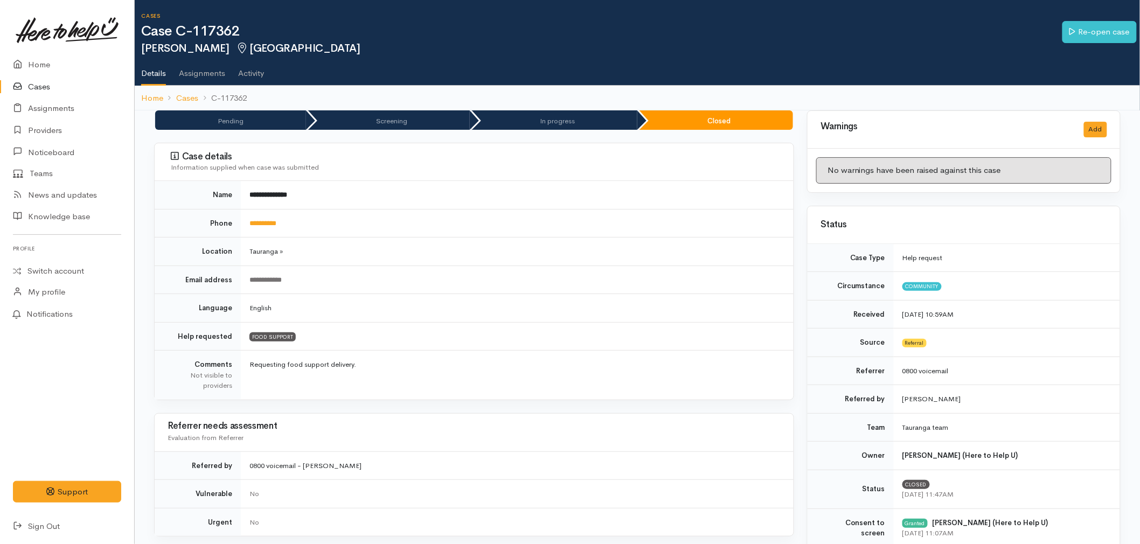
click at [338, 252] on td "Tauranga »" at bounding box center [517, 252] width 553 height 29
click at [512, 428] on h3 "Referrer needs assessment" at bounding box center [474, 426] width 613 height 10
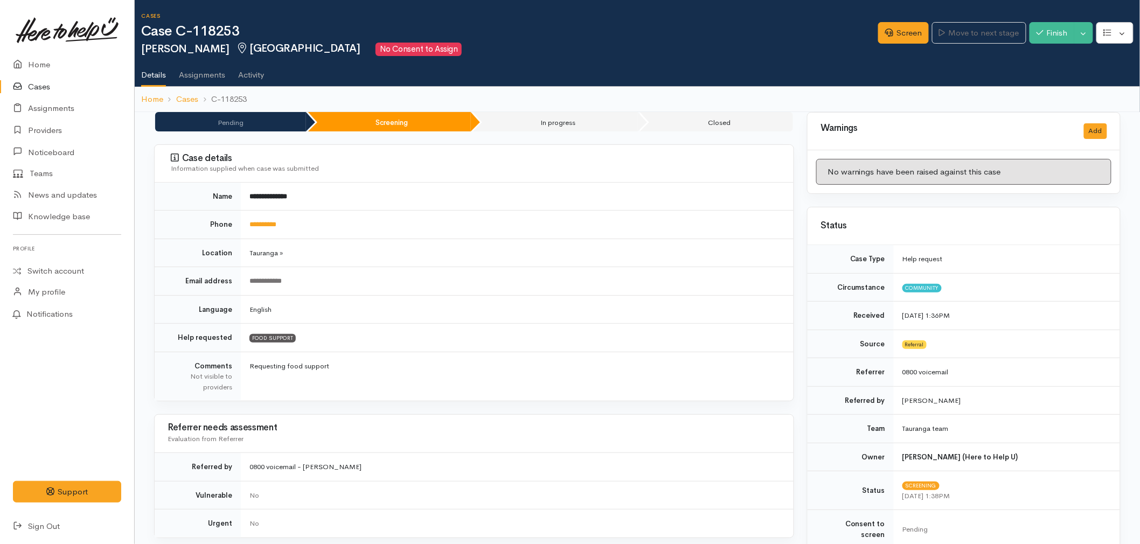
click at [461, 313] on td "English" at bounding box center [517, 309] width 553 height 29
click at [308, 218] on td "**********" at bounding box center [517, 225] width 553 height 29
click at [403, 209] on td "**********" at bounding box center [517, 197] width 553 height 28
click at [50, 67] on link "Home" at bounding box center [67, 65] width 134 height 22
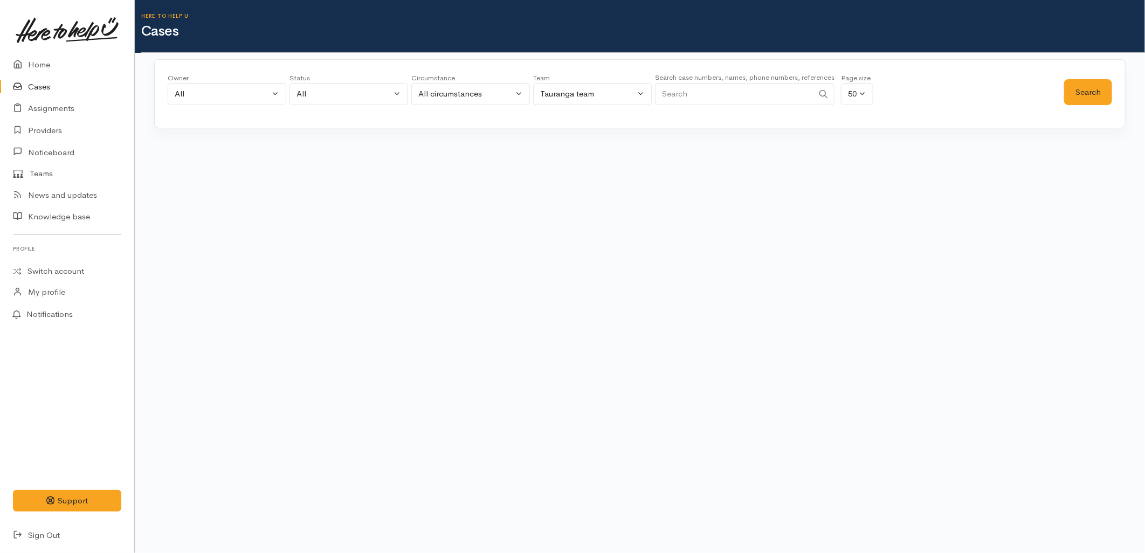
click at [719, 91] on input "Search" at bounding box center [734, 94] width 158 height 22
click at [696, 100] on input "Search" at bounding box center [734, 94] width 158 height 22
type input "[DEMOGRAPHIC_DATA] emerge"
click at [721, 96] on input "lady emerge" at bounding box center [734, 94] width 158 height 22
click at [1083, 104] on button "Search" at bounding box center [1088, 92] width 48 height 26
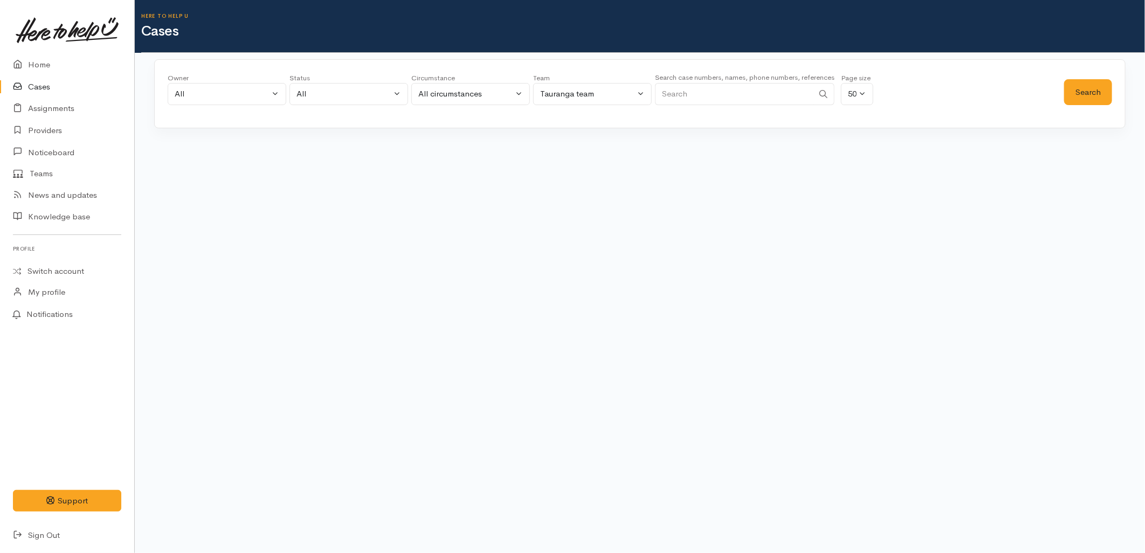
click at [715, 95] on input "Search" at bounding box center [734, 94] width 158 height 22
type input "shaun"
click at [1109, 94] on button "Search" at bounding box center [1088, 92] width 48 height 26
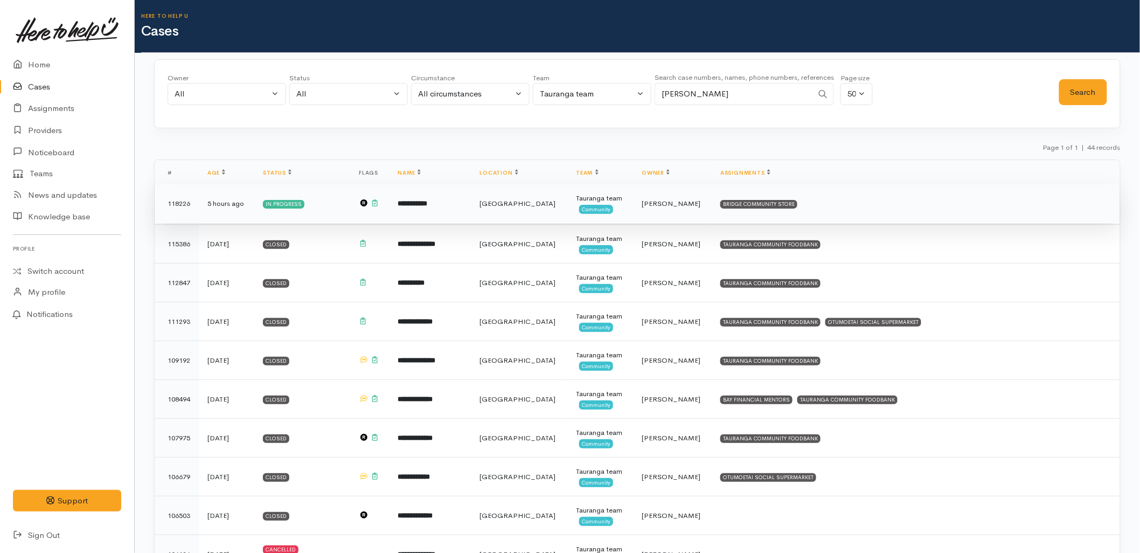
click at [471, 203] on td "**********" at bounding box center [430, 203] width 82 height 39
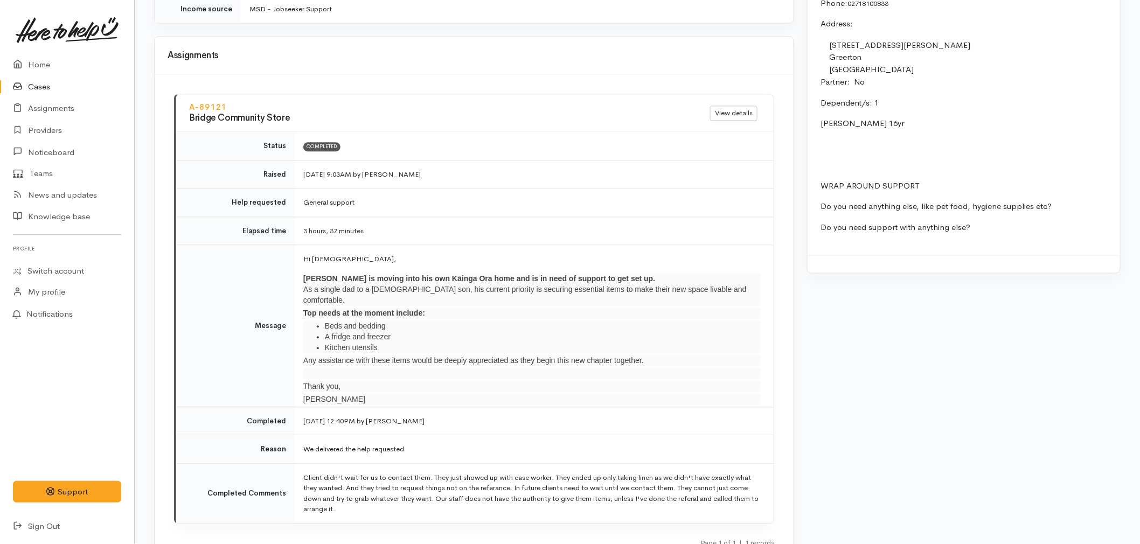
scroll to position [1007, 0]
click at [355, 416] on time "25 Sep 2025 12:40PM" at bounding box center [329, 420] width 52 height 9
drag, startPoint x: 461, startPoint y: 397, endPoint x: 229, endPoint y: 144, distance: 342.9
click at [229, 144] on tbody "Status Completed Raised 25 Sep 2025 9:03AM by Rachel Proctor Help requested Gen…" at bounding box center [475, 326] width 598 height 391
click at [502, 406] on td "25 Sep 2025 12:40PM by Destiny Calhoon" at bounding box center [534, 420] width 479 height 29
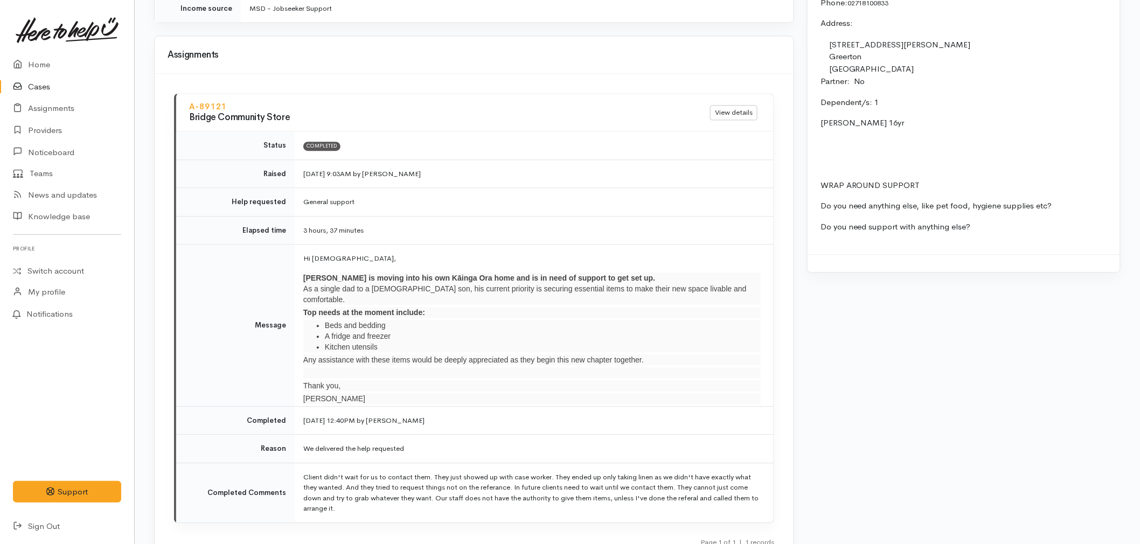
click at [514, 406] on td "25 Sep 2025 12:40PM by Destiny Calhoon" at bounding box center [534, 420] width 479 height 29
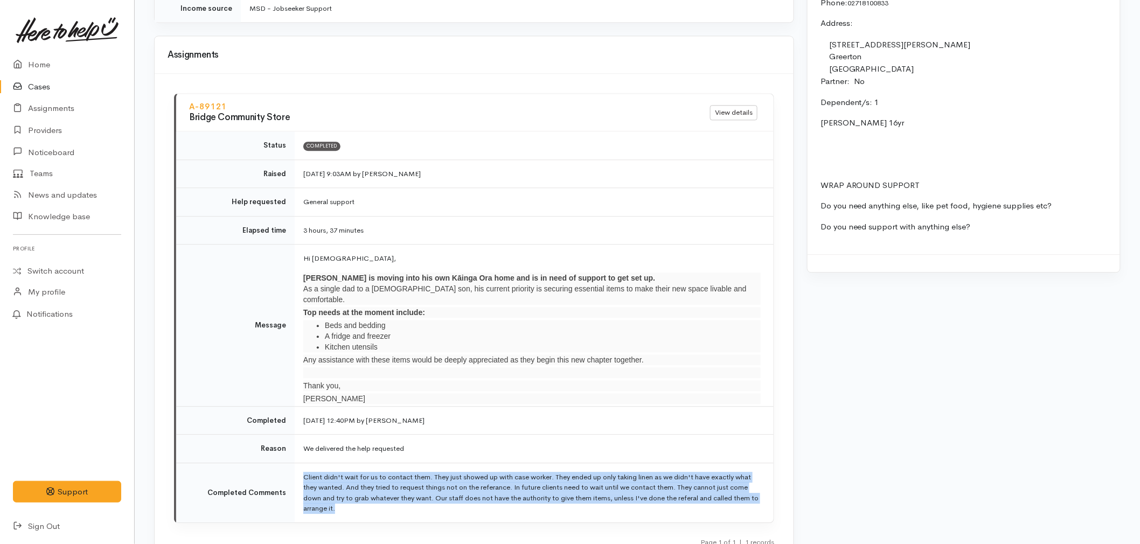
drag, startPoint x: 368, startPoint y: 486, endPoint x: 295, endPoint y: 448, distance: 82.2
click at [295, 463] on td "Client didn't wait for us to contact them. They just showed up with case worker…" at bounding box center [534, 493] width 479 height 60
click at [456, 486] on td "Client didn't wait for us to contact them. They just showed up with case worker…" at bounding box center [534, 493] width 479 height 60
drag, startPoint x: 301, startPoint y: 447, endPoint x: 343, endPoint y: 493, distance: 62.2
click at [343, 493] on td "Client didn't wait for us to contact them. They just showed up with case worker…" at bounding box center [534, 493] width 479 height 60
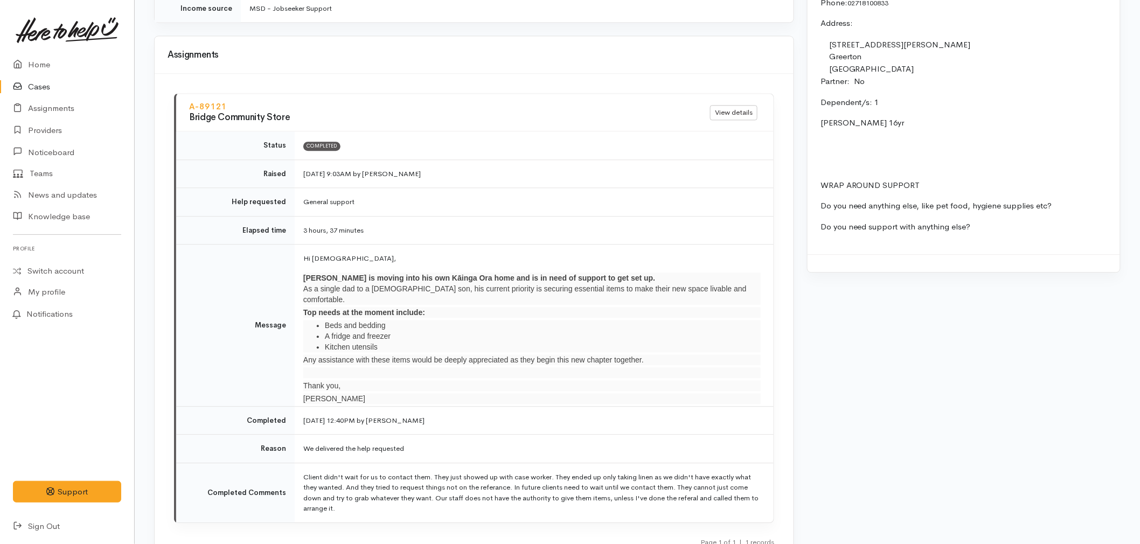
click at [229, 463] on td "Completed Comments" at bounding box center [235, 493] width 119 height 60
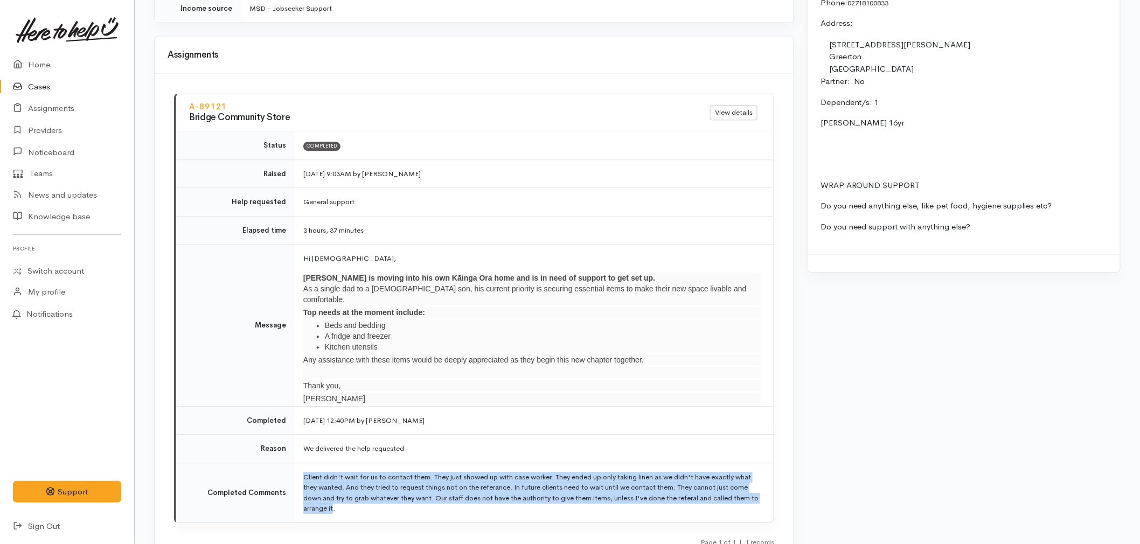
drag, startPoint x: 297, startPoint y: 455, endPoint x: 334, endPoint y: 489, distance: 50.0
click at [334, 489] on td "Client didn't wait for us to contact them. They just showed up with case worker…" at bounding box center [534, 493] width 479 height 60
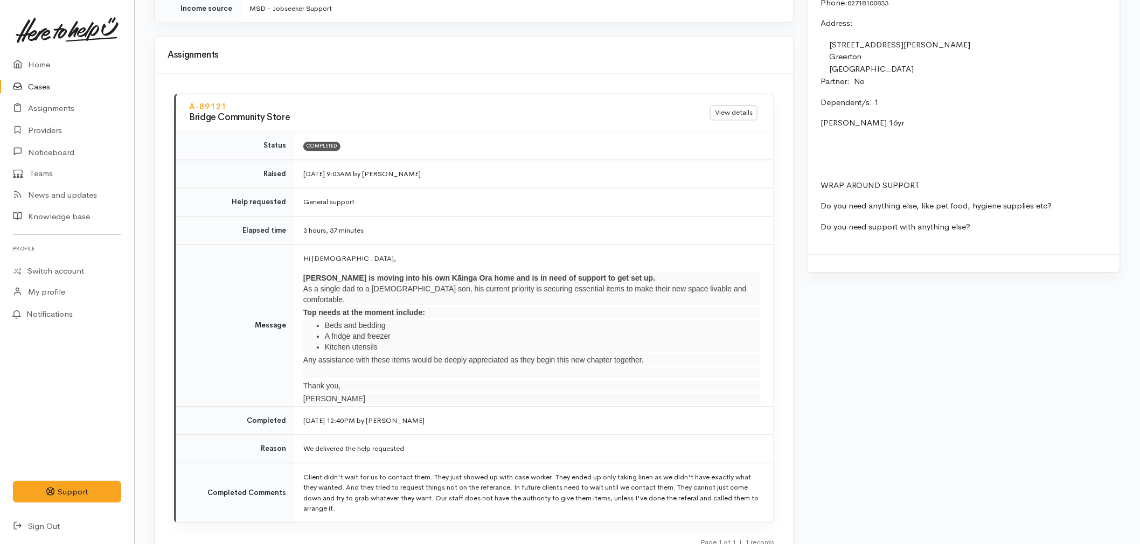
drag, startPoint x: 334, startPoint y: 489, endPoint x: 288, endPoint y: 481, distance: 47.0
click at [287, 482] on td "Completed Comments" at bounding box center [235, 493] width 119 height 60
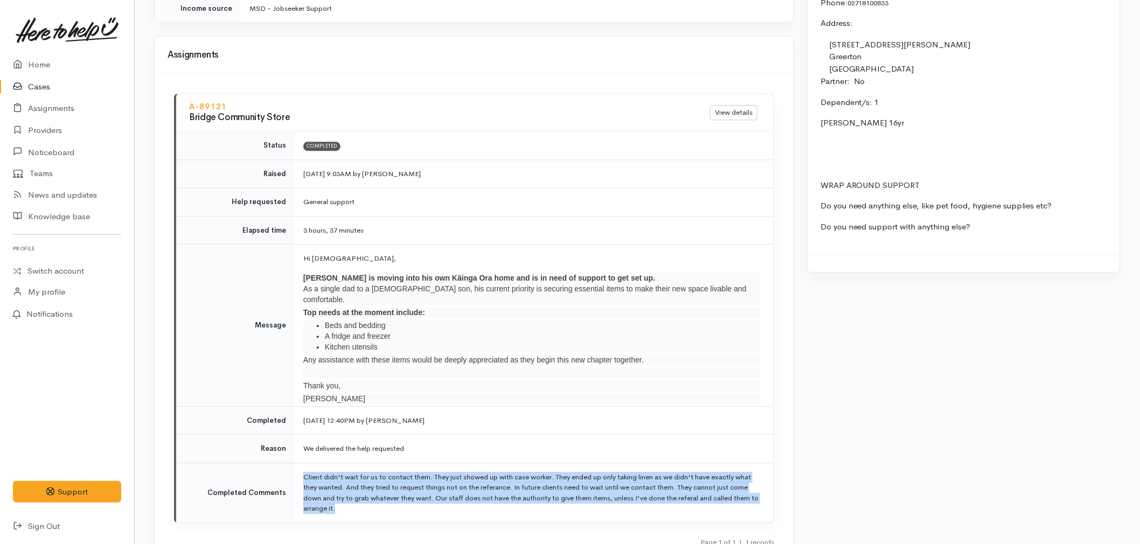
drag, startPoint x: 364, startPoint y: 486, endPoint x: 304, endPoint y: 448, distance: 71.5
click at [304, 463] on td "Client didn't wait for us to contact them. They just showed up with case worker…" at bounding box center [534, 493] width 479 height 60
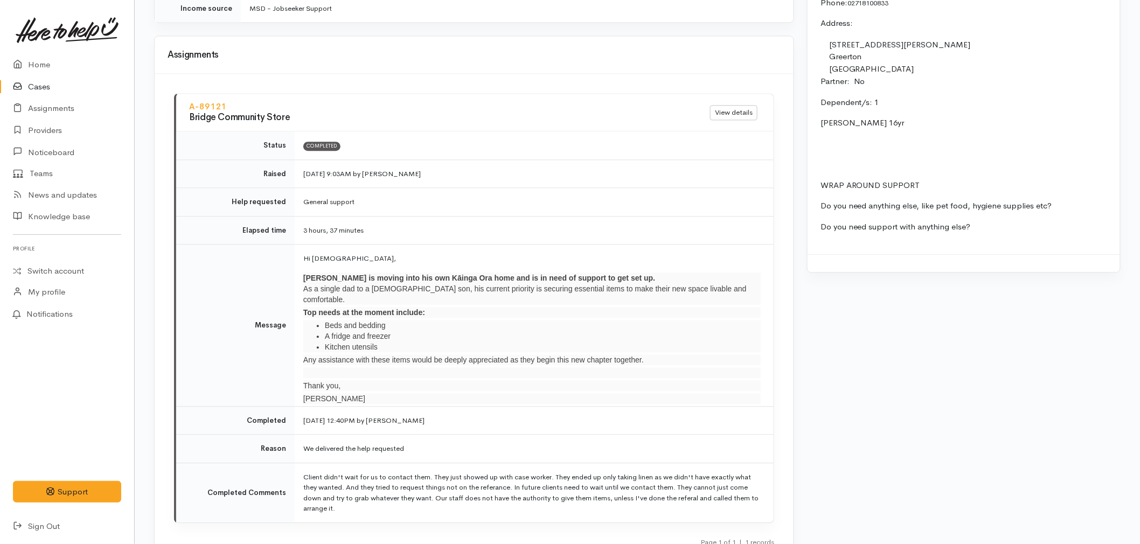
drag, startPoint x: 304, startPoint y: 448, endPoint x: 272, endPoint y: 470, distance: 39.5
click at [272, 470] on td "Completed Comments" at bounding box center [235, 493] width 119 height 60
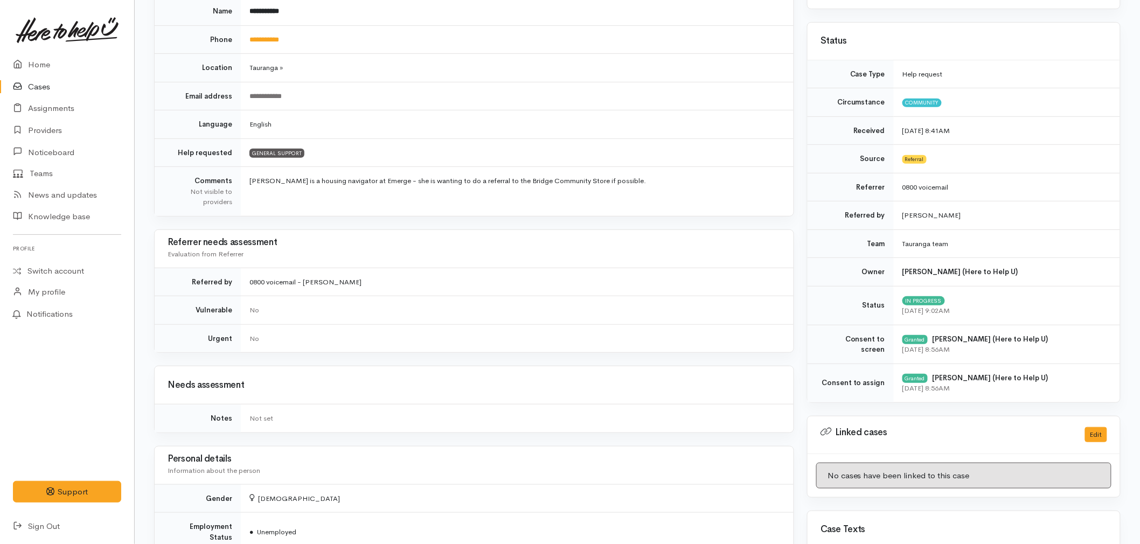
scroll to position [169, 0]
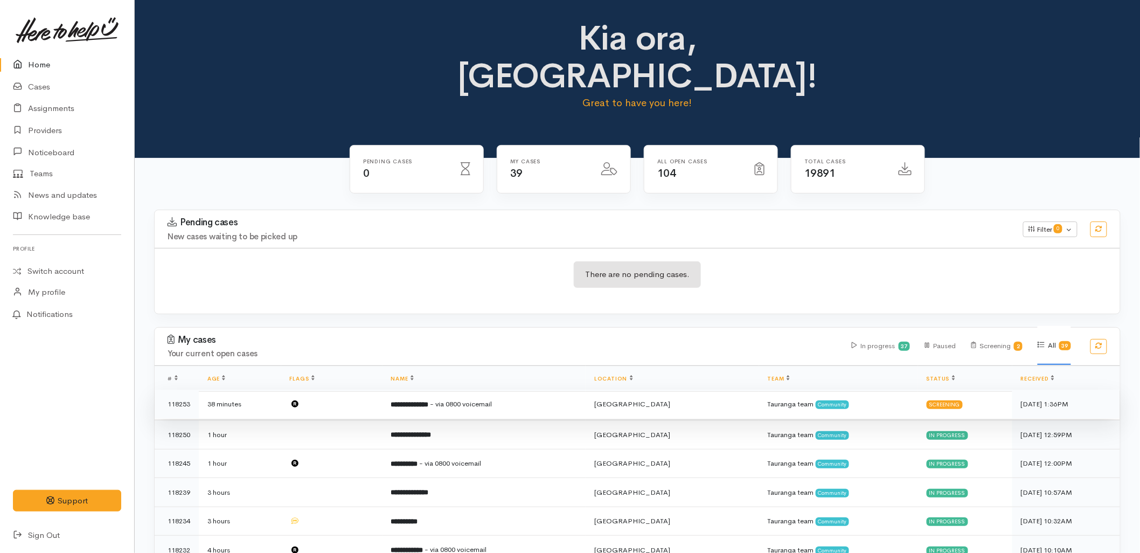
click at [401, 390] on td "**********" at bounding box center [485, 404] width 204 height 29
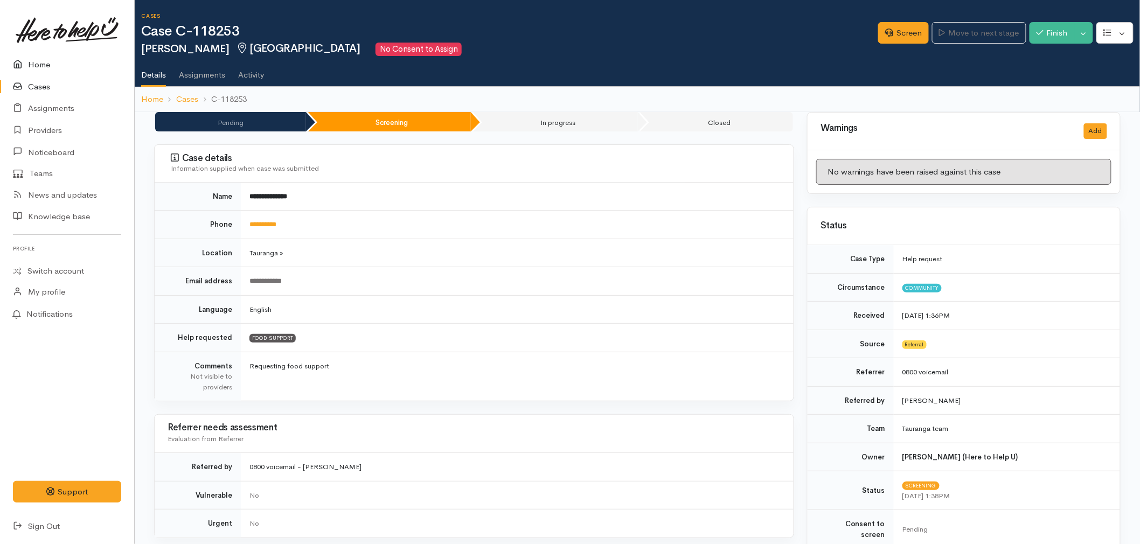
click at [41, 61] on link "Home" at bounding box center [67, 65] width 134 height 22
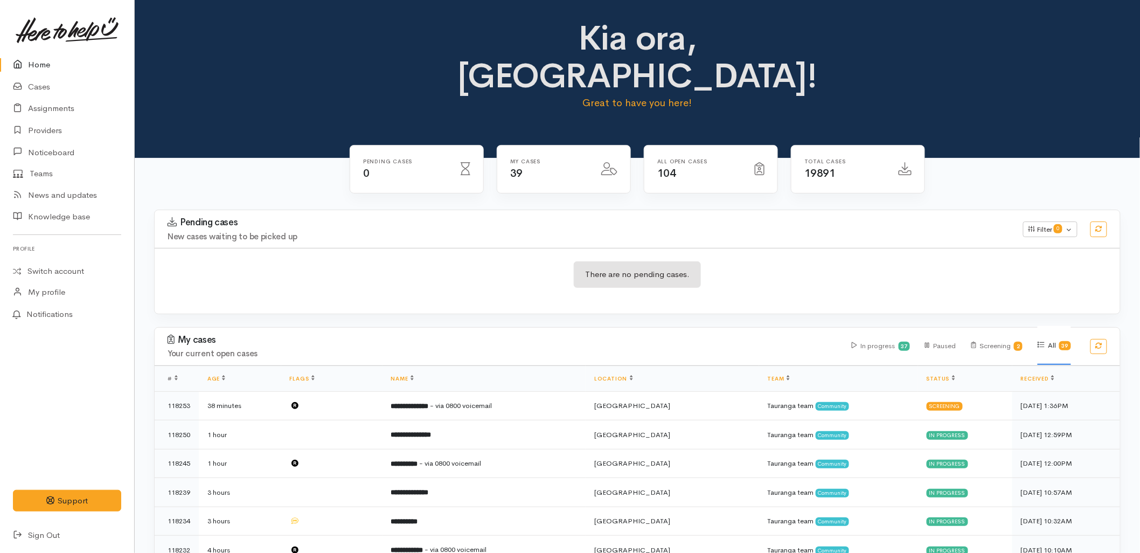
click at [404, 162] on div "Pending cases 0" at bounding box center [416, 176] width 147 height 62
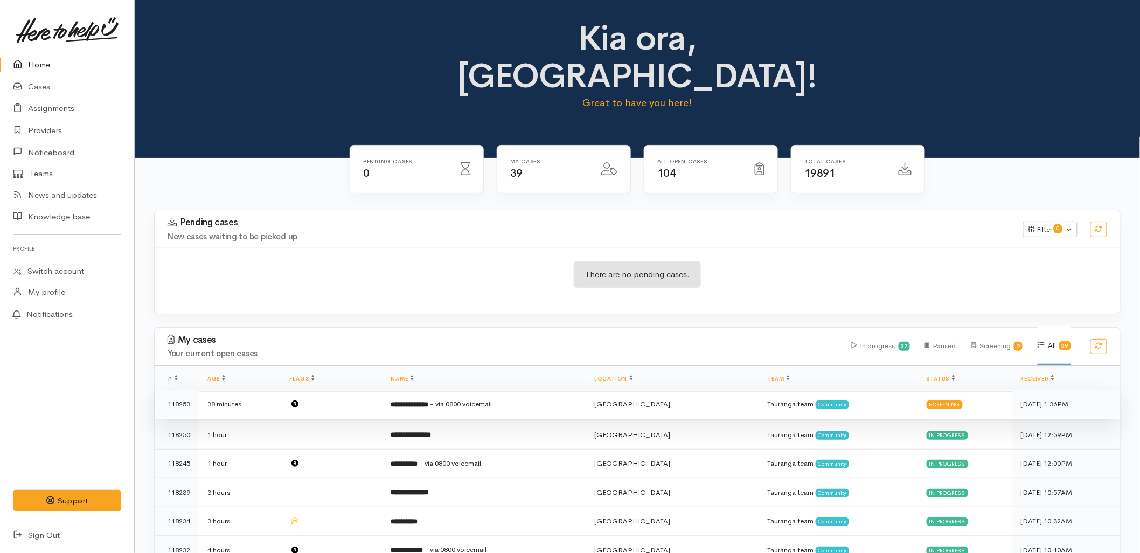
click at [493, 399] on span "- via 0800 voicemail" at bounding box center [462, 403] width 62 height 9
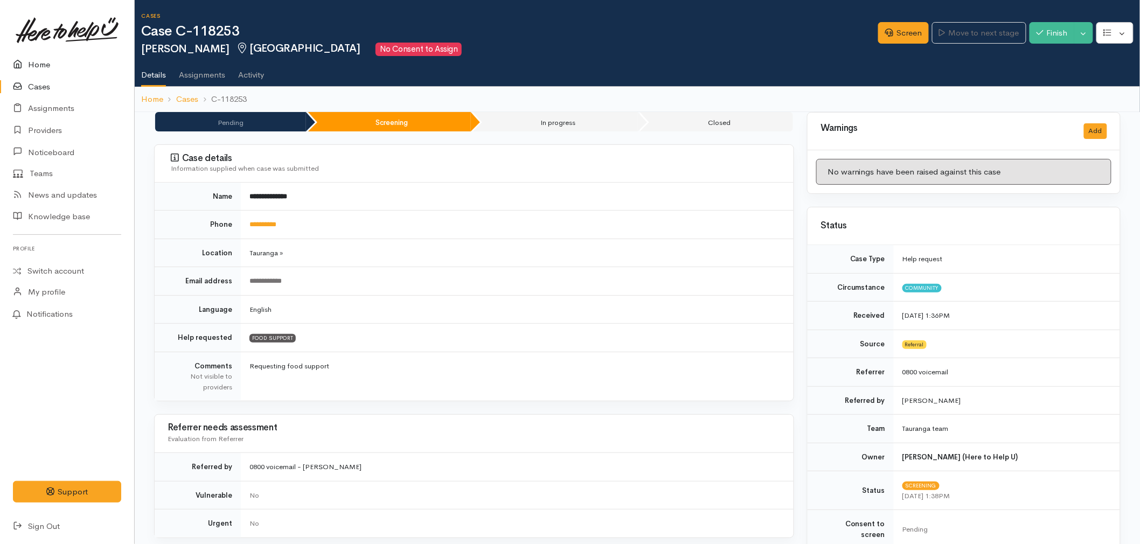
click at [52, 63] on link "Home" at bounding box center [67, 65] width 134 height 22
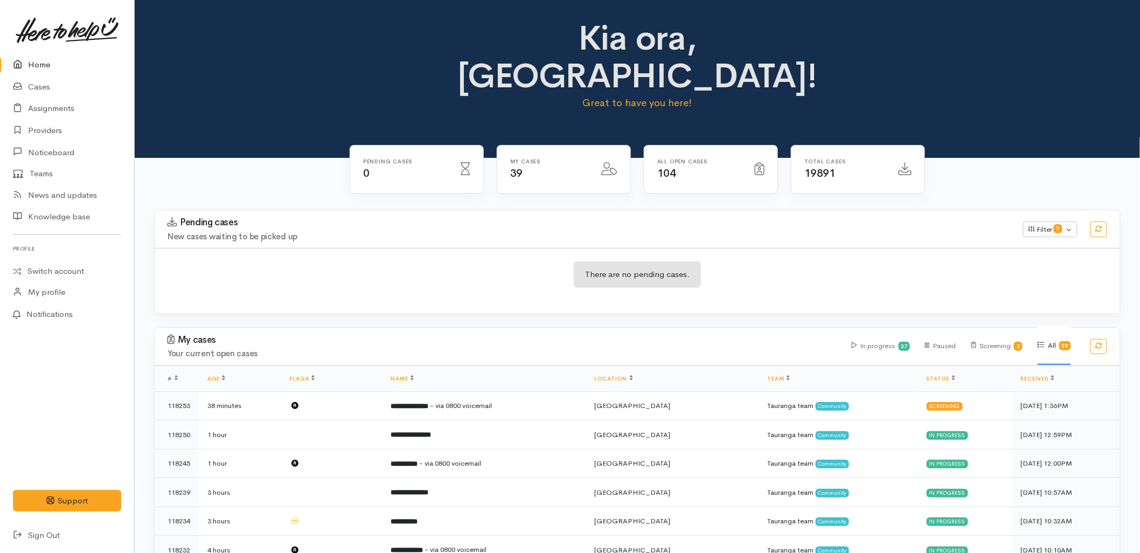
click at [645, 261] on div "There are no pending cases." at bounding box center [637, 274] width 127 height 26
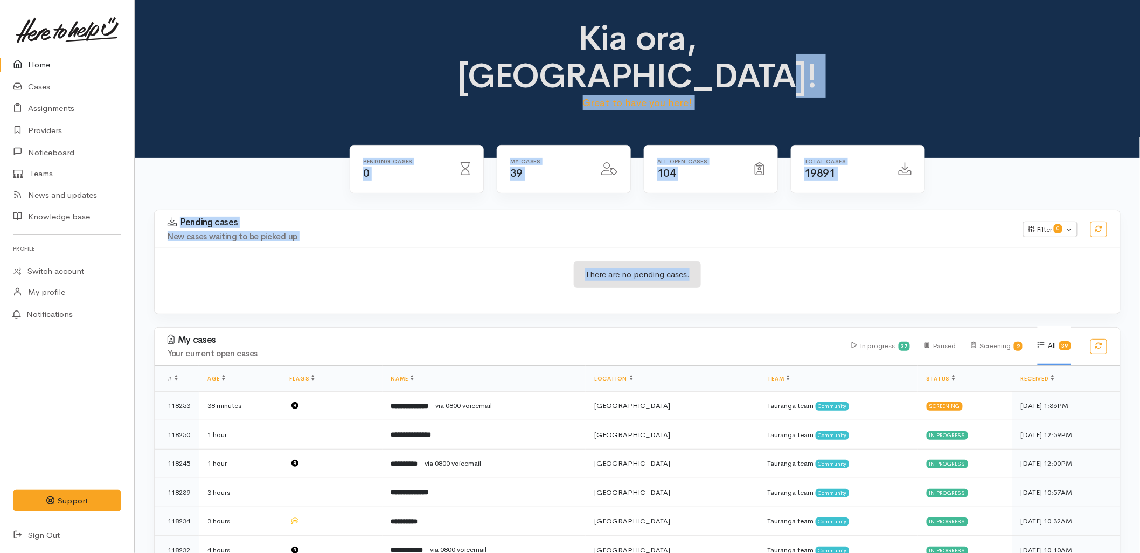
drag, startPoint x: 746, startPoint y: 243, endPoint x: 466, endPoint y: 52, distance: 339.0
drag, startPoint x: 466, startPoint y: 52, endPoint x: 350, endPoint y: 89, distance: 121.0
click at [350, 89] on div "Kia ora, [GEOGRAPHIC_DATA]! Great to have you here!" at bounding box center [638, 79] width 1006 height 158
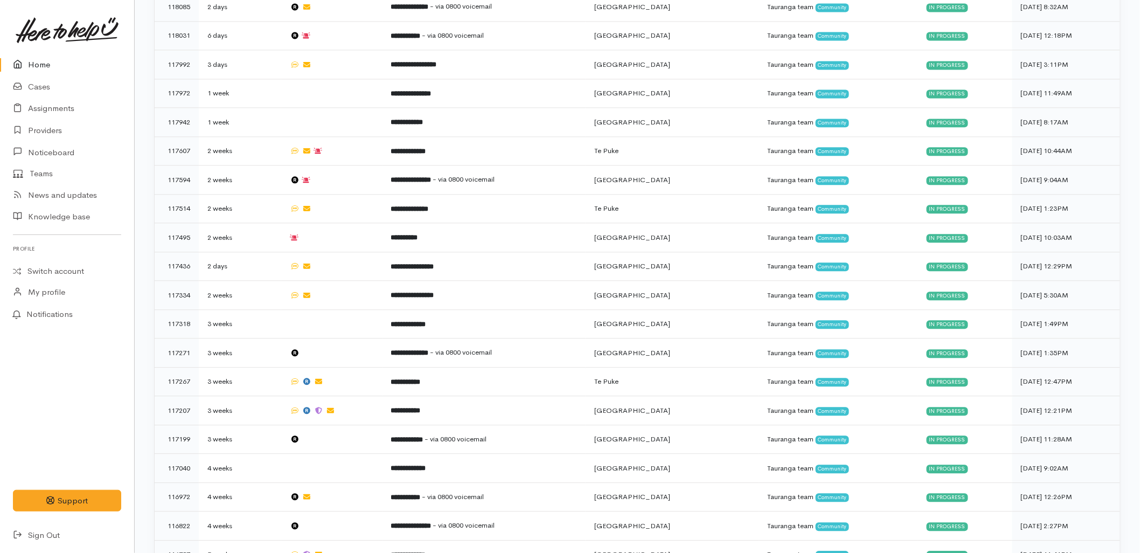
drag, startPoint x: 508, startPoint y: 30, endPoint x: 1121, endPoint y: 572, distance: 818.2
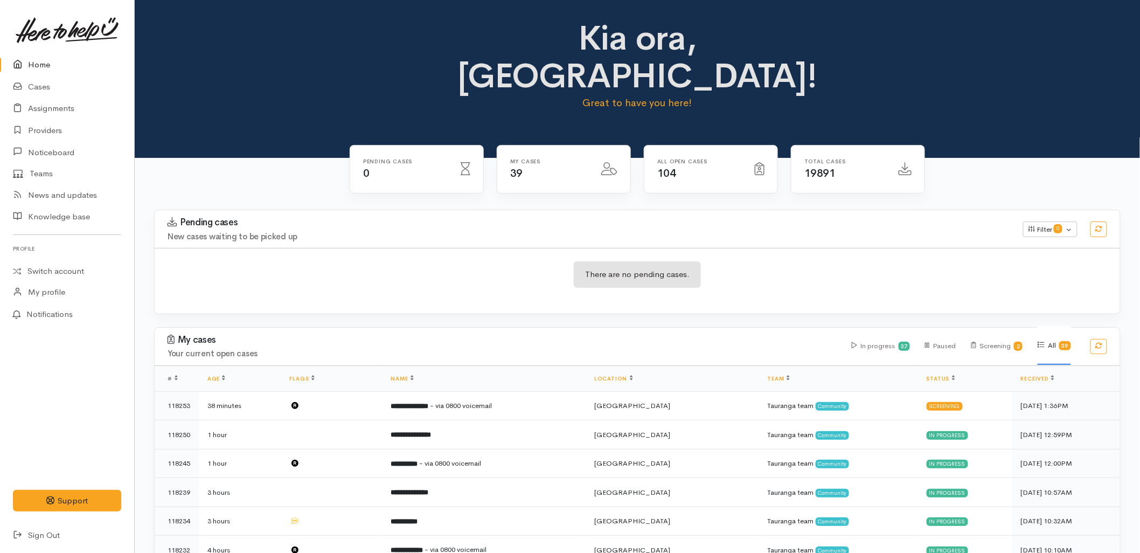
click at [703, 232] on h4 "New cases waiting to be picked up" at bounding box center [589, 236] width 843 height 9
click at [319, 248] on div "There are no pending cases." at bounding box center [638, 281] width 966 height 66
click at [334, 328] on div "My cases Your current open cases In progress 37 Paused Screening 2 All 39" at bounding box center [637, 347] width 979 height 38
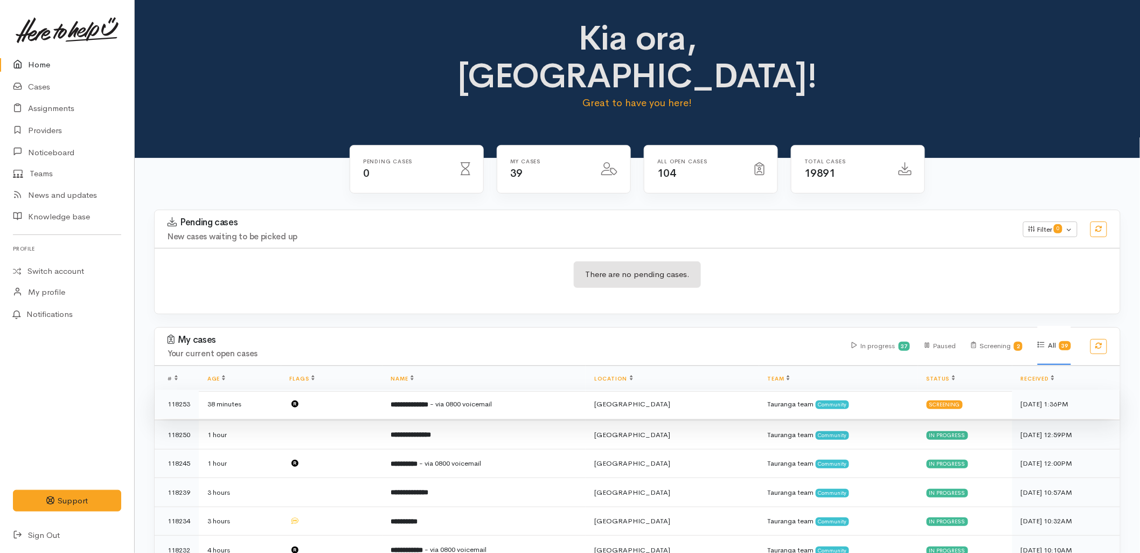
click at [493, 399] on span "- via 0800 voicemail" at bounding box center [462, 403] width 62 height 9
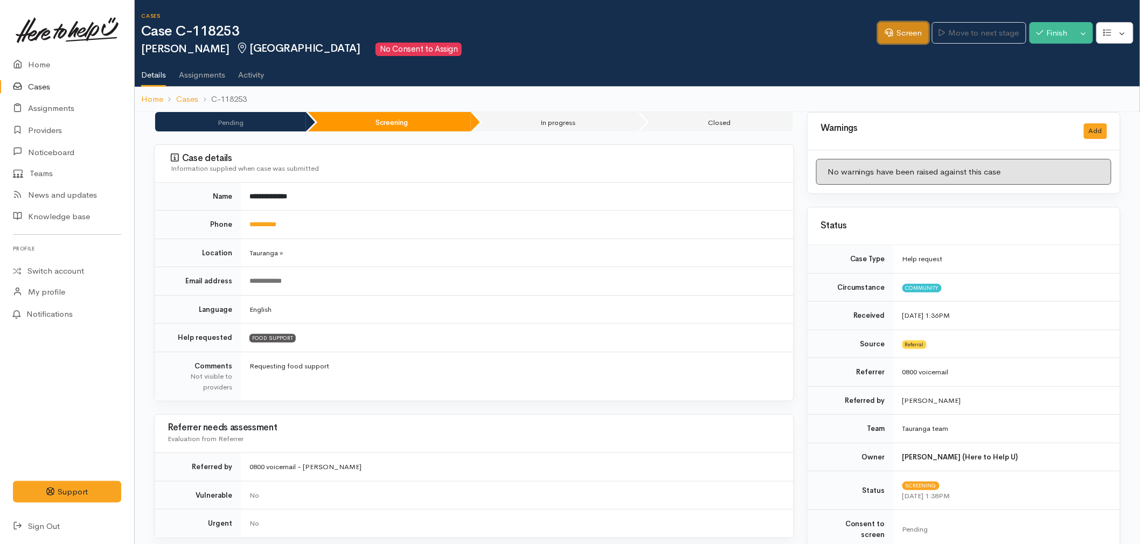
click at [893, 32] on link "Screen" at bounding box center [903, 33] width 51 height 22
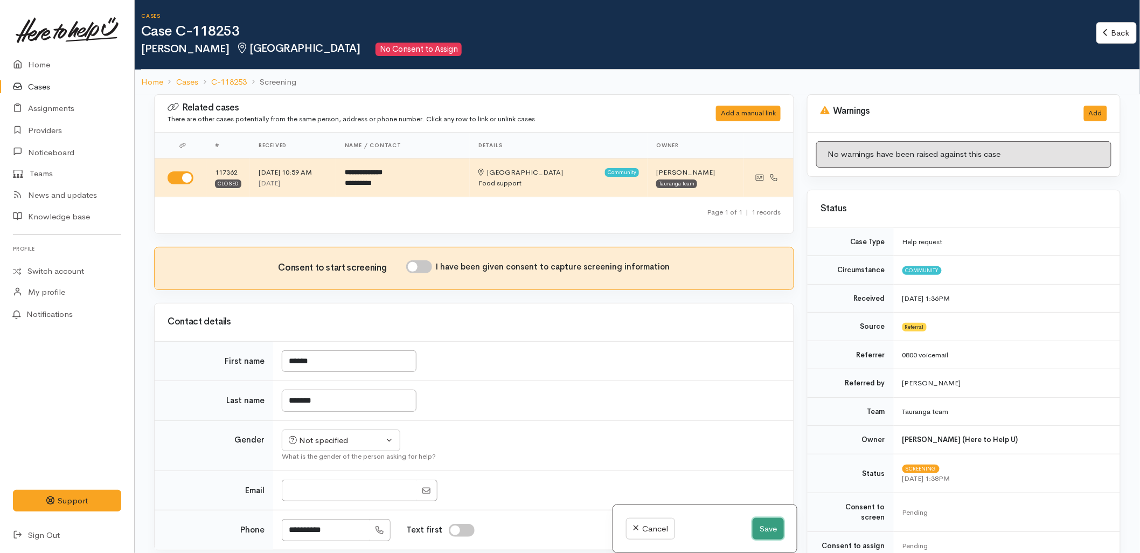
click at [769, 524] on button "Save" at bounding box center [768, 529] width 31 height 22
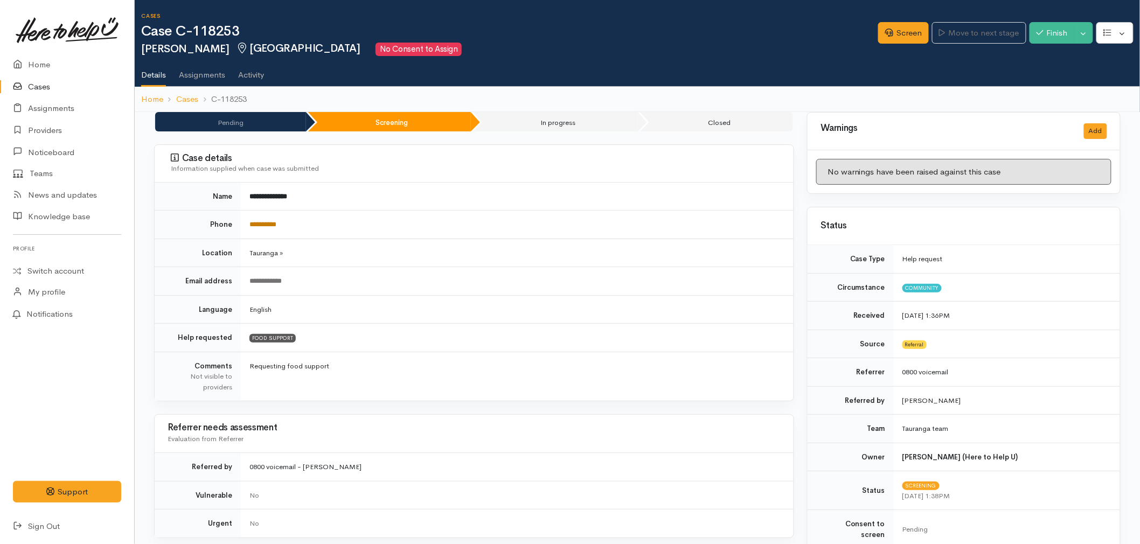
click at [267, 225] on link "**********" at bounding box center [263, 224] width 27 height 7
click at [610, 354] on td "Requesting food support" at bounding box center [517, 376] width 553 height 49
click at [917, 30] on link "Screen" at bounding box center [903, 33] width 51 height 22
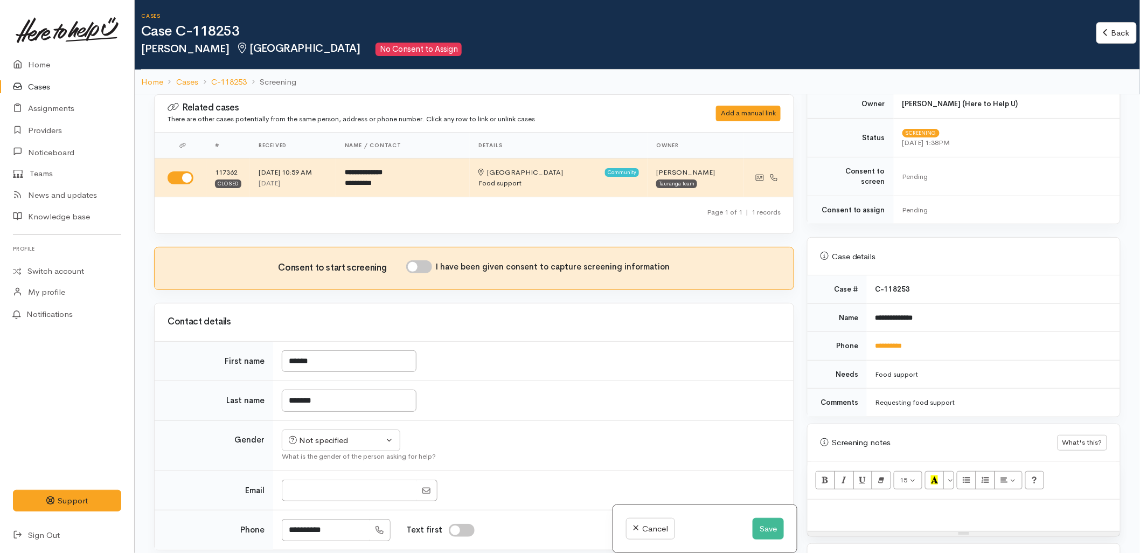
scroll to position [419, 0]
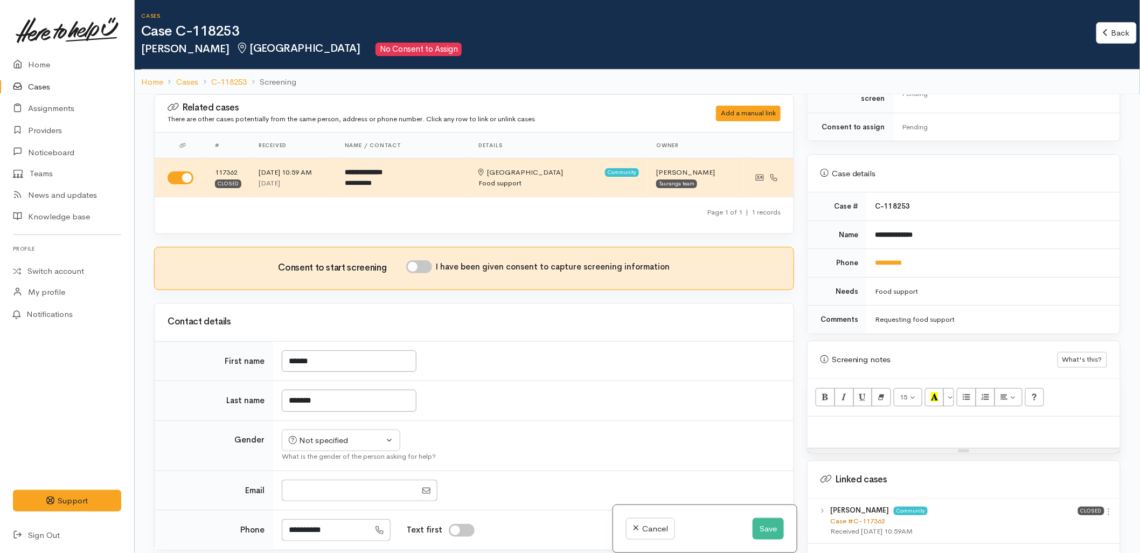
click at [867, 516] on link "Case #C-117362" at bounding box center [857, 520] width 55 height 9
click at [839, 422] on p at bounding box center [964, 428] width 302 height 12
paste div
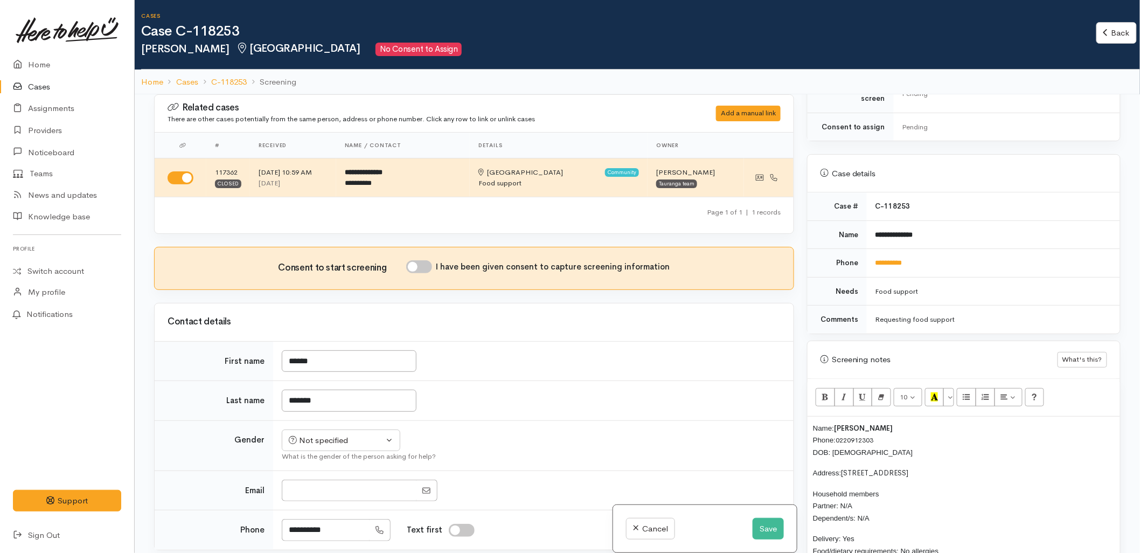
scroll to position [70, 0]
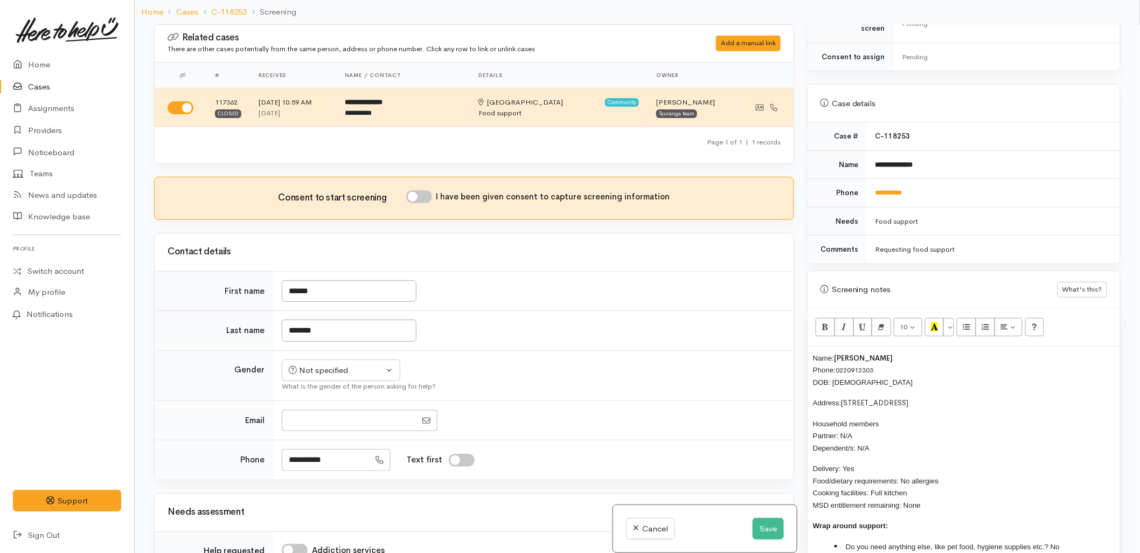
click at [427, 197] on input "I have been given consent to capture screening information" at bounding box center [419, 196] width 26 height 13
checkbox input "true"
click at [309, 368] on div "Not specified" at bounding box center [336, 370] width 95 height 12
click at [318, 415] on span "Male" at bounding box center [350, 411] width 92 height 12
select select "Male"
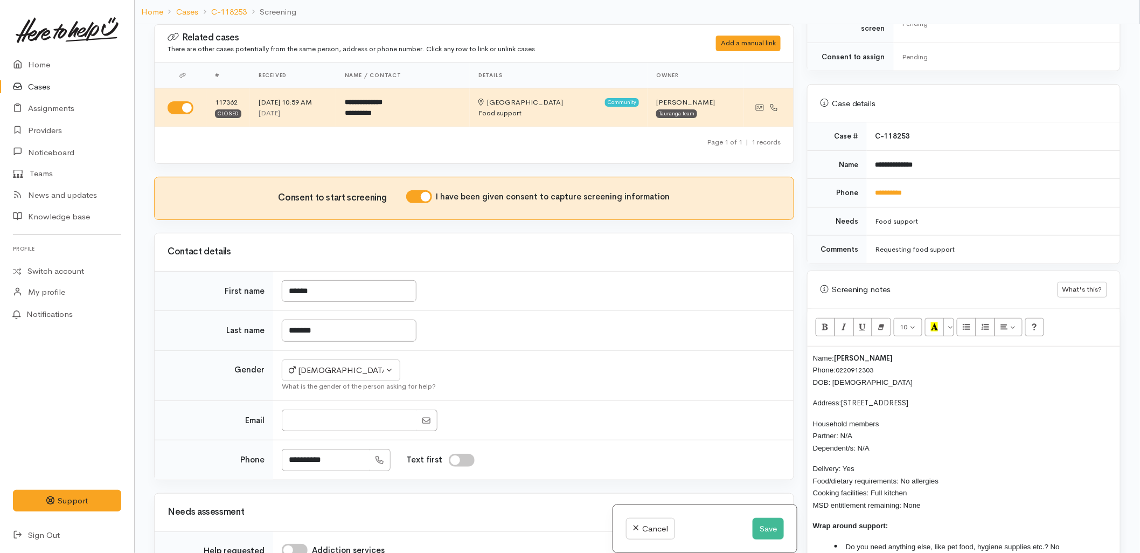
click at [562, 388] on div "What is the gender of the person asking for help?" at bounding box center [531, 386] width 499 height 11
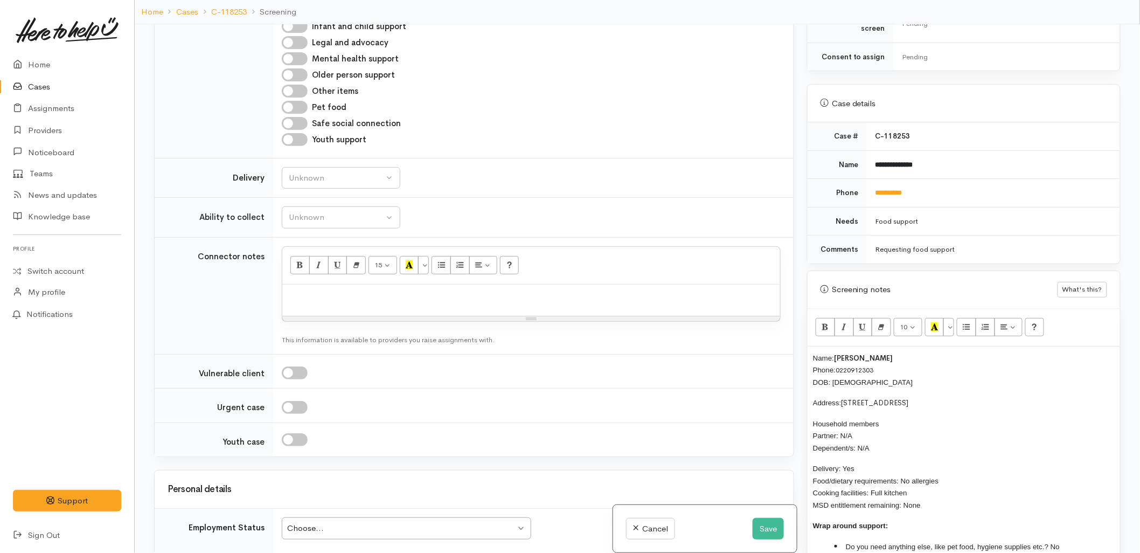
scroll to position [778, 0]
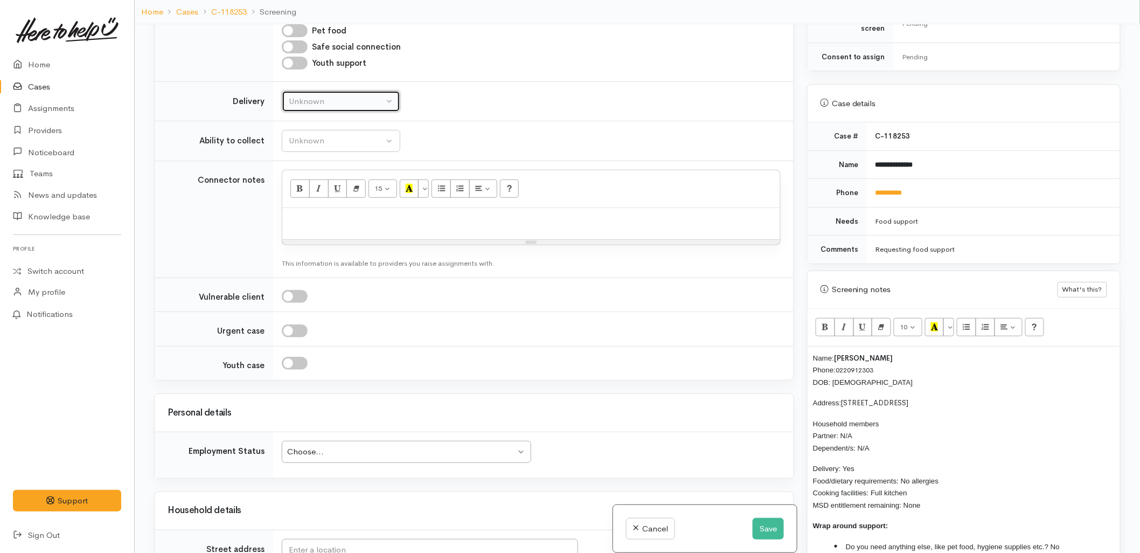
click at [343, 107] on div "Unknown" at bounding box center [336, 101] width 95 height 12
click at [304, 199] on span "No" at bounding box center [300, 202] width 11 height 12
select select "1"
click at [318, 144] on div "Unknown" at bounding box center [336, 141] width 95 height 12
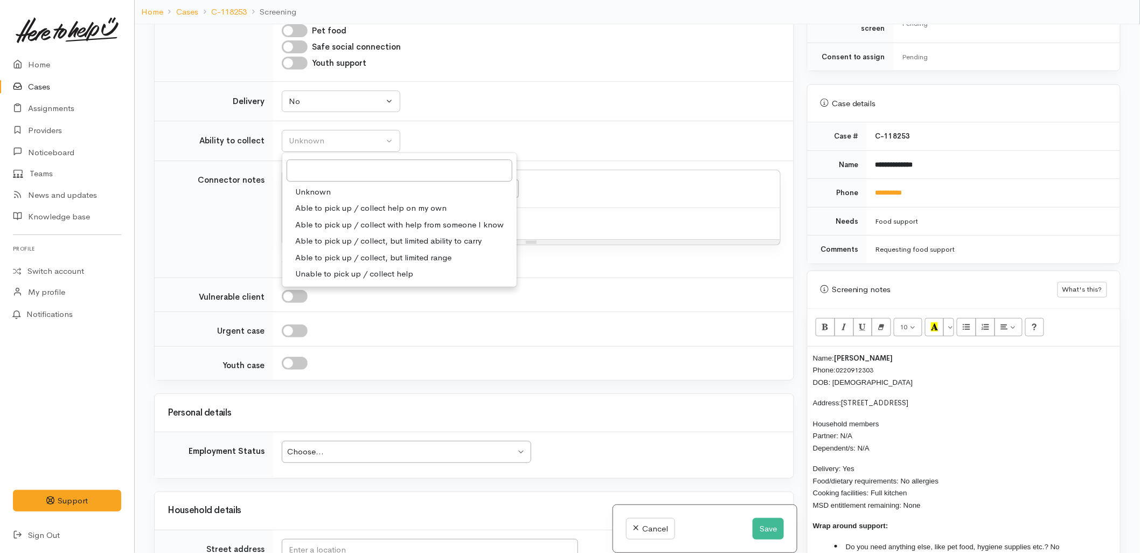
click at [345, 212] on span "Able to pick up / collect help on my own" at bounding box center [370, 208] width 151 height 12
select select "2"
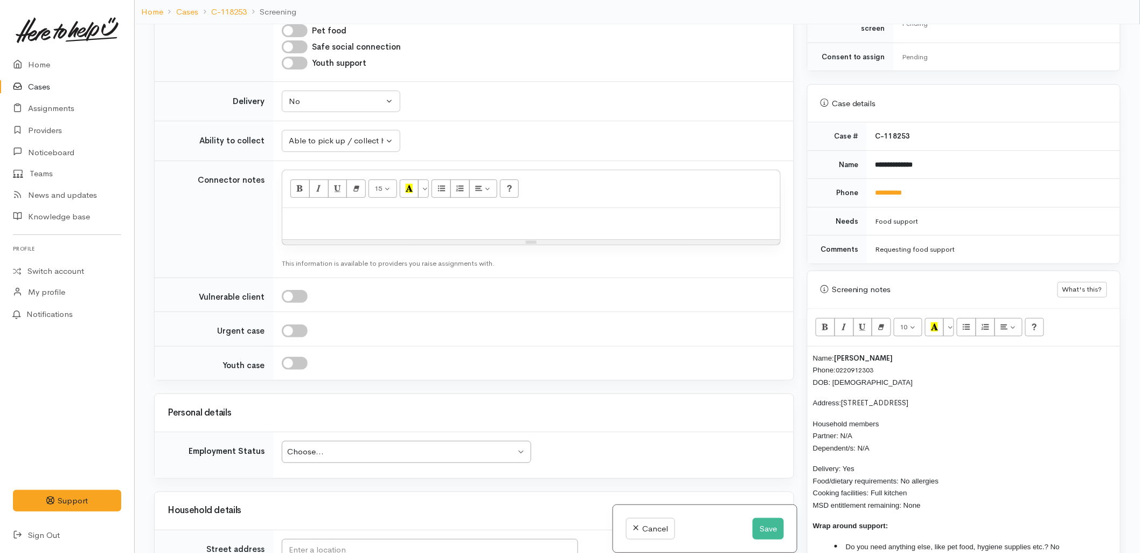
click at [524, 134] on td "Unknown Able to pick up / collect help on my own Able to pick up / collect with…" at bounding box center [533, 141] width 521 height 40
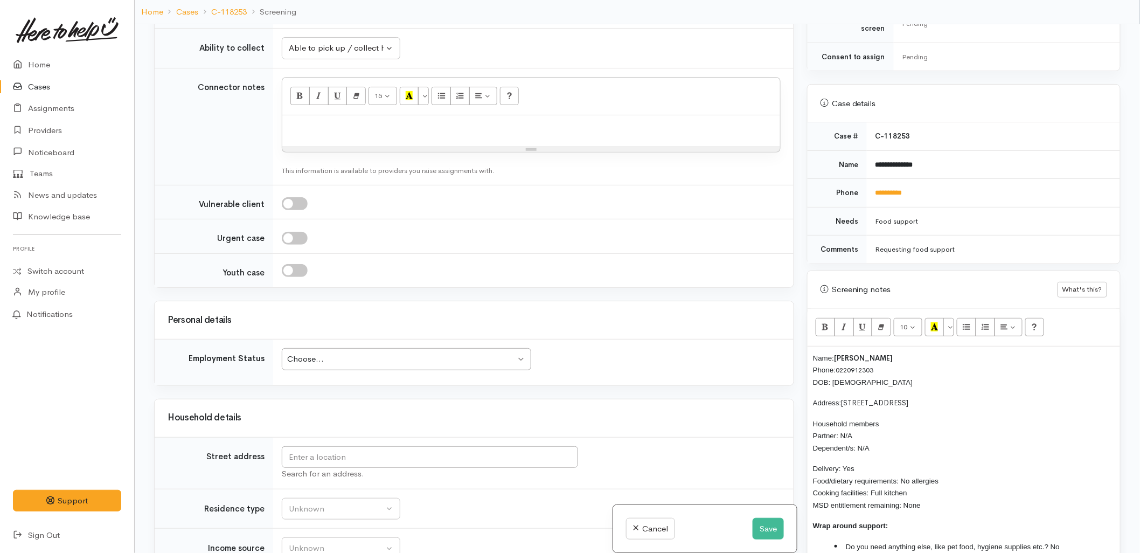
scroll to position [958, 0]
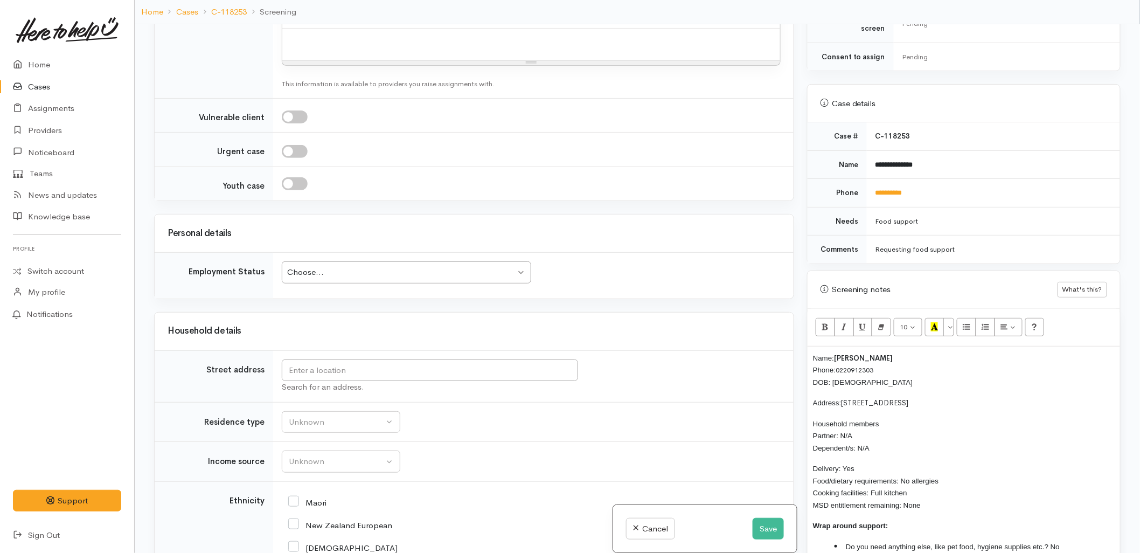
click at [724, 372] on div "Search for an address." at bounding box center [531, 376] width 499 height 34
click at [403, 380] on input "text" at bounding box center [430, 370] width 296 height 22
type input "6 Te Ohaaki Otiria Place, Kairua, New Zealand"
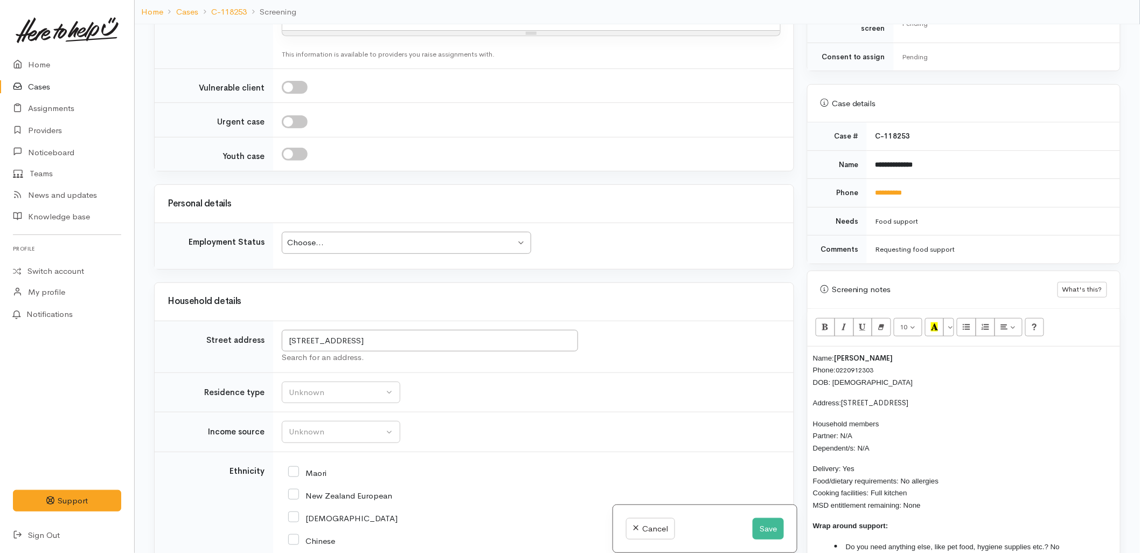
scroll to position [1254, 0]
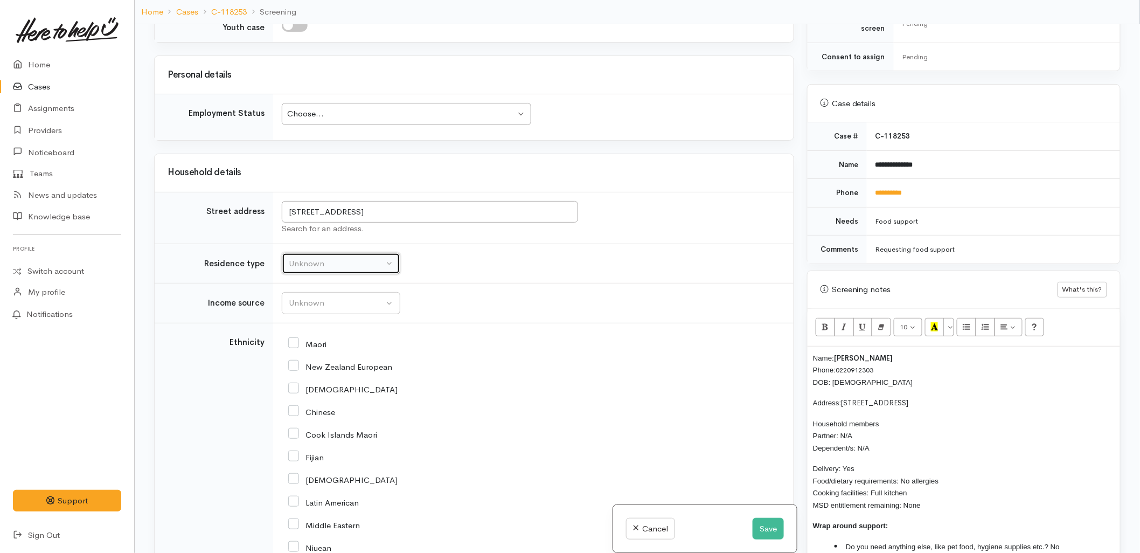
click at [334, 253] on button "Unknown" at bounding box center [341, 264] width 119 height 22
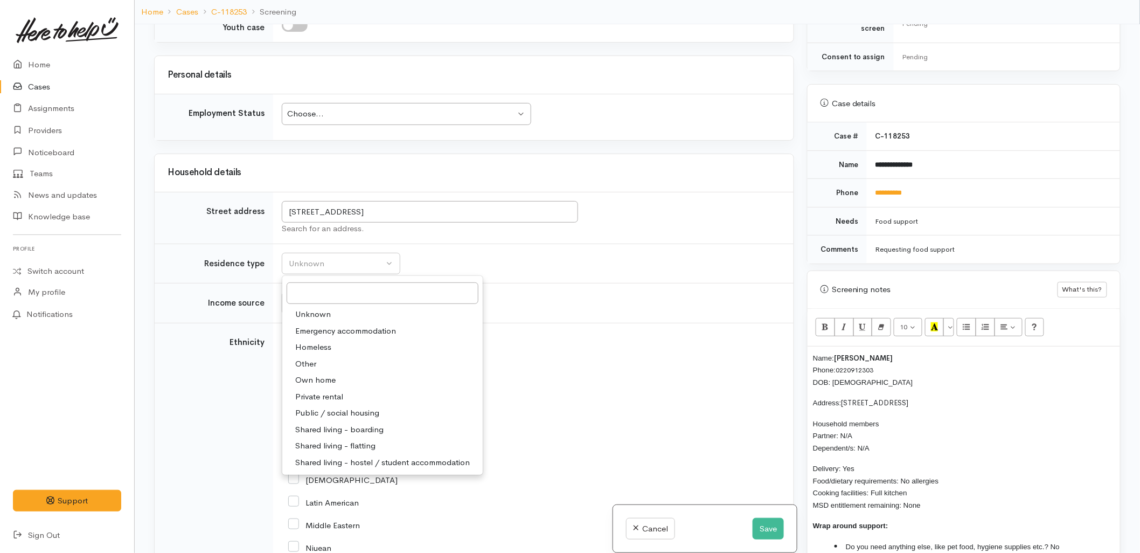
click at [682, 283] on td "Unknown ACC Maternity leave MSD - Away from Home Allowance MSD - Child Disabili…" at bounding box center [533, 303] width 521 height 40
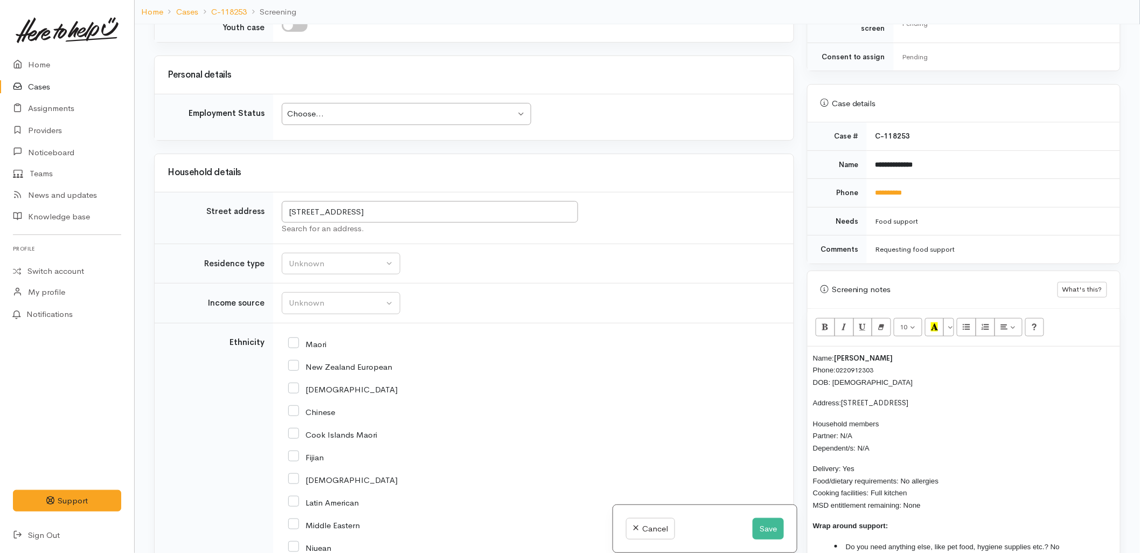
click at [881, 434] on p "Household members Partner: N/A Dependent/s: N/A" at bounding box center [964, 436] width 302 height 37
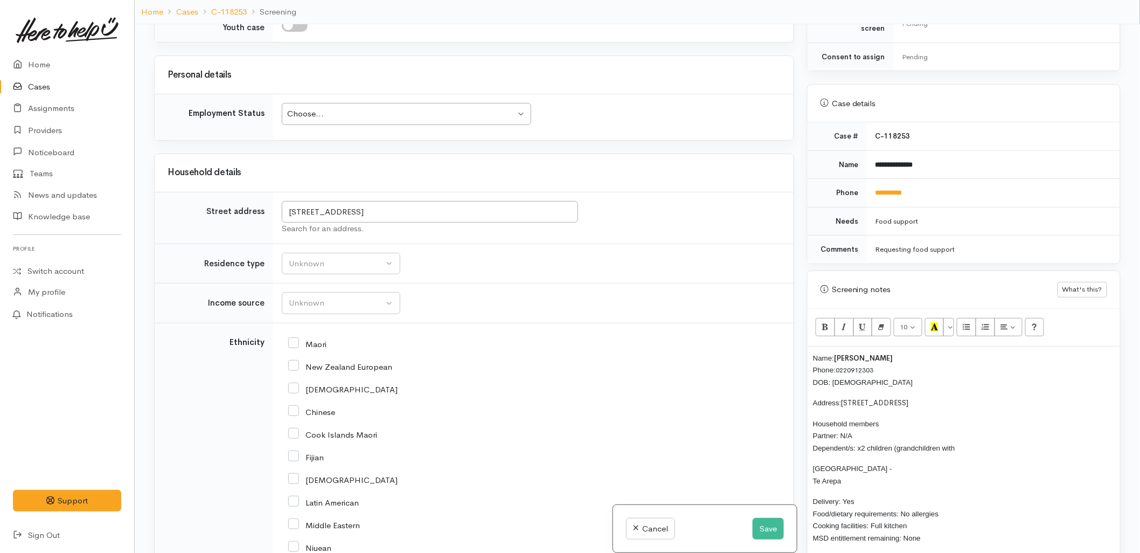
click at [968, 437] on p "Household members Partner: N/A Dependent/s: x2 children (grandchildren with" at bounding box center [964, 436] width 302 height 37
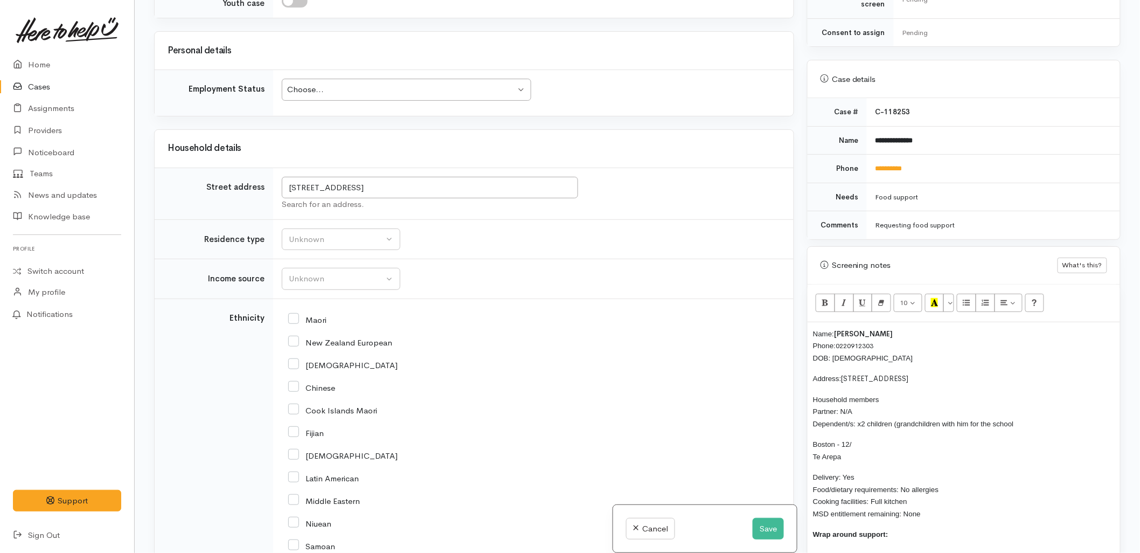
scroll to position [738, 0]
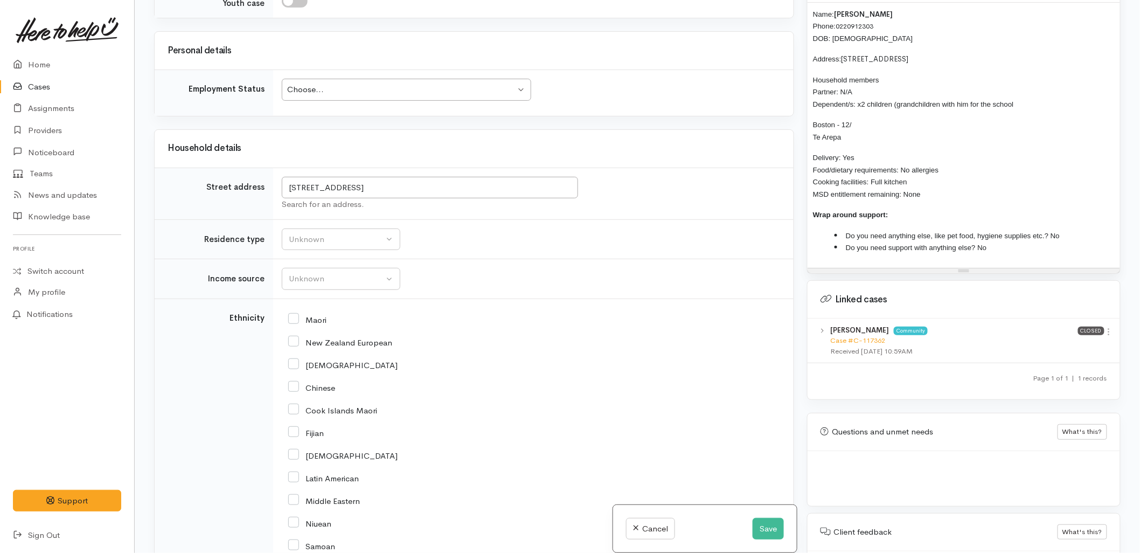
click at [896, 119] on p "Boston - 12/ Te Arepa" at bounding box center [964, 131] width 302 height 24
click at [891, 126] on p "Boston - 05/09/2015 Te Arepa" at bounding box center [964, 131] width 302 height 24
click at [1012, 93] on span "Household members Partner: N/A Dependent/s: x2 children (grandchildren with him…" at bounding box center [913, 92] width 201 height 32
click at [1021, 97] on p "Household members Partner: N/A Dependent/s: x2 children (grandchildren with him…" at bounding box center [964, 92] width 302 height 37
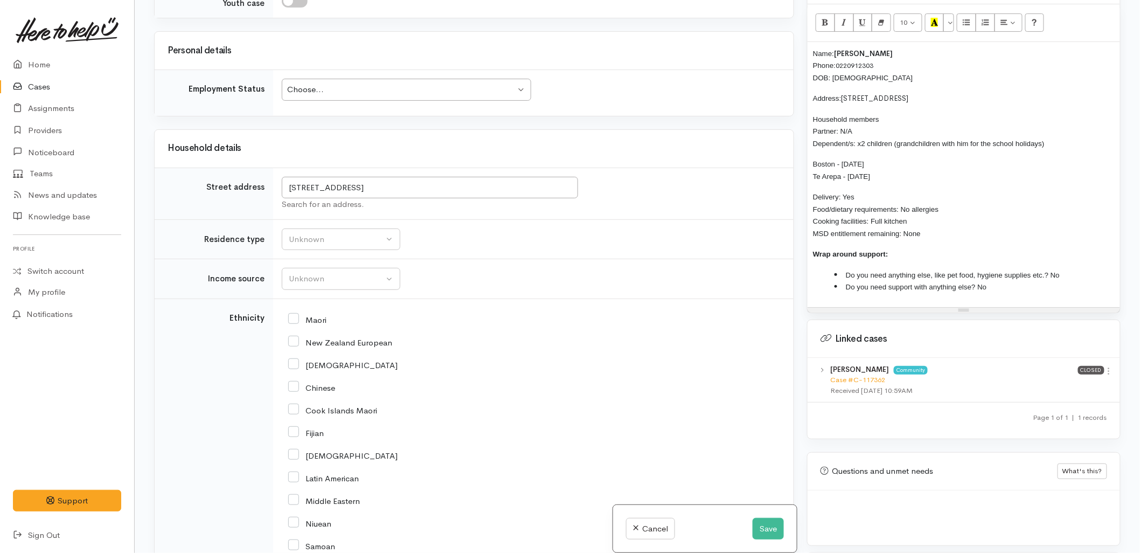
scroll to position [678, 0]
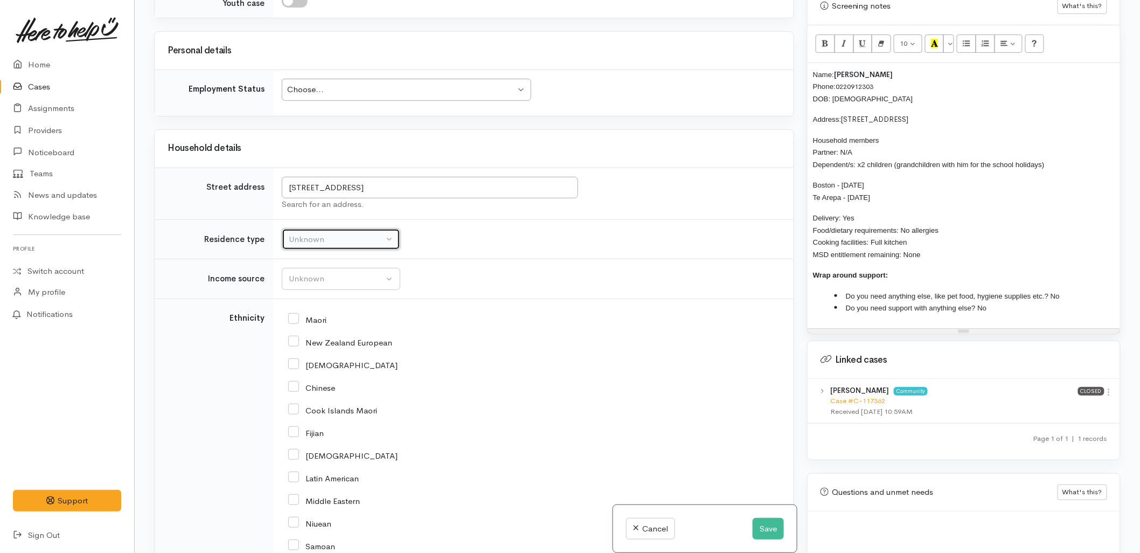
click at [335, 229] on button "Unknown" at bounding box center [341, 240] width 119 height 22
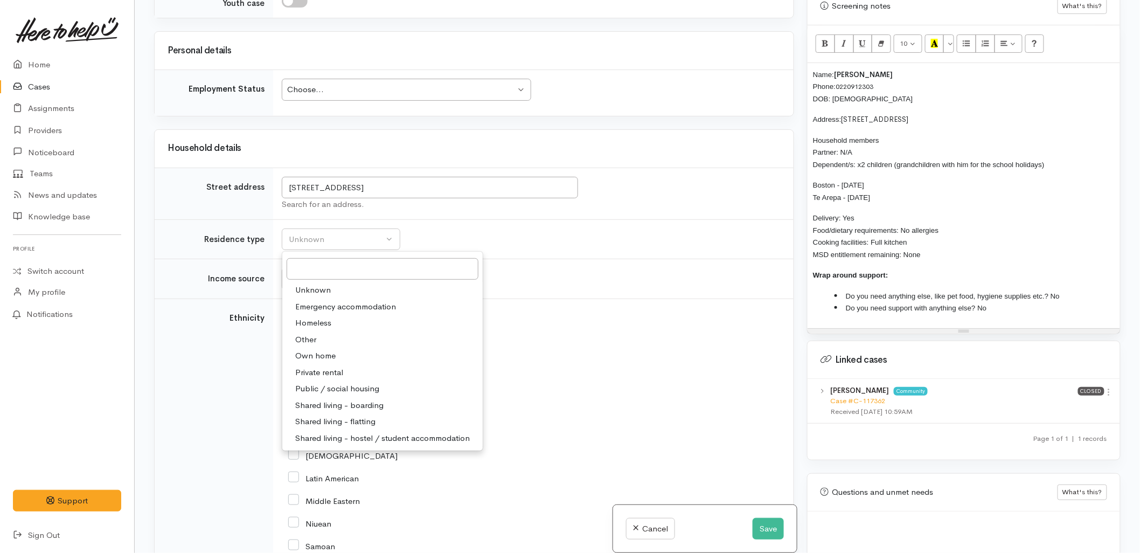
click at [342, 366] on span "Private rental" at bounding box center [319, 372] width 48 height 12
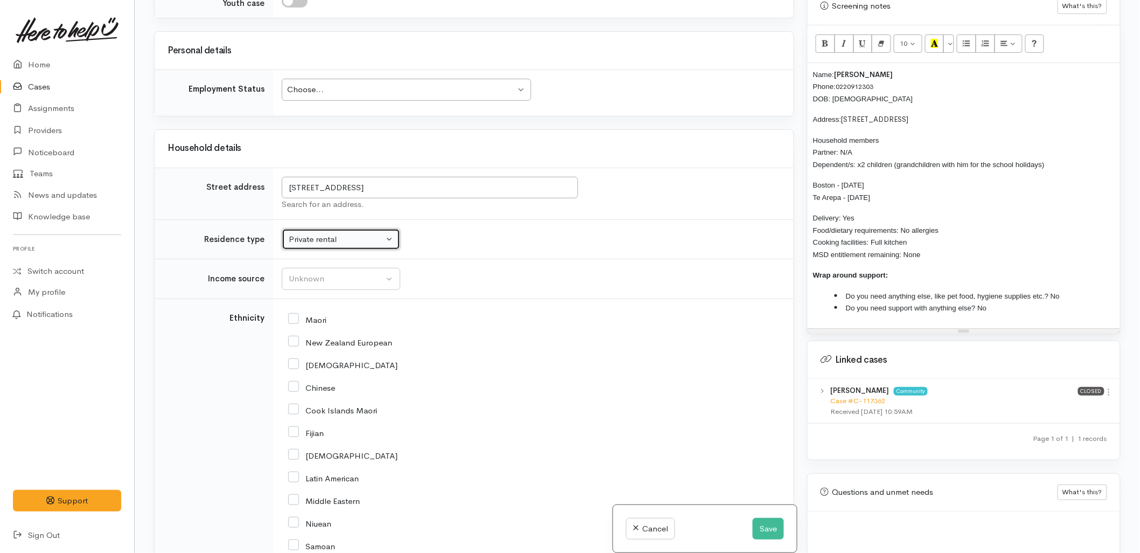
click at [325, 233] on div "Private rental" at bounding box center [336, 239] width 95 height 12
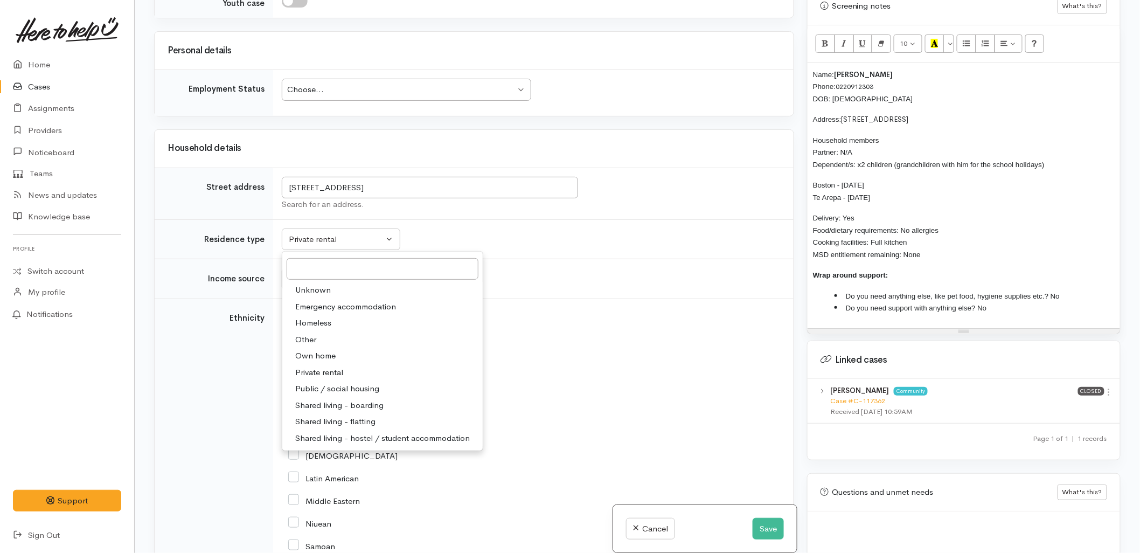
click at [316, 350] on span "Own home" at bounding box center [315, 356] width 40 height 12
select select "1"
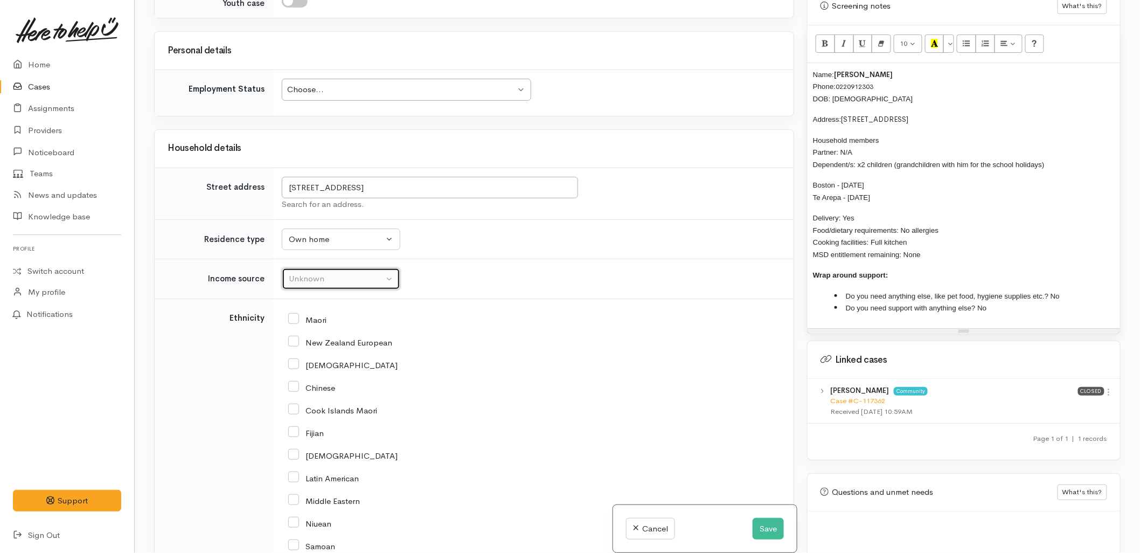
click at [320, 268] on button "Unknown" at bounding box center [341, 279] width 119 height 22
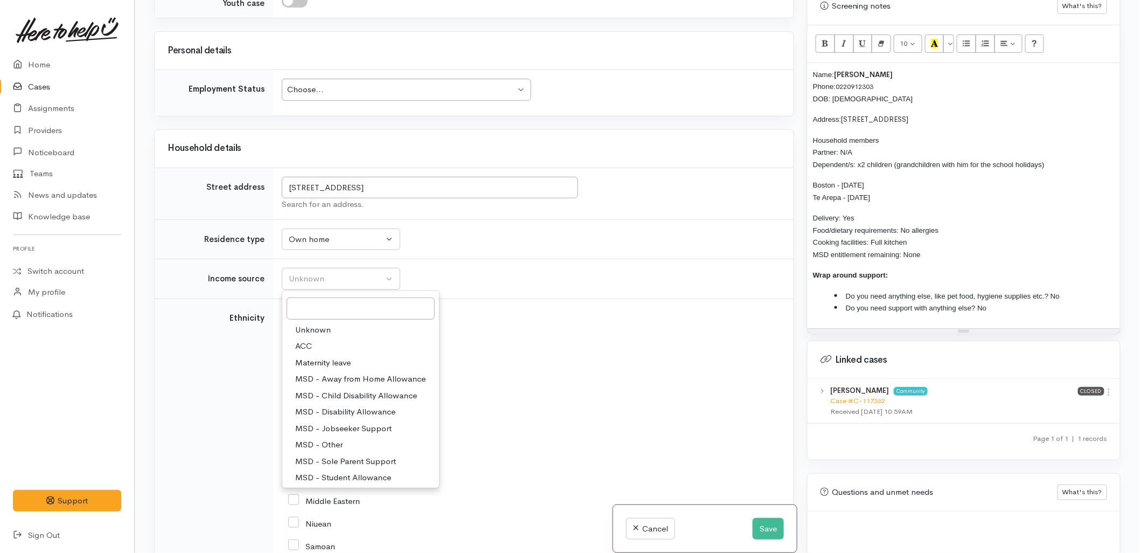
click at [326, 423] on span "MSD - Jobseeker Support" at bounding box center [343, 429] width 96 height 12
select select "4"
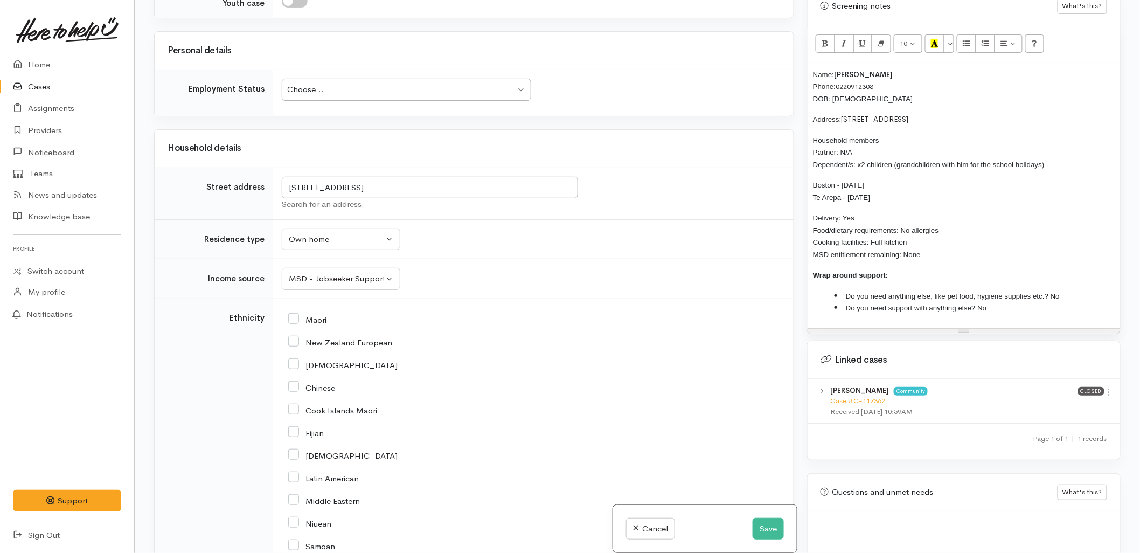
click at [486, 310] on div "Maori" at bounding box center [531, 319] width 486 height 23
click at [811, 63] on div "Name: George Tiopira Phone: 0220912303 DOB: 27/01/1976 Address: 6 Te Ohaaki Oti…" at bounding box center [964, 195] width 313 height 265
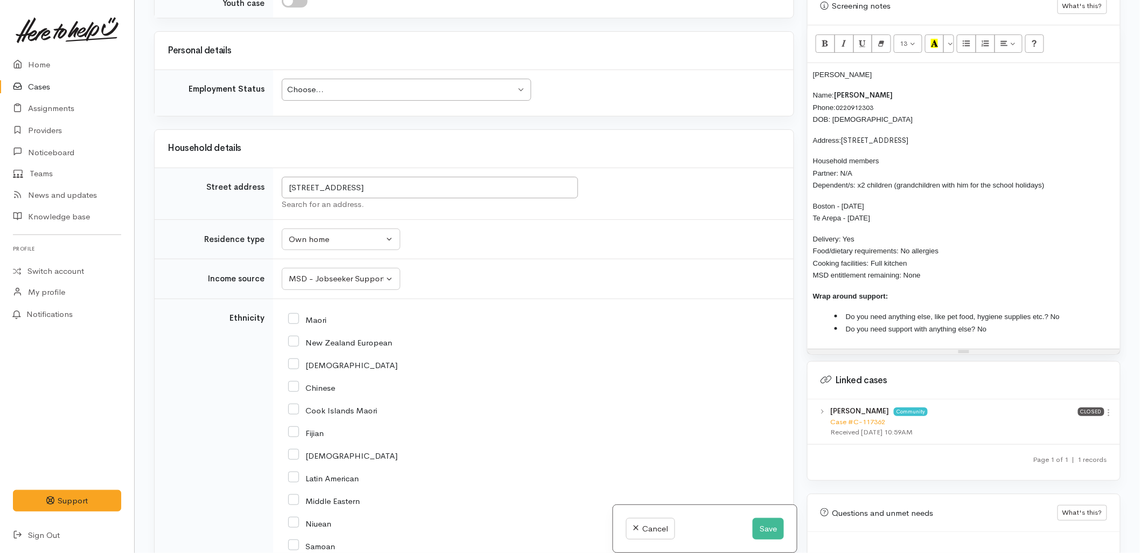
click at [870, 68] on p "Pauline" at bounding box center [964, 74] width 302 height 12
click at [915, 68] on p "Pauline Tumanako (daughter" at bounding box center [964, 74] width 302 height 12
click at [291, 314] on input "Maori" at bounding box center [307, 319] width 38 height 10
checkbox input "true"
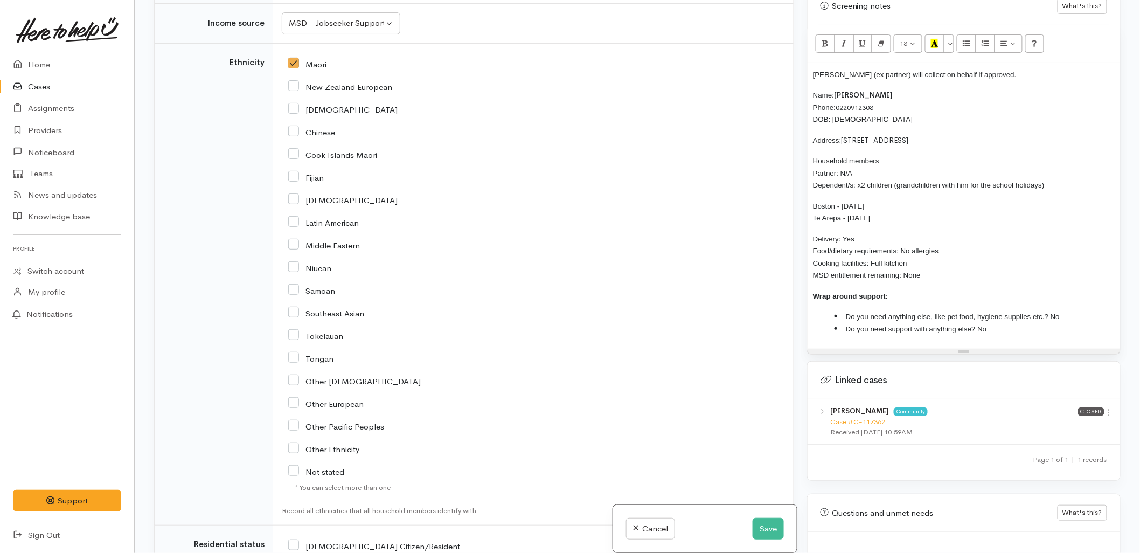
scroll to position [1553, 0]
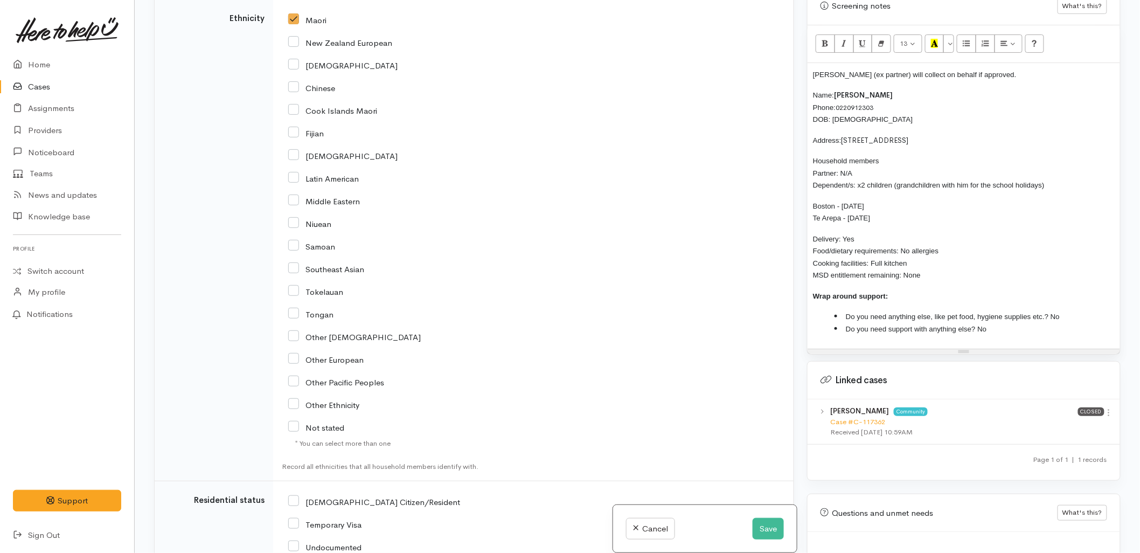
click at [343, 496] on input "NZ Citizen/Resident" at bounding box center [374, 501] width 172 height 10
checkbox input "true"
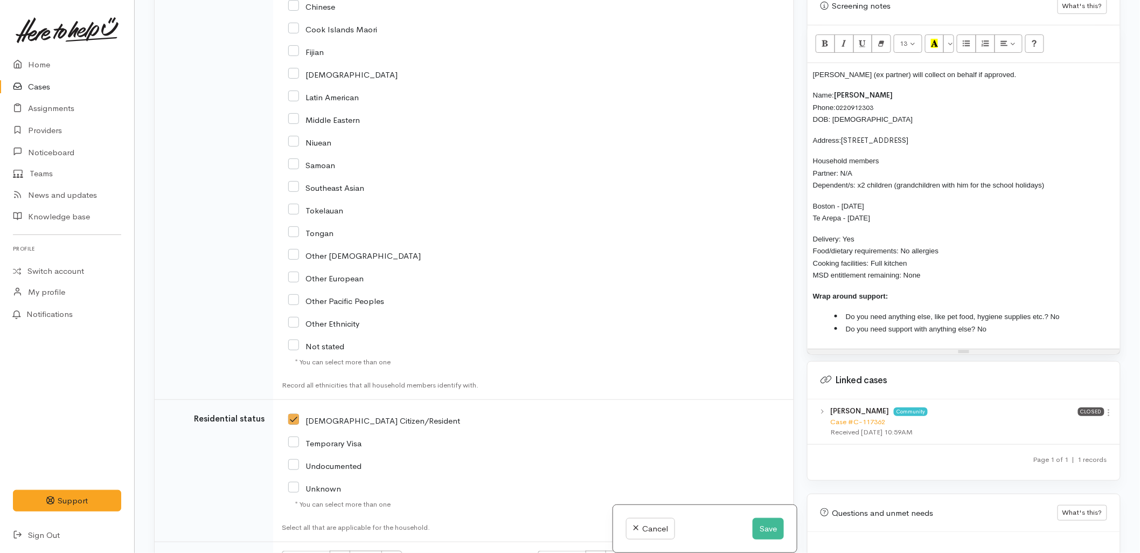
scroll to position [1792, 0]
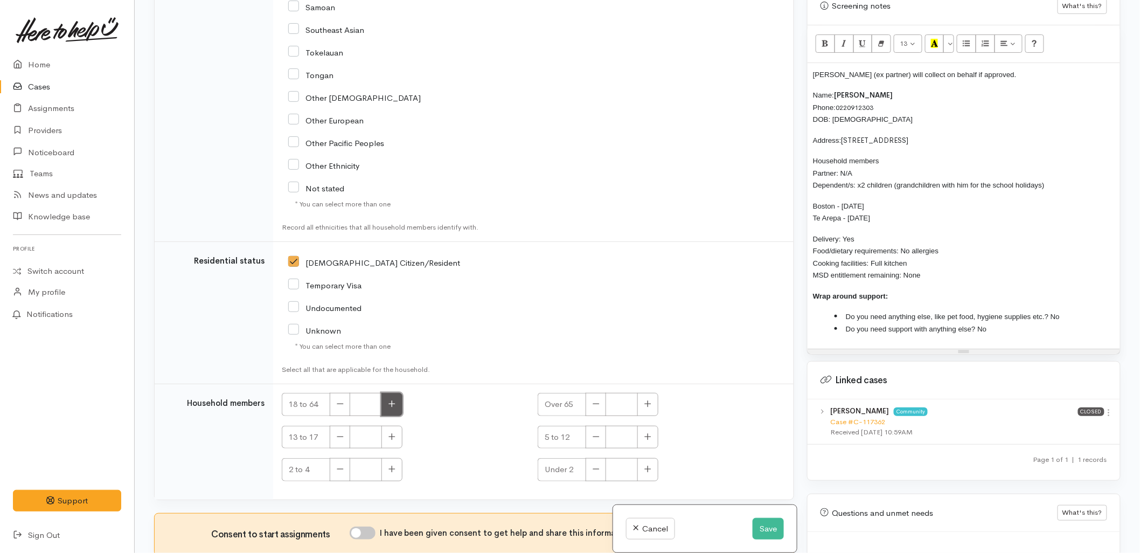
click at [391, 393] on button "button" at bounding box center [392, 404] width 21 height 23
type input "1"
click at [649, 426] on button "button" at bounding box center [648, 437] width 21 height 23
type input "2"
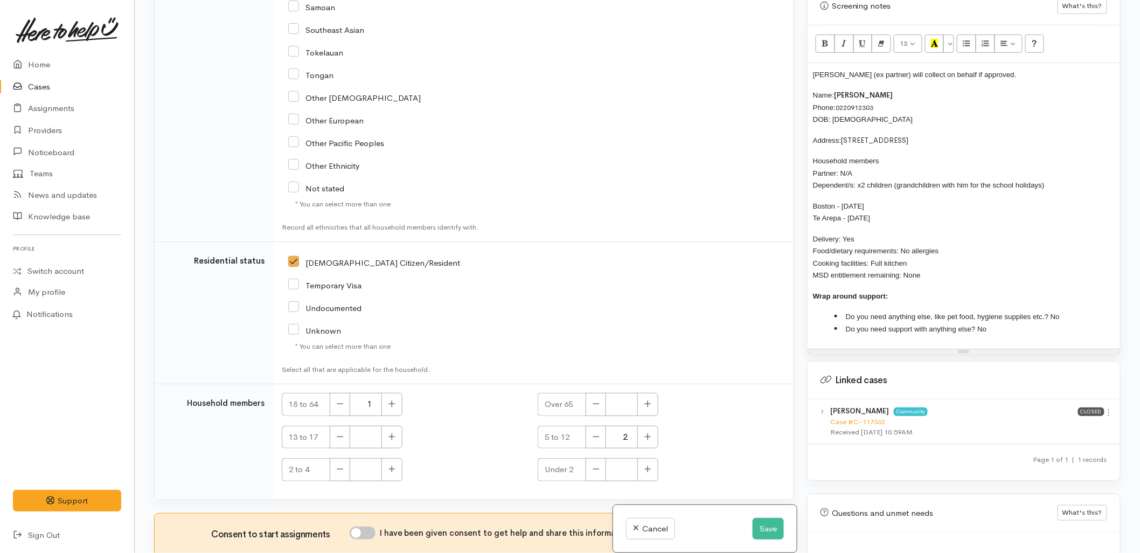
click at [369, 527] on input "I have been given consent to get help and share this information with appropria…" at bounding box center [363, 533] width 26 height 13
checkbox input "true"
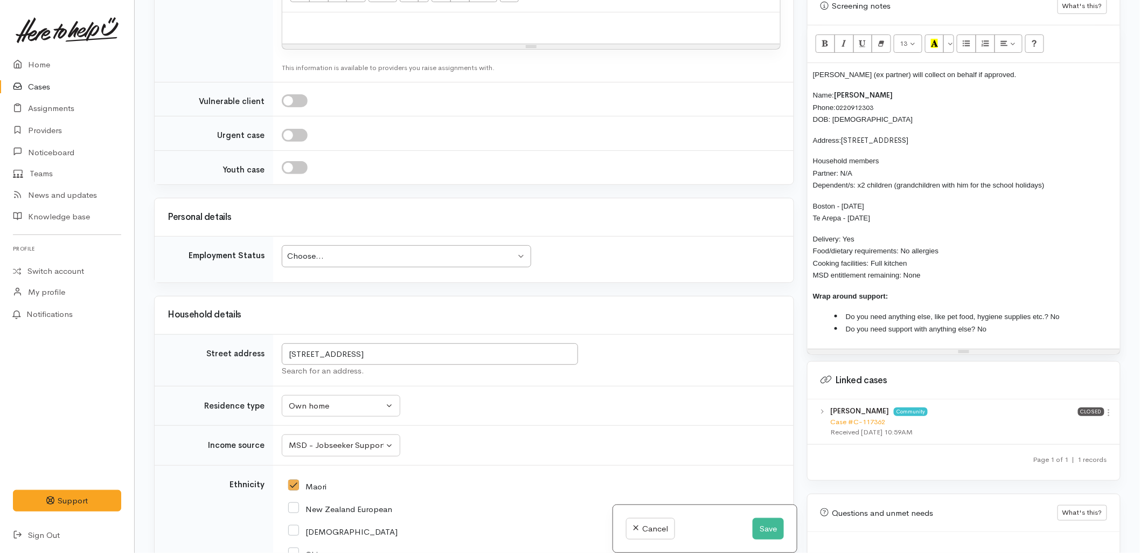
scroll to position [1074, 0]
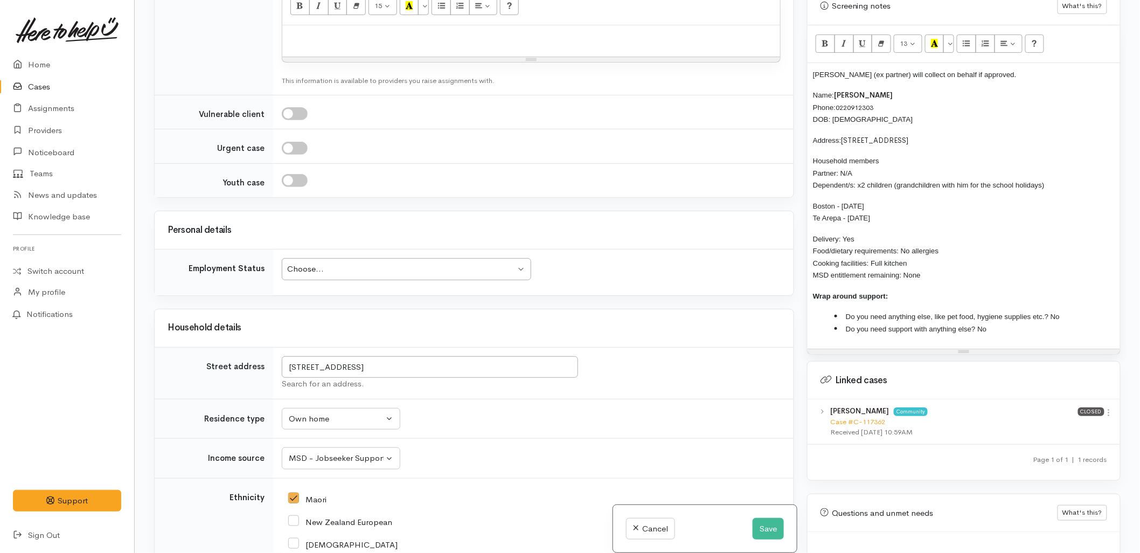
click at [390, 263] on div "Choose..." at bounding box center [401, 269] width 229 height 12
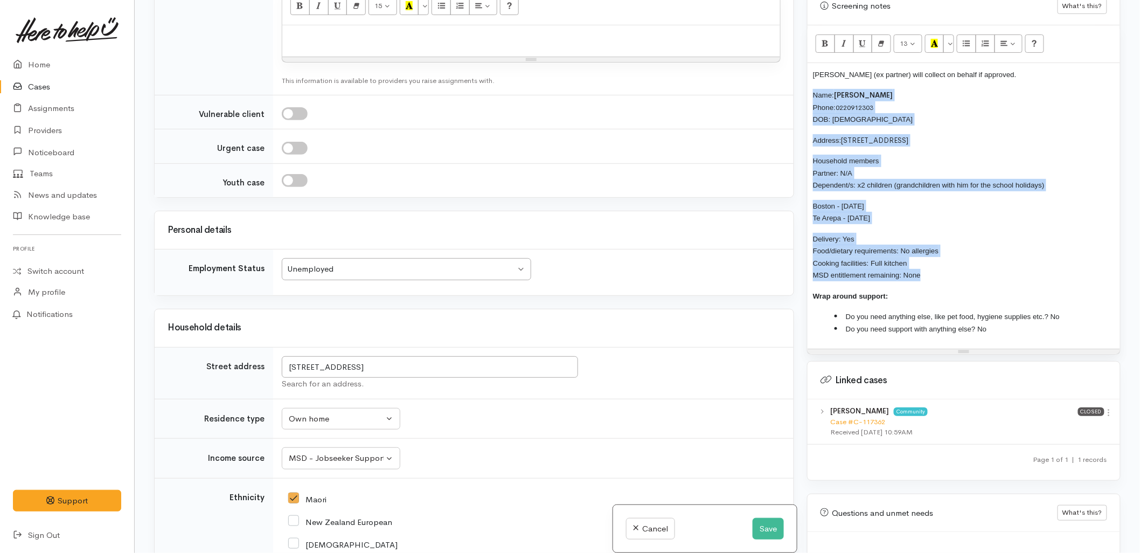
drag, startPoint x: 872, startPoint y: 240, endPoint x: 791, endPoint y: 87, distance: 173.8
click at [791, 87] on div "Related cases There are other cases potentially from the same person, address o…" at bounding box center [638, 276] width 980 height 553
copy div "Name: George Tiopira Phone: 0220912303 DOB: 27/01/1976 Address: 6 Te Ohaaki Oti…"
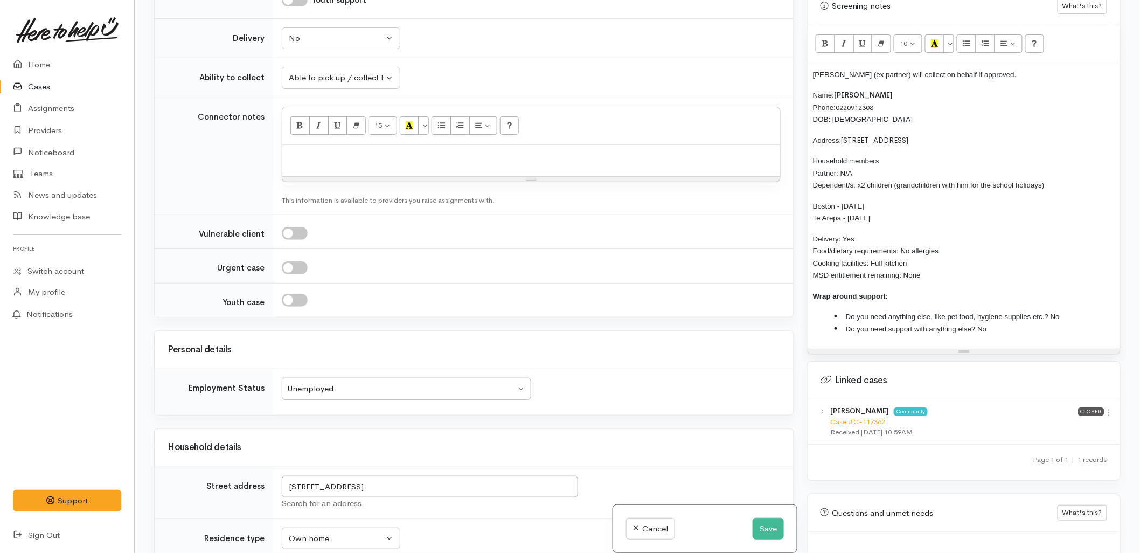
click at [341, 145] on div at bounding box center [531, 161] width 498 height 32
paste div
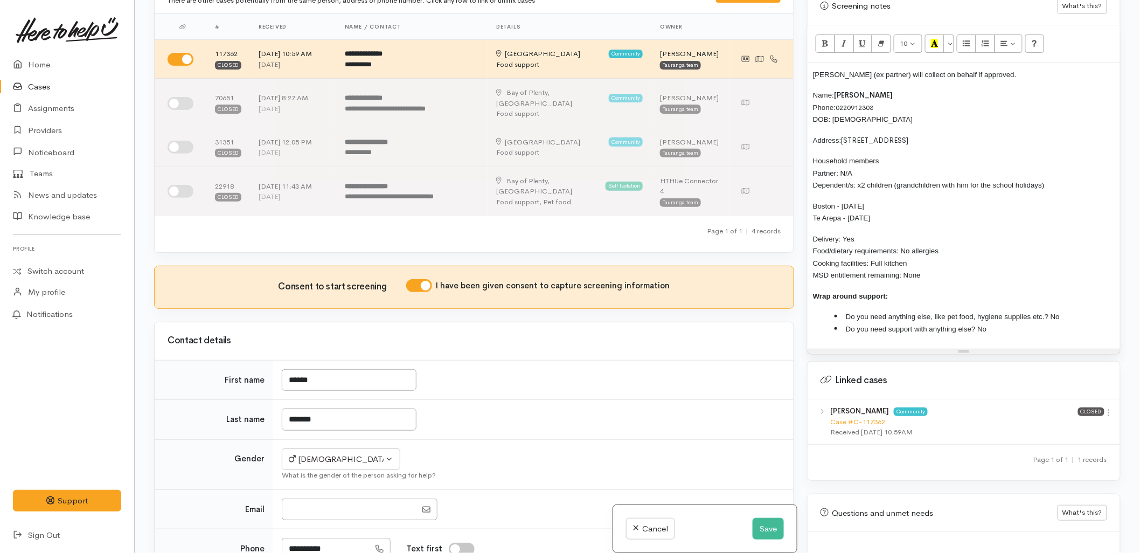
scroll to position [0, 0]
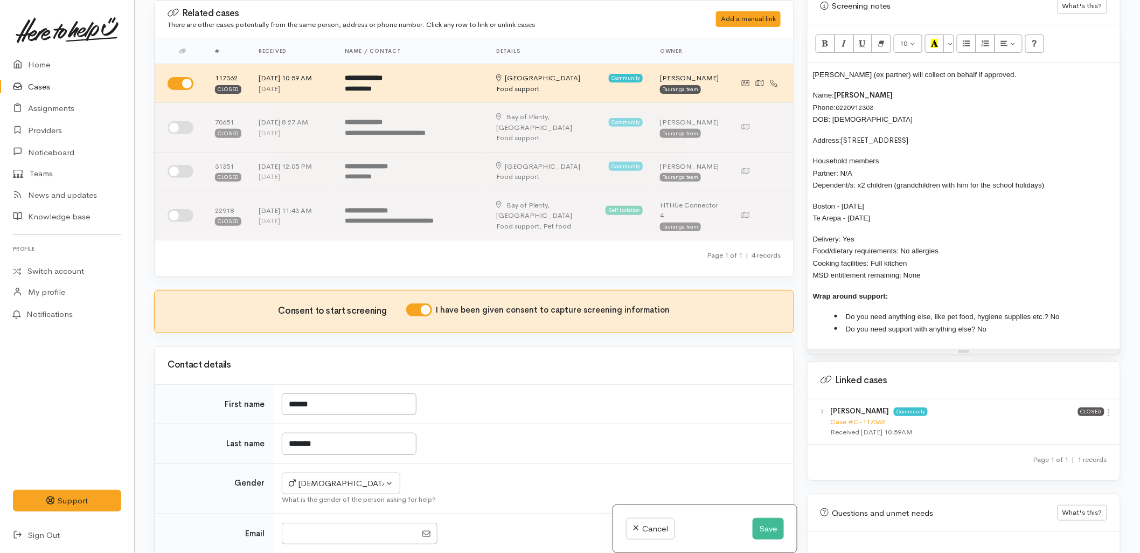
click at [812, 63] on div "Pauline Tumanako (ex partner) will collect on behalf if approved. Name: George …" at bounding box center [964, 206] width 313 height 286
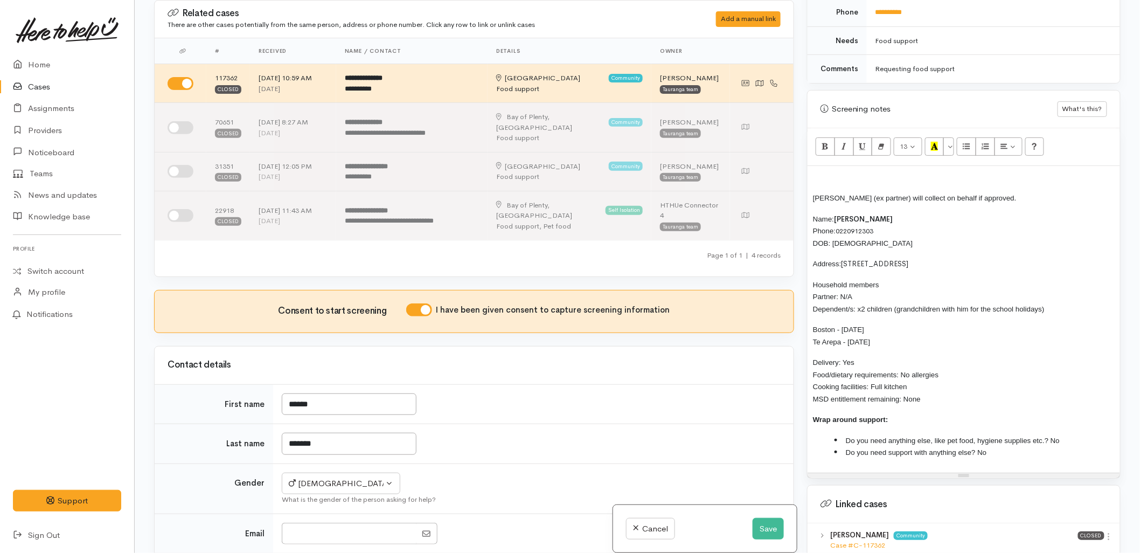
scroll to position [558, 0]
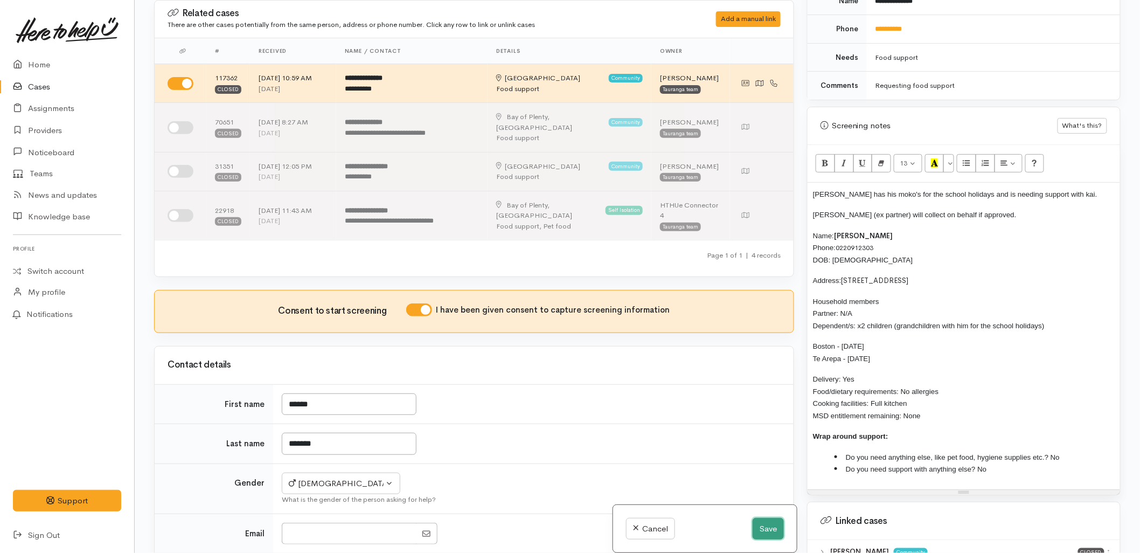
click at [761, 528] on button "Save" at bounding box center [768, 529] width 31 height 22
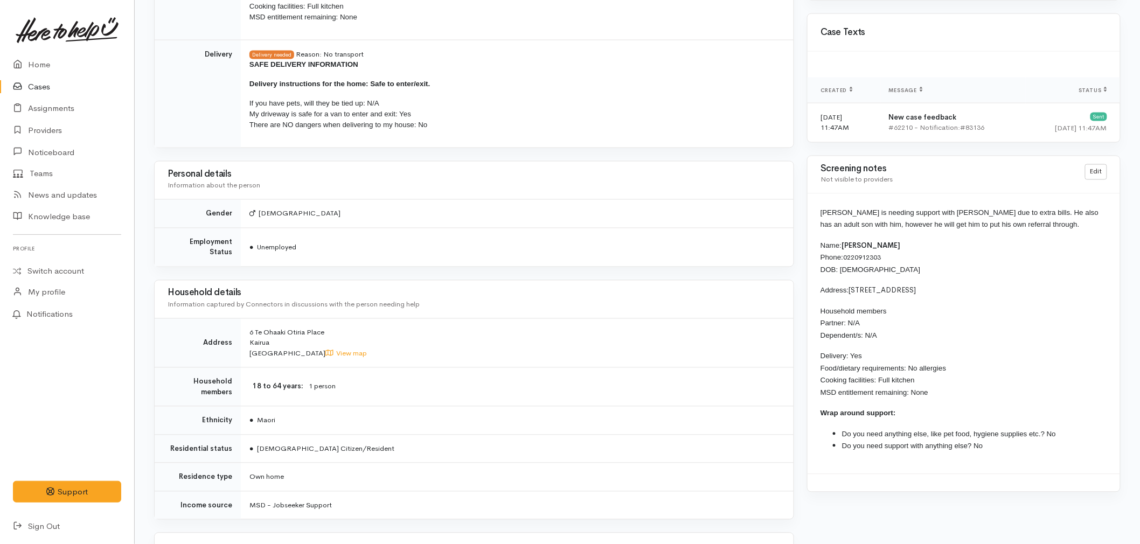
scroll to position [898, 0]
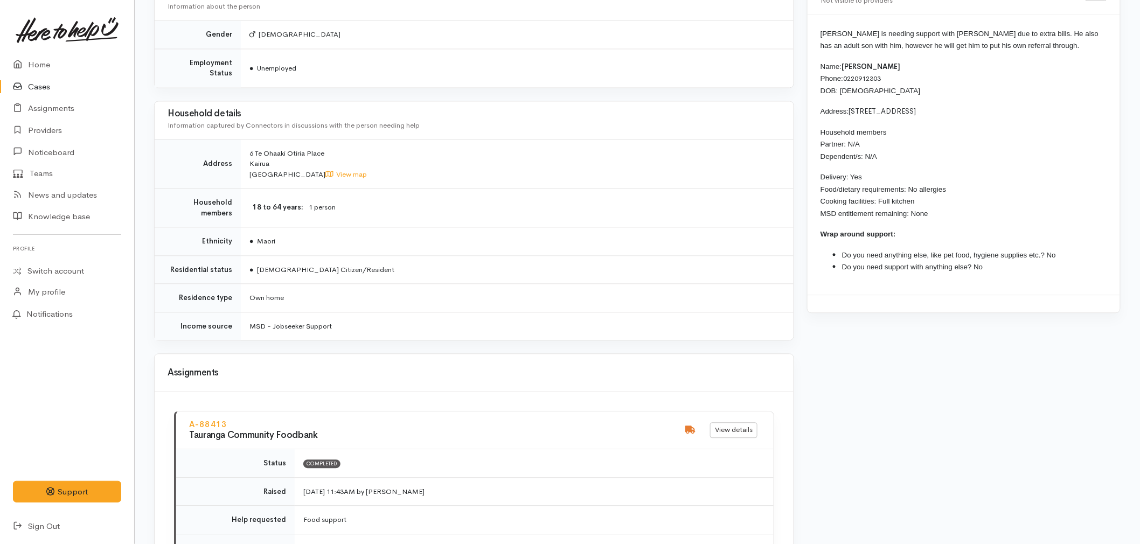
drag, startPoint x: 1005, startPoint y: 268, endPoint x: 801, endPoint y: 67, distance: 286.6
click at [801, 67] on div "Warnings Add No warnings have been raised against this case Add Warning Title ●…" at bounding box center [964, 93] width 327 height 1762
copy div "Name: [PERSON_NAME] Phone: [PHONE_NUMBER] DOB: [DEMOGRAPHIC_DATA] Address: [STR…"
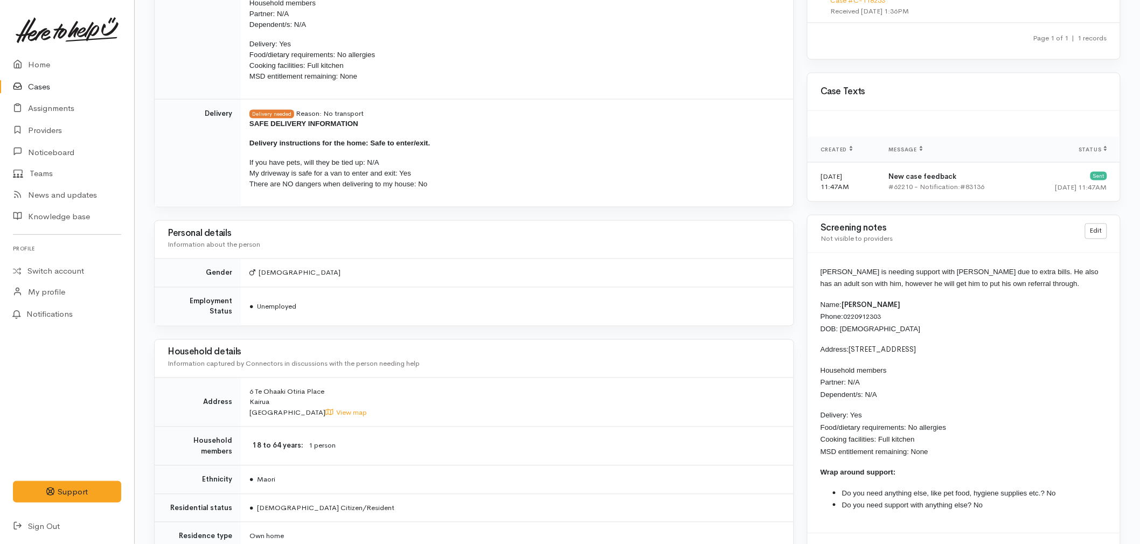
scroll to position [659, 0]
click at [888, 488] on li "Do you need anything else, like pet food, hygiene supplies etc.? No" at bounding box center [974, 494] width 265 height 12
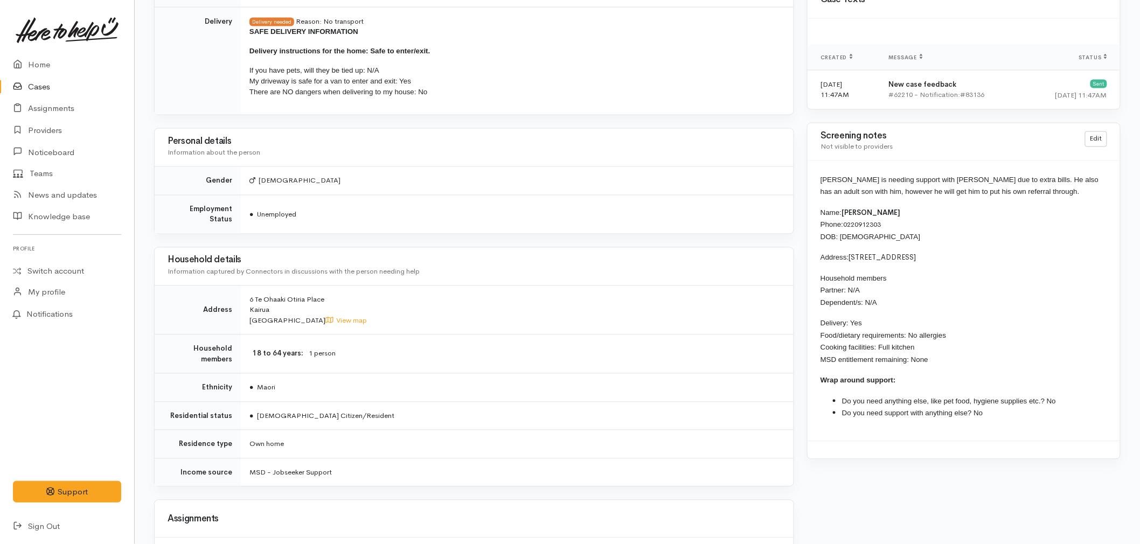
scroll to position [839, 0]
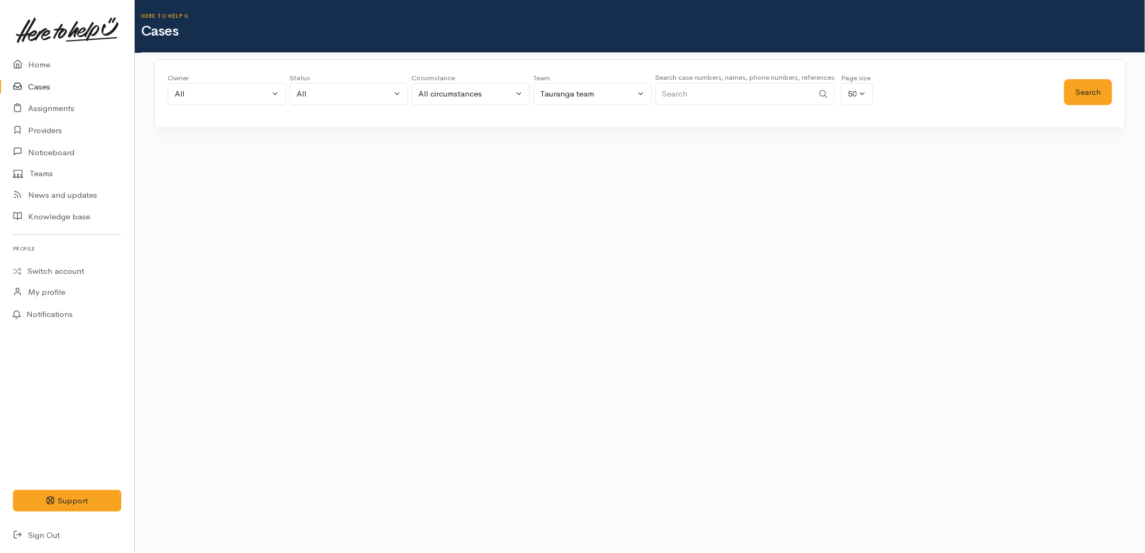
click at [740, 99] on input "Search" at bounding box center [734, 94] width 158 height 22
type input "[PERSON_NAME]"
click at [1082, 93] on button "Search" at bounding box center [1088, 92] width 48 height 26
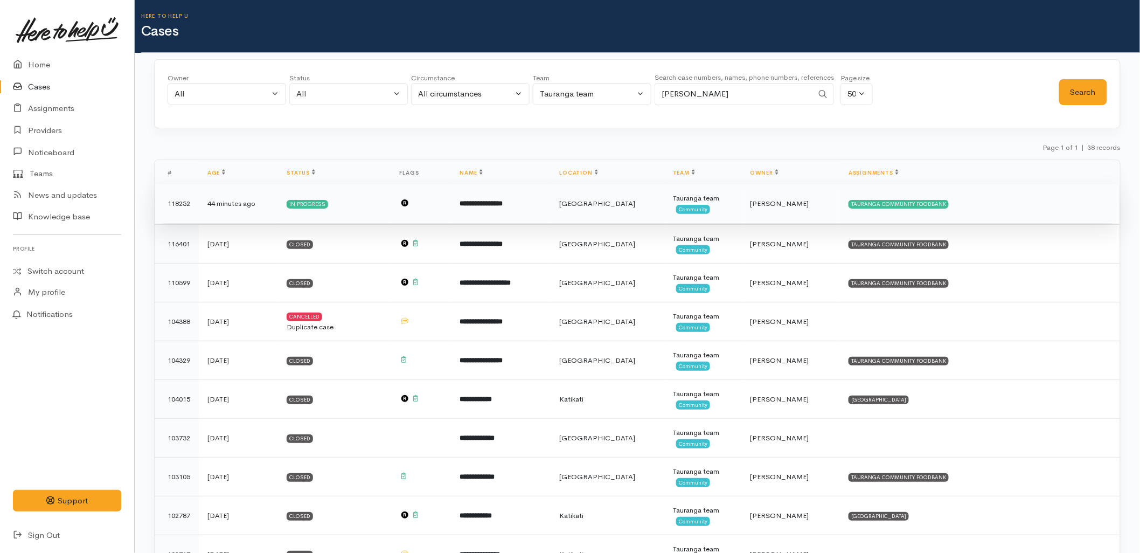
click at [503, 205] on b "**********" at bounding box center [481, 203] width 43 height 7
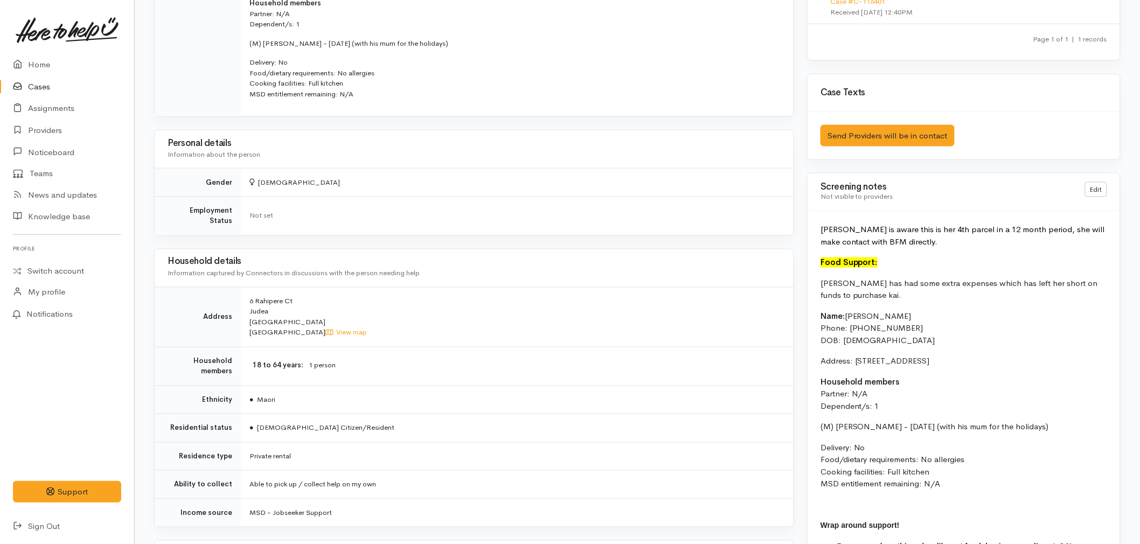
scroll to position [778, 0]
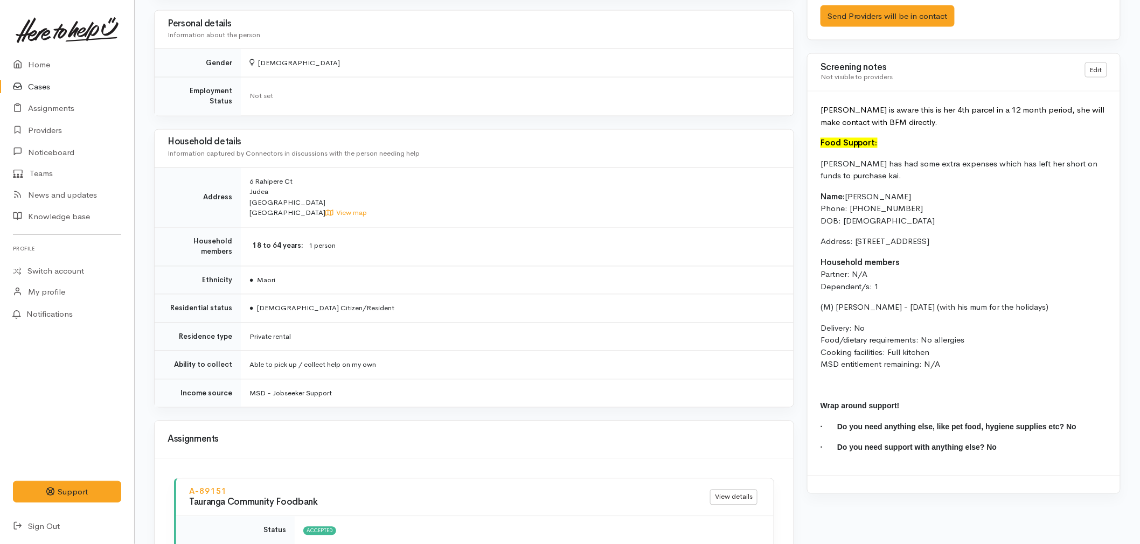
click at [915, 355] on p "Delivery: No Food/dietary requirements: No allergies Cooking facilities: Full k…" at bounding box center [964, 347] width 287 height 49
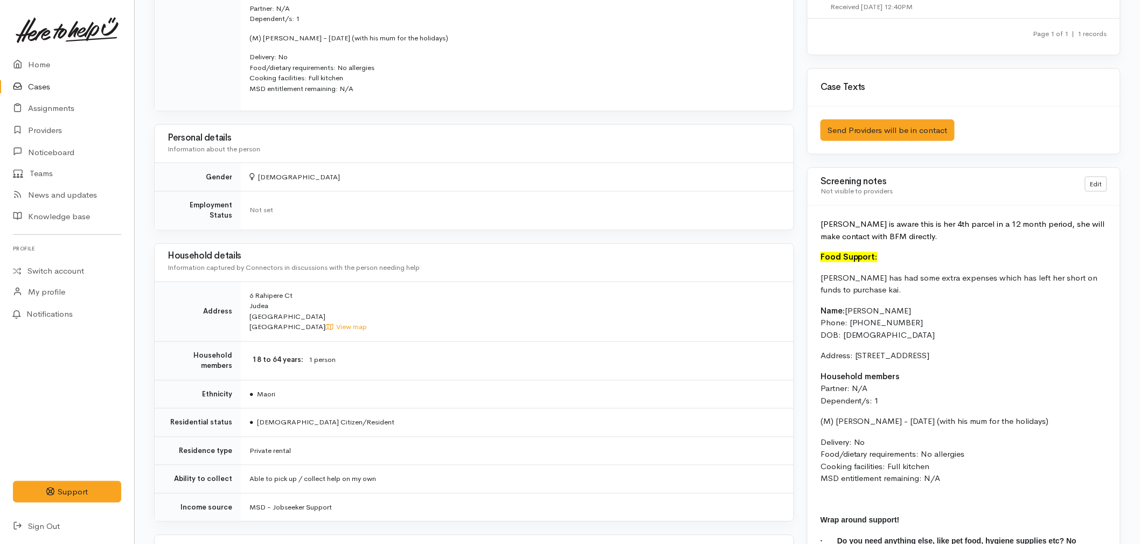
scroll to position [659, 0]
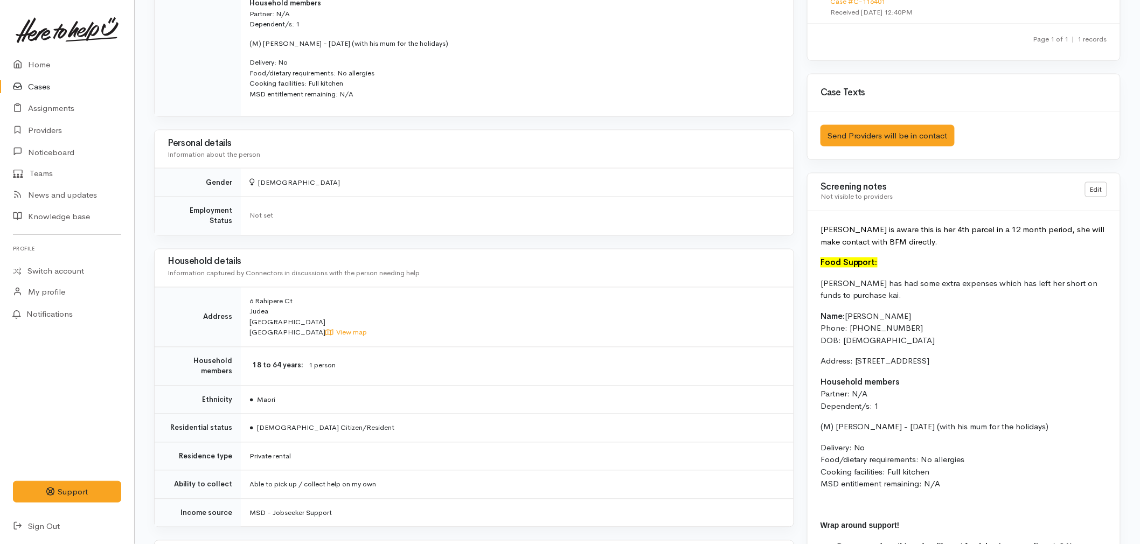
click at [740, 392] on td "● [GEOGRAPHIC_DATA]" at bounding box center [517, 400] width 553 height 29
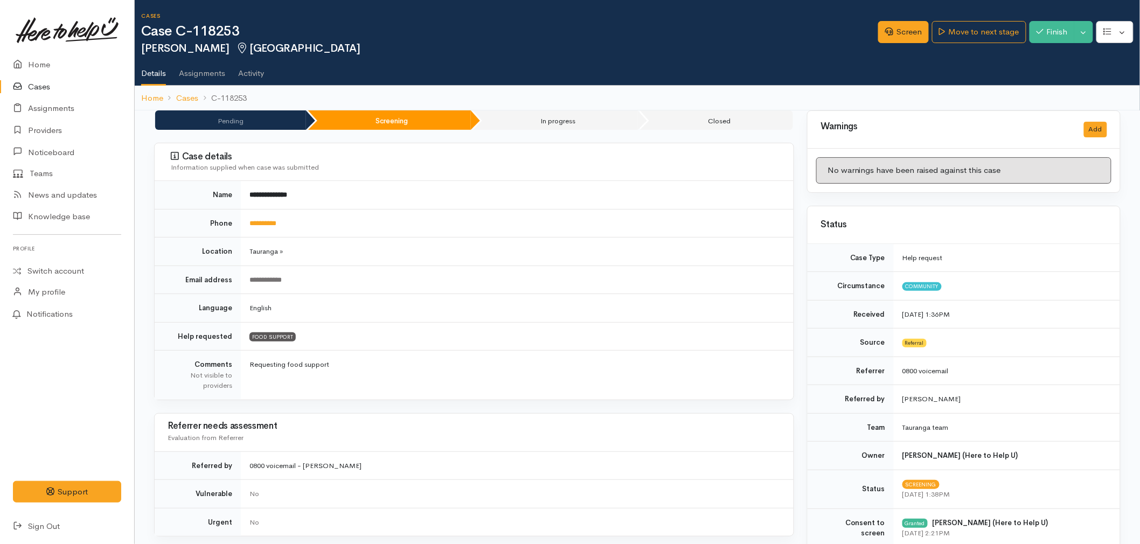
drag, startPoint x: 47, startPoint y: 87, endPoint x: 128, endPoint y: 87, distance: 80.8
click at [47, 87] on link "Cases" at bounding box center [67, 87] width 134 height 22
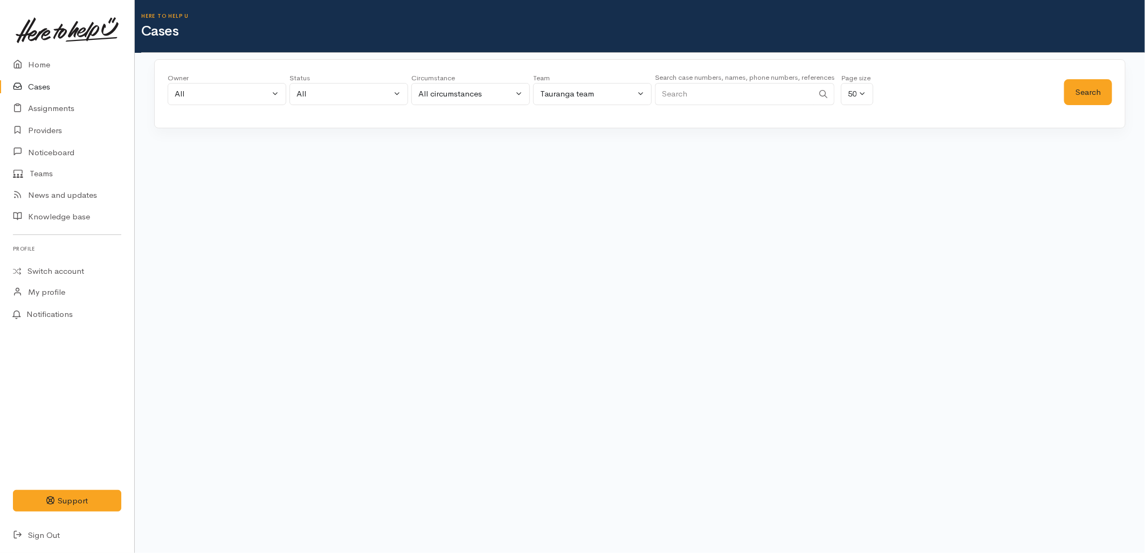
click at [752, 99] on input "Search" at bounding box center [734, 94] width 158 height 22
paste input "02102596470"
type input "02102596470"
click at [1083, 97] on button "Search" at bounding box center [1088, 92] width 48 height 26
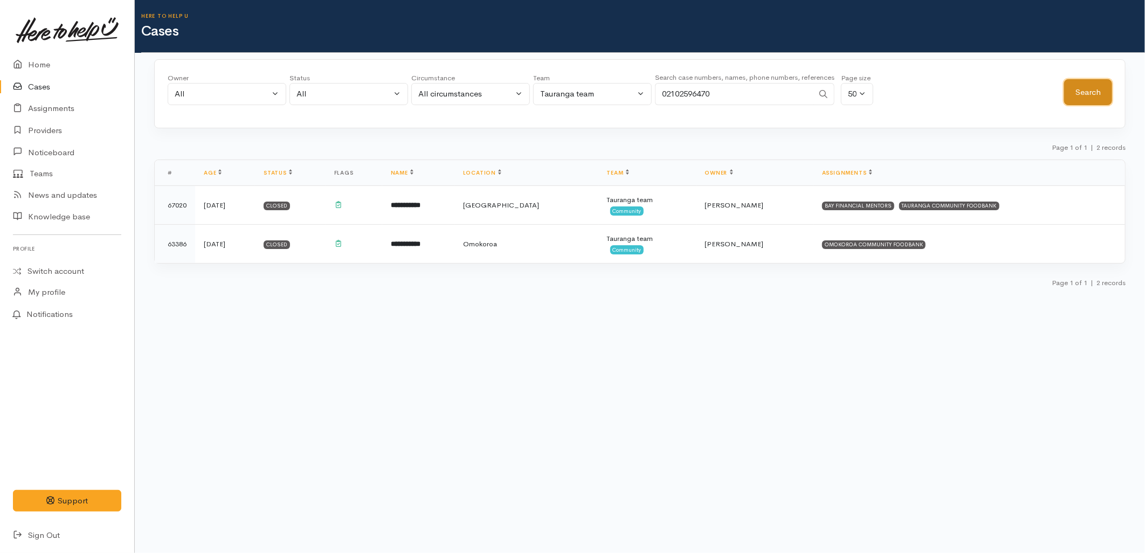
click at [1083, 97] on button "Search" at bounding box center [1088, 92] width 48 height 26
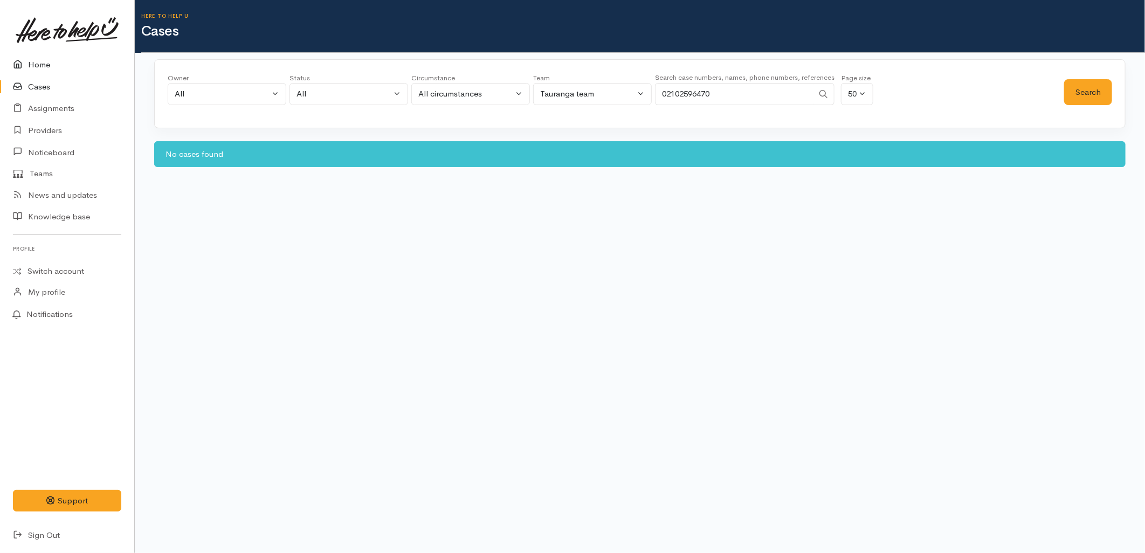
click at [64, 61] on link "Home" at bounding box center [67, 65] width 134 height 22
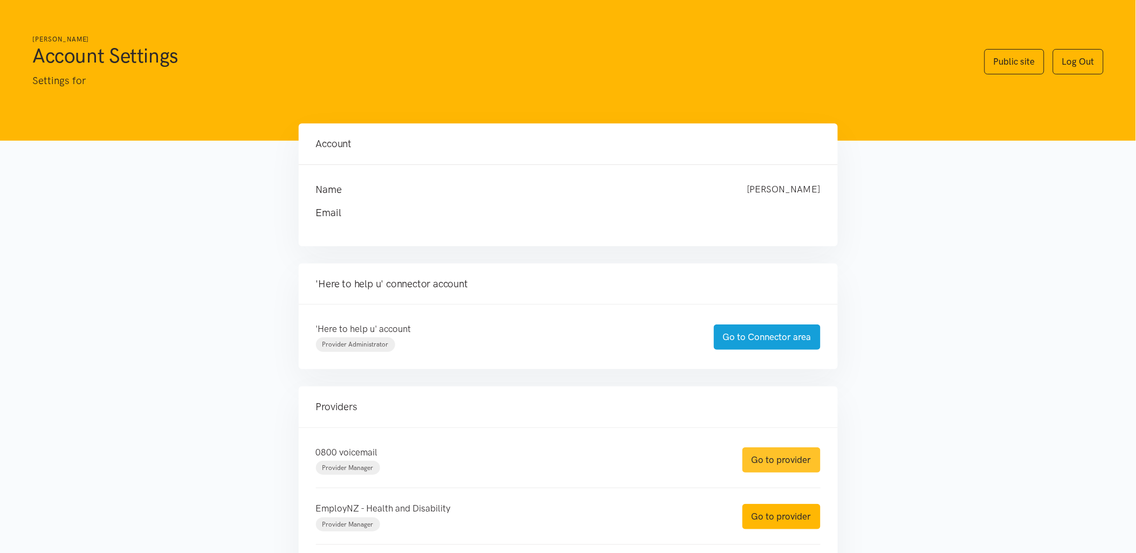
click at [786, 459] on link "Go to provider" at bounding box center [781, 459] width 78 height 25
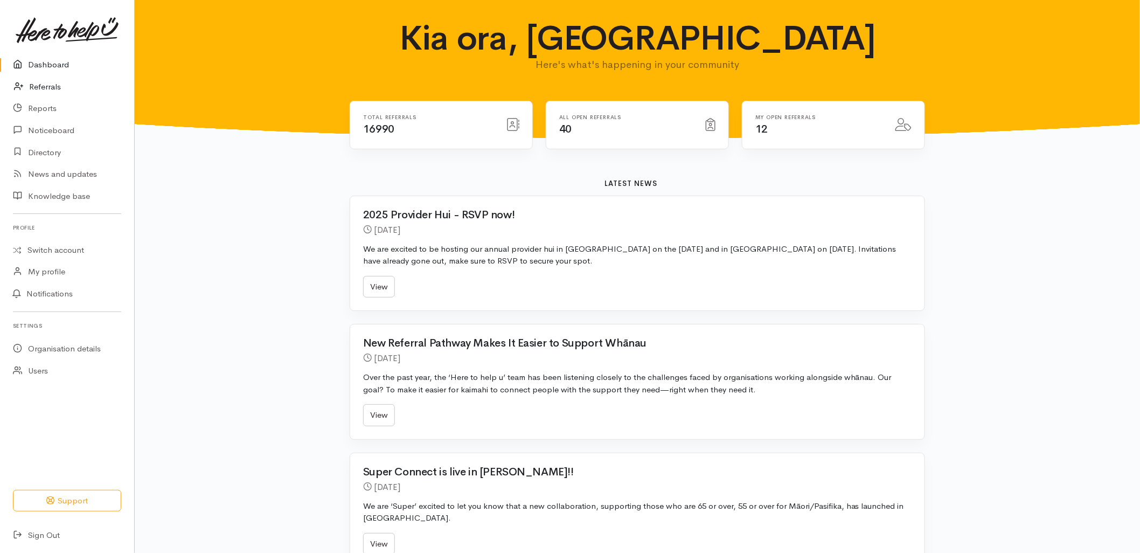
click at [39, 85] on link "Referrals" at bounding box center [67, 87] width 134 height 22
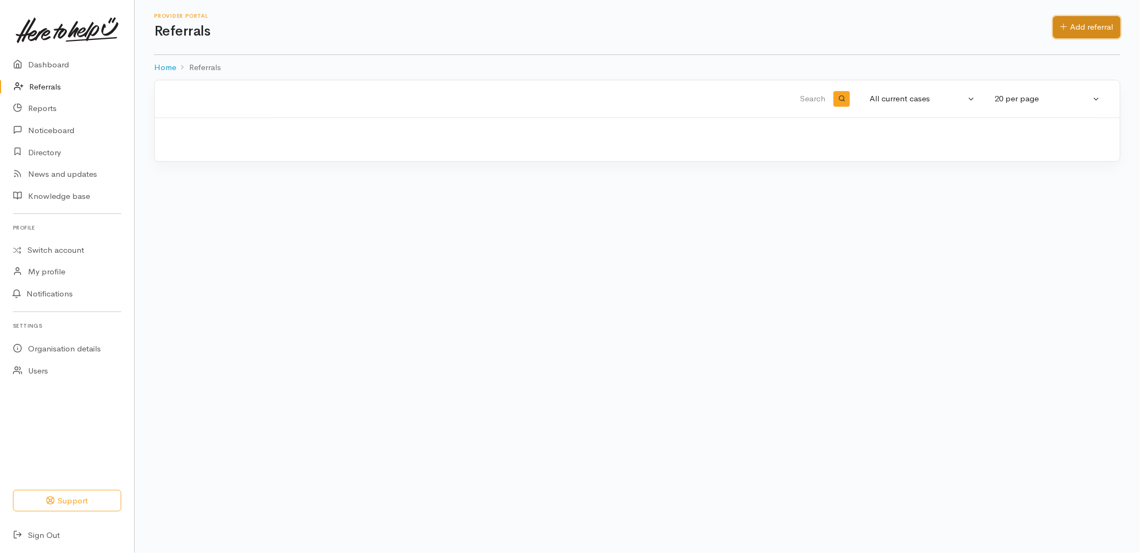
click at [1093, 33] on link "Add referral" at bounding box center [1087, 27] width 67 height 22
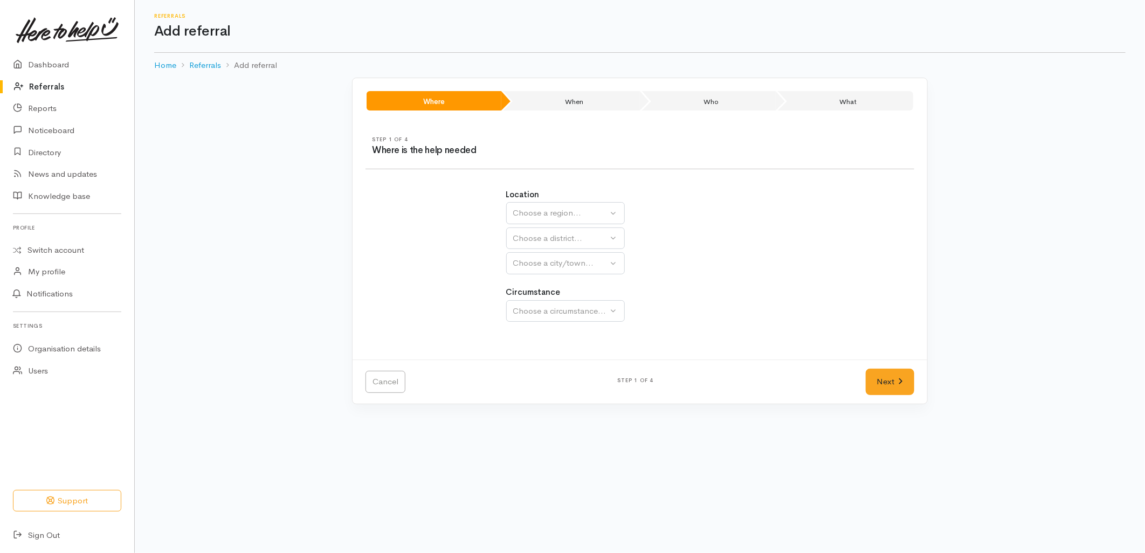
click at [588, 200] on div "Location [GEOGRAPHIC_DATA] [GEOGRAPHIC_DATA] Choose a region... [GEOGRAPHIC_DAT…" at bounding box center [640, 232] width 268 height 86
click at [573, 205] on button "Choose a region..." at bounding box center [565, 213] width 119 height 22
click at [553, 297] on span "Bay of Plenty" at bounding box center [544, 297] width 49 height 12
select select "4"
select select
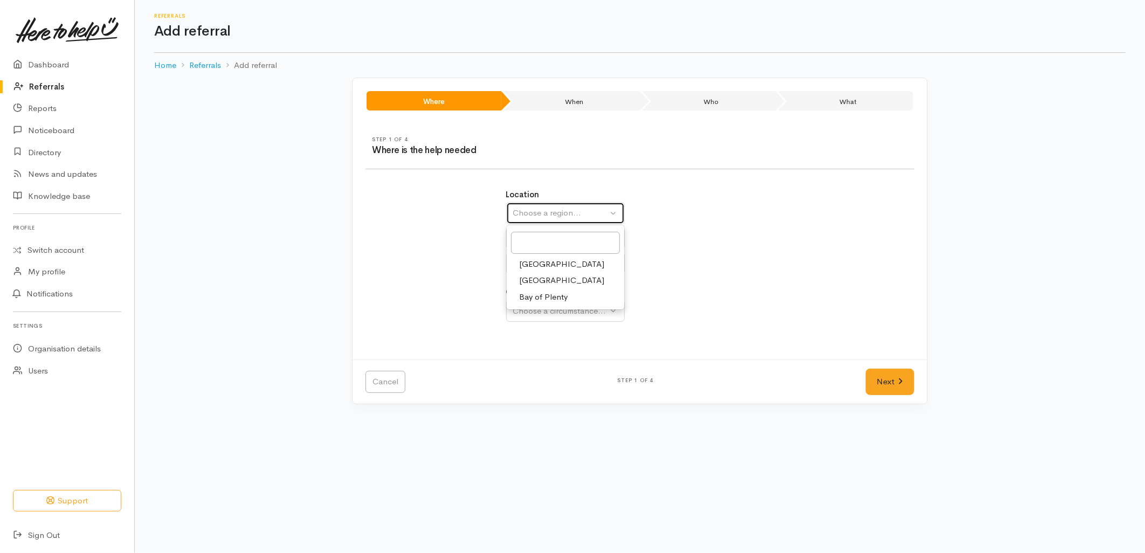
select select
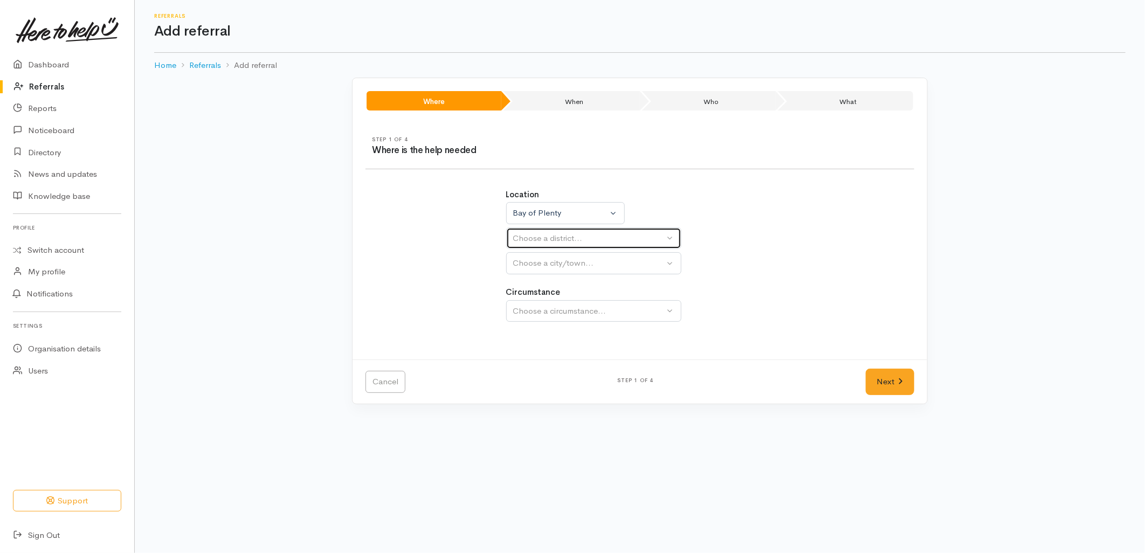
click at [551, 243] on div "Choose a district..." at bounding box center [588, 238] width 151 height 12
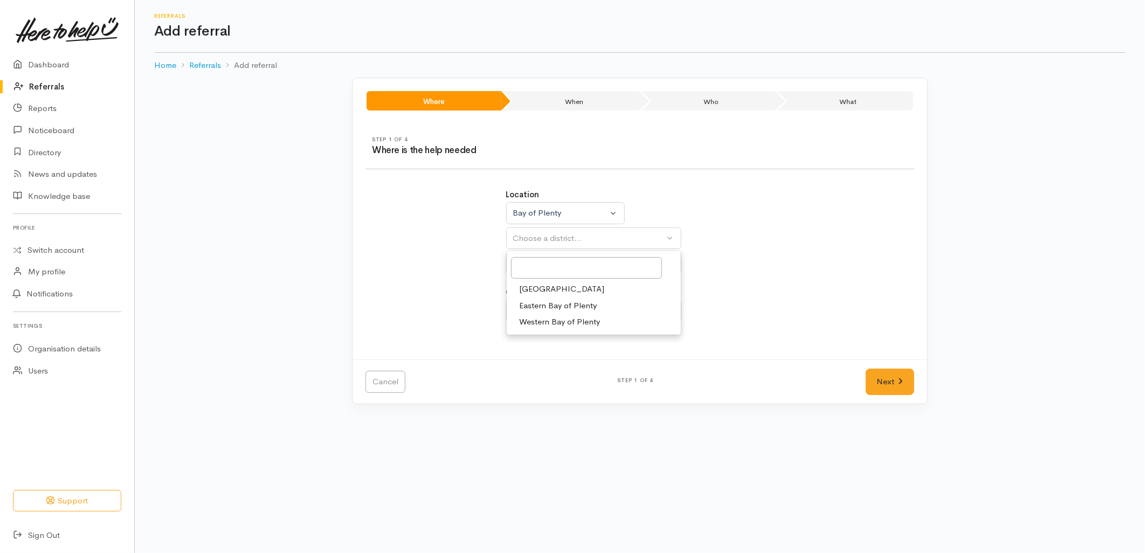
click at [549, 288] on span "[GEOGRAPHIC_DATA]" at bounding box center [562, 289] width 85 height 12
select select "6"
select select
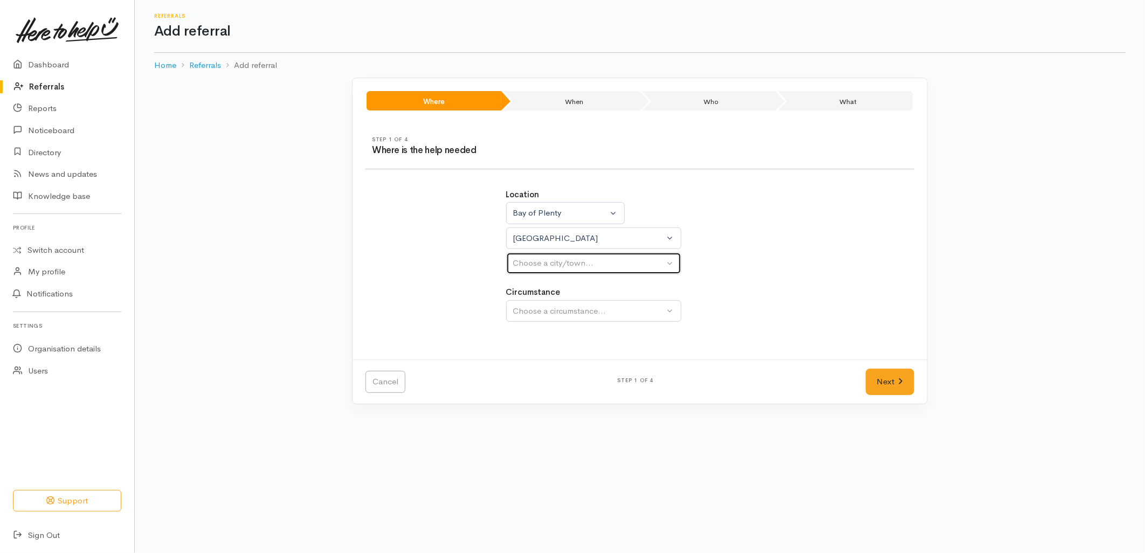
click at [547, 267] on div "Choose a city/town..." at bounding box center [588, 263] width 151 height 12
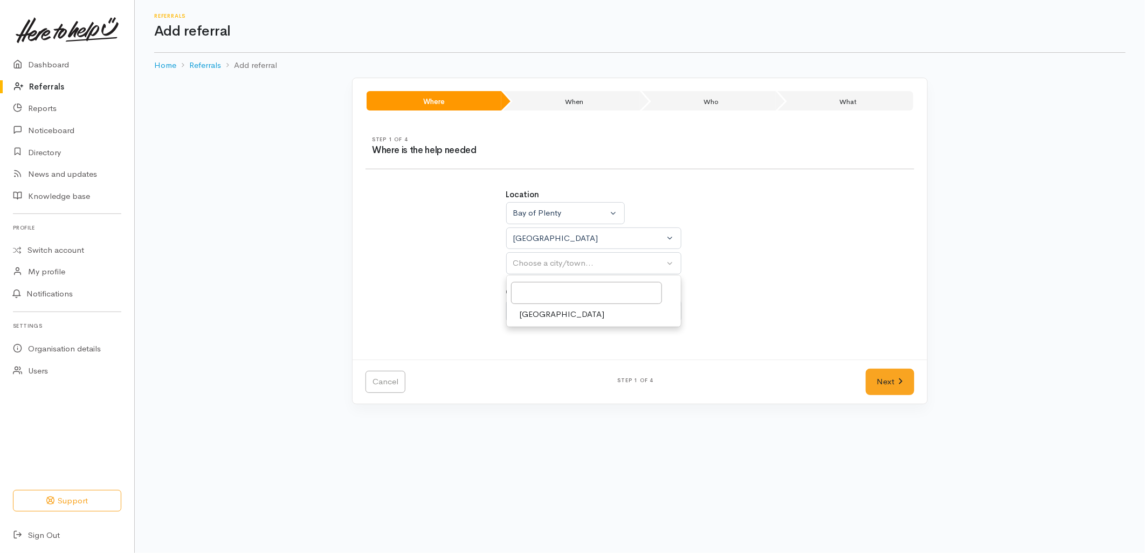
click at [544, 315] on span "[GEOGRAPHIC_DATA]" at bounding box center [562, 314] width 85 height 12
select select "4"
click at [543, 315] on div "Choose a circumstance..." at bounding box center [588, 311] width 151 height 12
click at [538, 365] on span "Community" at bounding box center [540, 362] width 41 height 12
select select "2"
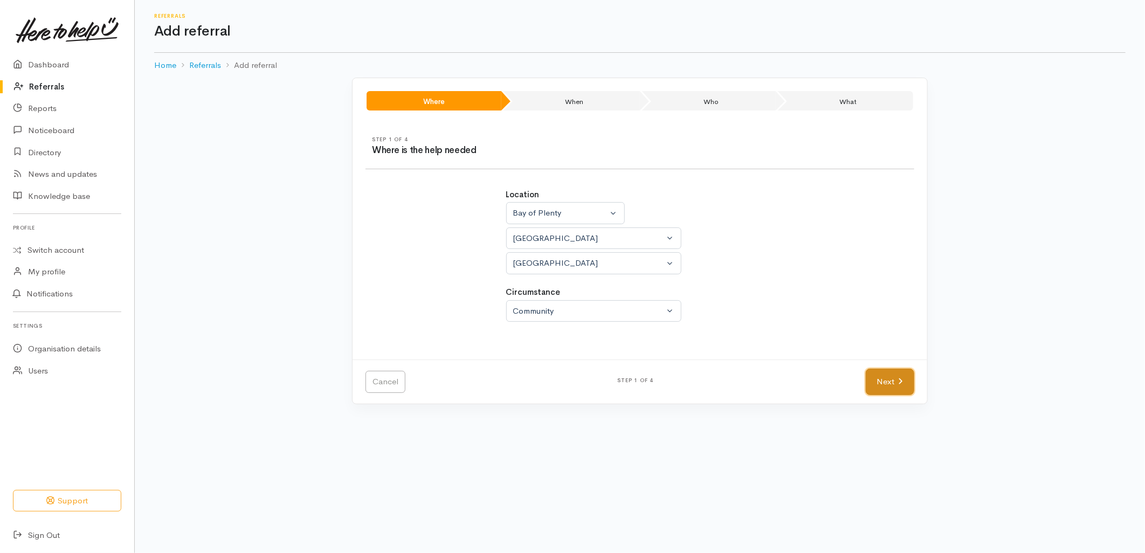
click at [895, 376] on link "Next" at bounding box center [890, 382] width 49 height 26
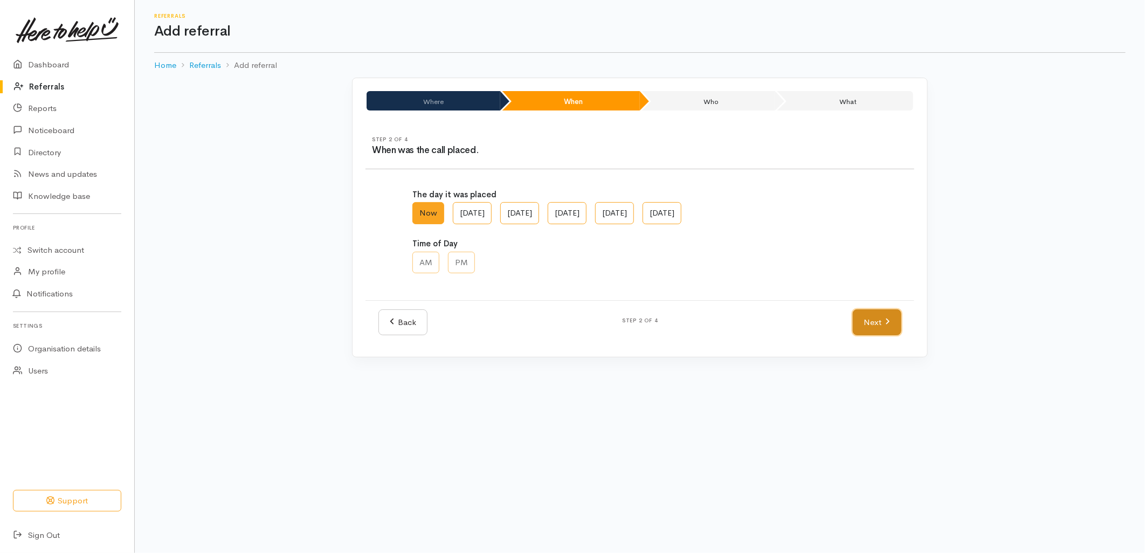
click at [874, 322] on link "Next" at bounding box center [877, 322] width 49 height 26
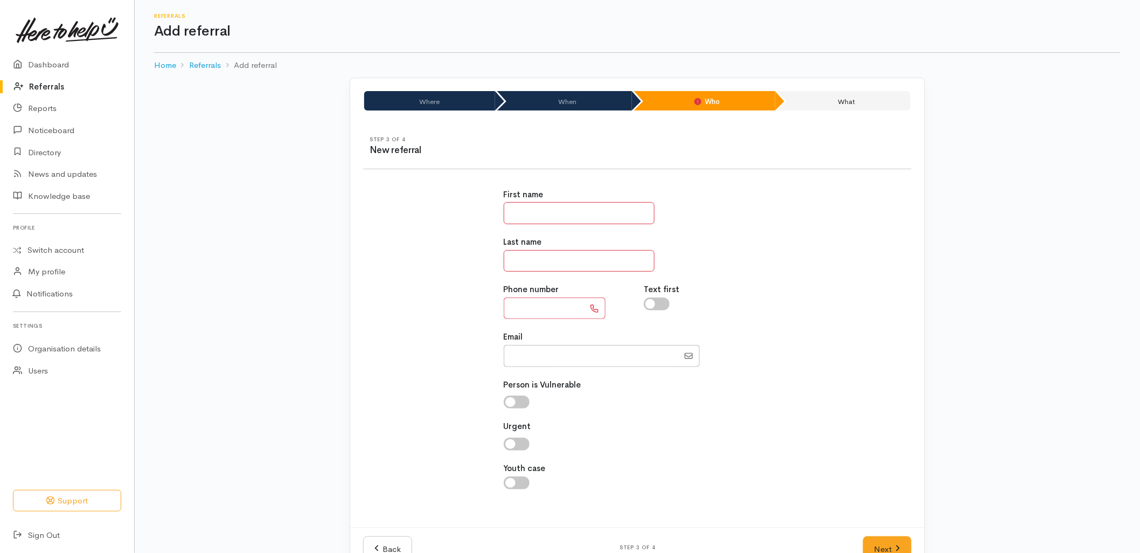
click at [618, 206] on input "text" at bounding box center [579, 213] width 151 height 22
type input "*****"
type input "**********"
drag, startPoint x: 897, startPoint y: 542, endPoint x: 801, endPoint y: 424, distance: 151.3
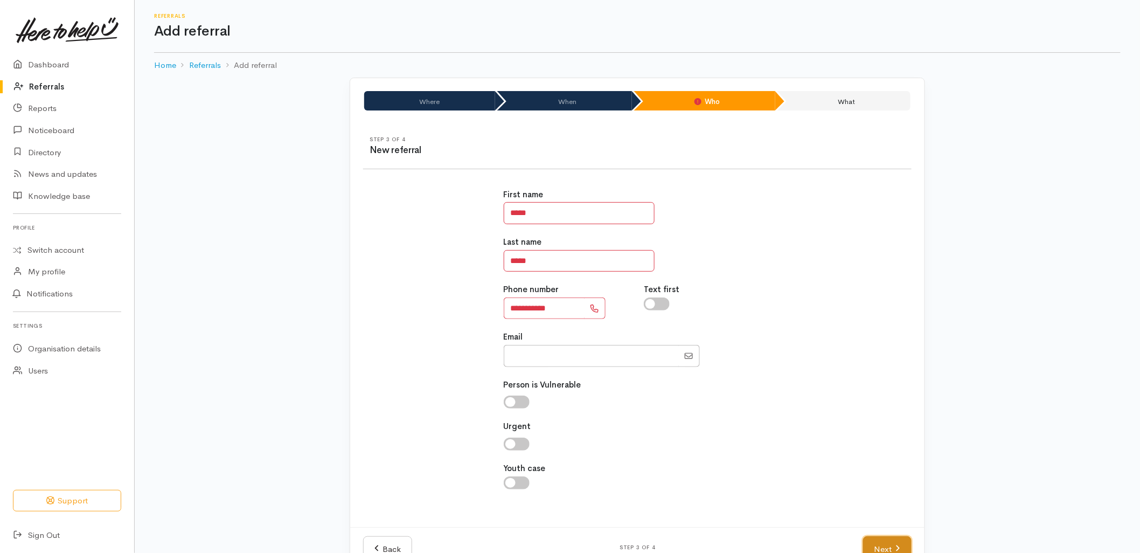
click at [897, 542] on link "Next" at bounding box center [887, 549] width 49 height 26
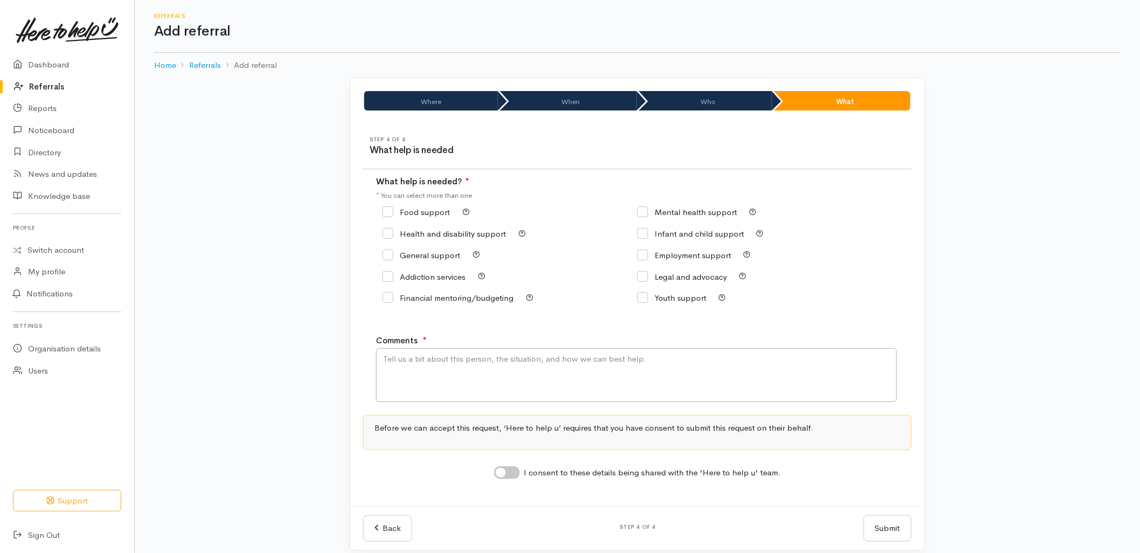
click at [423, 208] on input "Food support" at bounding box center [416, 212] width 67 height 8
checkbox input "true"
click at [444, 418] on div "Before we can accept this request, ‘Here to help u’ requires that you have cons…" at bounding box center [637, 432] width 549 height 35
click at [445, 396] on textarea "Comments" at bounding box center [636, 375] width 521 height 54
type textarea "Requesting food support."
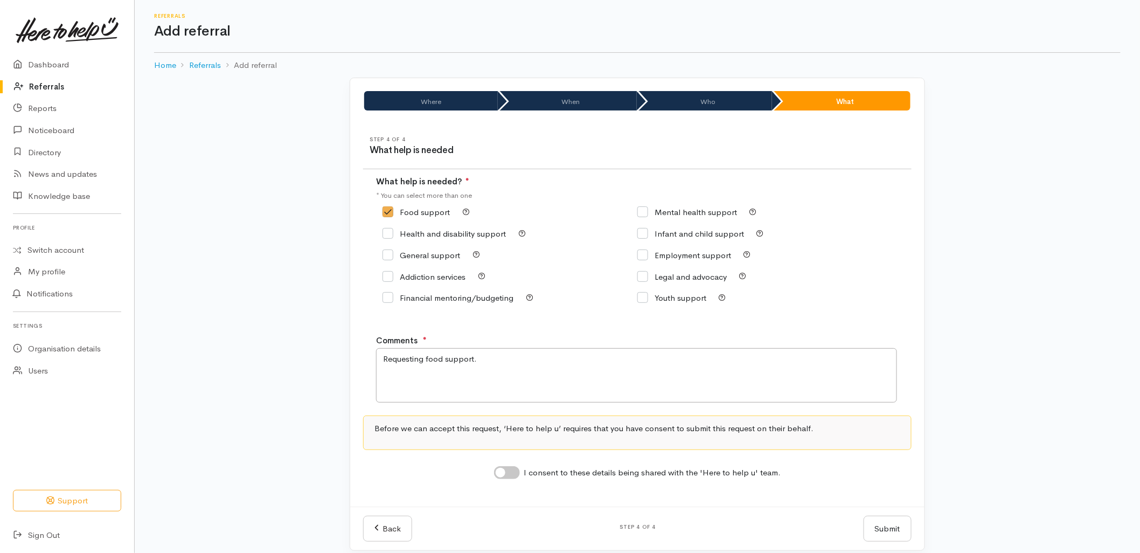
click at [513, 479] on input "I consent to these details being shared with the 'Here to help u' team." at bounding box center [507, 472] width 26 height 13
checkbox input "true"
click at [874, 539] on button "Submit" at bounding box center [888, 529] width 48 height 26
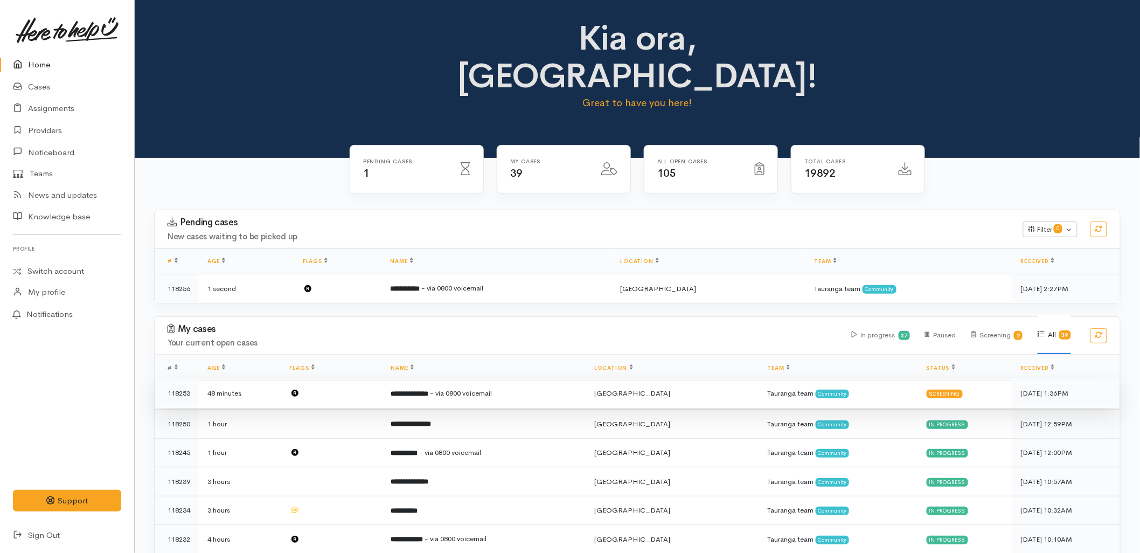
click at [391, 379] on td "**********" at bounding box center [485, 393] width 204 height 29
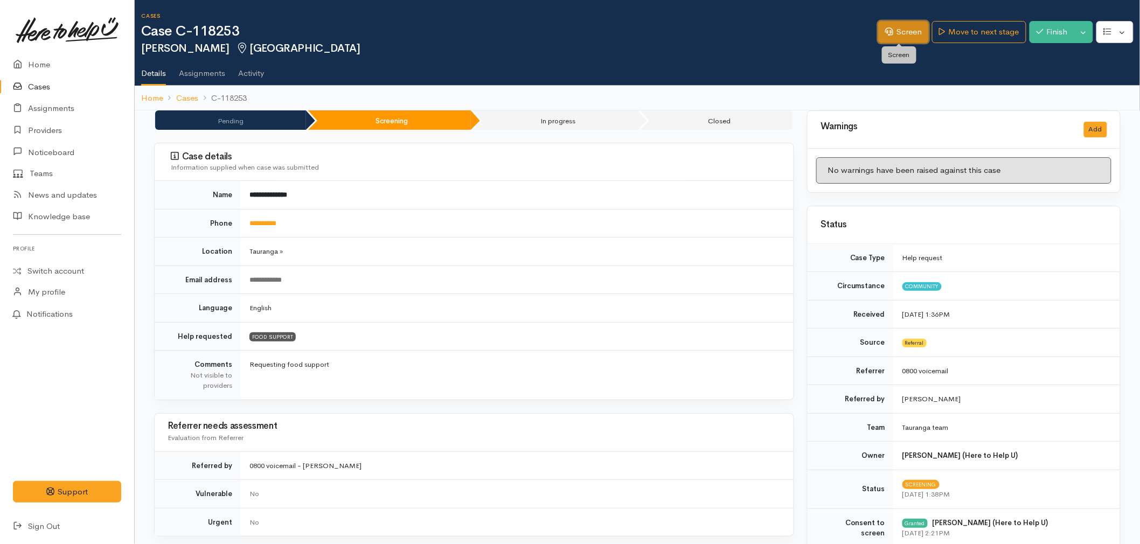
click at [904, 26] on link "Screen" at bounding box center [903, 32] width 51 height 22
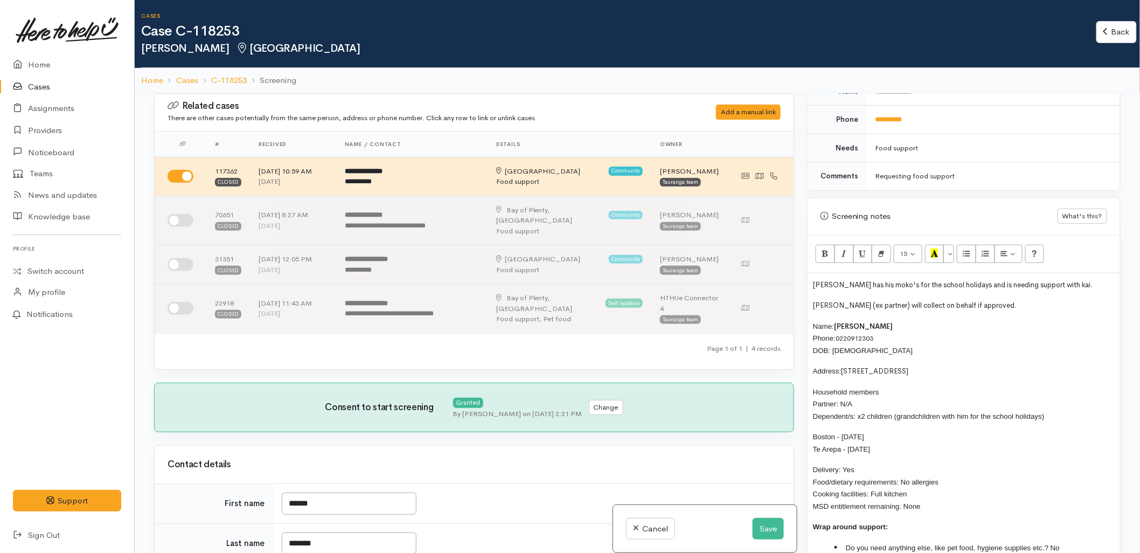
scroll to position [599, 0]
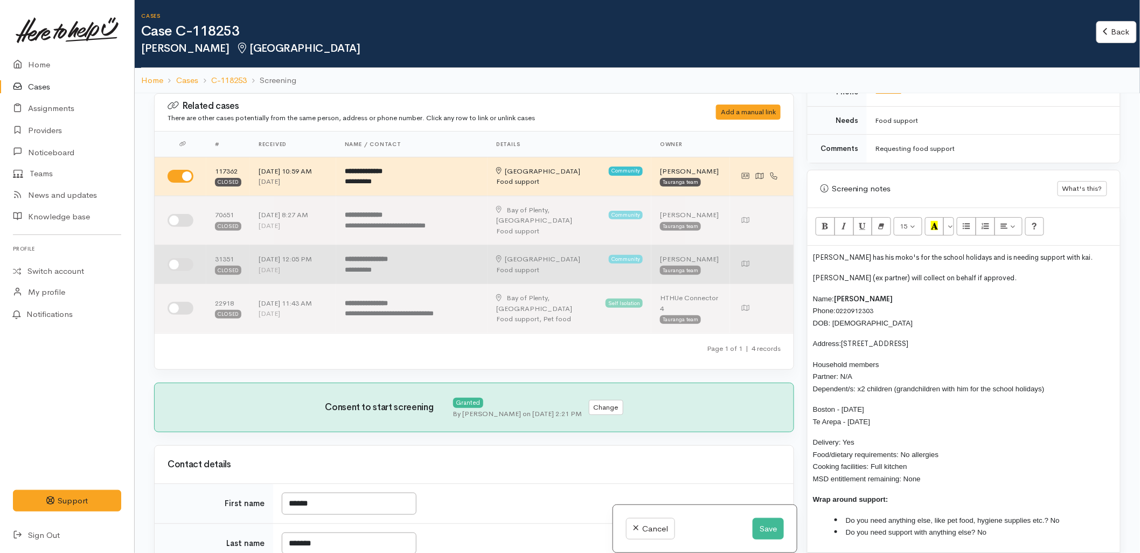
drag, startPoint x: 1055, startPoint y: 277, endPoint x: 789, endPoint y: 251, distance: 267.5
click at [789, 251] on div "Related cases There are other cases potentially from the same person, address o…" at bounding box center [638, 369] width 980 height 553
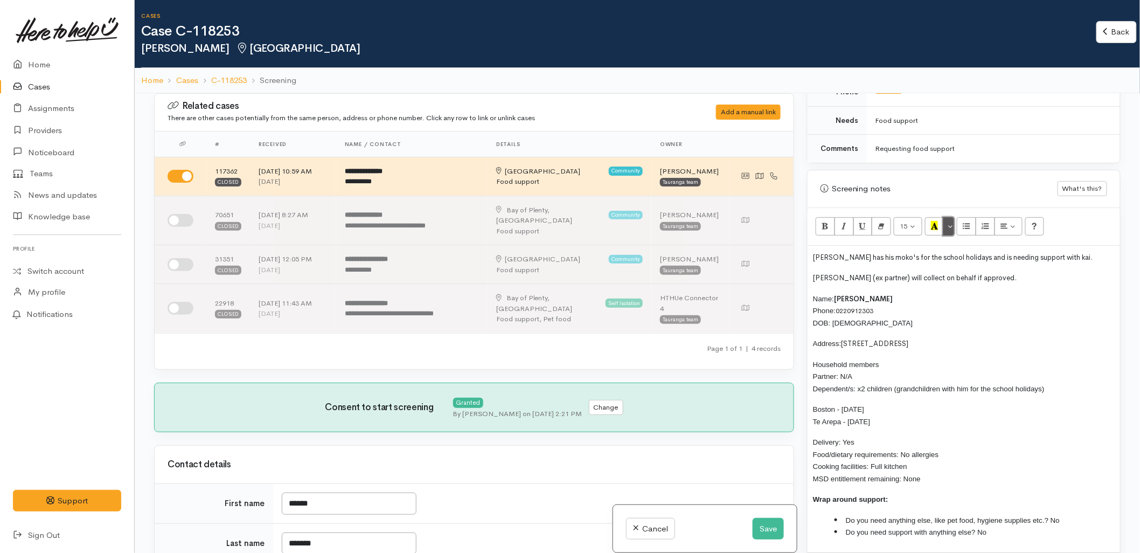
click at [951, 226] on button "More Color" at bounding box center [949, 226] width 11 height 18
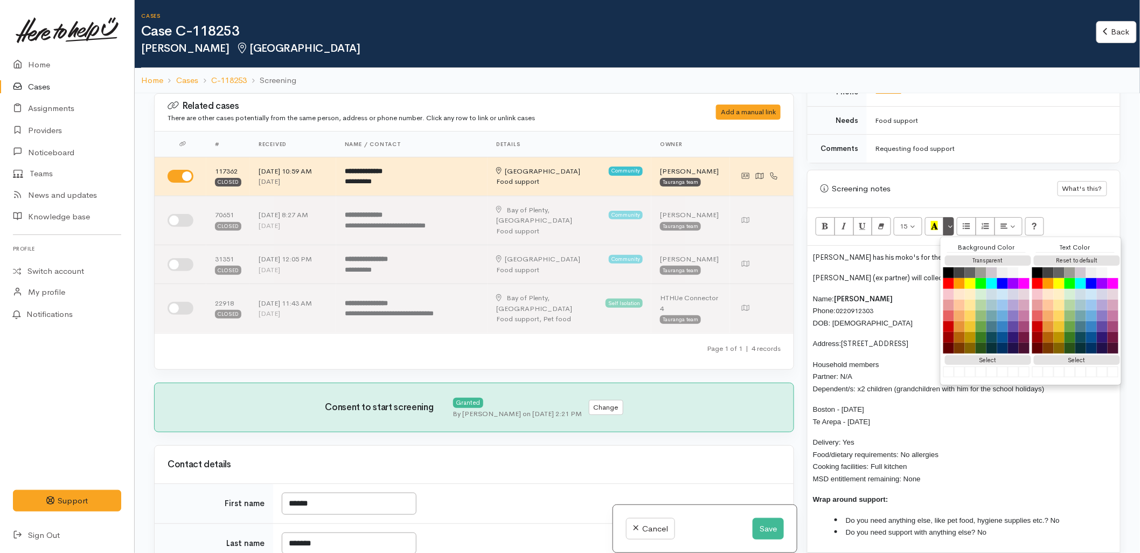
click at [1052, 256] on div "Reset to default" at bounding box center [1076, 260] width 86 height 13
click at [901, 278] on span "Pauline Tumanako (ex partner) will collect on behalf if approved." at bounding box center [915, 277] width 204 height 9
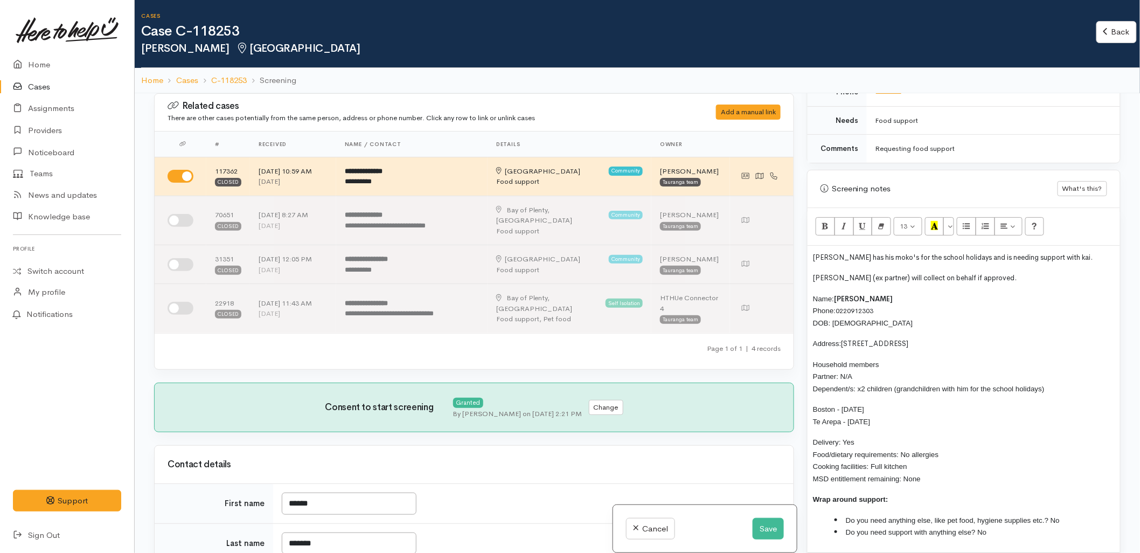
drag, startPoint x: 1037, startPoint y: 278, endPoint x: 807, endPoint y: 252, distance: 232.0
click at [807, 252] on div "Screening notes What's this? 13 8 9 10 11 12 14 18 24 36 Background Color Trans…" at bounding box center [964, 364] width 314 height 389
click at [947, 229] on button "More Color" at bounding box center [949, 226] width 11 height 18
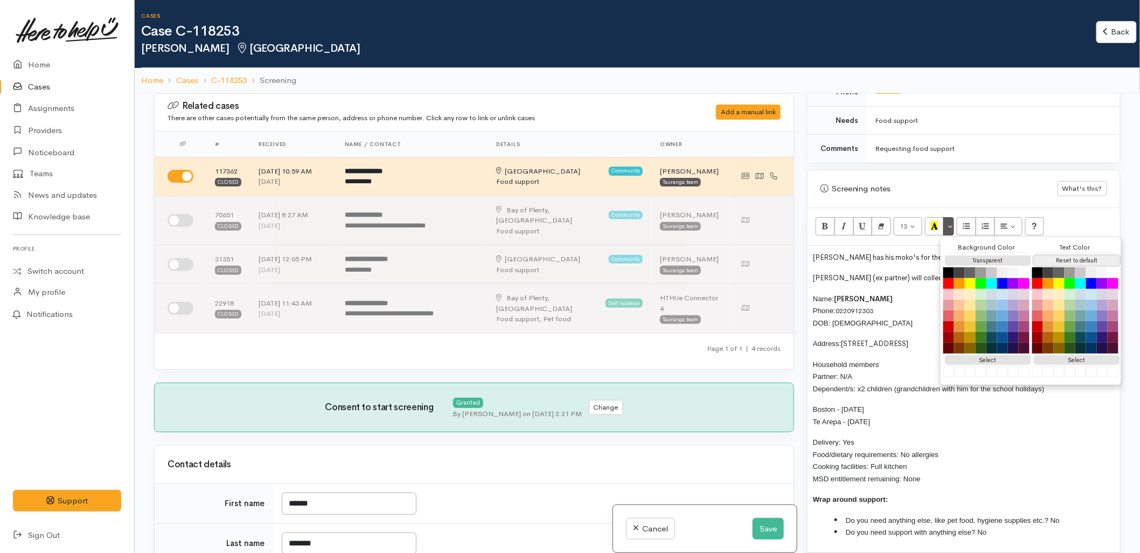
click at [1058, 259] on button "Reset to default" at bounding box center [1077, 260] width 86 height 10
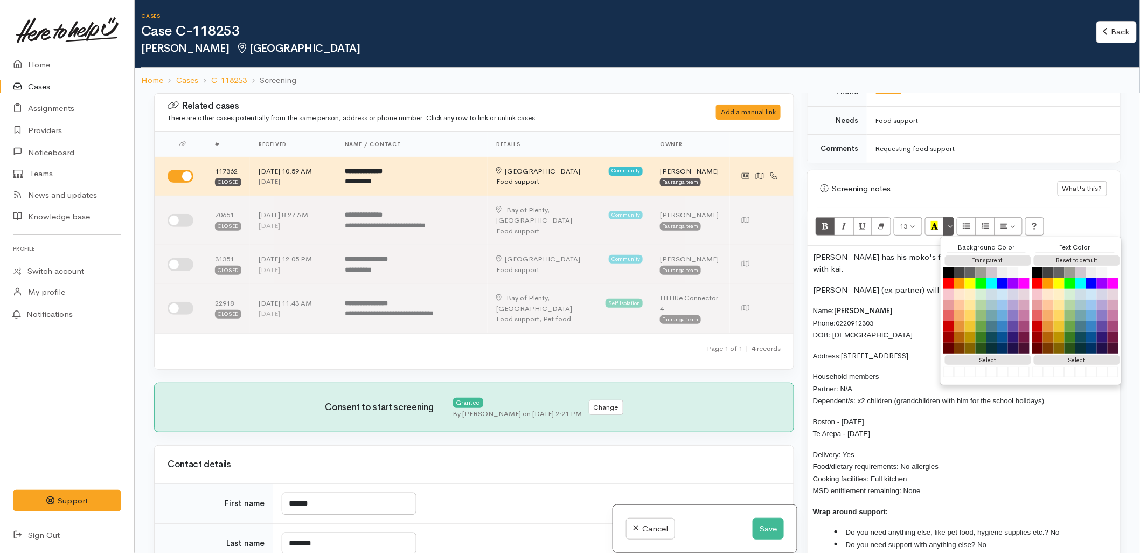
click at [903, 263] on p "George has his moko's for the school holidays and is needing support with kai." at bounding box center [964, 263] width 302 height 24
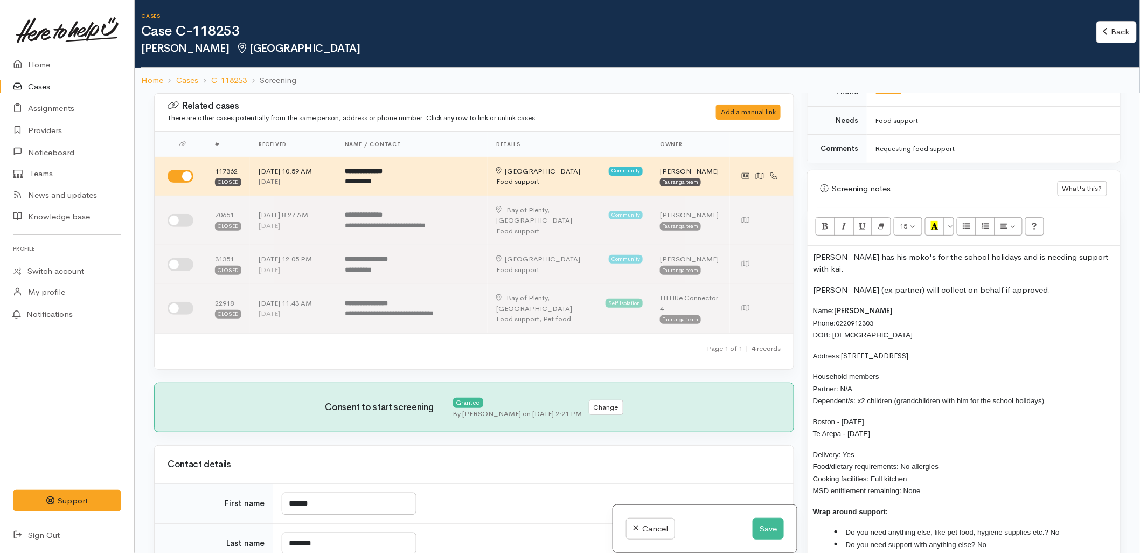
click at [1060, 284] on p "Pauline Tumanako (ex partner) will collect on behalf if approved." at bounding box center [964, 290] width 302 height 12
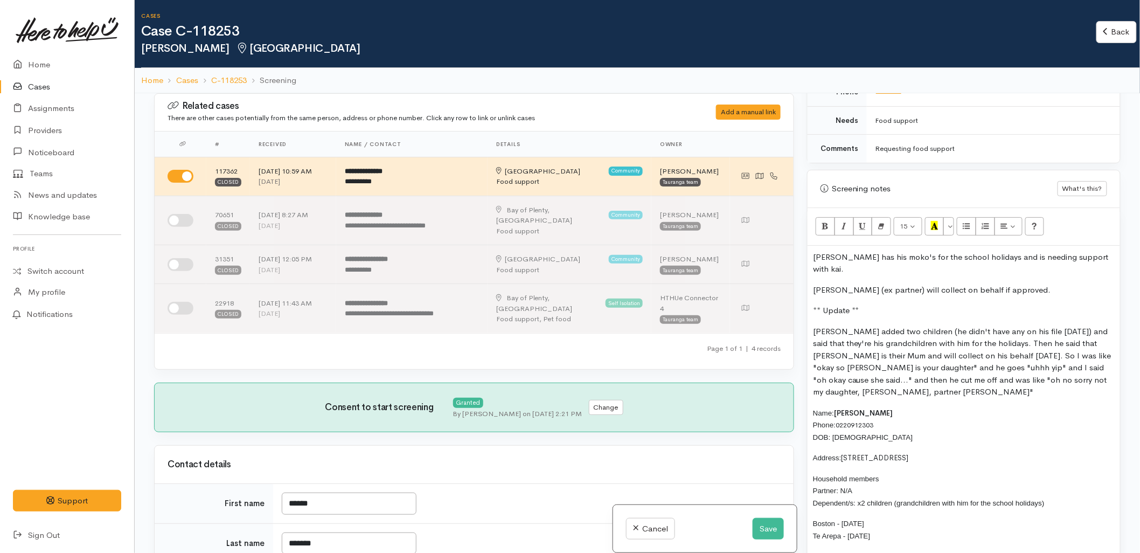
click at [811, 346] on div "George has his moko's for the school holidays and is needing support with kai. …" at bounding box center [964, 456] width 313 height 421
click at [952, 341] on span "George added two children (he didn't have any on his file 3 weeks ago) and said…" at bounding box center [961, 361] width 297 height 71
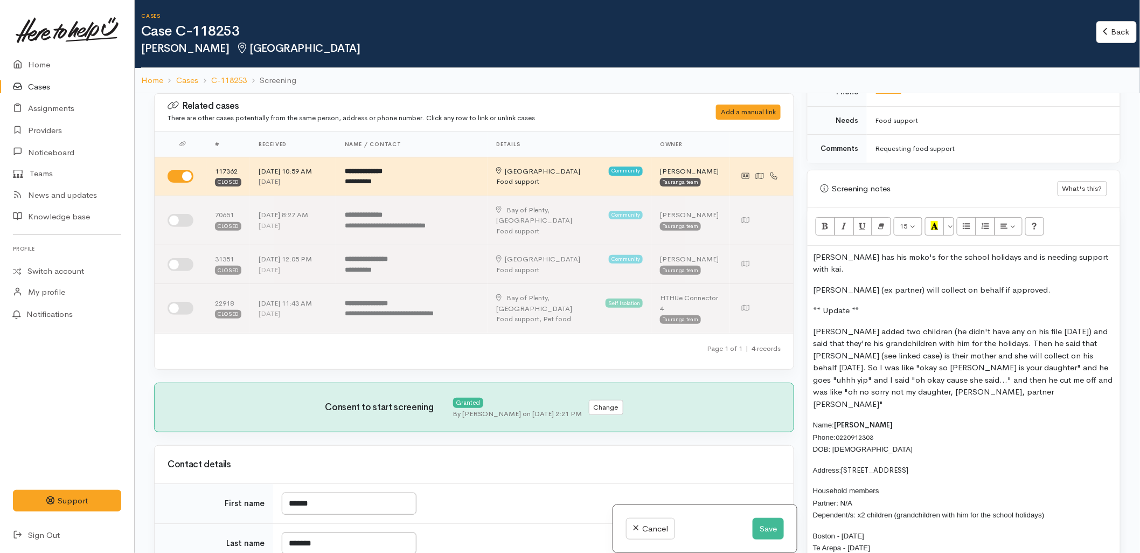
click at [1004, 343] on span "George added two children (he didn't have any on his file 3 weeks ago) and said…" at bounding box center [963, 367] width 300 height 83
click at [1037, 346] on span "George added two children (he didn't have any on his file 3 weeks ago) and said…" at bounding box center [963, 367] width 300 height 83
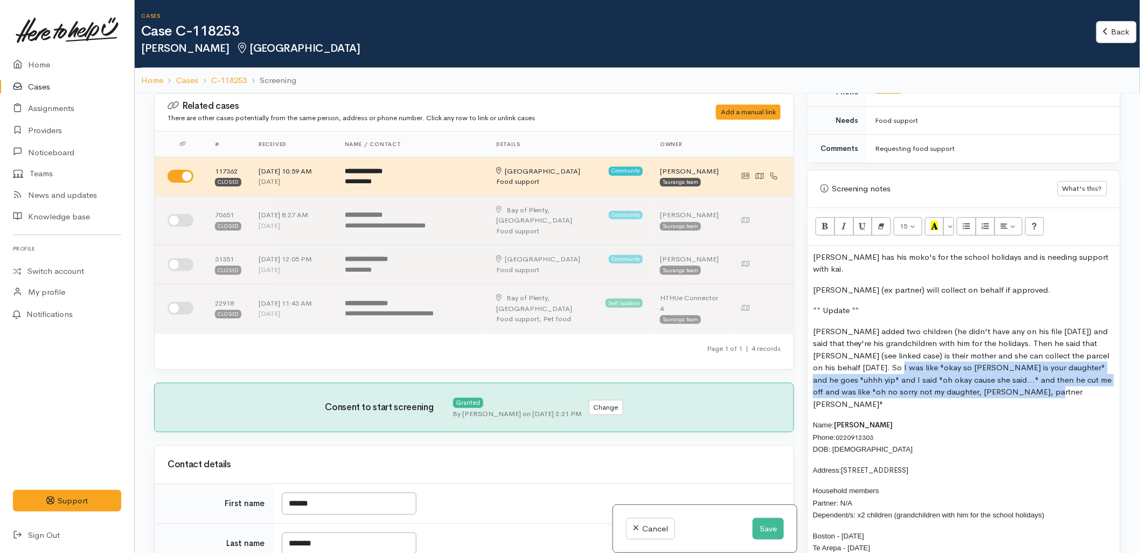
drag, startPoint x: 1032, startPoint y: 380, endPoint x: 878, endPoint y: 356, distance: 155.4
click at [878, 356] on p "George added two children (he didn't have any on his file 3 weeks ago) and said…" at bounding box center [964, 368] width 302 height 85
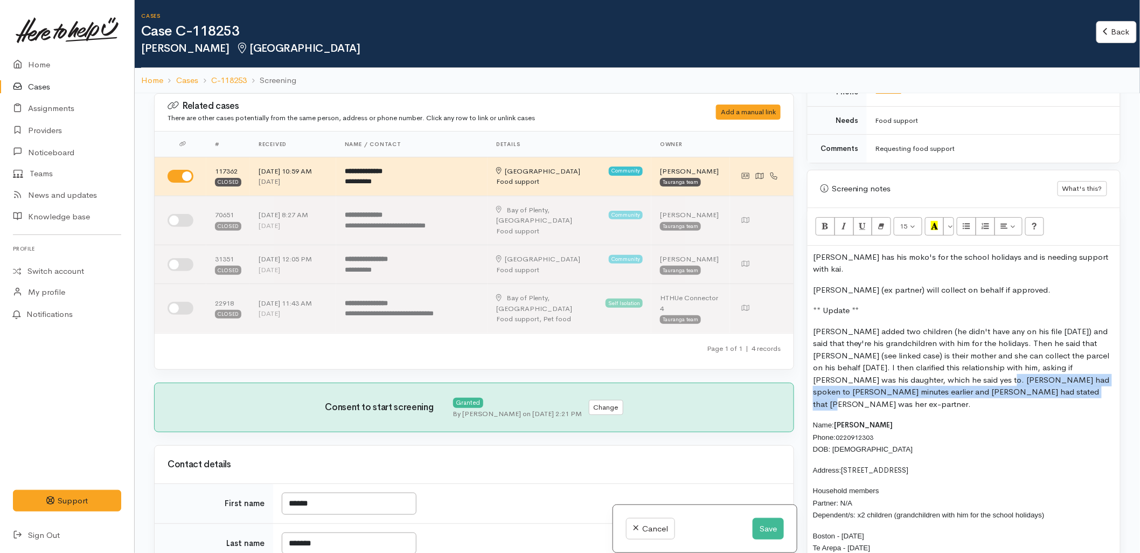
drag, startPoint x: 941, startPoint y: 365, endPoint x: 998, endPoint y: 383, distance: 58.8
click at [998, 383] on span "George added two children (he didn't have any on his file 3 weeks ago) and said…" at bounding box center [961, 367] width 297 height 83
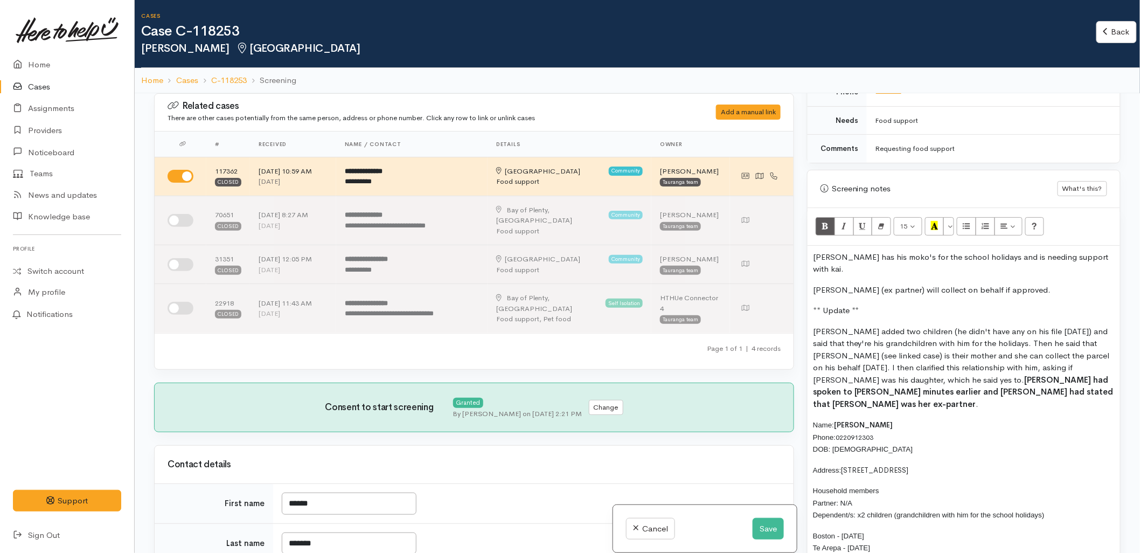
click at [1044, 385] on p "George added two children (he didn't have any on his file 3 weeks ago) and said…" at bounding box center [964, 368] width 302 height 85
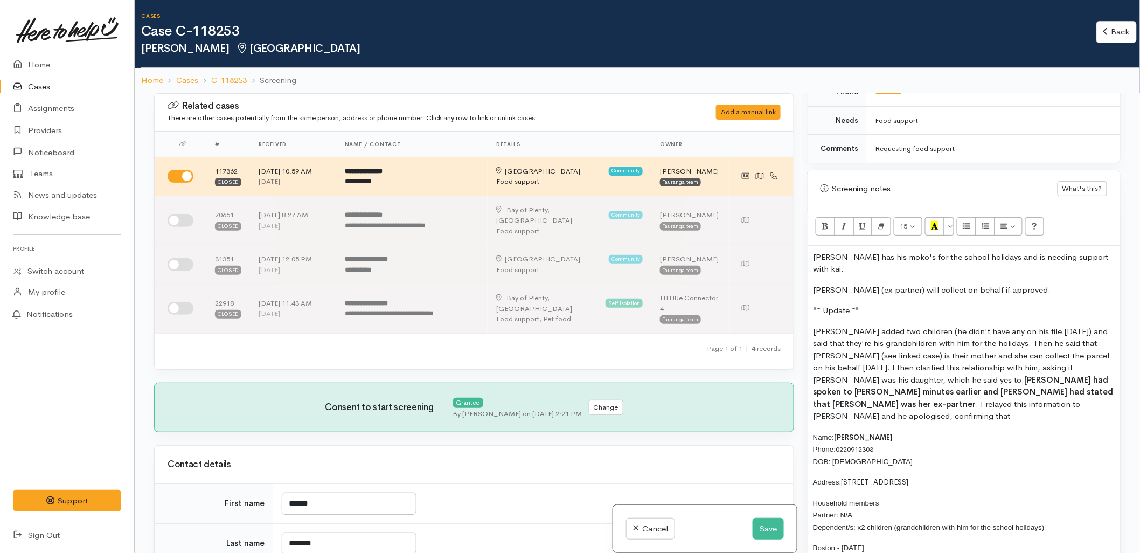
click at [968, 392] on span "George added two children (he didn't have any on his file 3 weeks ago) and said…" at bounding box center [963, 373] width 301 height 95
click at [1087, 396] on p "George added two children (he didn't have any on his file 3 weeks ago) and said…" at bounding box center [964, 374] width 302 height 97
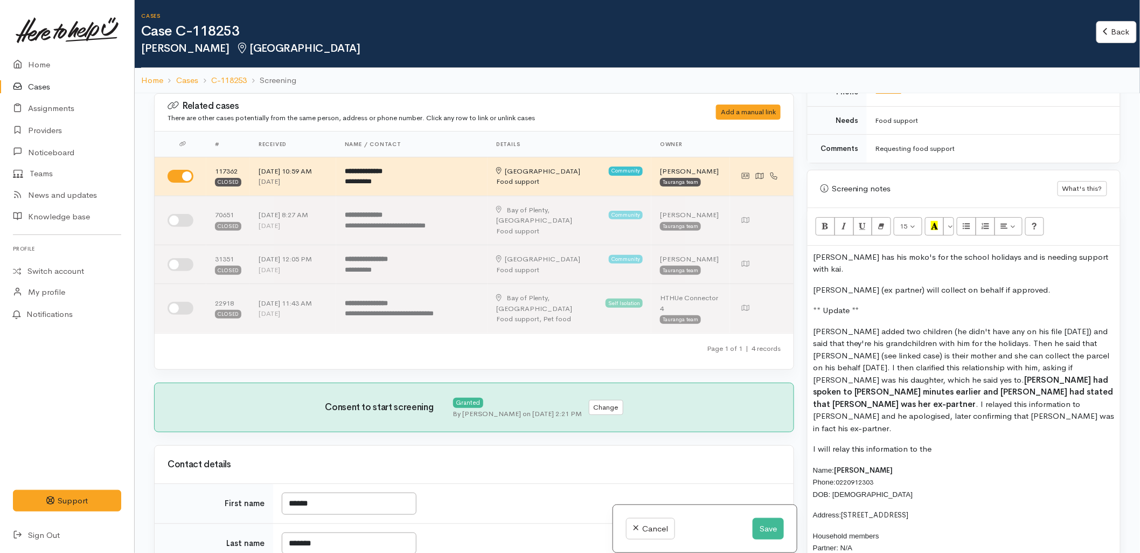
click at [940, 443] on p "I will relay this information to the" at bounding box center [964, 449] width 302 height 12
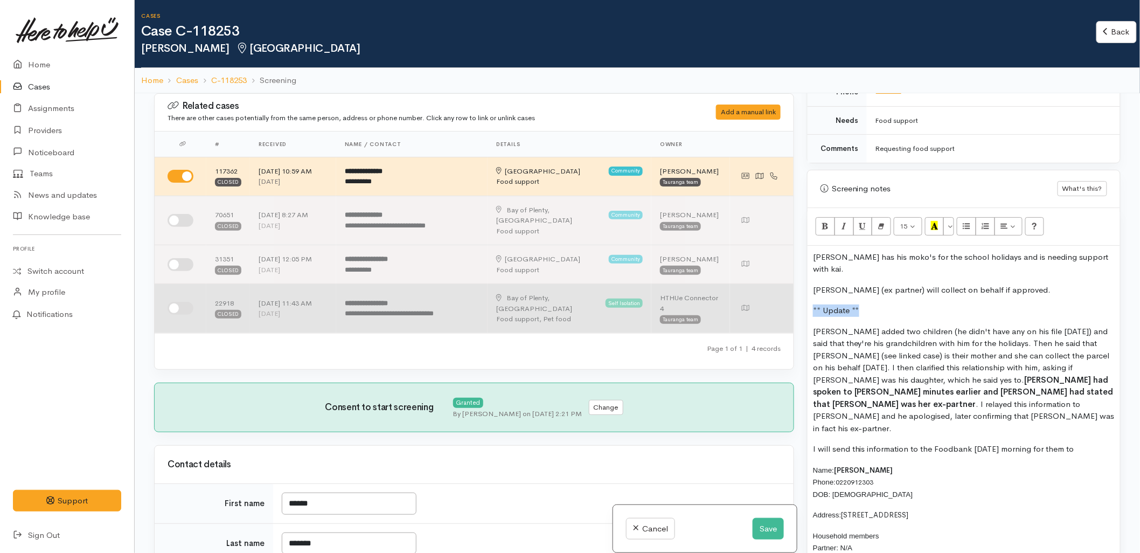
drag, startPoint x: 870, startPoint y: 294, endPoint x: 789, endPoint y: 290, distance: 81.5
click at [796, 293] on div "Related cases There are other cases potentially from the same person, address o…" at bounding box center [638, 369] width 980 height 553
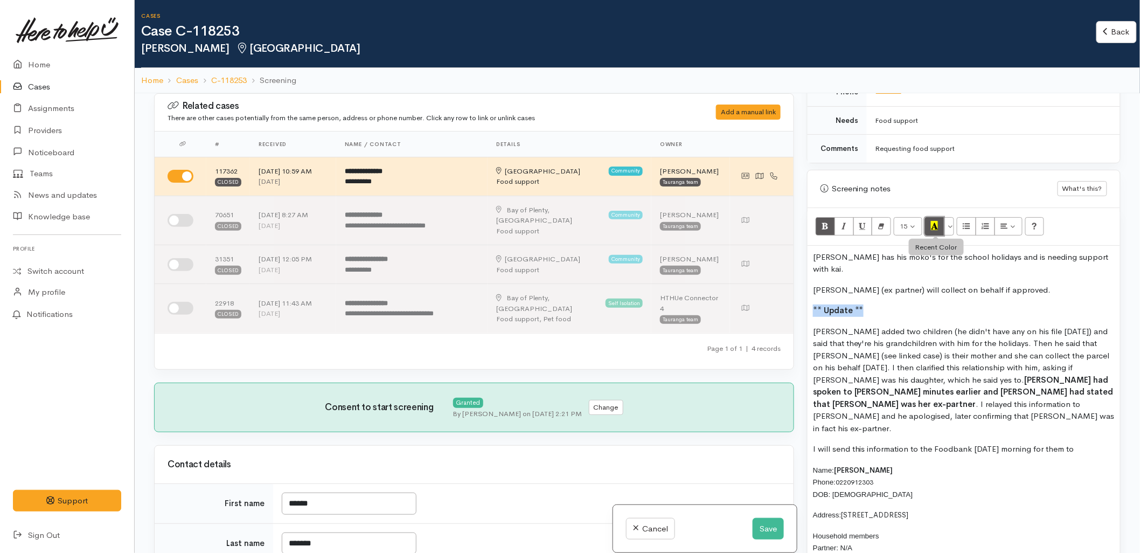
click at [937, 234] on button "Recent Color" at bounding box center [934, 226] width 19 height 18
click at [870, 444] on span "I will send this information to the Foodbank tomorrow morning for them to" at bounding box center [943, 449] width 261 height 10
click at [1089, 443] on p "I will send this information to the Foodbank tomorrow morning for them to" at bounding box center [964, 449] width 302 height 12
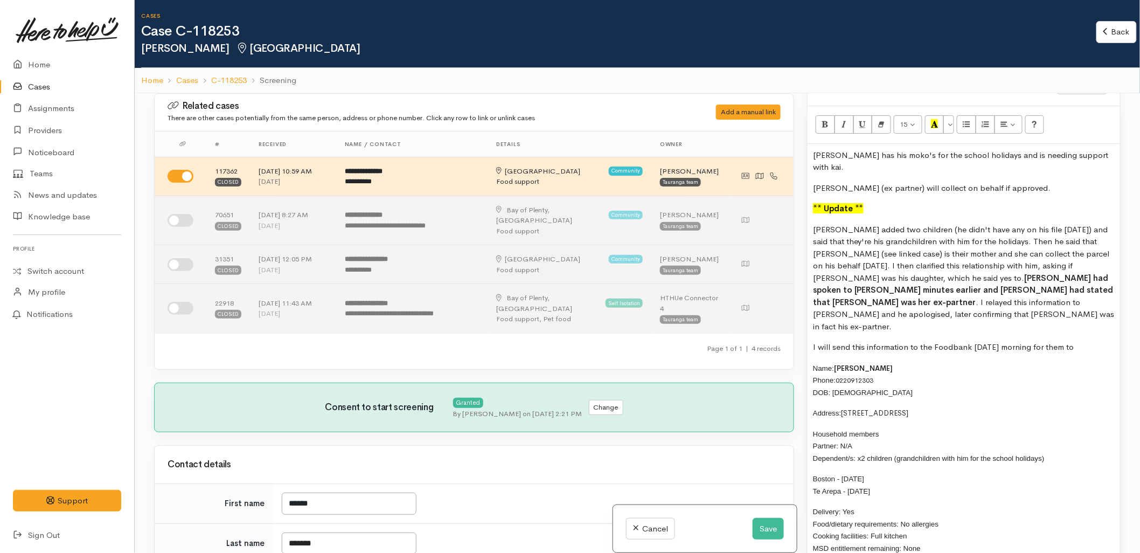
scroll to position [718, 0]
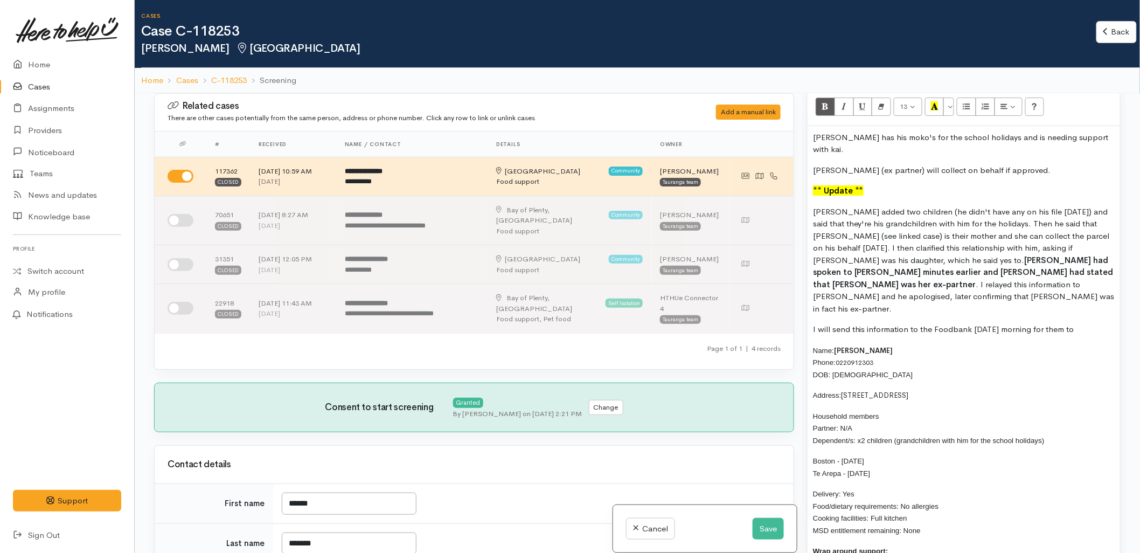
click at [1094, 323] on p "I will send this information to the Foodbank tomorrow morning for them to" at bounding box center [964, 329] width 302 height 12
click at [731, 117] on div "Add a manual link" at bounding box center [748, 113] width 65 height 16
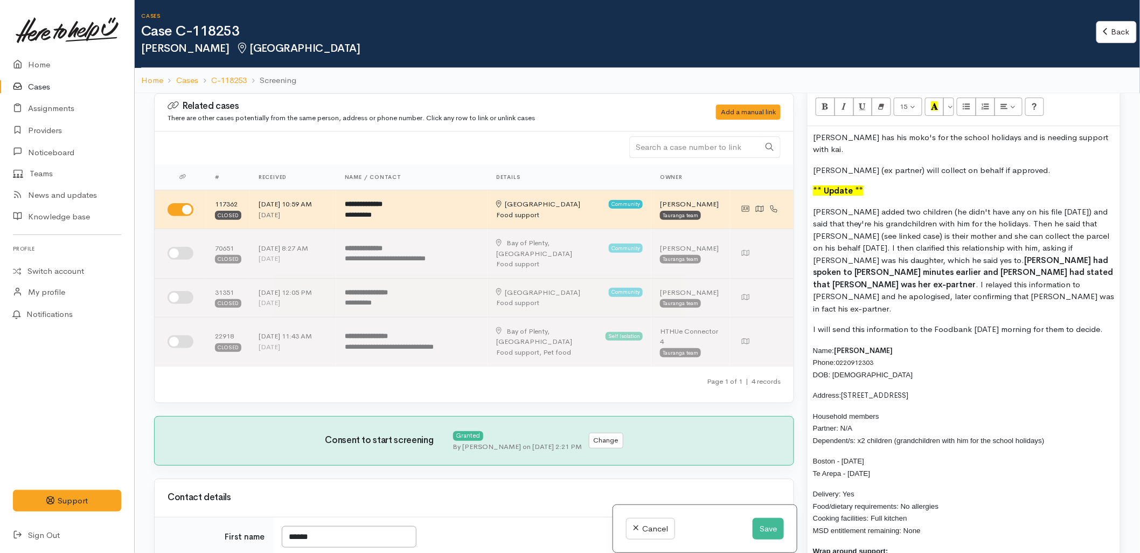
click at [680, 157] on input "Search" at bounding box center [694, 147] width 131 height 22
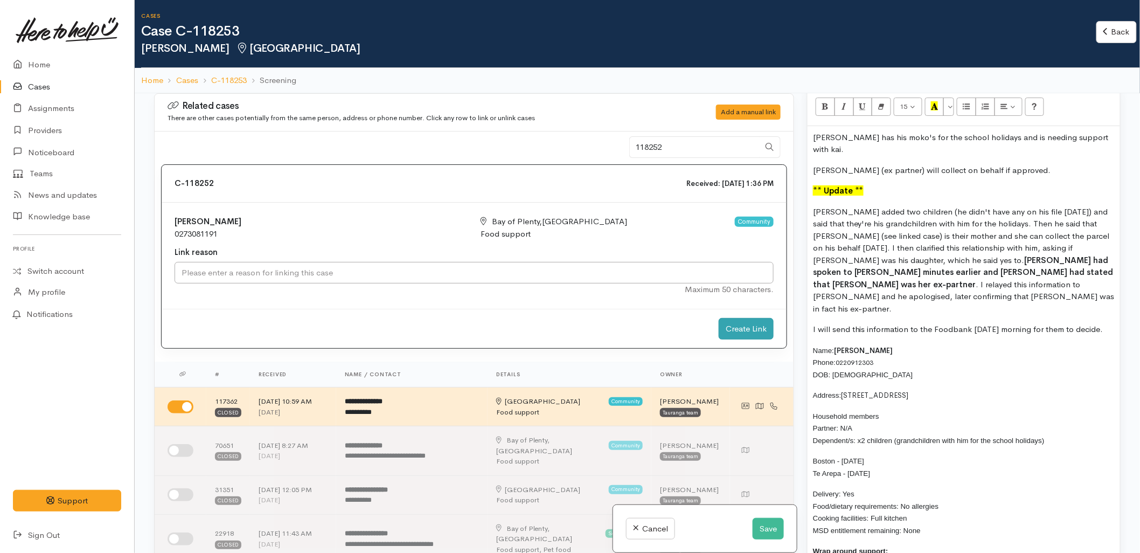
type input "118252"
click at [747, 328] on div "Create Link" at bounding box center [746, 329] width 55 height 22
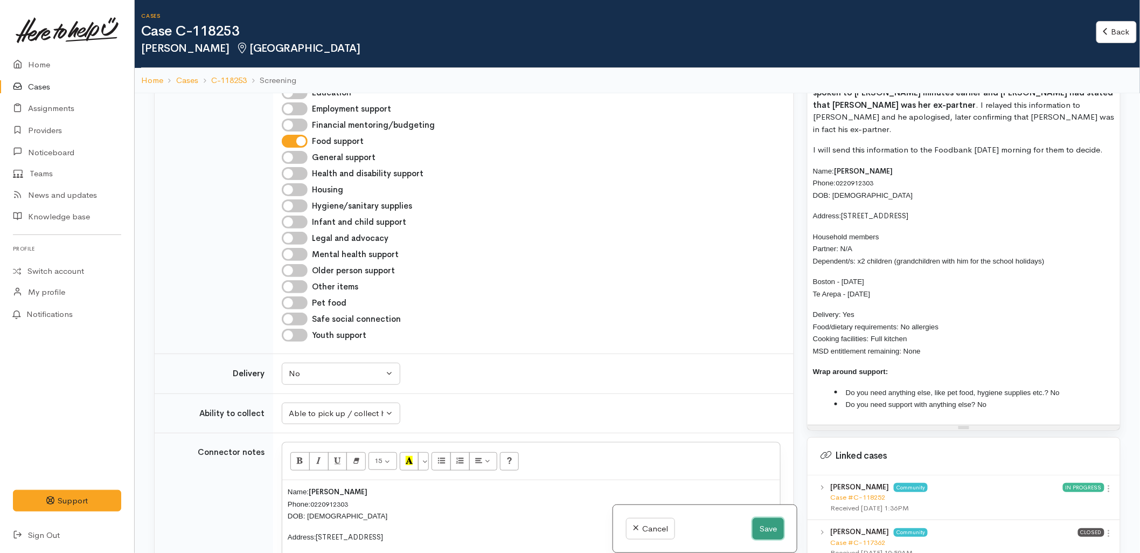
click at [773, 536] on button "Save" at bounding box center [768, 529] width 31 height 22
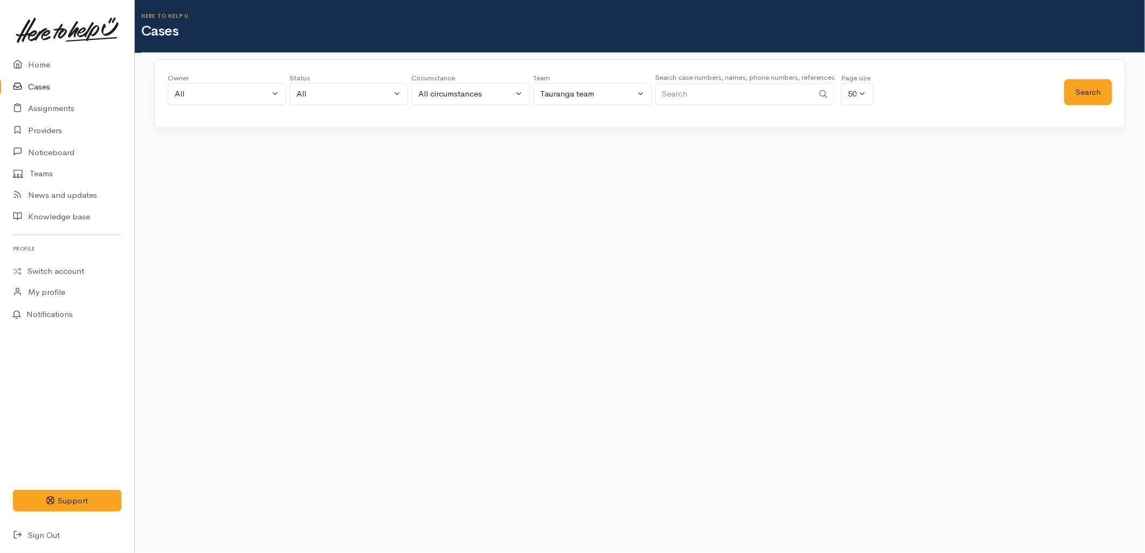
click at [736, 89] on input "Search" at bounding box center [734, 94] width 158 height 22
type input "[PERSON_NAME]"
click at [1097, 93] on button "Search" at bounding box center [1088, 92] width 48 height 26
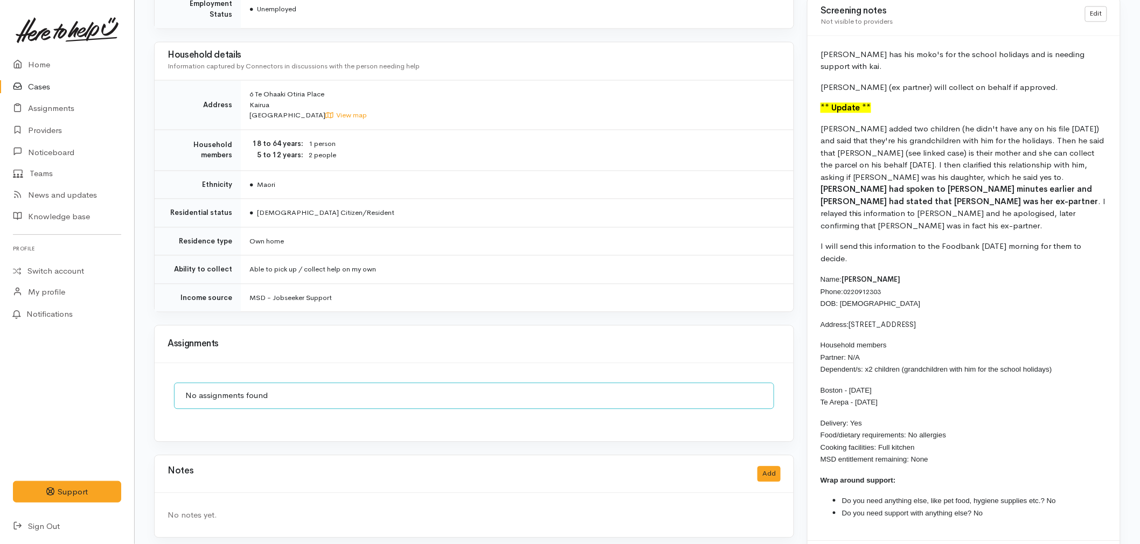
scroll to position [896, 0]
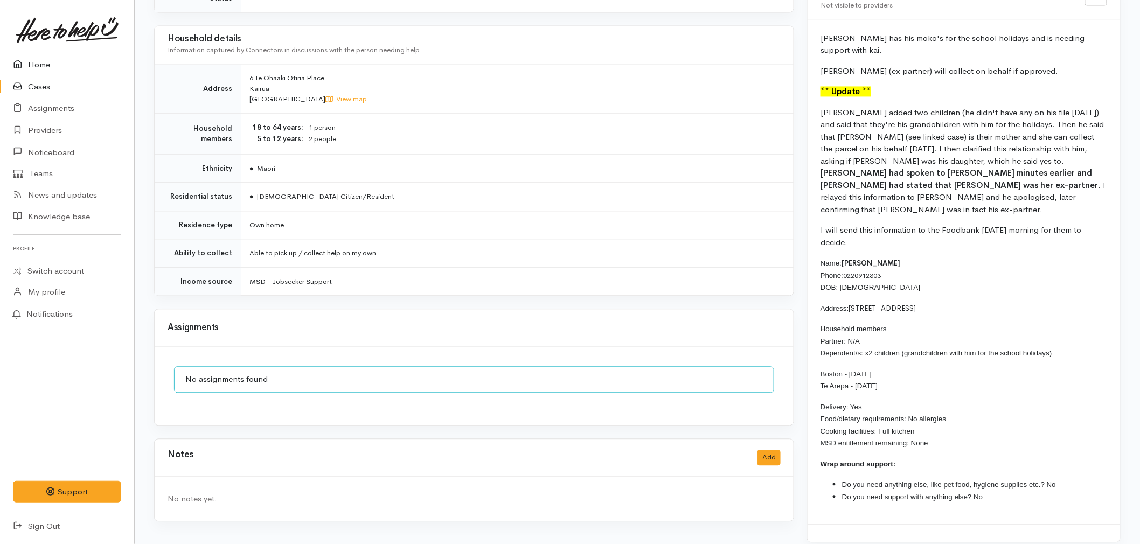
click at [33, 59] on link "Home" at bounding box center [67, 65] width 134 height 22
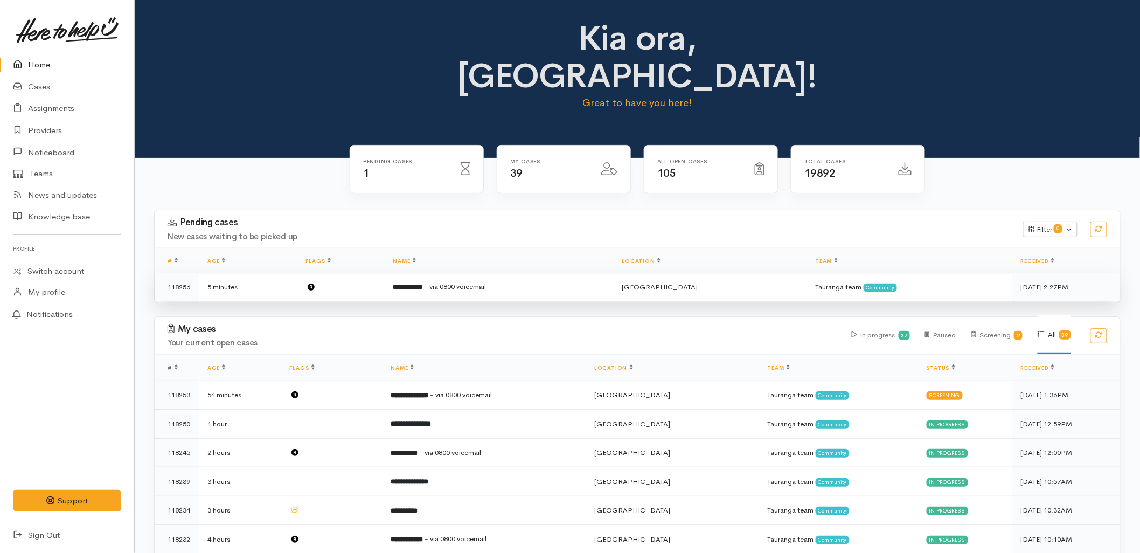
click at [476, 273] on td "**********" at bounding box center [498, 287] width 229 height 29
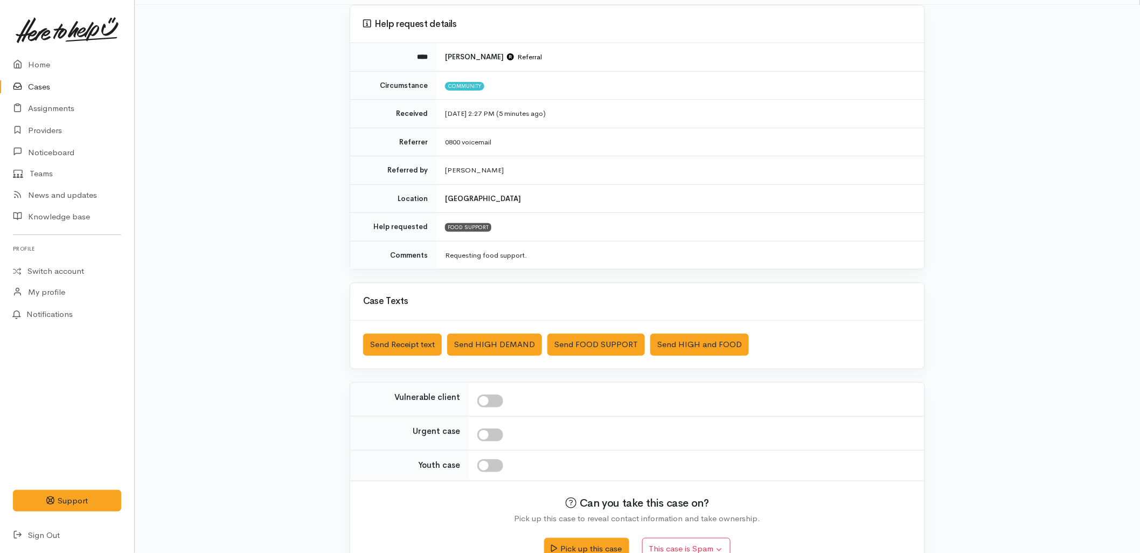
scroll to position [116, 0]
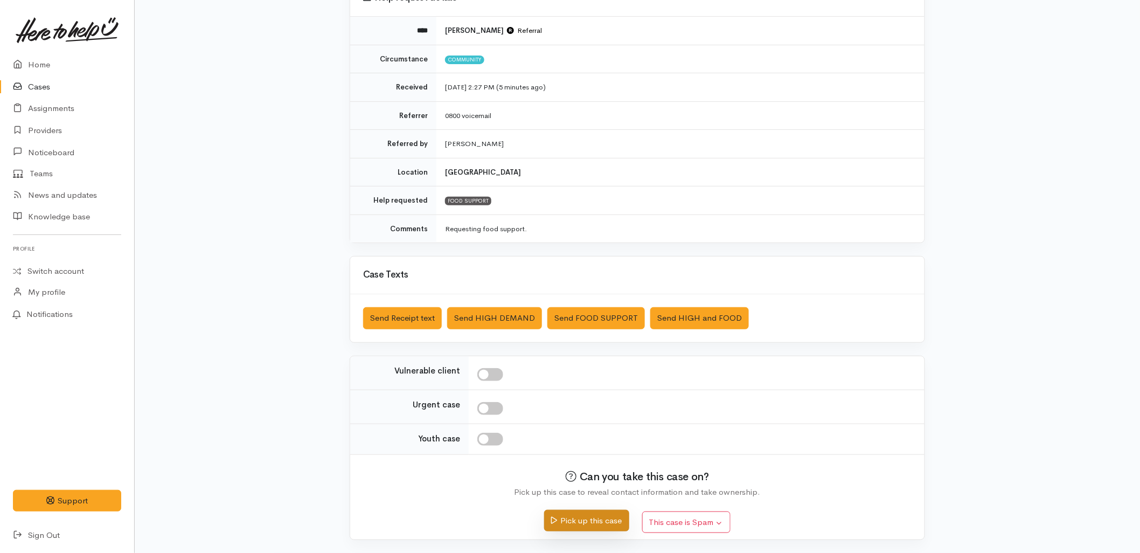
click at [592, 530] on button "Pick up this case" at bounding box center [586, 521] width 85 height 22
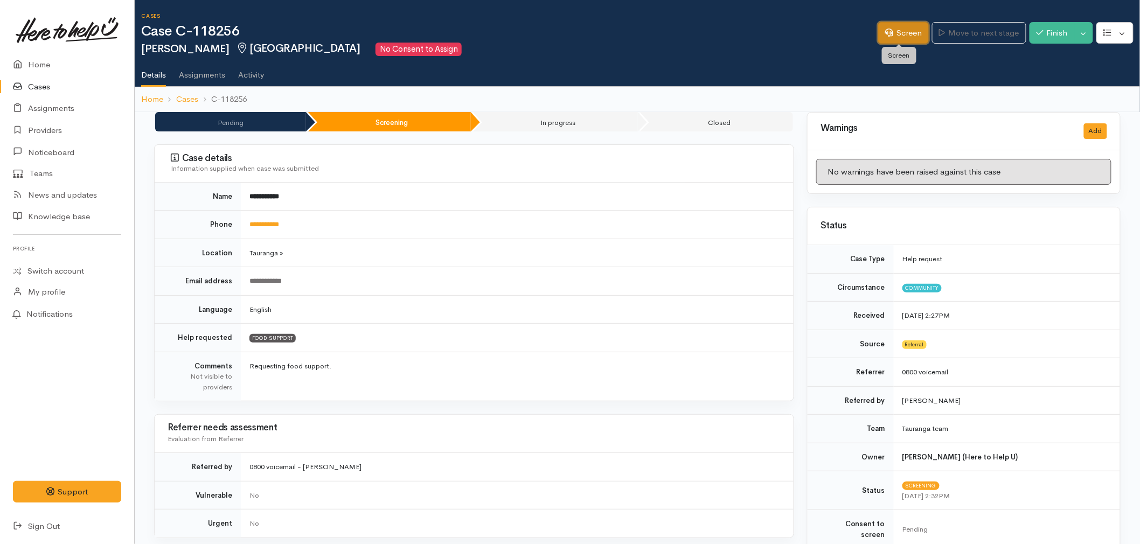
click at [909, 32] on link "Screen" at bounding box center [903, 33] width 51 height 22
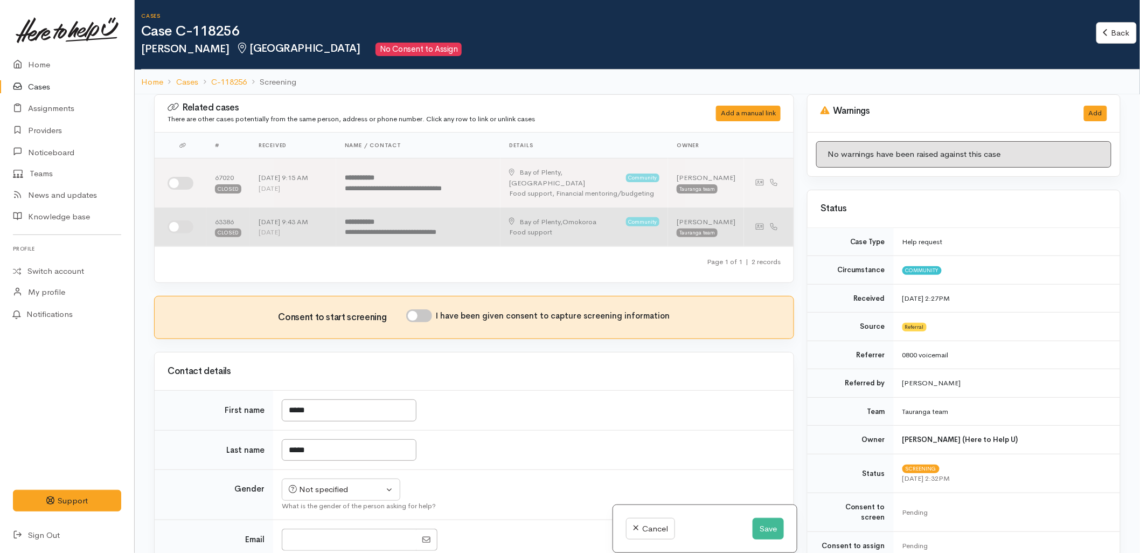
click at [182, 221] on input "checkbox" at bounding box center [181, 226] width 26 height 13
checkbox input "true"
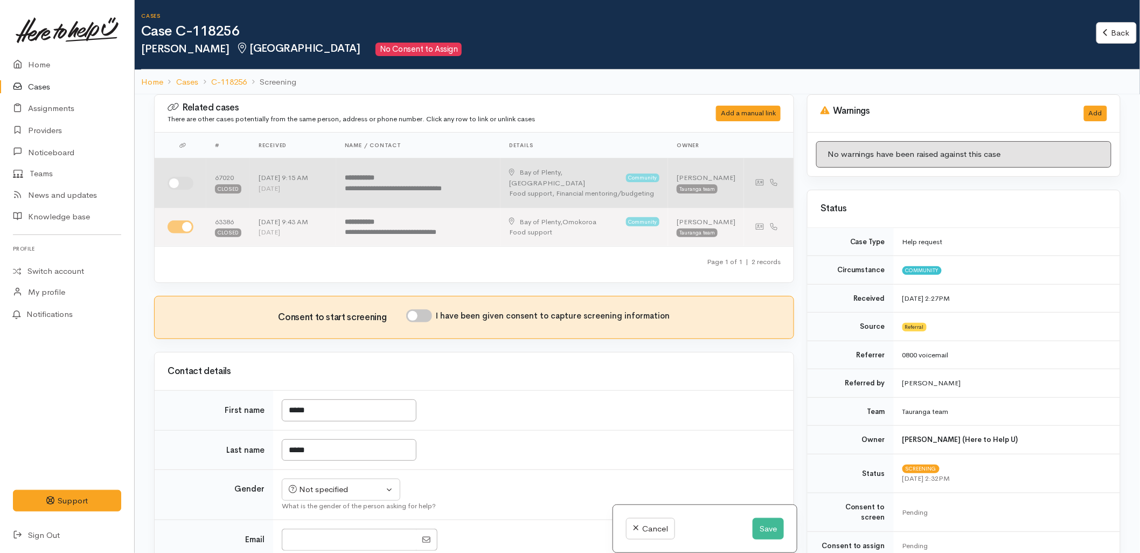
click at [174, 182] on input "checkbox" at bounding box center [181, 183] width 26 height 13
checkbox input "true"
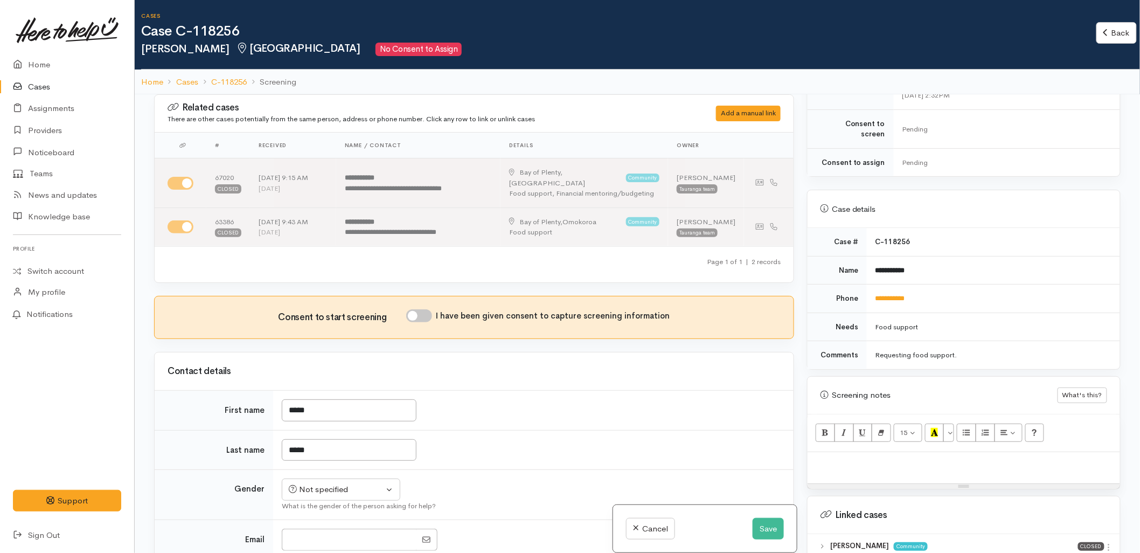
scroll to position [419, 0]
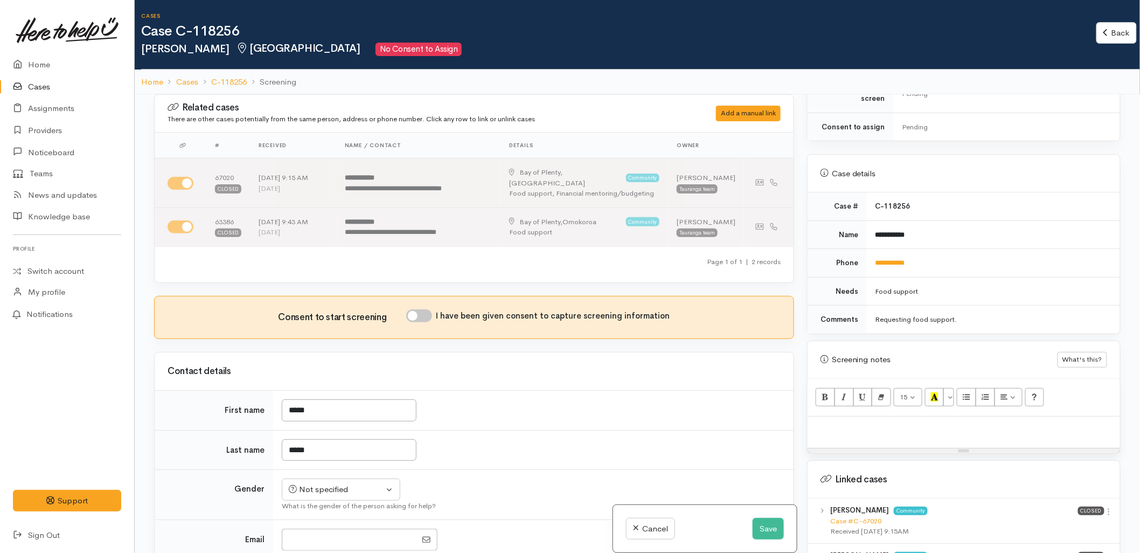
click at [867, 506] on b "[PERSON_NAME]" at bounding box center [859, 510] width 59 height 9
click at [867, 526] on div "Received [DATE] 9:15AM" at bounding box center [954, 531] width 248 height 11
click at [867, 516] on link "Case #C-67020" at bounding box center [855, 520] width 51 height 9
click at [759, 536] on button "Save" at bounding box center [768, 529] width 31 height 22
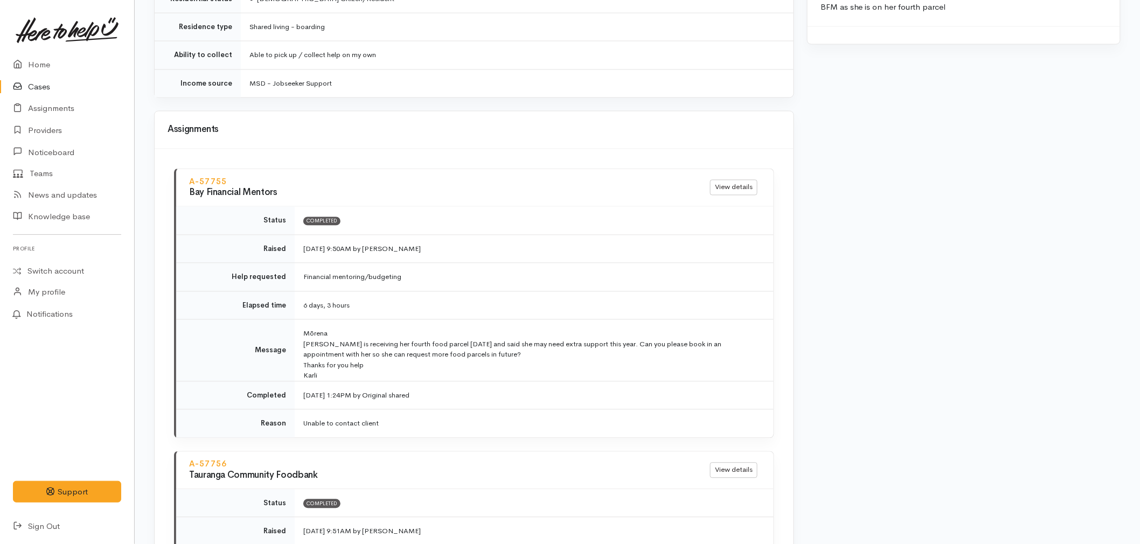
scroll to position [958, 0]
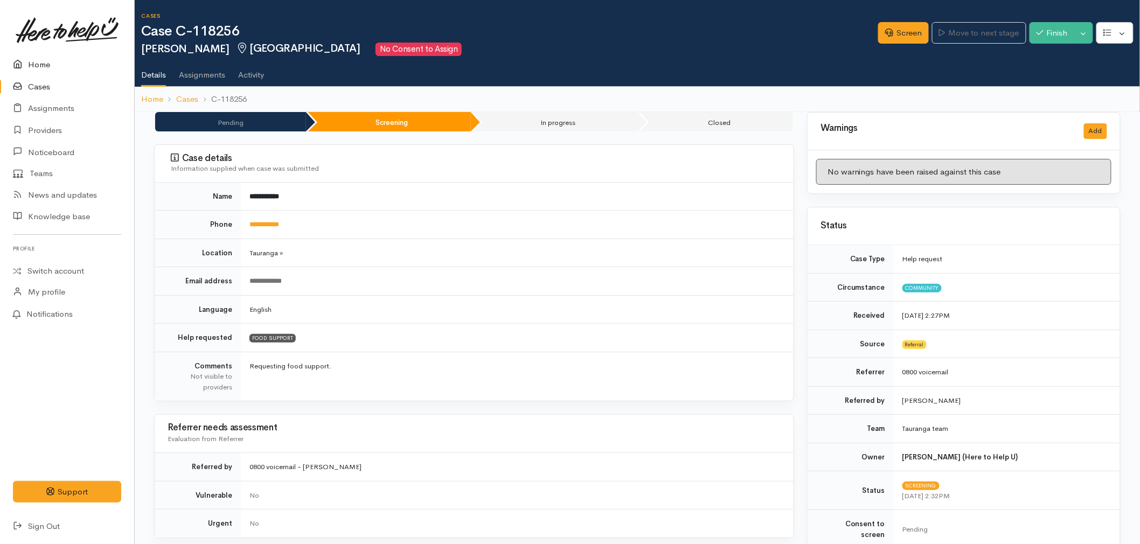
drag, startPoint x: 0, startPoint y: 0, endPoint x: 49, endPoint y: 57, distance: 75.3
click at [35, 66] on link "Home" at bounding box center [67, 65] width 134 height 22
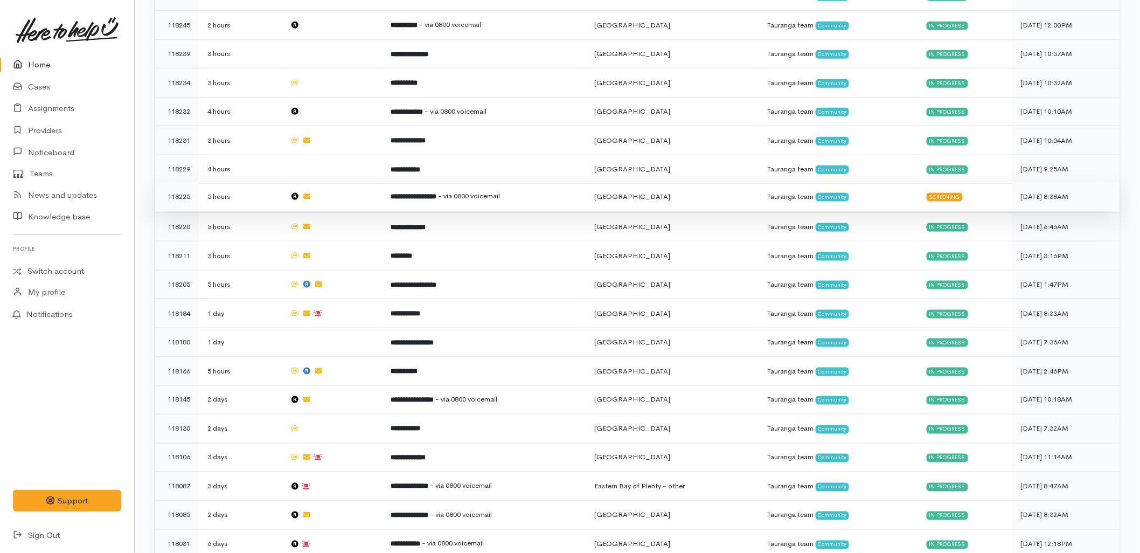
scroll to position [539, 0]
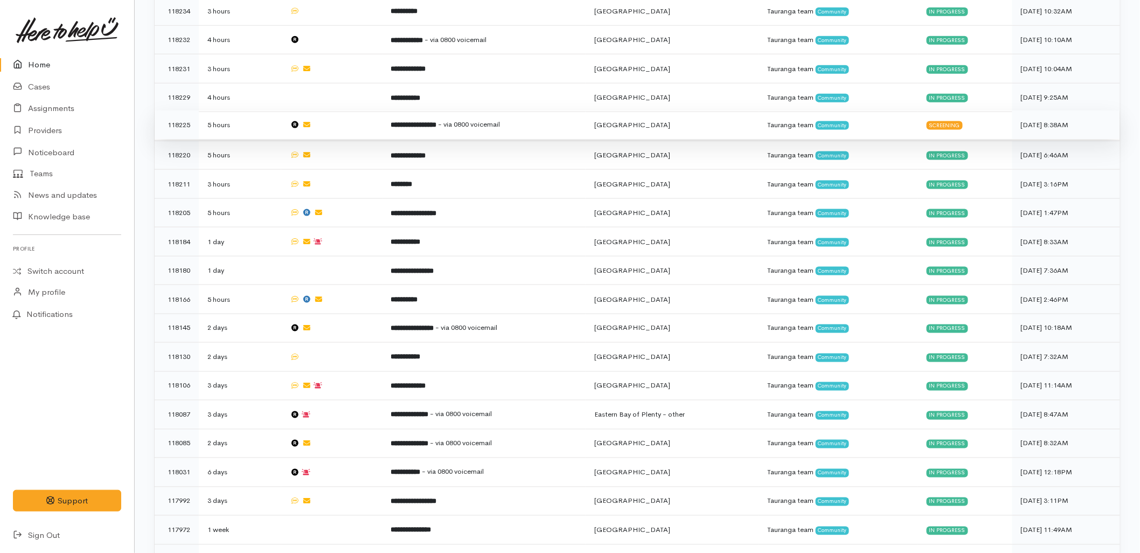
click at [460, 120] on span "- via 0800 voicemail" at bounding box center [470, 124] width 62 height 9
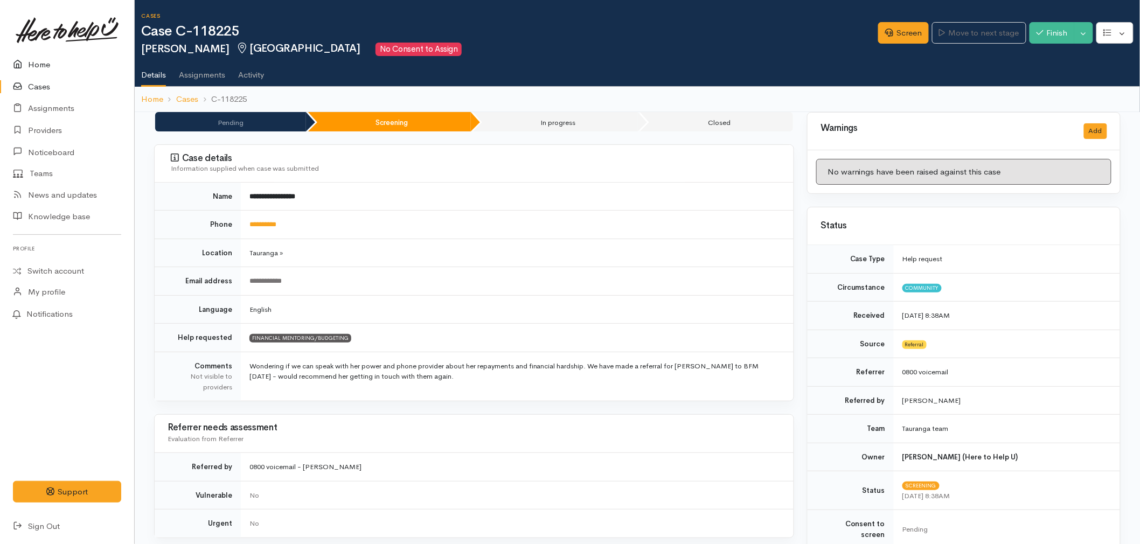
click at [33, 57] on link "Home" at bounding box center [67, 65] width 134 height 22
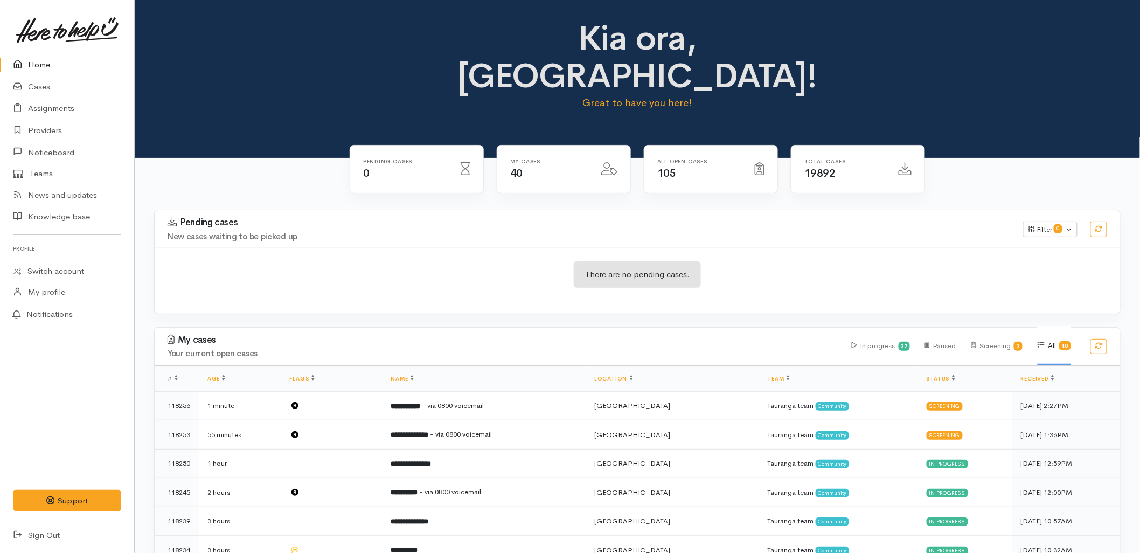
click at [50, 61] on link "Home" at bounding box center [67, 65] width 134 height 22
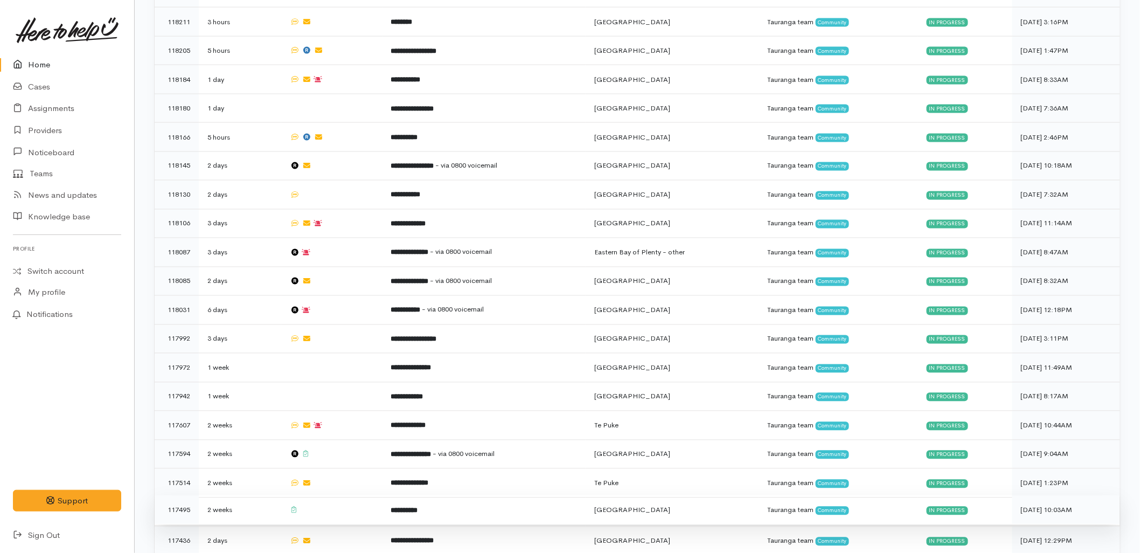
scroll to position [778, 0]
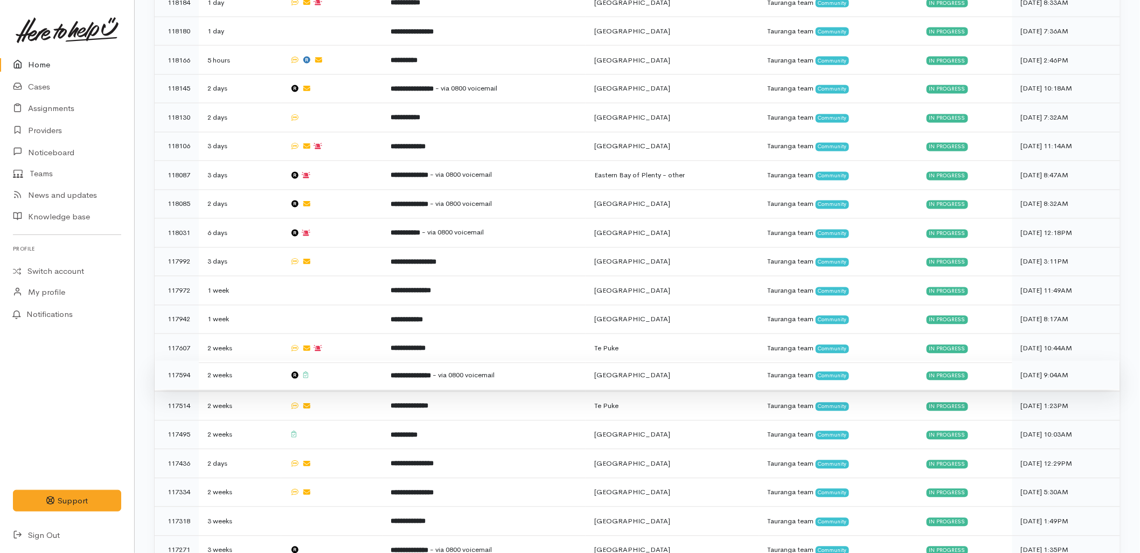
click at [400, 372] on b "**********" at bounding box center [411, 375] width 40 height 7
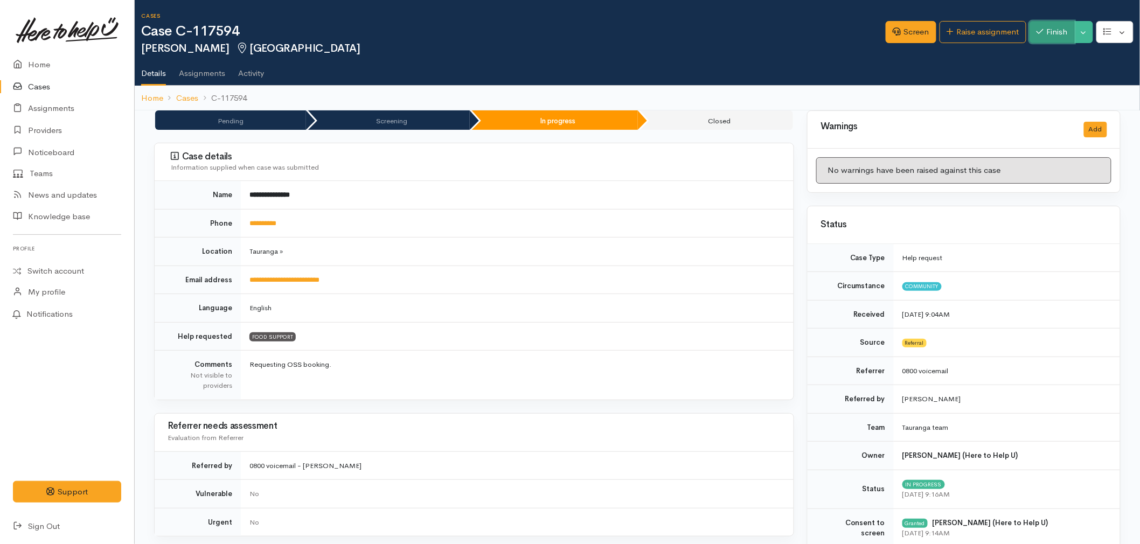
click at [1047, 30] on button "Finish" at bounding box center [1052, 32] width 45 height 22
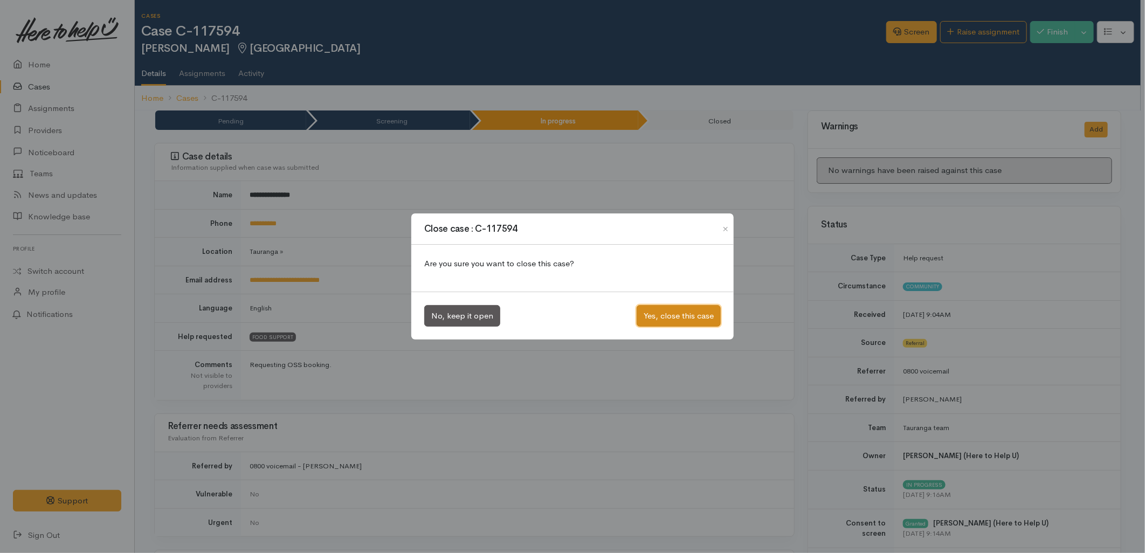
click at [656, 317] on button "Yes, close this case" at bounding box center [678, 316] width 84 height 22
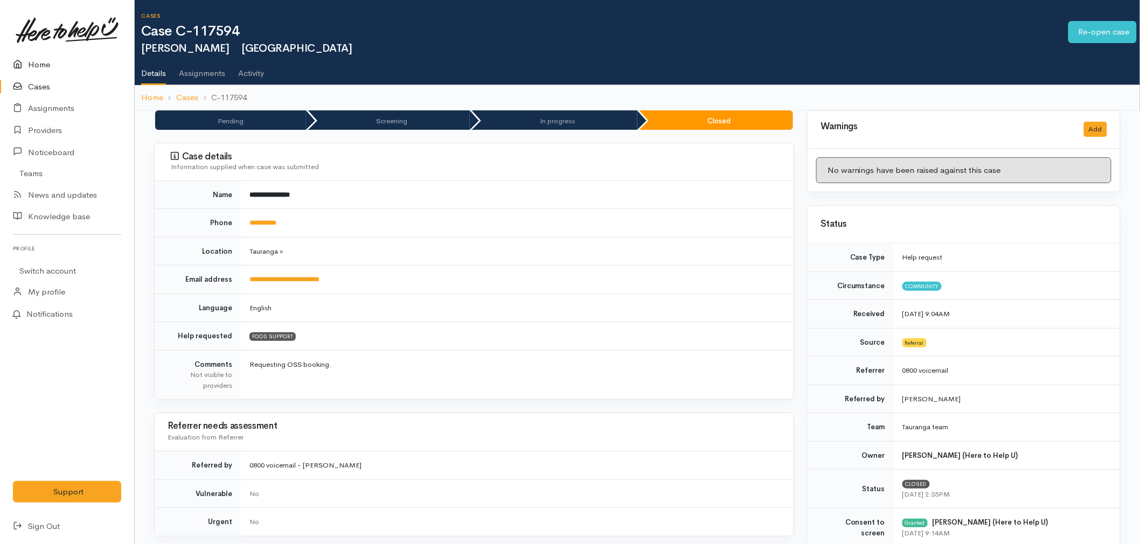
click at [38, 60] on link "Home" at bounding box center [67, 65] width 134 height 22
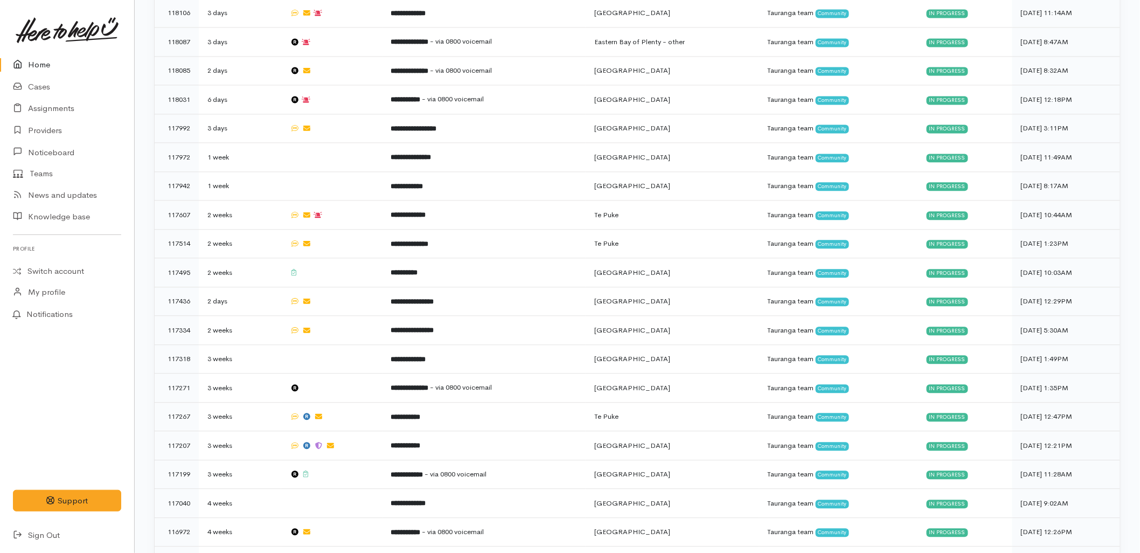
scroll to position [947, 0]
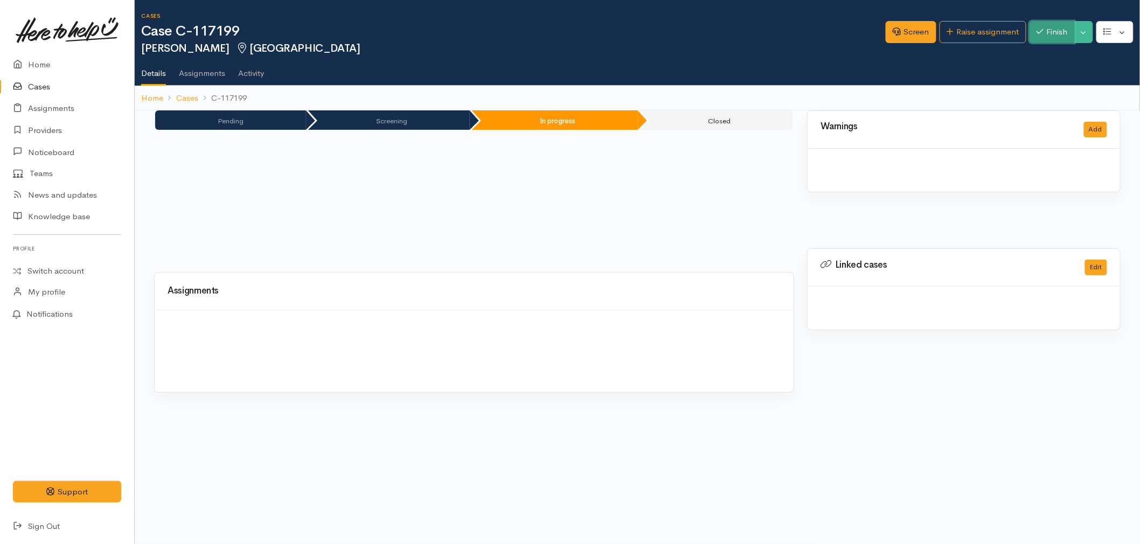
click at [1051, 26] on button "Finish" at bounding box center [1052, 32] width 45 height 22
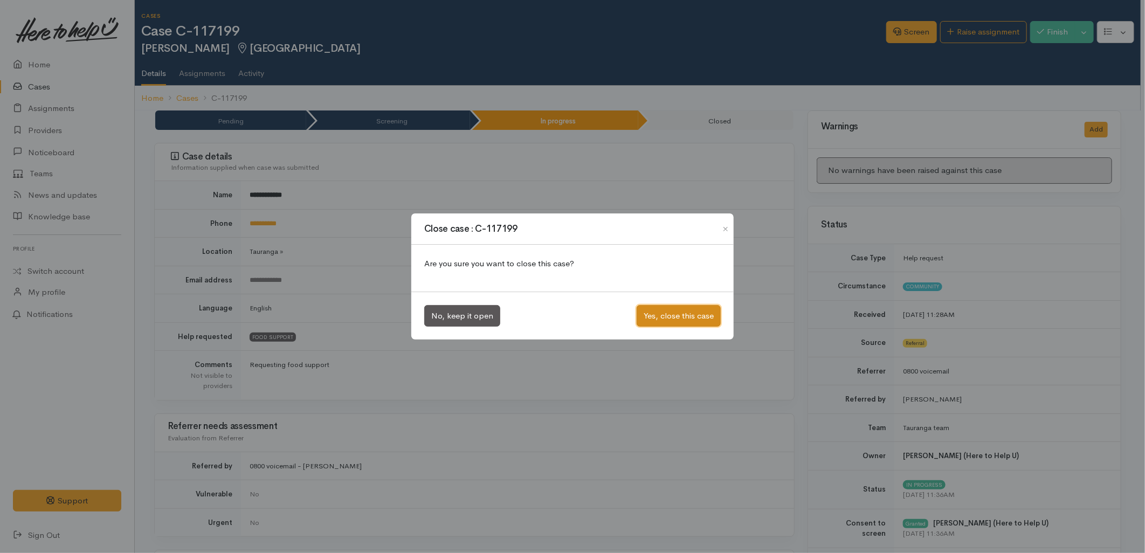
click at [680, 321] on button "Yes, close this case" at bounding box center [678, 316] width 84 height 22
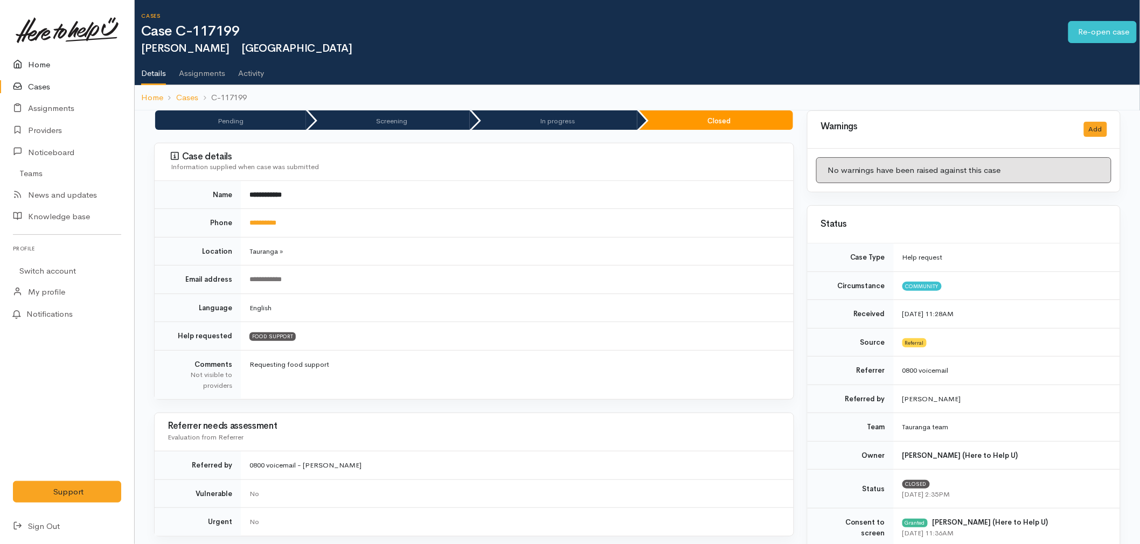
click at [36, 65] on link "Home" at bounding box center [67, 65] width 134 height 22
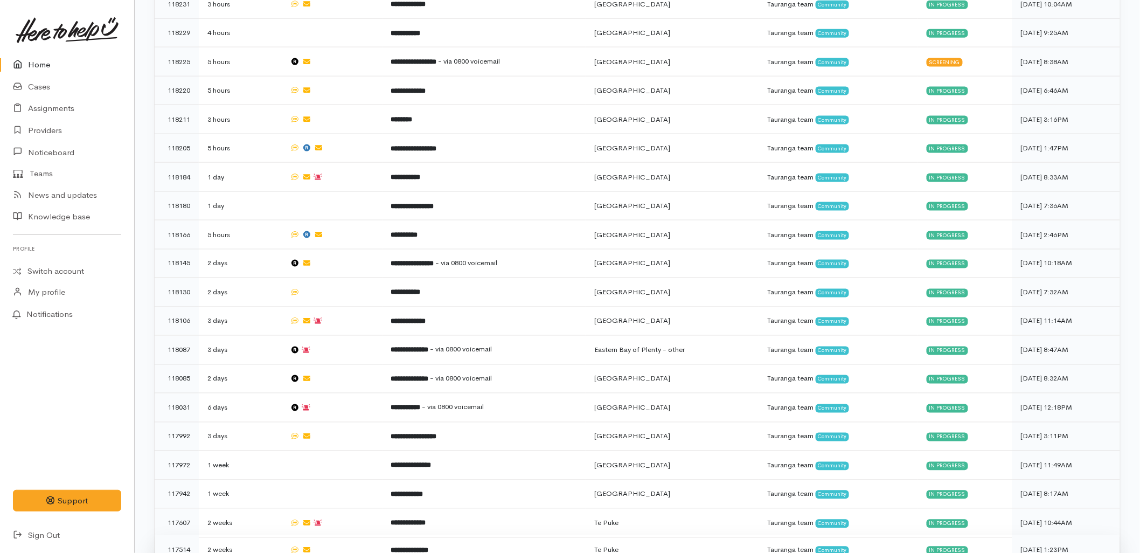
scroll to position [659, 0]
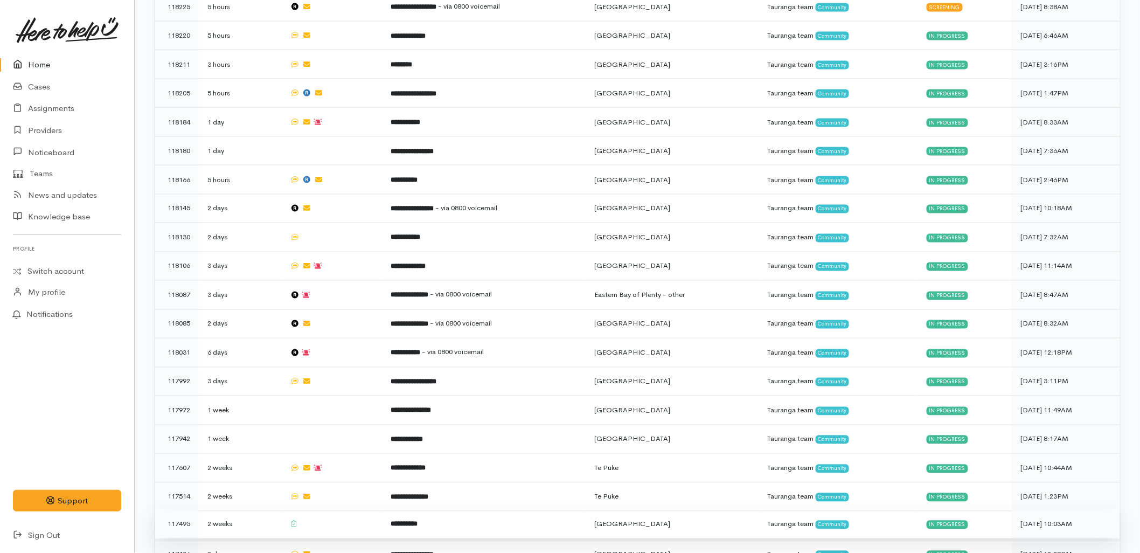
click at [340, 510] on td at bounding box center [331, 524] width 101 height 29
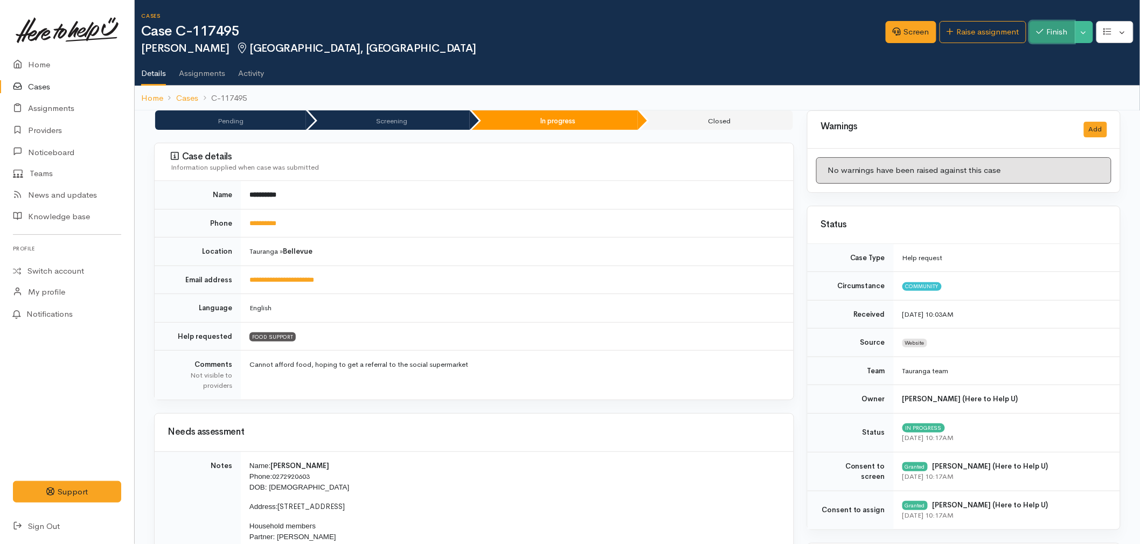
click at [1058, 34] on button "Finish" at bounding box center [1052, 32] width 45 height 22
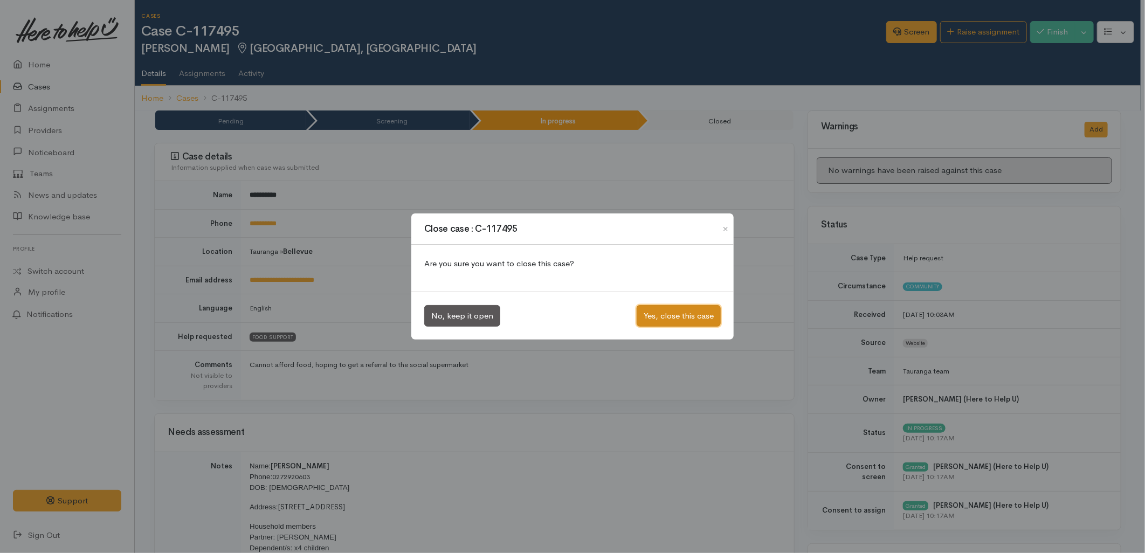
click at [663, 327] on button "Yes, close this case" at bounding box center [678, 316] width 84 height 22
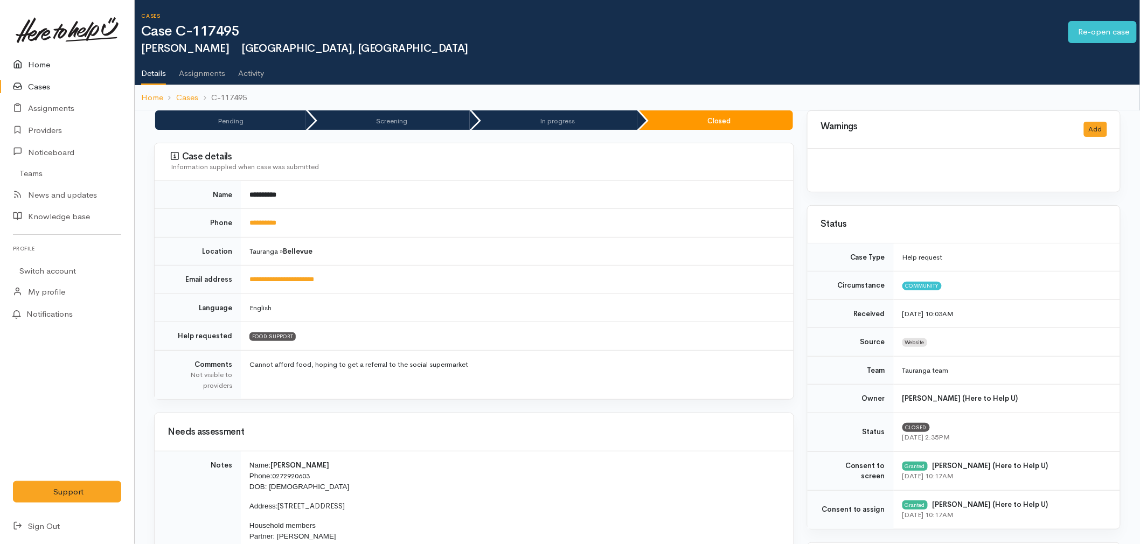
click at [50, 64] on link "Home" at bounding box center [67, 65] width 134 height 22
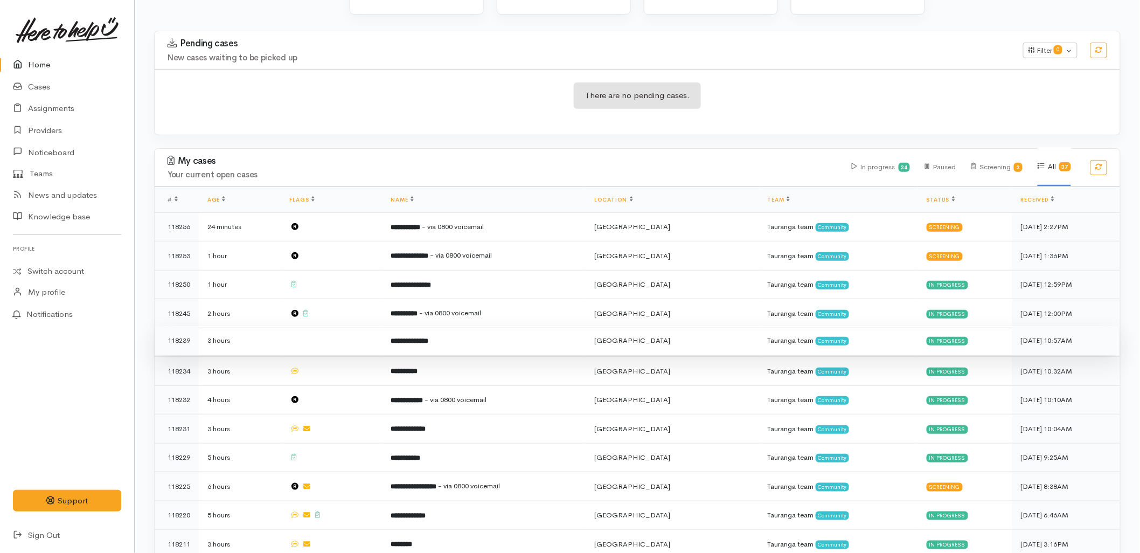
scroll to position [179, 0]
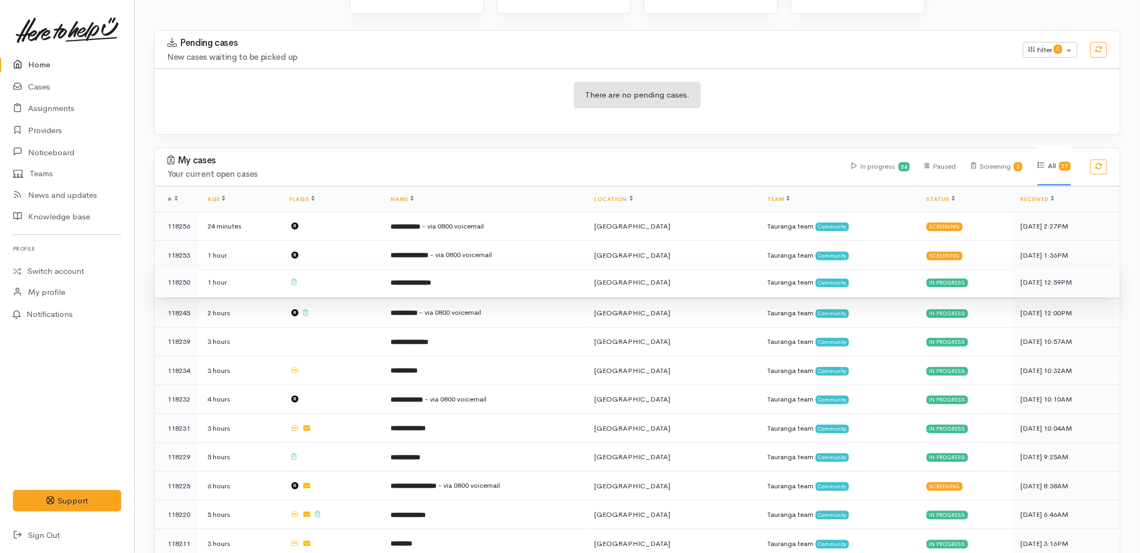
click at [345, 268] on td at bounding box center [331, 282] width 101 height 29
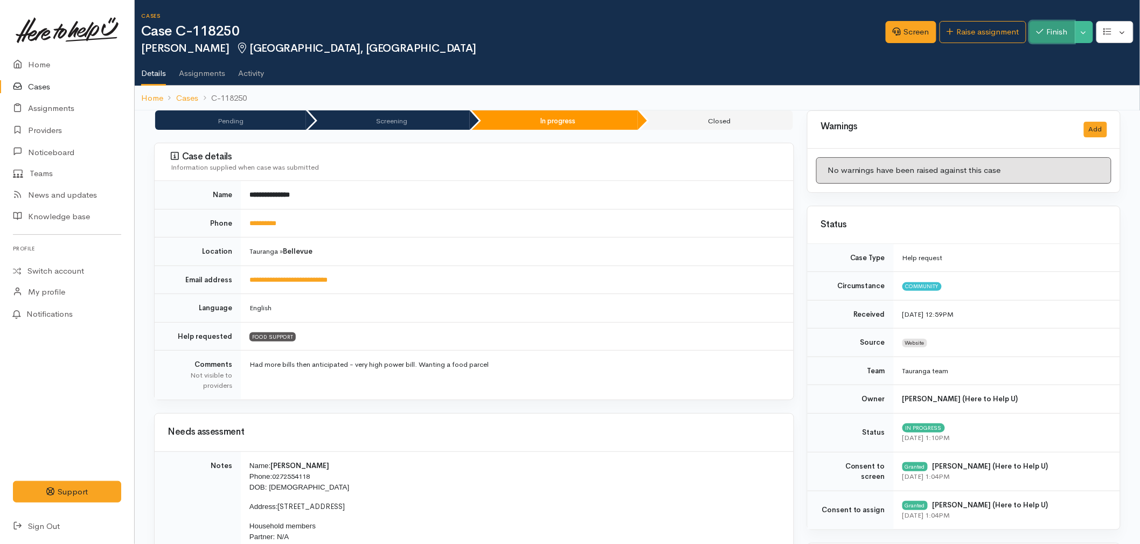
click at [1050, 31] on button "Finish" at bounding box center [1052, 32] width 45 height 22
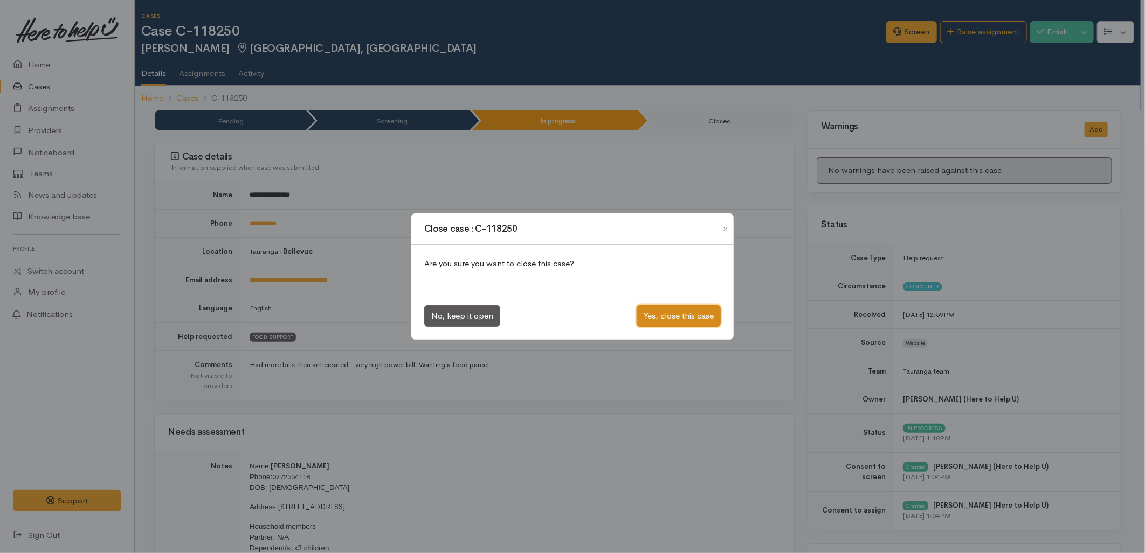
click at [664, 321] on button "Yes, close this case" at bounding box center [678, 316] width 84 height 22
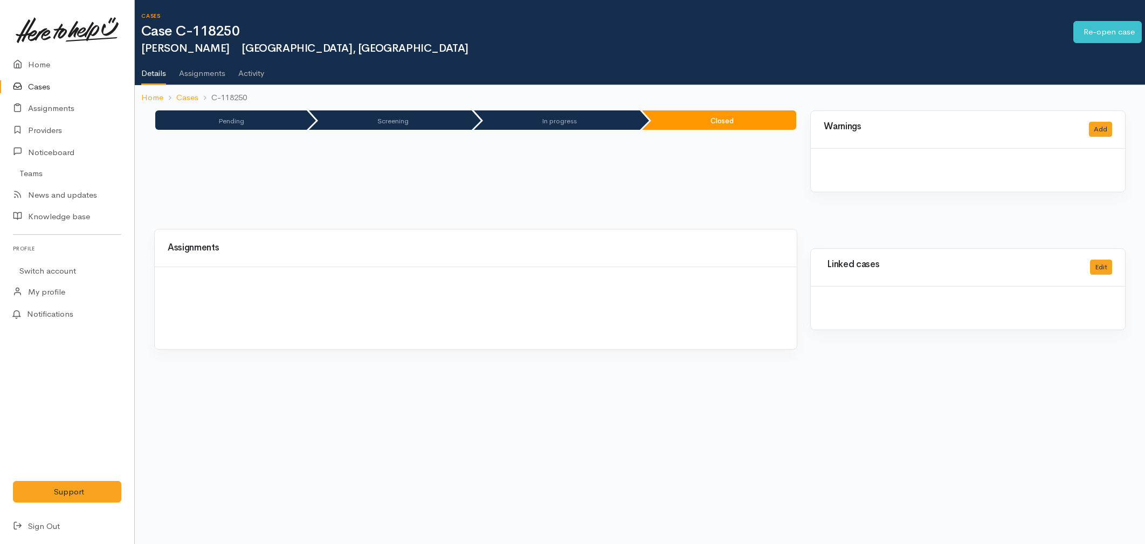
click at [46, 72] on link "Home" at bounding box center [67, 65] width 134 height 22
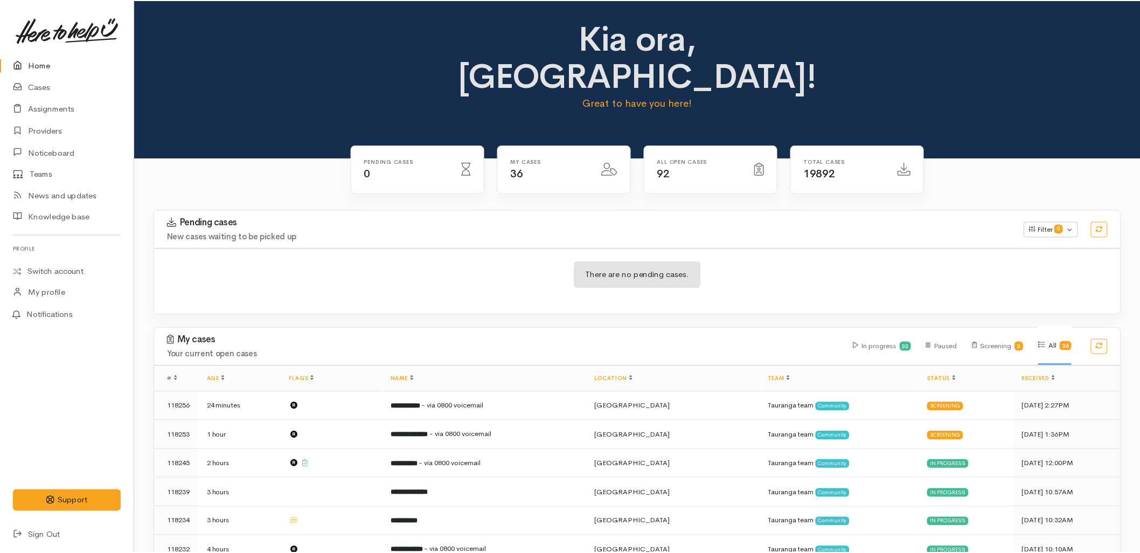
scroll to position [60, 0]
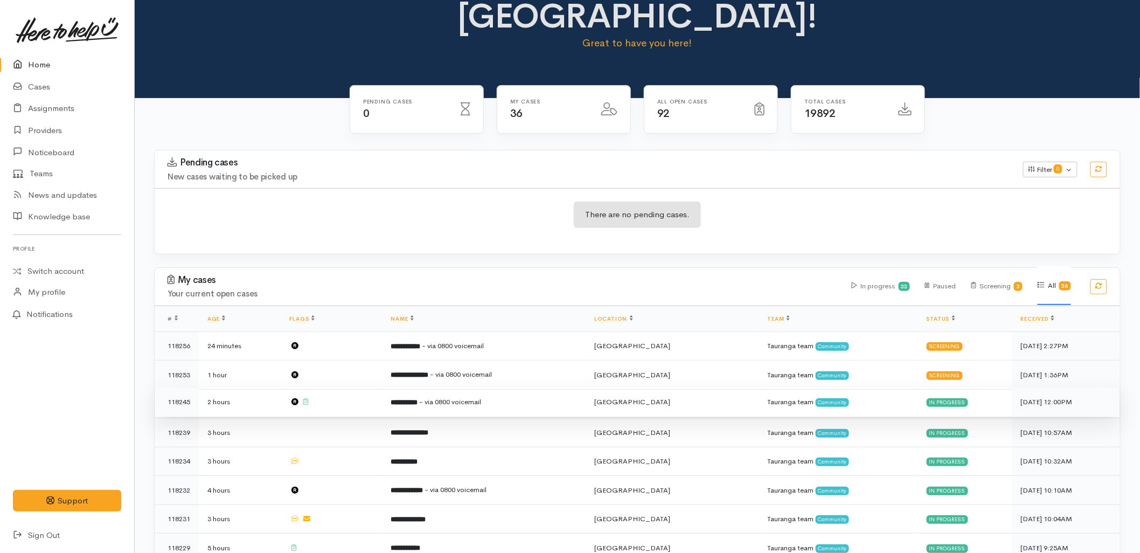
click at [397, 387] on td "**********" at bounding box center [485, 401] width 204 height 29
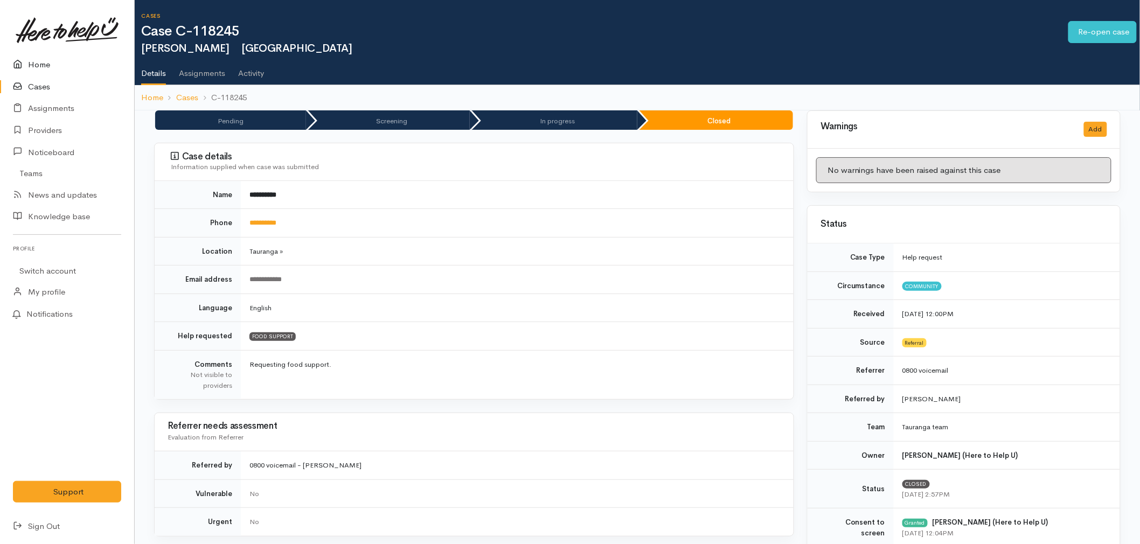
click at [50, 60] on link "Home" at bounding box center [67, 65] width 134 height 22
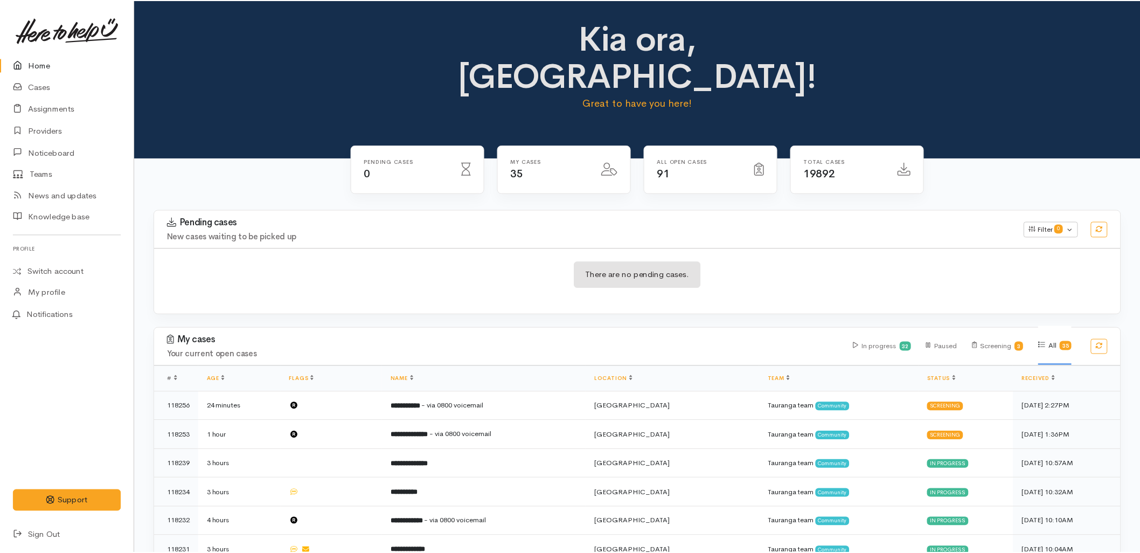
scroll to position [179, 0]
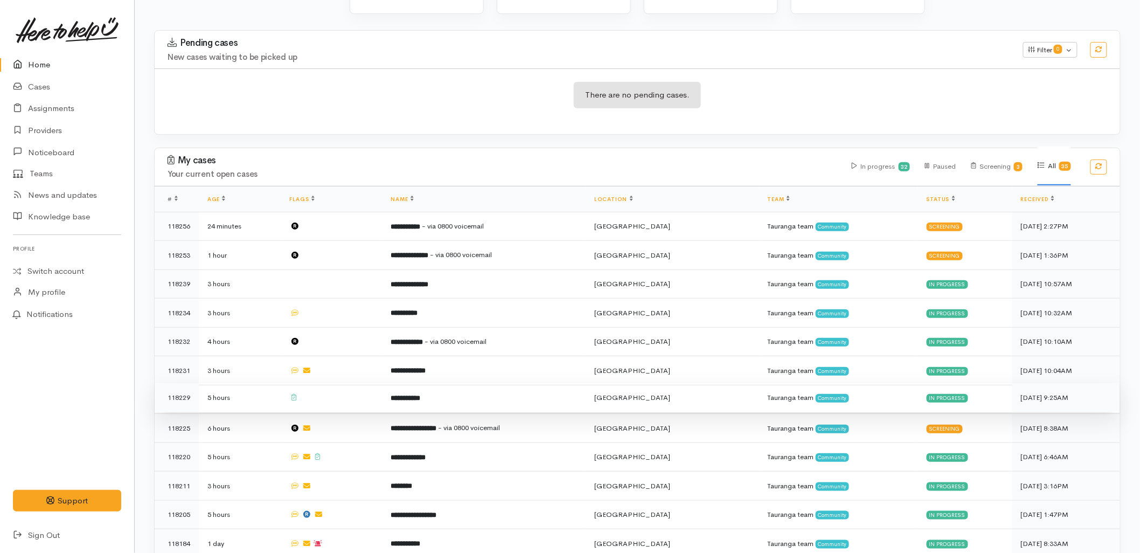
click at [378, 383] on td at bounding box center [331, 397] width 101 height 29
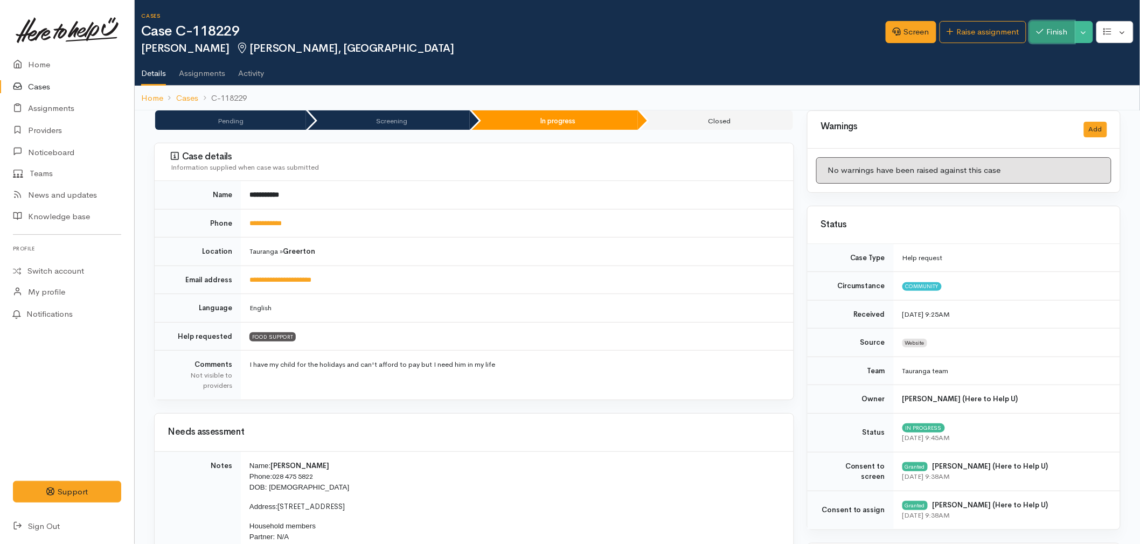
click at [1053, 40] on button "Finish" at bounding box center [1052, 32] width 45 height 22
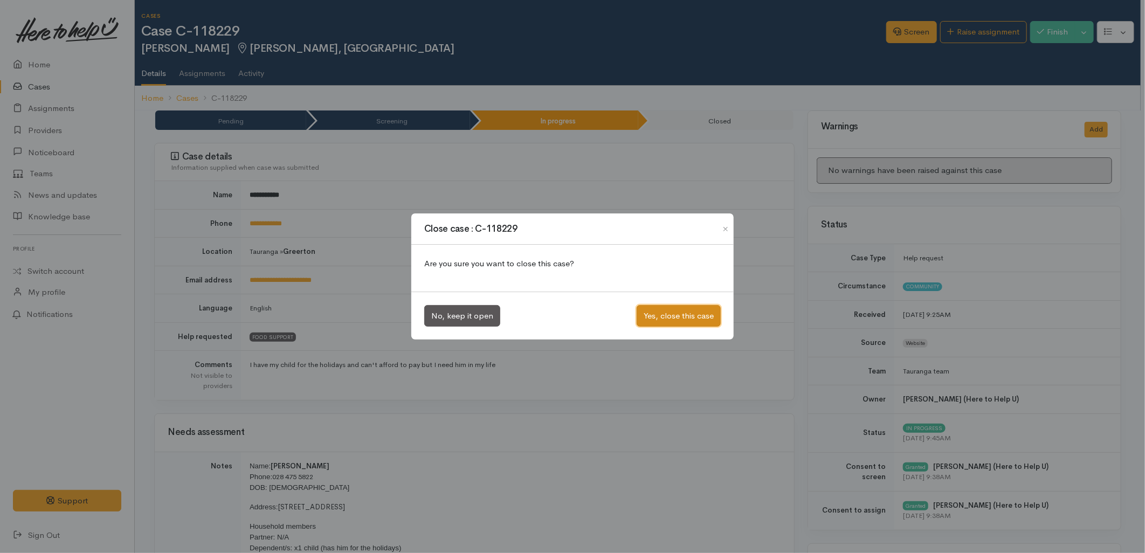
click at [651, 313] on button "Yes, close this case" at bounding box center [678, 316] width 84 height 22
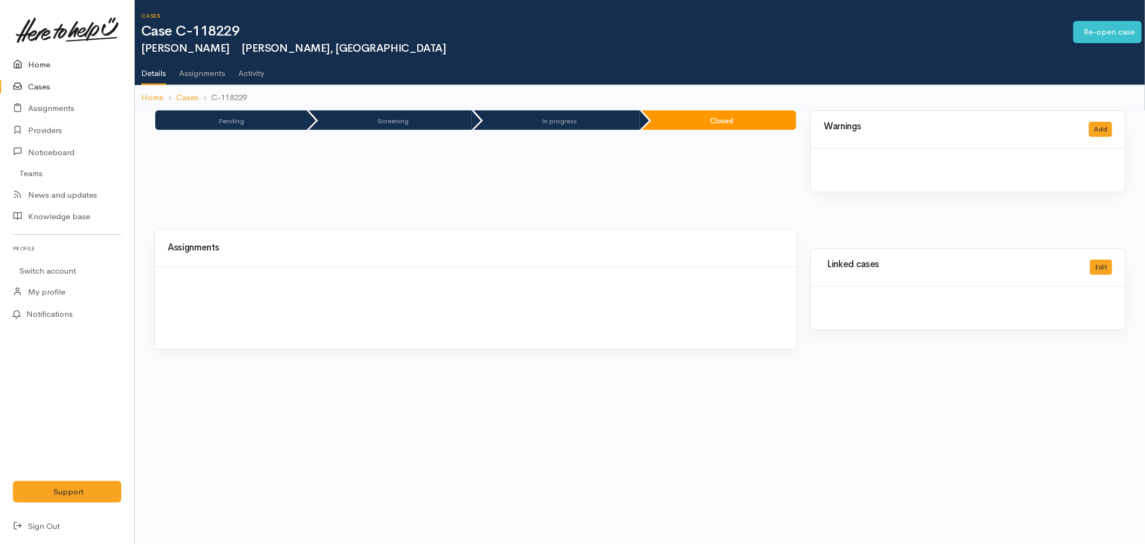
click at [13, 68] on icon at bounding box center [20, 64] width 15 height 13
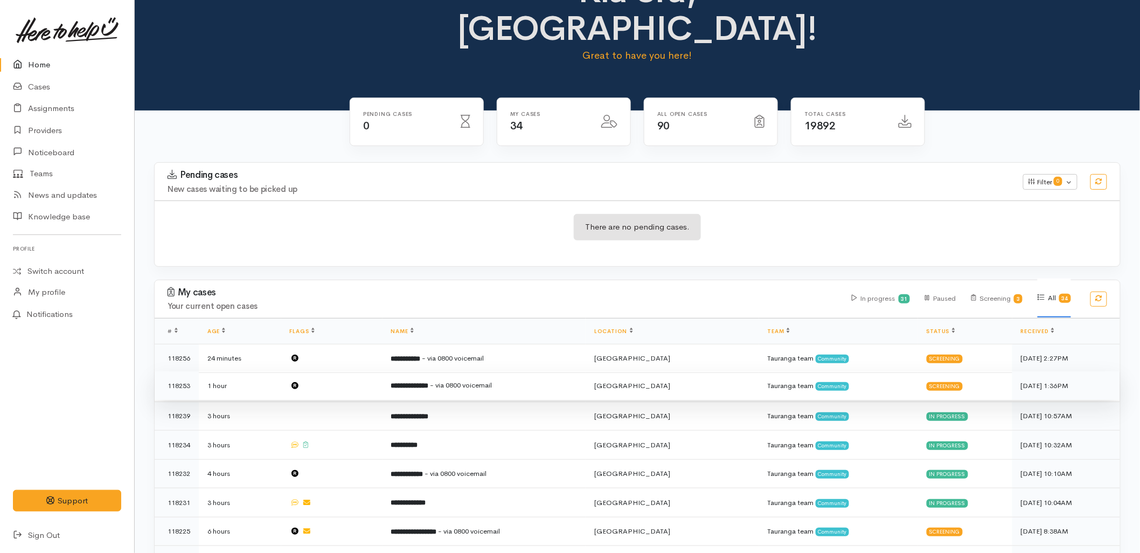
scroll to position [120, 0]
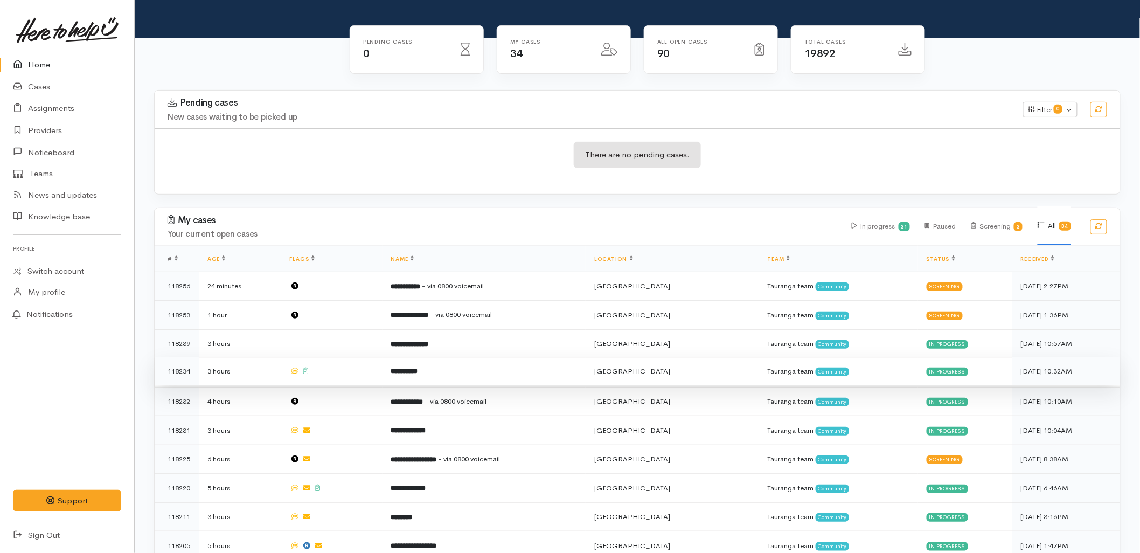
click at [395, 368] on b "**********" at bounding box center [404, 371] width 27 height 7
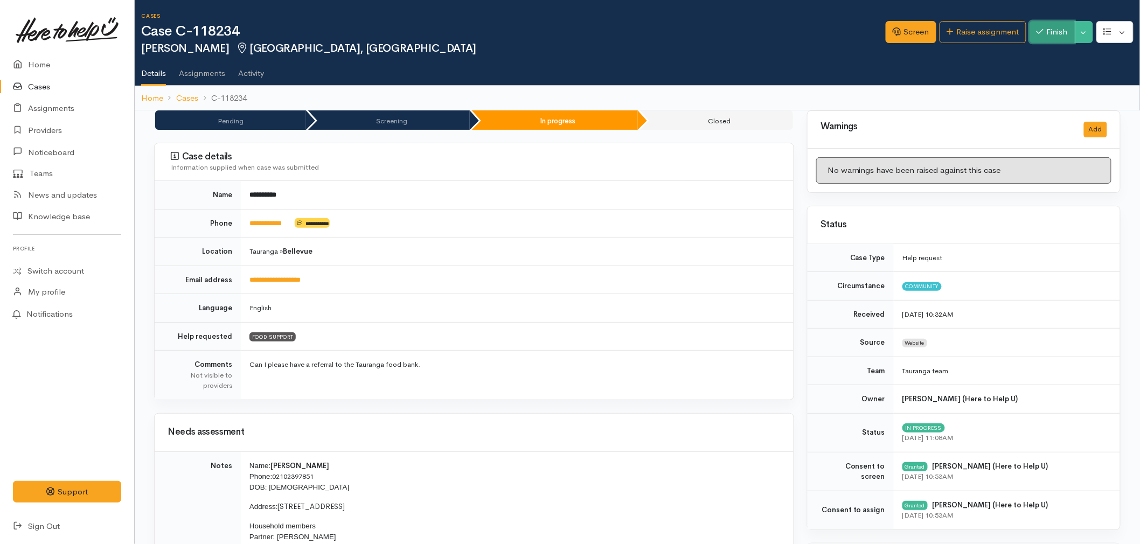
click at [1051, 34] on button "Finish" at bounding box center [1052, 32] width 45 height 22
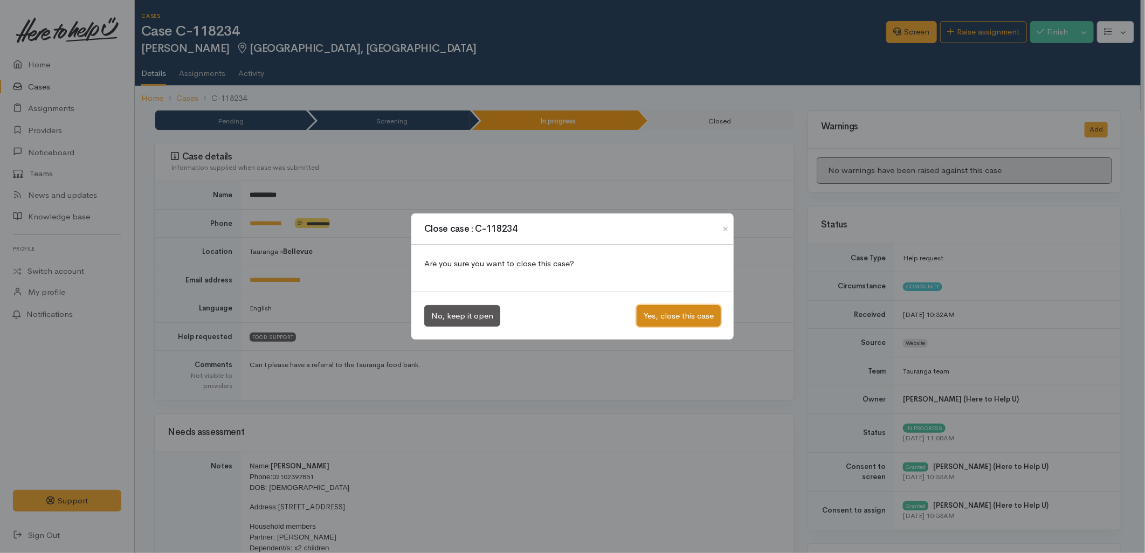
click at [680, 319] on button "Yes, close this case" at bounding box center [678, 316] width 84 height 22
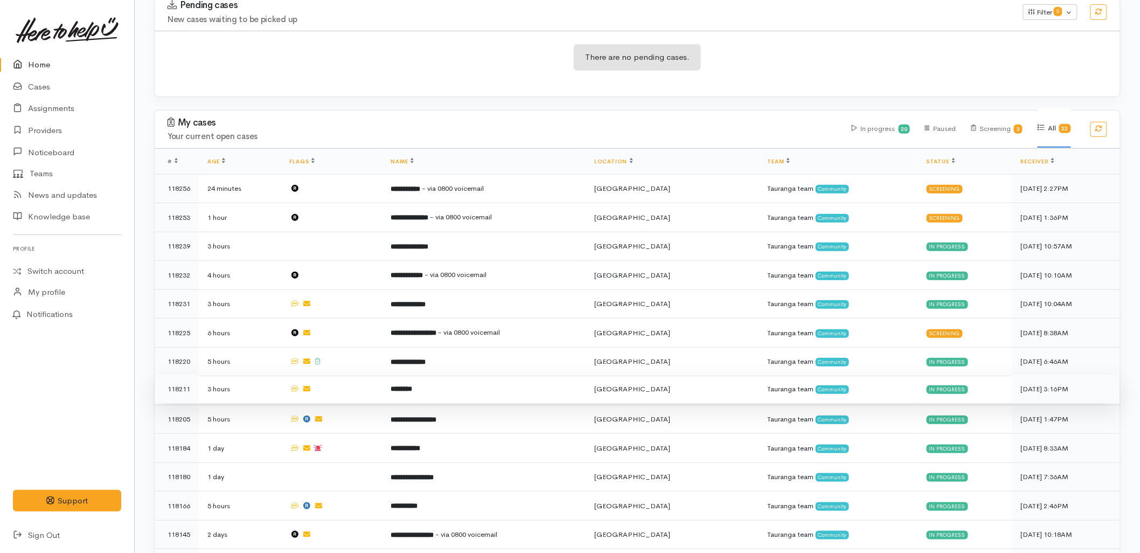
scroll to position [239, 0]
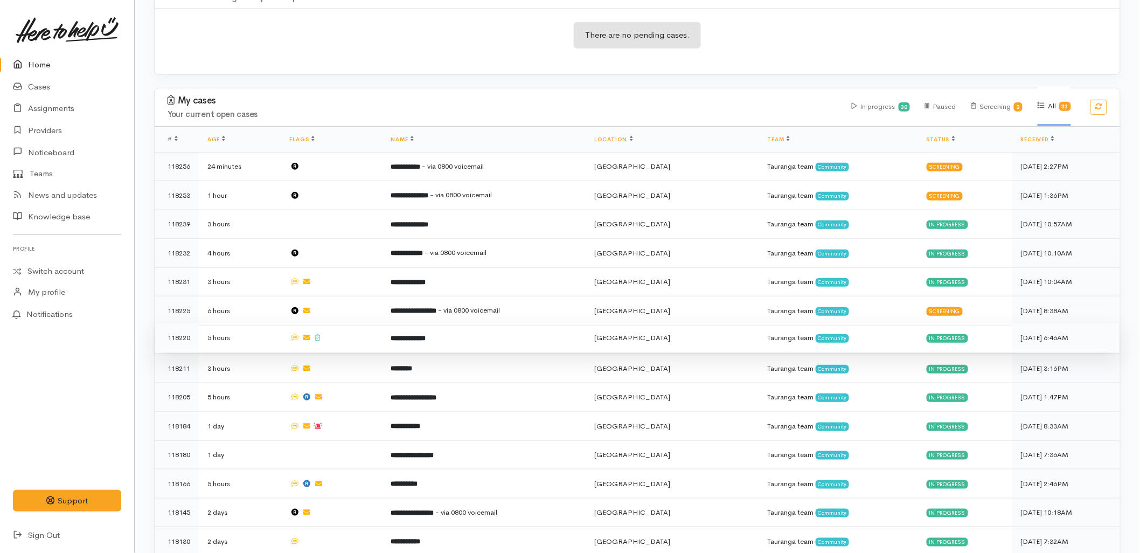
click at [390, 323] on td "**********" at bounding box center [485, 337] width 204 height 29
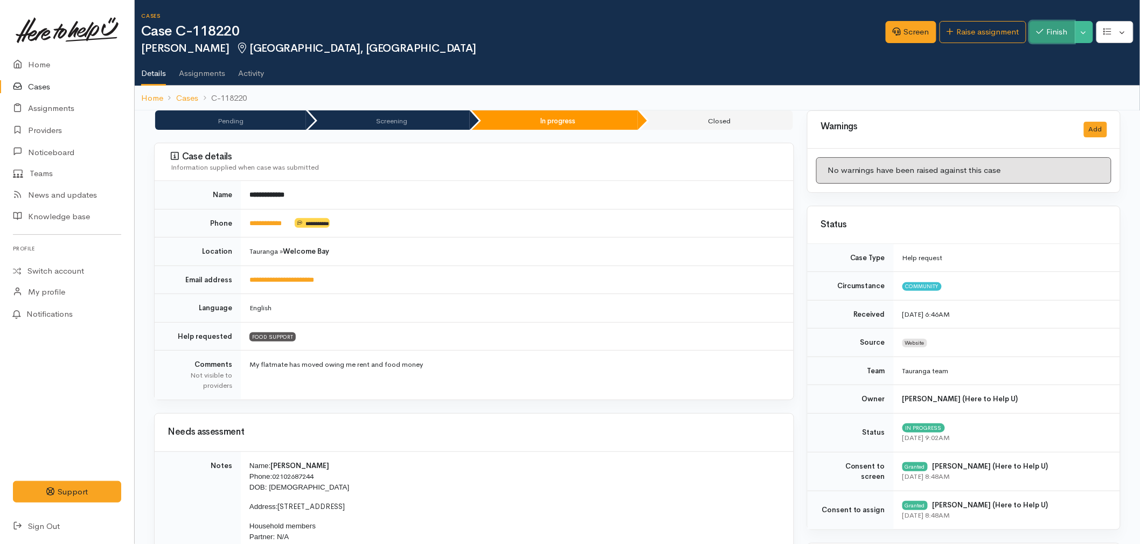
click at [1058, 41] on button "Finish" at bounding box center [1052, 32] width 45 height 22
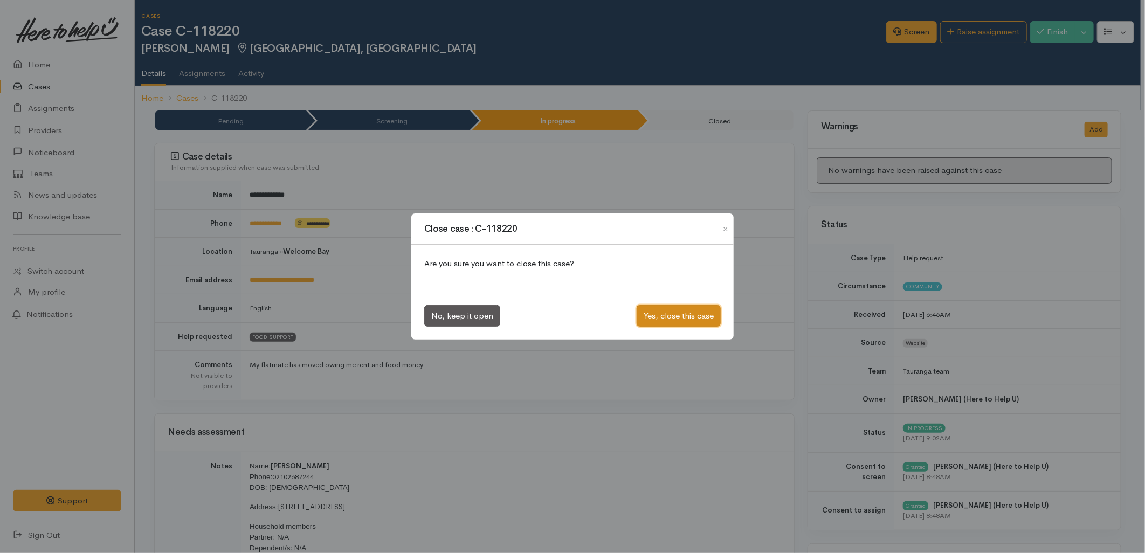
click at [660, 319] on button "Yes, close this case" at bounding box center [678, 316] width 84 height 22
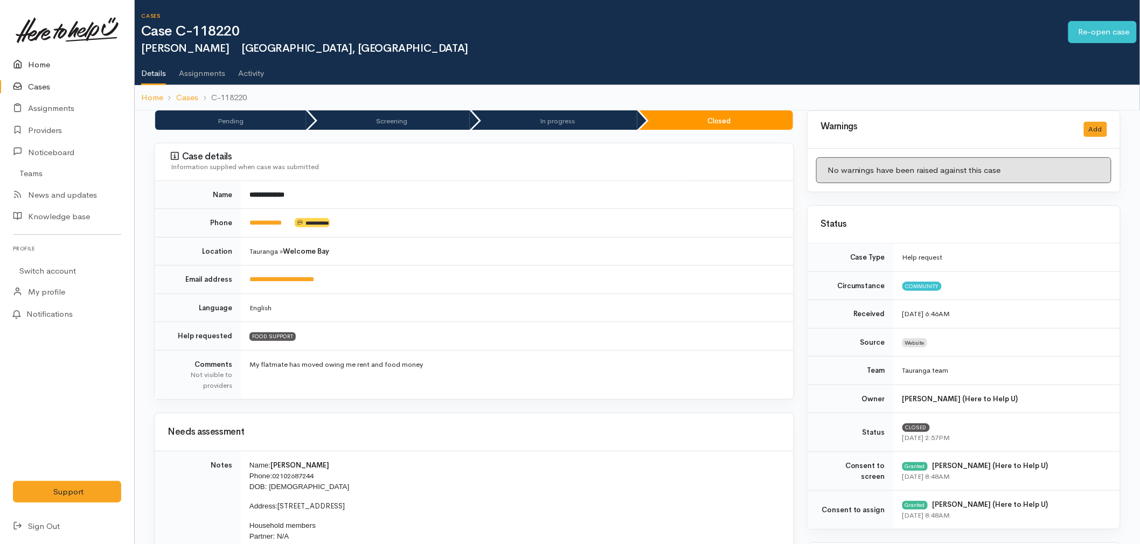
drag, startPoint x: 0, startPoint y: 0, endPoint x: 87, endPoint y: 66, distance: 108.9
click at [87, 66] on link "Home" at bounding box center [67, 65] width 134 height 22
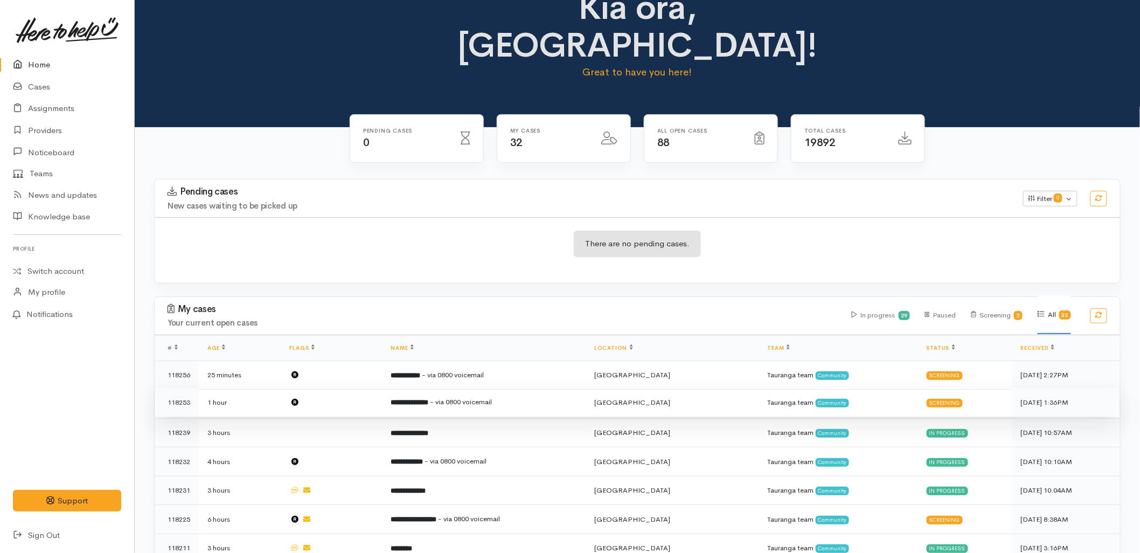
scroll to position [30, 0]
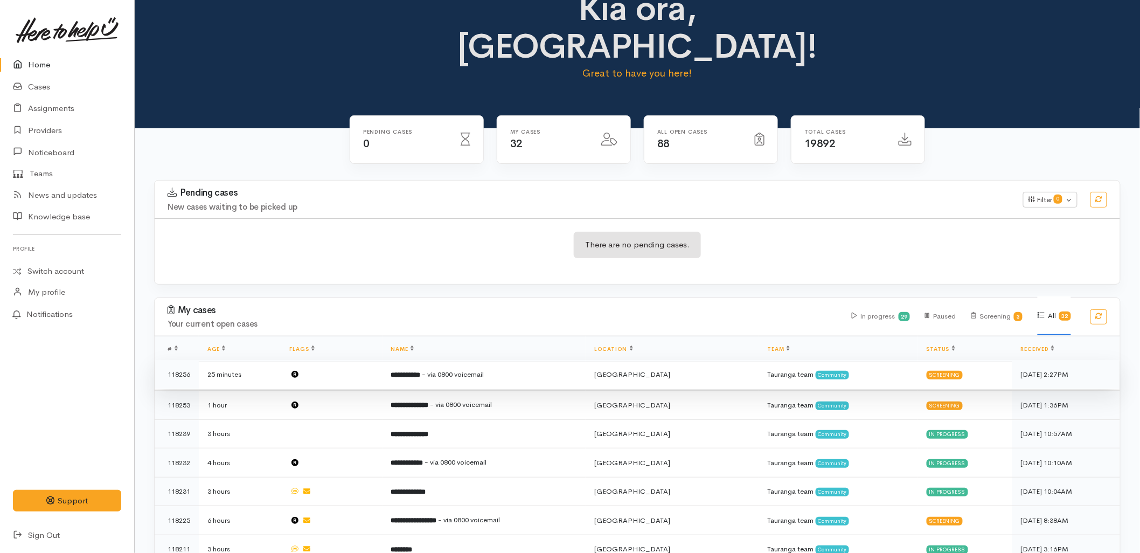
click at [490, 360] on td "**********" at bounding box center [485, 374] width 204 height 29
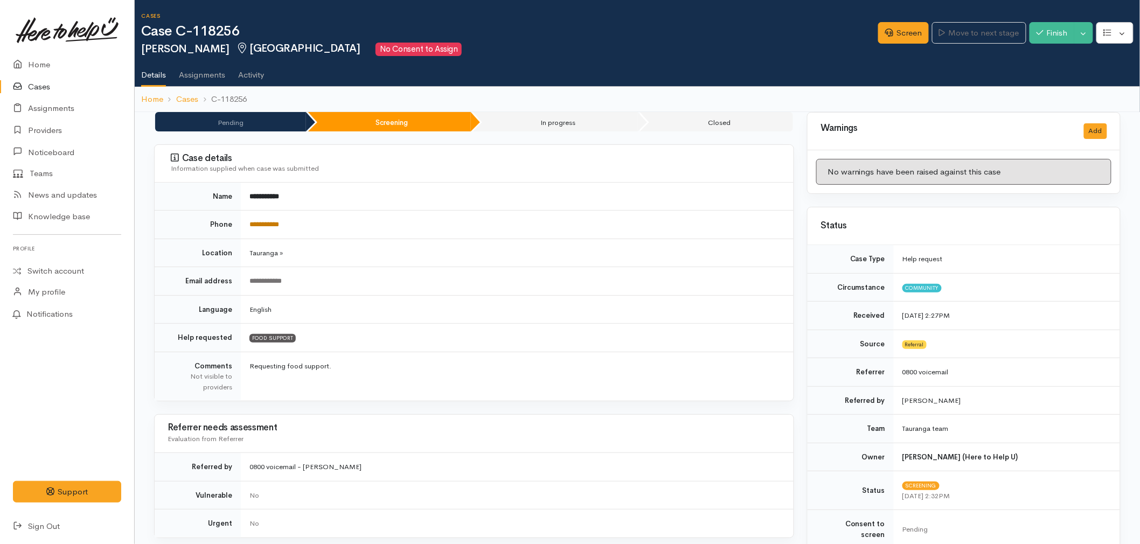
click at [266, 224] on link "**********" at bounding box center [265, 224] width 30 height 7
click at [916, 24] on link "Screen" at bounding box center [903, 33] width 51 height 22
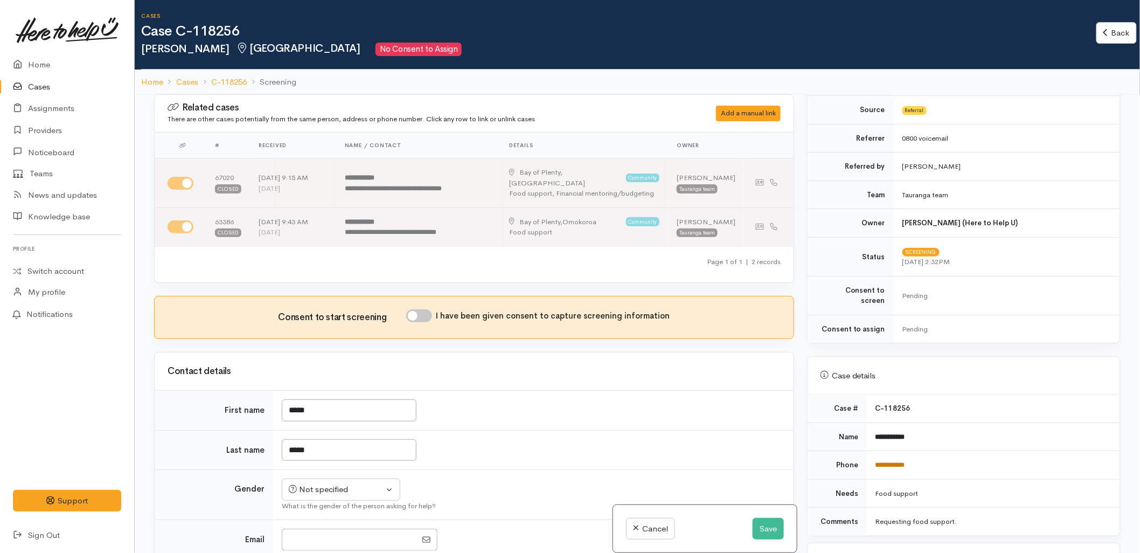
scroll to position [239, 0]
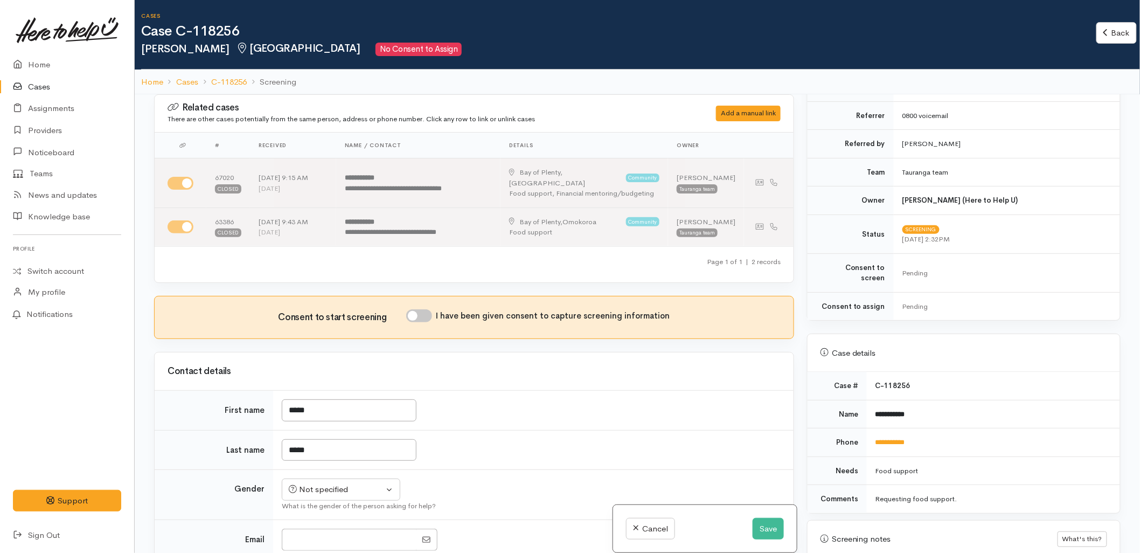
click at [687, 432] on td "*****" at bounding box center [533, 450] width 521 height 40
click at [766, 430] on td "*****" at bounding box center [533, 450] width 521 height 40
drag, startPoint x: 887, startPoint y: 427, endPoint x: 889, endPoint y: 434, distance: 8.0
click at [887, 428] on td "**********" at bounding box center [993, 442] width 253 height 29
click at [890, 439] on link "**********" at bounding box center [891, 442] width 30 height 7
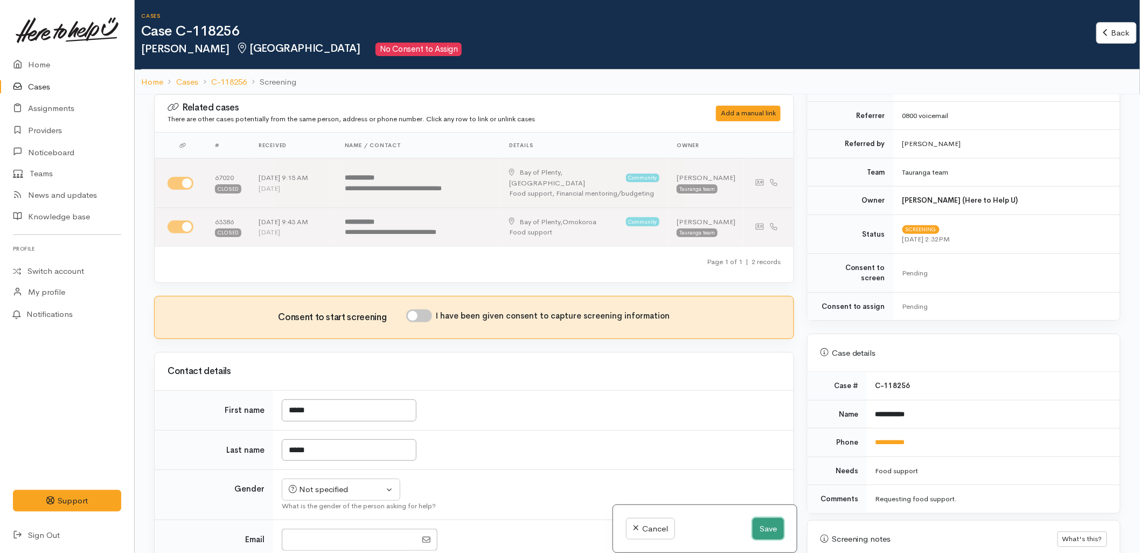
click at [757, 530] on button "Save" at bounding box center [768, 529] width 31 height 22
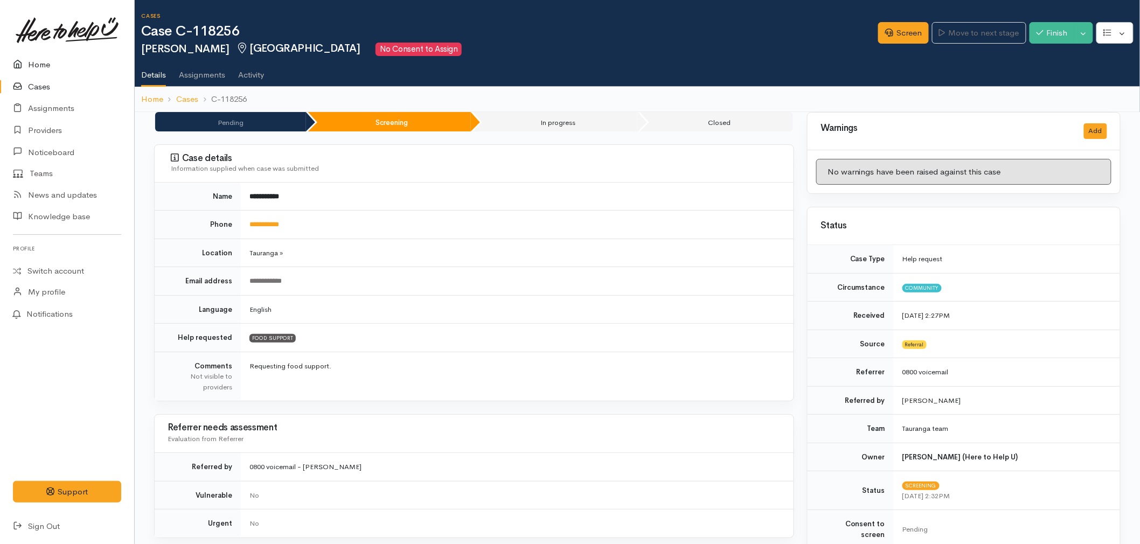
click at [45, 65] on link "Home" at bounding box center [67, 65] width 134 height 22
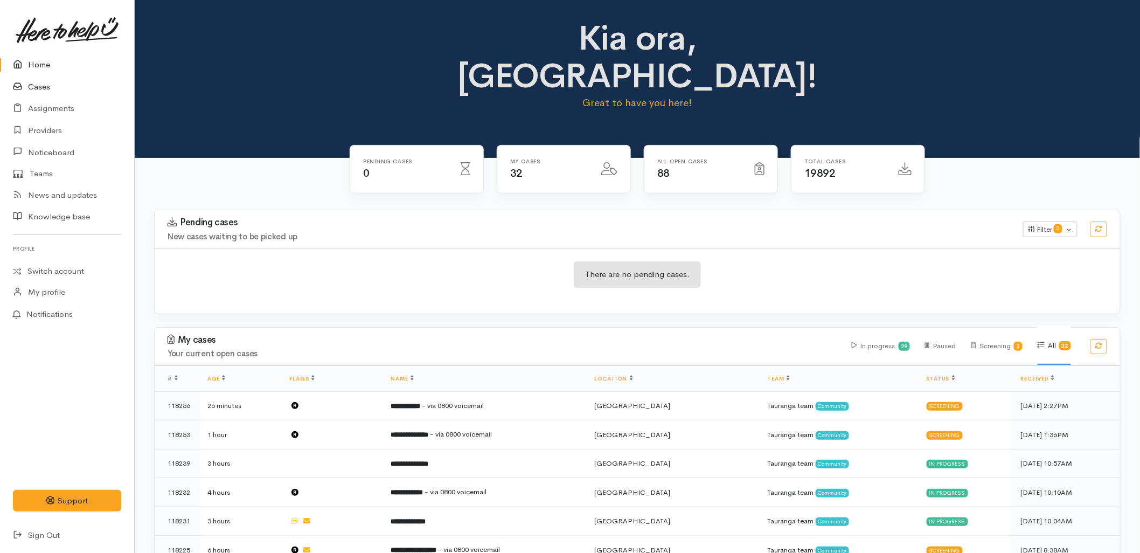
click at [70, 88] on link "Cases" at bounding box center [67, 87] width 134 height 22
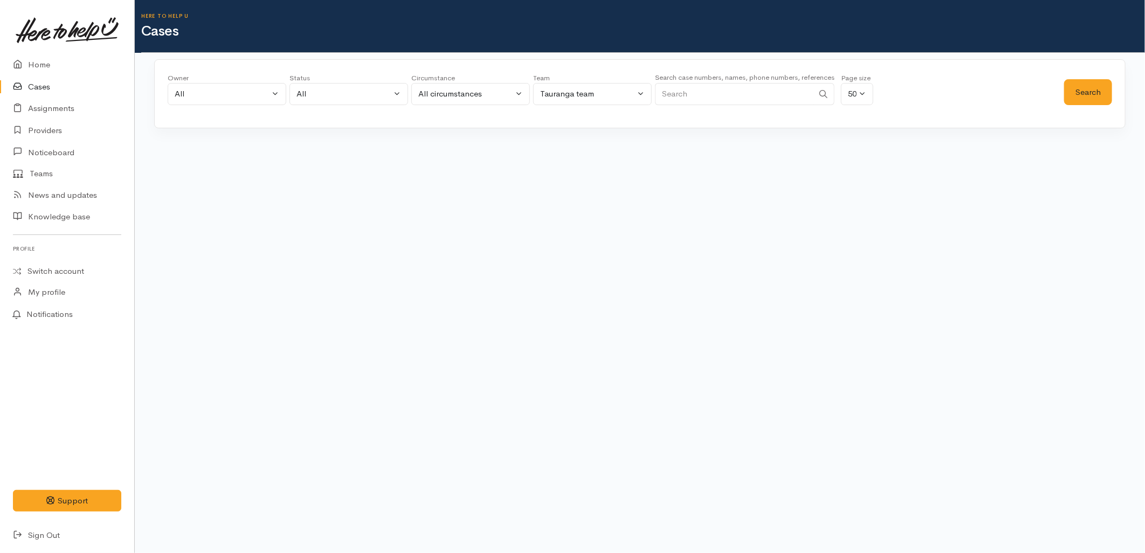
click at [760, 94] on input "Search" at bounding box center [734, 94] width 158 height 22
paste input "2108095950"
type input "2108095950"
click at [1070, 92] on button "Search" at bounding box center [1088, 92] width 48 height 26
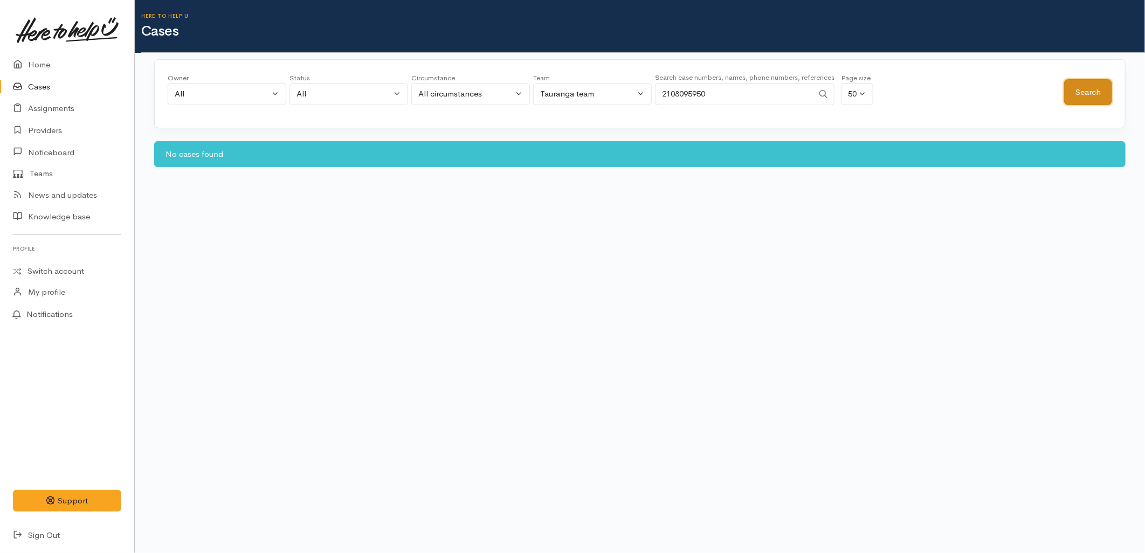
click at [1070, 91] on button "Search" at bounding box center [1088, 92] width 48 height 26
click at [49, 70] on link "Home" at bounding box center [67, 65] width 134 height 22
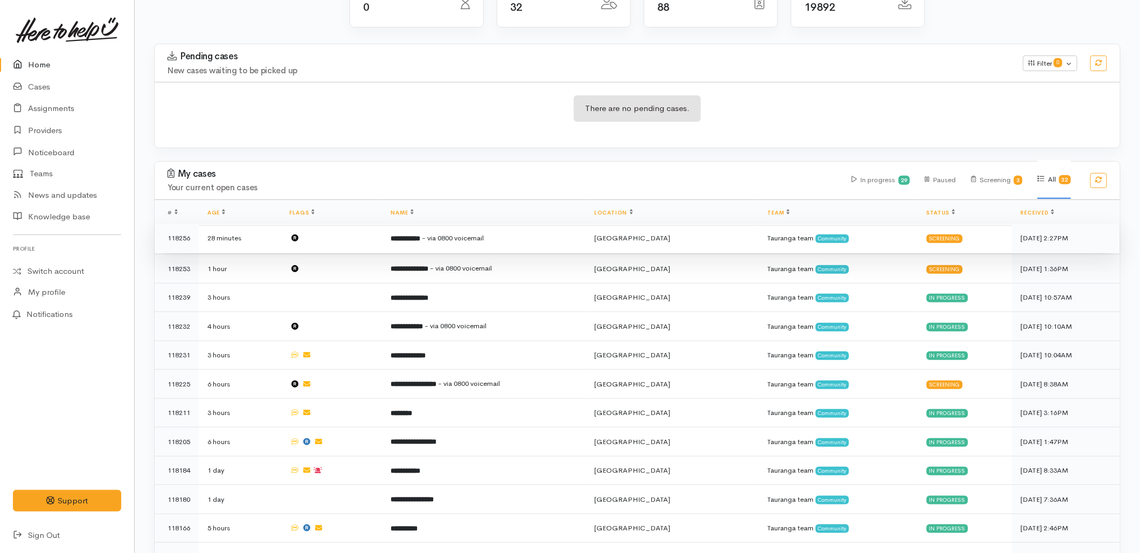
scroll to position [120, 0]
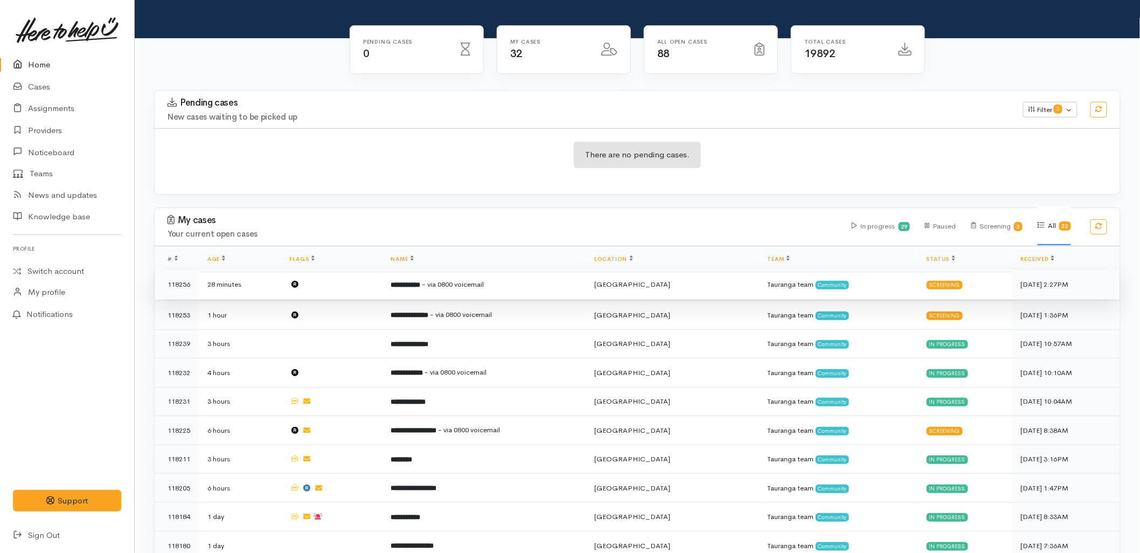
click at [528, 270] on td "**********" at bounding box center [485, 284] width 204 height 29
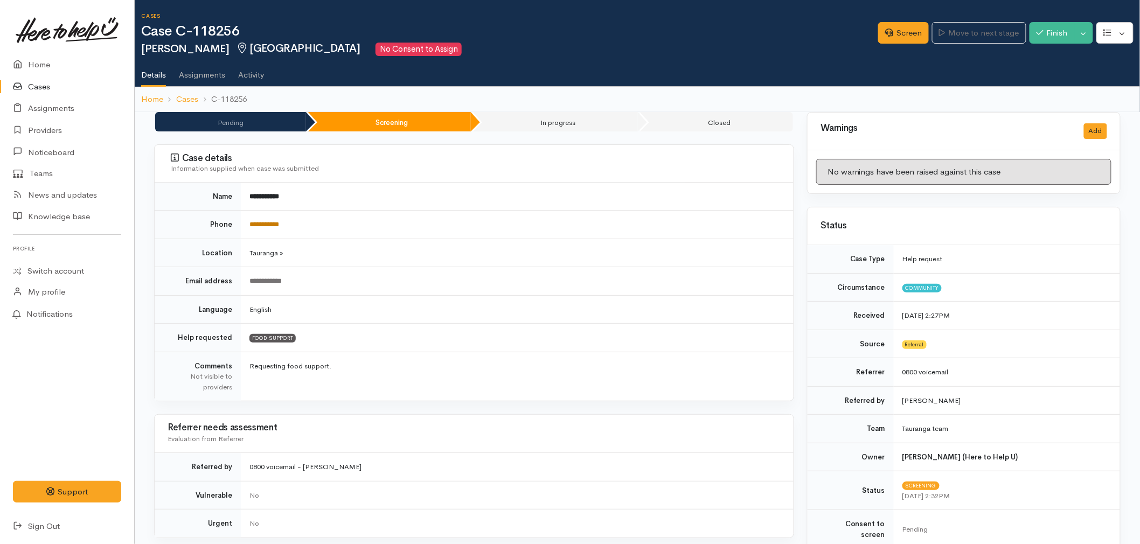
click at [279, 222] on link "**********" at bounding box center [265, 224] width 30 height 7
click at [37, 66] on link "Home" at bounding box center [67, 65] width 134 height 22
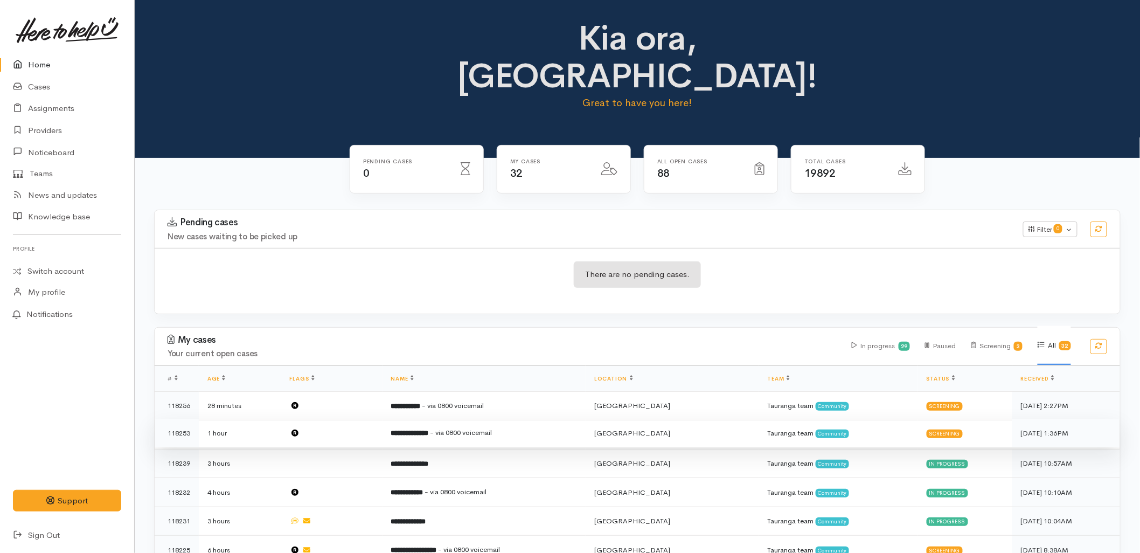
click at [461, 428] on span "- via 0800 voicemail" at bounding box center [462, 432] width 62 height 9
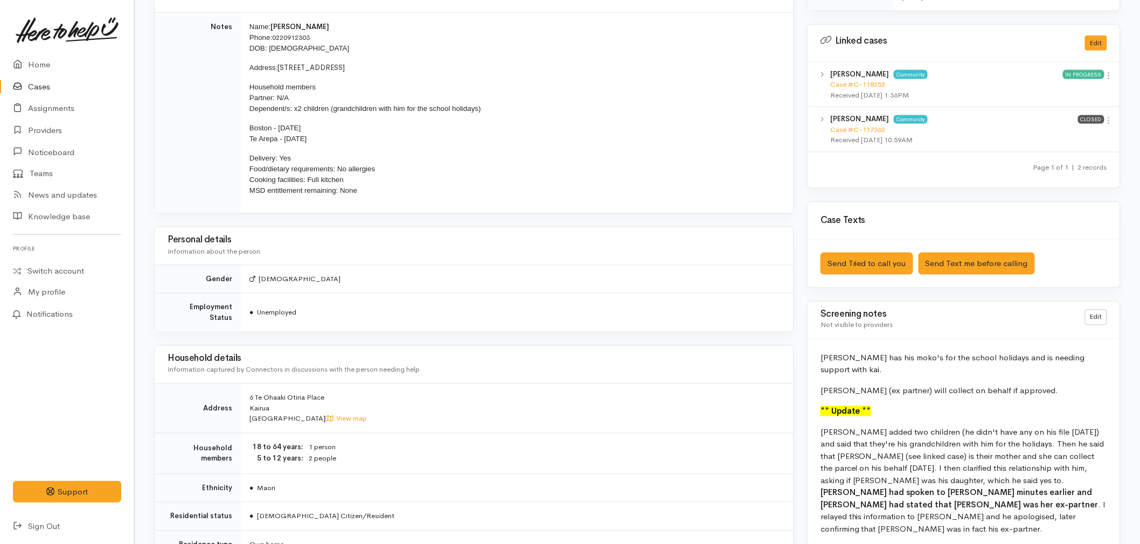
scroll to position [539, 0]
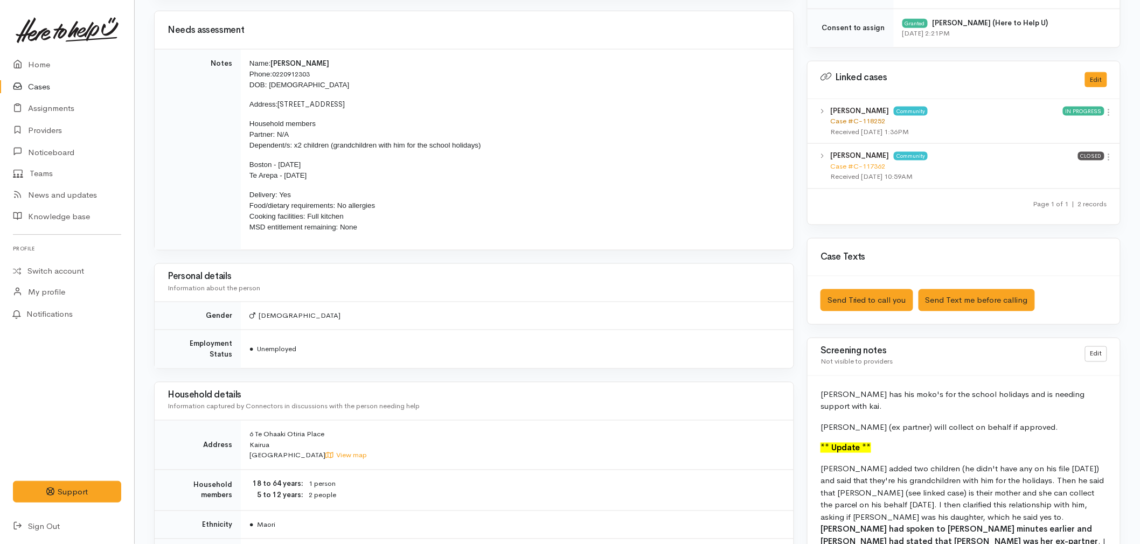
click at [861, 122] on link "Case #C-118252" at bounding box center [857, 120] width 55 height 9
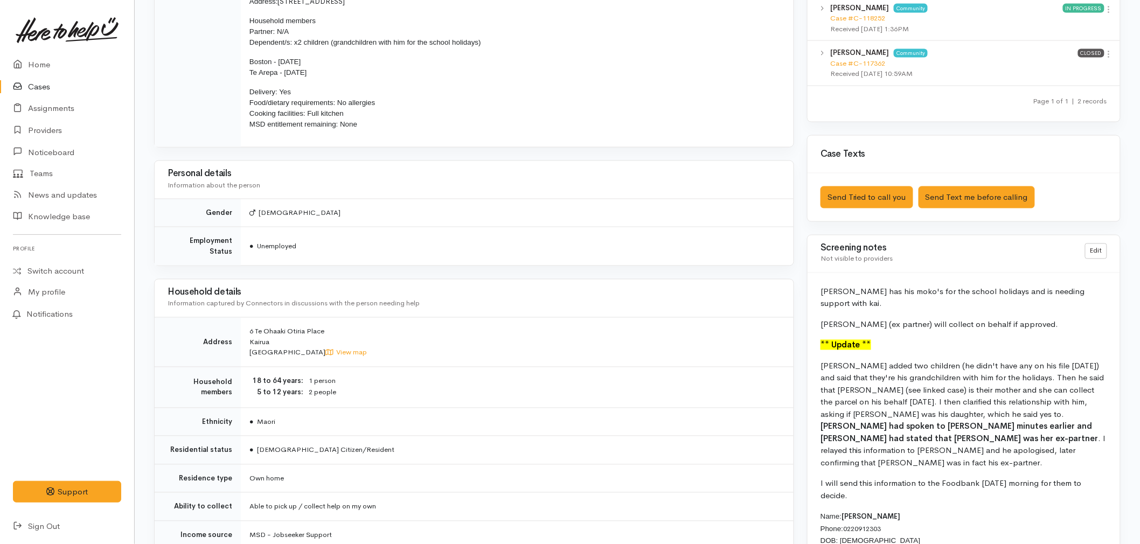
scroll to position [659, 0]
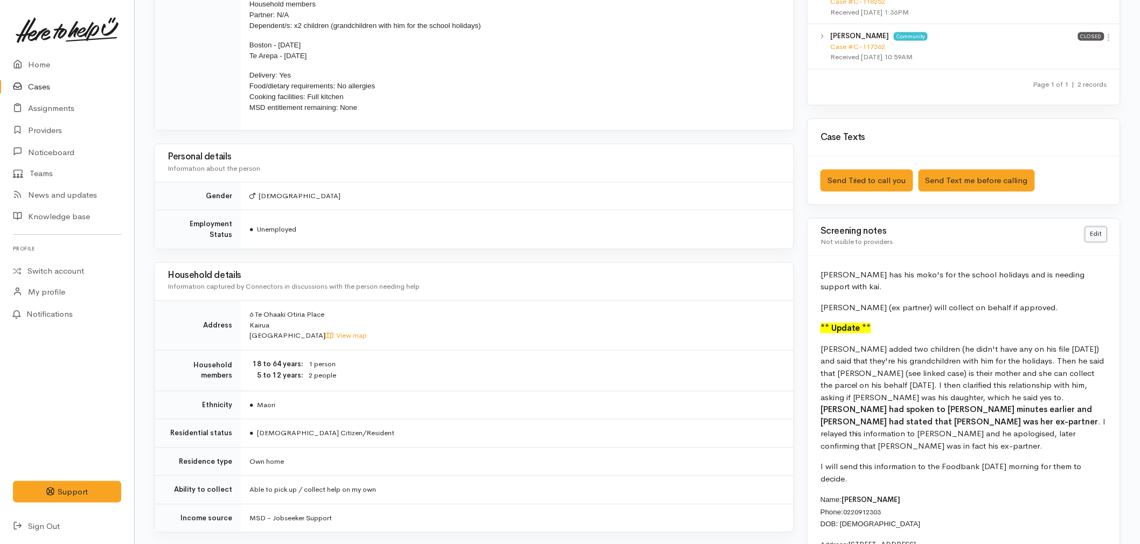
click at [1098, 236] on link "Edit" at bounding box center [1096, 235] width 22 height 16
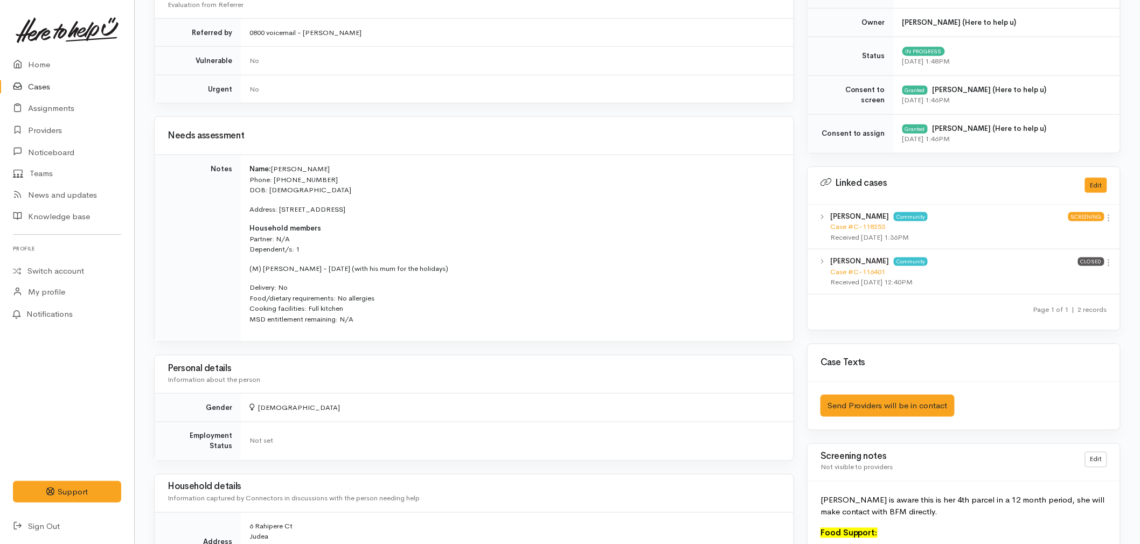
scroll to position [419, 0]
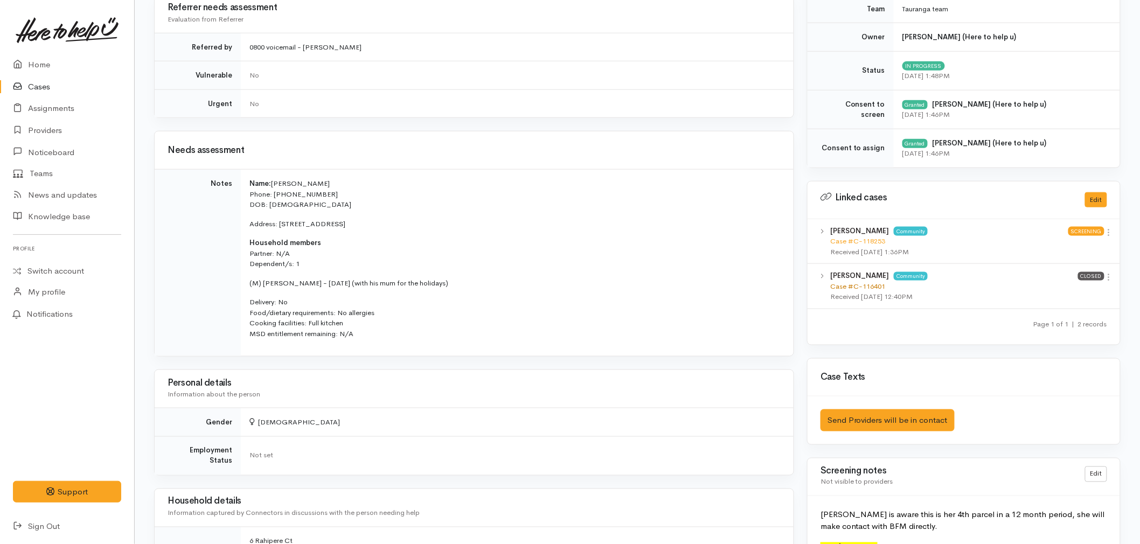
click at [872, 283] on link "Case #C-116401" at bounding box center [857, 286] width 55 height 9
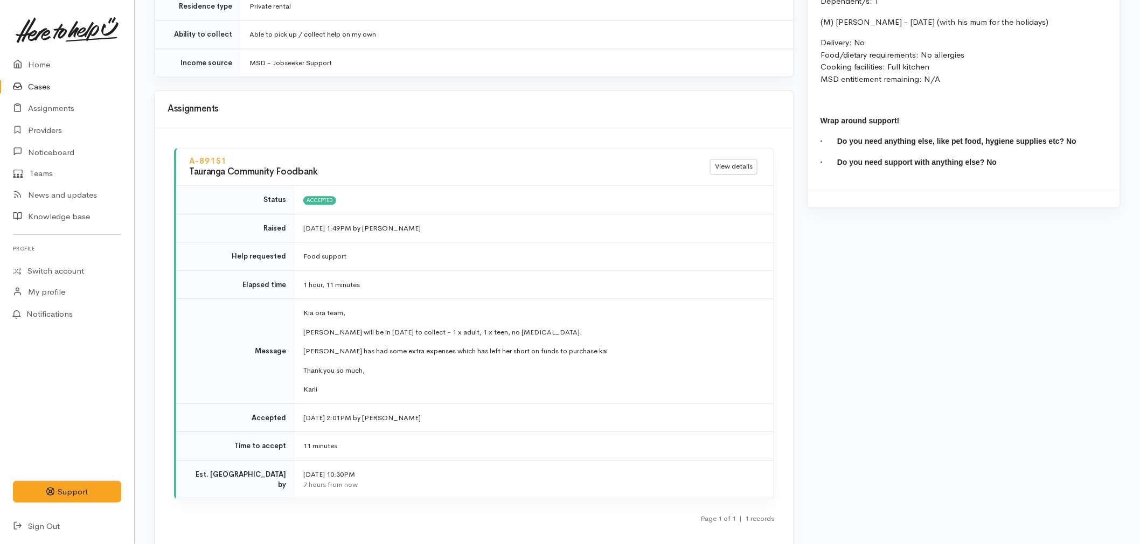
scroll to position [1138, 0]
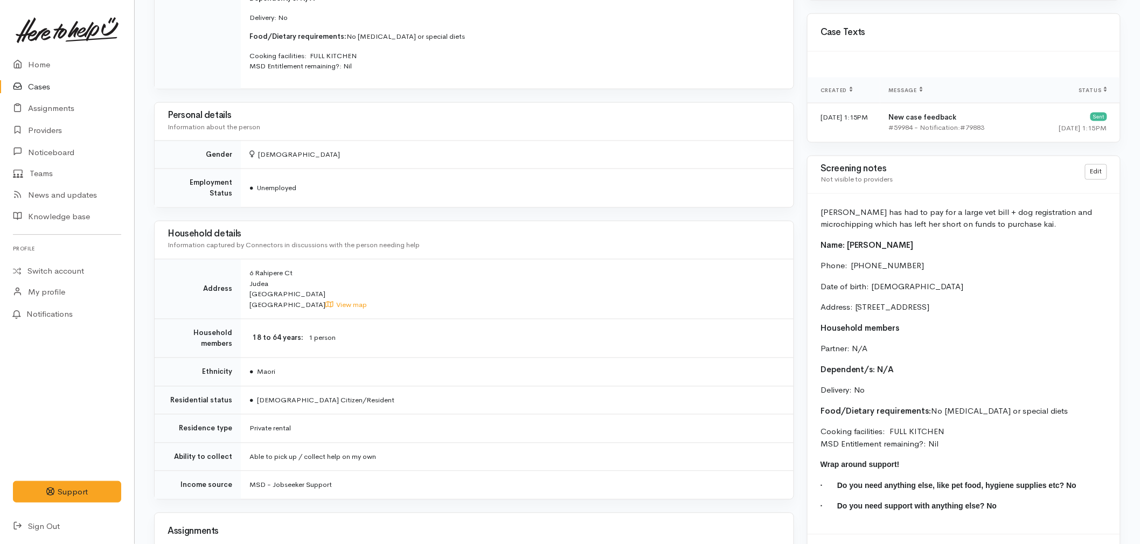
scroll to position [718, 0]
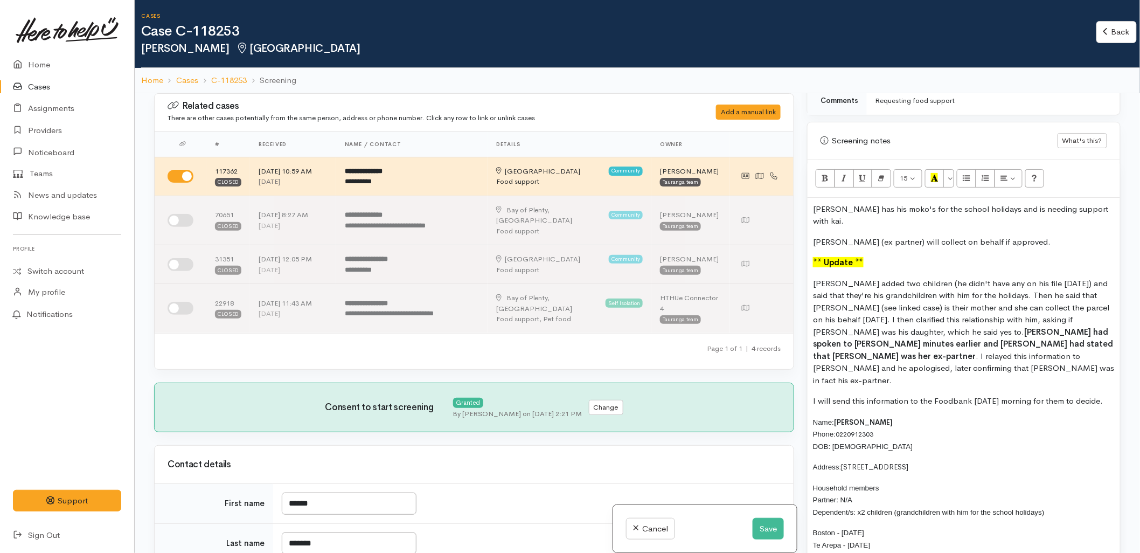
scroll to position [659, 0]
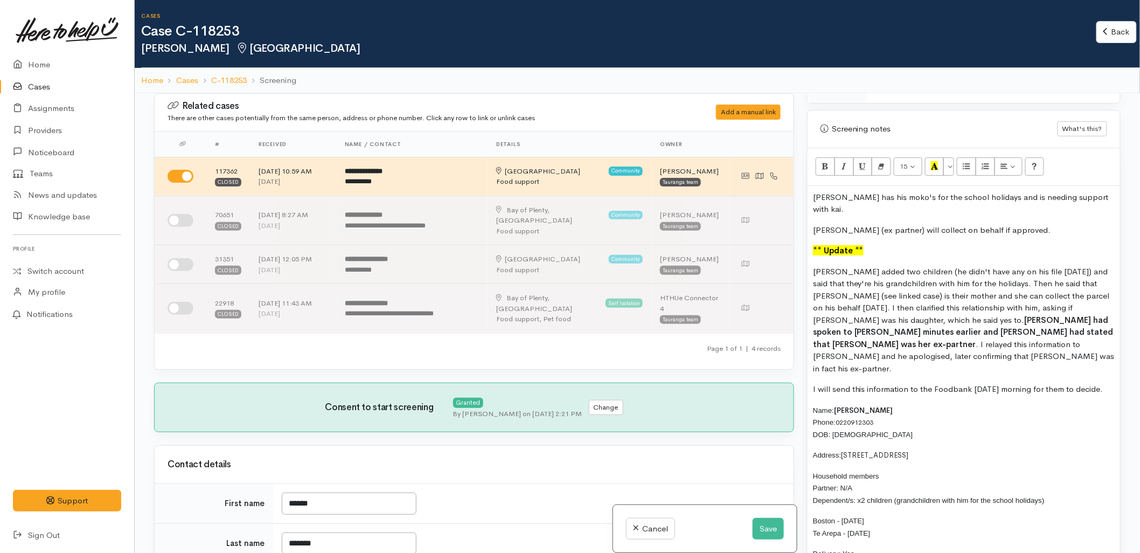
click at [941, 315] on b "[PERSON_NAME] had spoken to [PERSON_NAME] minutes earlier and [PERSON_NAME] had…" at bounding box center [963, 332] width 301 height 34
click at [959, 304] on span "George added two children (he didn't have any on his file 3 weeks ago) and said…" at bounding box center [961, 319] width 297 height 107
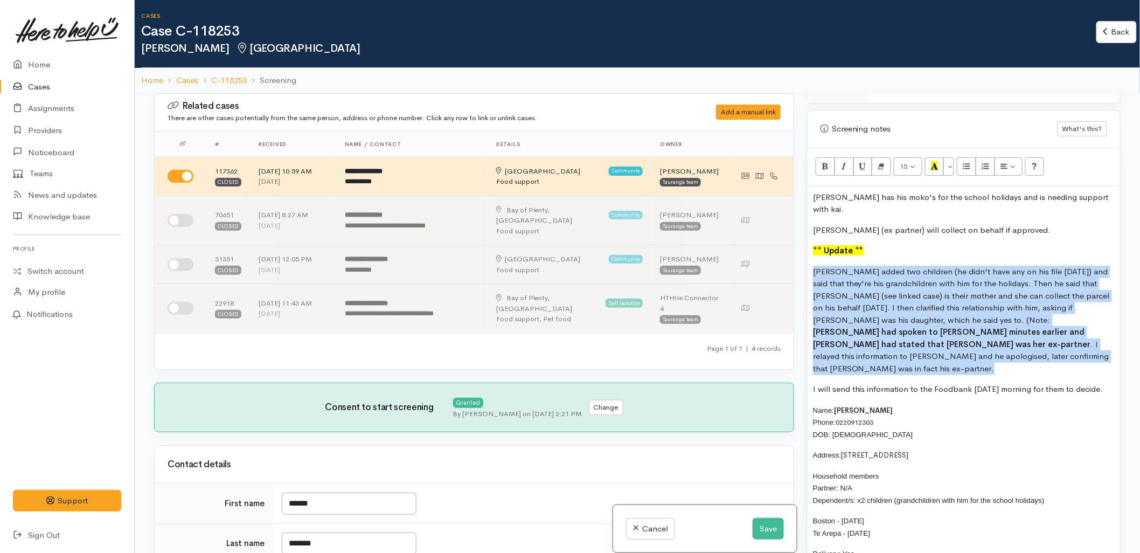
click at [959, 304] on span "George added two children (he didn't have any on his file 3 weeks ago) and said…" at bounding box center [961, 319] width 297 height 107
click at [953, 327] on b "Karli had spoken to Pauline minutes earlier and Pauline had stated that George …" at bounding box center [952, 338] width 278 height 23
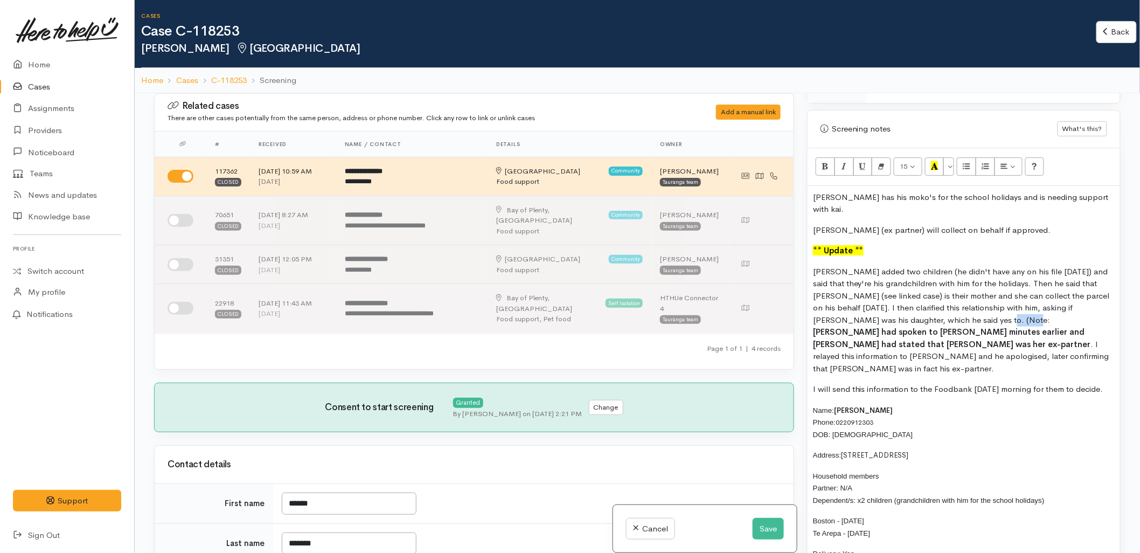
drag, startPoint x: 940, startPoint y: 306, endPoint x: 968, endPoint y: 304, distance: 27.5
click at [968, 304] on span "George added two children (he didn't have any on his file 3 weeks ago) and said…" at bounding box center [961, 319] width 297 height 107
click at [1048, 322] on span "George added two children (he didn't have any on his file 3 weeks ago) and said…" at bounding box center [961, 319] width 297 height 107
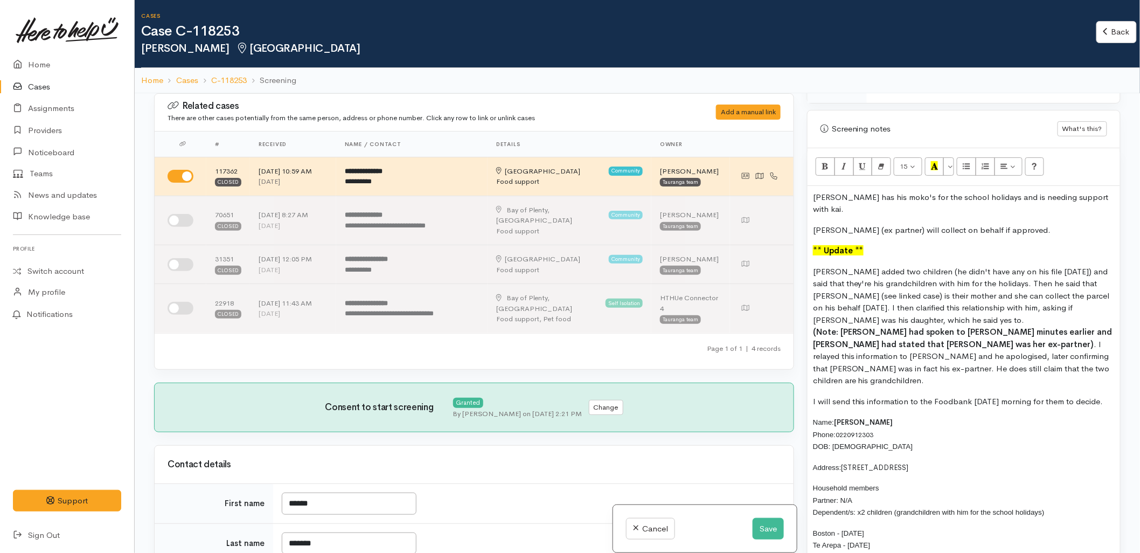
click at [1015, 347] on span "George added two children (he didn't have any on his file 3 weeks ago) and said…" at bounding box center [963, 326] width 300 height 120
click at [758, 534] on button "Save" at bounding box center [768, 529] width 31 height 22
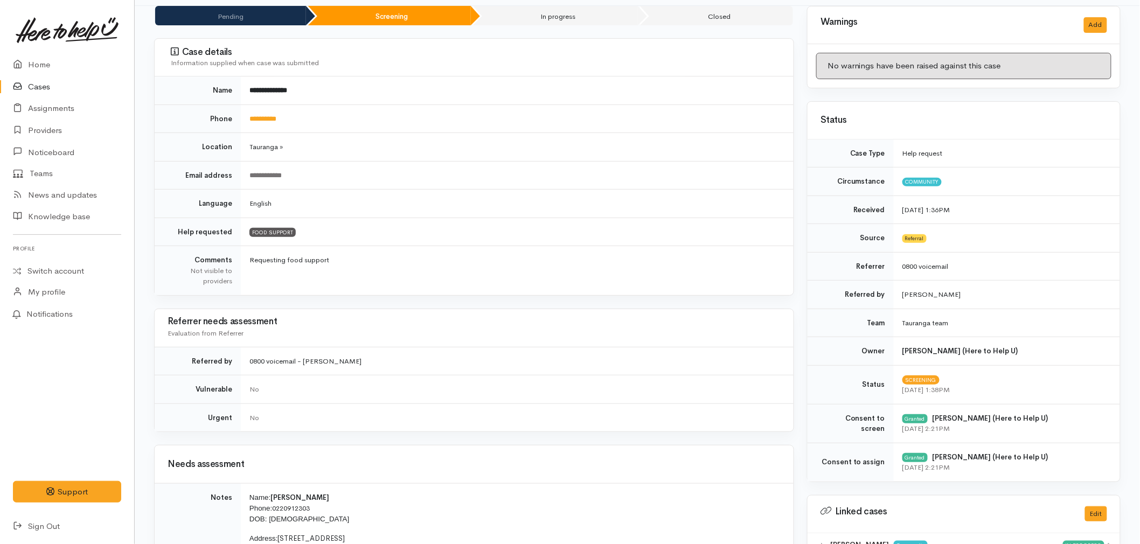
scroll to position [120, 0]
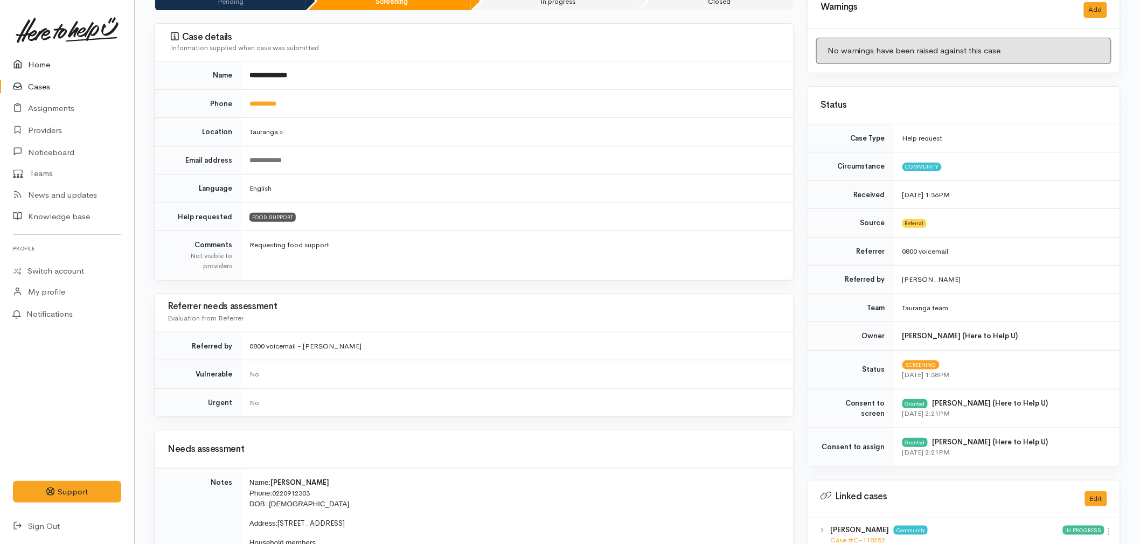
click at [50, 56] on link "Home" at bounding box center [67, 65] width 134 height 22
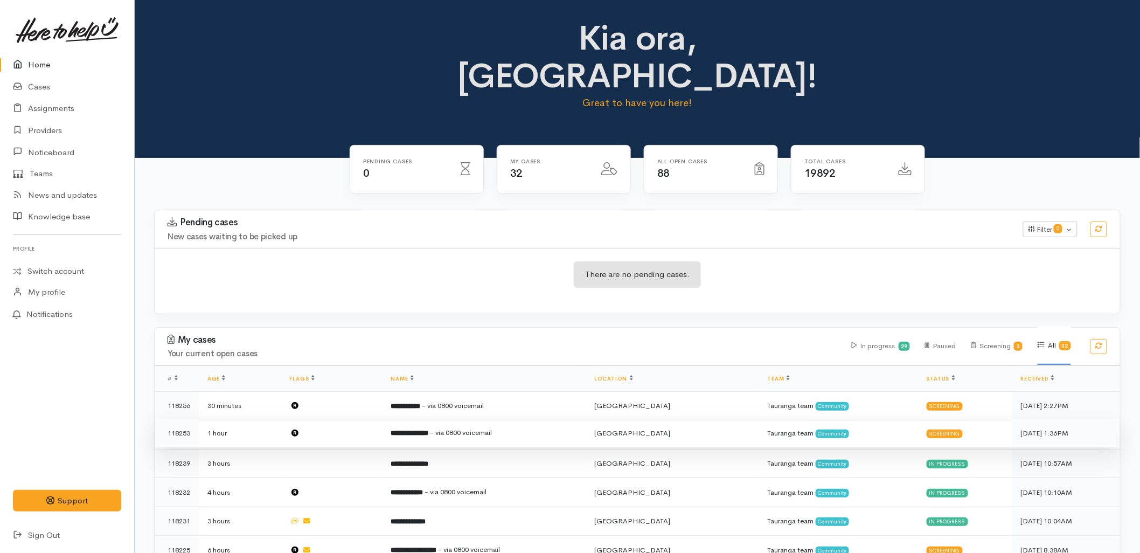
click at [517, 419] on td "**********" at bounding box center [485, 433] width 204 height 29
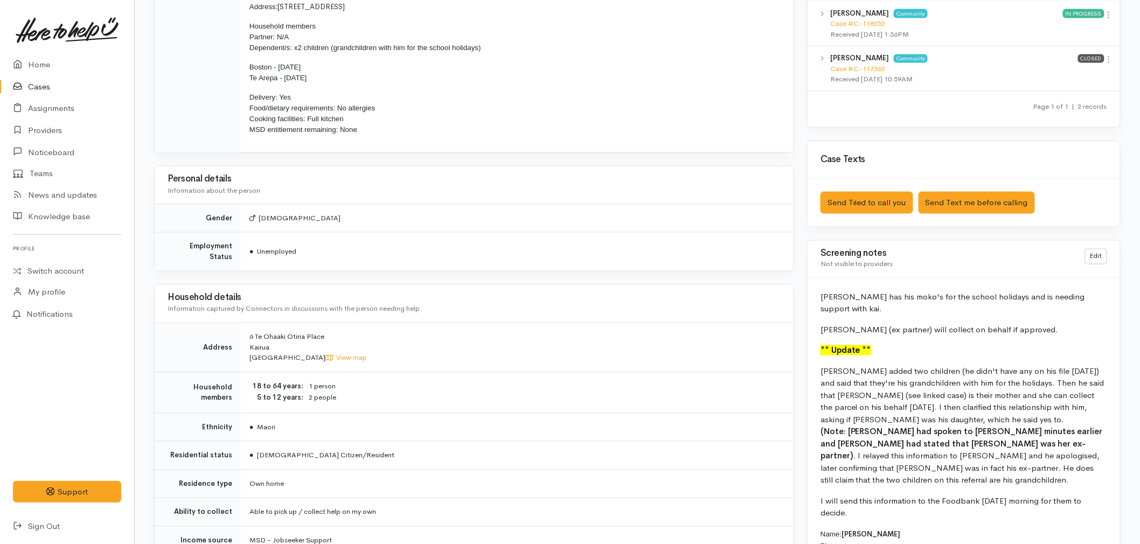
scroll to position [659, 0]
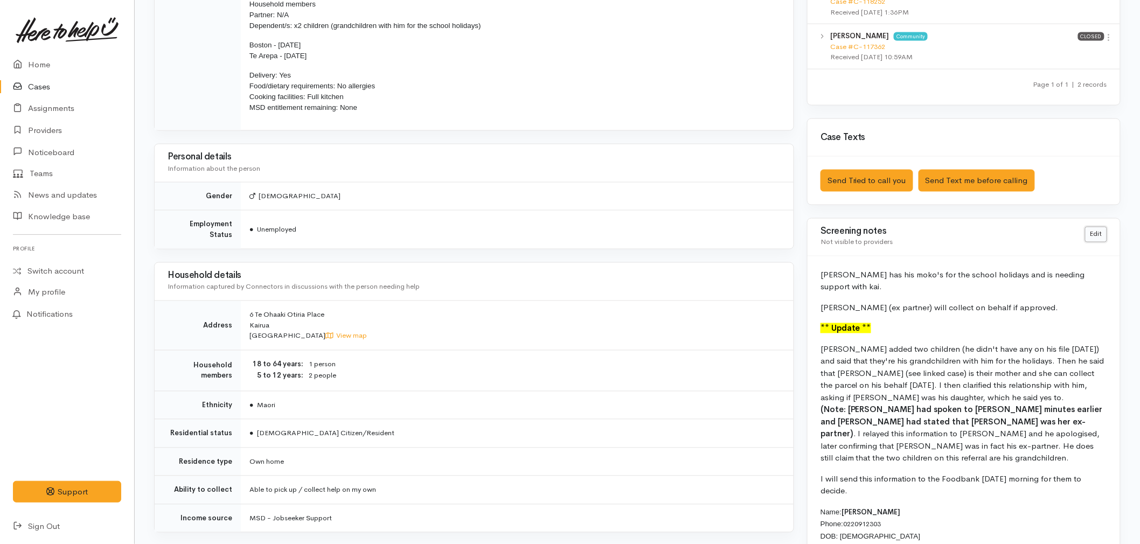
click at [1101, 238] on link "Edit" at bounding box center [1096, 235] width 22 height 16
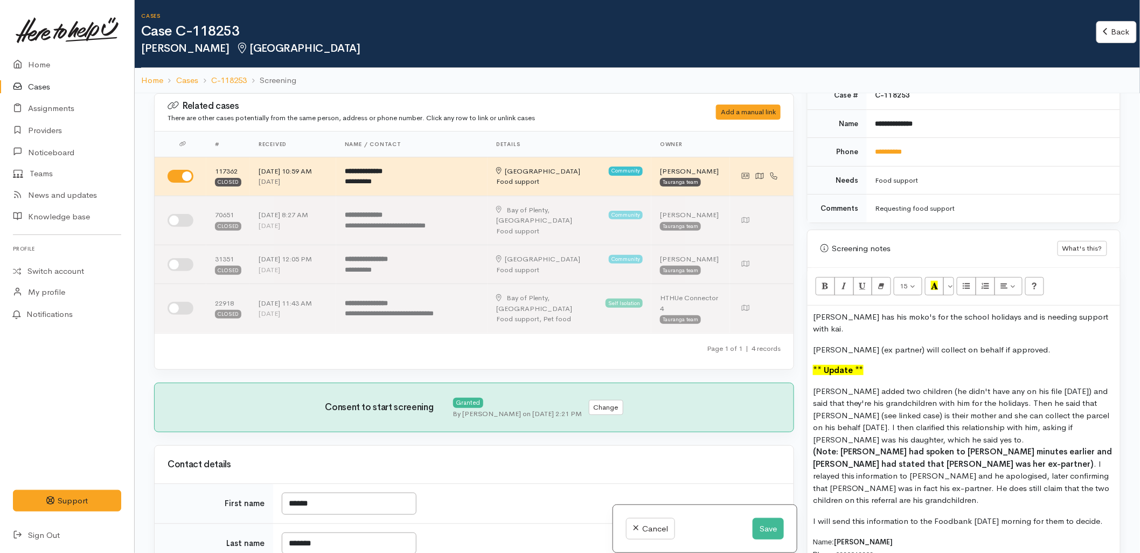
scroll to position [599, 0]
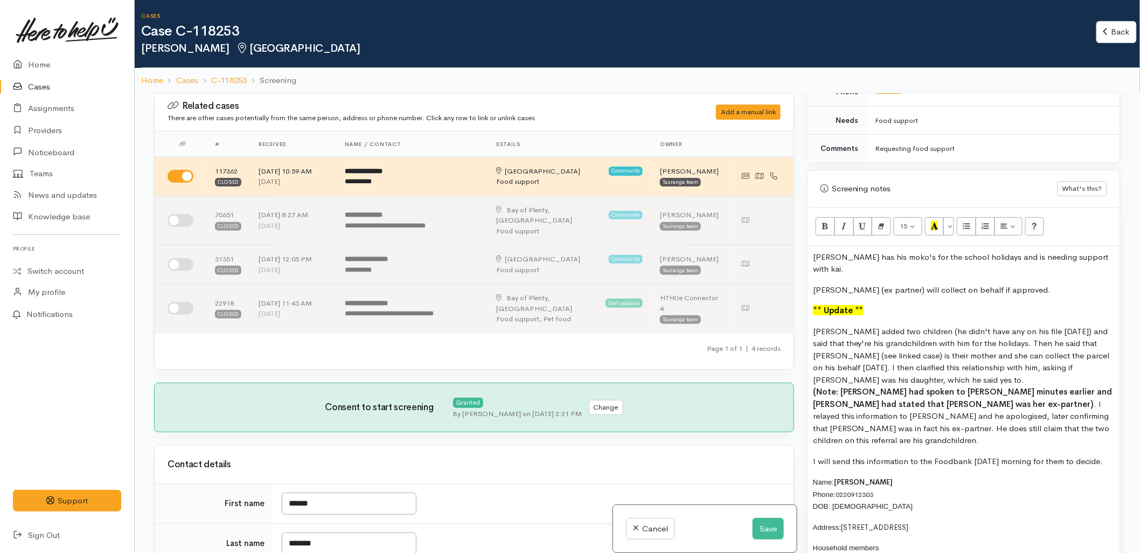
click at [912, 357] on span "George added two children (he didn't have any on his file 3 weeks ago) and said…" at bounding box center [963, 386] width 300 height 120
click at [1020, 357] on span "George added two children (he didn't have any on his file 3 weeks ago) and said…" at bounding box center [963, 386] width 300 height 120
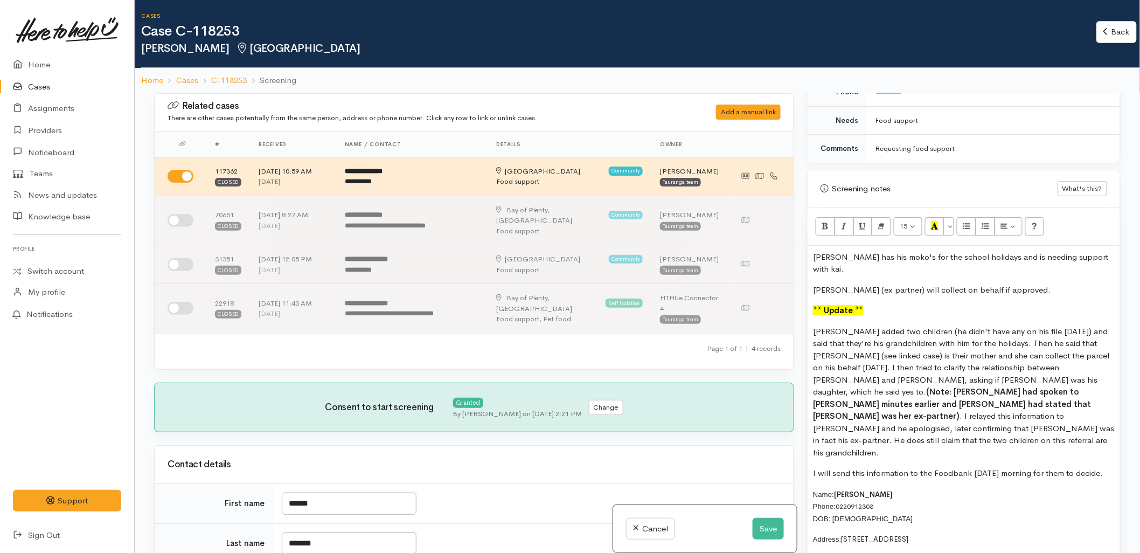
click at [1005, 369] on span "George added two children (he didn't have any on his file 3 weeks ago) and said…" at bounding box center [964, 391] width 302 height 131
click at [869, 401] on span "George added two children (he didn't have any on his file 3 weeks ago) and said…" at bounding box center [964, 391] width 302 height 131
click at [1051, 412] on p "George added two children (he didn't have any on his file 3 weeks ago) and said…" at bounding box center [964, 393] width 302 height 134
click at [884, 467] on p "I will send this information to the Foodbank tomorrow morning for them to decid…" at bounding box center [964, 473] width 302 height 12
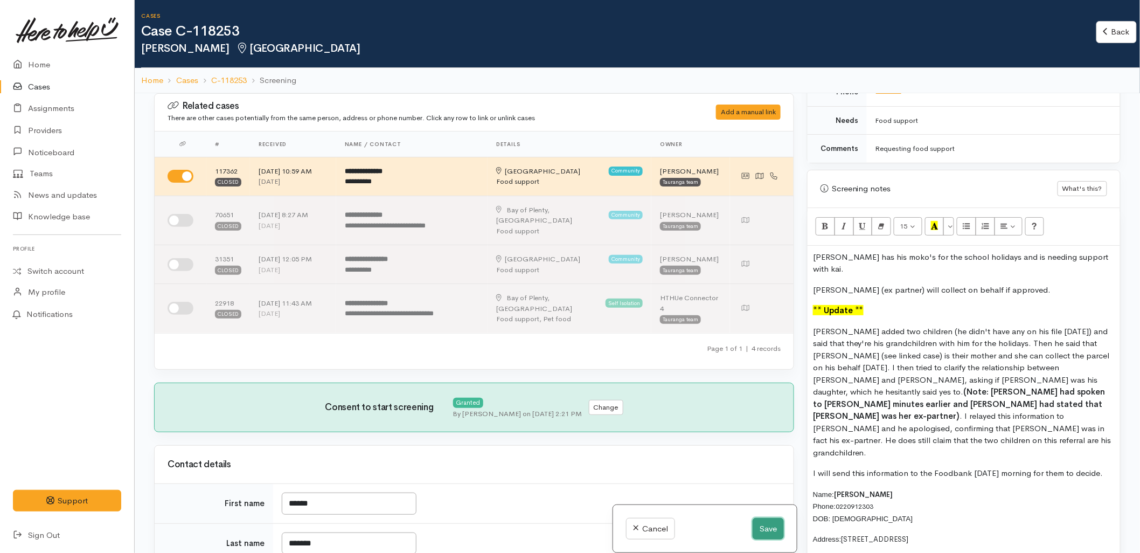
click at [772, 532] on button "Save" at bounding box center [768, 529] width 31 height 22
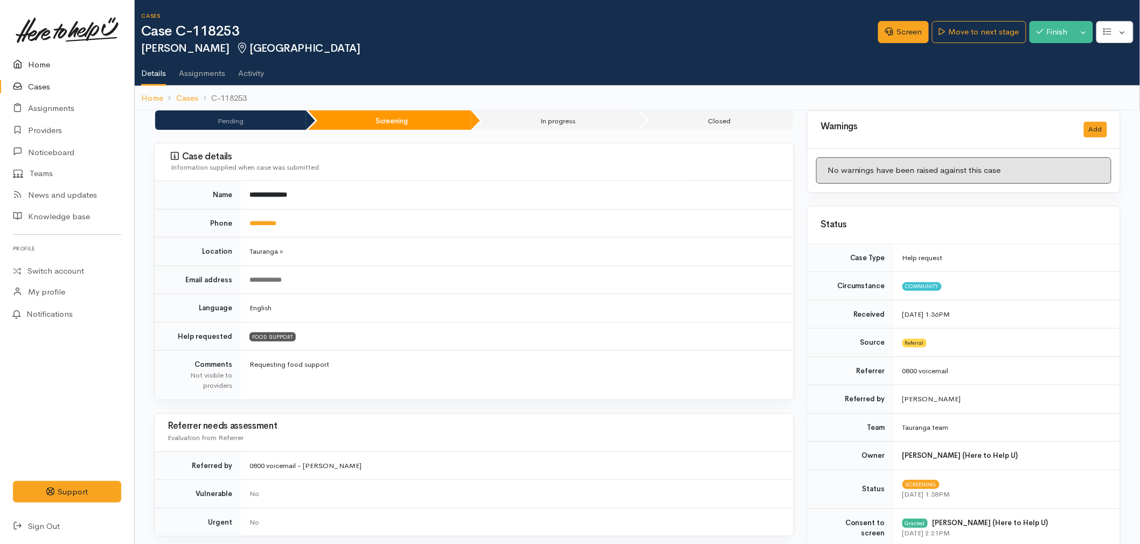
click at [36, 61] on link "Home" at bounding box center [67, 65] width 134 height 22
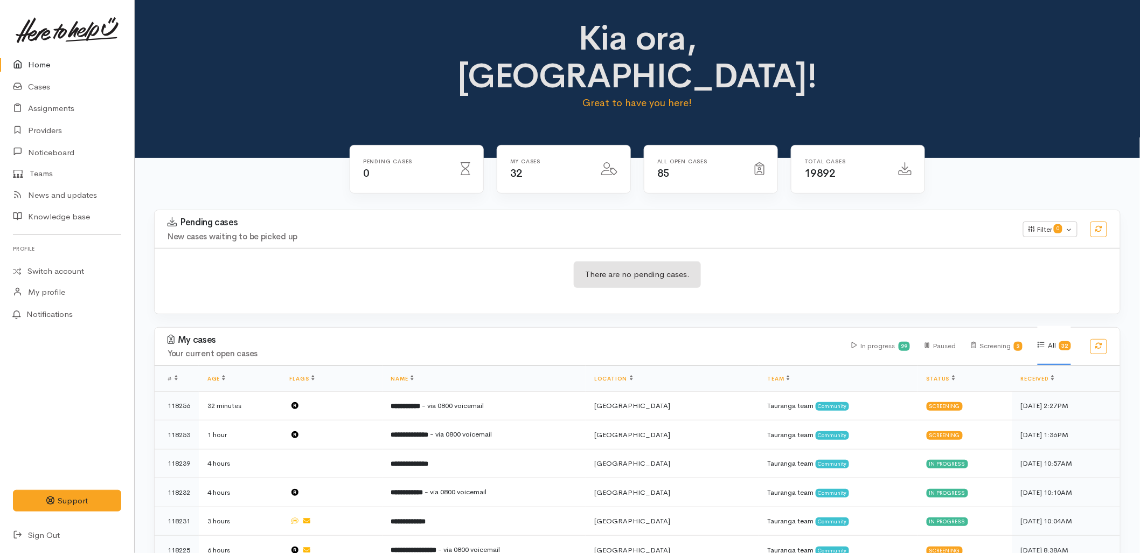
click at [369, 267] on div "There are no pending cases." at bounding box center [638, 281] width 966 height 66
click at [481, 273] on div "There are no pending cases." at bounding box center [638, 281] width 966 height 66
click at [754, 261] on div "There are no pending cases." at bounding box center [638, 280] width 966 height 39
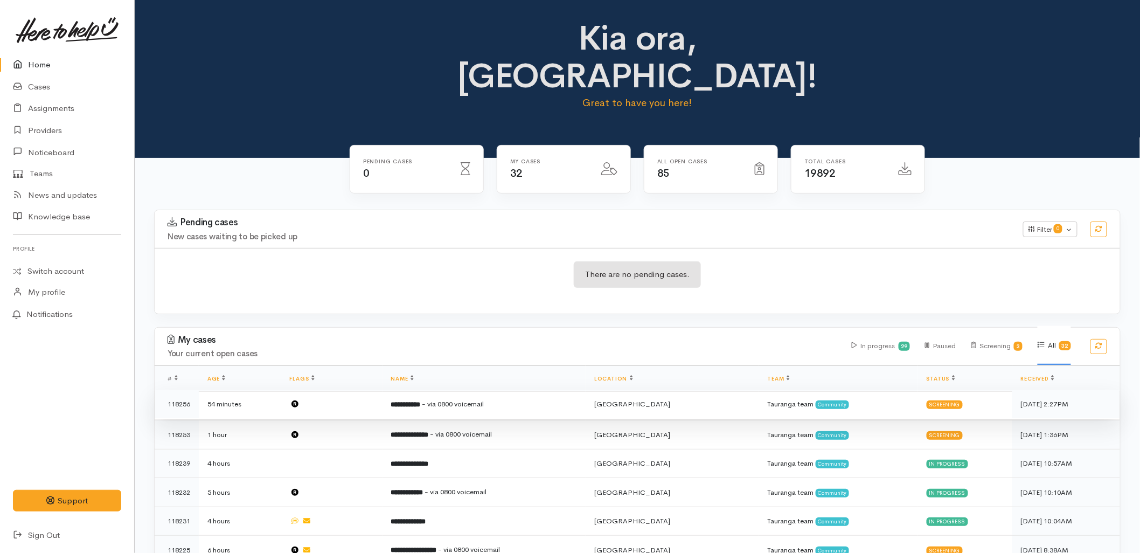
click at [379, 390] on td at bounding box center [331, 404] width 101 height 29
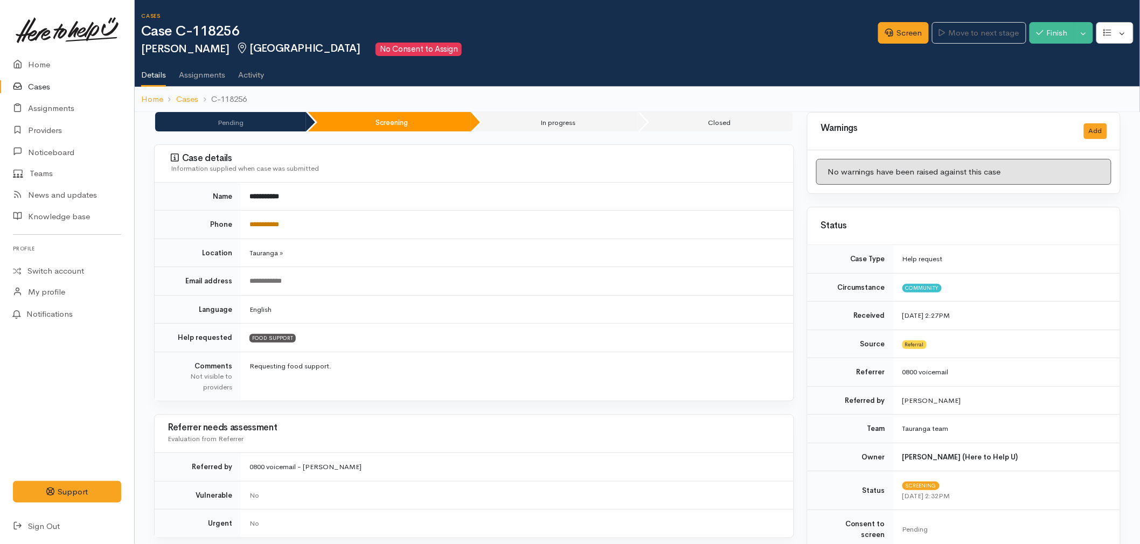
click at [271, 227] on link "**********" at bounding box center [265, 224] width 30 height 7
click at [662, 289] on td "**********" at bounding box center [517, 281] width 553 height 29
click at [891, 30] on link "Screen" at bounding box center [903, 33] width 51 height 22
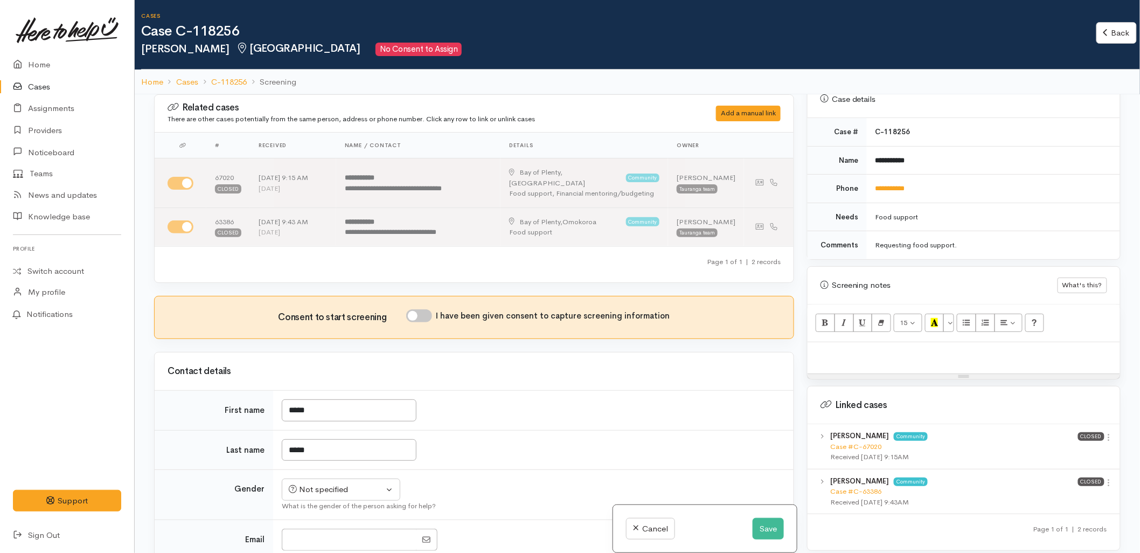
scroll to position [539, 0]
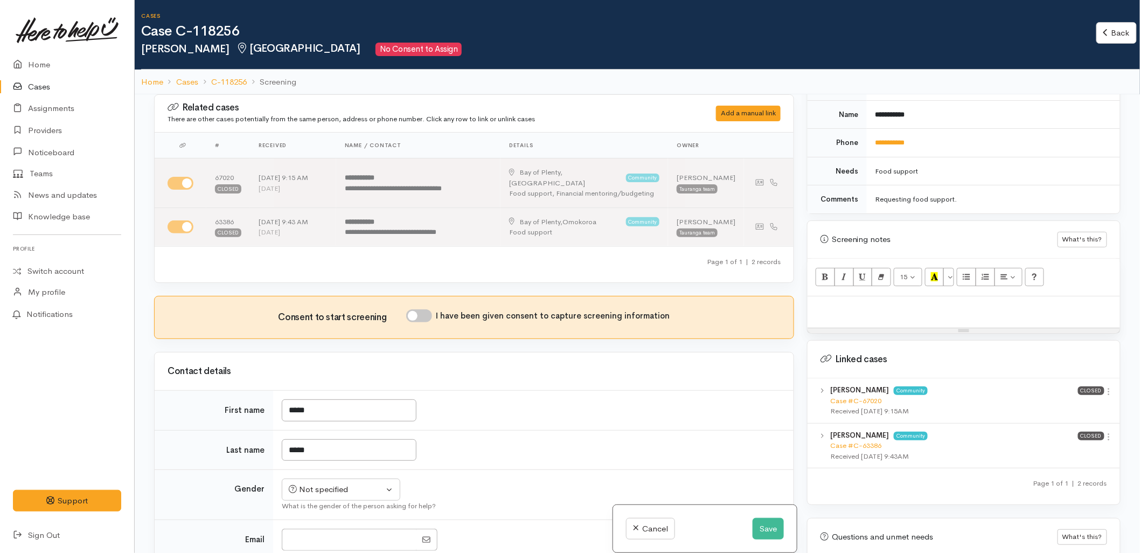
click at [561, 472] on td "Not specified [DEMOGRAPHIC_DATA] [DEMOGRAPHIC_DATA] Diverse Not specified What …" at bounding box center [533, 495] width 521 height 50
click at [761, 537] on button "Save" at bounding box center [768, 529] width 31 height 22
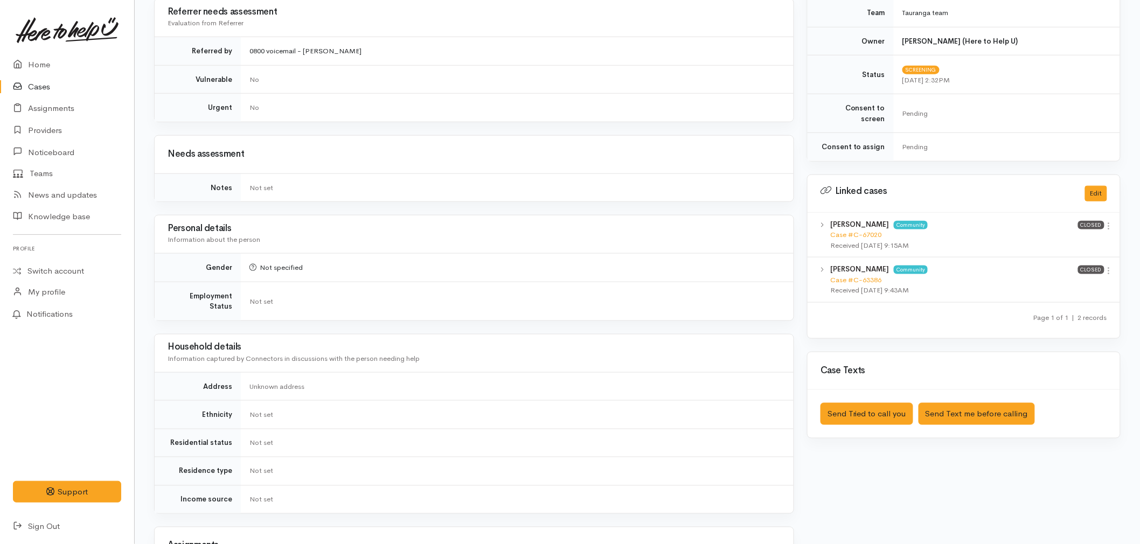
scroll to position [419, 0]
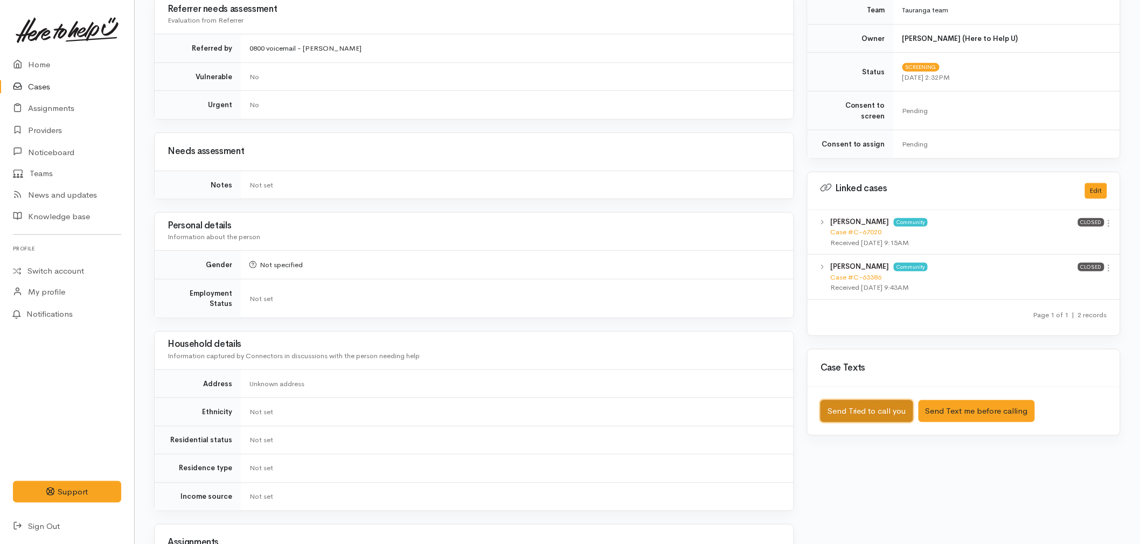
click at [875, 400] on button "Send Tried to call you" at bounding box center [867, 411] width 93 height 22
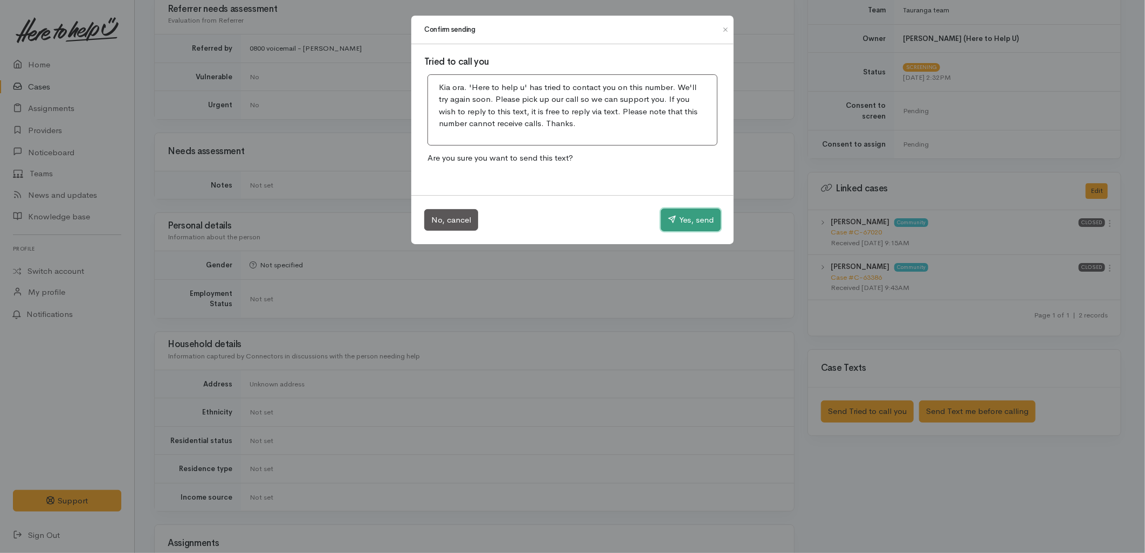
click at [692, 224] on button "Yes, send" at bounding box center [691, 220] width 60 height 23
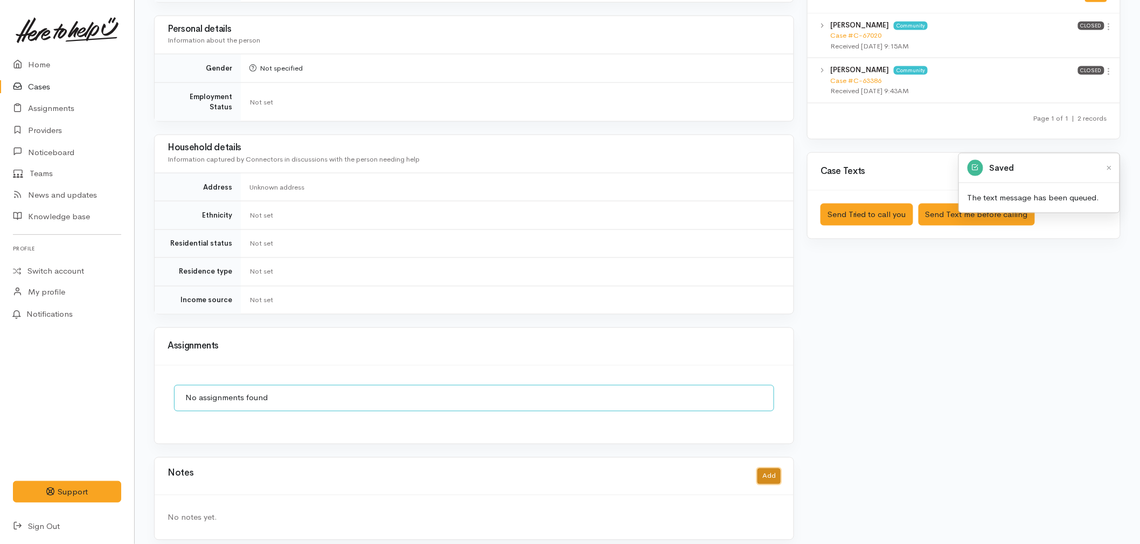
click at [761, 469] on button "Add" at bounding box center [769, 477] width 23 height 16
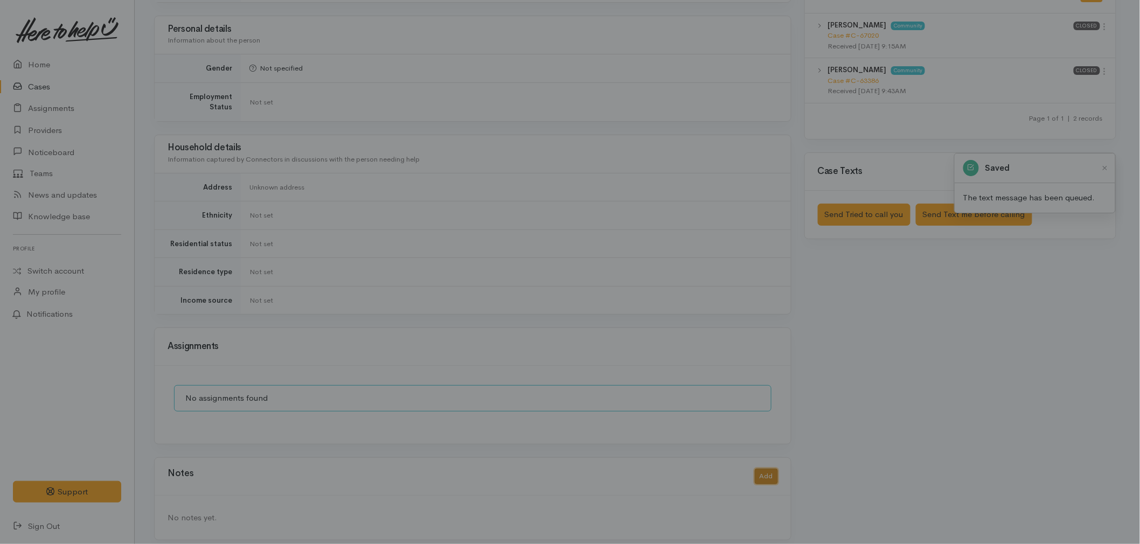
scroll to position [606, 0]
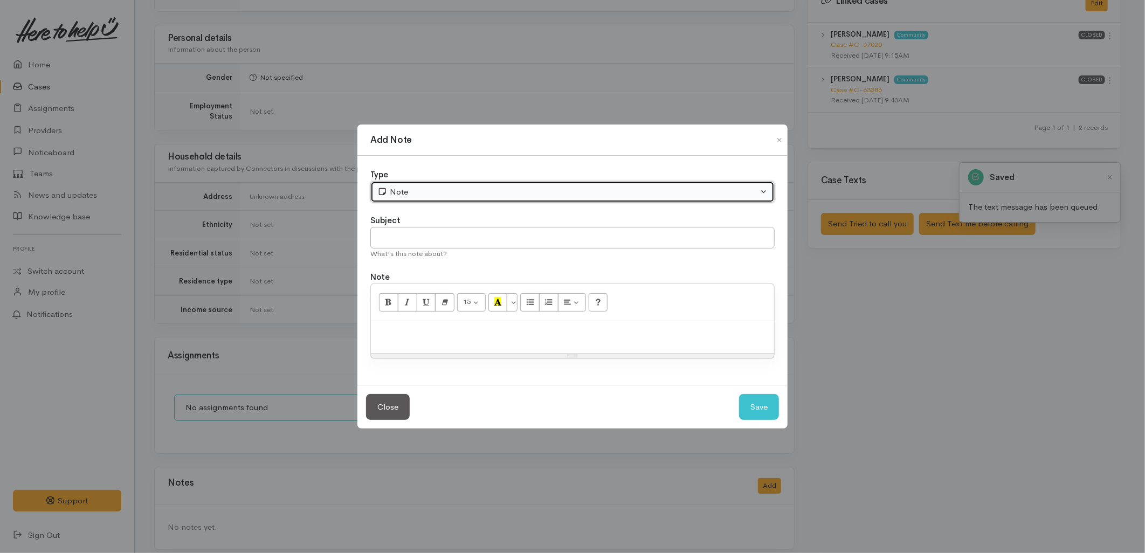
click at [446, 184] on button "Note" at bounding box center [572, 192] width 404 height 22
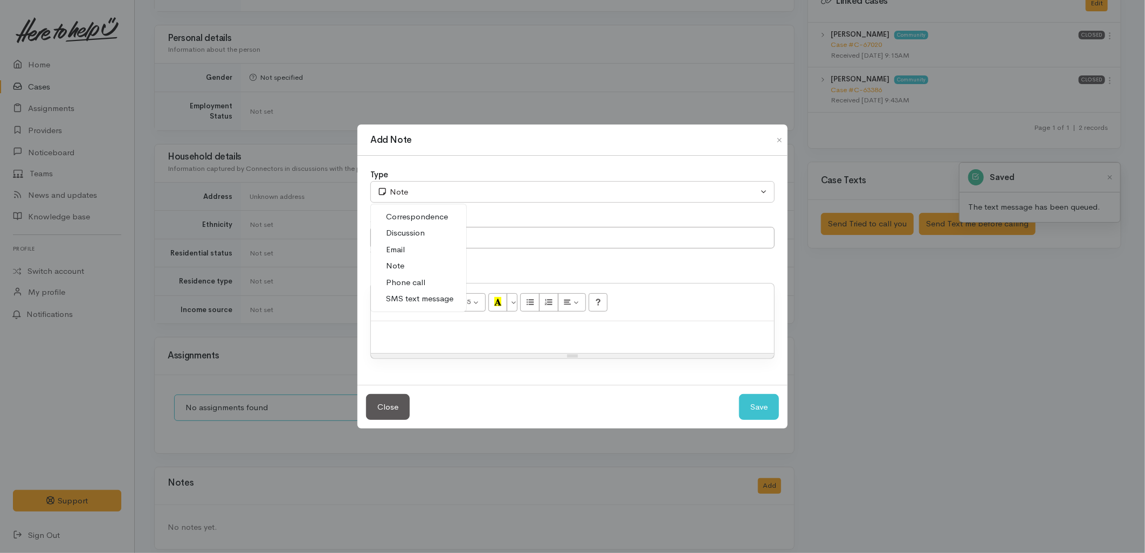
click at [412, 283] on span "Phone call" at bounding box center [405, 282] width 39 height 12
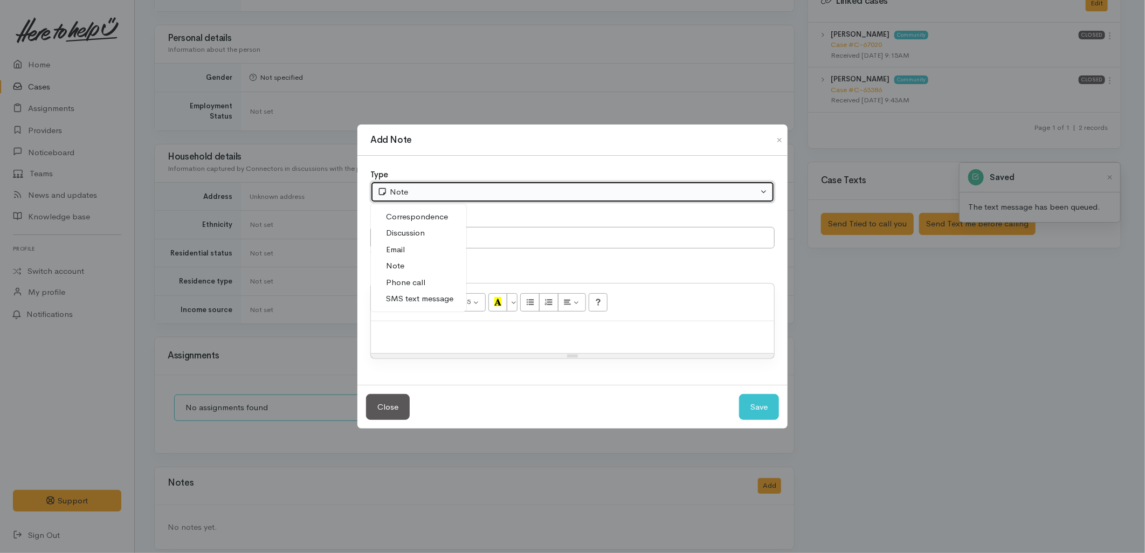
select select "3"
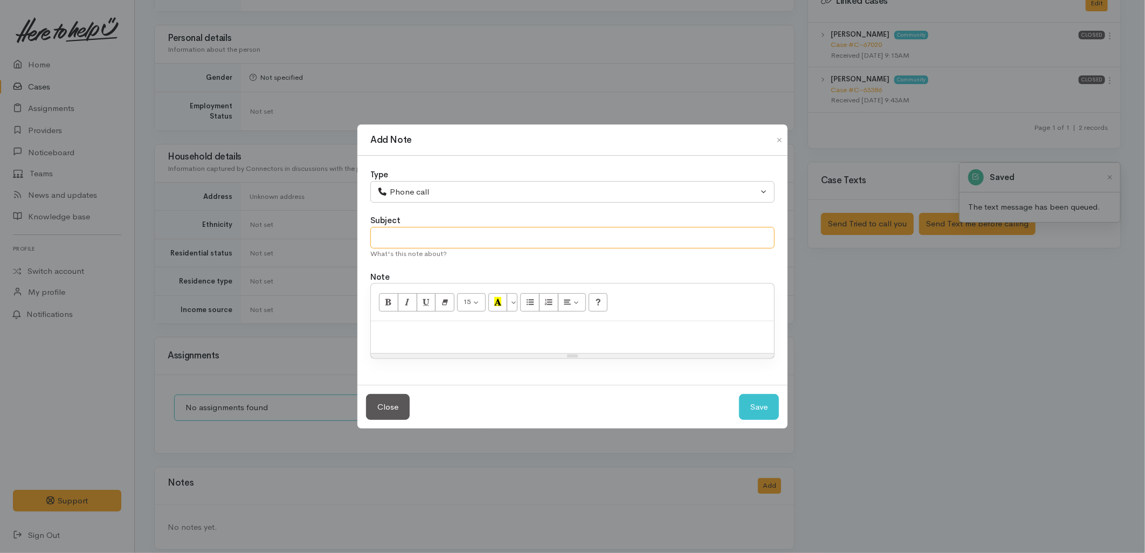
click at [409, 240] on input "text" at bounding box center [572, 238] width 404 height 22
type input "Attempted to Contact"
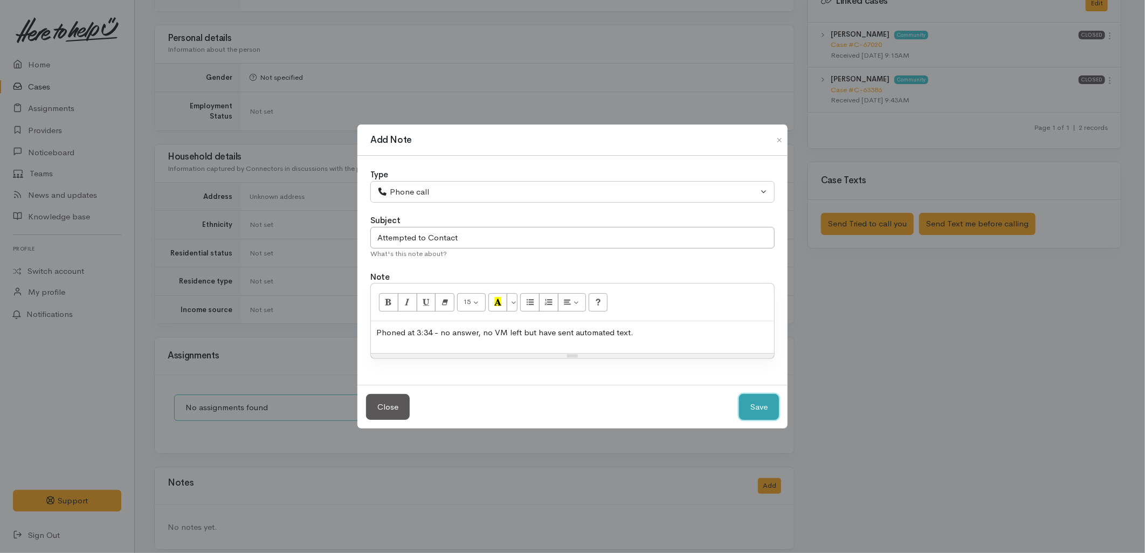
click at [746, 400] on button "Save" at bounding box center [759, 407] width 40 height 26
select select "1"
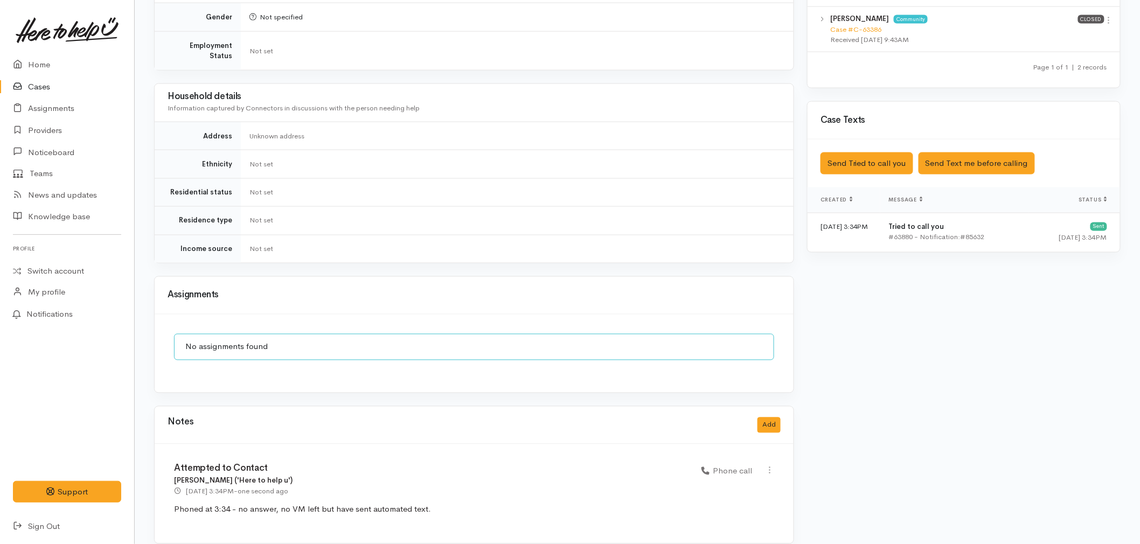
scroll to position [670, 0]
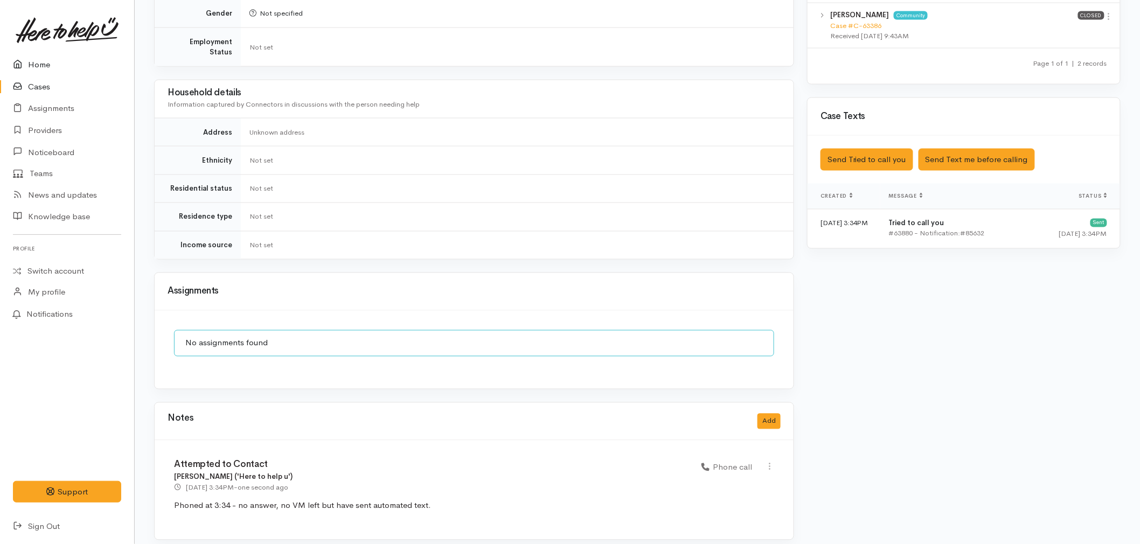
click at [33, 60] on link "Home" at bounding box center [67, 65] width 134 height 22
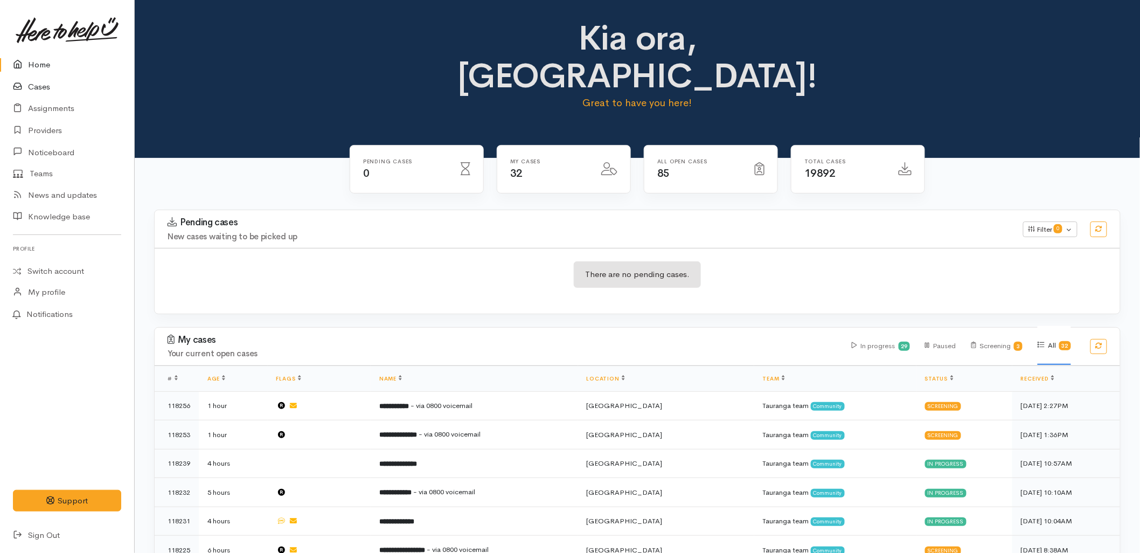
click at [60, 84] on link "Cases" at bounding box center [67, 87] width 134 height 22
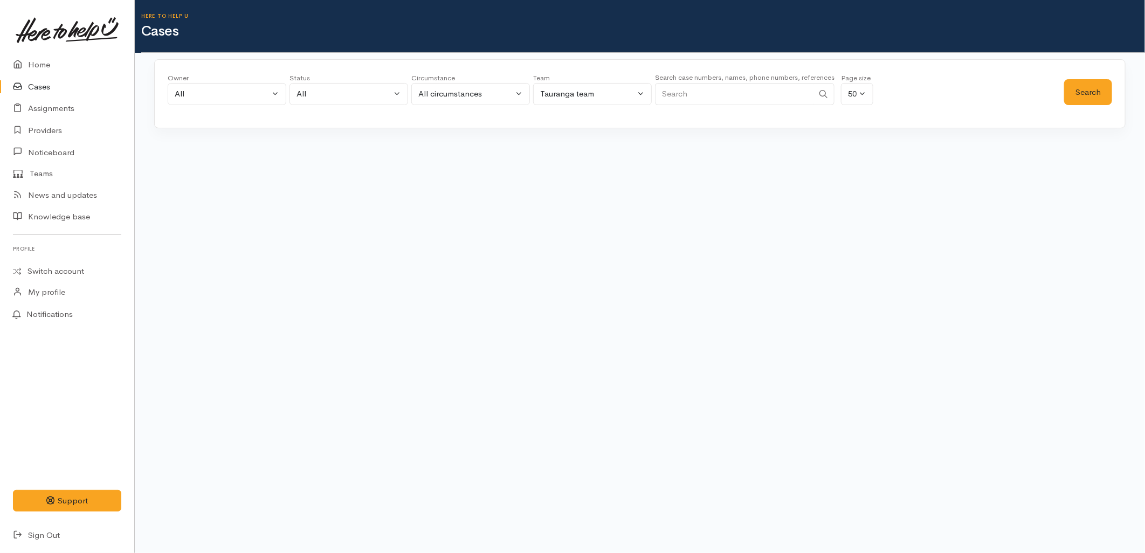
click at [750, 91] on input "Search" at bounding box center [734, 94] width 158 height 22
paste input "210520090"
type input "210520090"
click at [1098, 100] on button "Search" at bounding box center [1088, 92] width 48 height 26
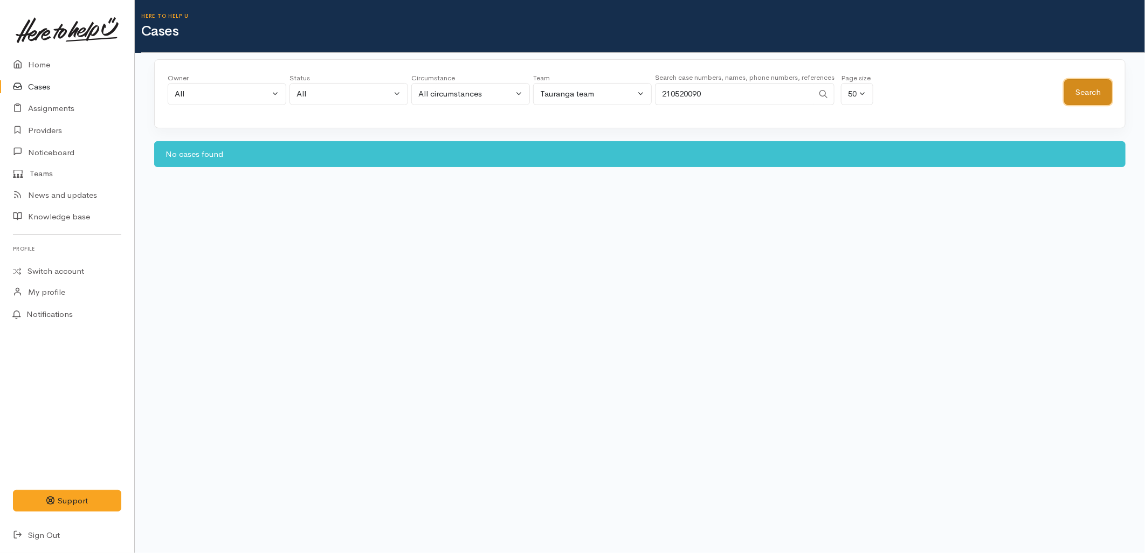
click at [1098, 100] on button "Search" at bounding box center [1088, 92] width 48 height 26
click at [47, 57] on link "Home" at bounding box center [67, 65] width 134 height 22
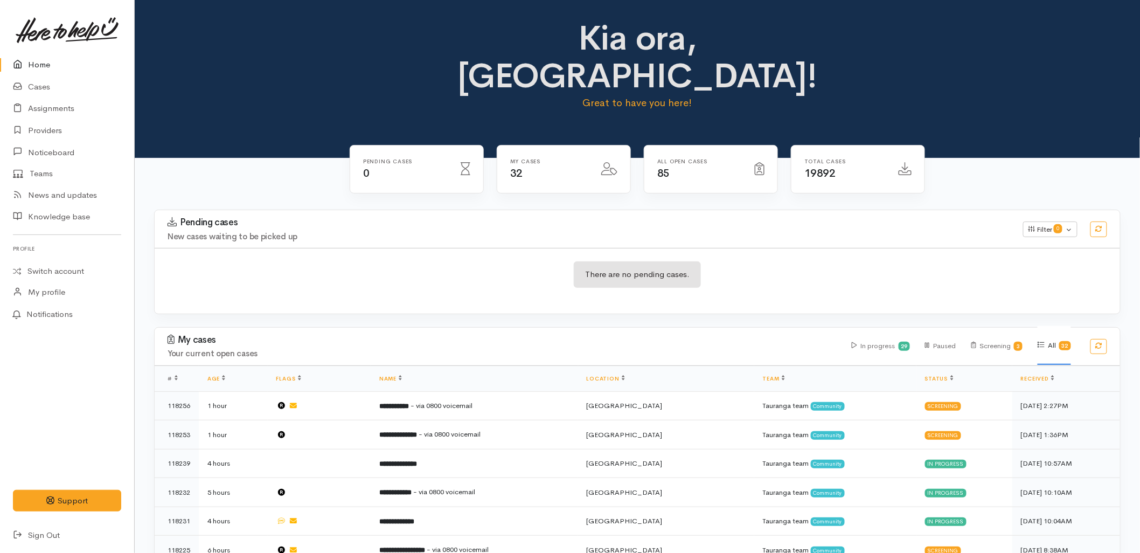
click at [561, 217] on h3 "Pending cases" at bounding box center [589, 222] width 843 height 11
click at [395, 248] on div "There are no pending cases." at bounding box center [638, 281] width 966 height 66
click at [44, 82] on link "Cases" at bounding box center [67, 87] width 134 height 22
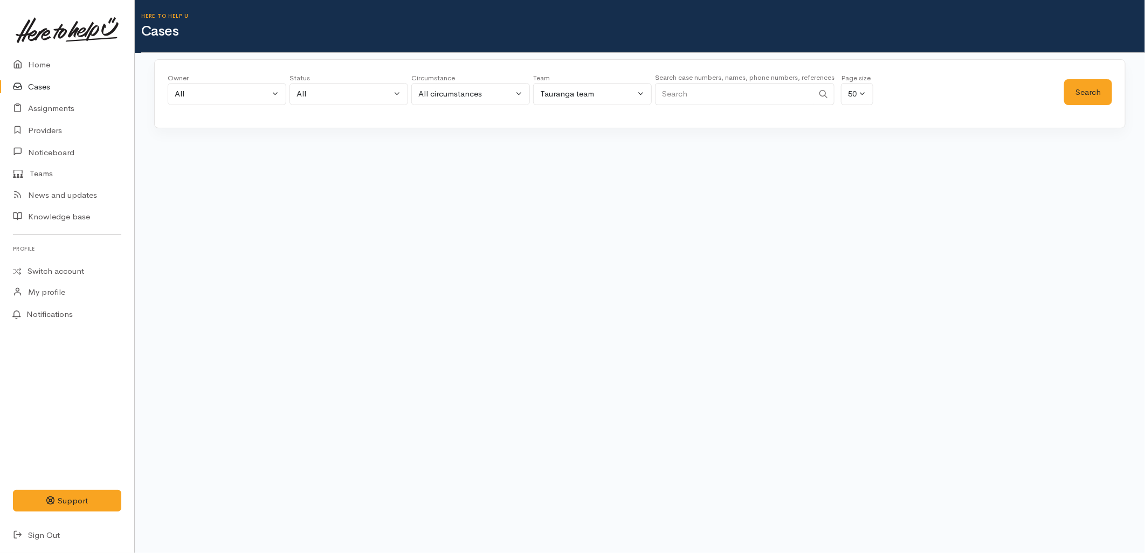
click at [739, 90] on input "Search" at bounding box center [734, 94] width 158 height 22
paste input "204371965"
type input "204371965"
click at [1069, 93] on button "Search" at bounding box center [1088, 92] width 48 height 26
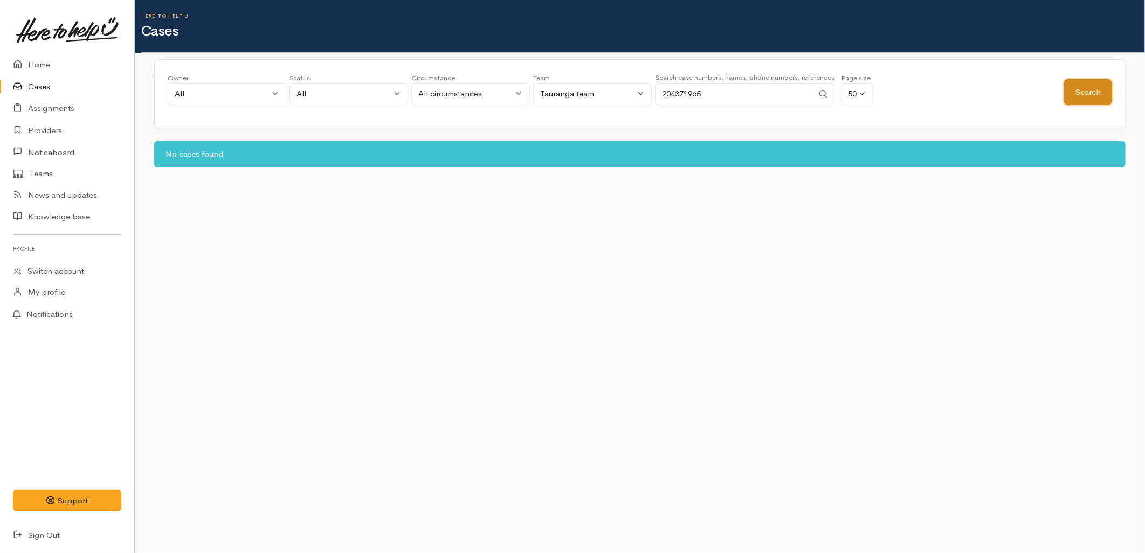
click at [1069, 93] on button "Search" at bounding box center [1088, 92] width 48 height 26
click at [55, 68] on link "Home" at bounding box center [67, 65] width 134 height 22
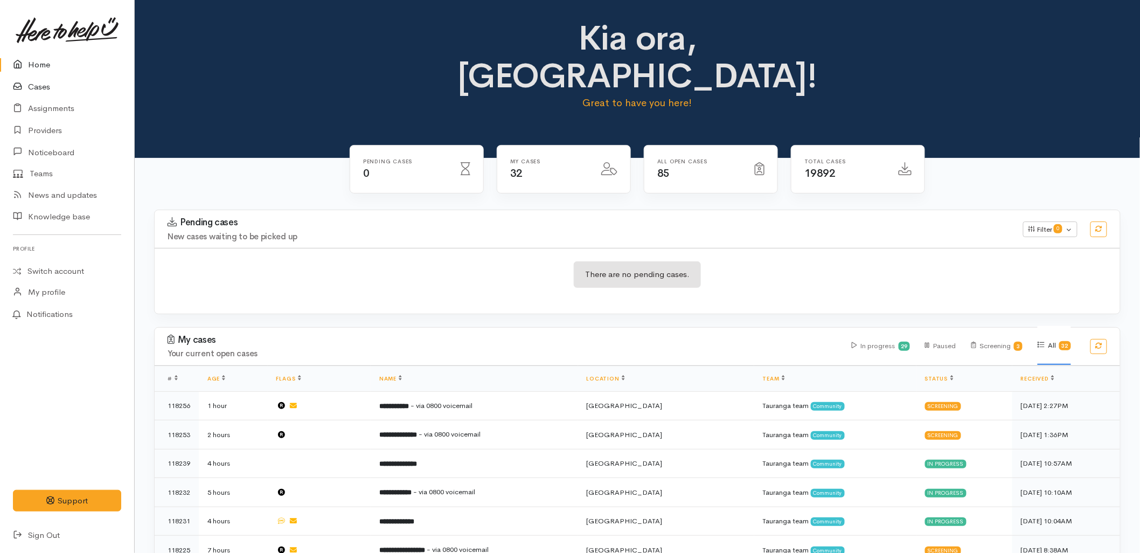
click at [29, 78] on link "Cases" at bounding box center [67, 87] width 134 height 22
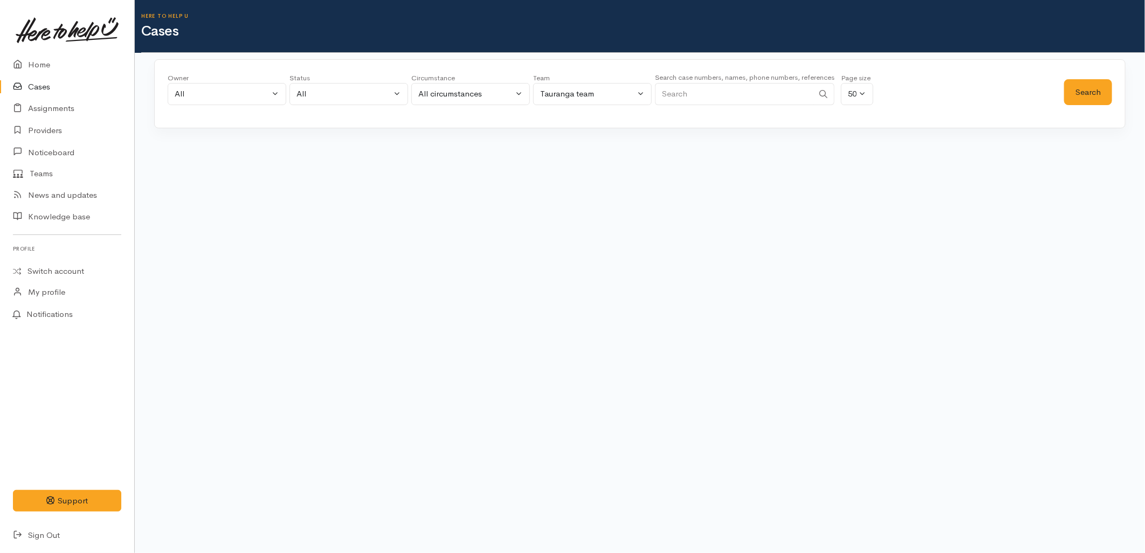
click at [709, 104] on input "Search" at bounding box center [734, 94] width 158 height 22
type input "204371965"
click at [1097, 89] on button "Search" at bounding box center [1088, 92] width 48 height 26
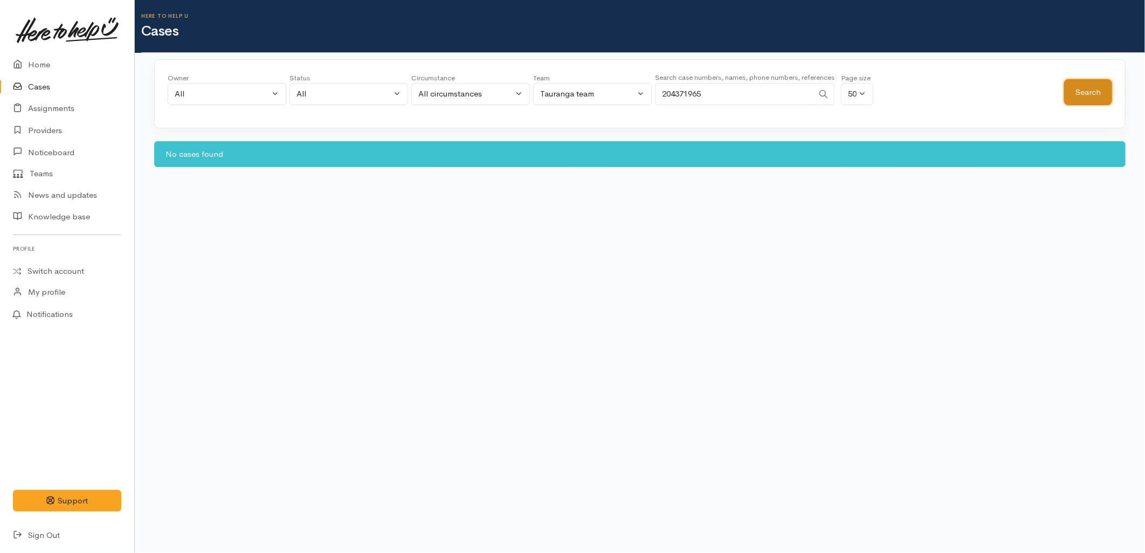
click at [1097, 89] on button "Search" at bounding box center [1088, 92] width 48 height 26
click at [40, 57] on link "Home" at bounding box center [67, 65] width 134 height 22
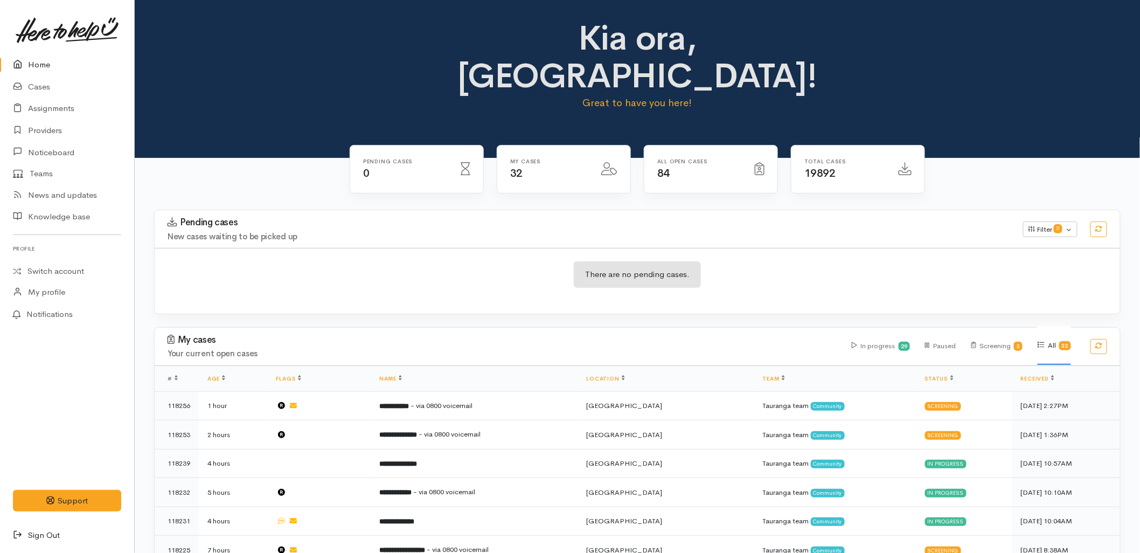
click at [50, 531] on link "Sign Out" at bounding box center [67, 535] width 134 height 22
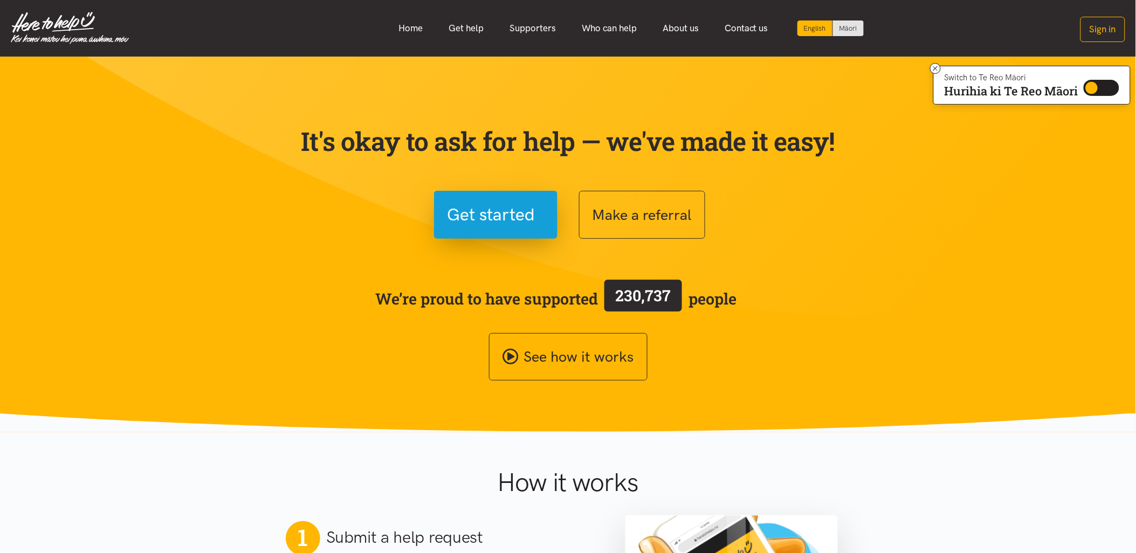
click at [970, 416] on section "It's okay to ask for help — we've made it easy! Get started Make a referral We’…" at bounding box center [568, 245] width 1136 height 376
